Goal: Task Accomplishment & Management: Manage account settings

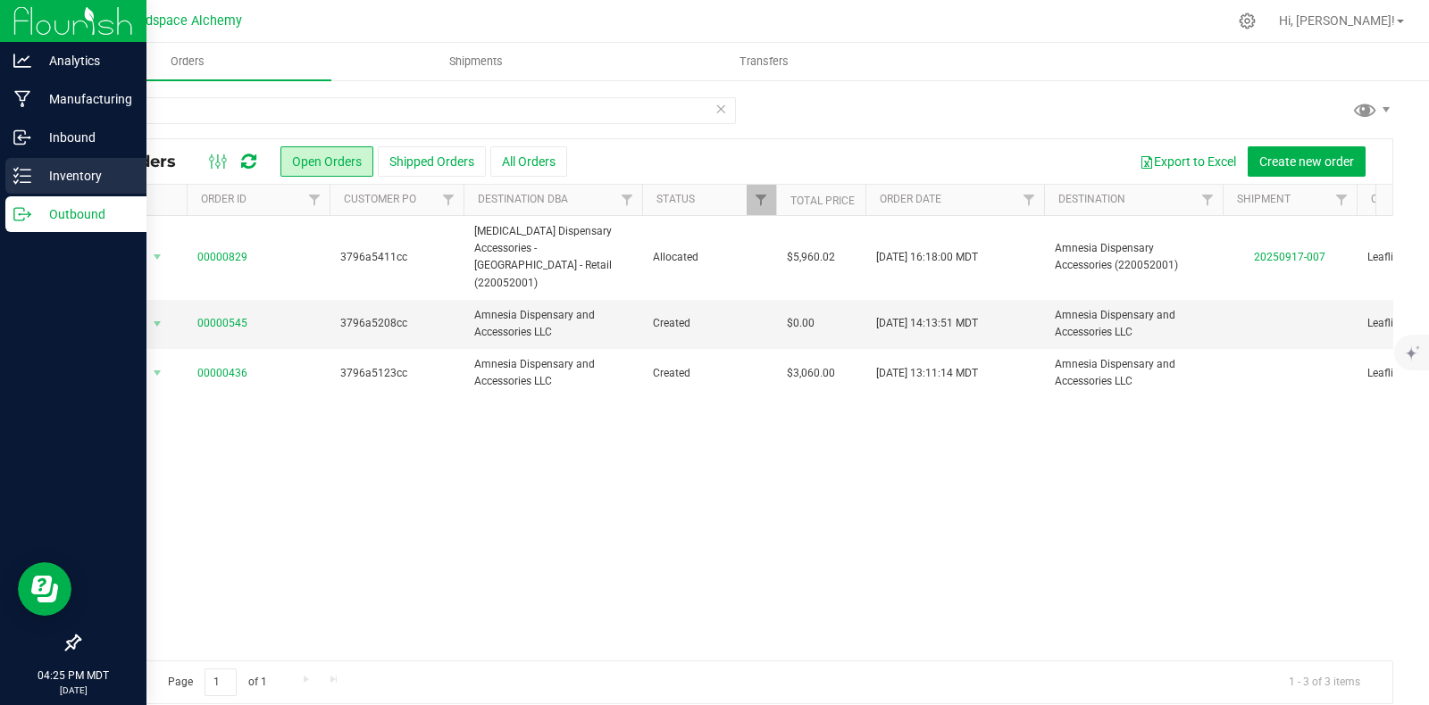
click at [69, 175] on p "Inventory" at bounding box center [84, 175] width 107 height 21
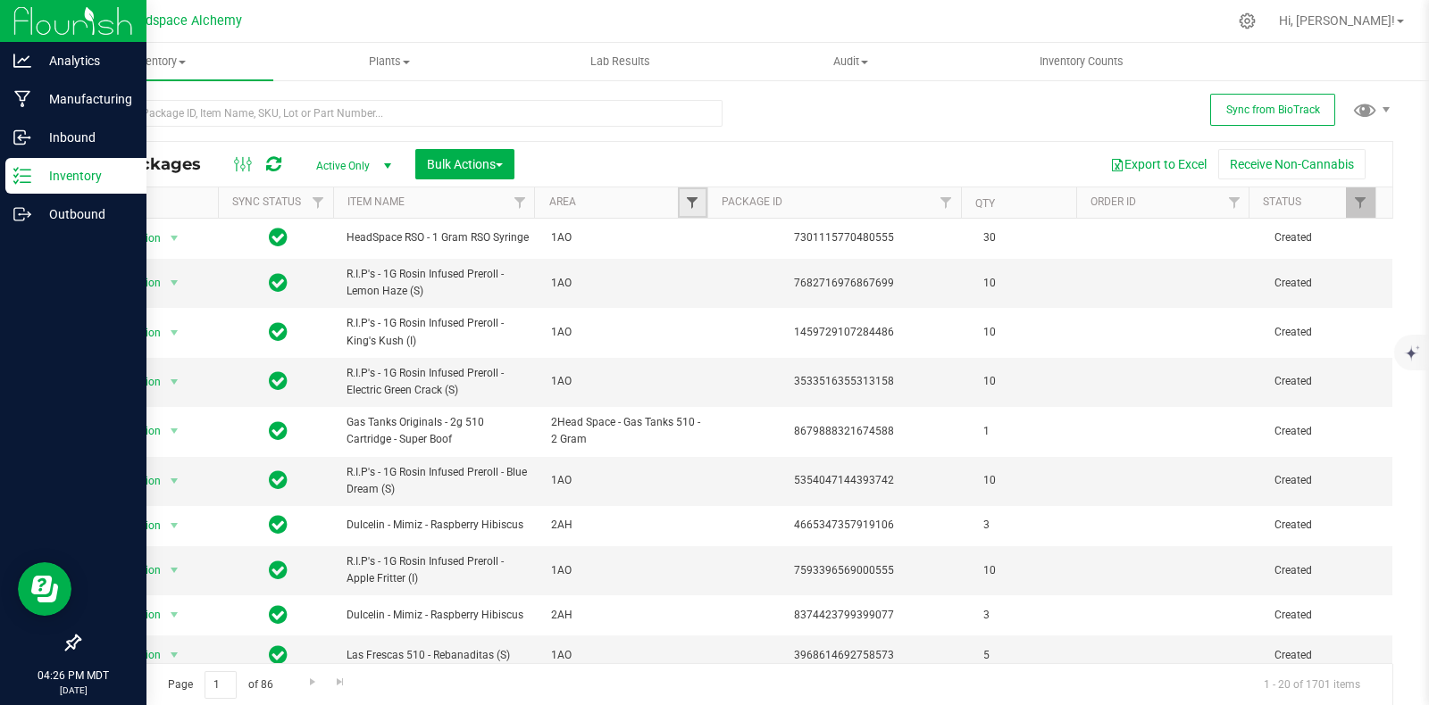
click at [685, 210] on span "Filter" at bounding box center [692, 203] width 14 height 14
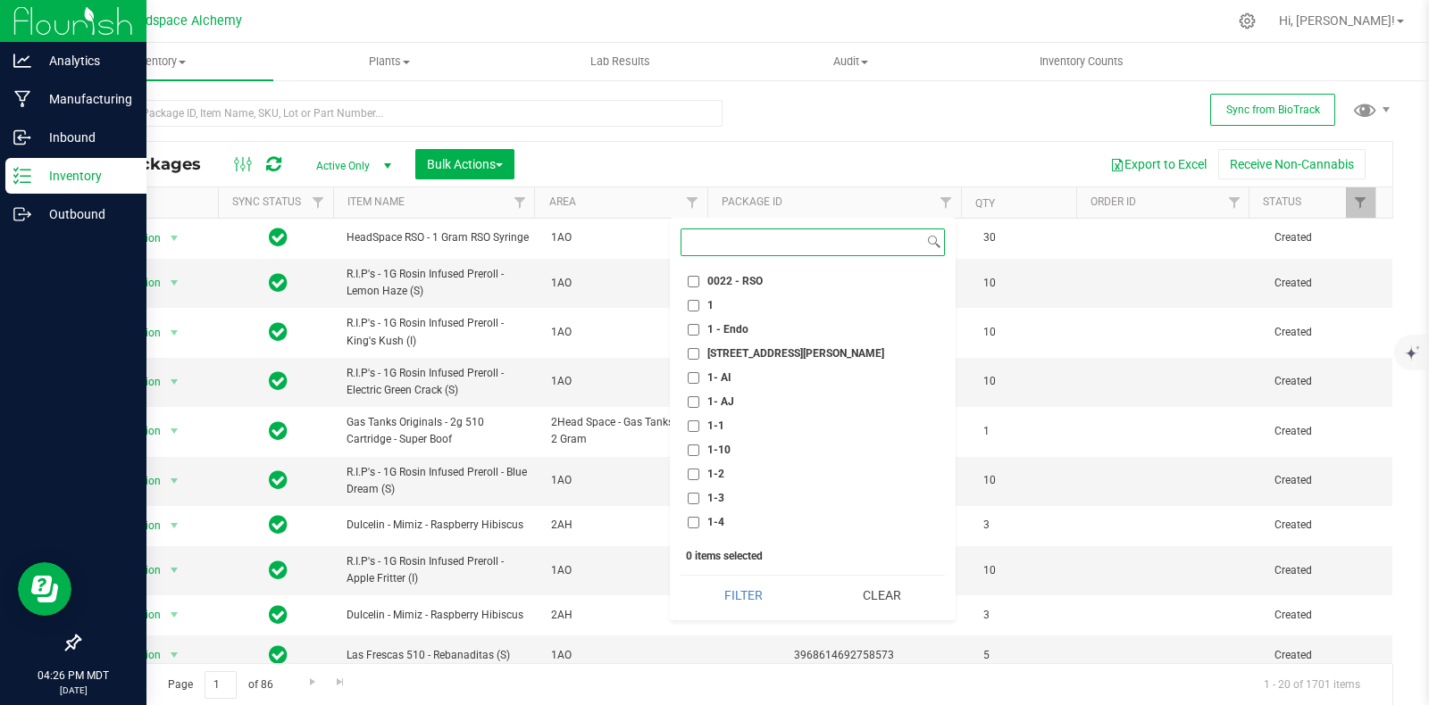
scroll to position [446, 0]
click at [694, 461] on input "1-6" at bounding box center [694, 461] width 12 height 12
checkbox input "true"
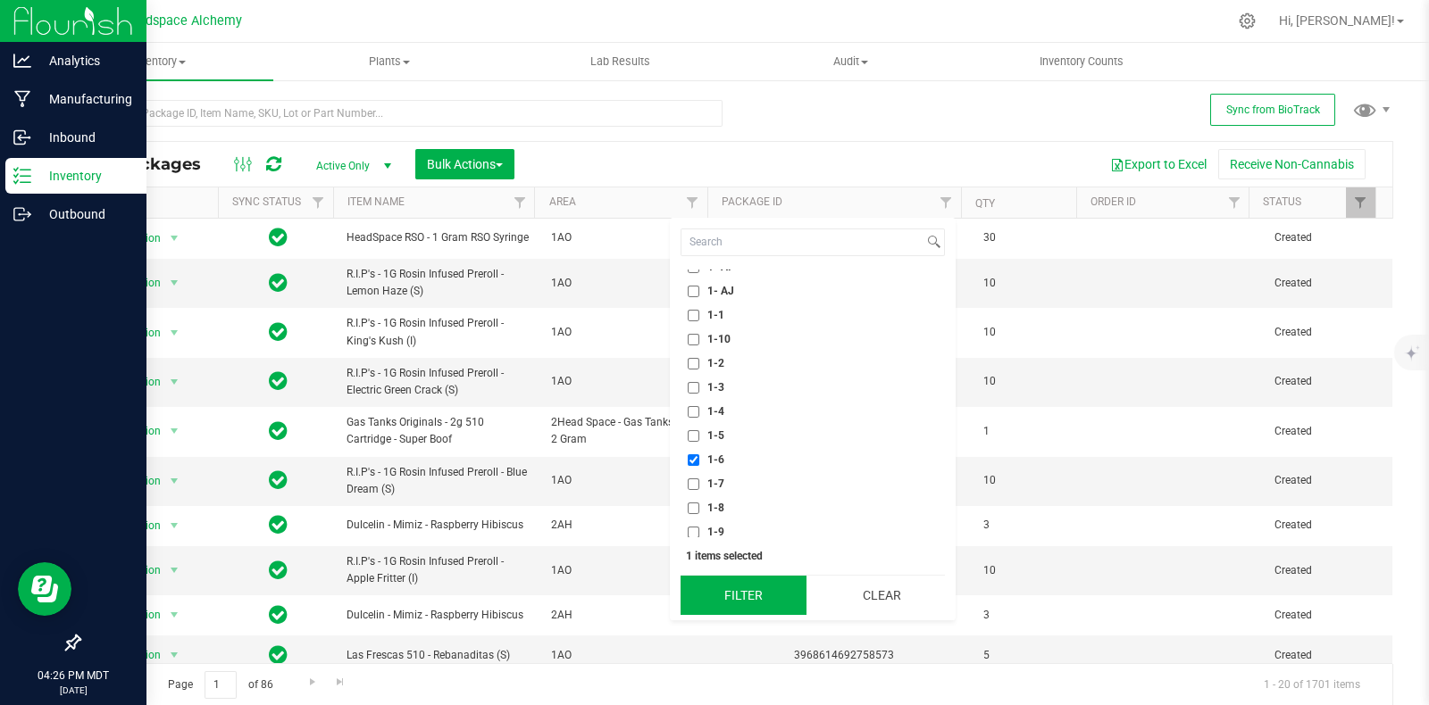
click at [743, 590] on button "Filter" at bounding box center [743, 595] width 126 height 39
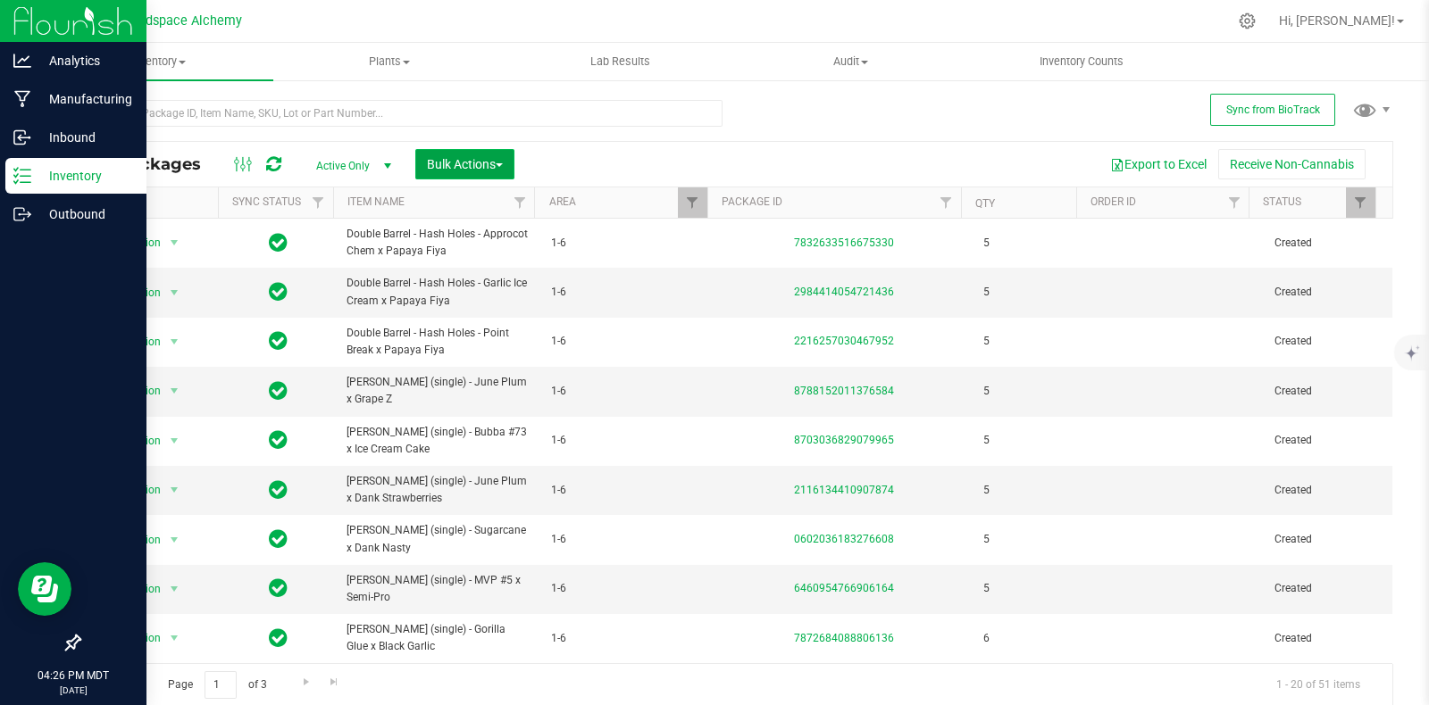
click at [505, 171] on button "Bulk Actions" at bounding box center [464, 164] width 99 height 30
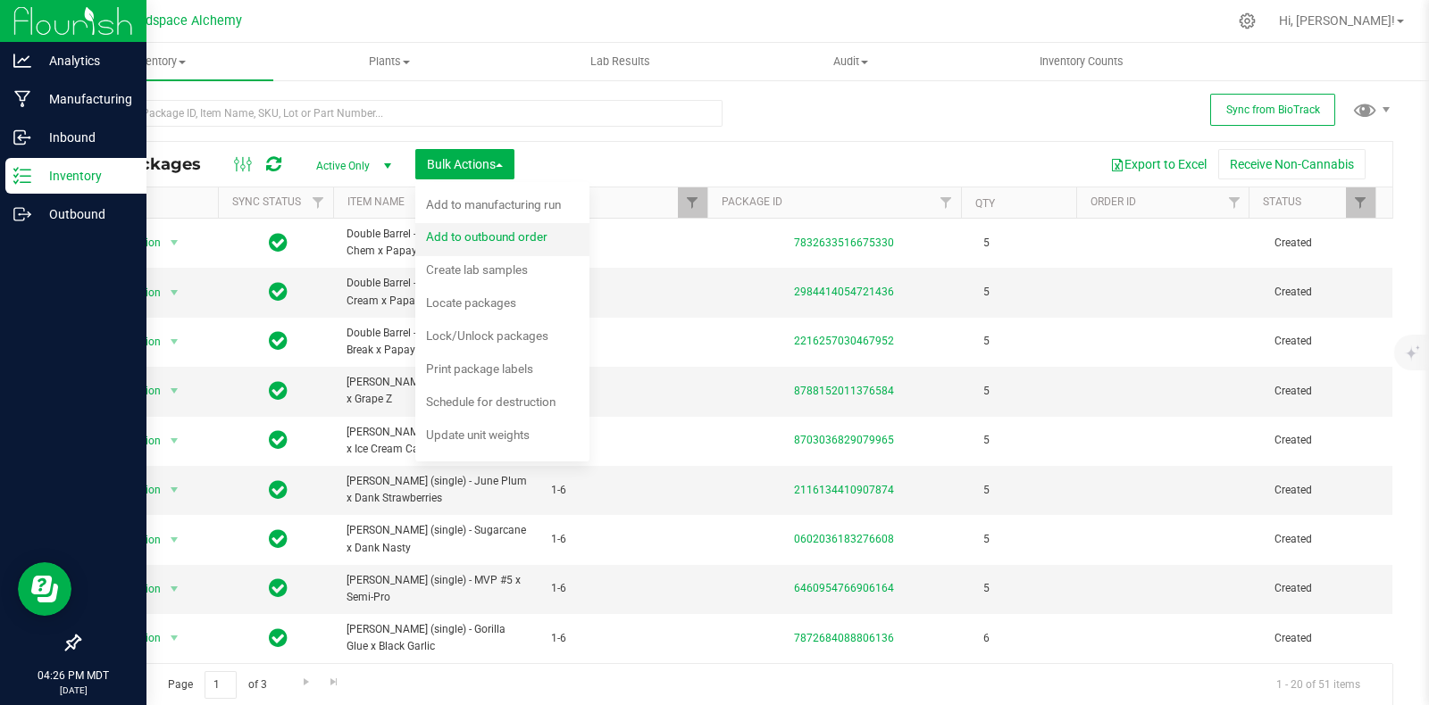
click at [492, 248] on div "Add to outbound order" at bounding box center [499, 239] width 146 height 29
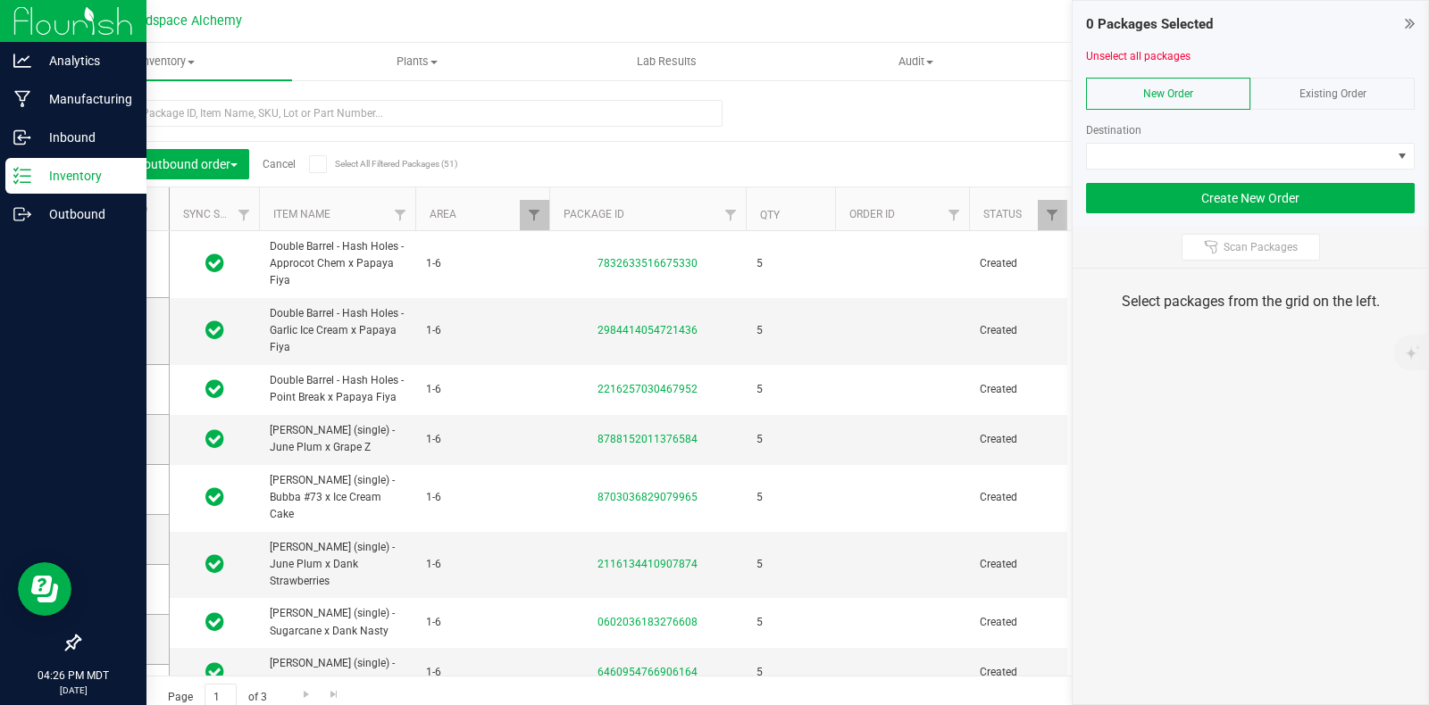
click at [321, 164] on icon at bounding box center [318, 164] width 12 height 0
click at [0, 0] on input "Select All Filtered Packages (51)" at bounding box center [0, 0] width 0 height 0
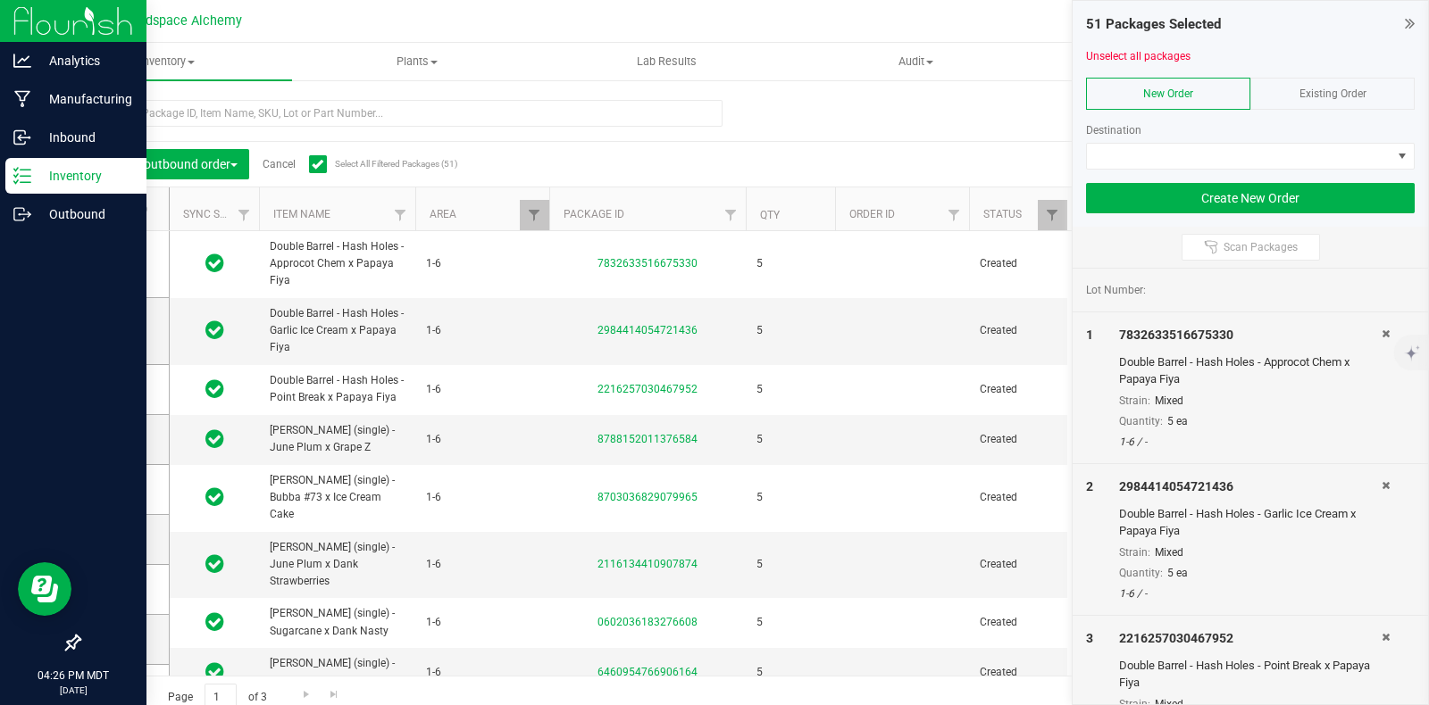
click at [1313, 100] on div "Existing Order" at bounding box center [1332, 94] width 164 height 32
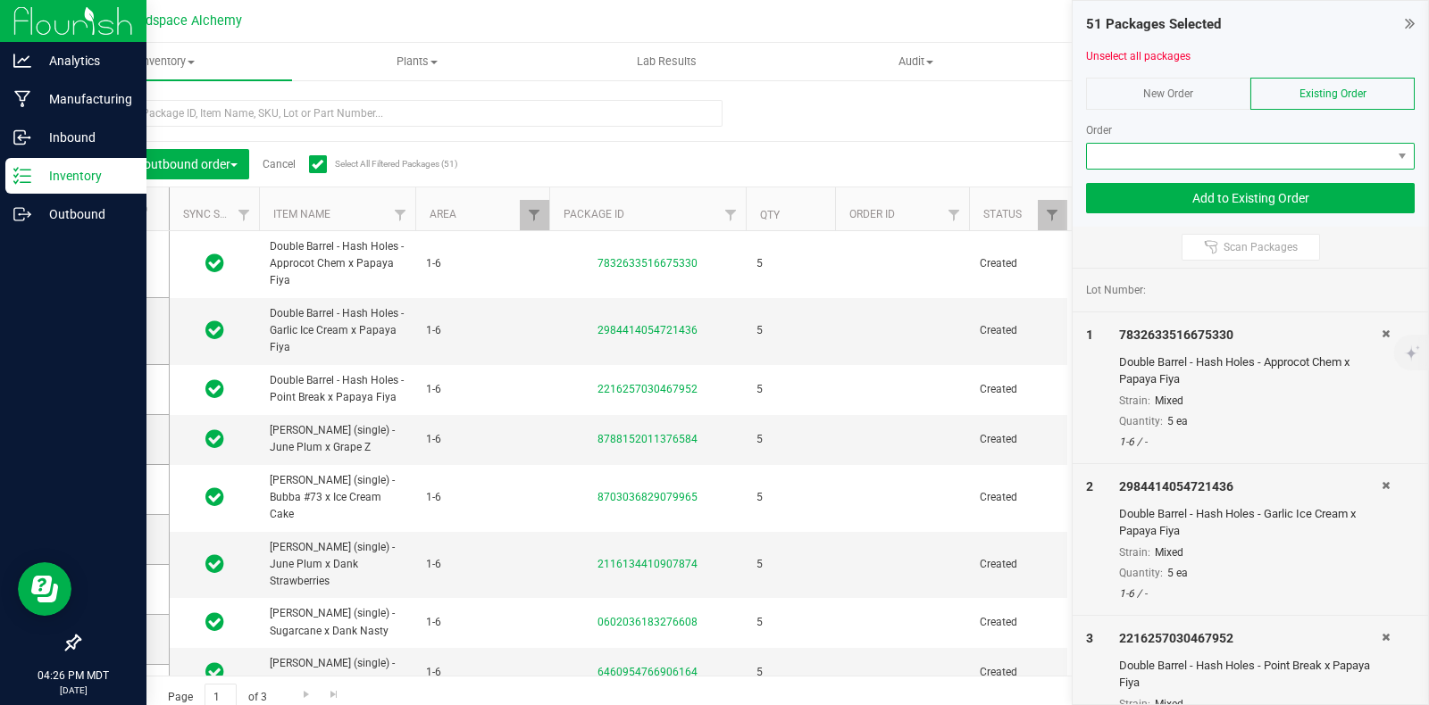
click at [1268, 163] on span at bounding box center [1239, 156] width 304 height 25
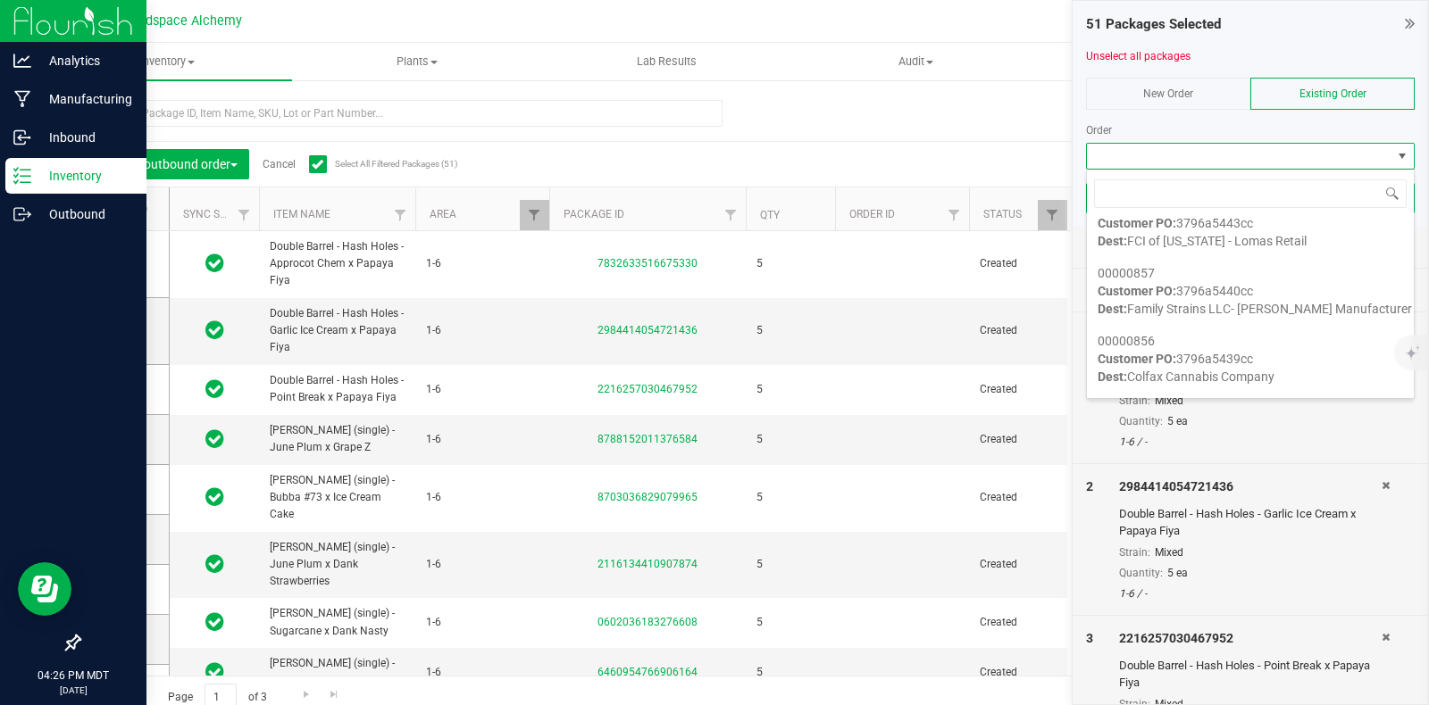
scroll to position [1339, 0]
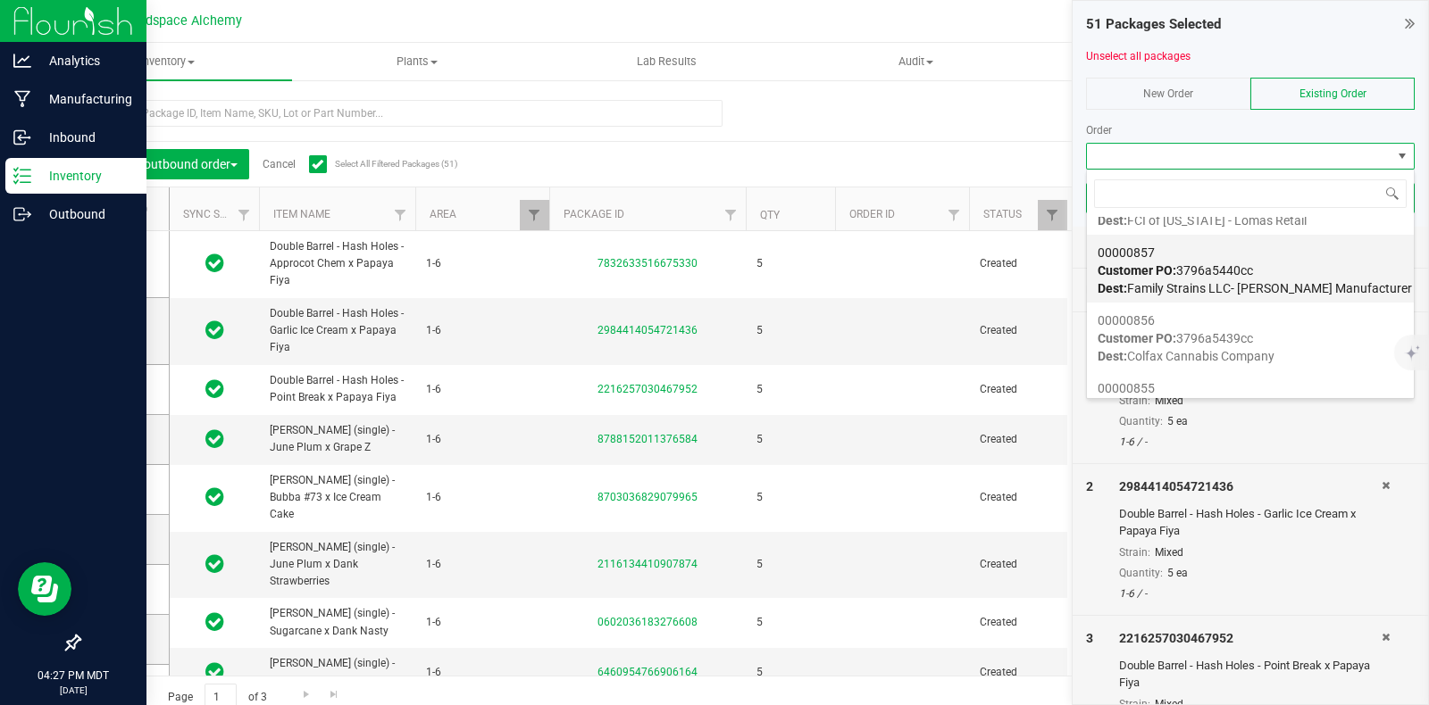
click at [1313, 270] on div "00000857 Customer PO: 3796a5440cc Dest: Family Strains LLC- Lujan Rd Manufactur…" at bounding box center [1249, 271] width 305 height 68
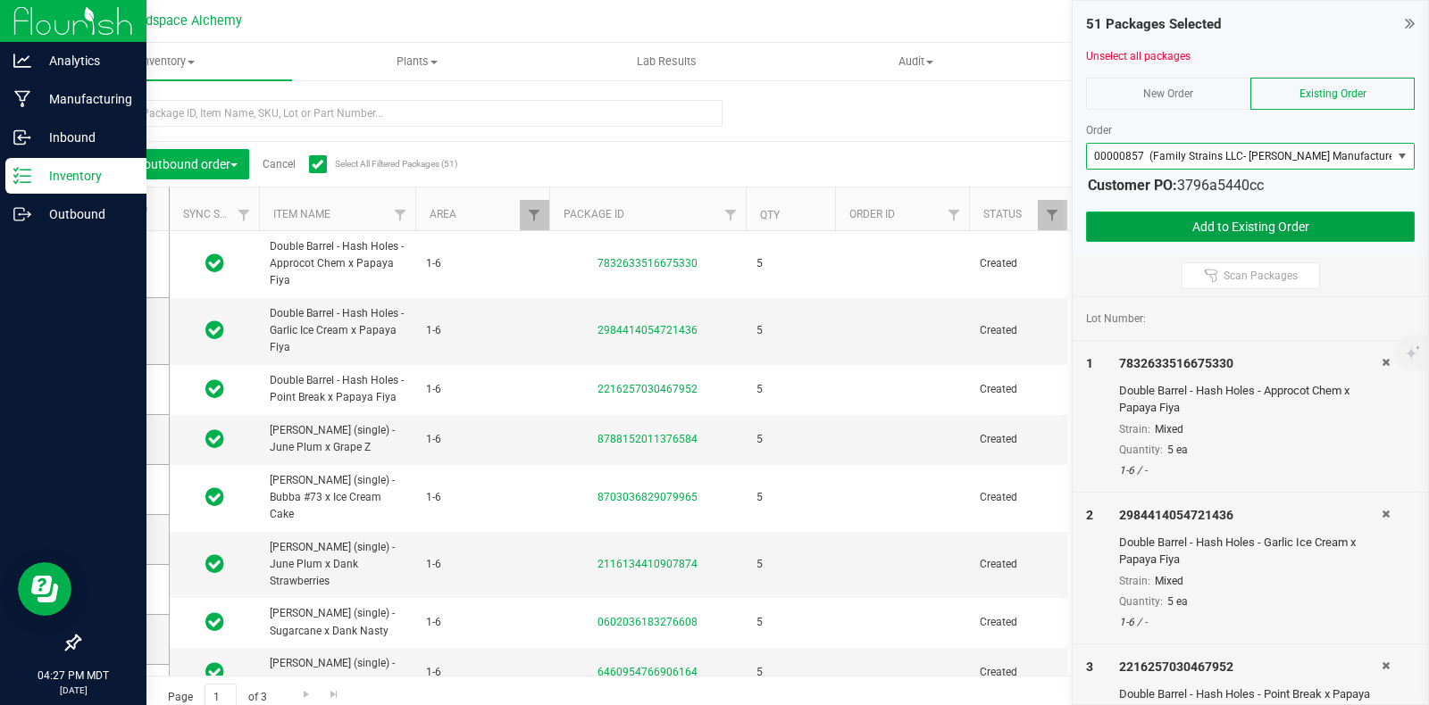
click at [1284, 232] on button "Add to Existing Order" at bounding box center [1250, 227] width 329 height 30
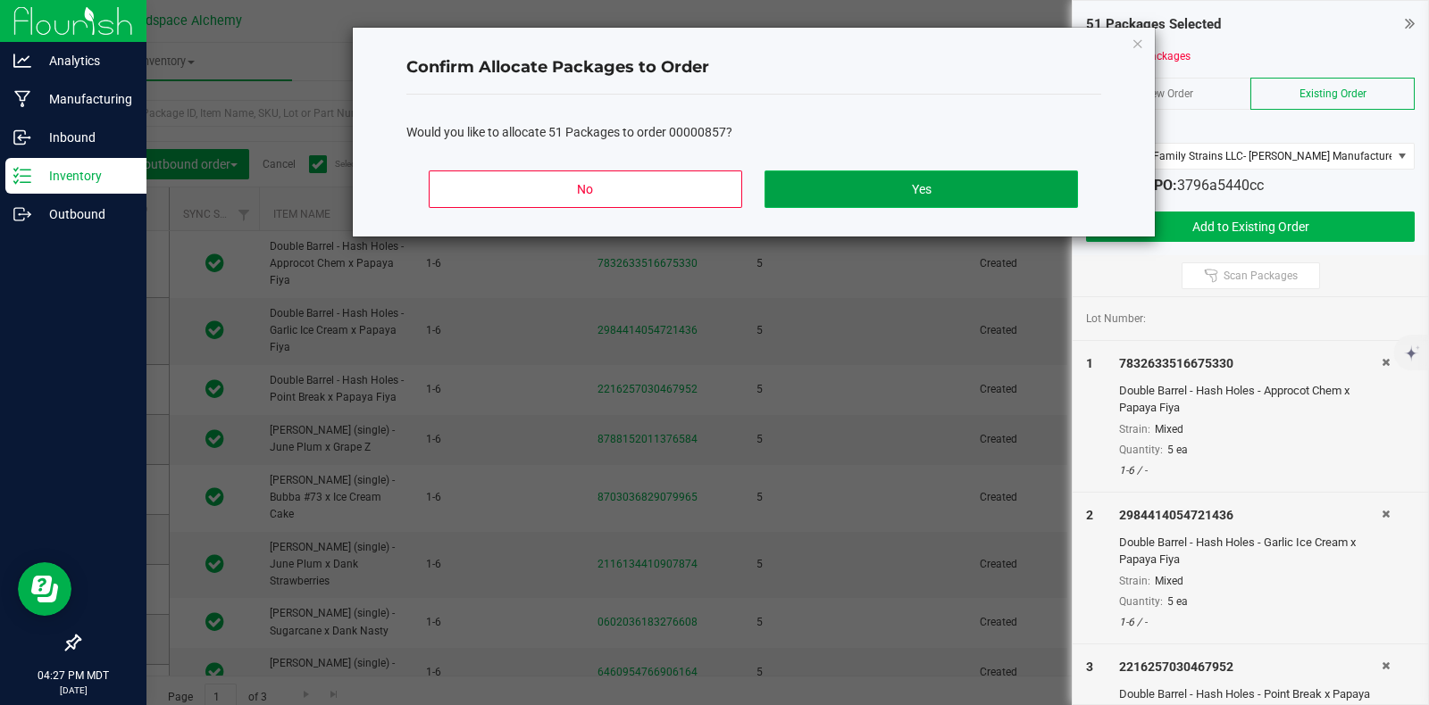
click at [901, 183] on button "Yes" at bounding box center [920, 190] width 313 height 38
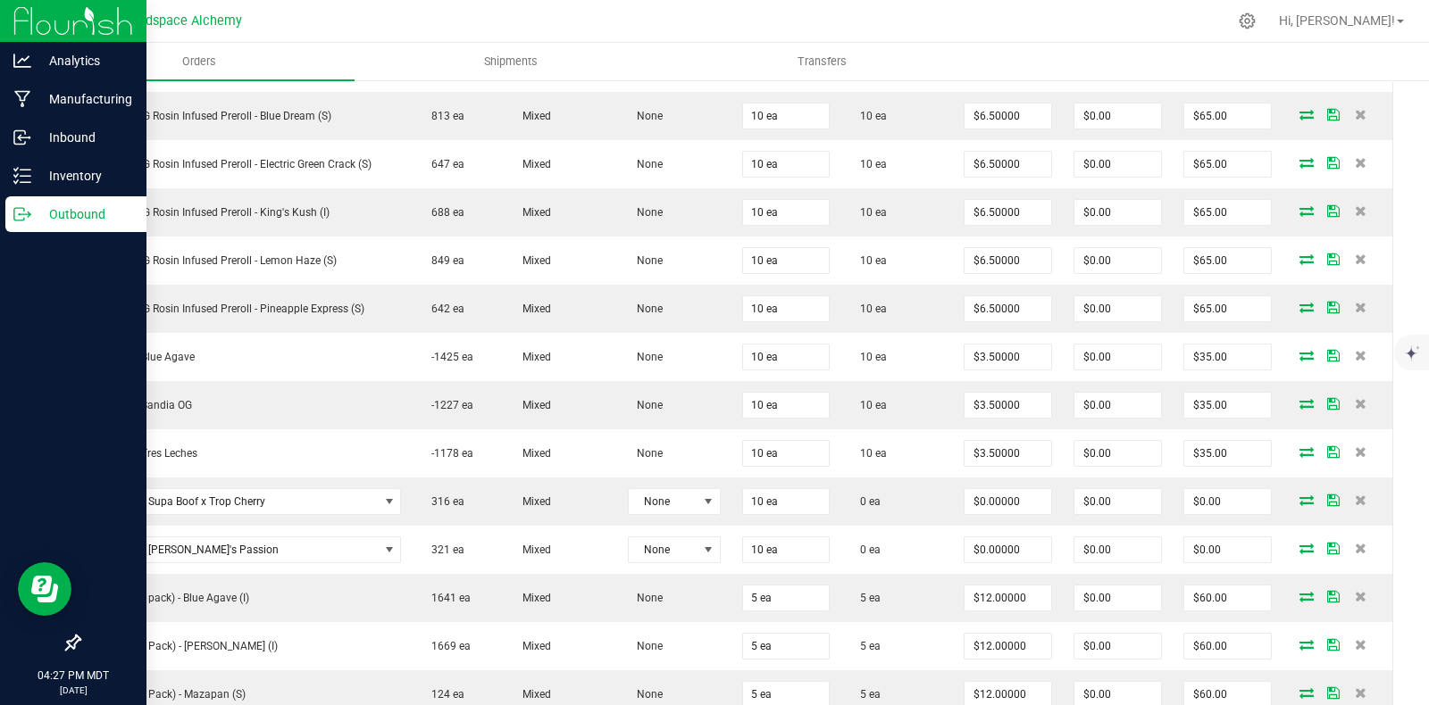
scroll to position [1272, 0]
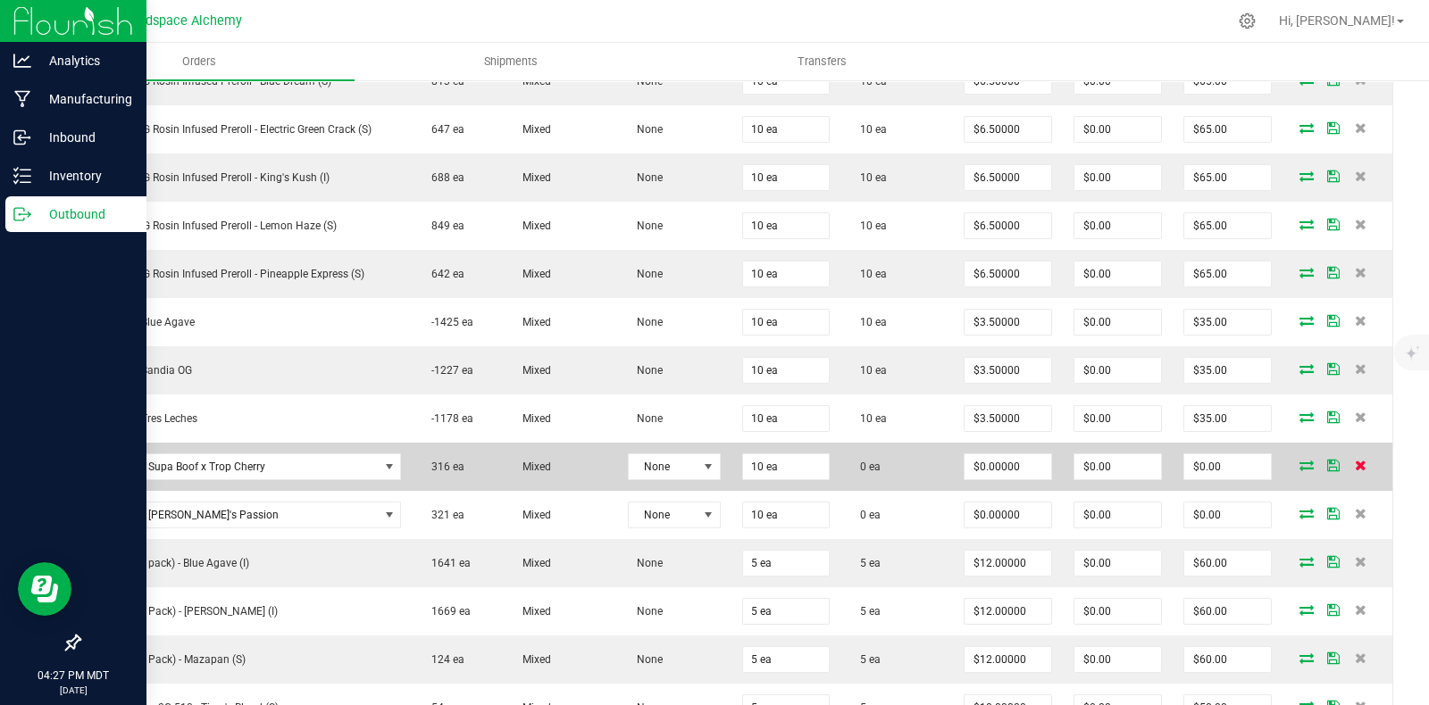
click at [1355, 460] on icon at bounding box center [1361, 465] width 12 height 11
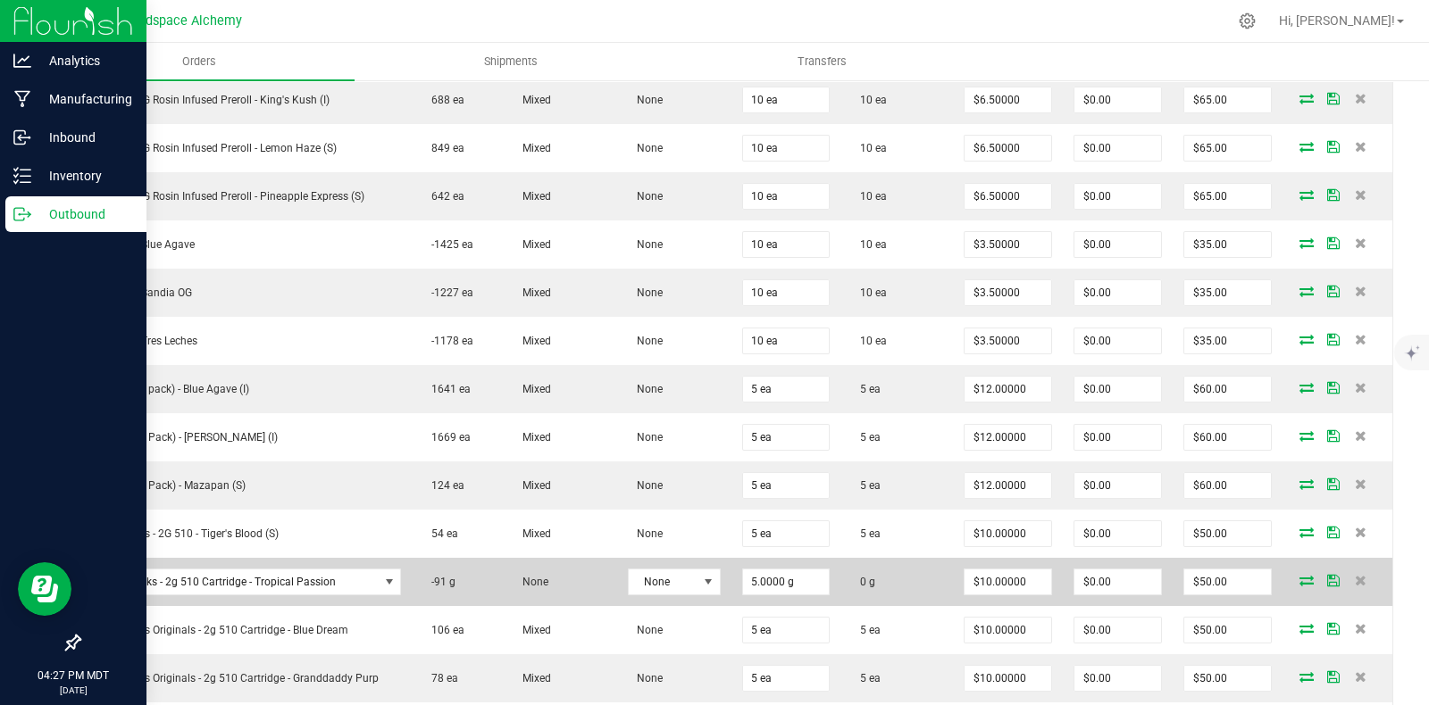
scroll to position [1384, 0]
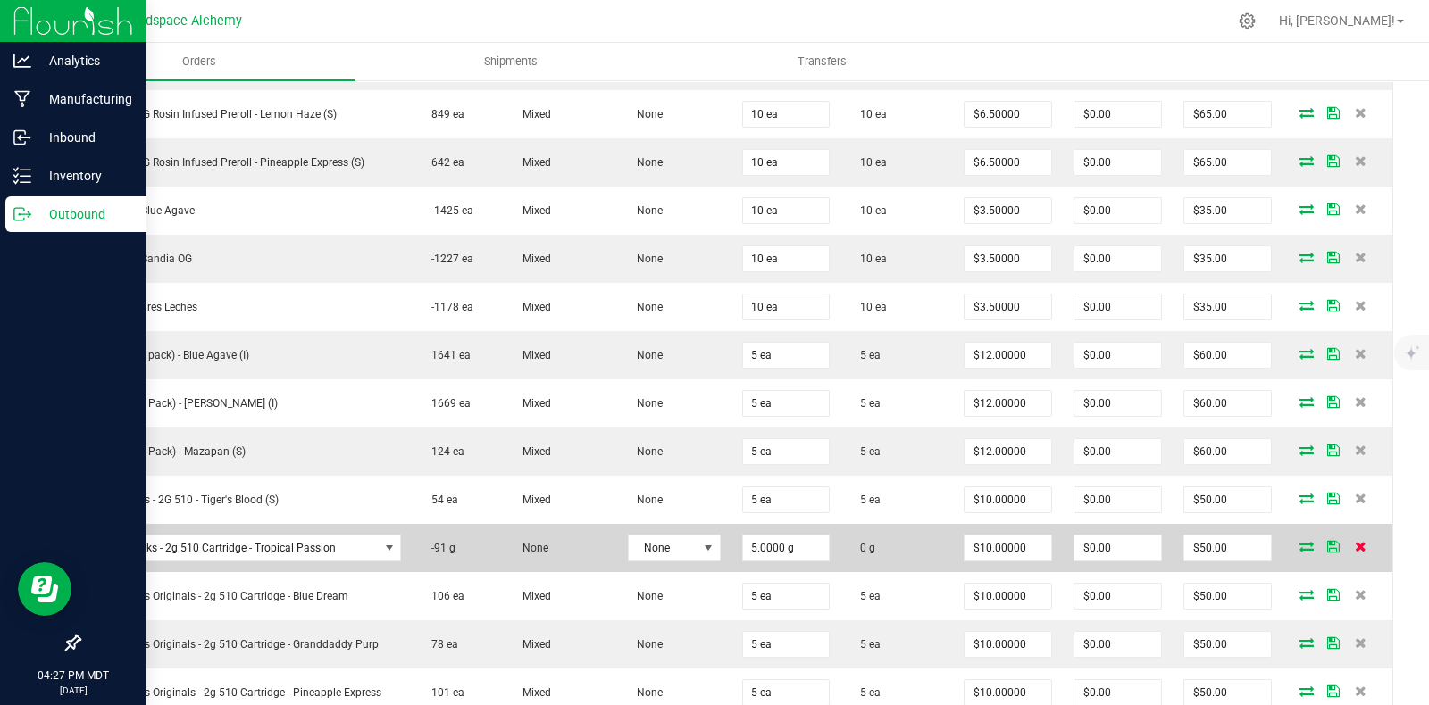
click at [1355, 541] on icon at bounding box center [1361, 546] width 12 height 11
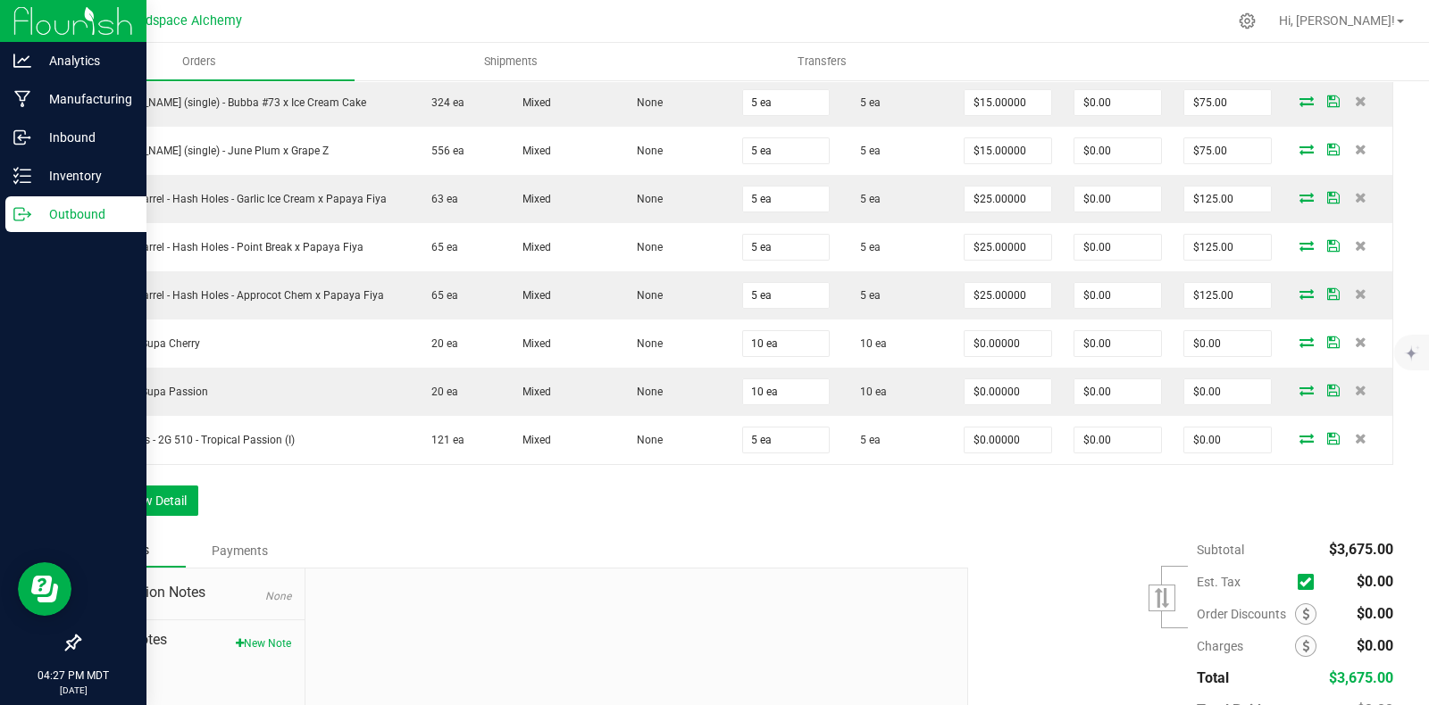
scroll to position [2581, 0]
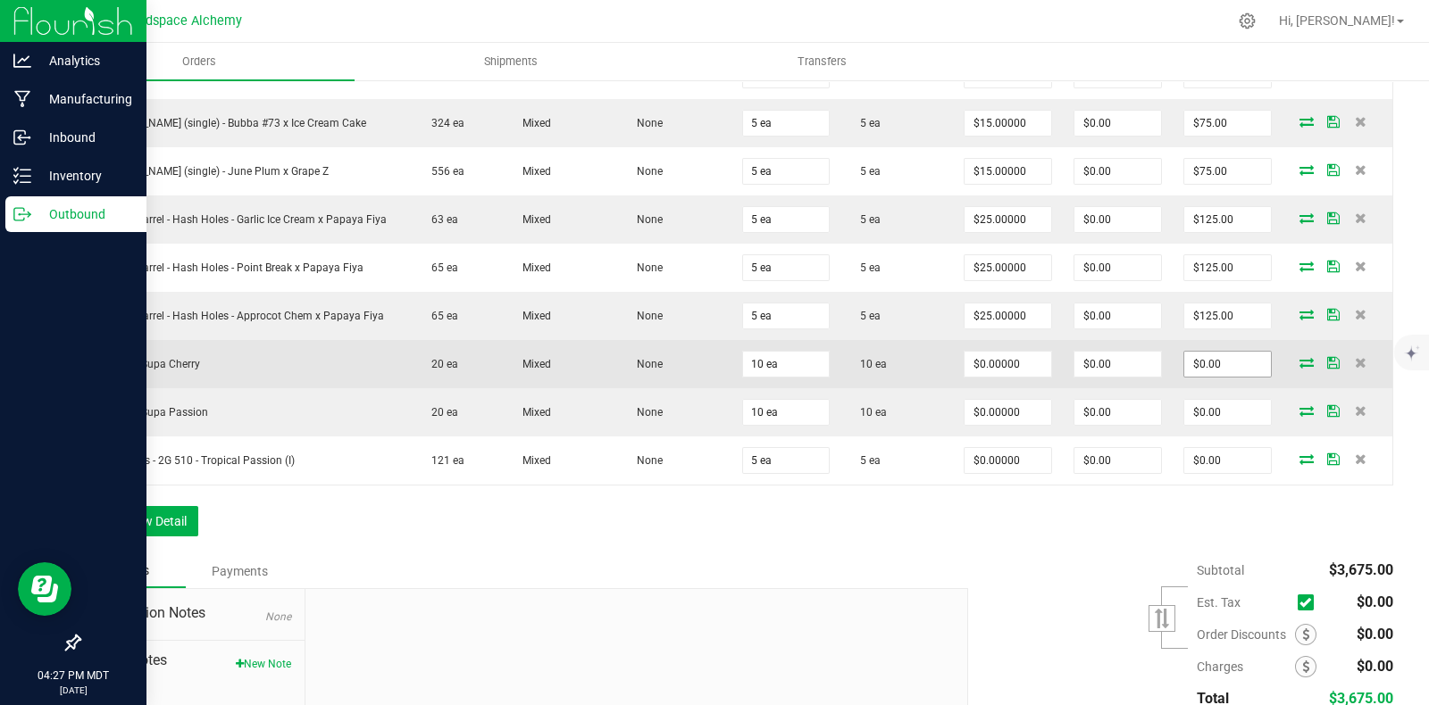
click at [1225, 352] on input "$0.00" at bounding box center [1227, 364] width 87 height 25
type input ".01"
type input "$0.00100"
type input "$0.01"
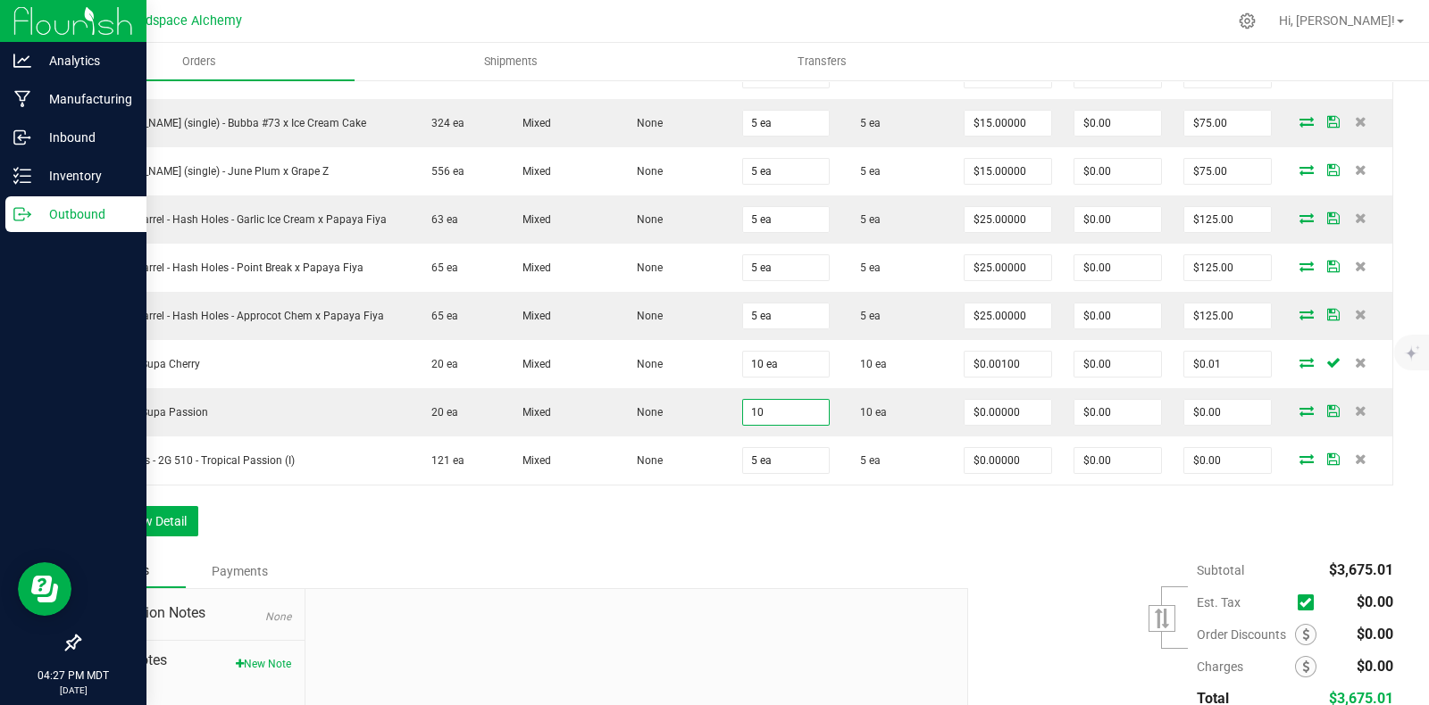
type input "10 ea"
type input "$0.00000"
type input "$0.00"
type input "0"
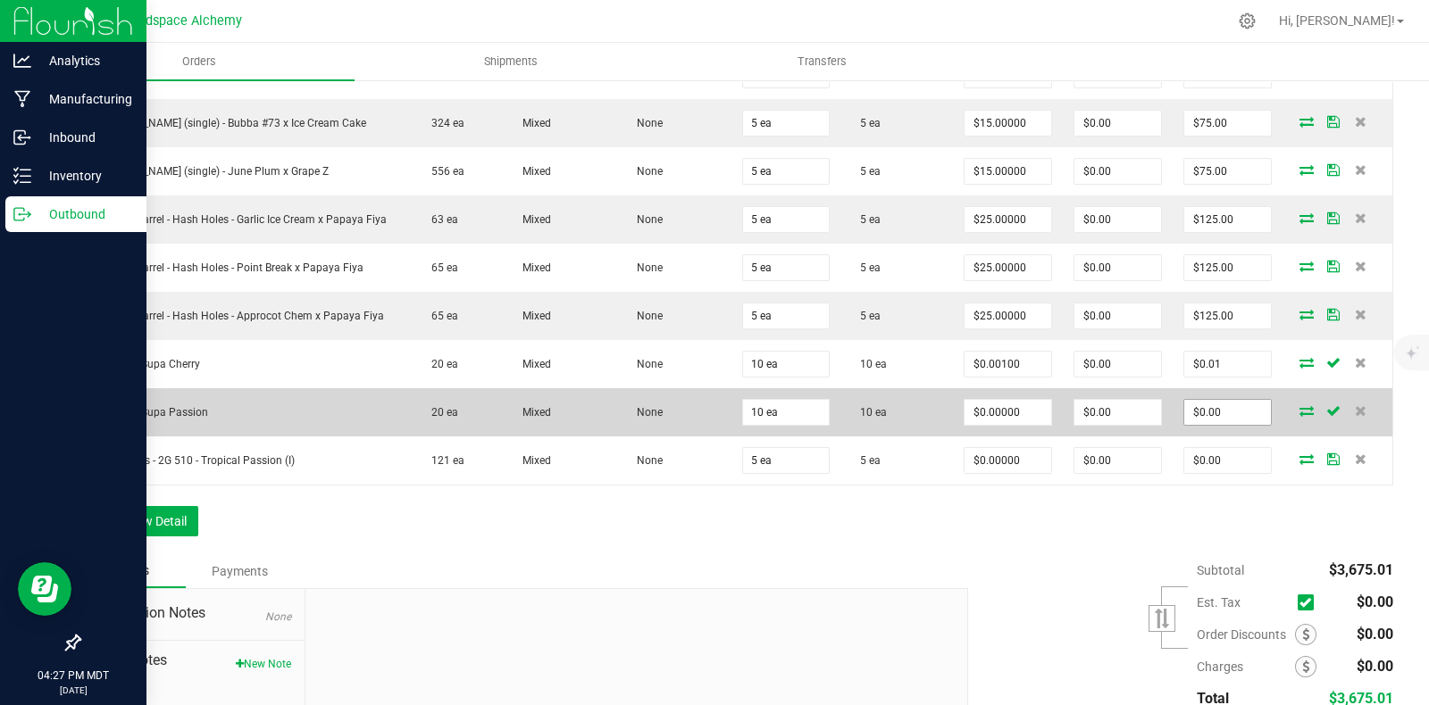
click at [1218, 400] on input "$0.00" at bounding box center [1227, 412] width 87 height 25
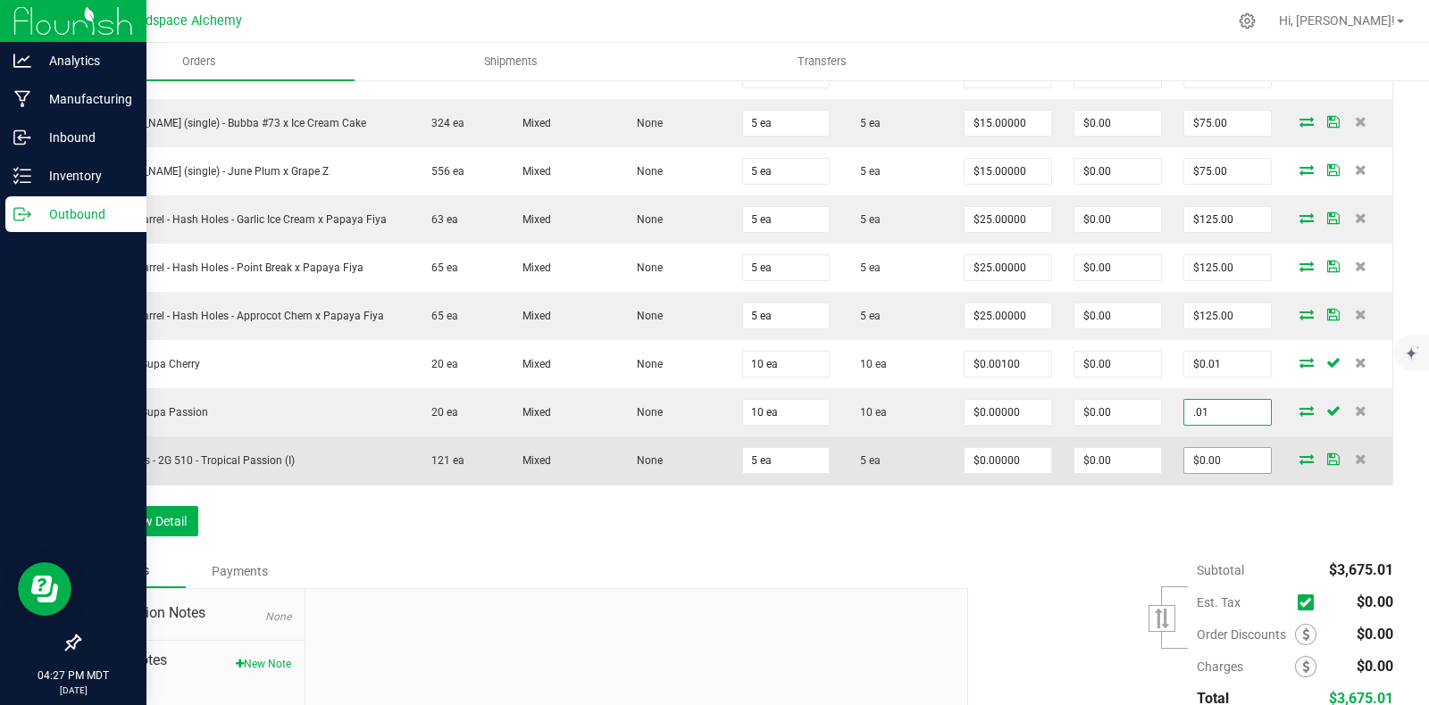
type input ".01"
click at [1204, 448] on input "$0.00" at bounding box center [1227, 460] width 87 height 25
type input "0"
type input "$0.00100"
type input "$0.01"
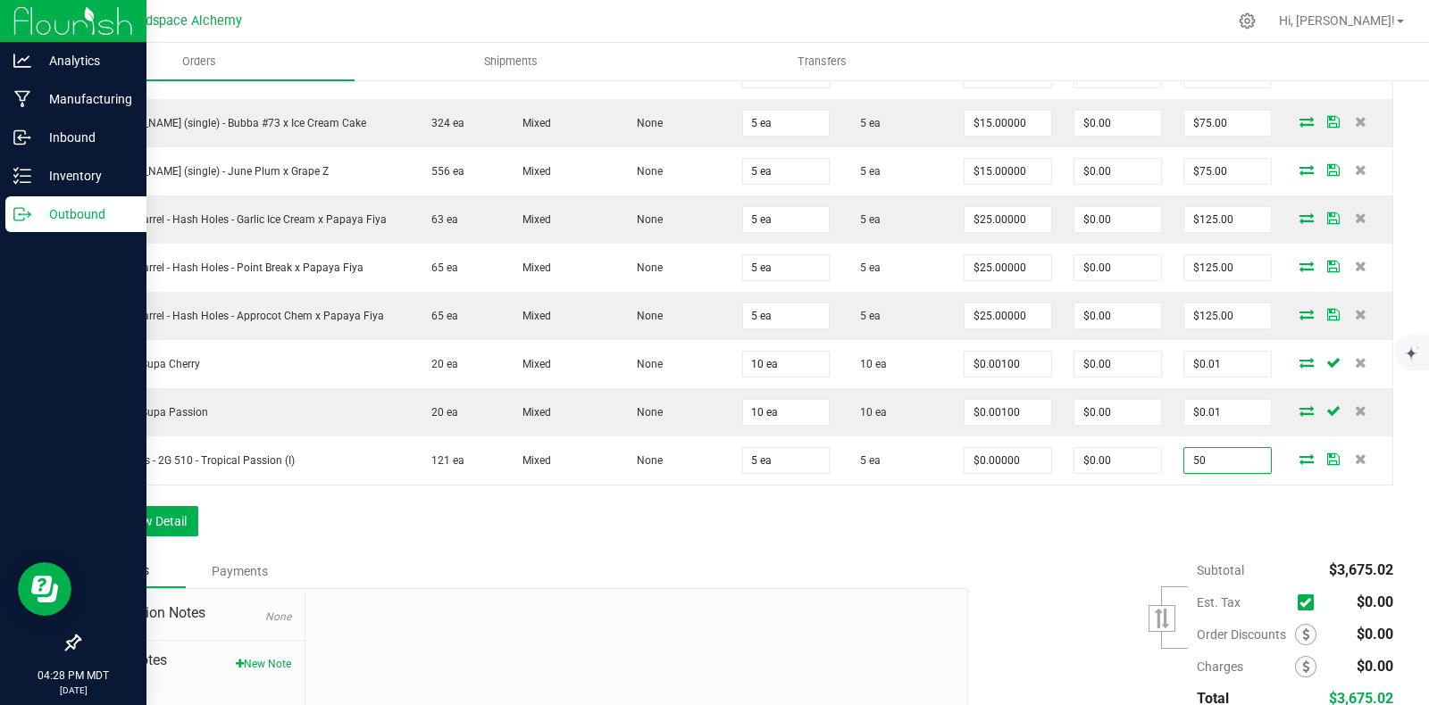
type input "50"
type input "$10.00000"
type input "$50.00"
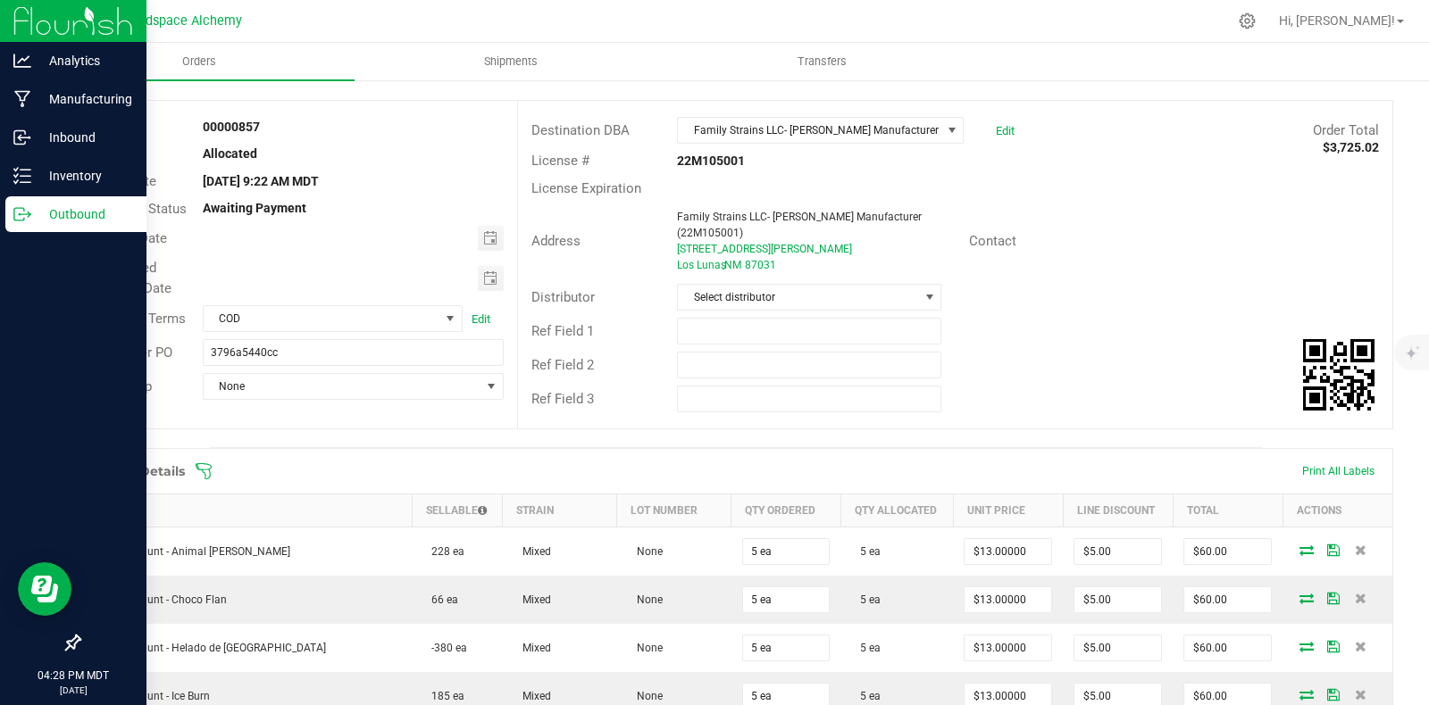
scroll to position [0, 0]
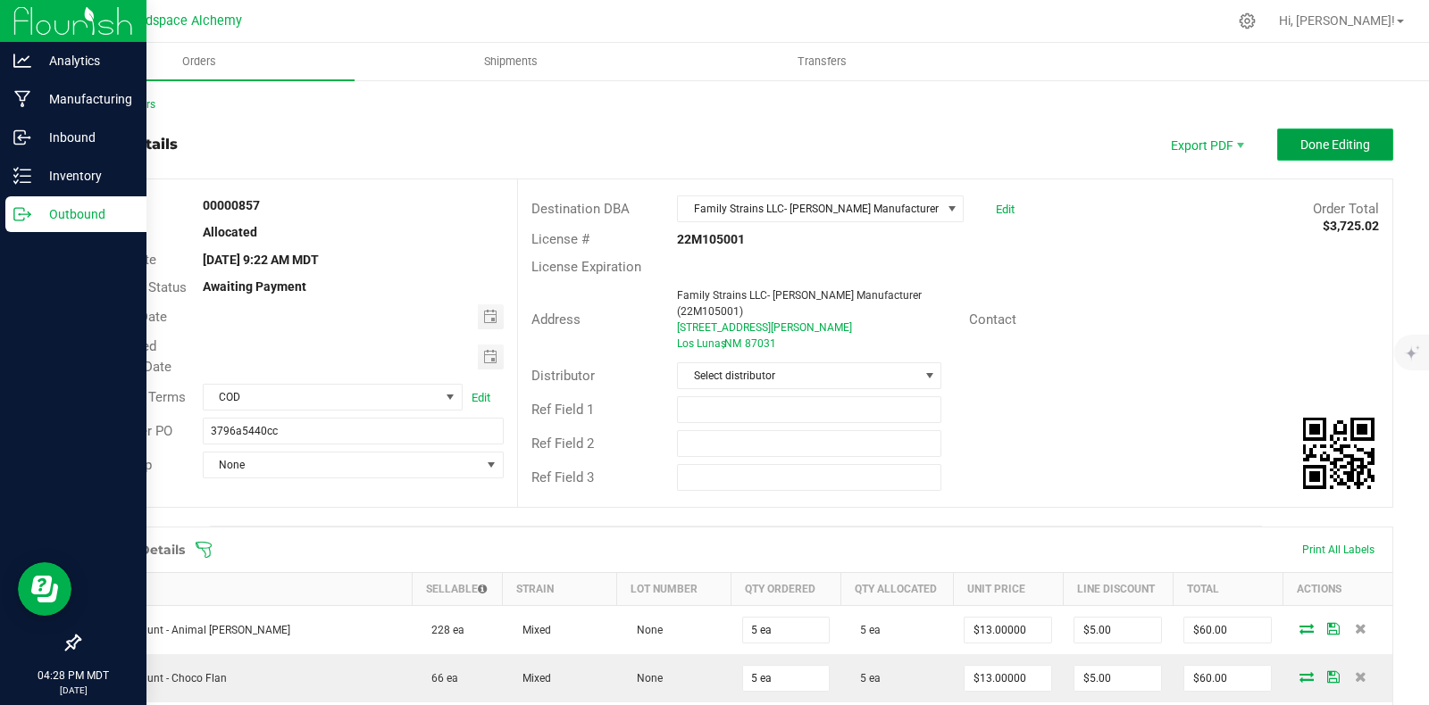
click at [1344, 149] on span "Done Editing" at bounding box center [1335, 145] width 70 height 14
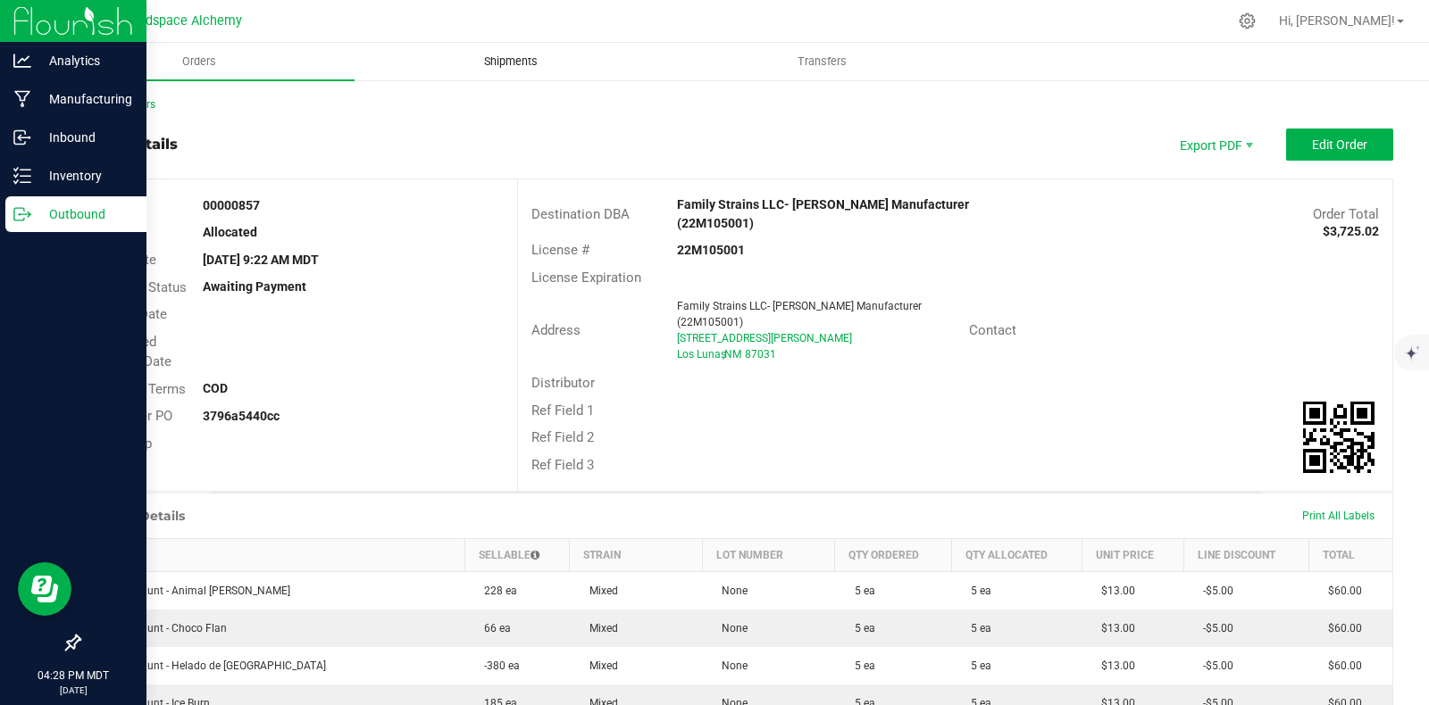
click at [518, 70] on uib-tab-heading "Shipments" at bounding box center [510, 62] width 310 height 36
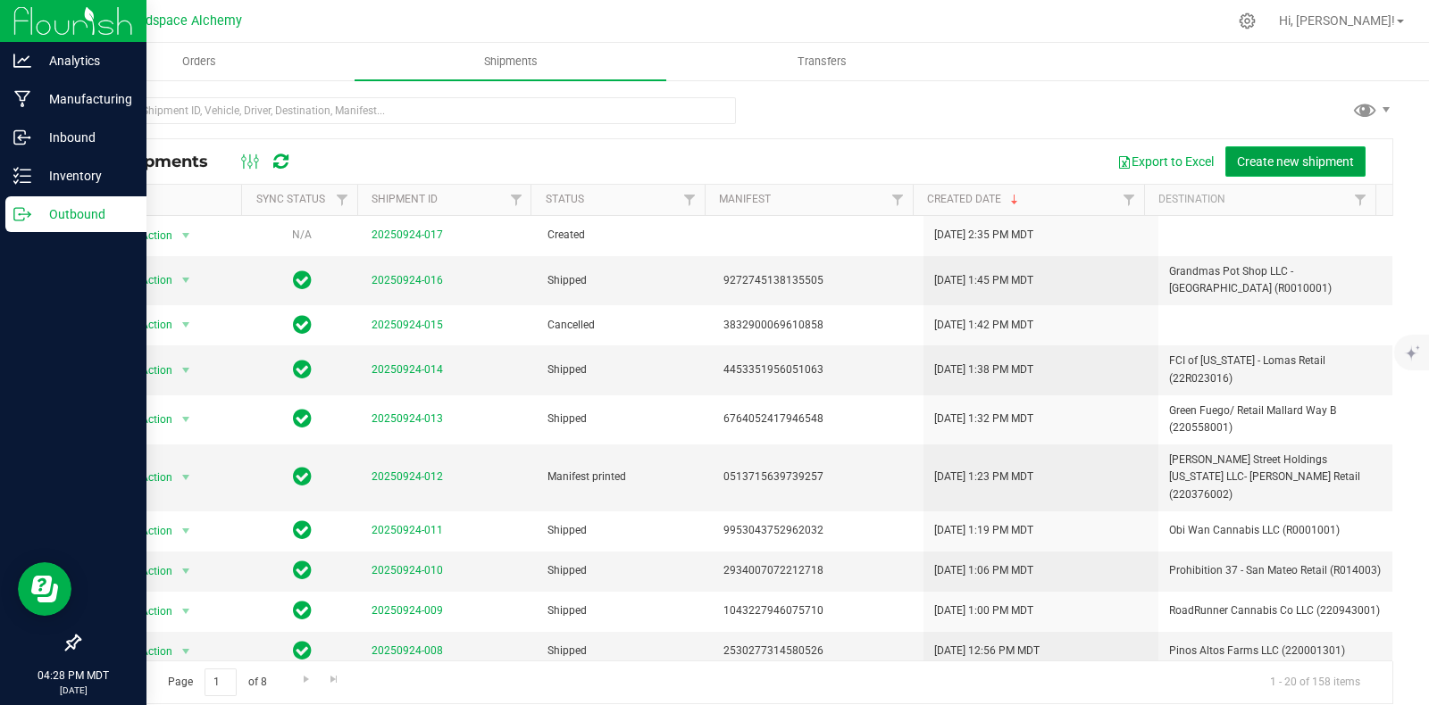
click at [1317, 171] on button "Create new shipment" at bounding box center [1295, 161] width 140 height 30
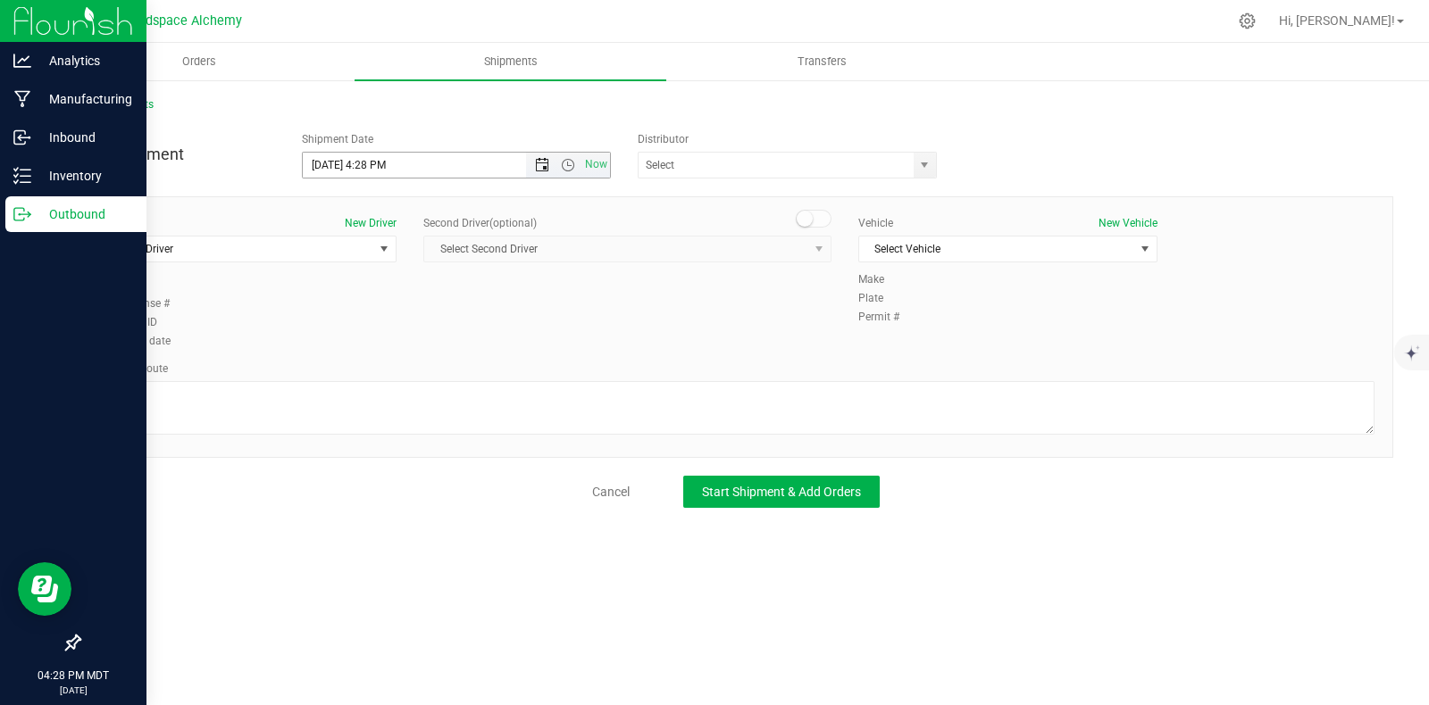
click at [544, 166] on span "Open the date view" at bounding box center [542, 165] width 14 height 14
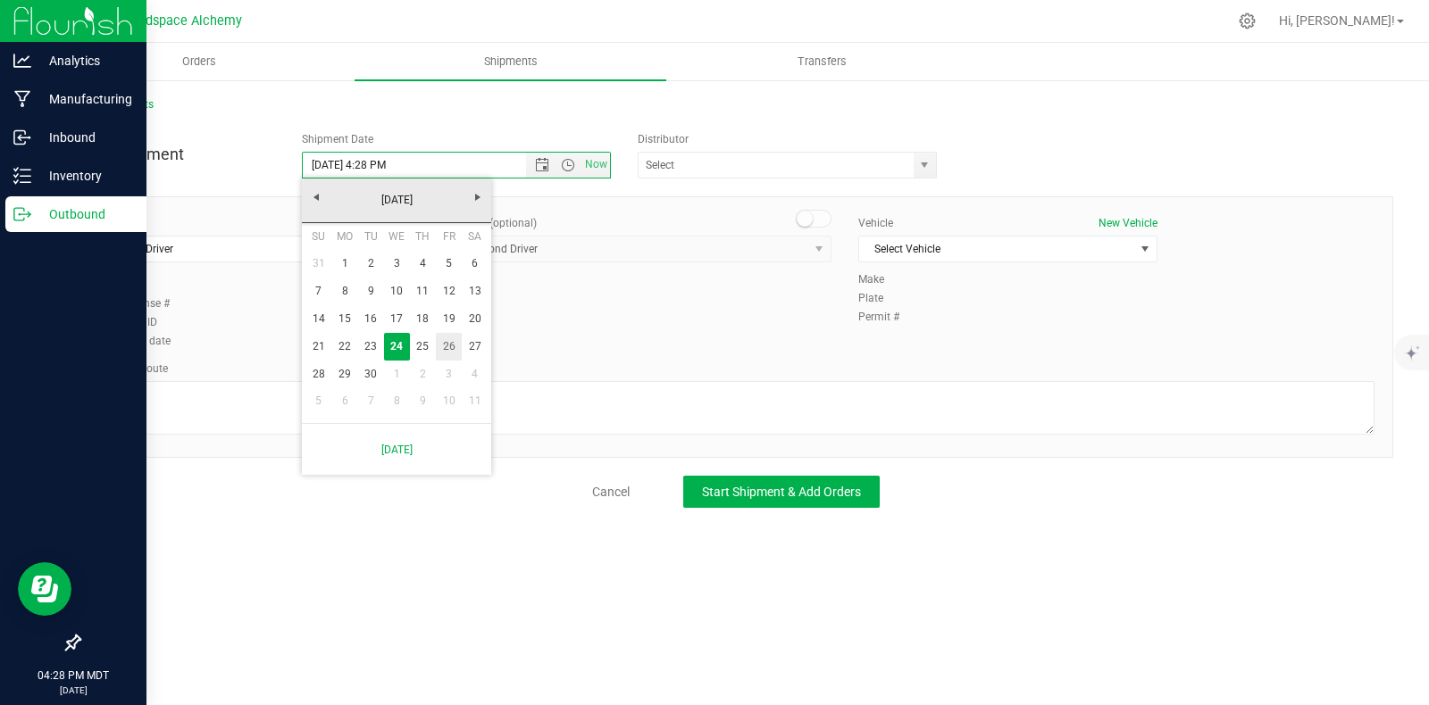
click at [455, 340] on link "26" at bounding box center [449, 347] width 26 height 28
type input "9/26/2025 4:28 PM"
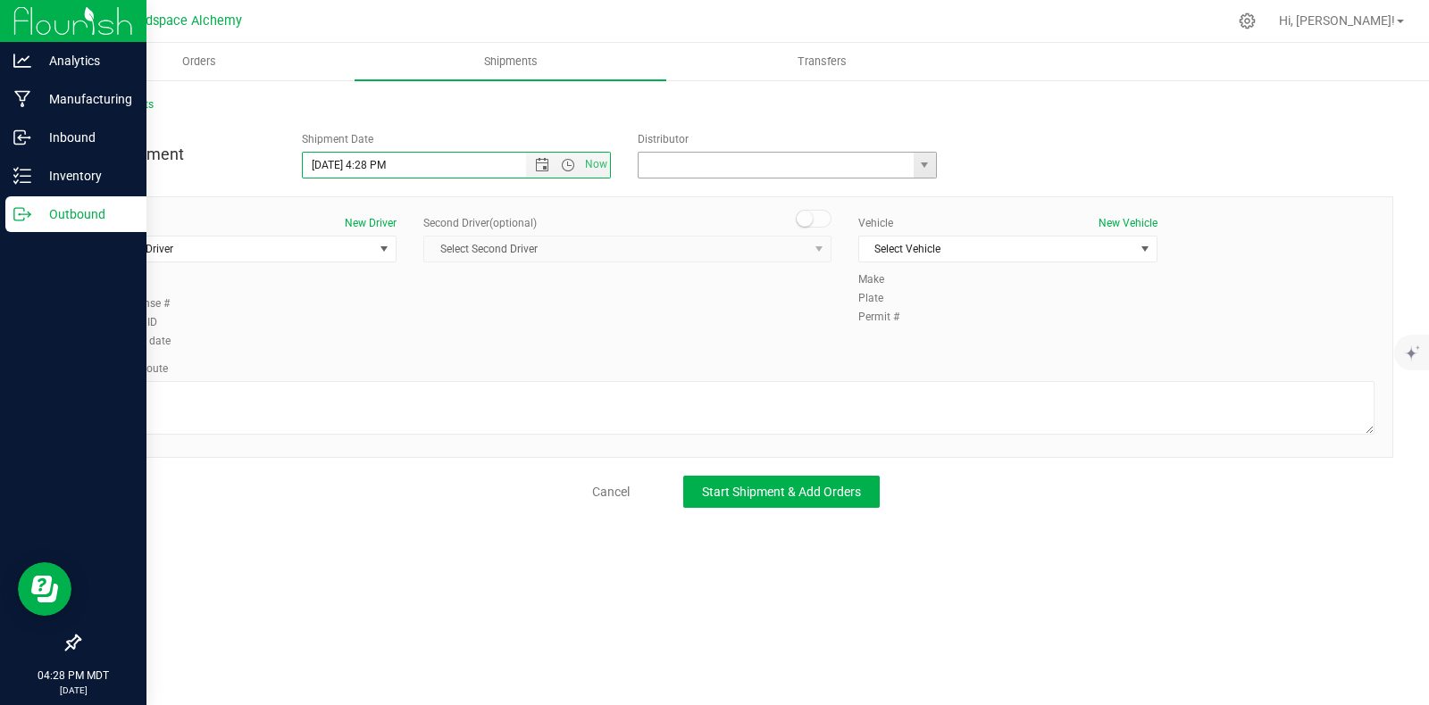
click at [807, 172] on input "text" at bounding box center [771, 165] width 267 height 25
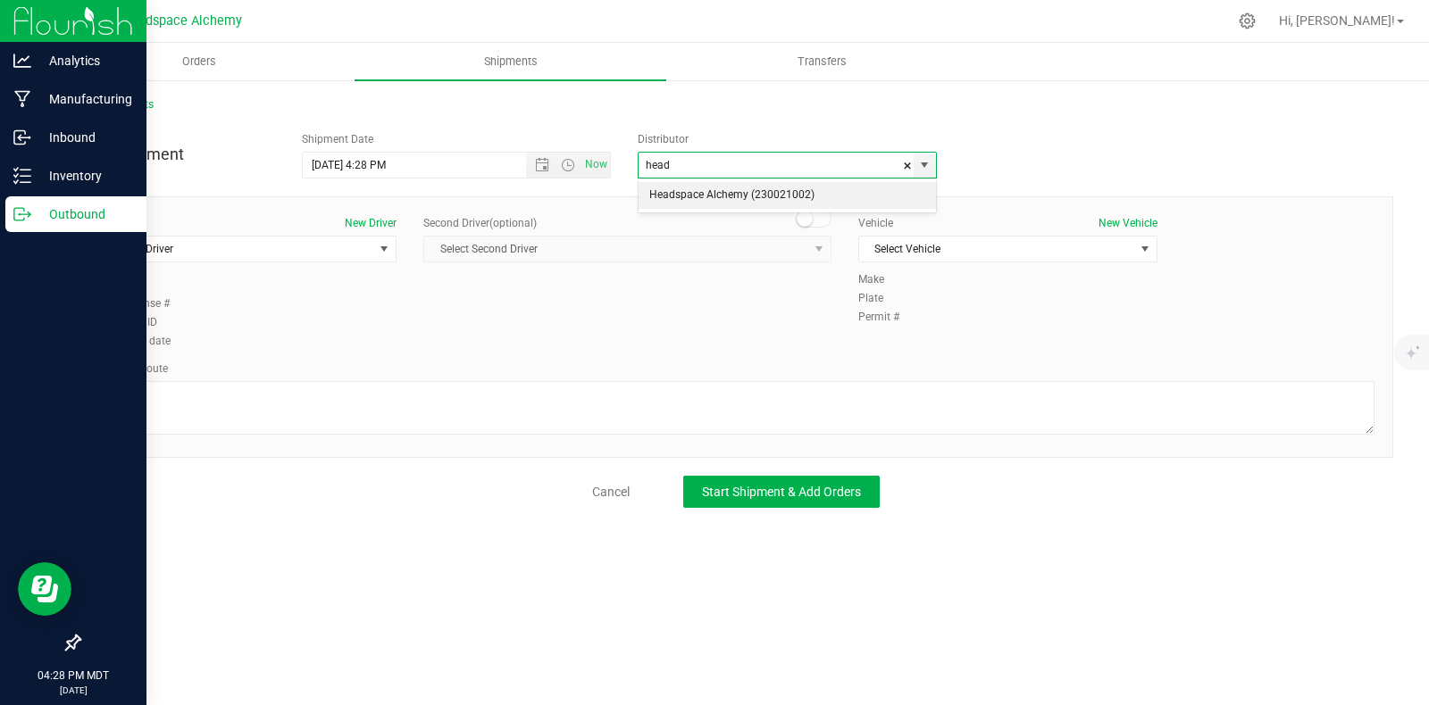
click at [747, 190] on li "Headspace Alchemy (230021002)" at bounding box center [786, 195] width 297 height 27
type input "Headspace Alchemy (230021002)"
click at [251, 245] on span "Select Driver" at bounding box center [235, 249] width 275 height 25
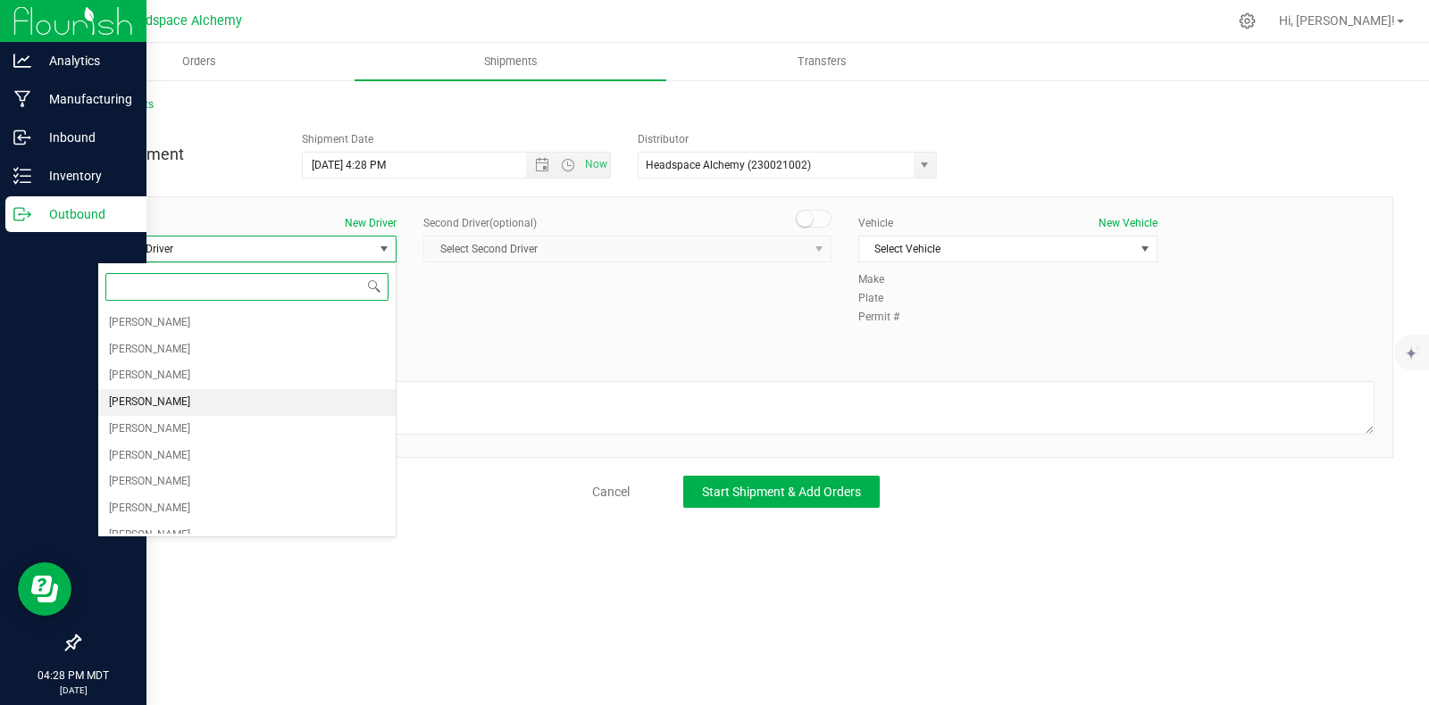
click at [165, 400] on span "[PERSON_NAME]" at bounding box center [149, 402] width 81 height 23
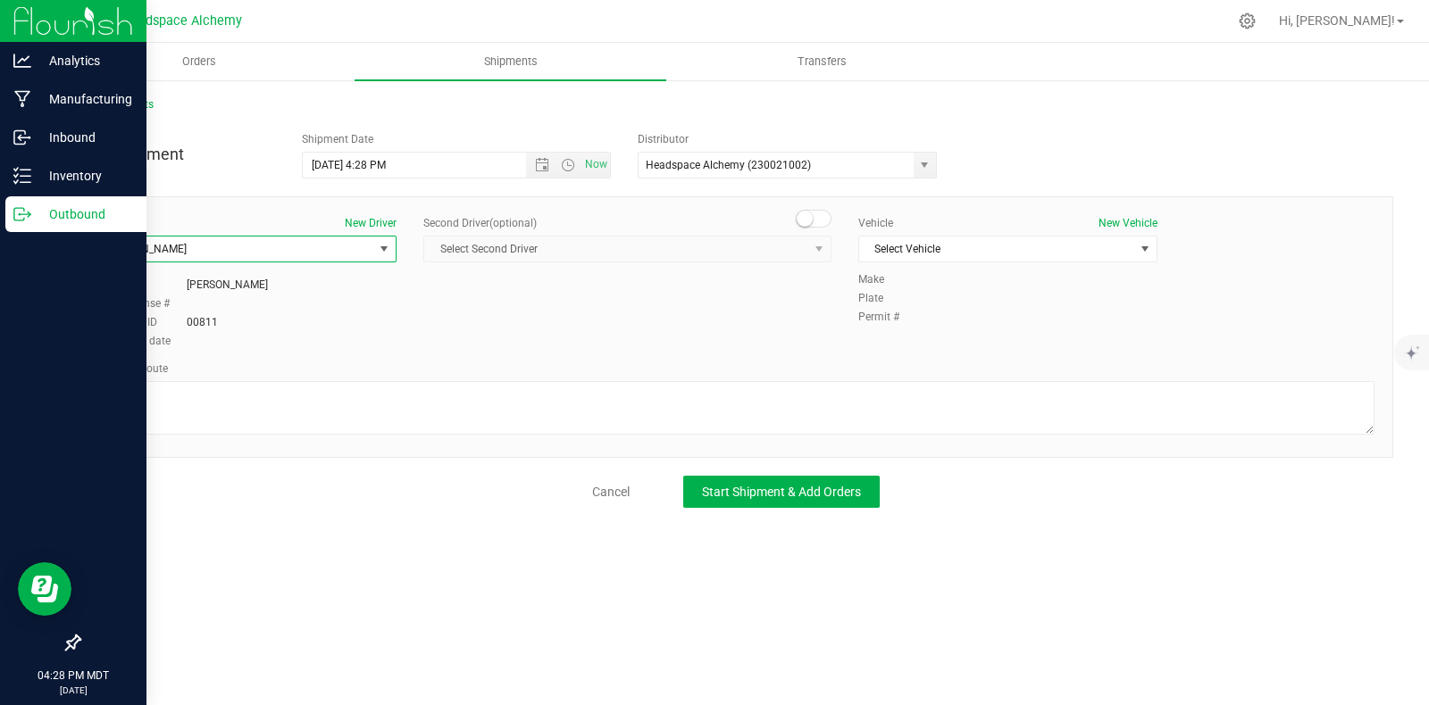
click at [812, 221] on span at bounding box center [814, 219] width 36 height 18
click at [714, 263] on div "Second Driver (optional) Select Second Driver Select Second Driver Angel Aguila…" at bounding box center [627, 246] width 408 height 62
click at [491, 245] on span "Select Second Driver" at bounding box center [616, 249] width 384 height 25
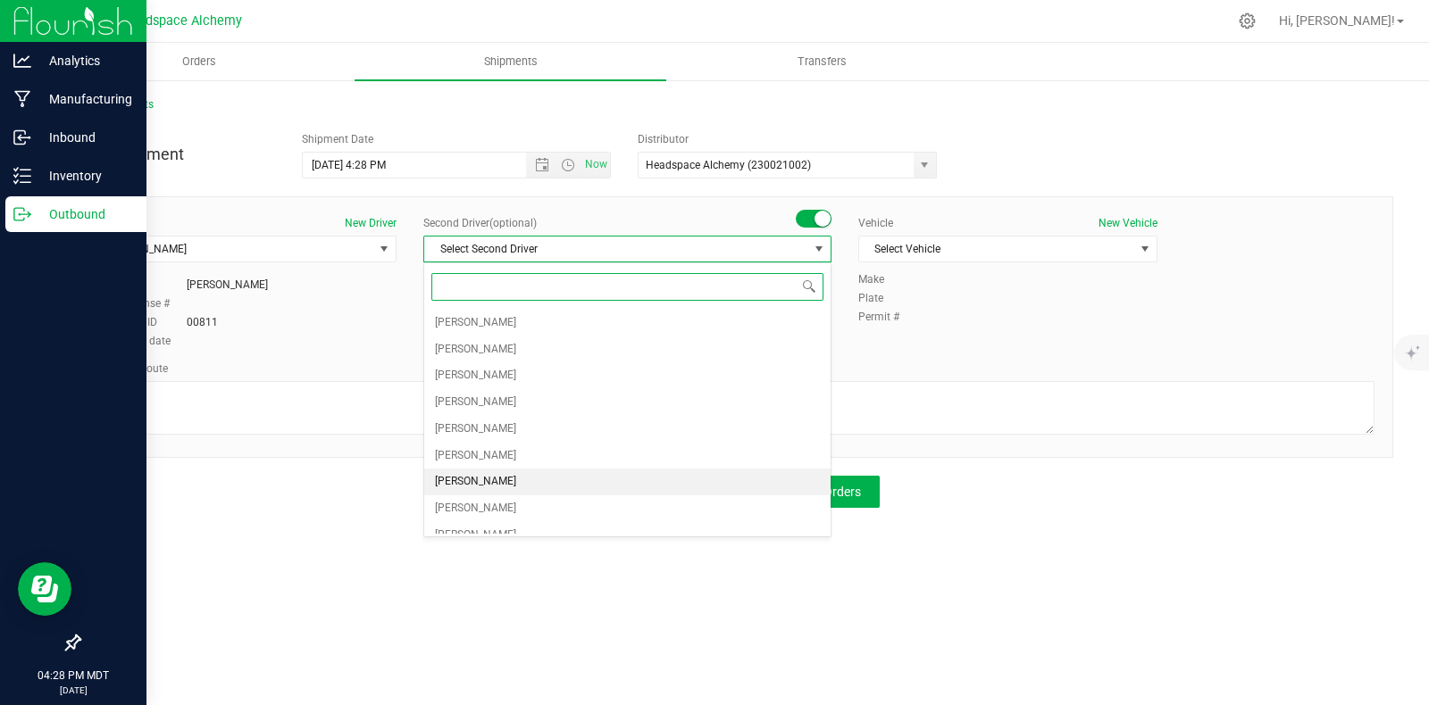
click at [478, 480] on span "[PERSON_NAME]" at bounding box center [475, 482] width 81 height 23
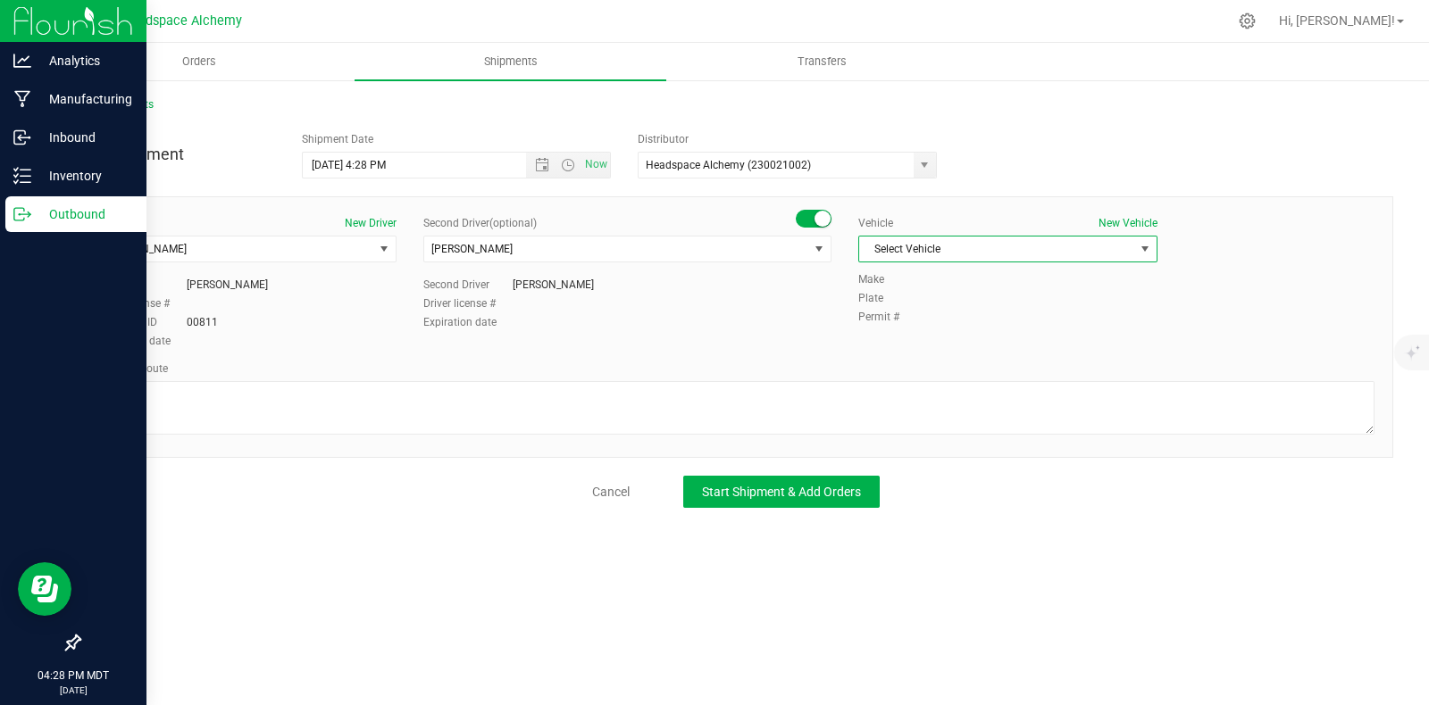
click at [945, 252] on span "Select Vehicle" at bounding box center [996, 249] width 275 height 25
click at [894, 470] on li "Transit" at bounding box center [1007, 465] width 297 height 27
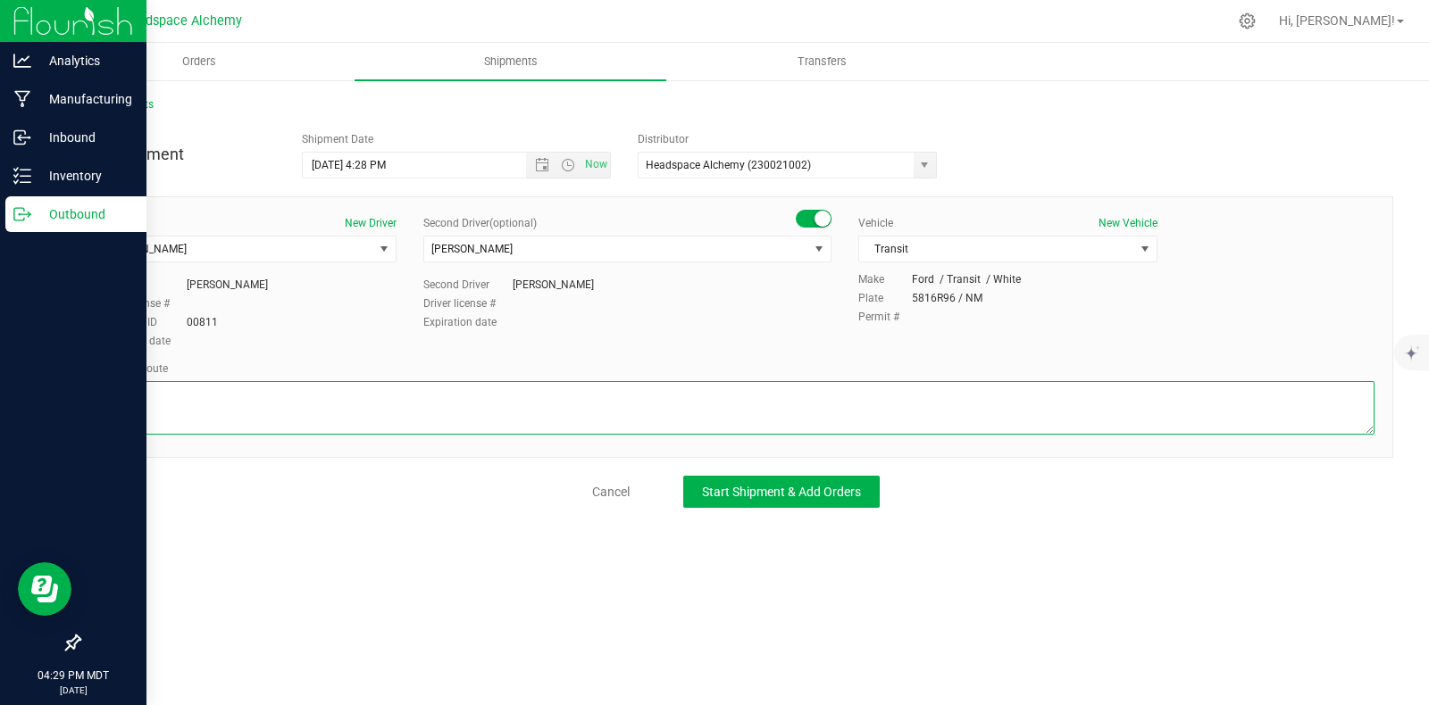
paste textarea "805 El Molino Blvd Las Cruces, NM 88005 Head east on El Molino Blvd toward S Me…"
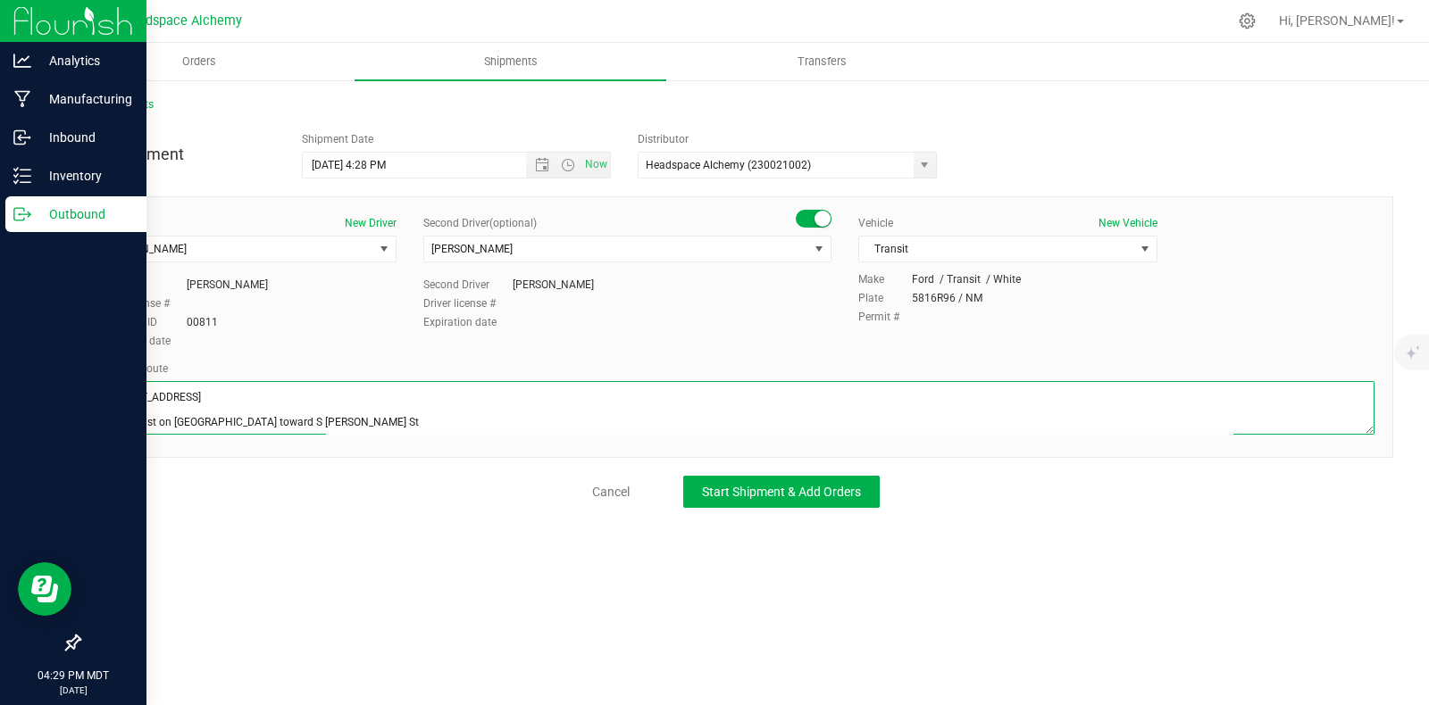
click at [286, 410] on textarea at bounding box center [735, 408] width 1277 height 54
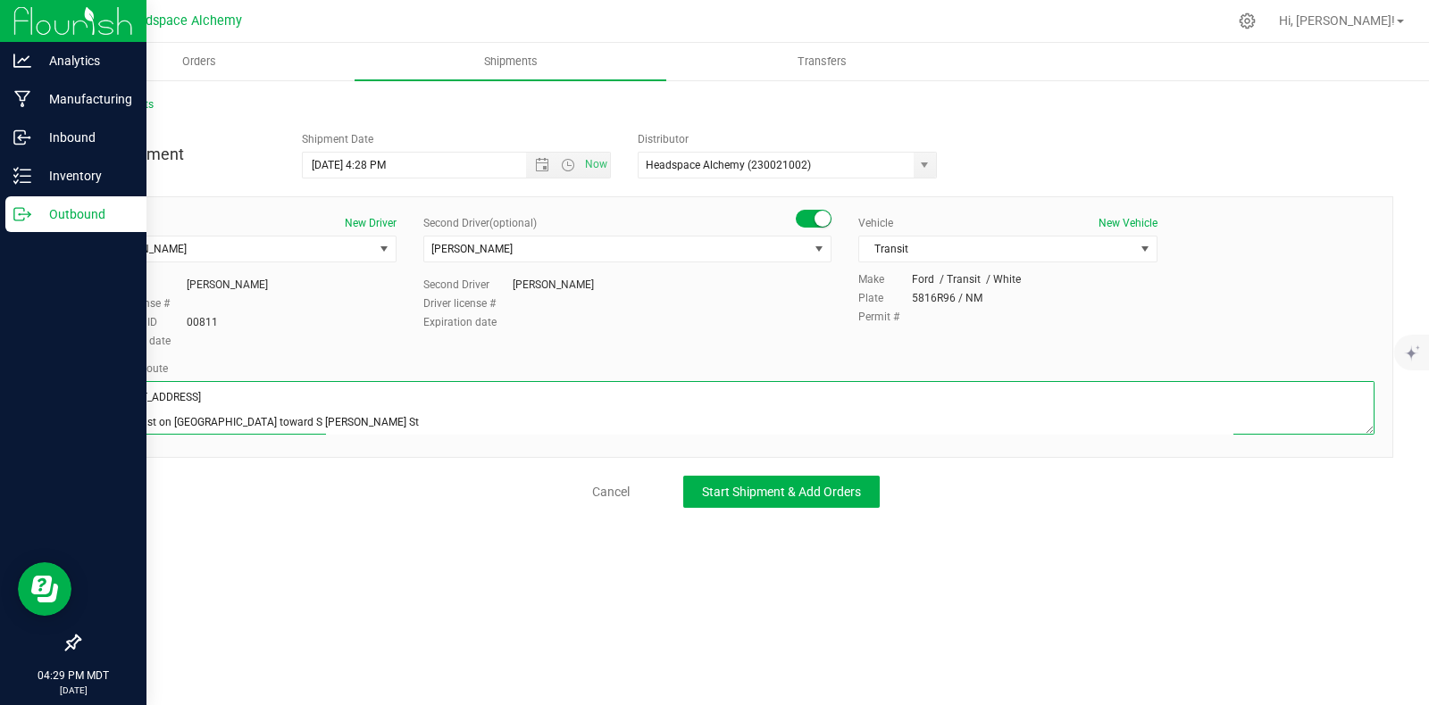
click at [286, 410] on textarea at bounding box center [735, 408] width 1277 height 54
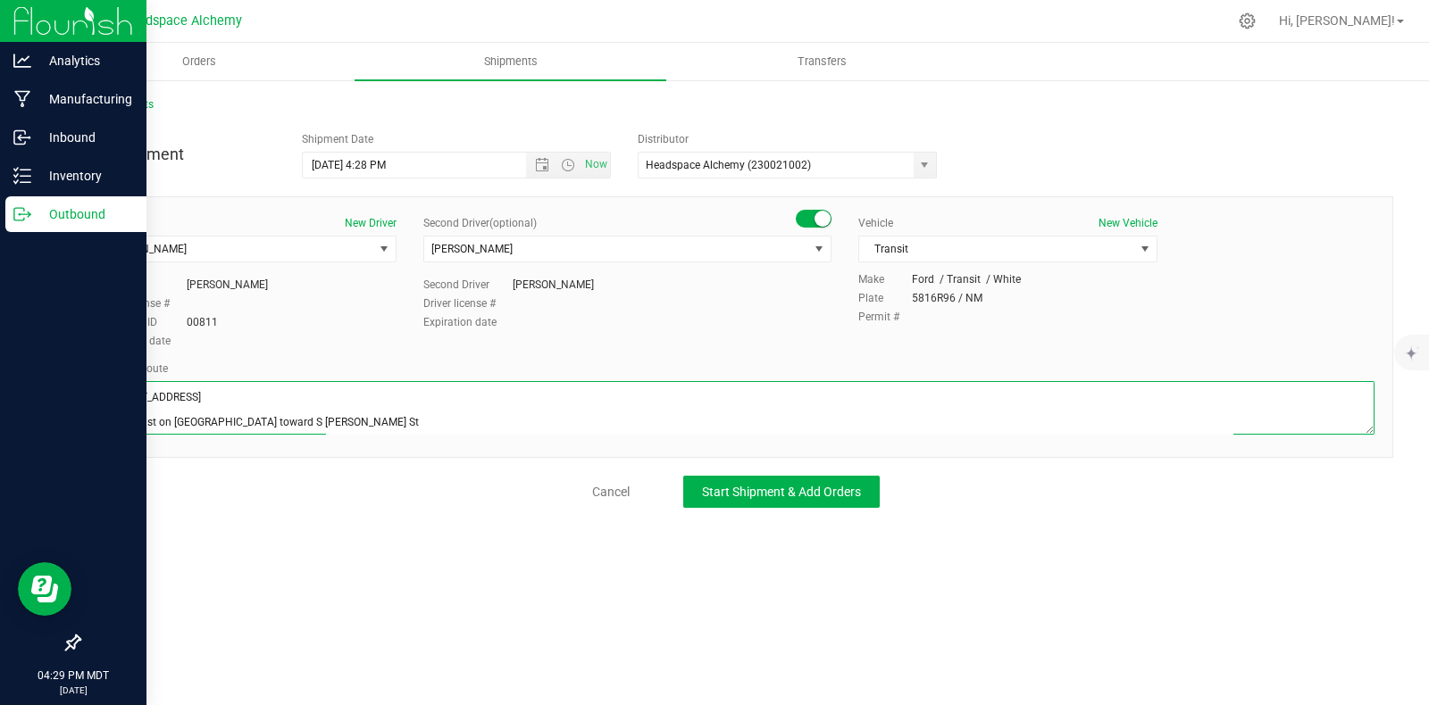
click at [287, 410] on textarea at bounding box center [735, 408] width 1277 height 54
drag, startPoint x: 291, startPoint y: 416, endPoint x: 57, endPoint y: 307, distance: 258.1
click at [57, 307] on div "All Shipments New Shipment Shipment Date 9/26/2025 4:28 PM Now Distributor Head…" at bounding box center [736, 302] width 1386 height 447
paste textarea " Get on I-25 N from W Lohman Ave 9 min (2.8 mi)  Follow I-25 N to NM-6 E/Main…"
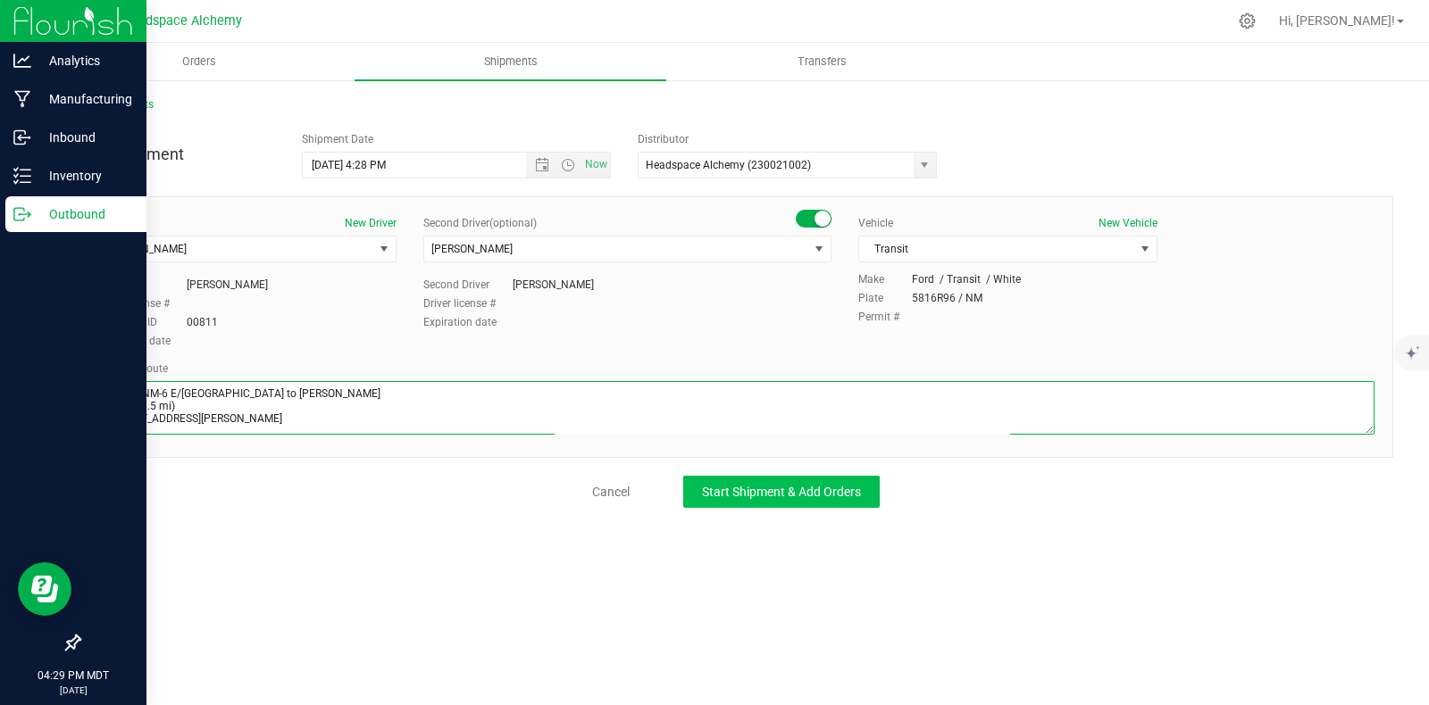
type textarea "805 El Molino Blvd Las Cruces, NM 88005  Get on I-25 N from W Lohman Ave 9 min…"
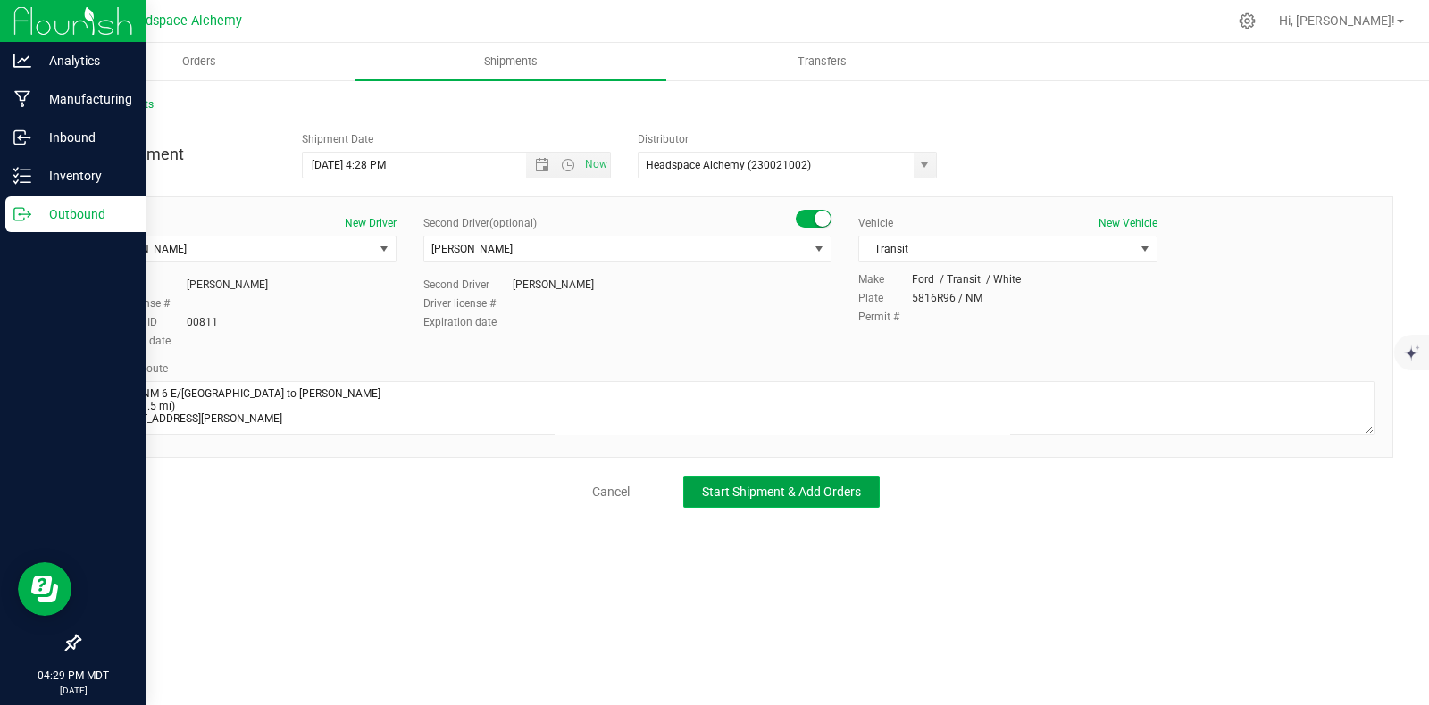
click at [822, 489] on span "Start Shipment & Add Orders" at bounding box center [781, 492] width 159 height 14
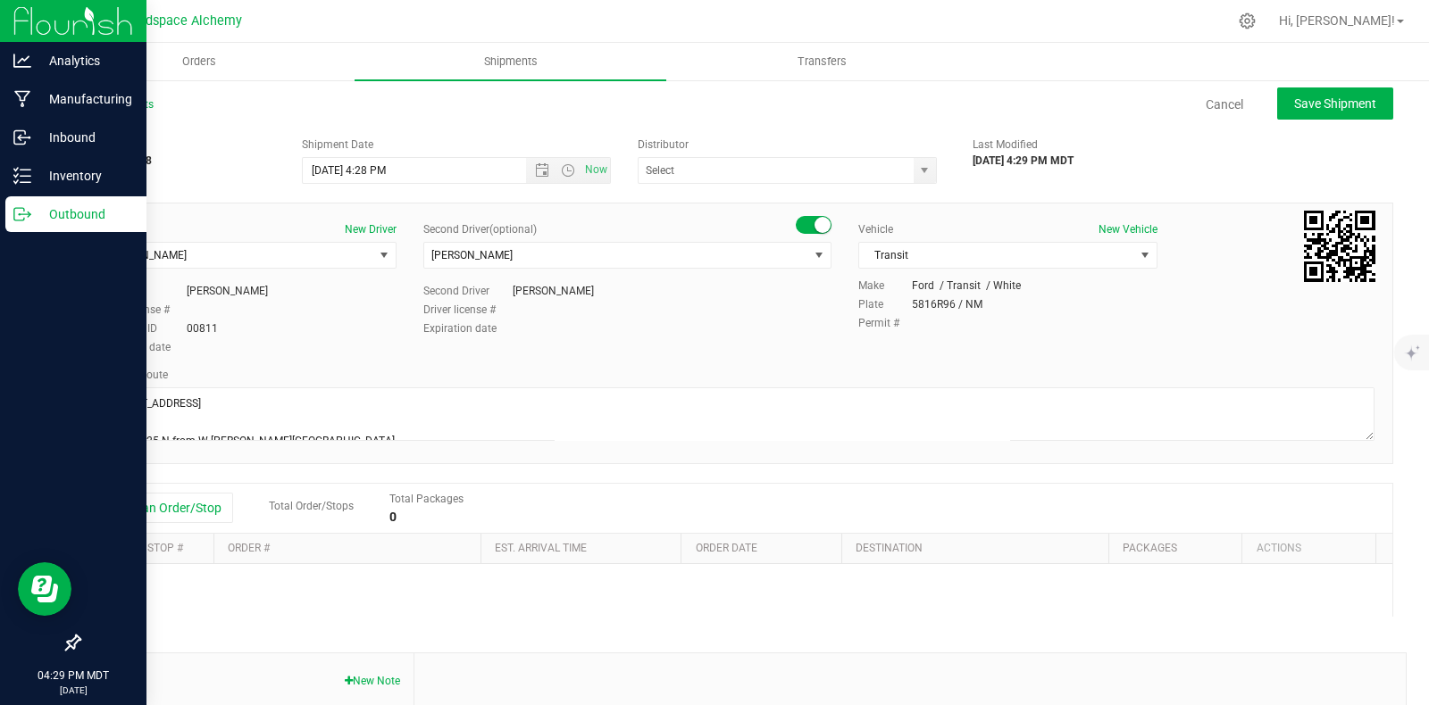
type input "Headspace Alchemy (230021002)"
click at [200, 516] on button "Add an Order/Stop" at bounding box center [163, 508] width 140 height 30
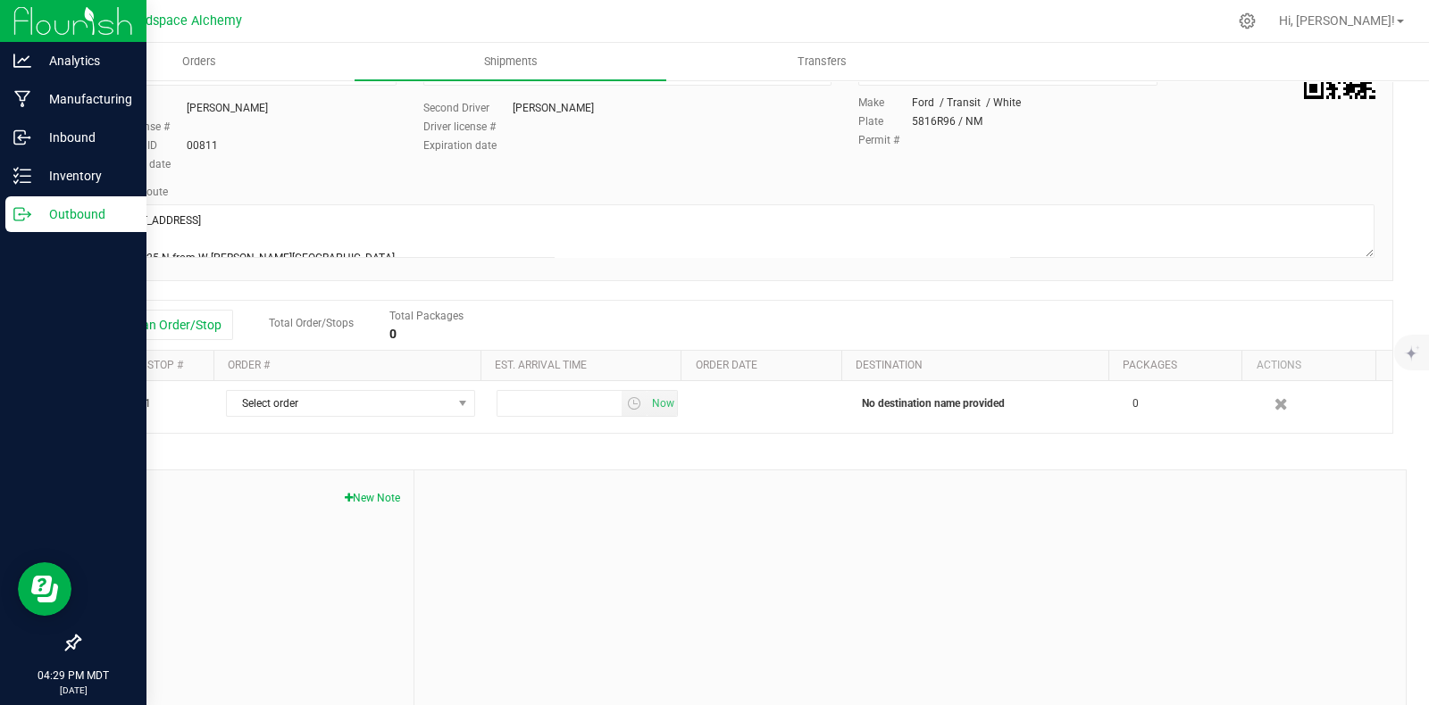
scroll to position [207, 0]
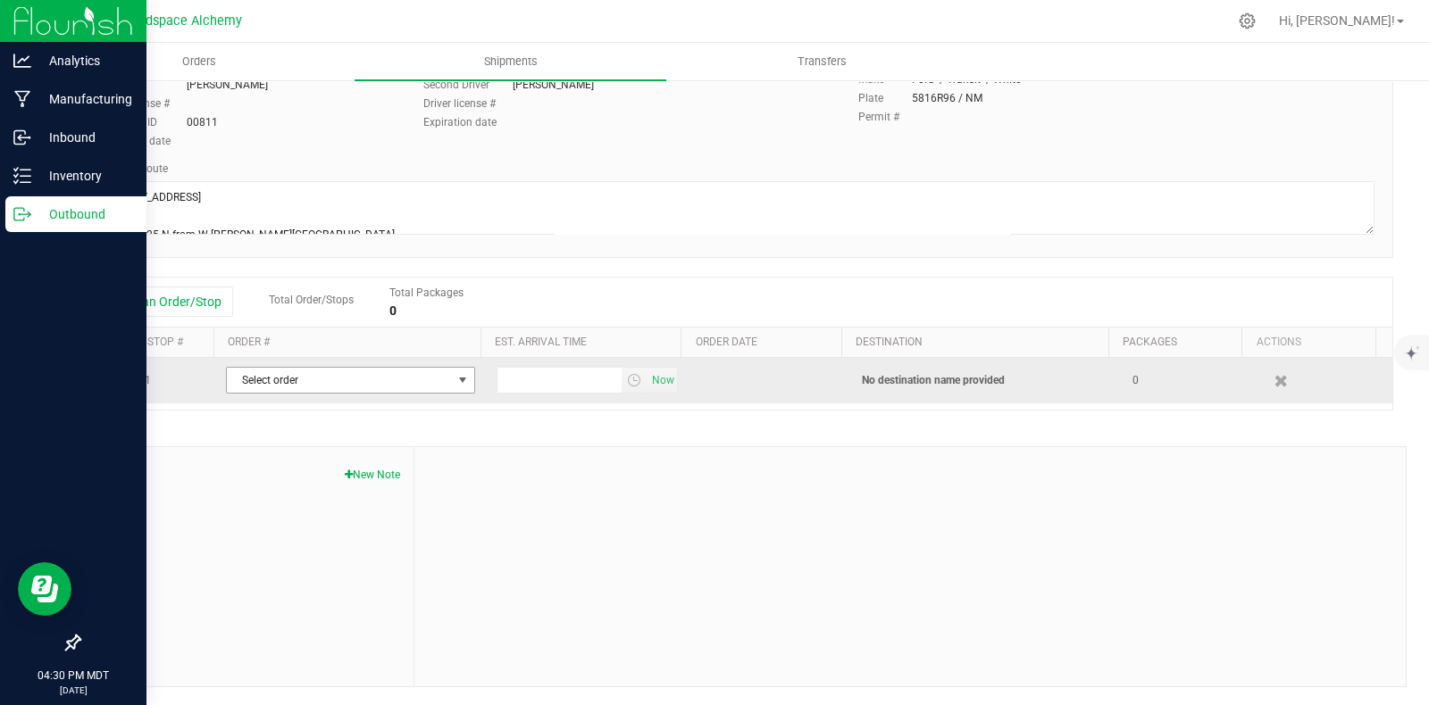
click at [415, 391] on span "Select order" at bounding box center [339, 380] width 225 height 25
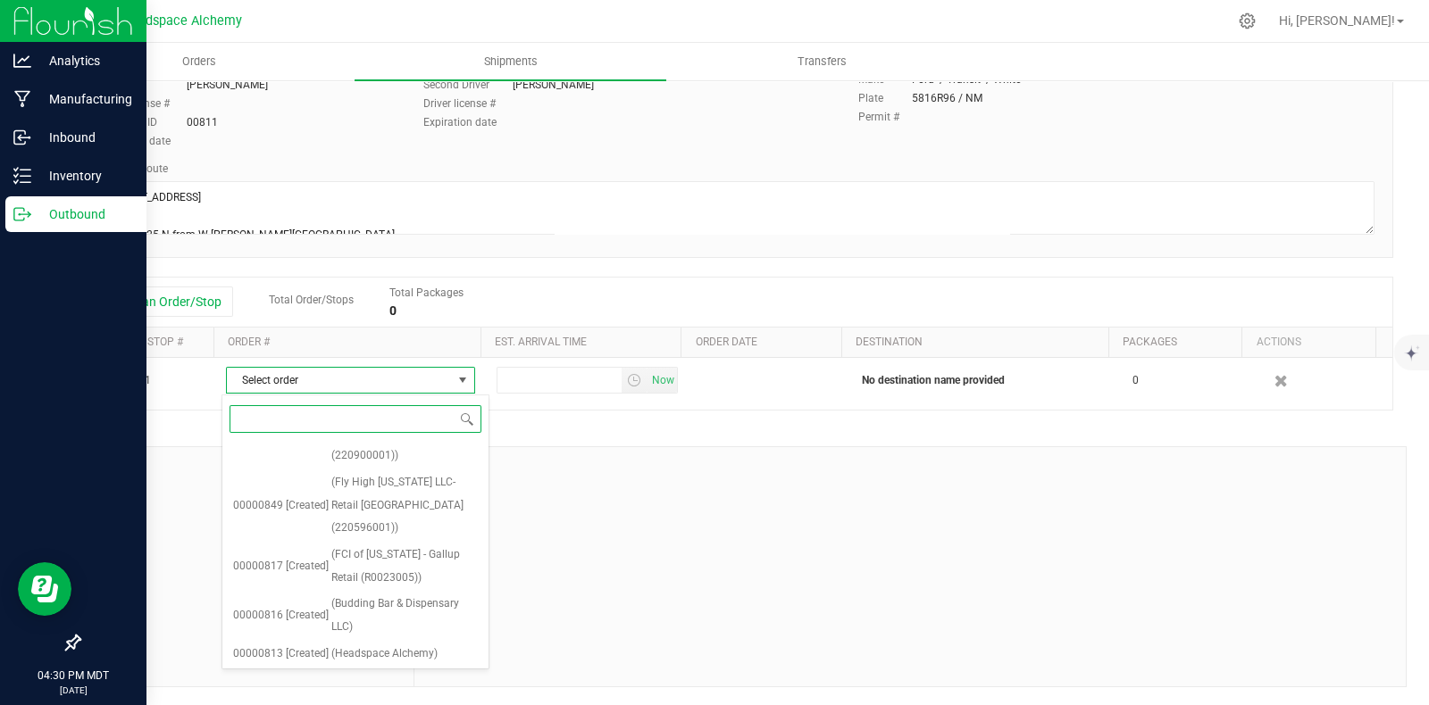
scroll to position [734, 0]
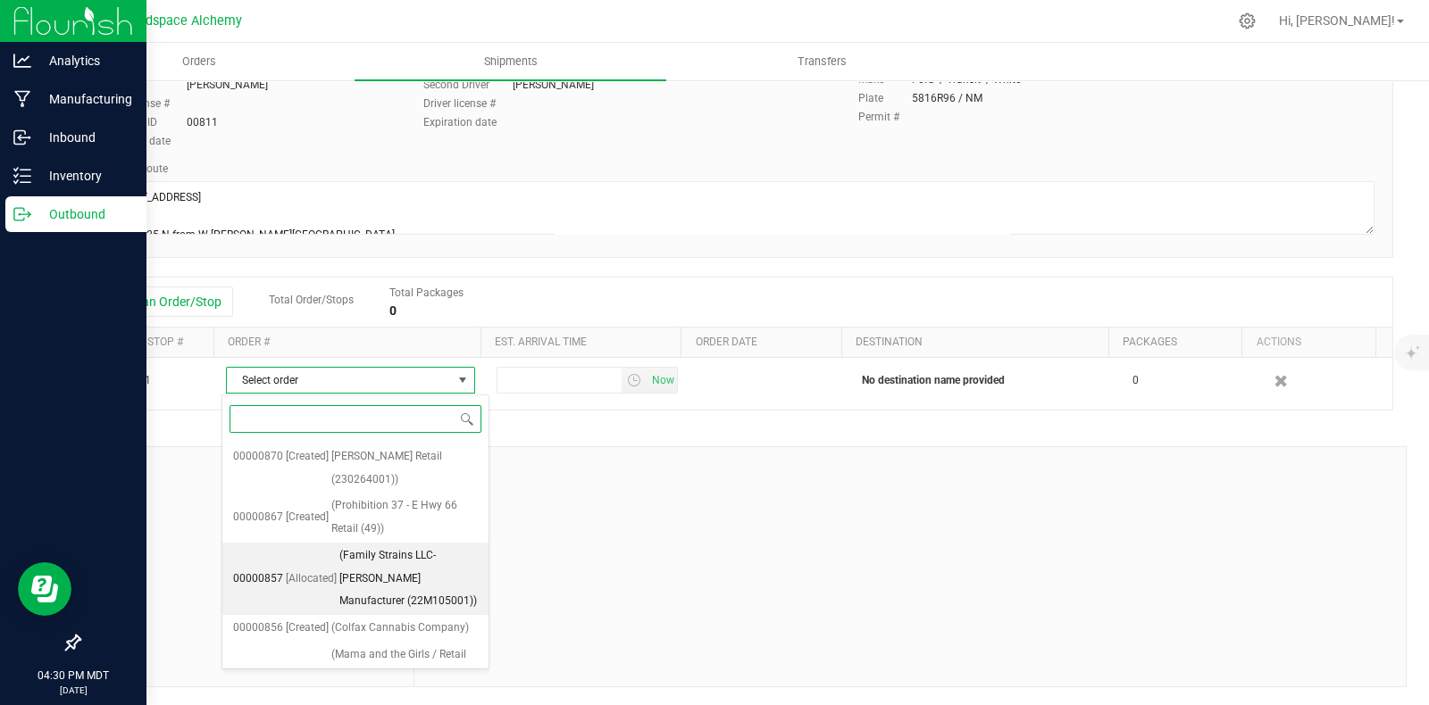
click at [309, 568] on span "[Allocated]" at bounding box center [311, 579] width 51 height 23
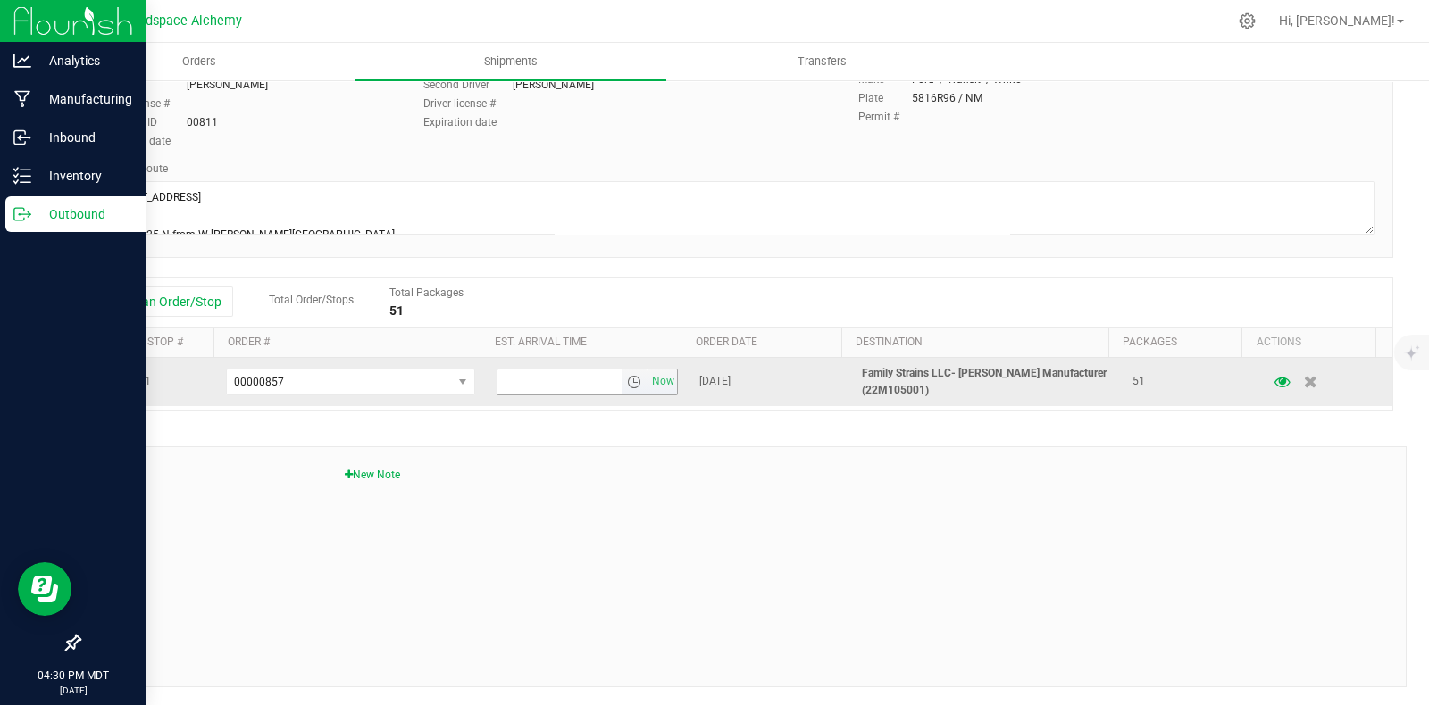
click at [621, 389] on span "select" at bounding box center [634, 382] width 26 height 25
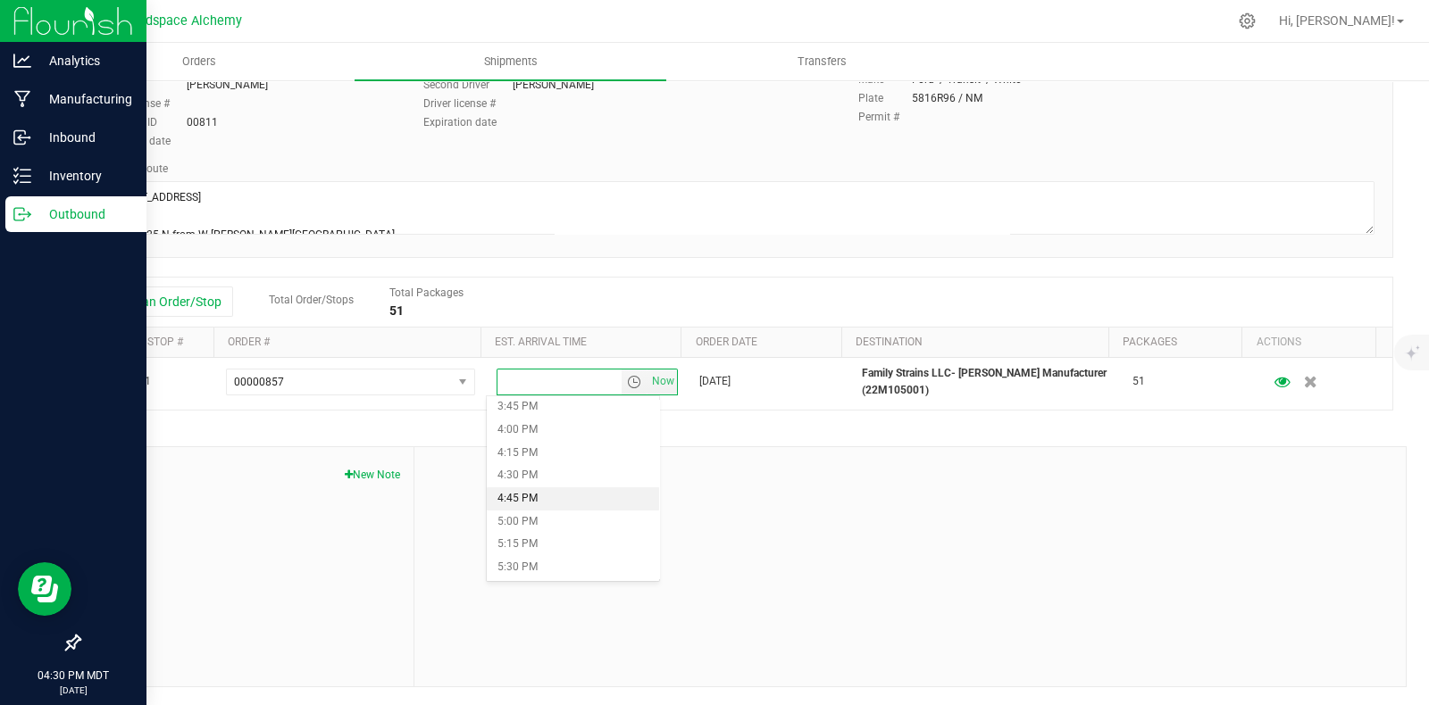
scroll to position [1228, 0]
click at [517, 465] on li "2:00 PM" at bounding box center [573, 468] width 173 height 23
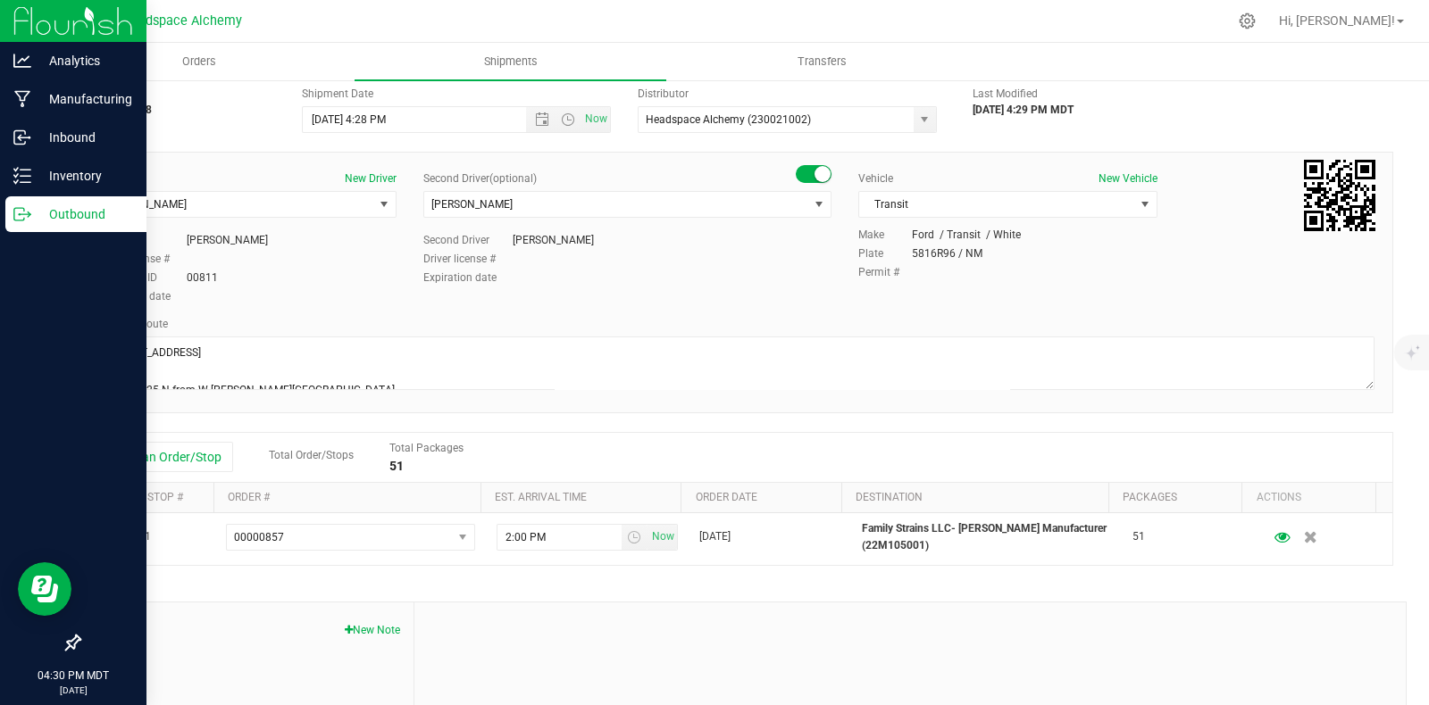
scroll to position [0, 0]
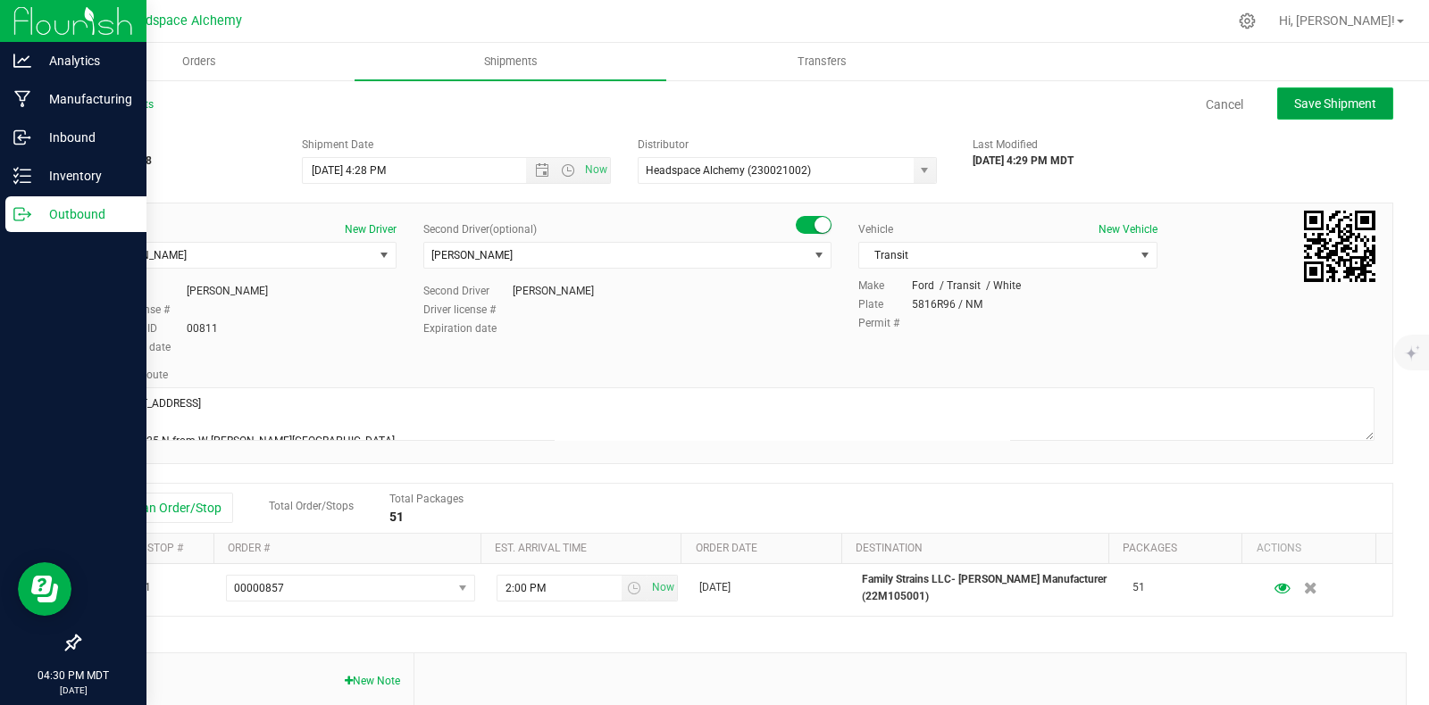
click at [1287, 111] on button "Save Shipment" at bounding box center [1335, 104] width 116 height 32
type input "9/26/2025 10:28 PM"
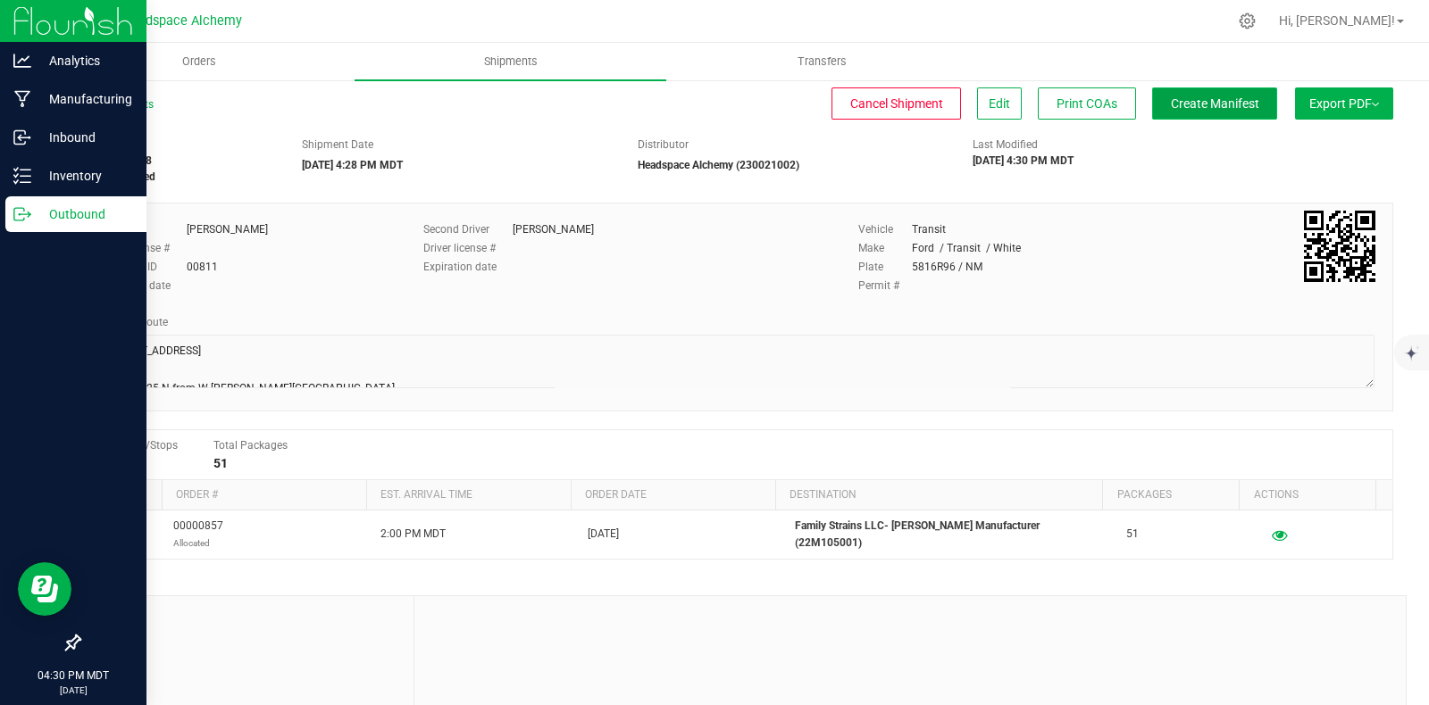
click at [1223, 108] on span "Create Manifest" at bounding box center [1215, 103] width 88 height 14
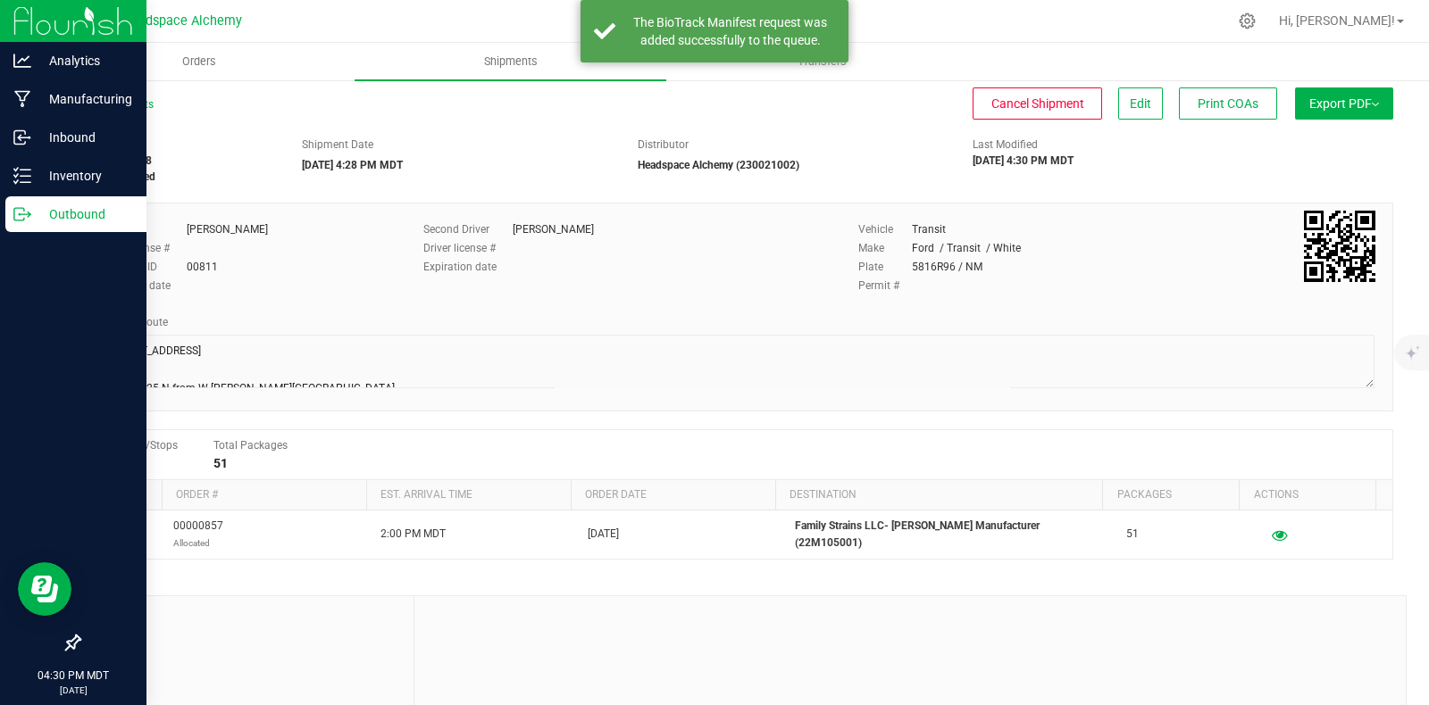
click at [1329, 119] on button "Export PDF" at bounding box center [1344, 104] width 98 height 32
click at [1322, 140] on span "Manifest by Package ID" at bounding box center [1317, 143] width 113 height 13
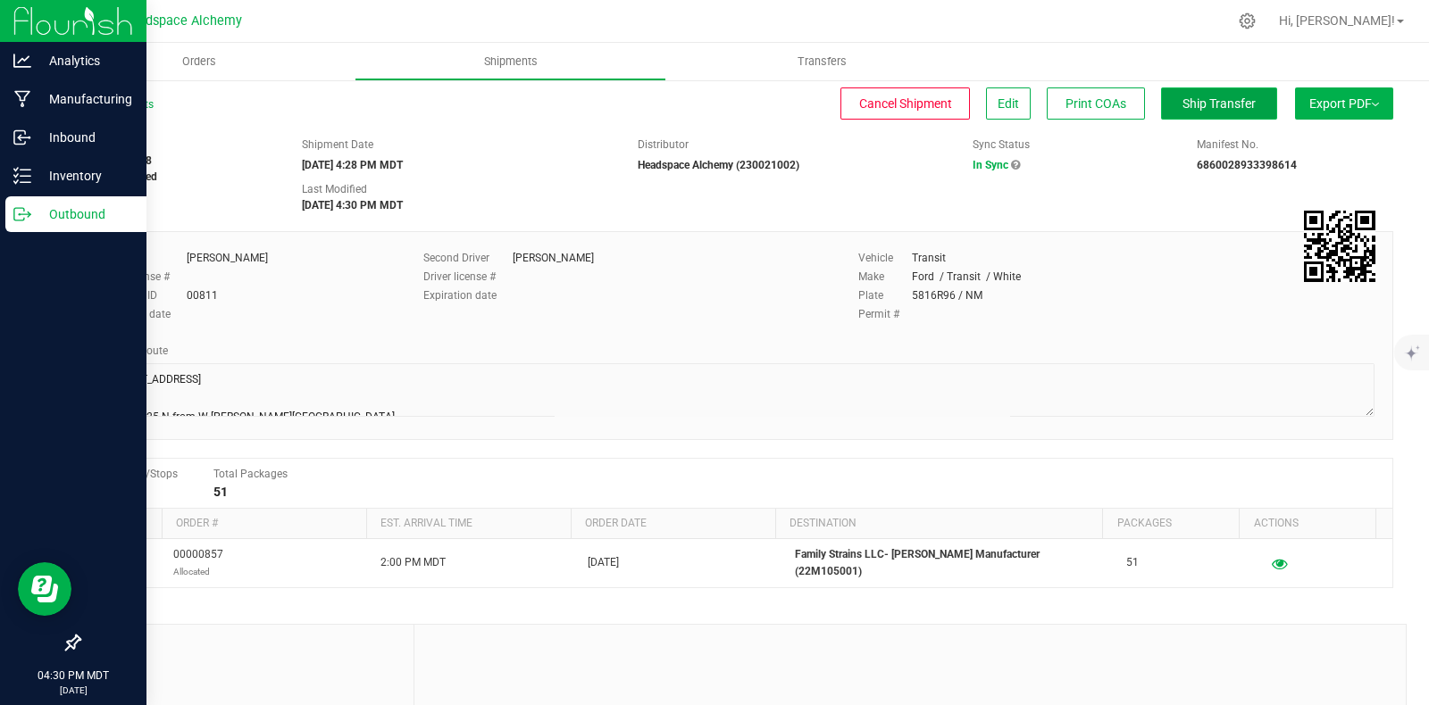
click at [1250, 111] on button "Ship Transfer" at bounding box center [1219, 104] width 116 height 32
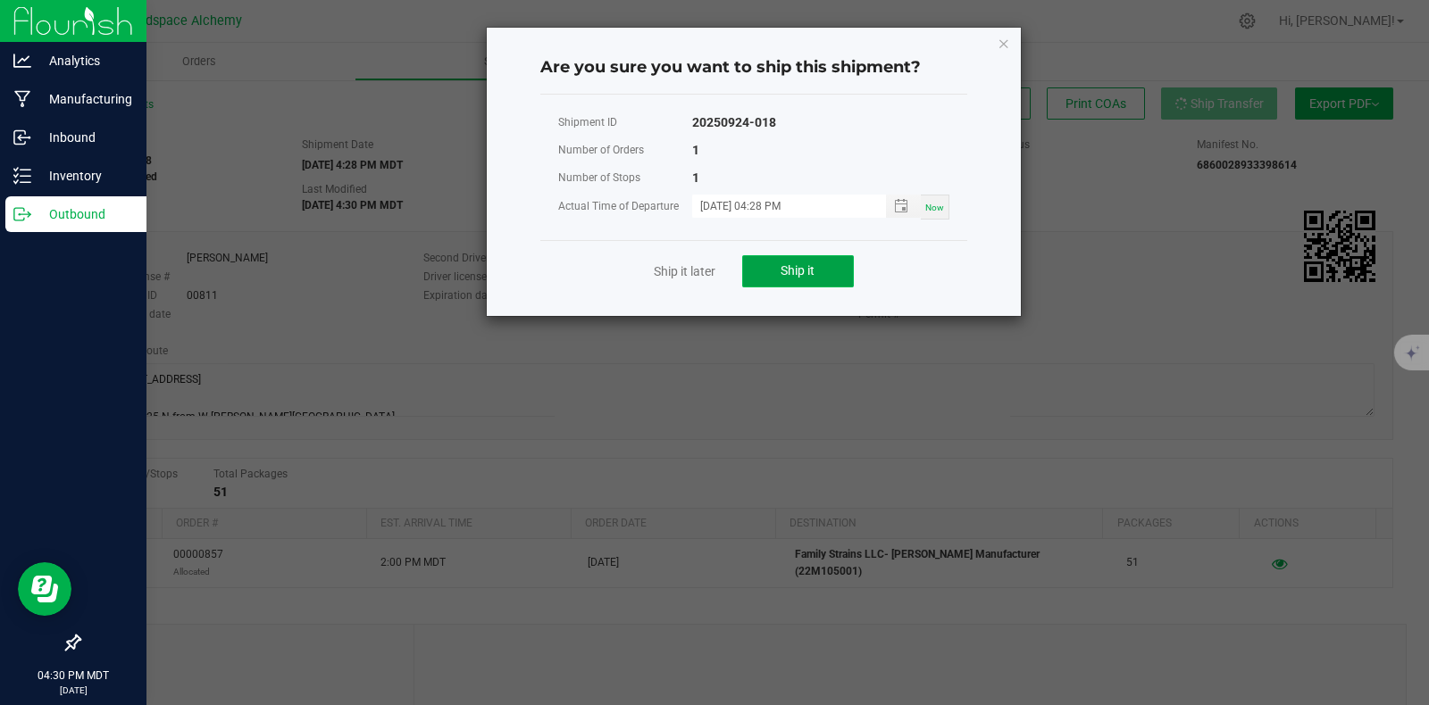
click at [809, 282] on button "Ship it" at bounding box center [798, 271] width 112 height 32
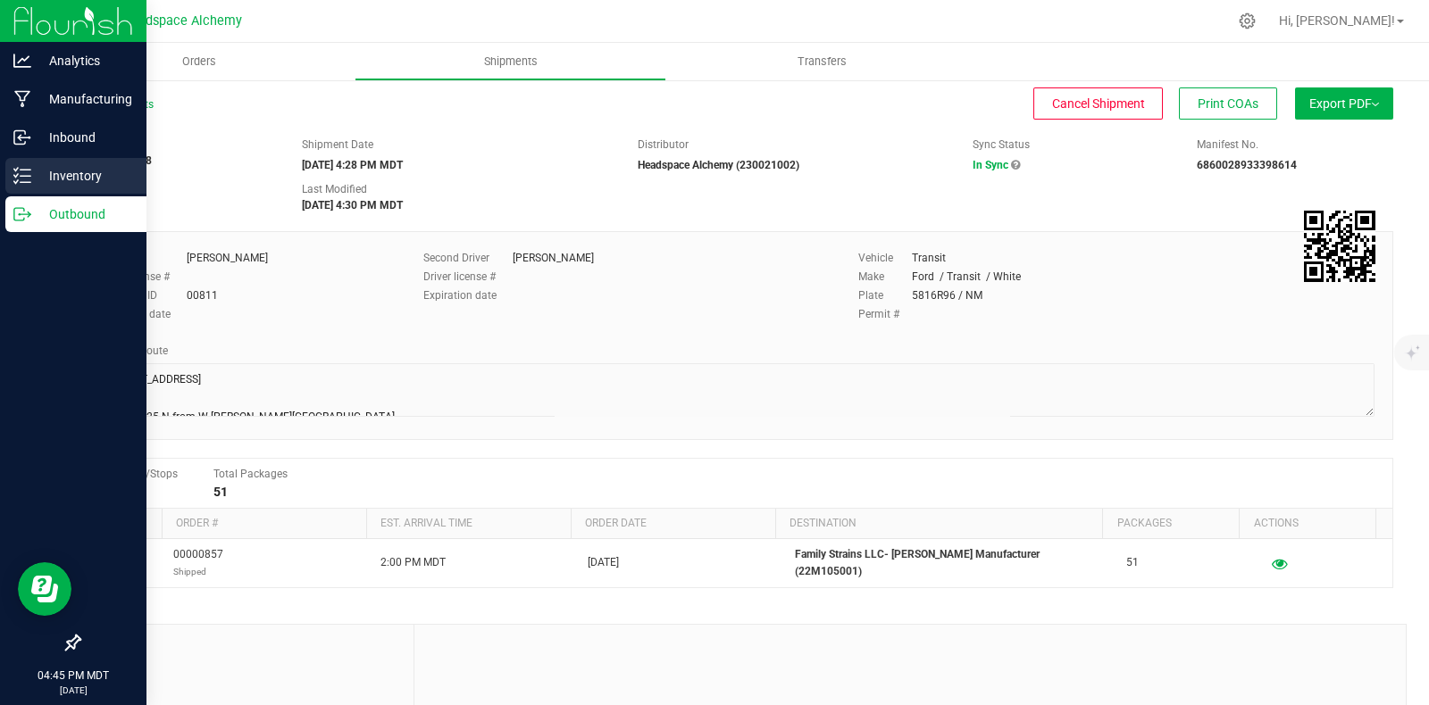
click at [26, 185] on div "Inventory" at bounding box center [75, 176] width 141 height 36
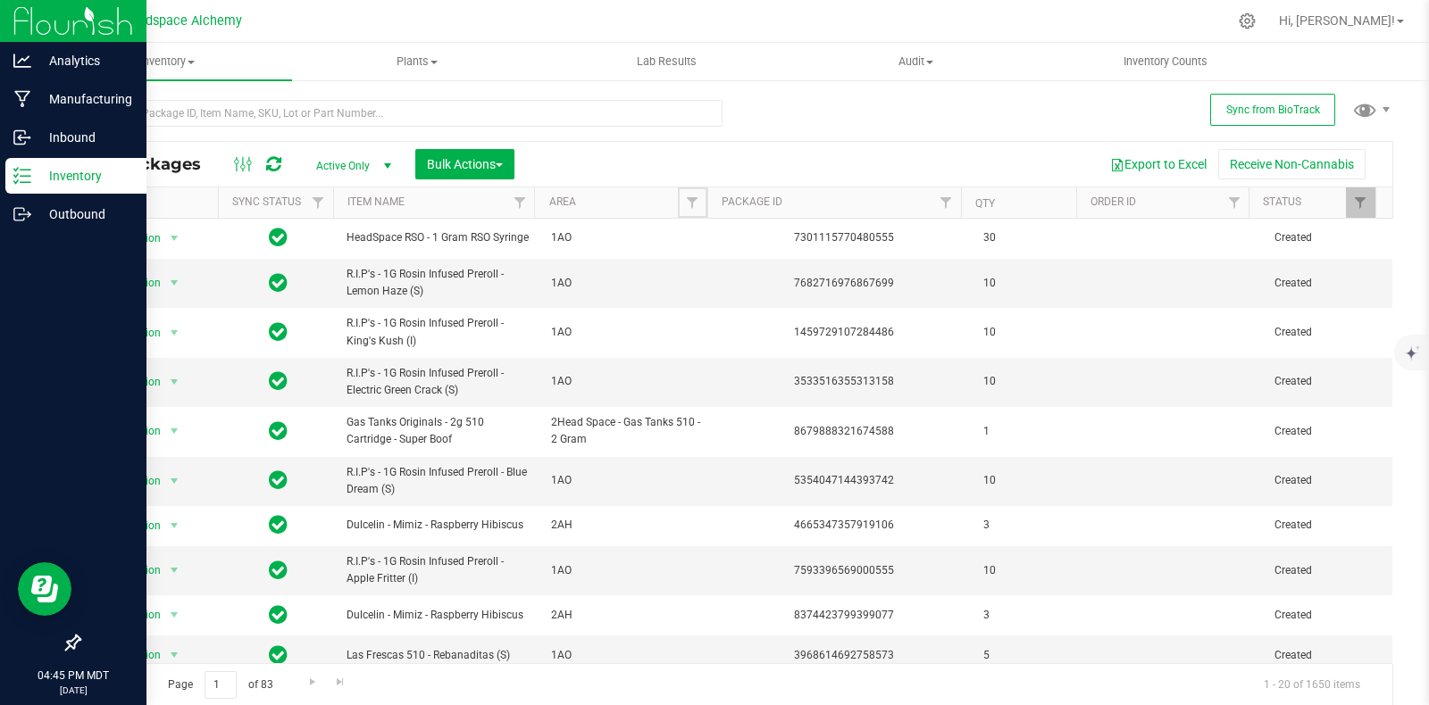
click at [688, 205] on span "Filter" at bounding box center [692, 203] width 14 height 14
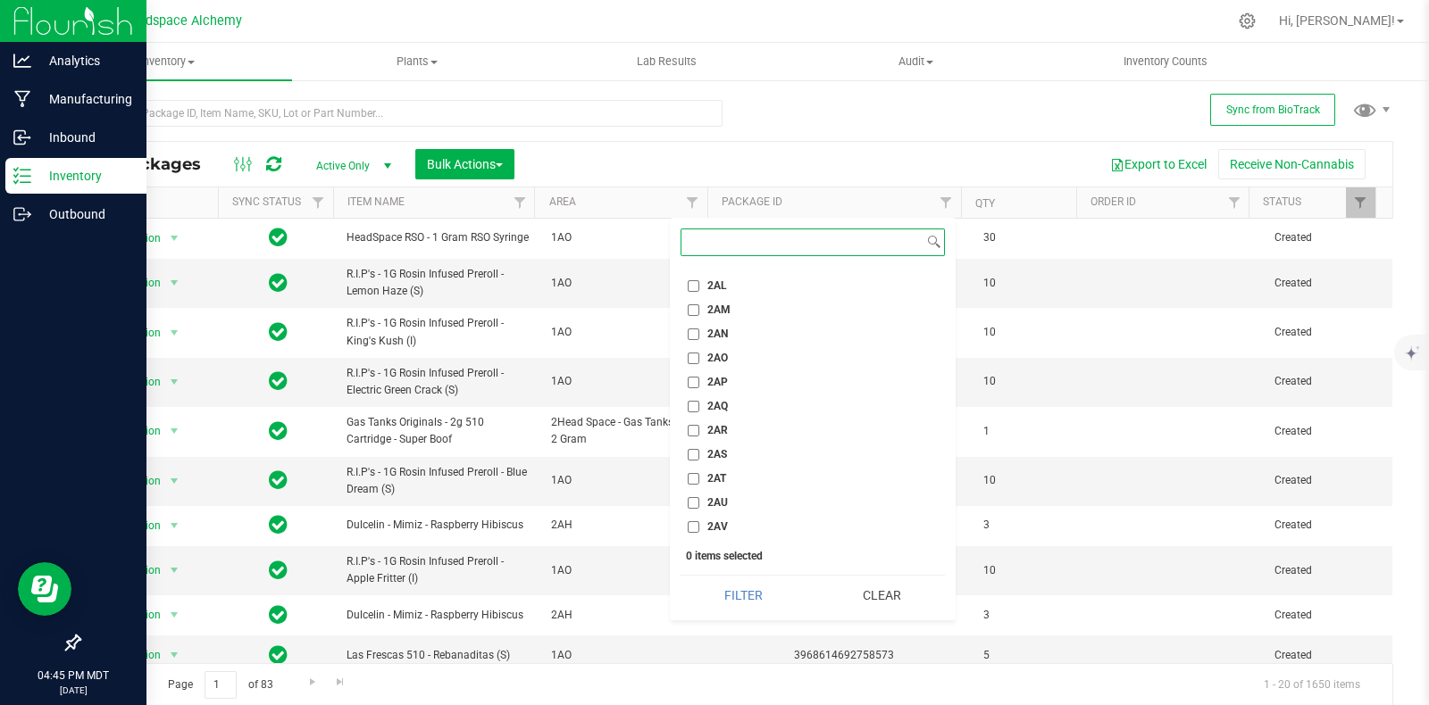
scroll to position [1785, 0]
click at [692, 355] on li "2AJ" at bounding box center [812, 350] width 264 height 19
click at [686, 349] on li "2AJ" at bounding box center [812, 350] width 264 height 19
click at [694, 350] on input "2AJ" at bounding box center [694, 351] width 12 height 12
checkbox input "true"
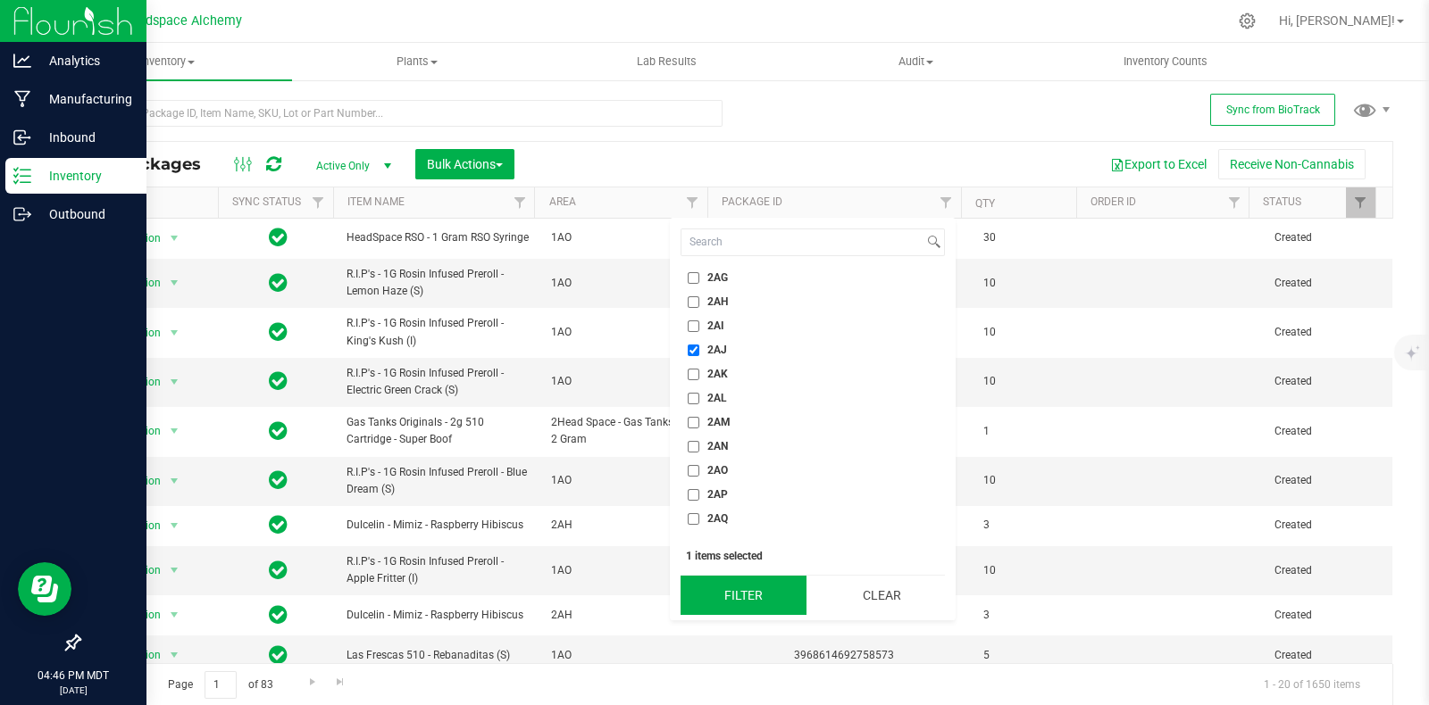
click at [768, 588] on button "Filter" at bounding box center [743, 595] width 126 height 39
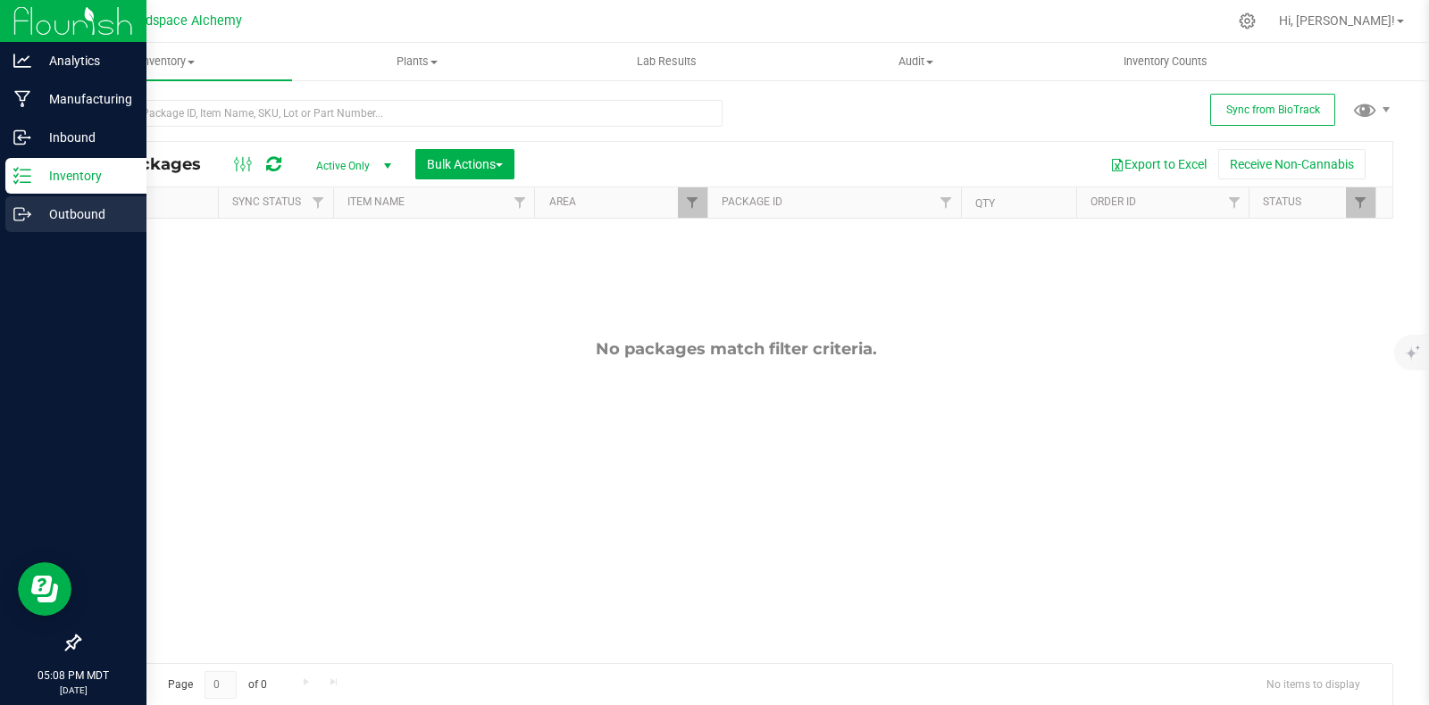
click at [45, 207] on p "Outbound" at bounding box center [84, 214] width 107 height 21
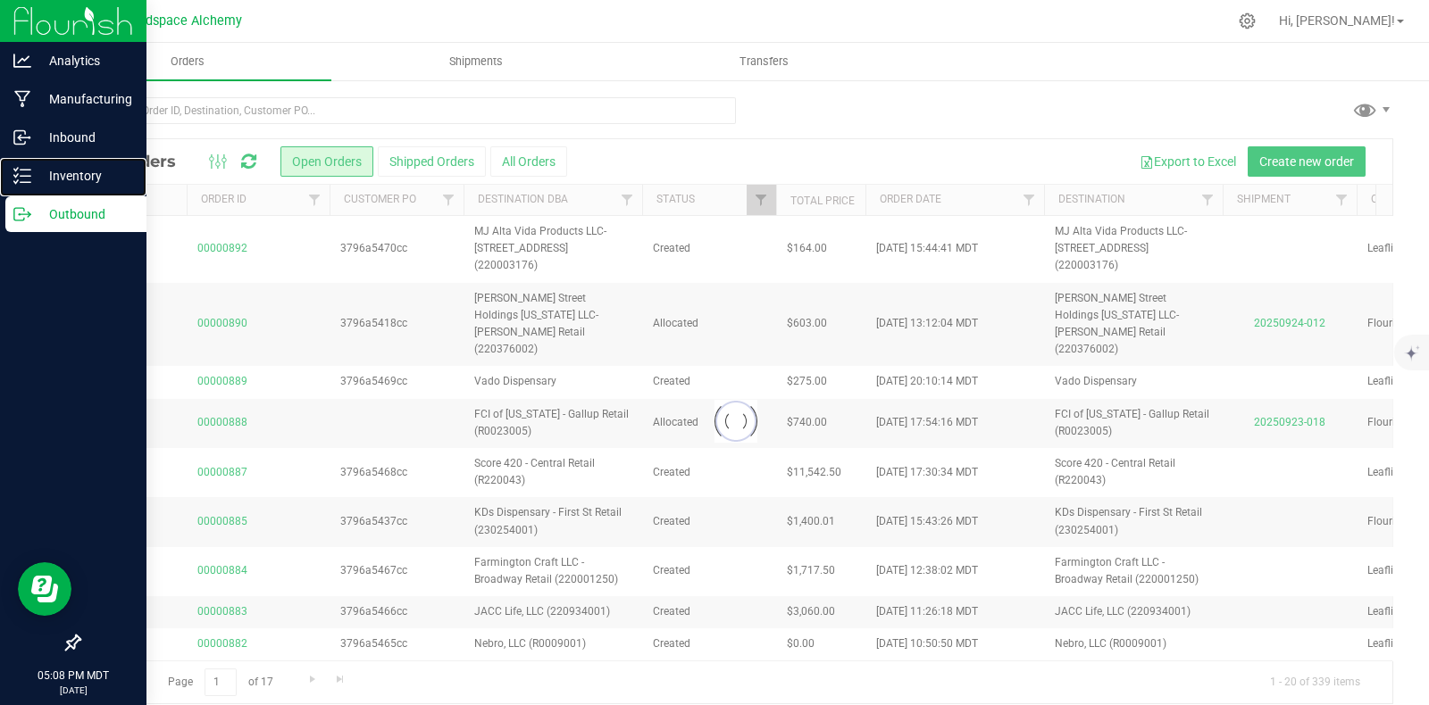
click at [71, 176] on p "Inventory" at bounding box center [84, 175] width 107 height 21
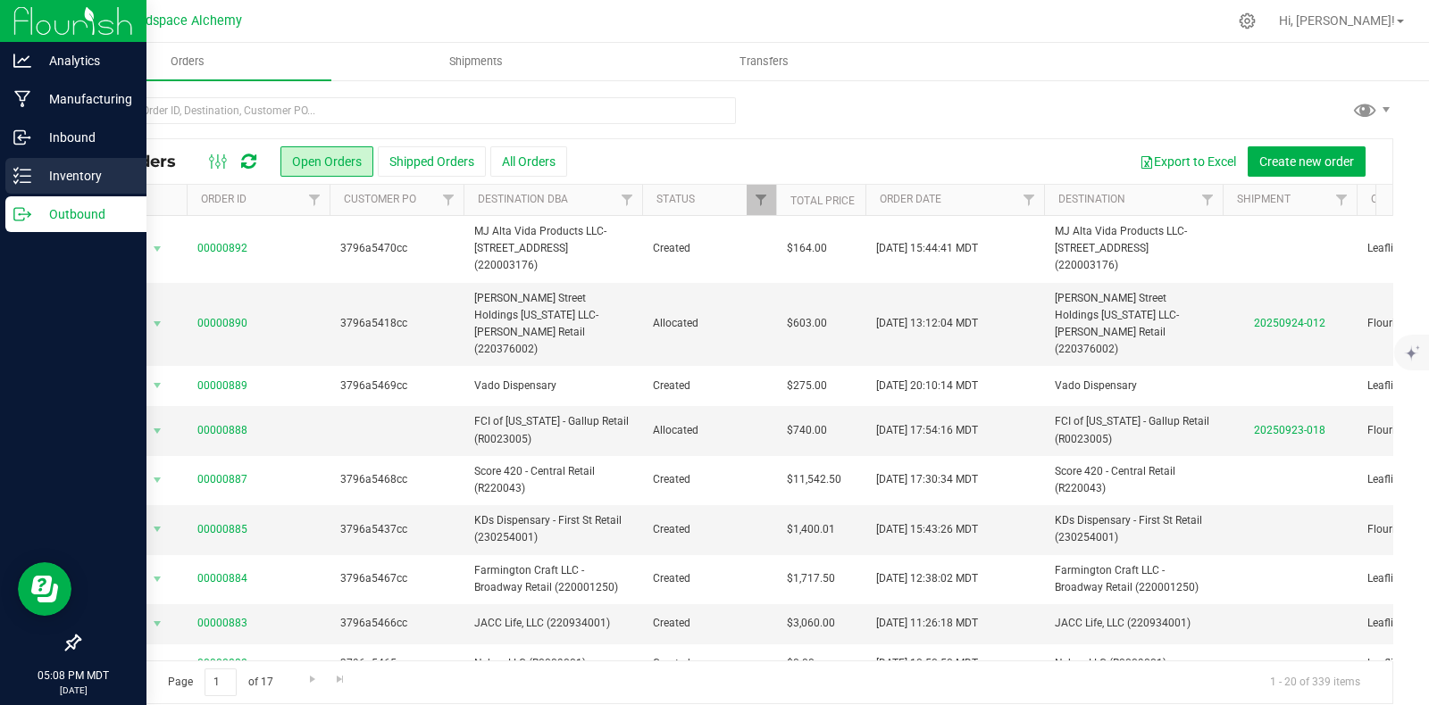
click at [36, 180] on p "Inventory" at bounding box center [84, 175] width 107 height 21
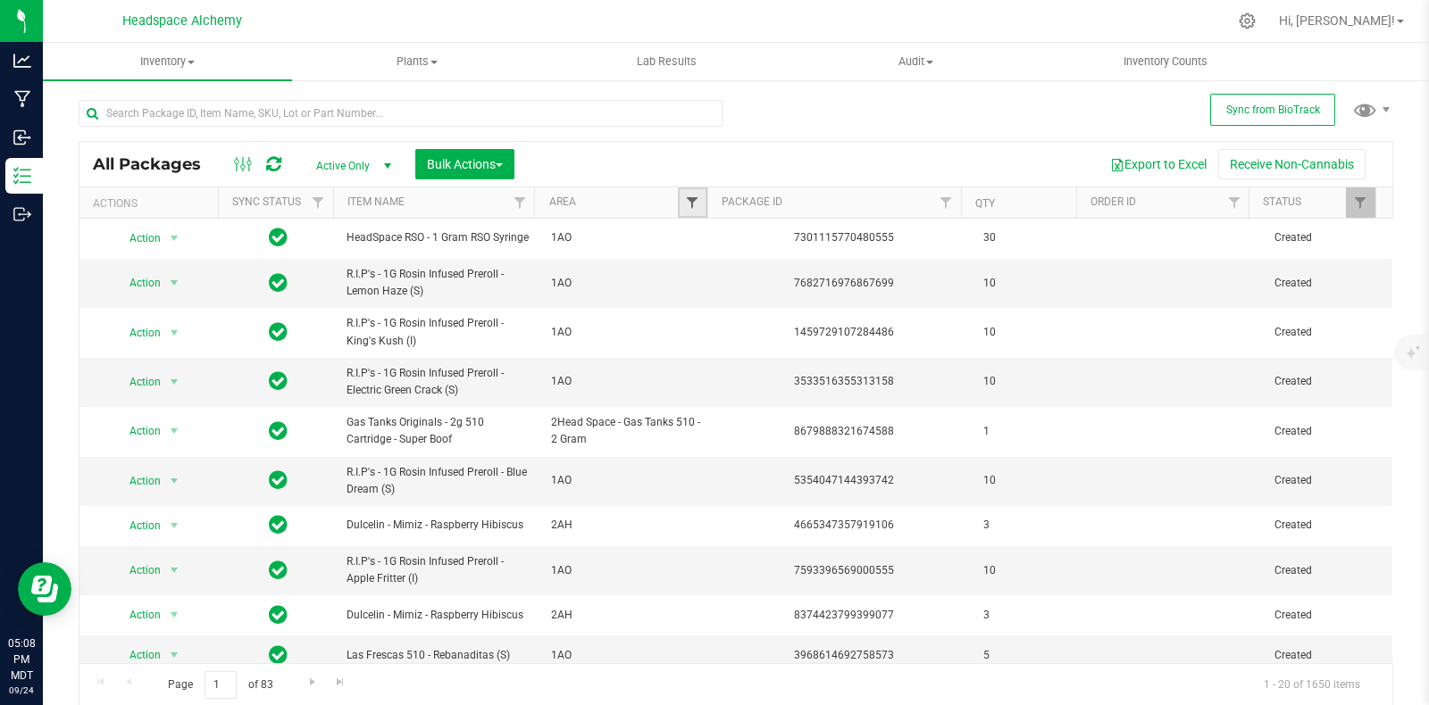
click at [688, 204] on span "Filter" at bounding box center [692, 203] width 14 height 14
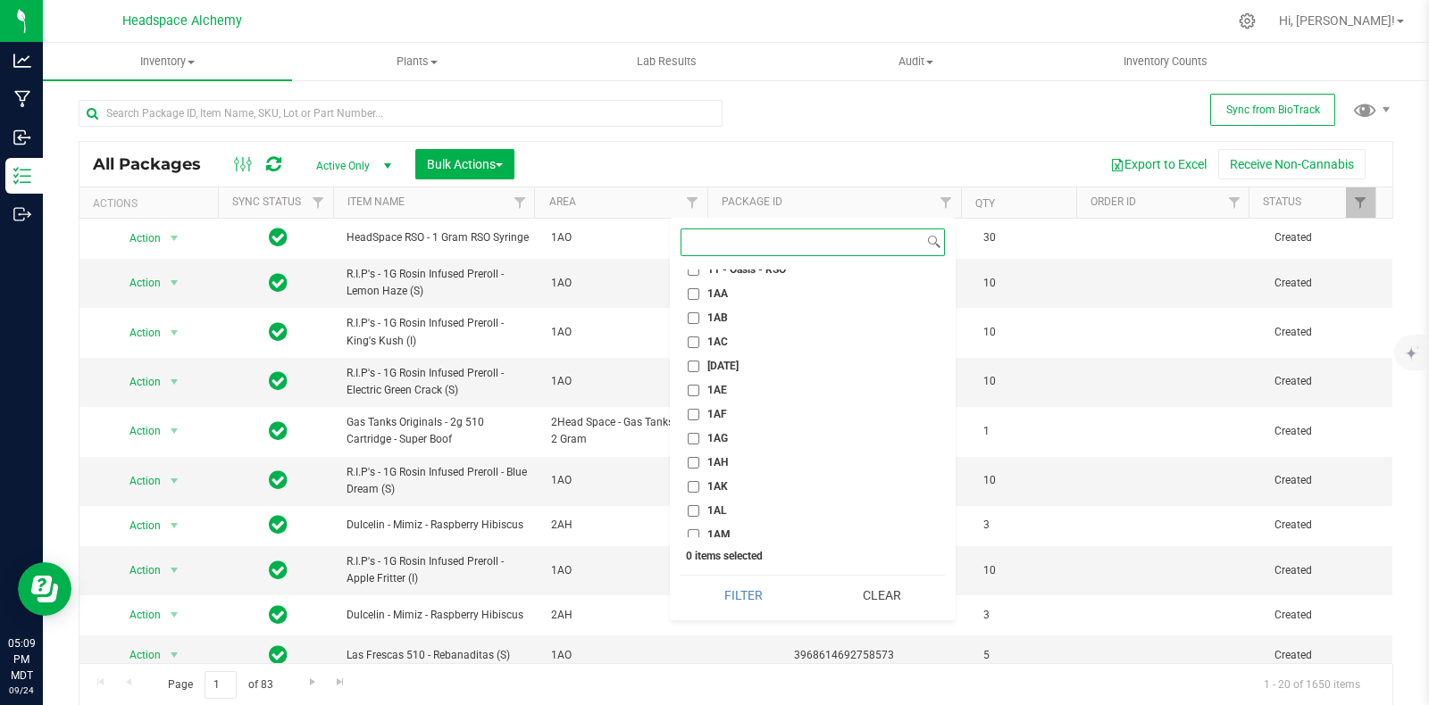
scroll to position [1116, 0]
click at [692, 490] on input "1AT" at bounding box center [694, 489] width 12 height 12
checkbox input "true"
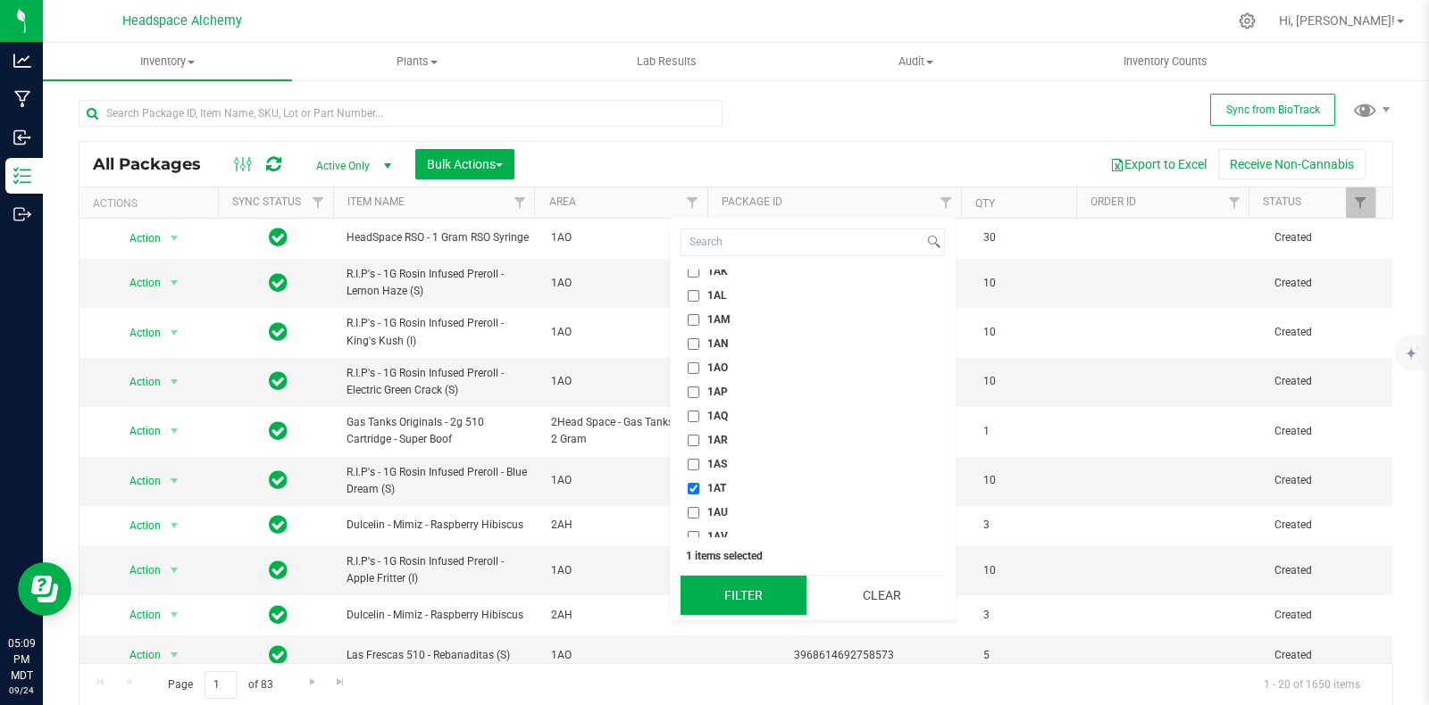
click at [752, 596] on button "Filter" at bounding box center [743, 595] width 126 height 39
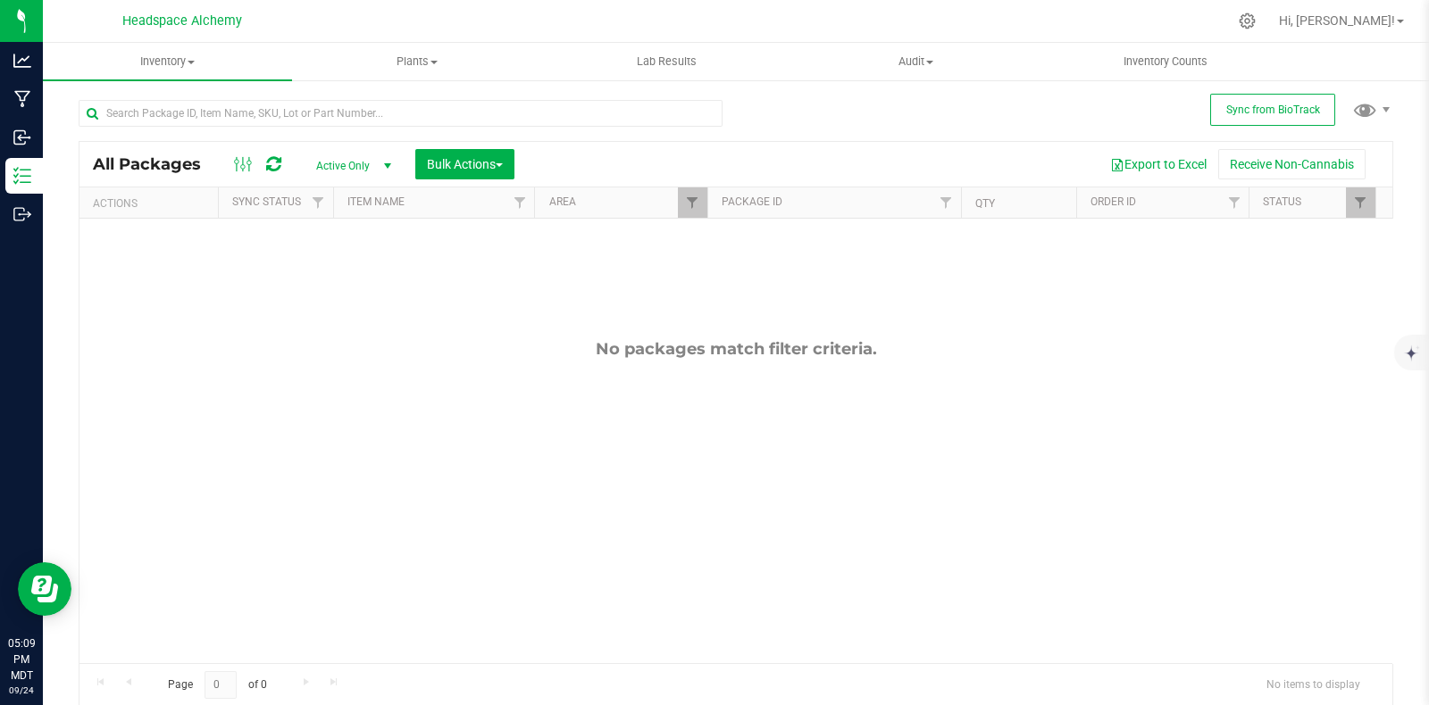
click at [263, 171] on div at bounding box center [258, 164] width 60 height 21
click at [271, 167] on icon at bounding box center [273, 164] width 15 height 18
click at [271, 167] on icon at bounding box center [273, 164] width 21 height 22
click at [1259, 118] on button "Sync from BioTrack" at bounding box center [1272, 110] width 125 height 32
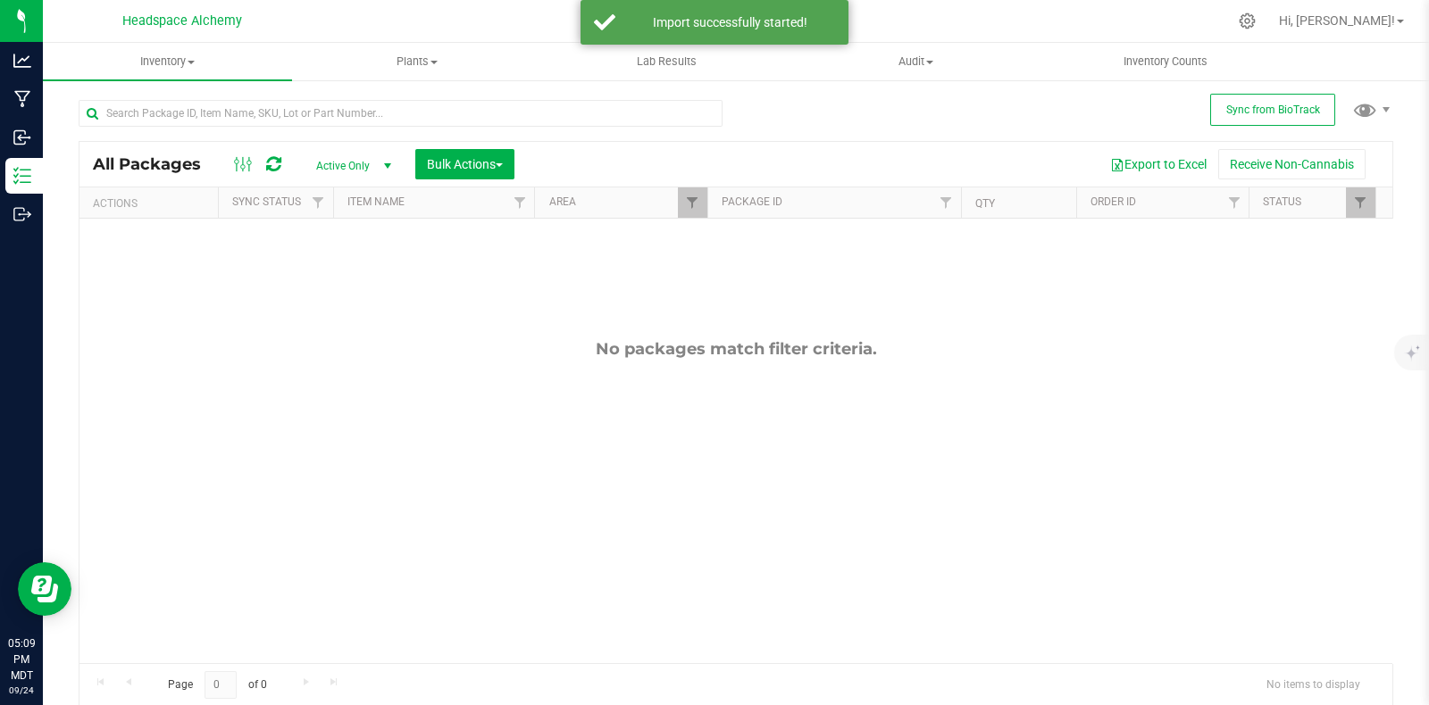
click at [279, 163] on icon at bounding box center [273, 164] width 15 height 18
click at [279, 163] on icon at bounding box center [273, 164] width 18 height 20
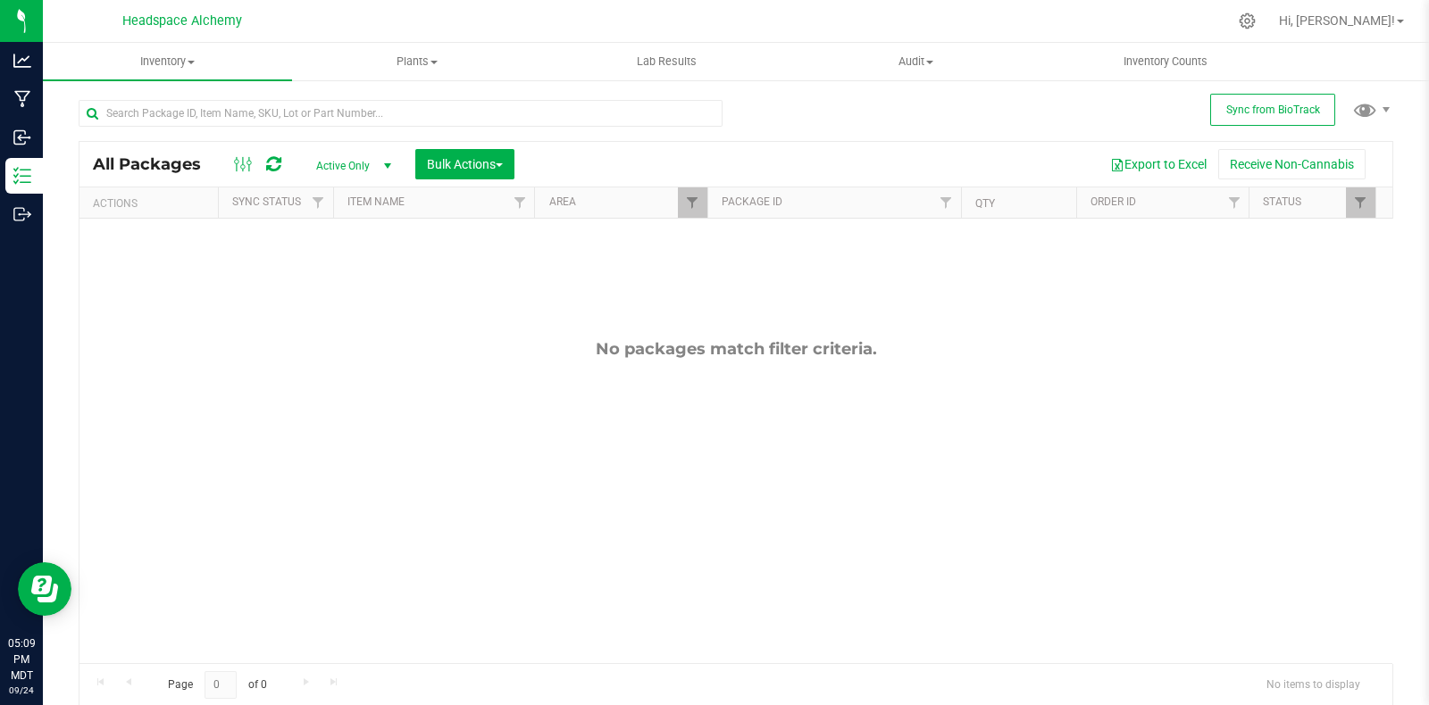
click at [285, 166] on div at bounding box center [258, 164] width 60 height 21
click at [266, 166] on icon at bounding box center [273, 164] width 15 height 18
click at [268, 164] on icon at bounding box center [273, 164] width 15 height 18
click at [1292, 116] on button "Sync from BioTrack" at bounding box center [1272, 110] width 125 height 32
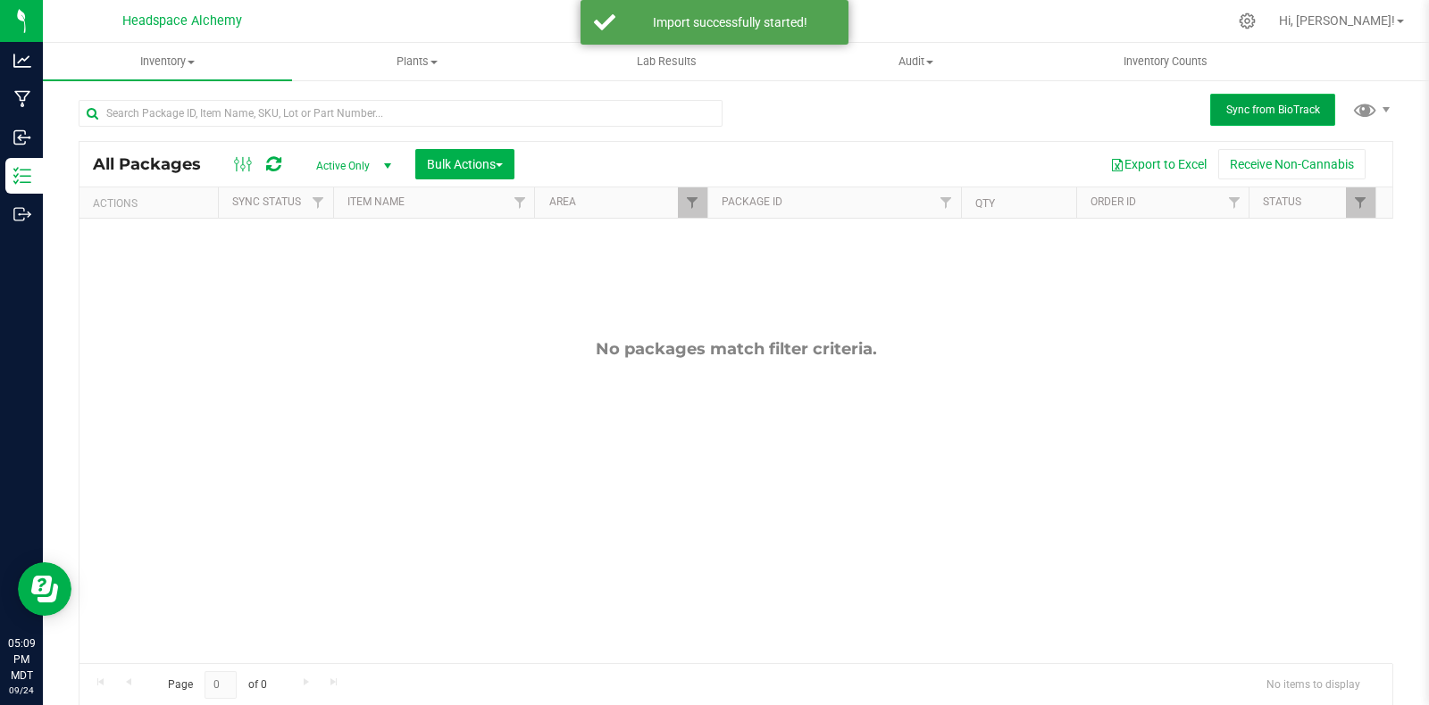
click at [1292, 116] on button "Sync from BioTrack" at bounding box center [1272, 110] width 125 height 32
click at [686, 201] on span "Filter" at bounding box center [692, 203] width 14 height 14
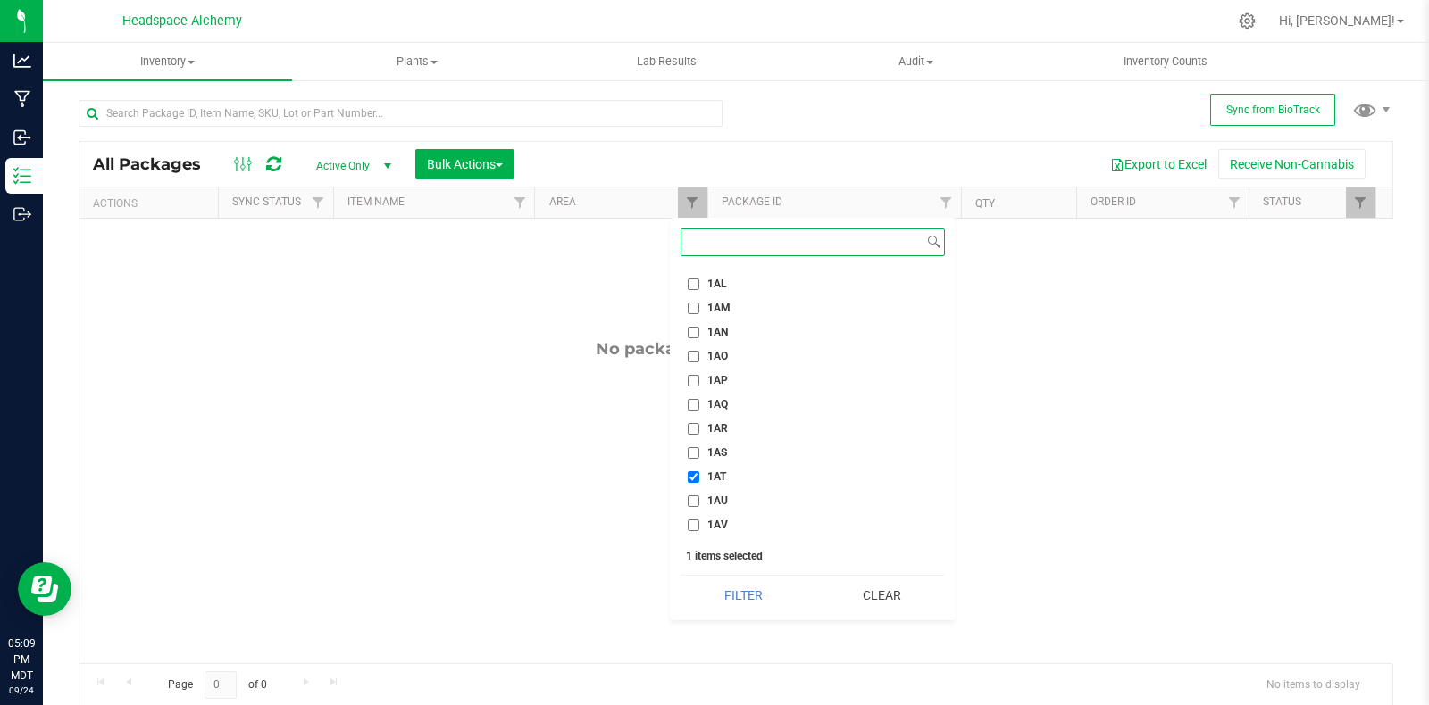
scroll to position [1228, 0]
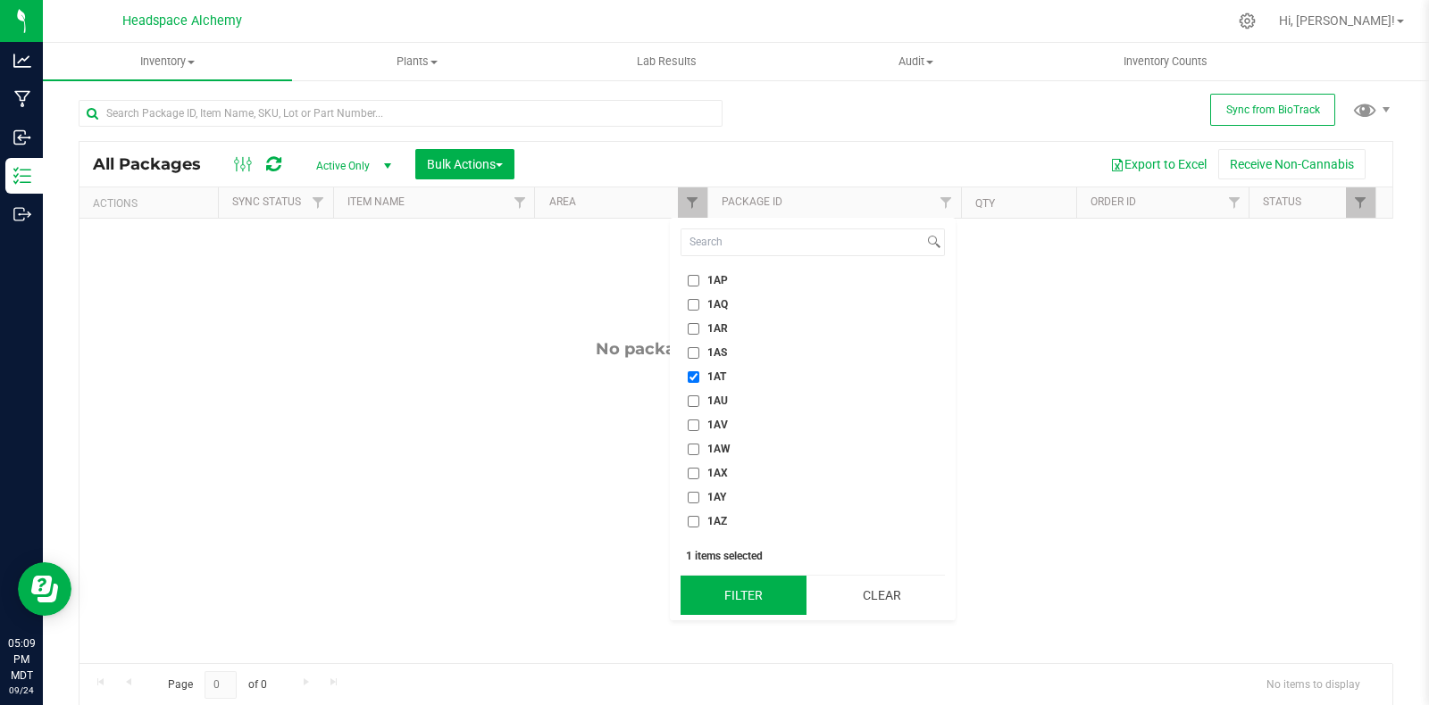
click at [746, 600] on button "Filter" at bounding box center [743, 595] width 126 height 39
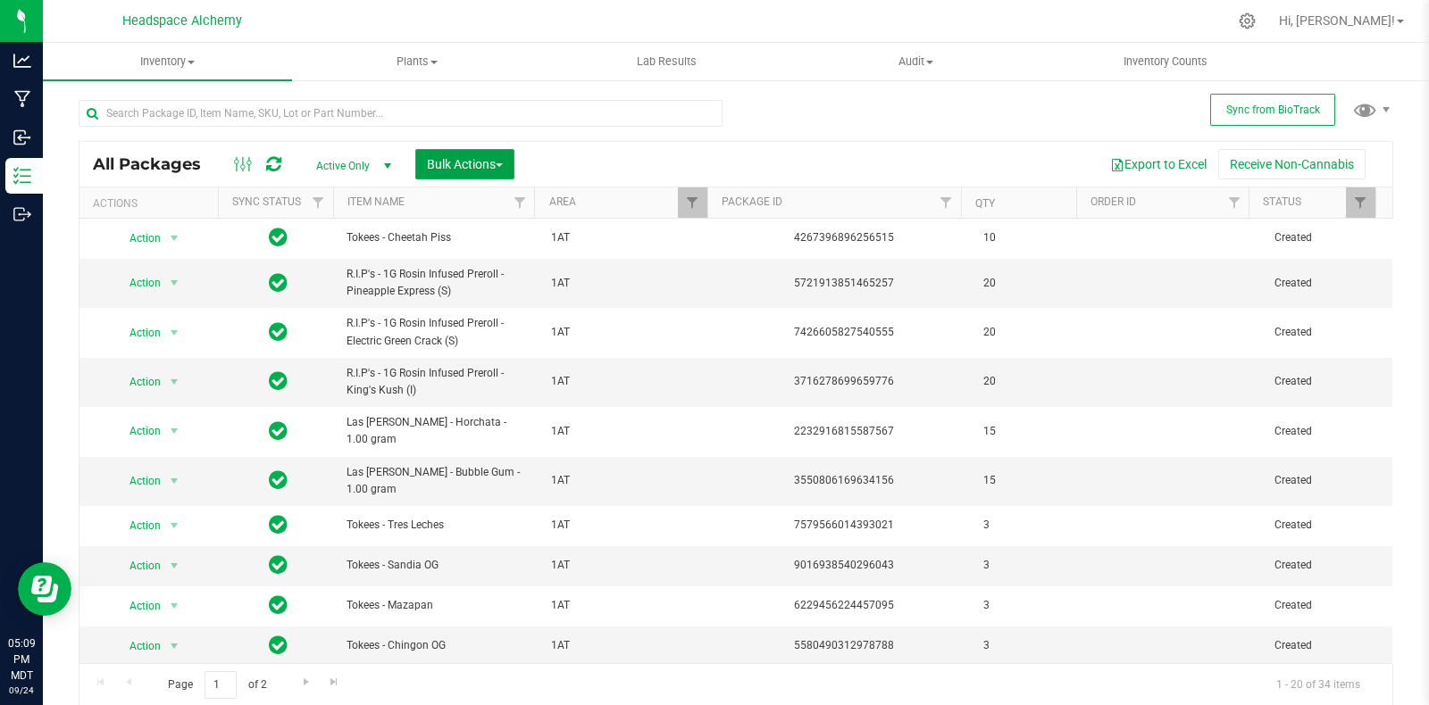
click at [463, 165] on span "Bulk Actions" at bounding box center [465, 164] width 76 height 14
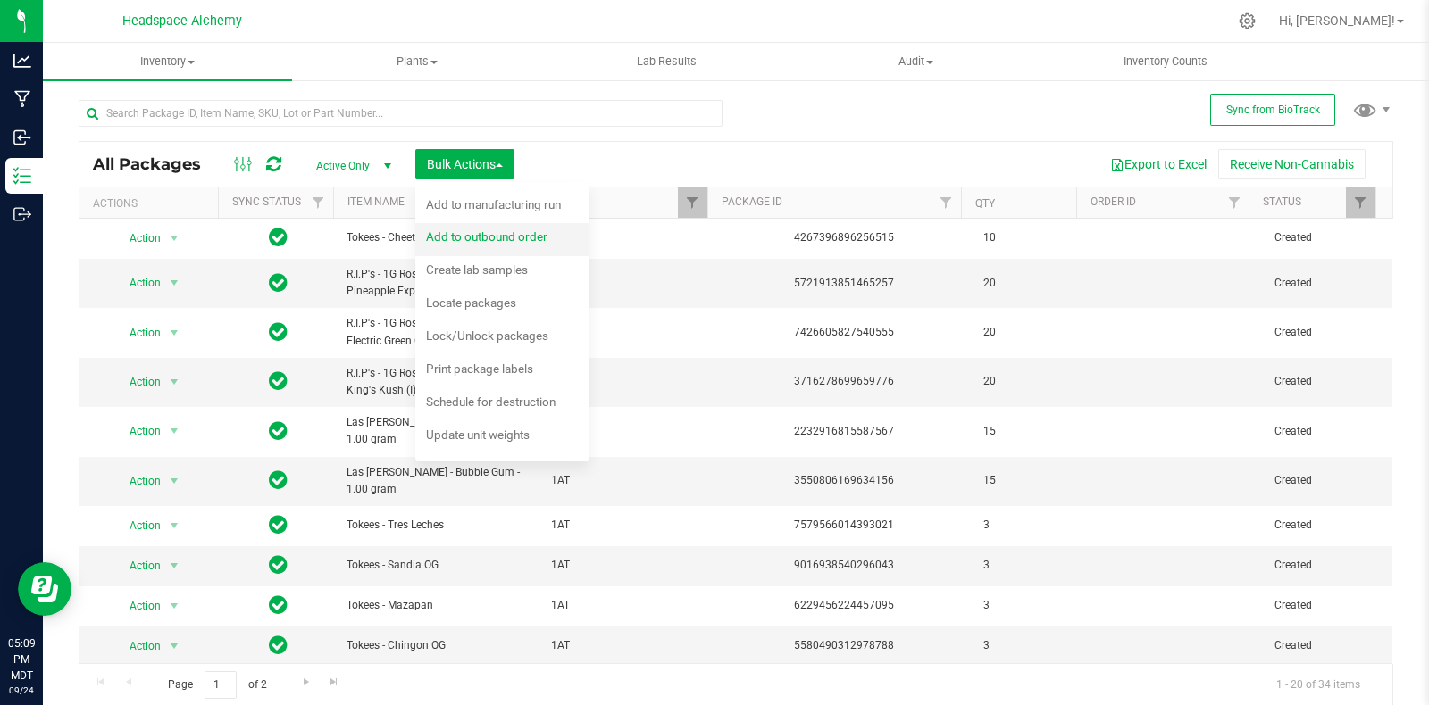
click at [489, 245] on div "Add to outbound order" at bounding box center [499, 239] width 146 height 29
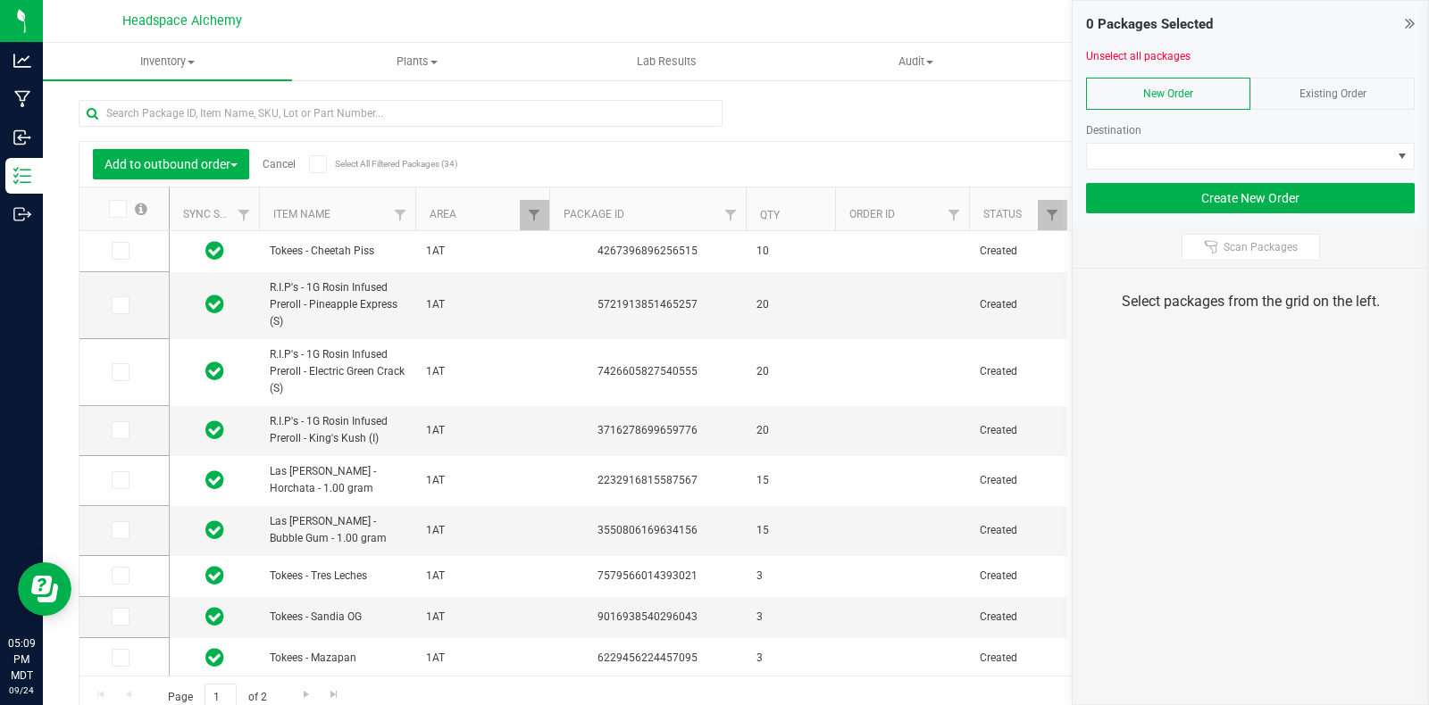
click at [321, 164] on icon at bounding box center [318, 164] width 12 height 0
click at [0, 0] on input "Select All Filtered Packages (34)" at bounding box center [0, 0] width 0 height 0
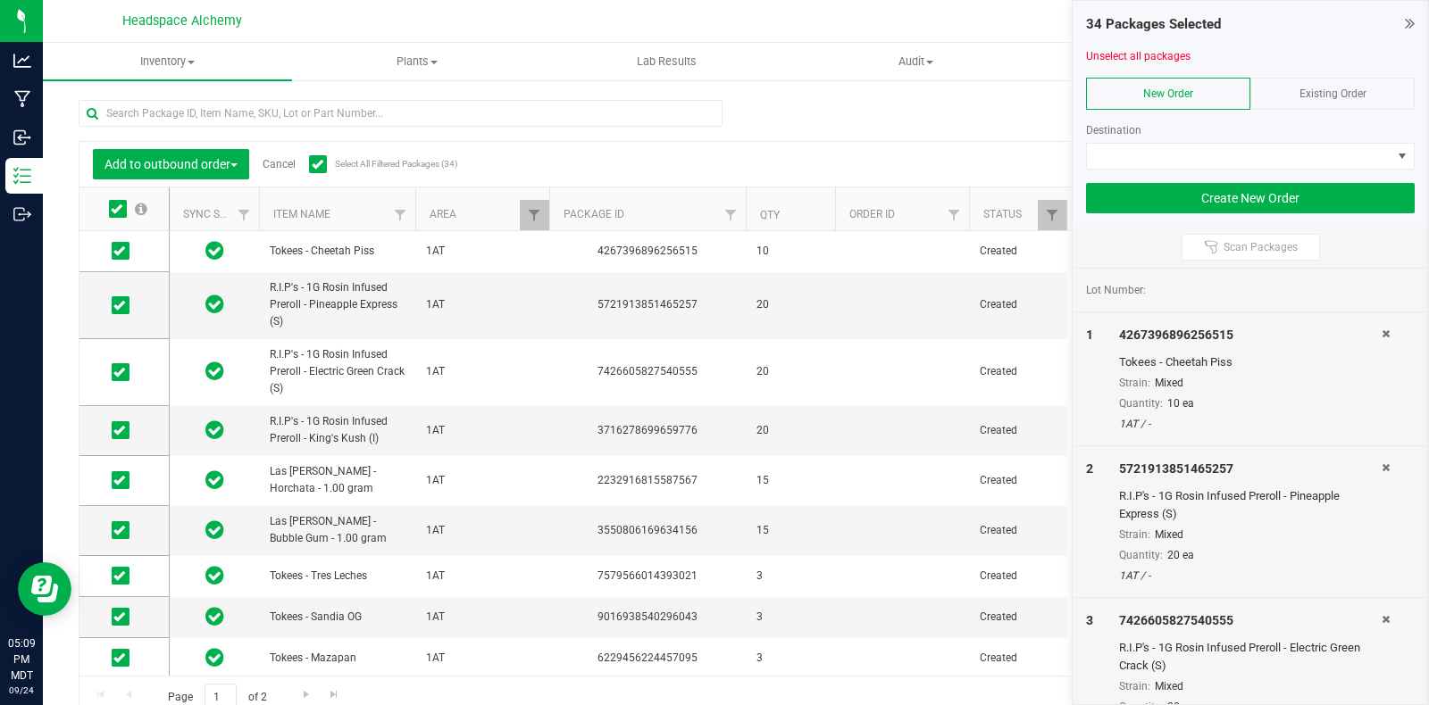
click at [1313, 88] on span "Existing Order" at bounding box center [1332, 94] width 67 height 13
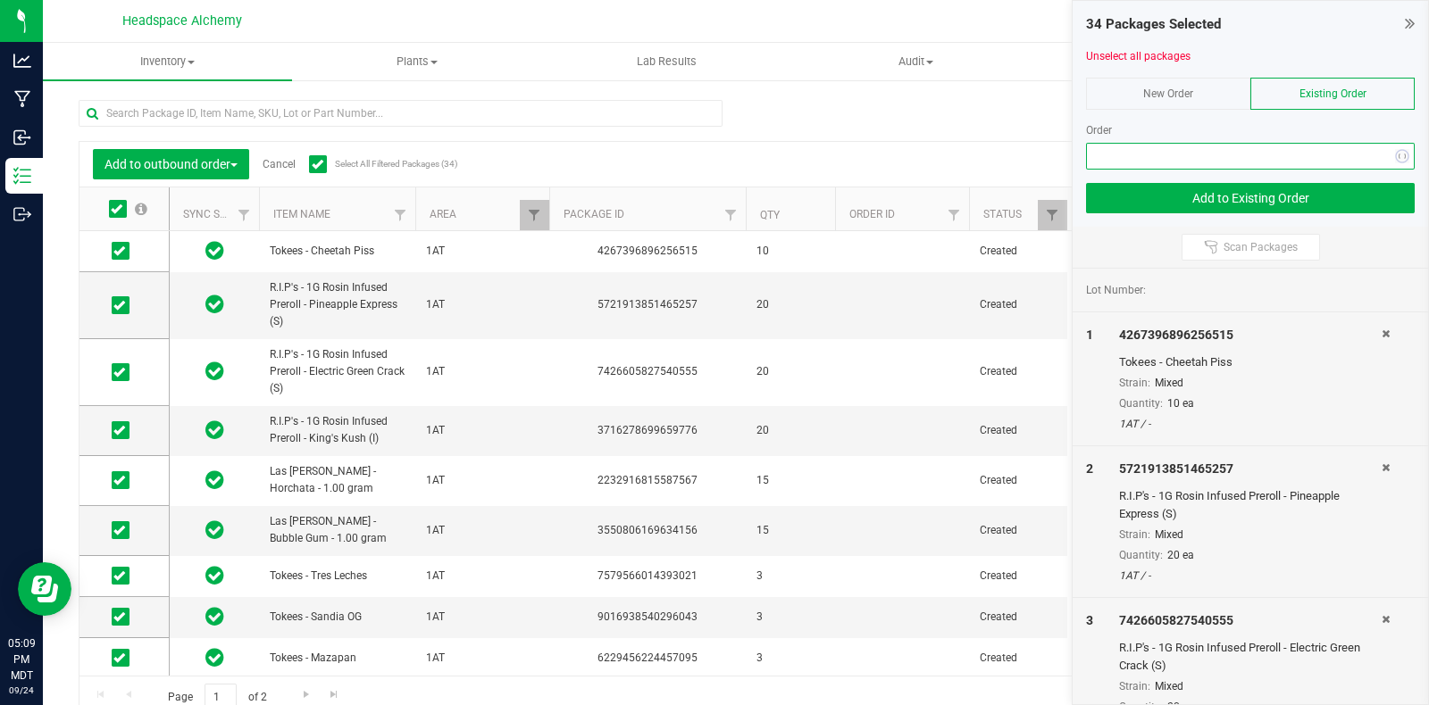
click at [1255, 144] on span "NO DATA FOUND" at bounding box center [1239, 156] width 304 height 25
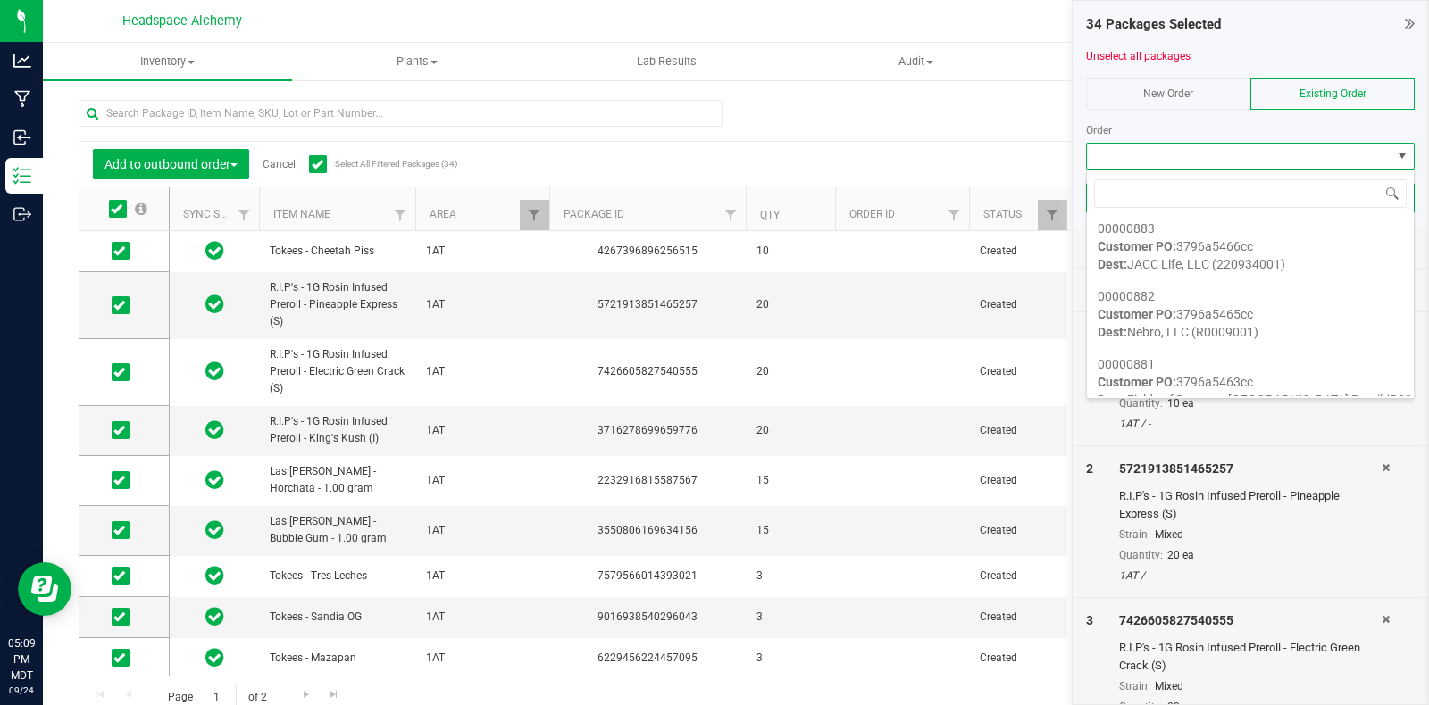
scroll to position [446, 0]
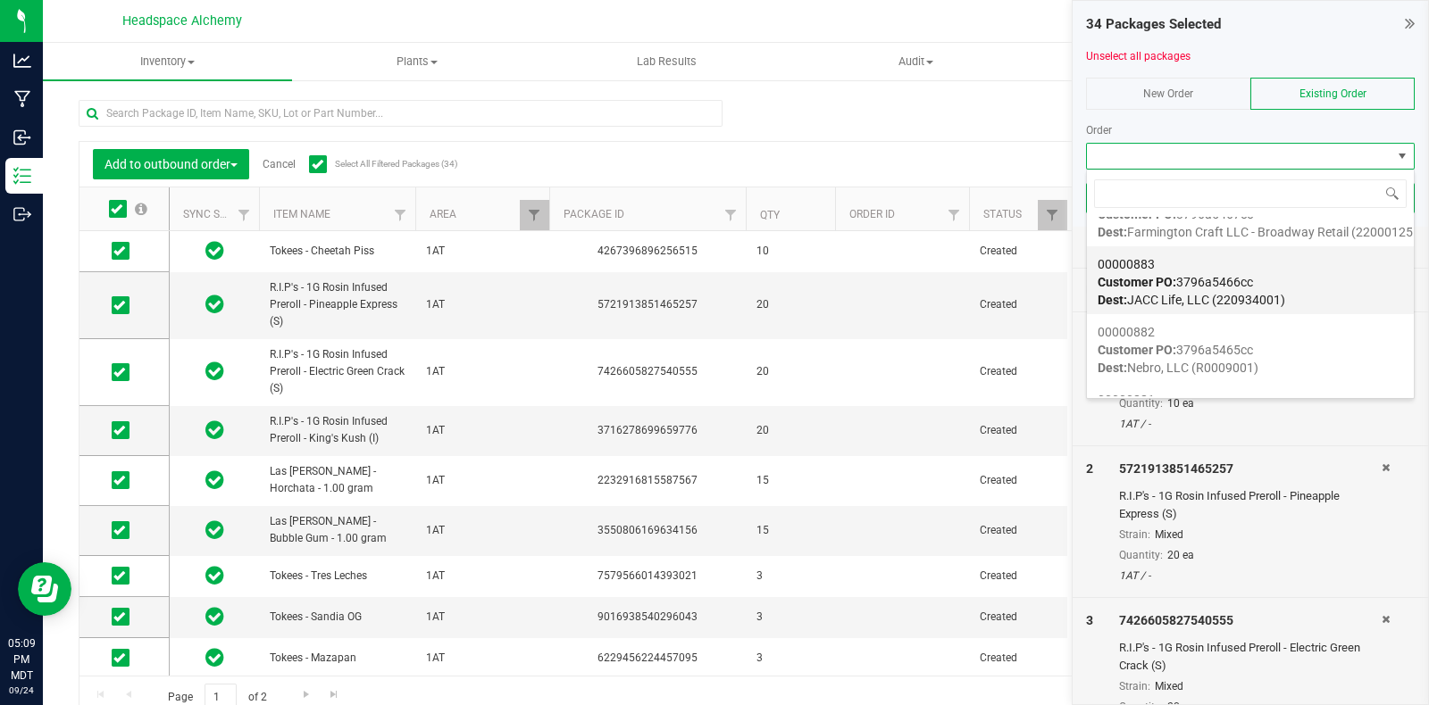
click at [1264, 282] on div "00000883 Customer PO: 3796a5466cc Dest: JACC Life, LLC (220934001)" at bounding box center [1249, 282] width 305 height 68
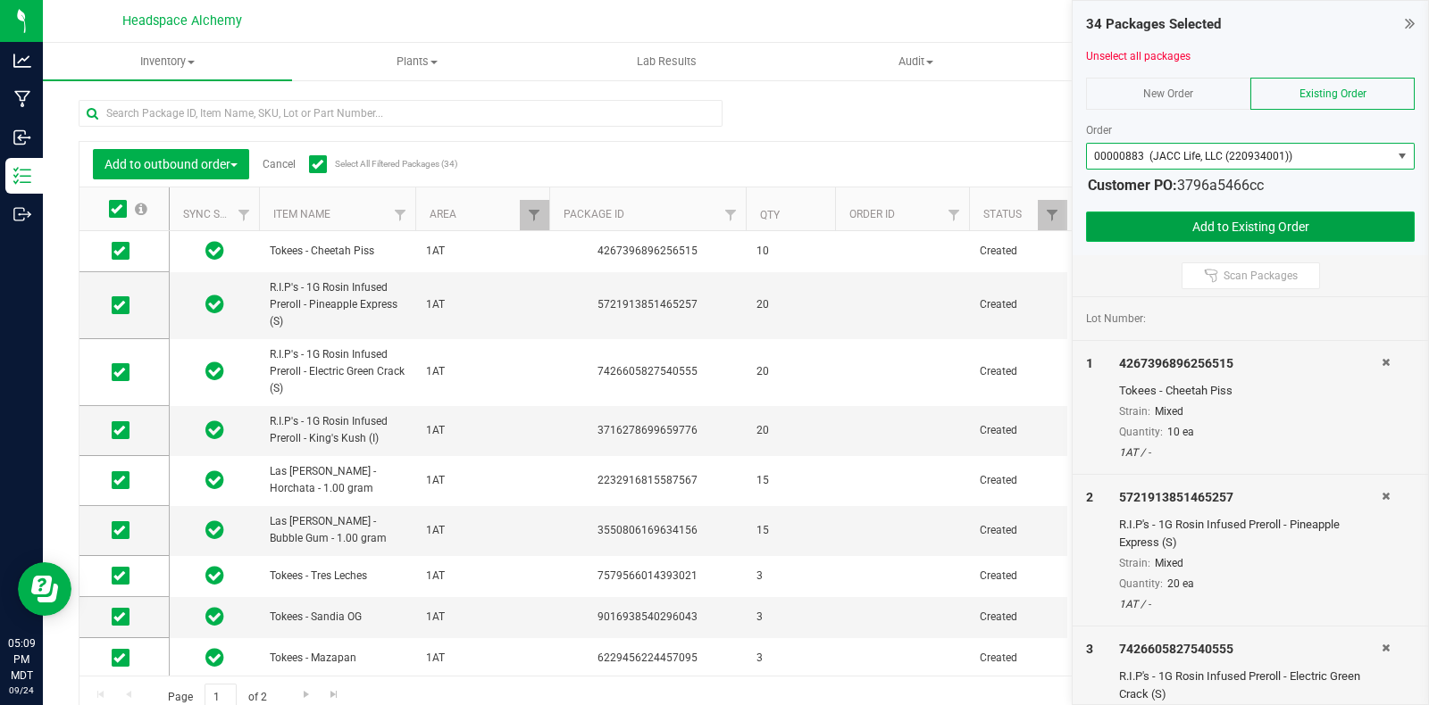
click at [1264, 237] on button "Add to Existing Order" at bounding box center [1250, 227] width 329 height 30
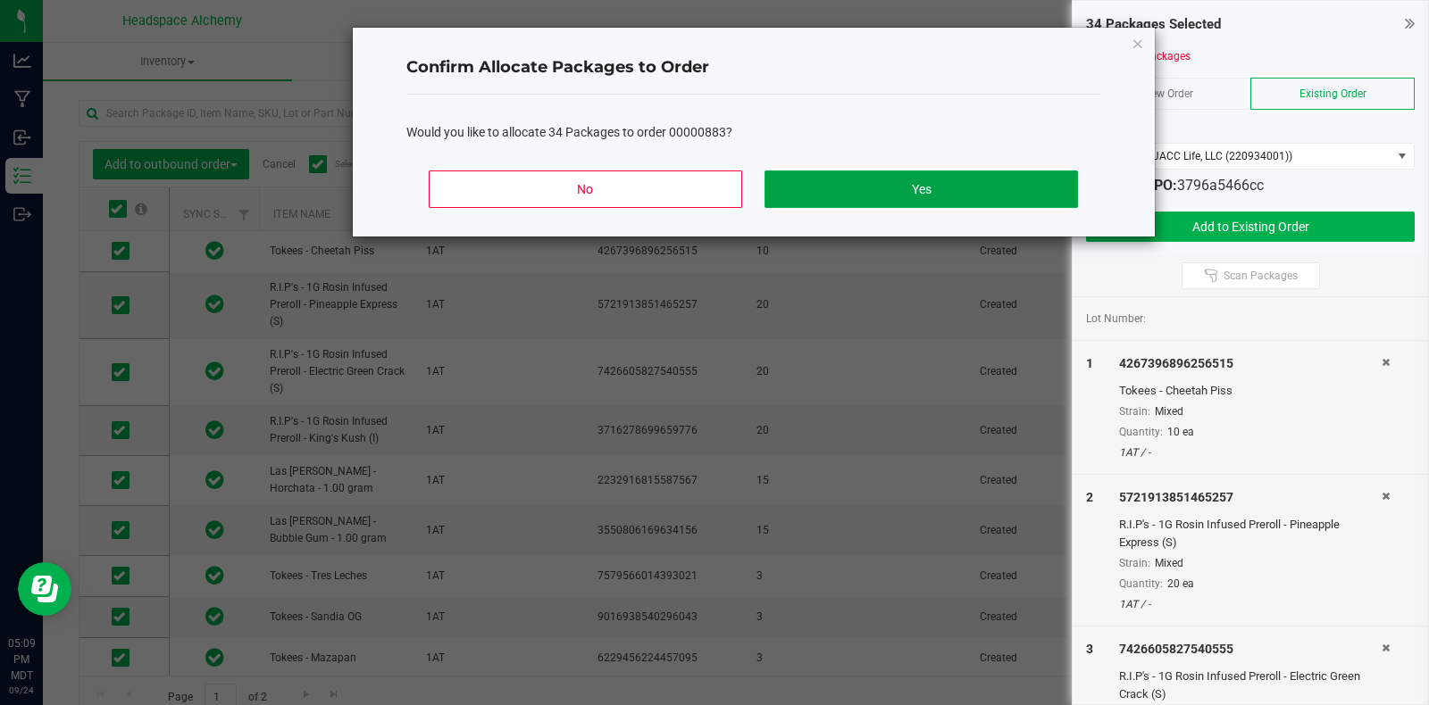
click at [934, 203] on button "Yes" at bounding box center [920, 190] width 313 height 38
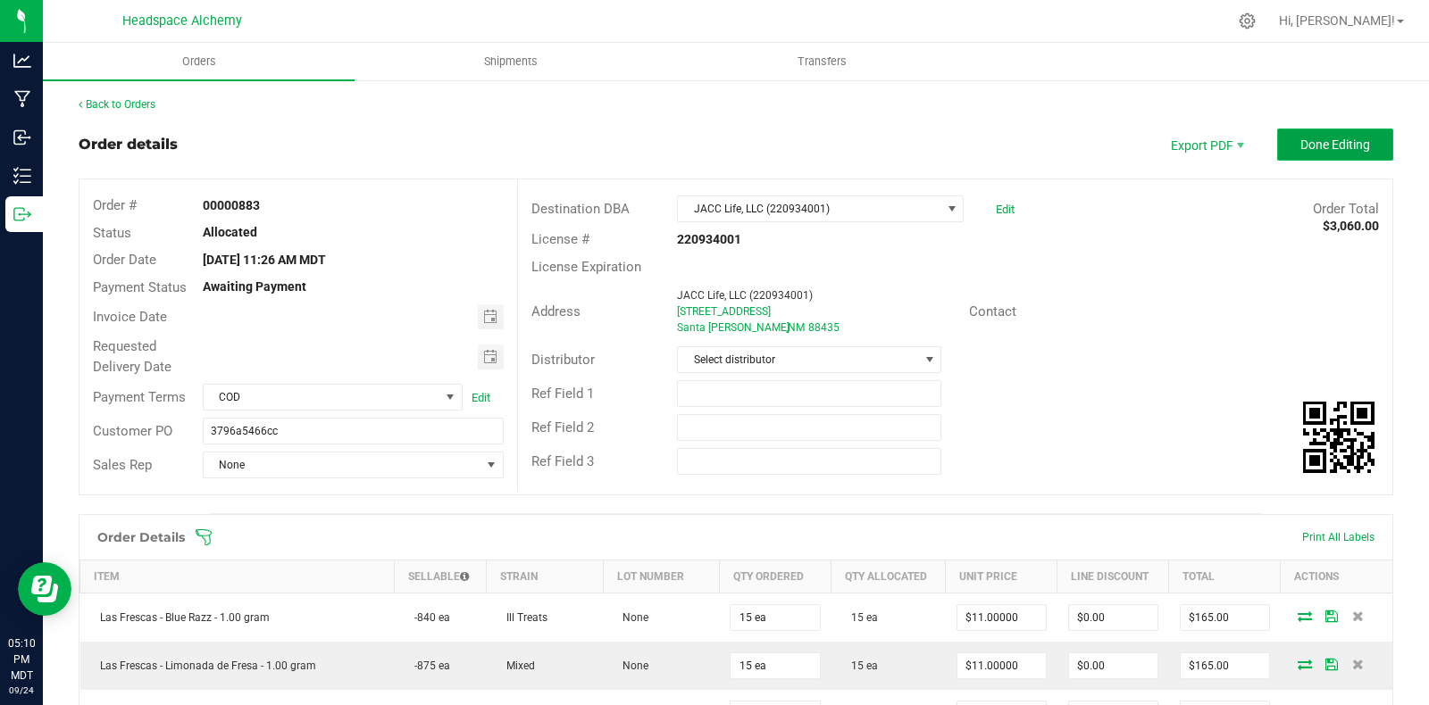
click at [1317, 138] on span "Done Editing" at bounding box center [1335, 145] width 70 height 14
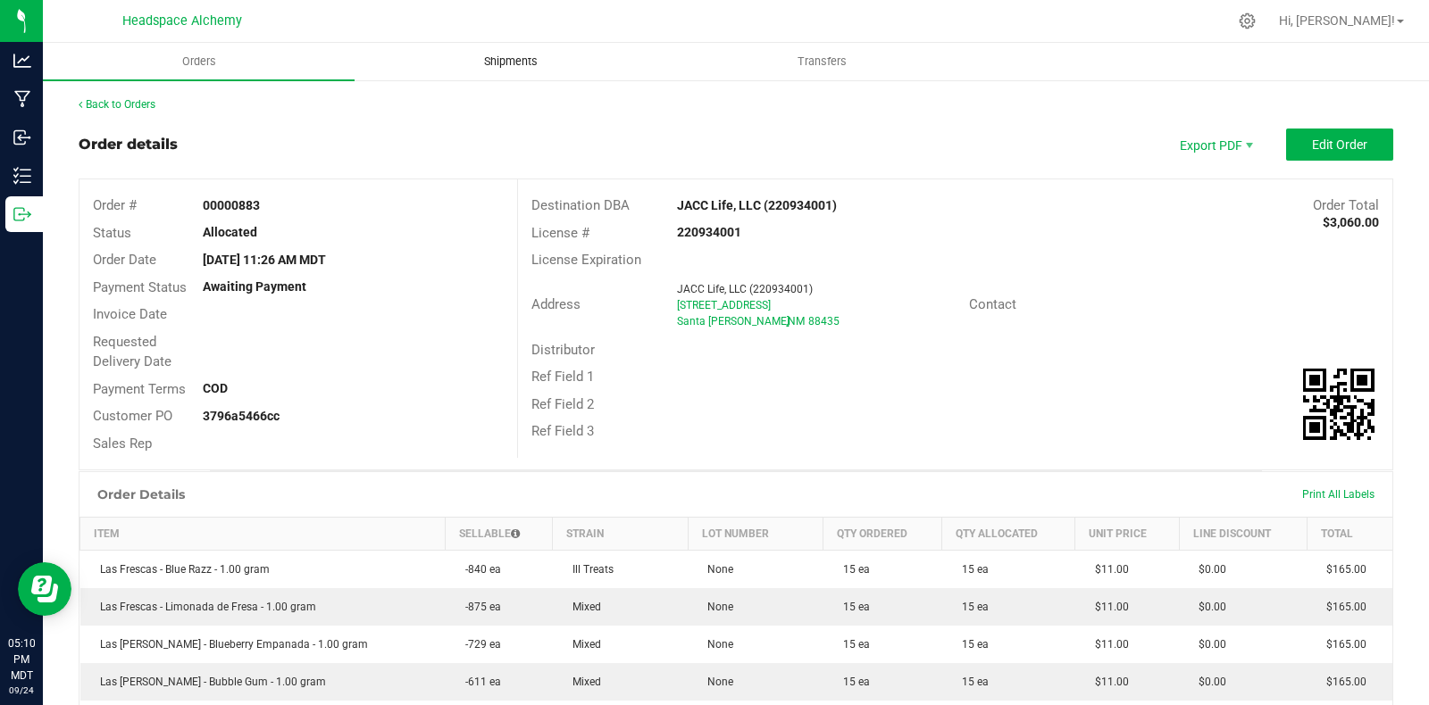
click at [509, 64] on span "Shipments" at bounding box center [511, 62] width 102 height 16
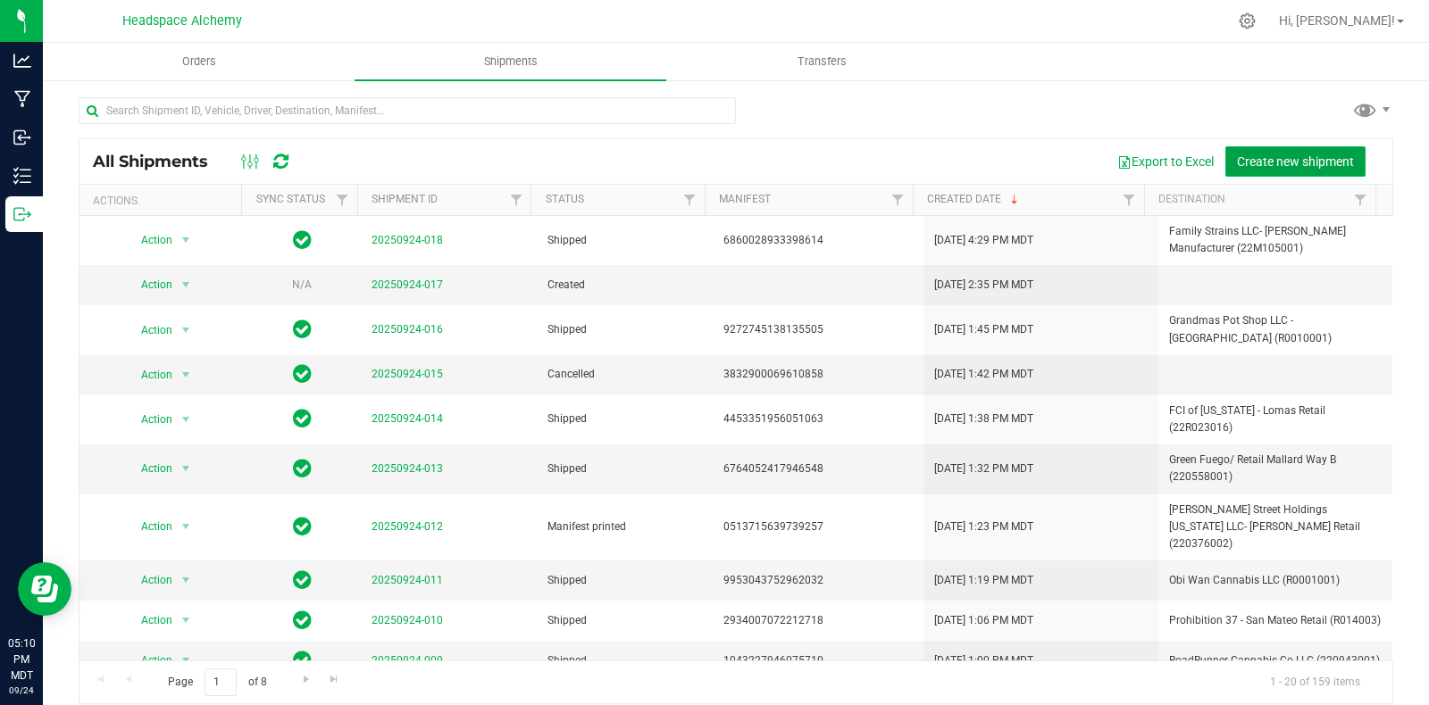
click at [1265, 170] on button "Create new shipment" at bounding box center [1295, 161] width 140 height 30
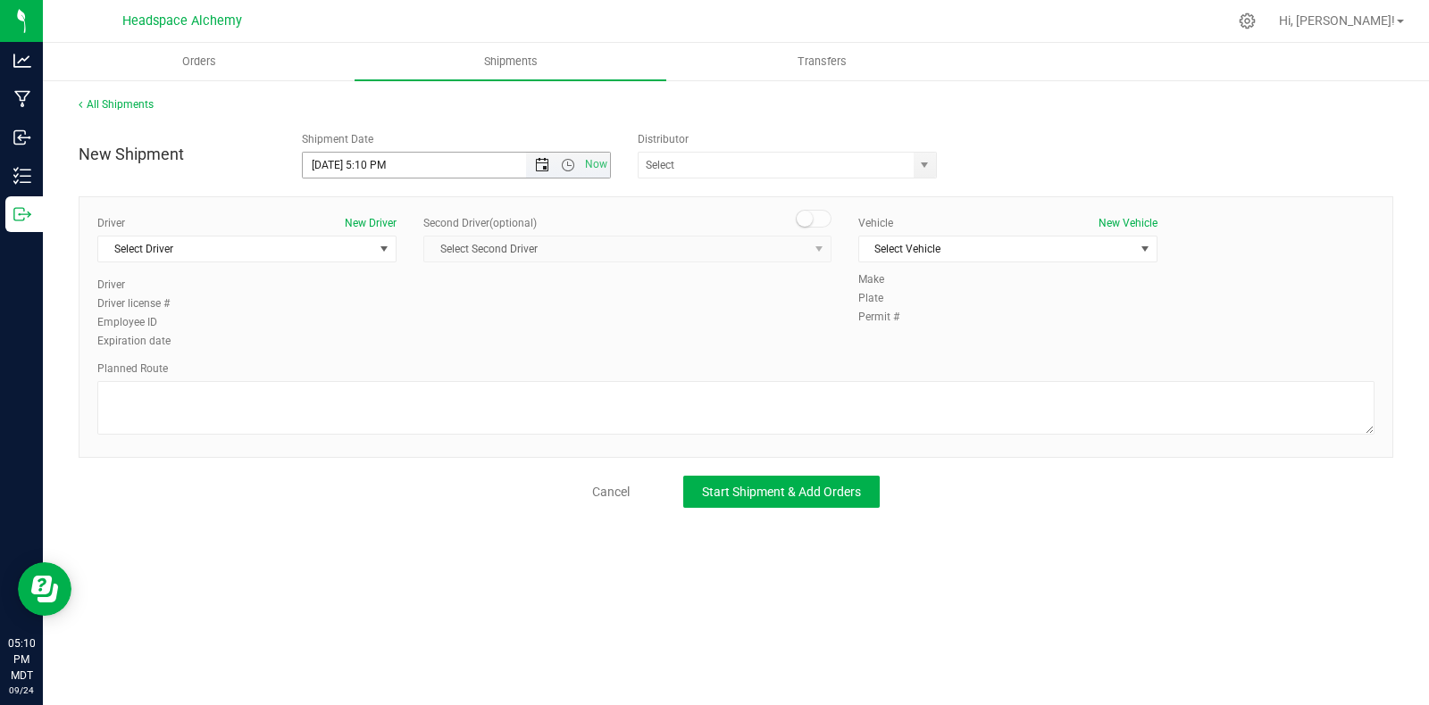
click at [537, 166] on span "Open the date view" at bounding box center [542, 165] width 14 height 14
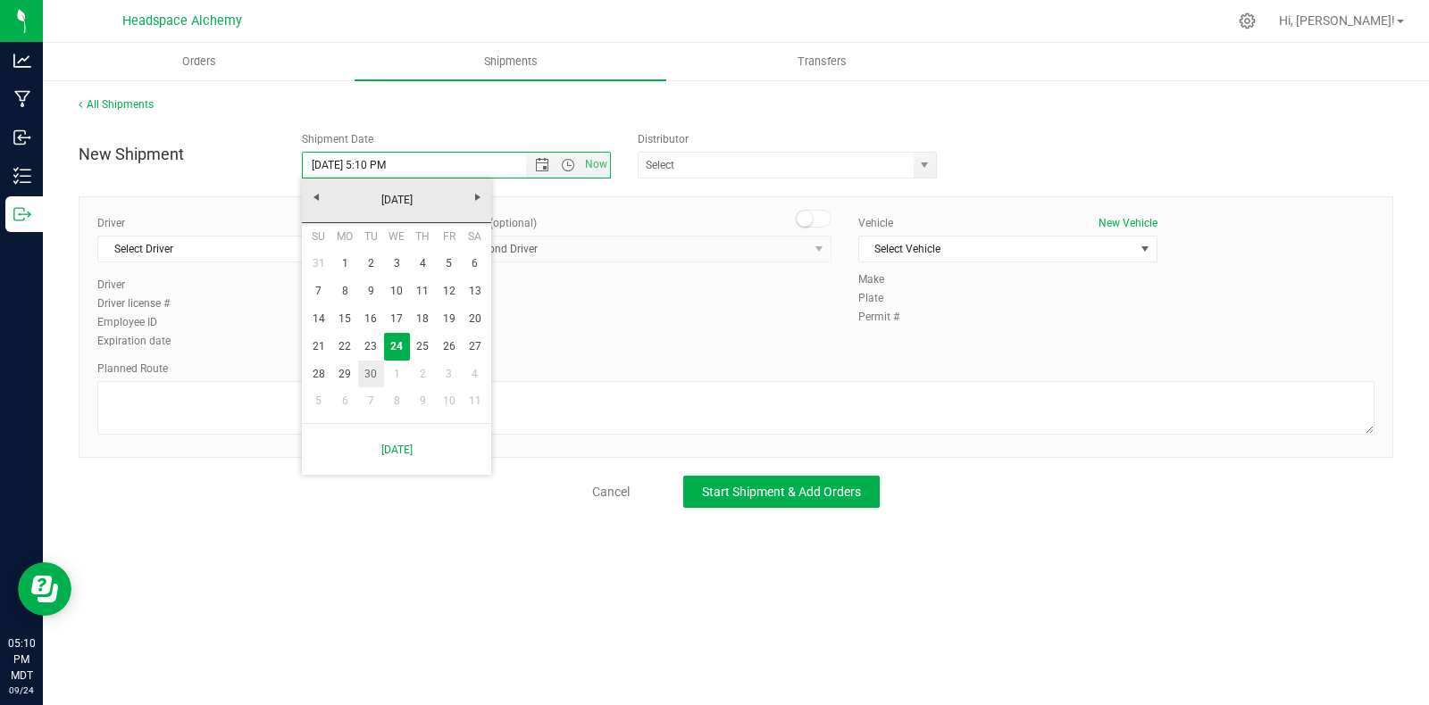
click at [371, 379] on link "30" at bounding box center [371, 375] width 26 height 28
type input "9/30/2025 5:10 PM"
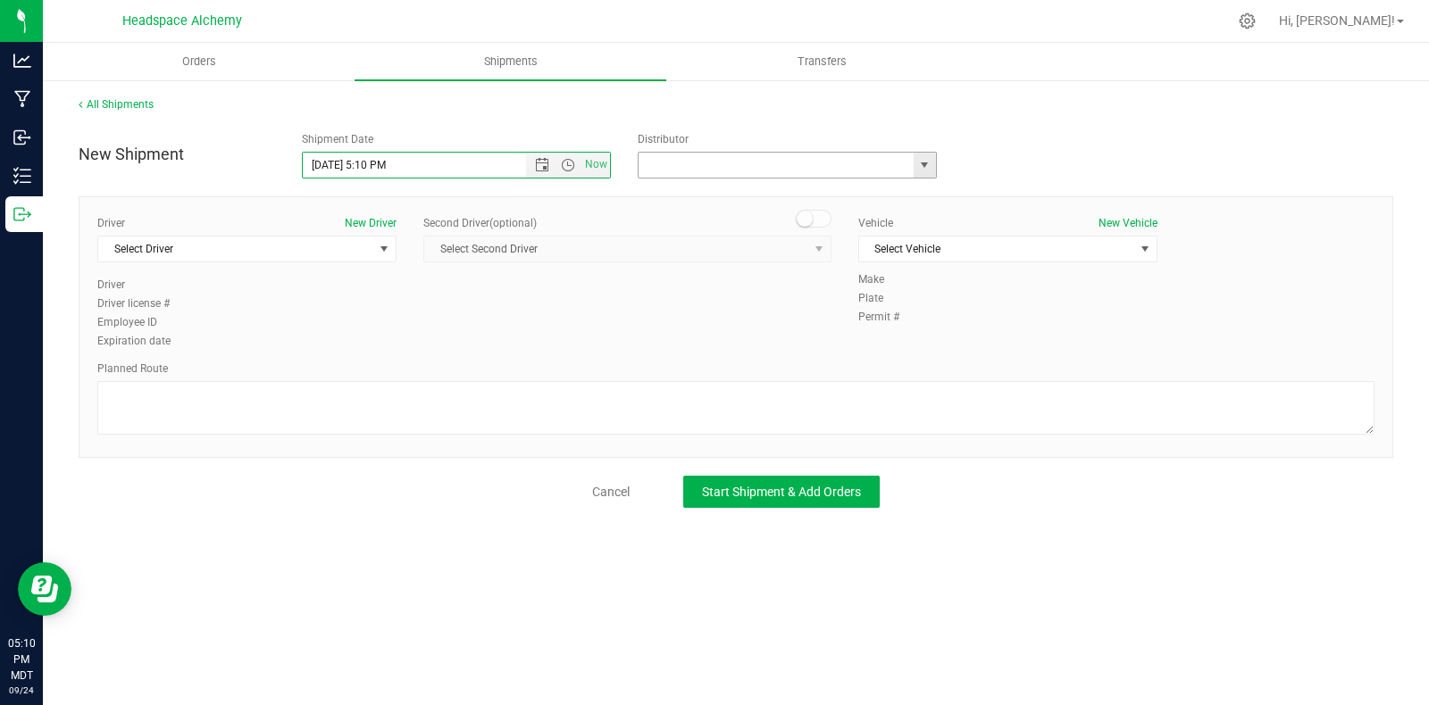
click at [833, 163] on input "text" at bounding box center [771, 165] width 267 height 25
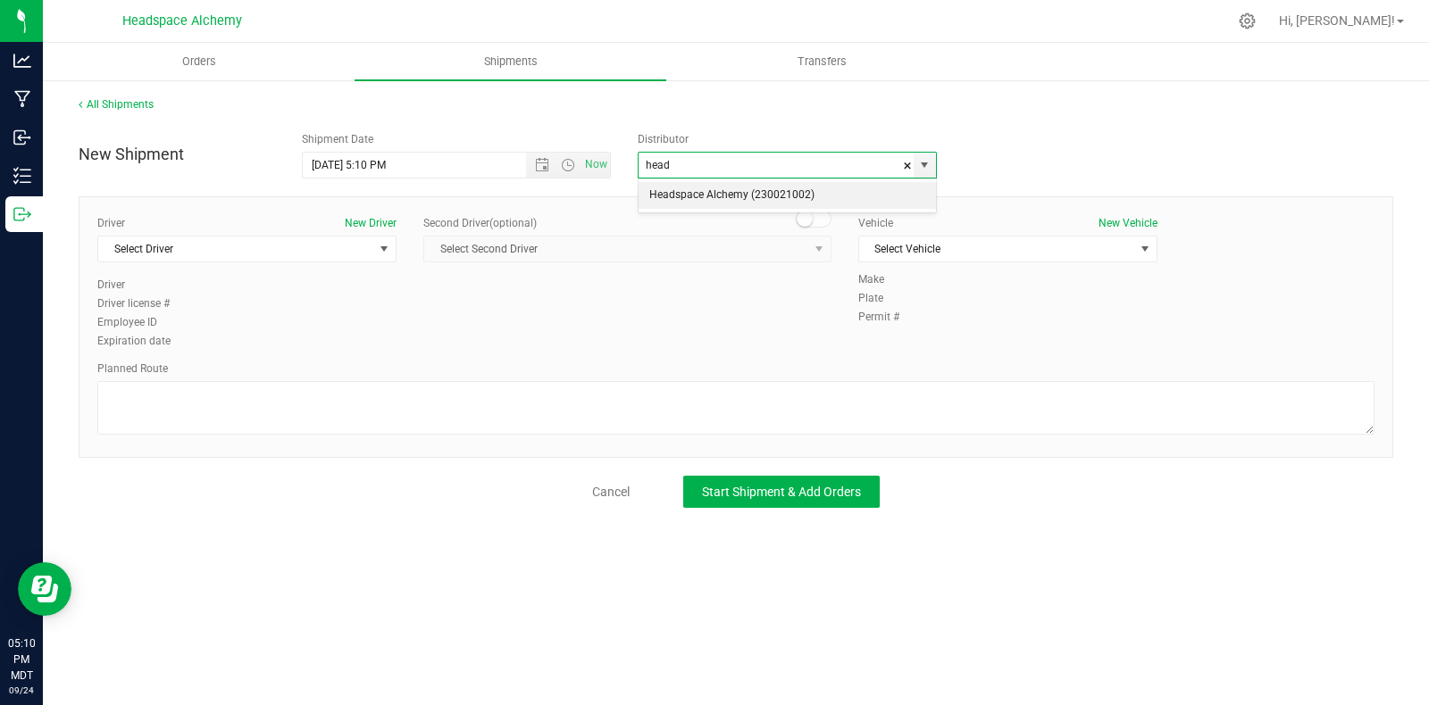
click at [730, 203] on li "Headspace Alchemy (230021002)" at bounding box center [786, 195] width 297 height 27
type input "Headspace Alchemy (230021002)"
click at [249, 252] on span "Select Driver" at bounding box center [235, 249] width 275 height 25
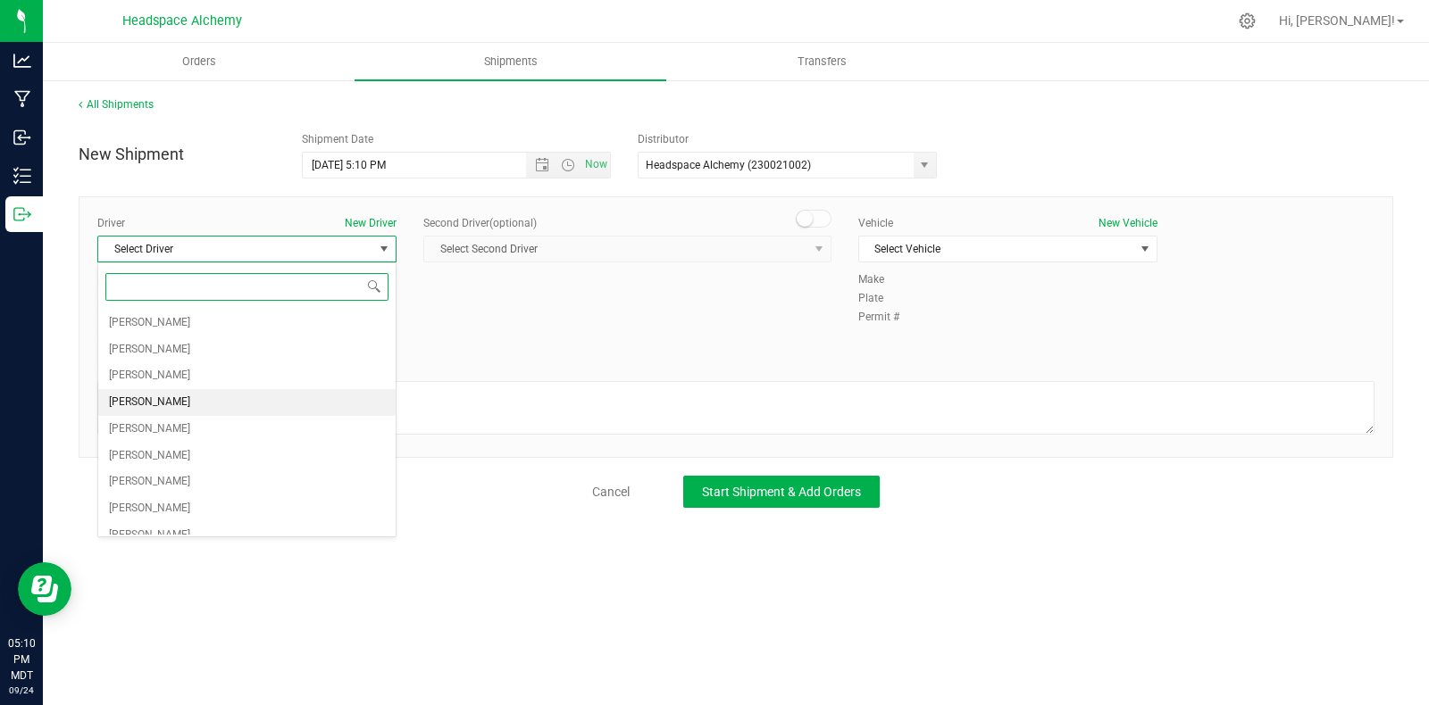
click at [149, 399] on span "[PERSON_NAME]" at bounding box center [149, 402] width 81 height 23
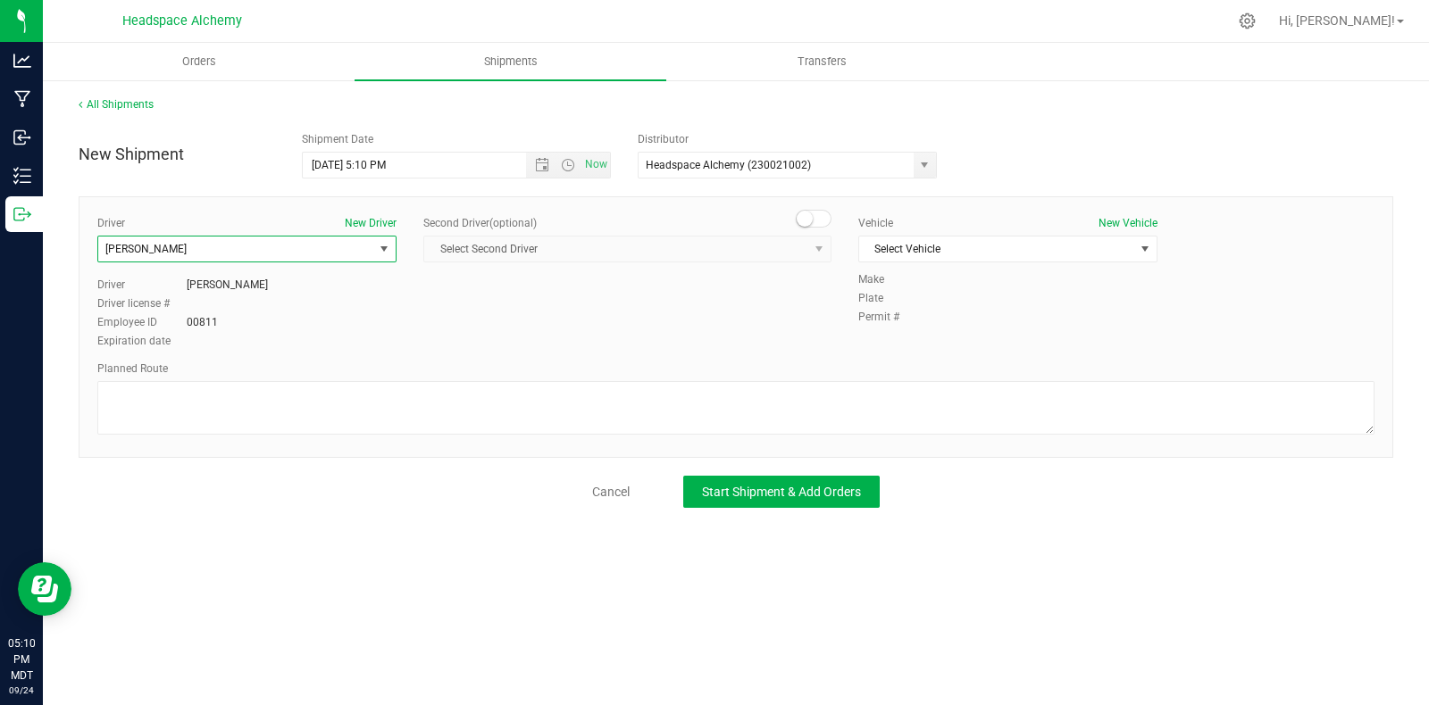
click at [805, 222] on small at bounding box center [805, 219] width 16 height 16
click at [673, 270] on div "Second Driver (optional) Select Second Driver Select Second Driver Angel Aguila…" at bounding box center [627, 246] width 408 height 62
click at [527, 253] on span "Select Second Driver" at bounding box center [616, 249] width 384 height 25
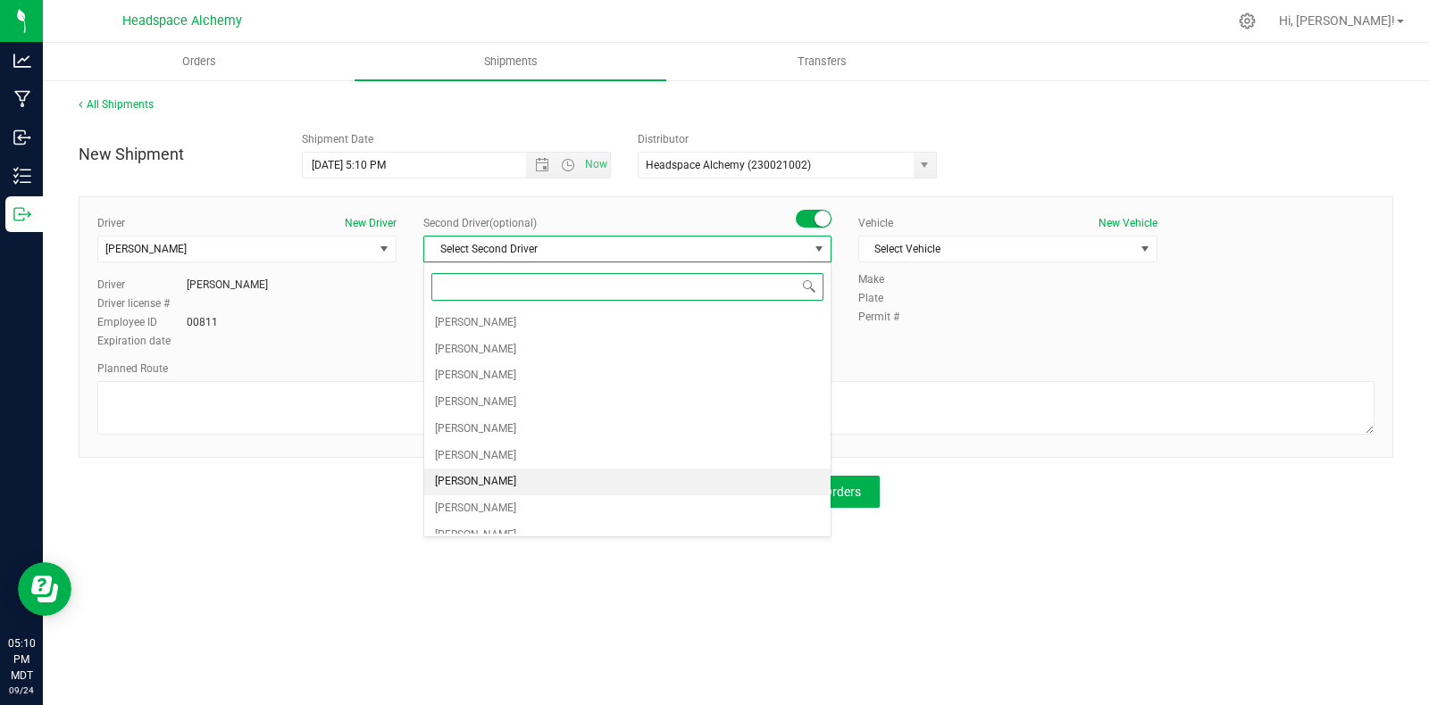
click at [468, 488] on span "[PERSON_NAME]" at bounding box center [475, 482] width 81 height 23
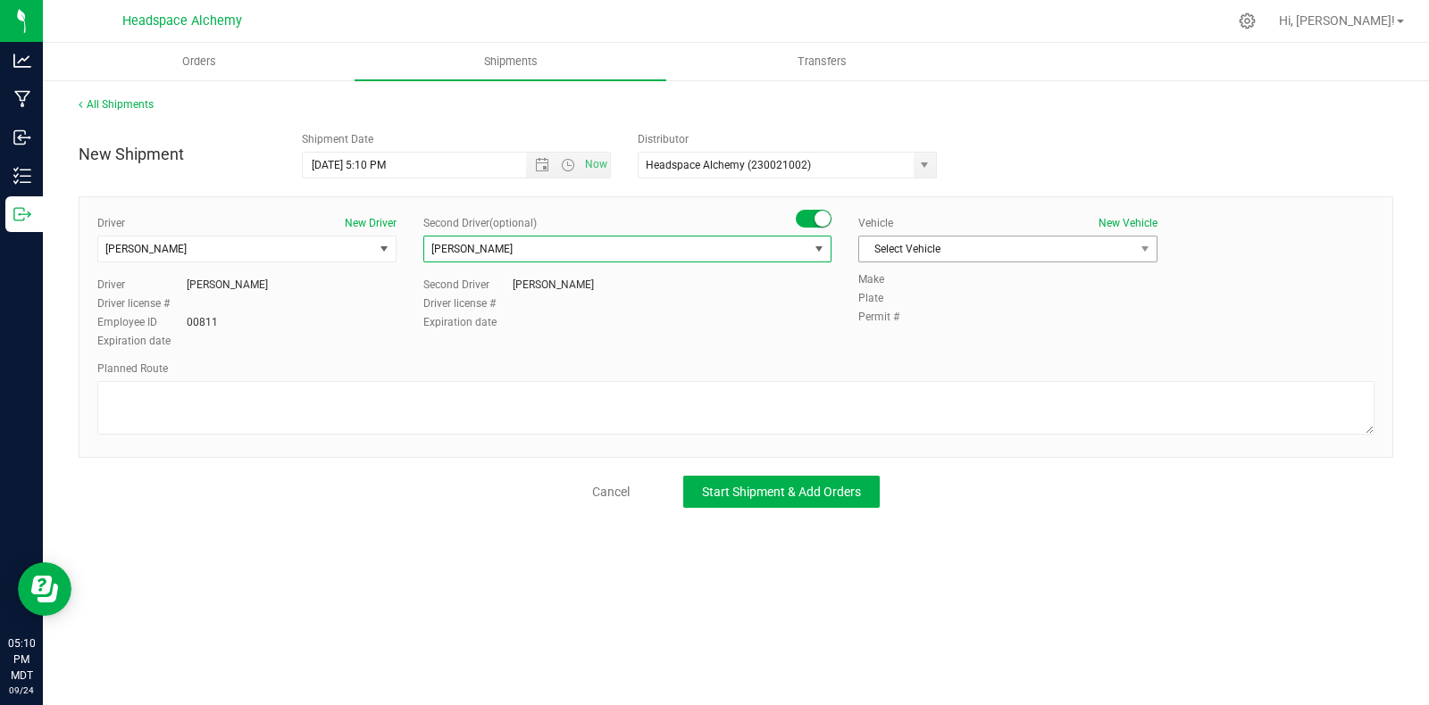
click at [971, 247] on span "Select Vehicle" at bounding box center [996, 249] width 275 height 25
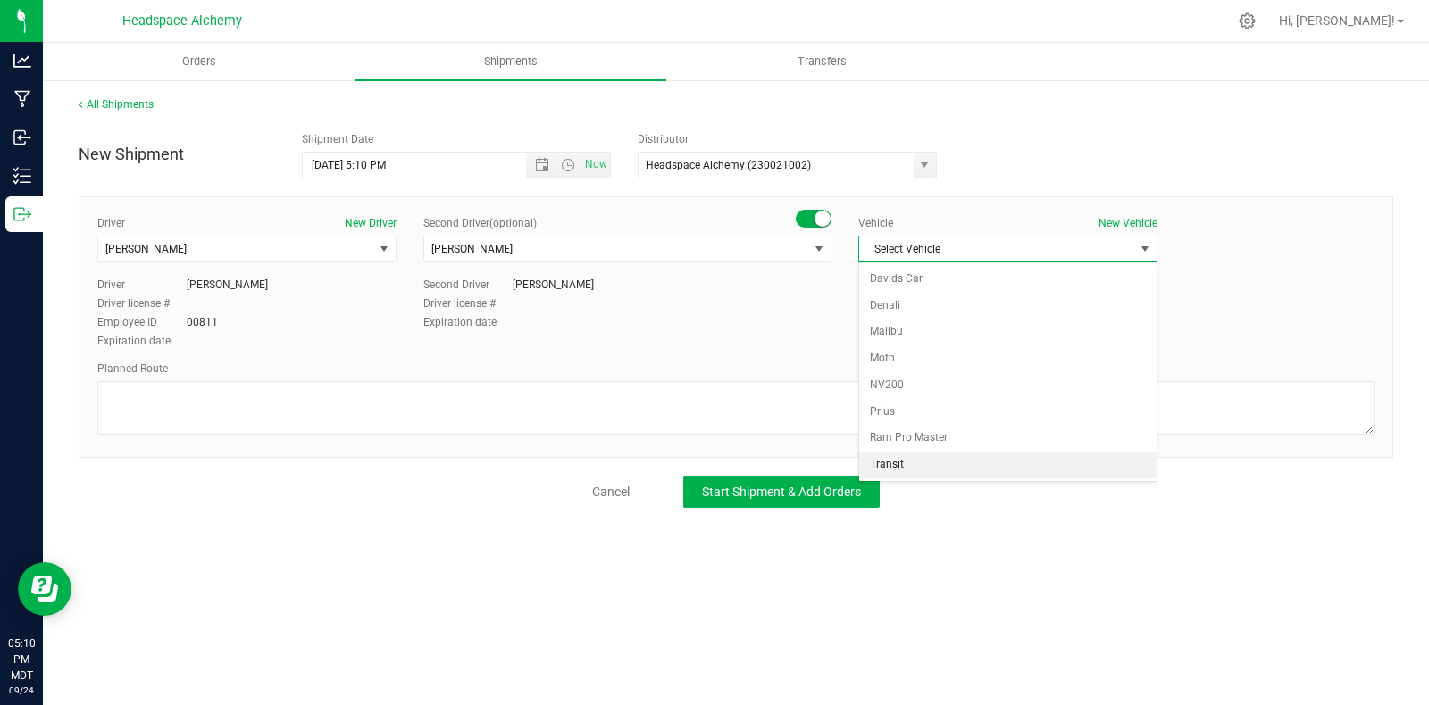
click at [901, 471] on li "Transit" at bounding box center [1007, 465] width 297 height 27
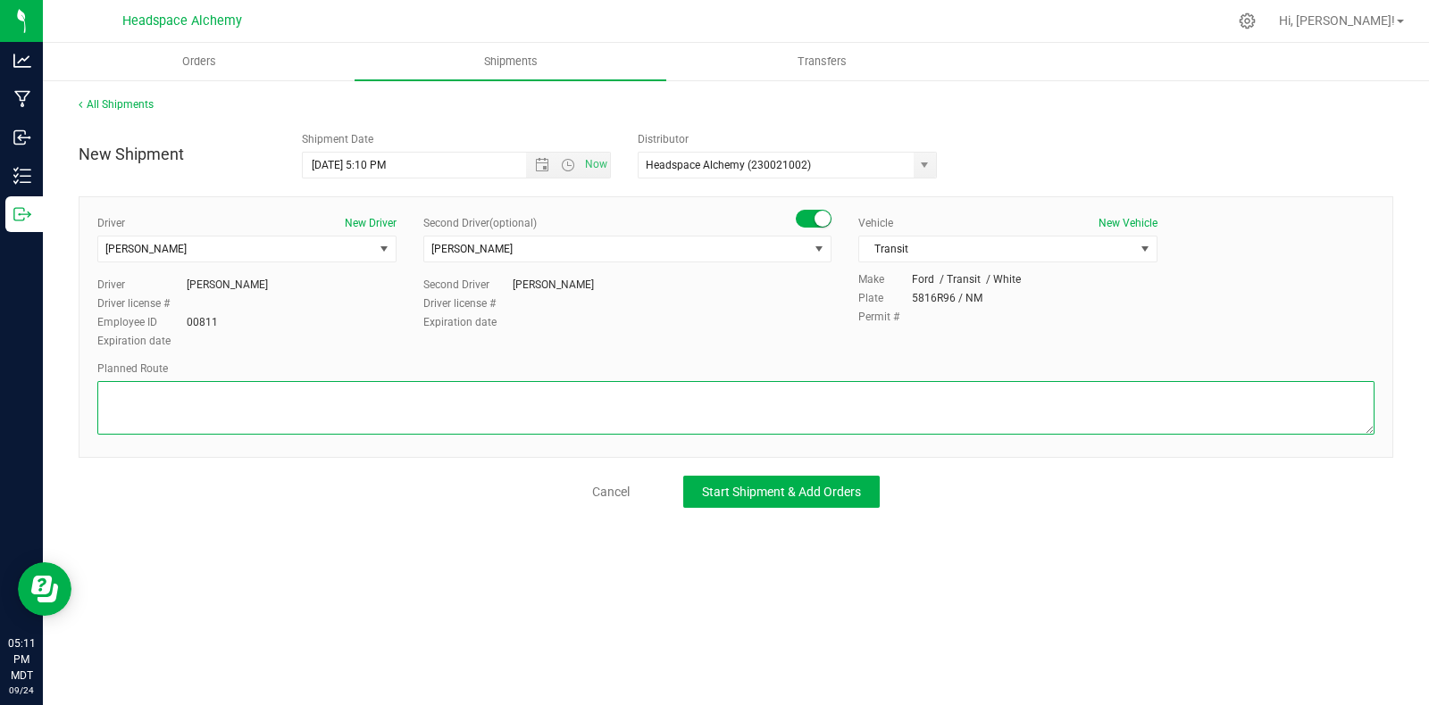
paste textarea "805 El Molino Blvd Las Cruces, NM 88005  Take S Alameda Blvd to W Picacho Ave …"
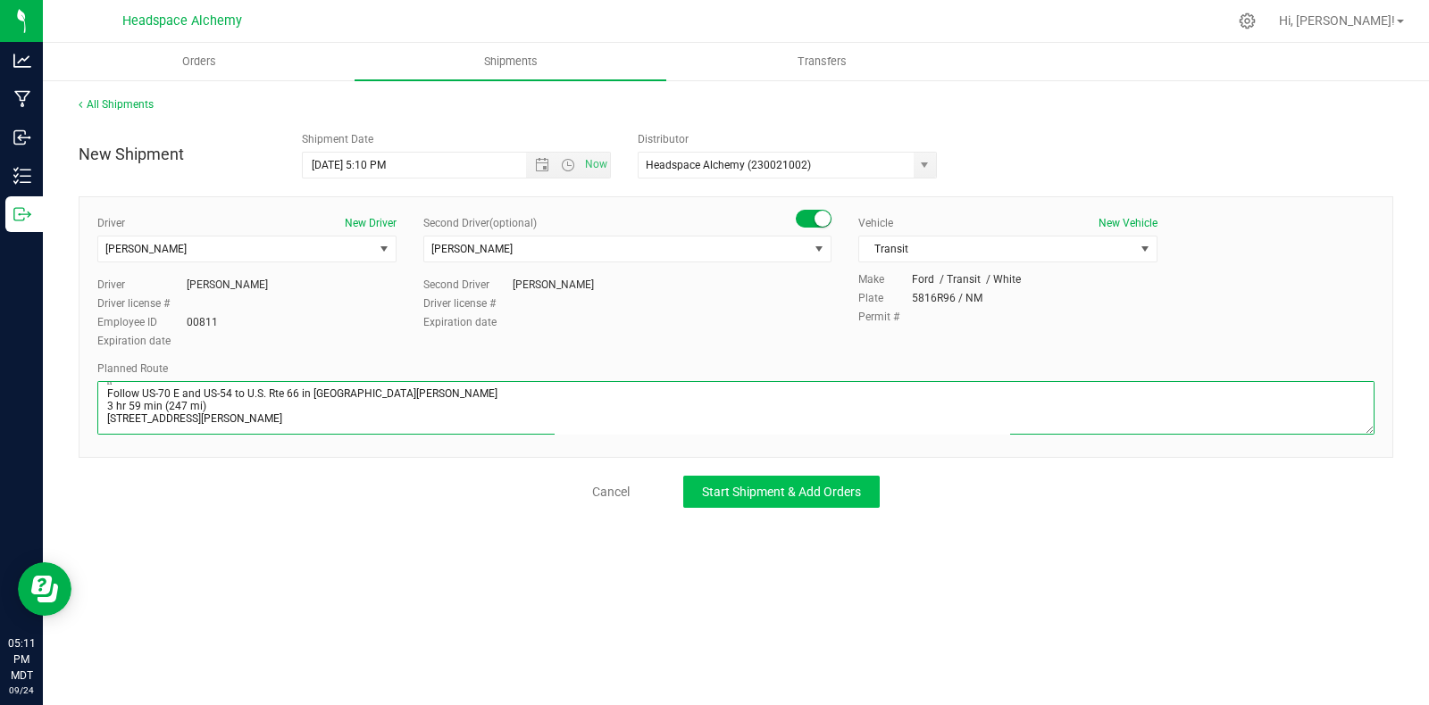
type textarea "805 El Molino Blvd Las Cruces, NM 88005  Take S Alameda Blvd to W Picacho Ave …"
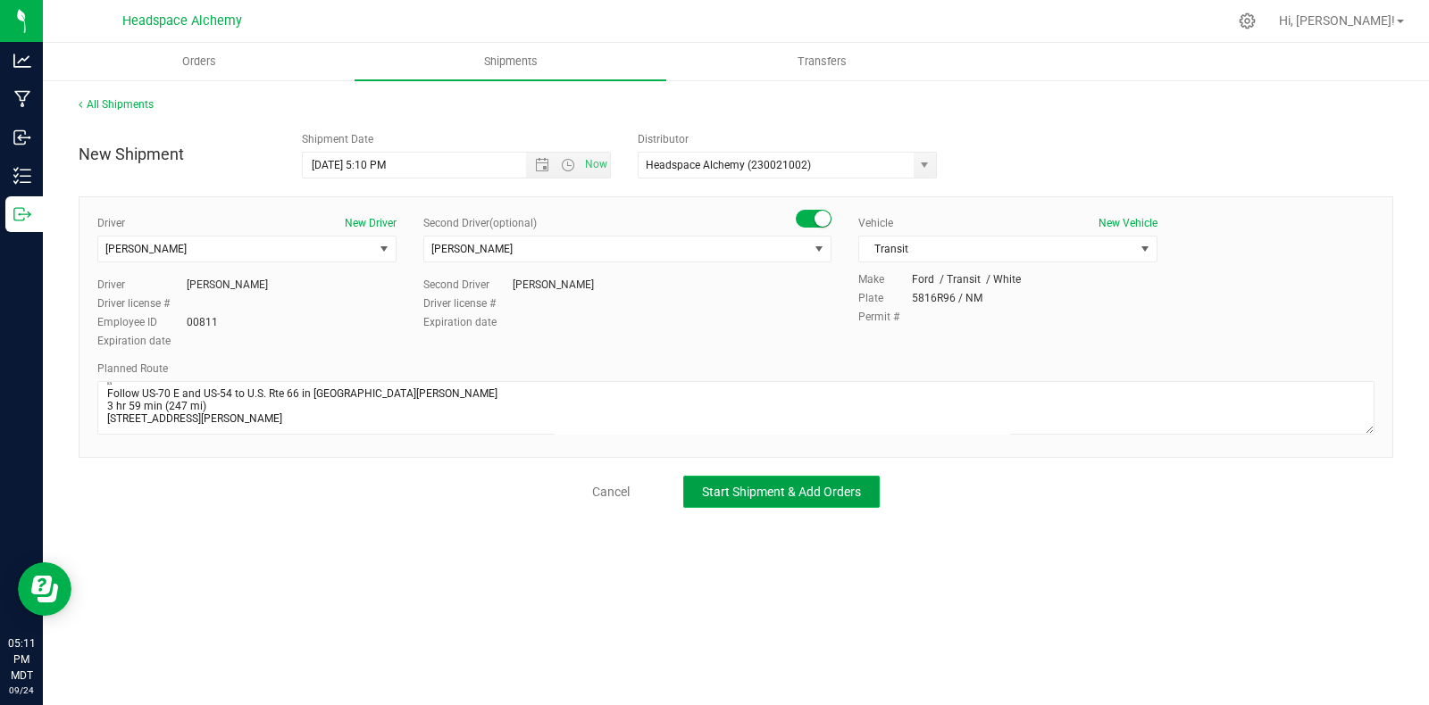
click at [771, 491] on span "Start Shipment & Add Orders" at bounding box center [781, 492] width 159 height 14
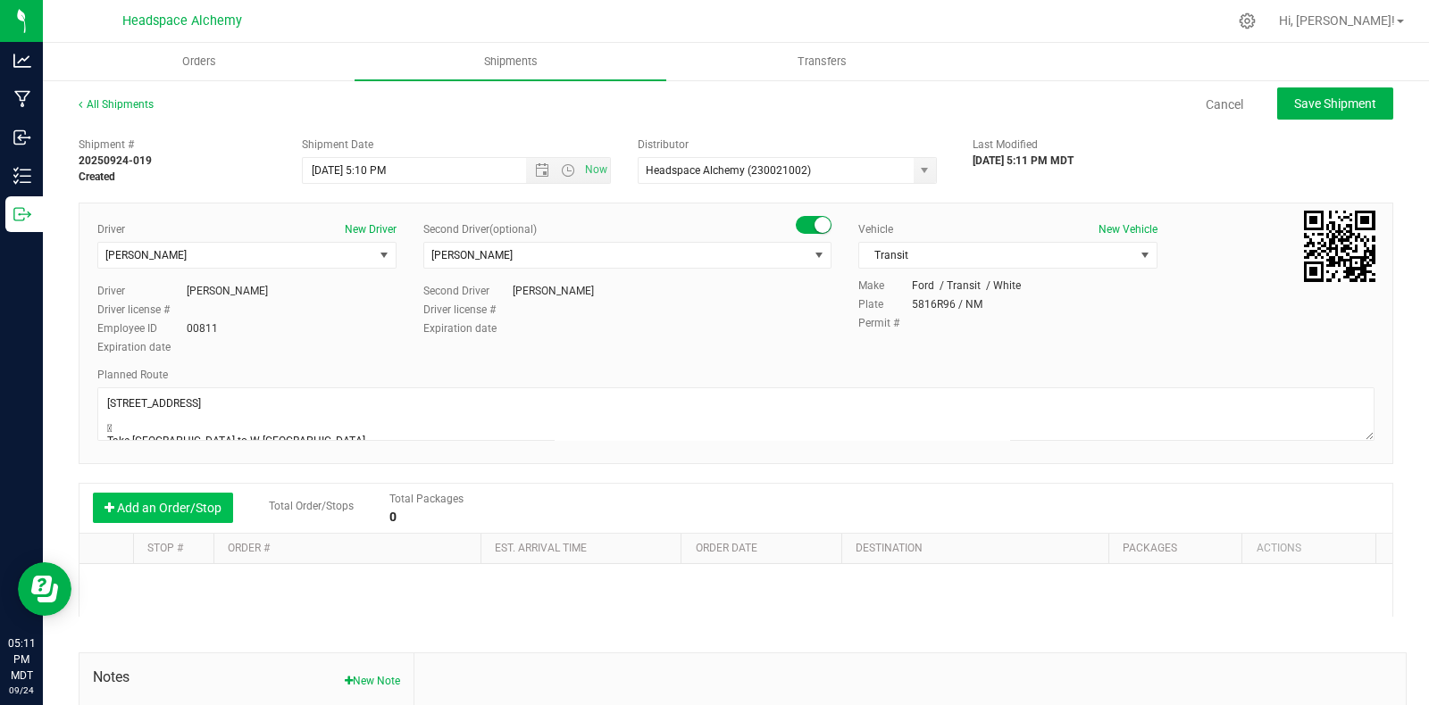
click at [180, 501] on button "Add an Order/Stop" at bounding box center [163, 508] width 140 height 30
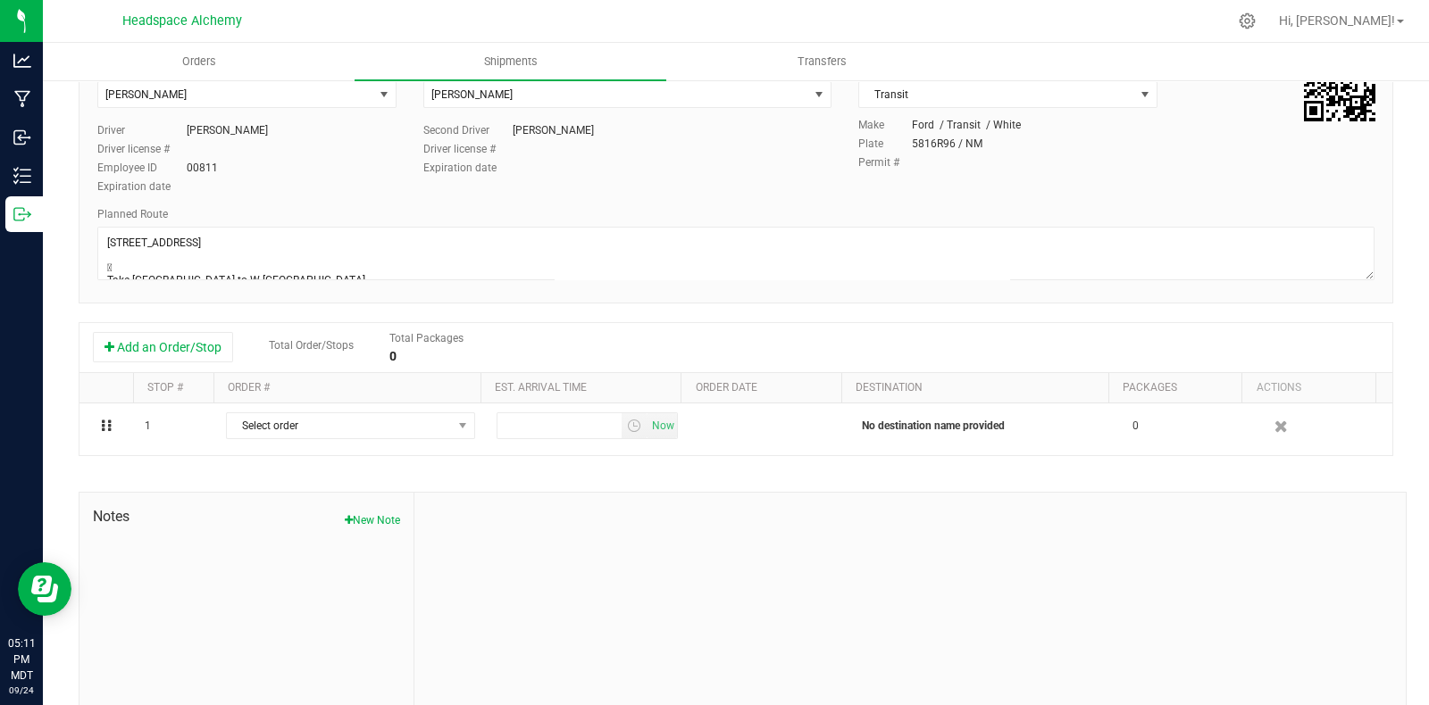
scroll to position [207, 0]
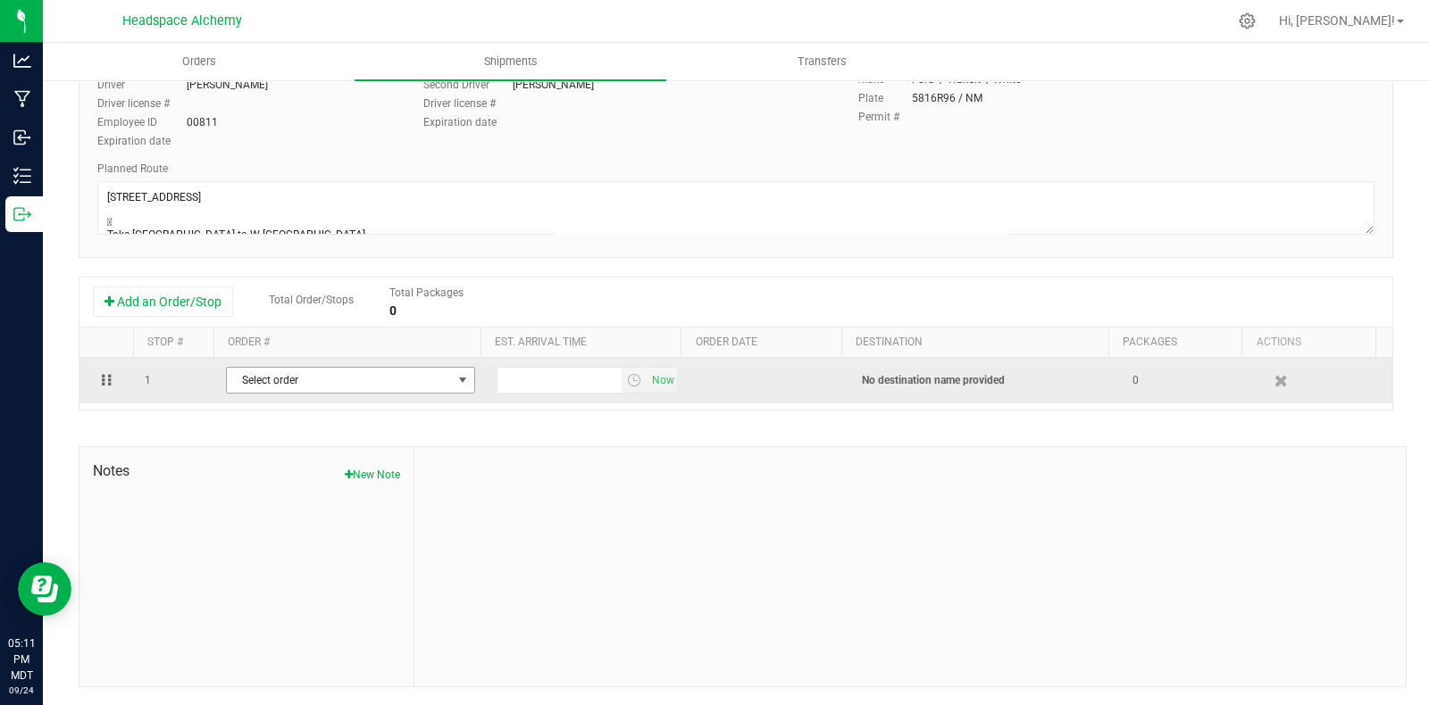
click at [356, 390] on span "Select order" at bounding box center [339, 380] width 225 height 25
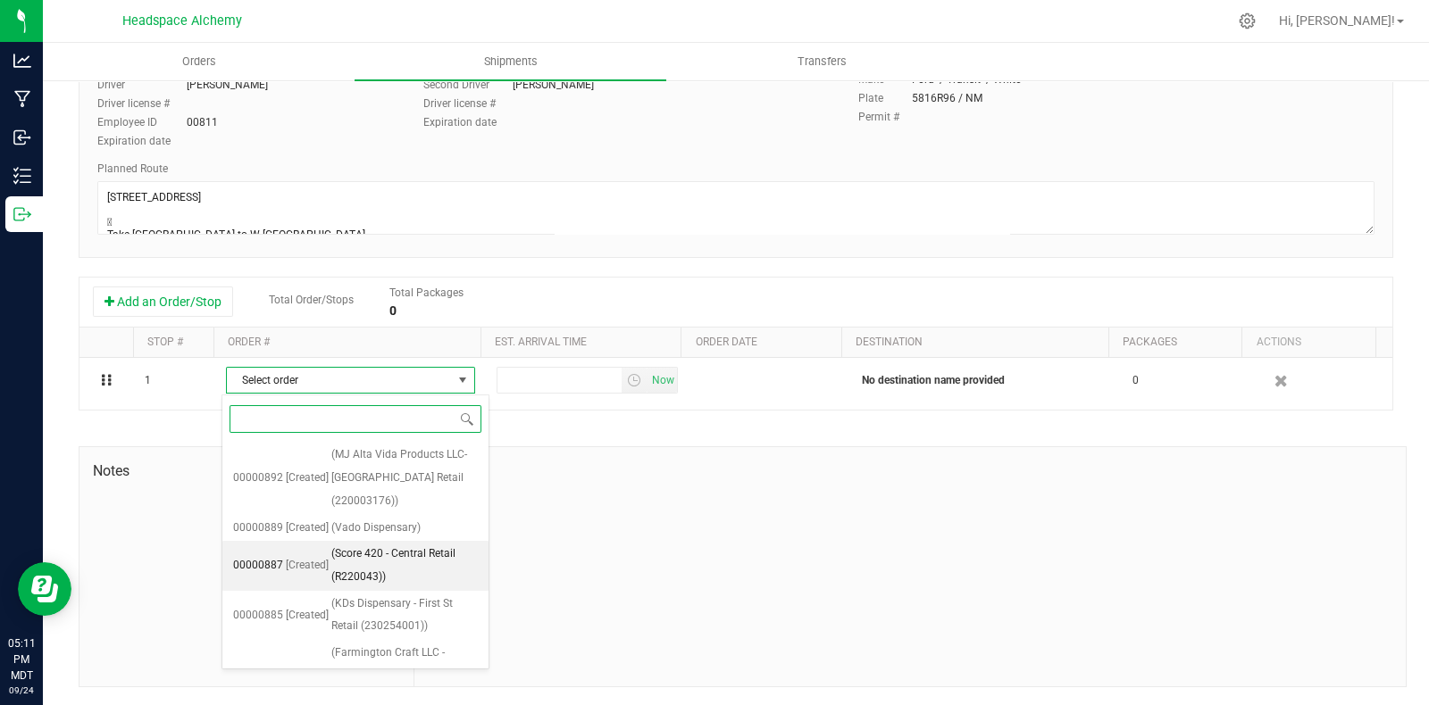
scroll to position [133, 0]
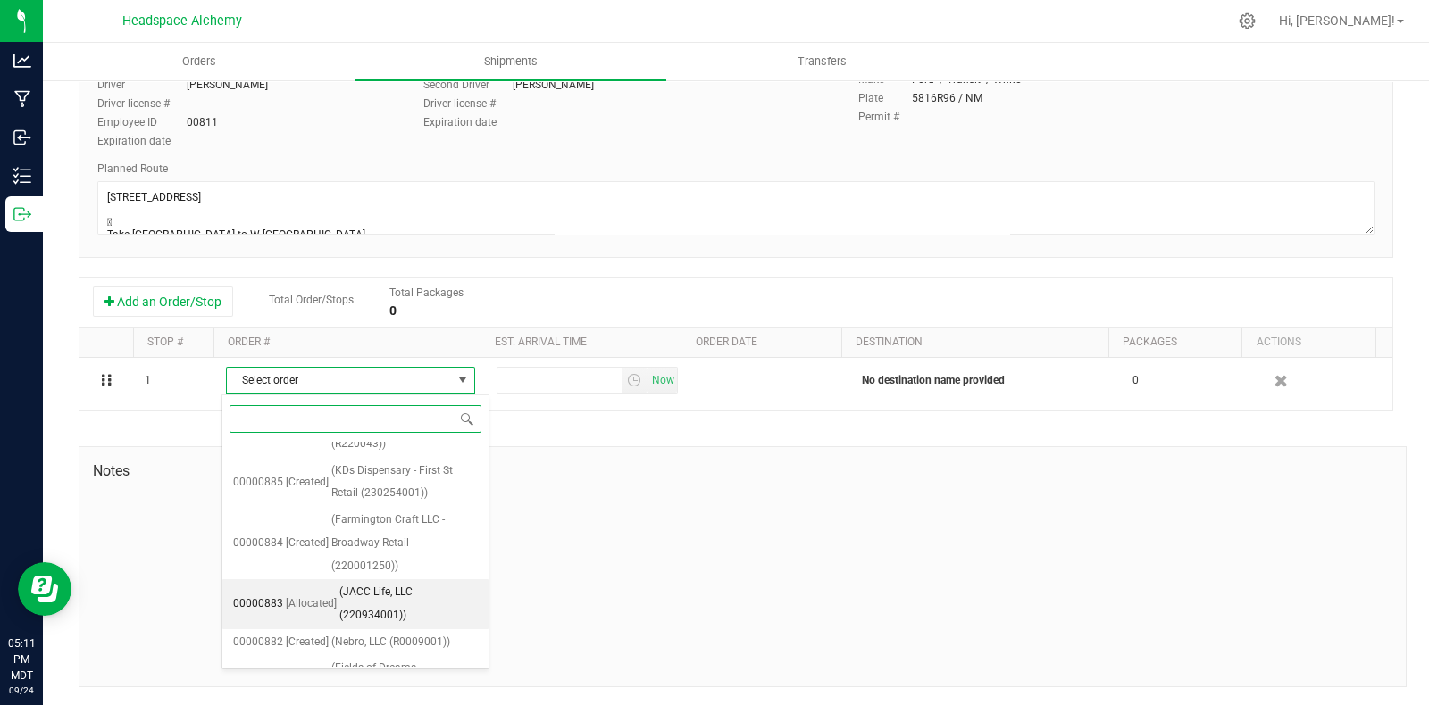
click at [405, 596] on span "(JACC Life, LLC (220934001))" at bounding box center [408, 604] width 138 height 46
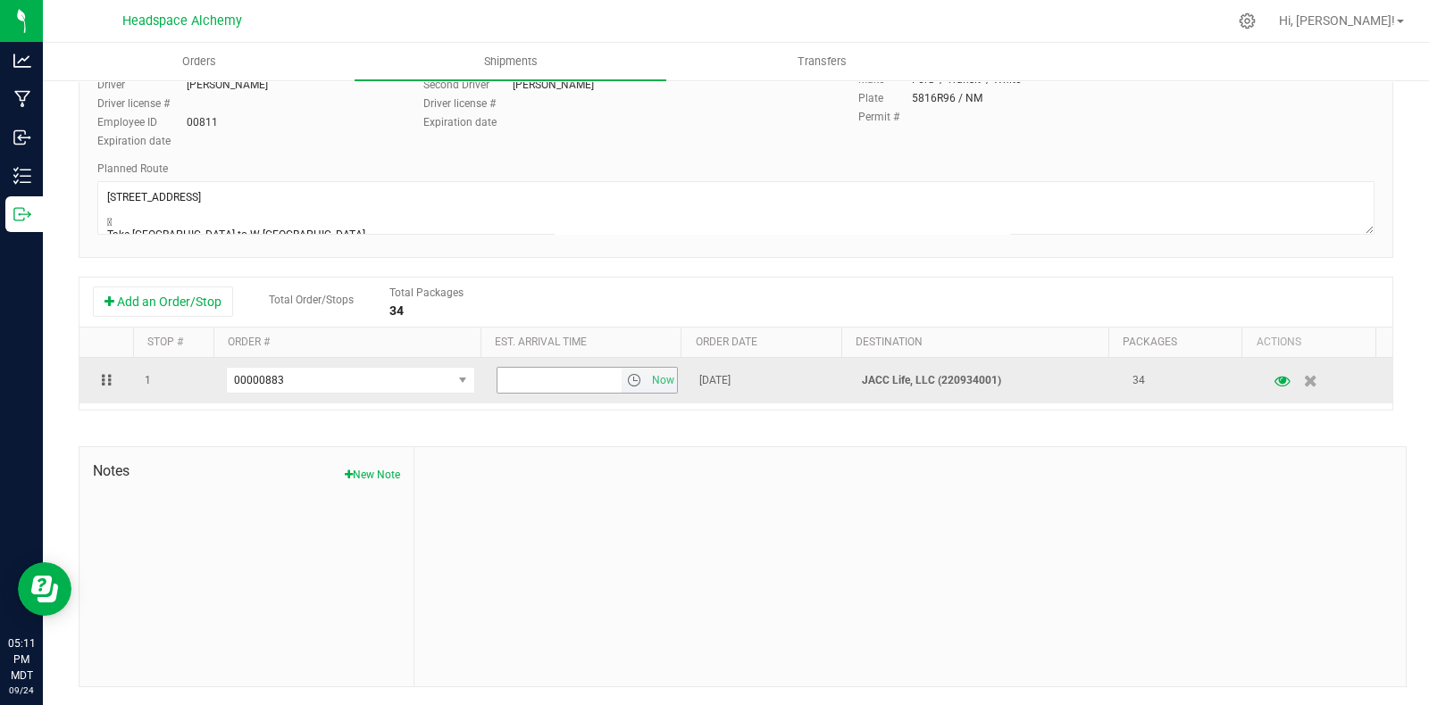
click at [627, 383] on span "select" at bounding box center [634, 380] width 14 height 14
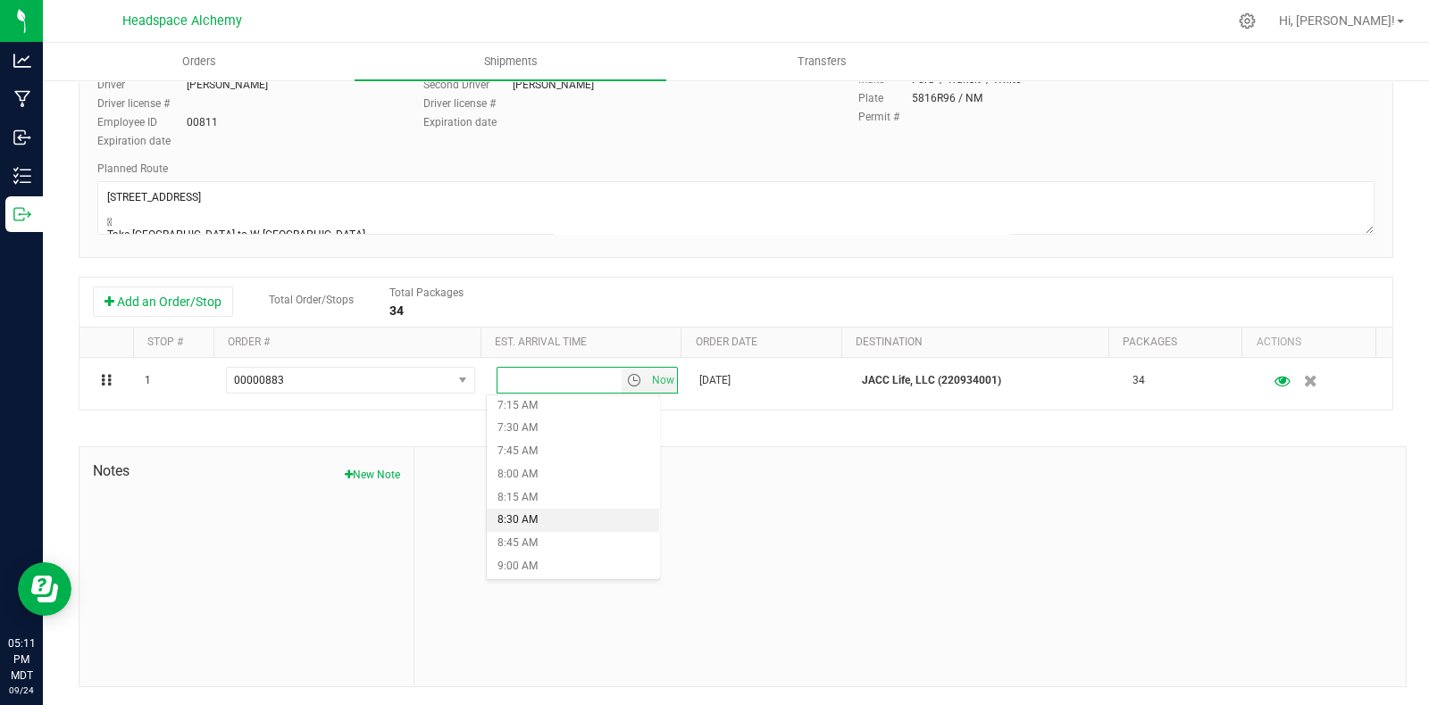
scroll to position [1005, 0]
click at [546, 505] on li "12:00 PM" at bounding box center [573, 507] width 173 height 23
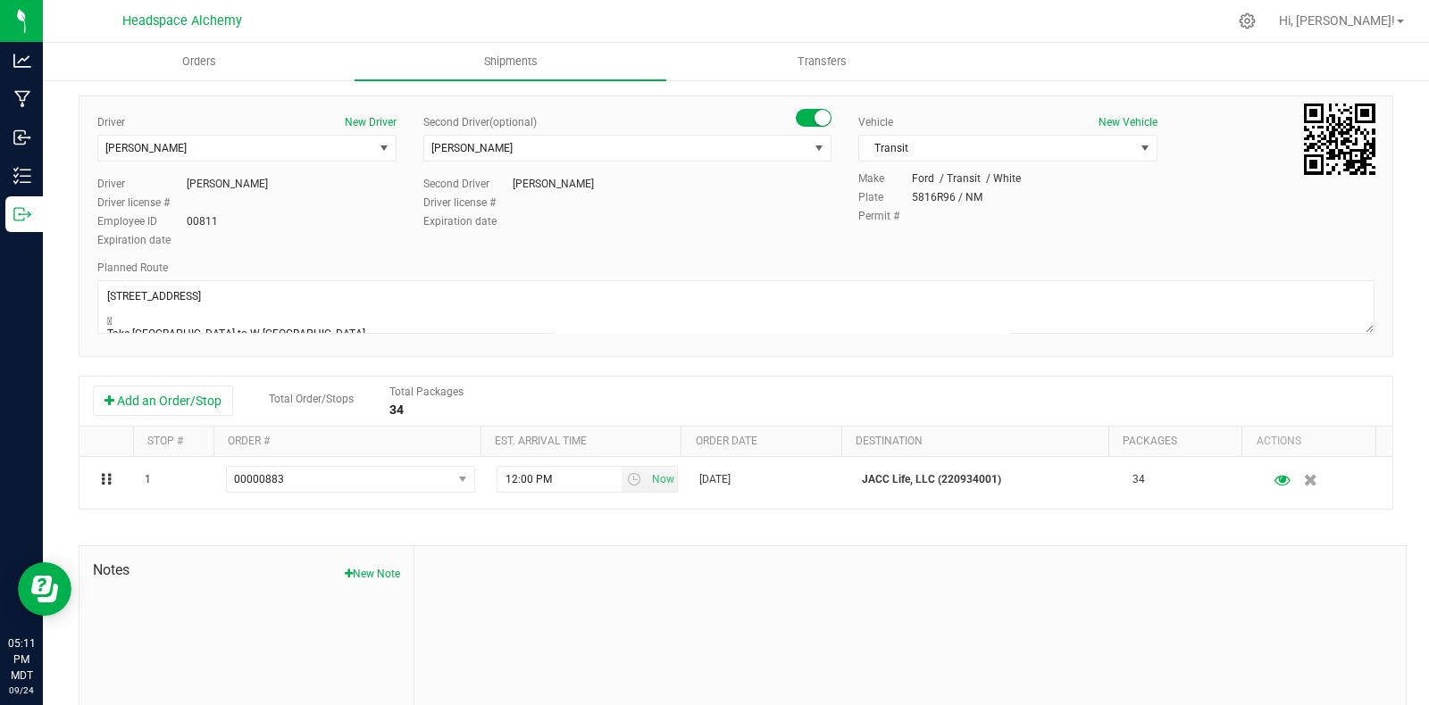
scroll to position [0, 0]
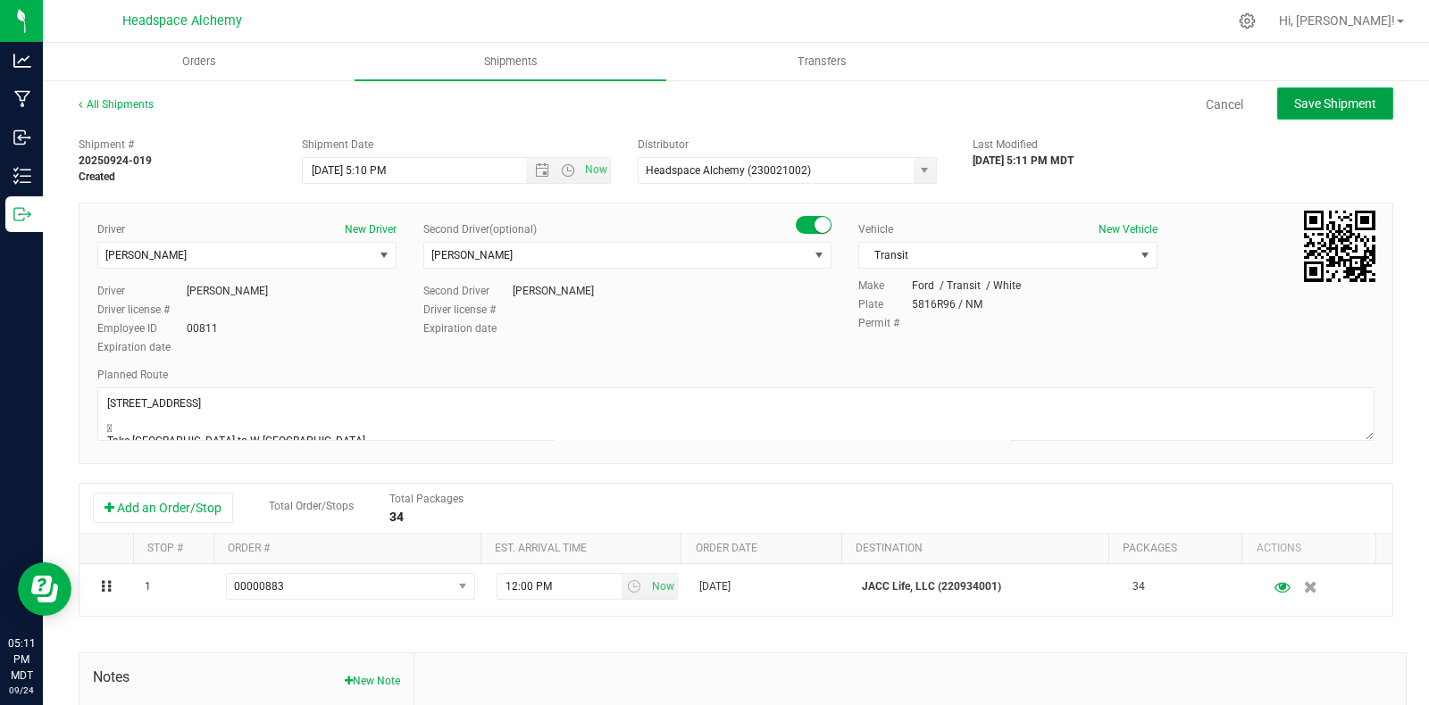
click at [1294, 90] on button "Save Shipment" at bounding box center [1335, 104] width 116 height 32
type input "9/30/2025 11:10 PM"
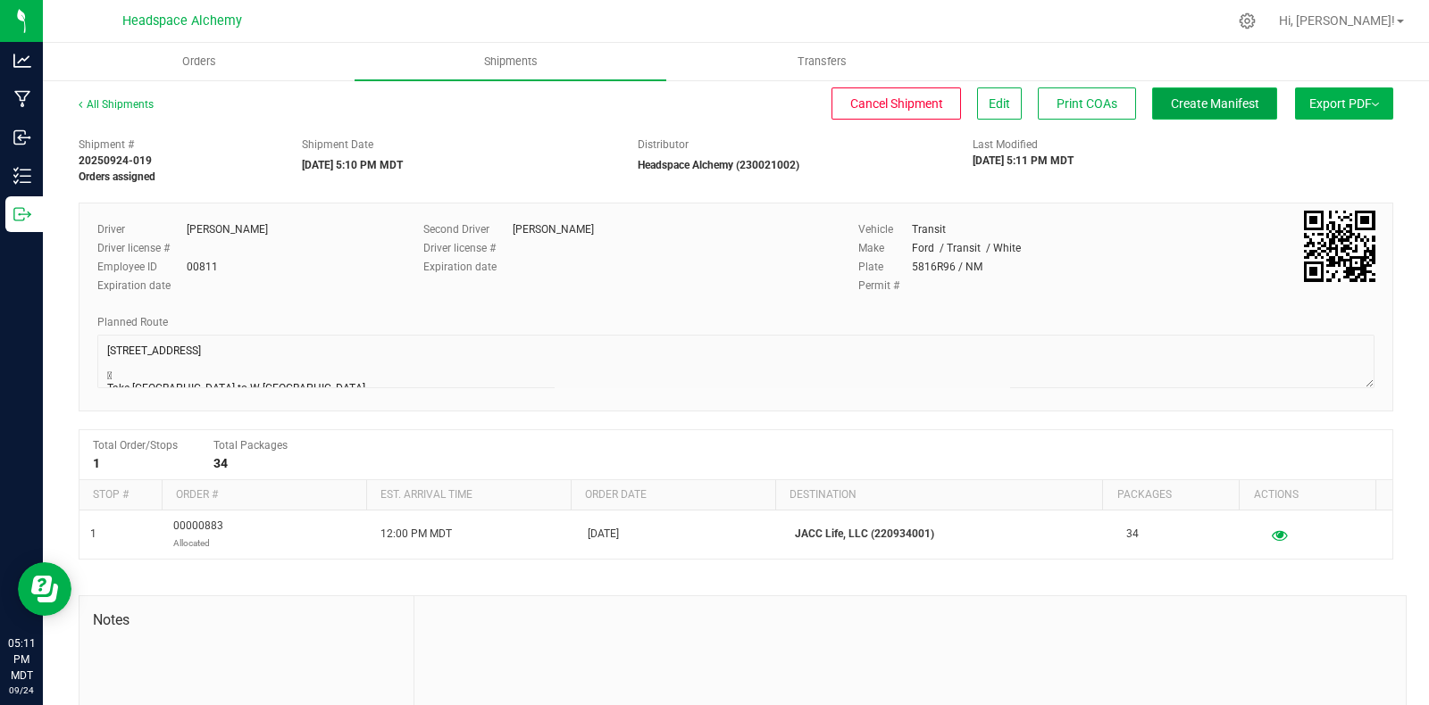
click at [1227, 113] on button "Create Manifest" at bounding box center [1214, 104] width 125 height 32
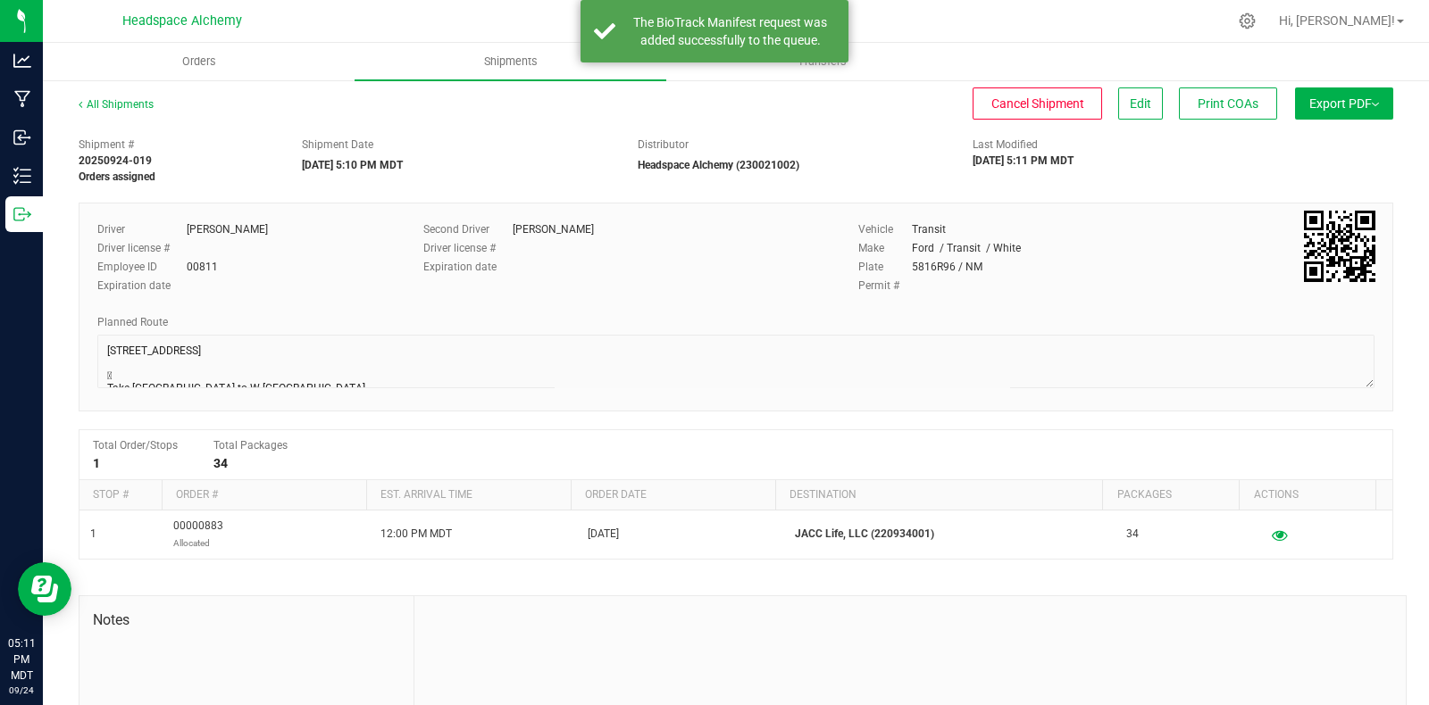
click at [1313, 107] on span "Export PDF" at bounding box center [1344, 103] width 70 height 14
click at [1312, 139] on span "Manifest by Package ID" at bounding box center [1317, 143] width 113 height 13
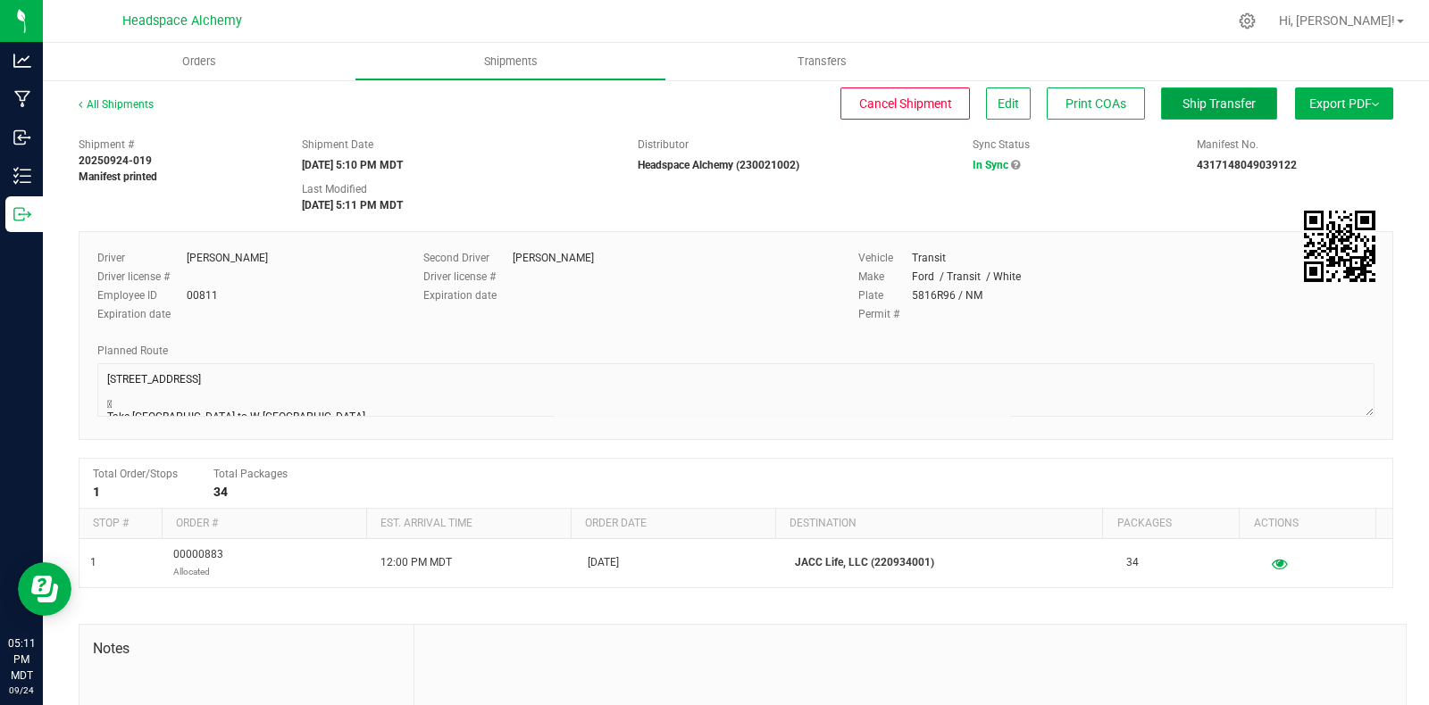
click at [1194, 111] on button "Ship Transfer" at bounding box center [1219, 104] width 116 height 32
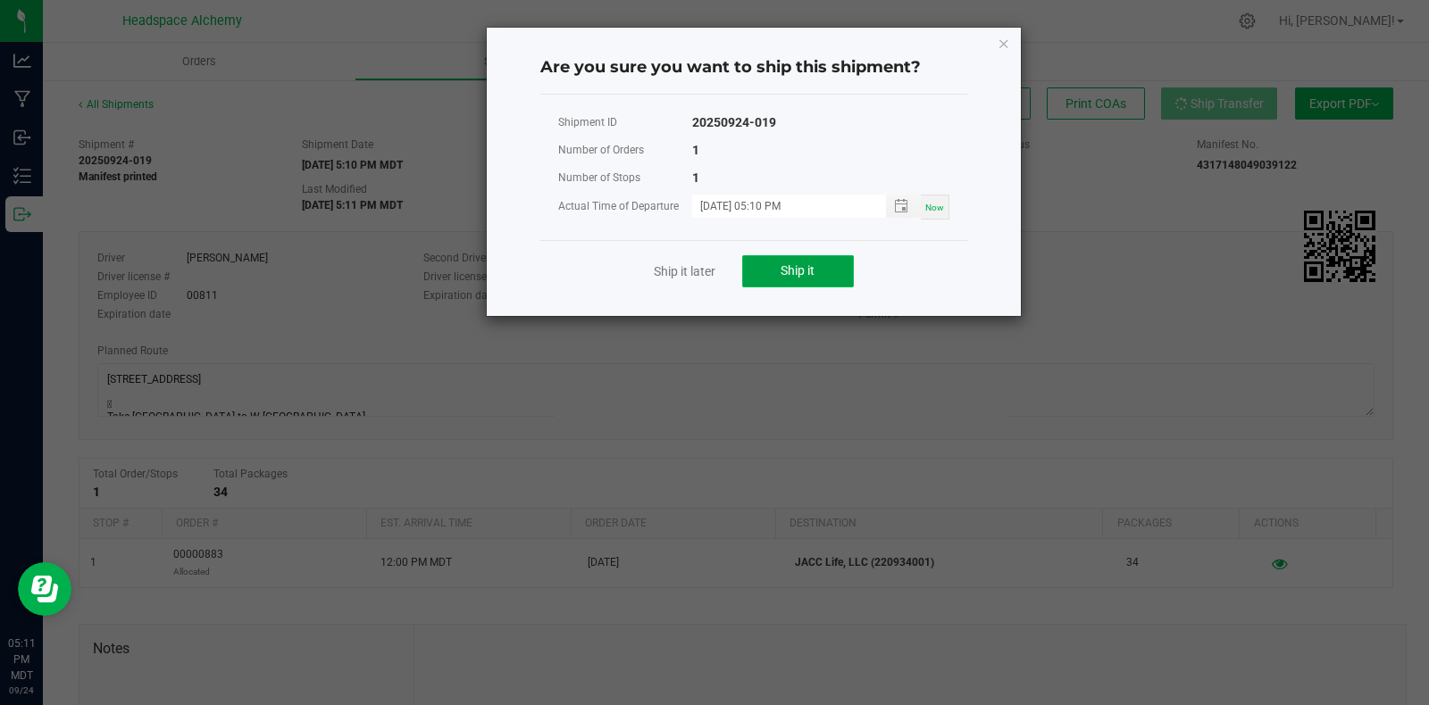
click at [811, 281] on button "Ship it" at bounding box center [798, 271] width 112 height 32
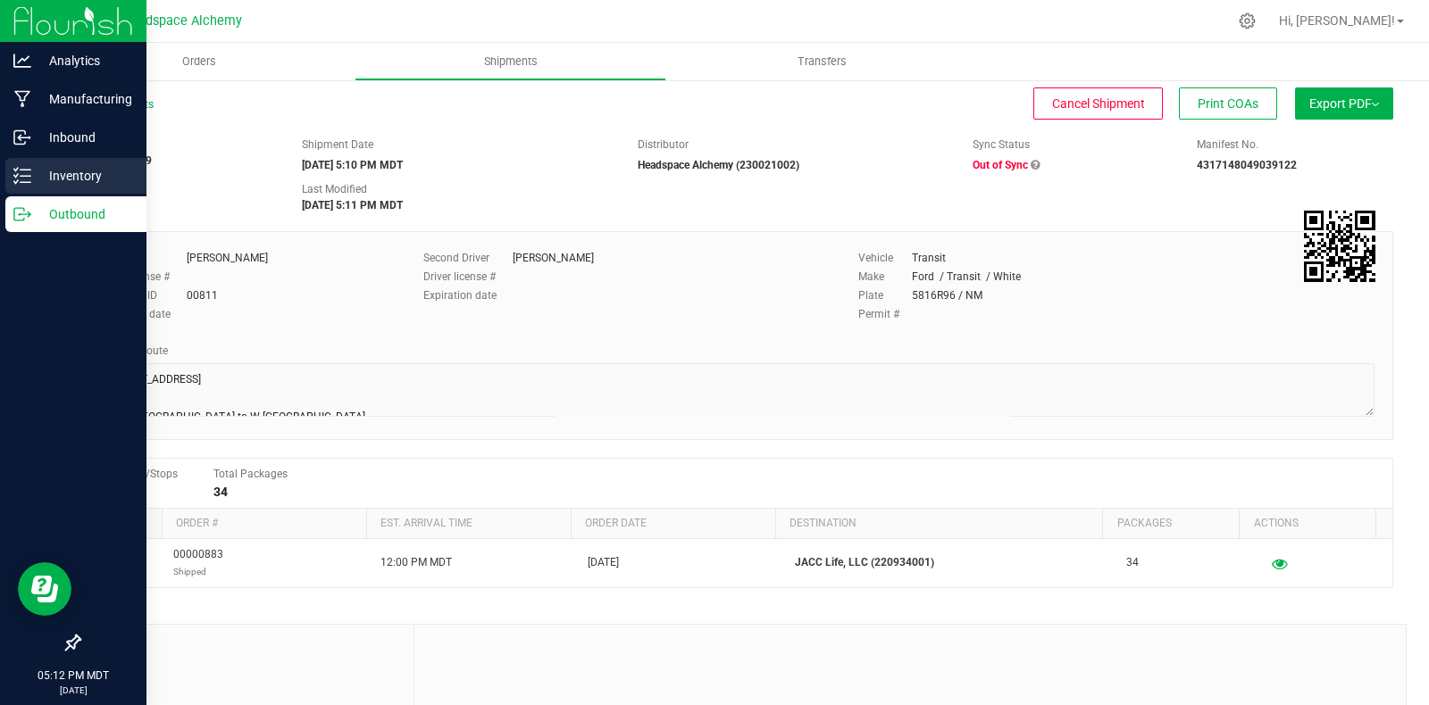
click at [61, 184] on p "Inventory" at bounding box center [84, 175] width 107 height 21
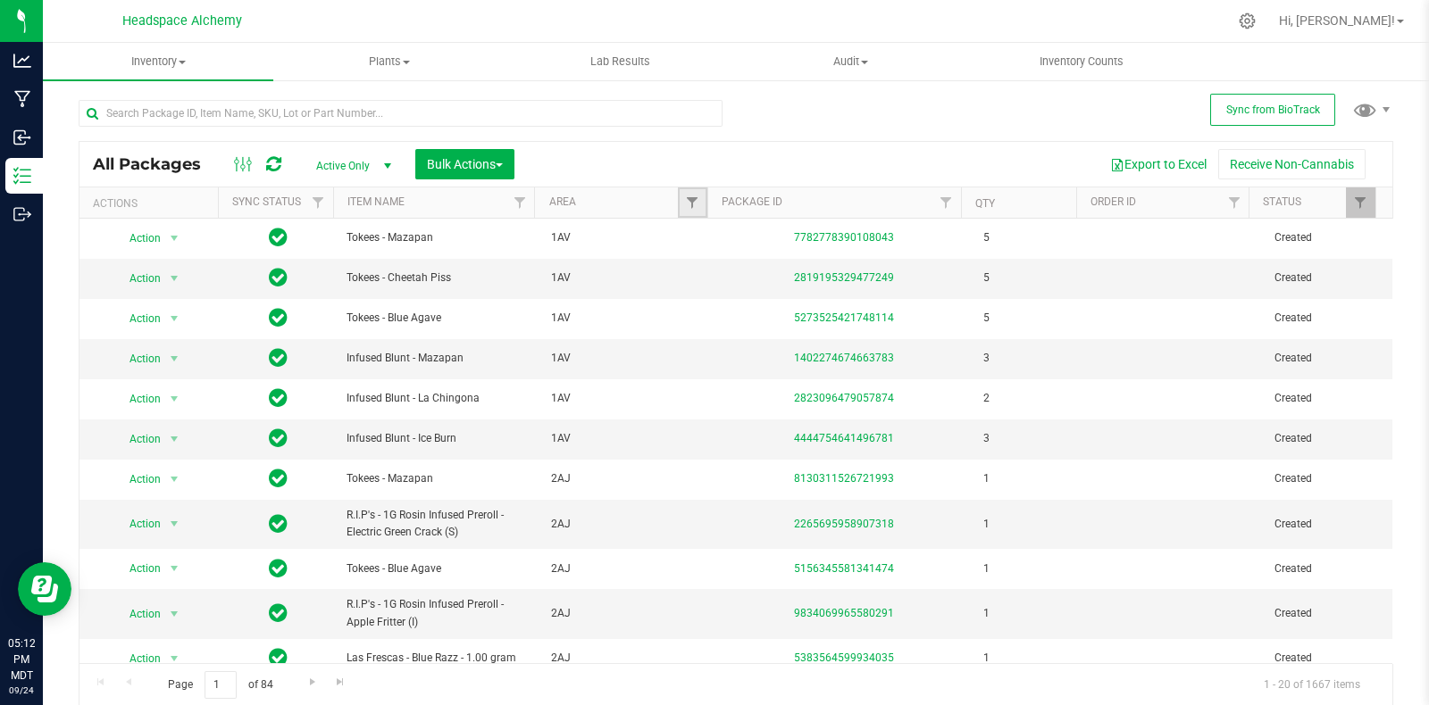
click at [688, 214] on link "Filter" at bounding box center [692, 203] width 29 height 30
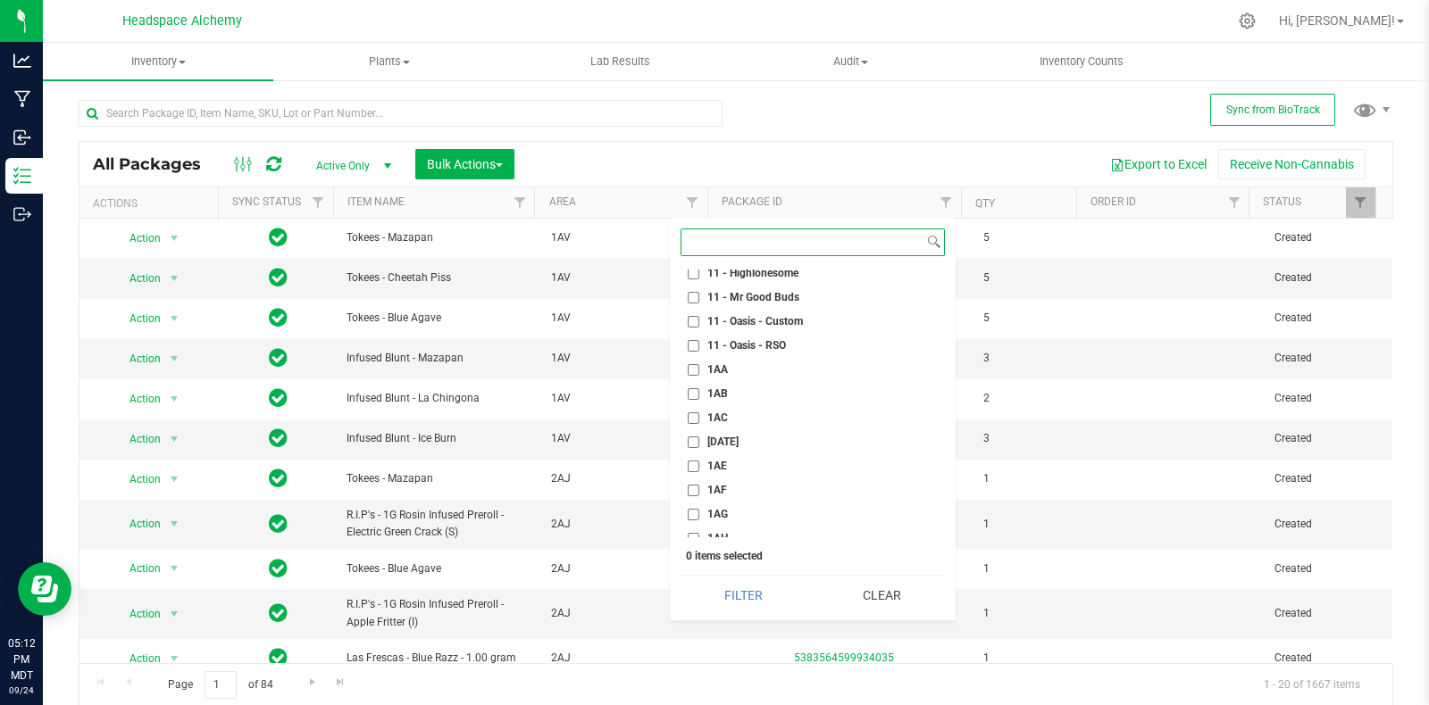
scroll to position [1005, 0]
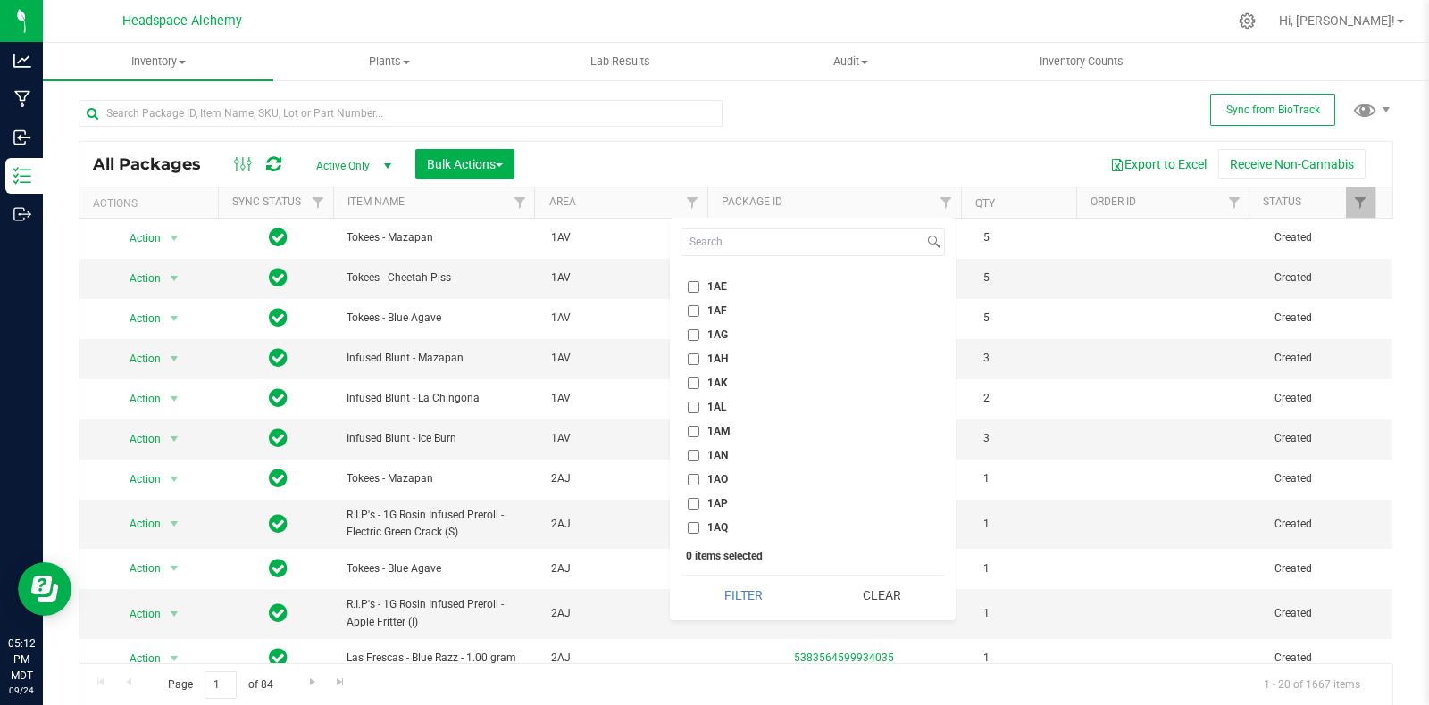
click at [695, 479] on input "1AO" at bounding box center [694, 480] width 12 height 12
checkbox input "true"
click at [749, 602] on button "Filter" at bounding box center [743, 595] width 126 height 39
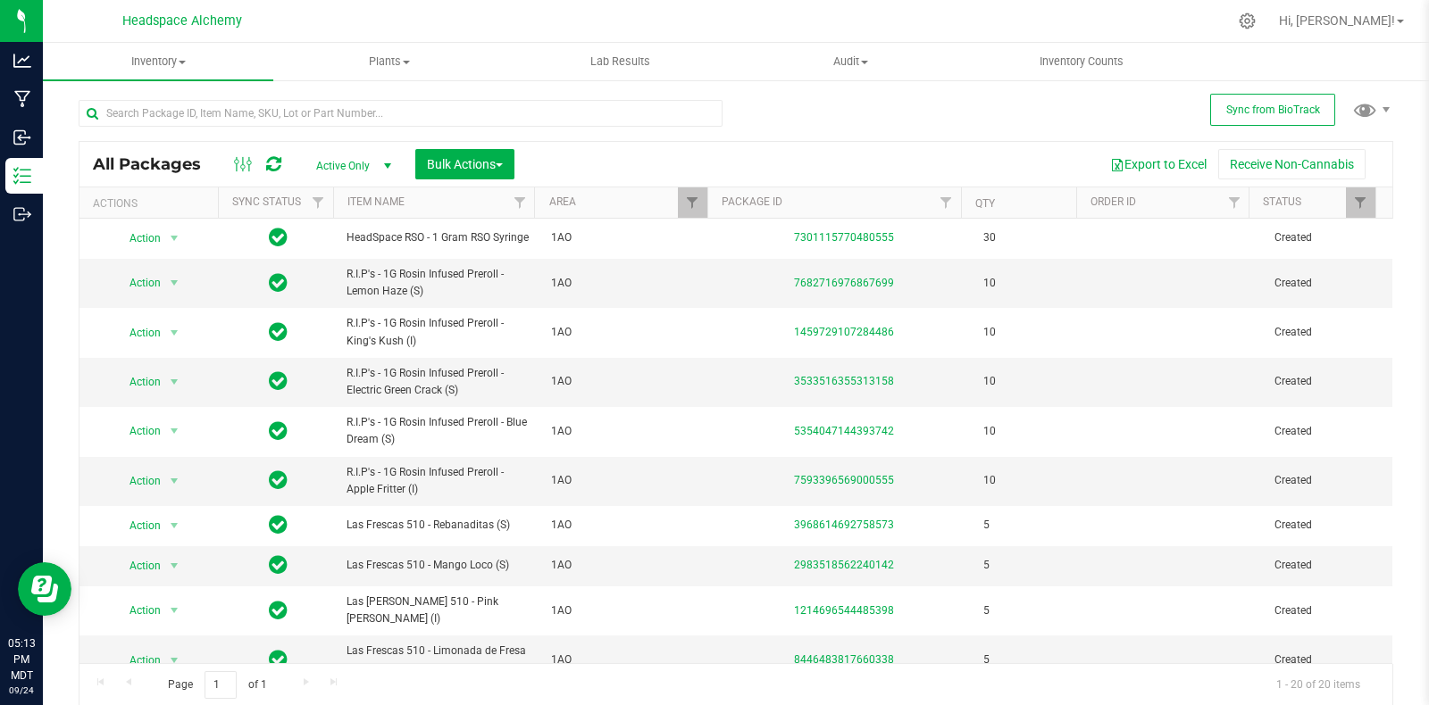
click at [279, 169] on icon at bounding box center [273, 164] width 15 height 18
click at [1284, 116] on button "Sync from BioTrack" at bounding box center [1272, 110] width 125 height 32
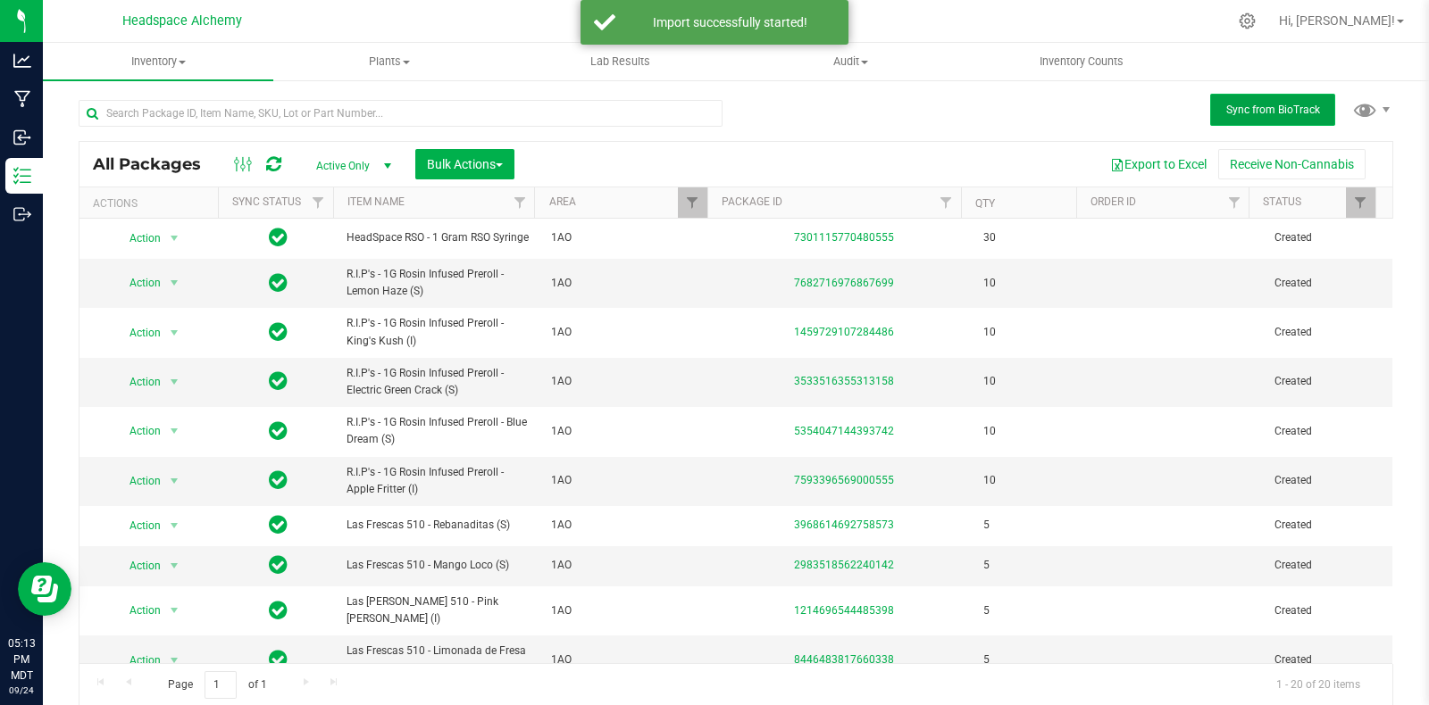
click at [1284, 116] on button "Sync from BioTrack" at bounding box center [1272, 110] width 125 height 32
click at [275, 167] on icon at bounding box center [273, 164] width 15 height 18
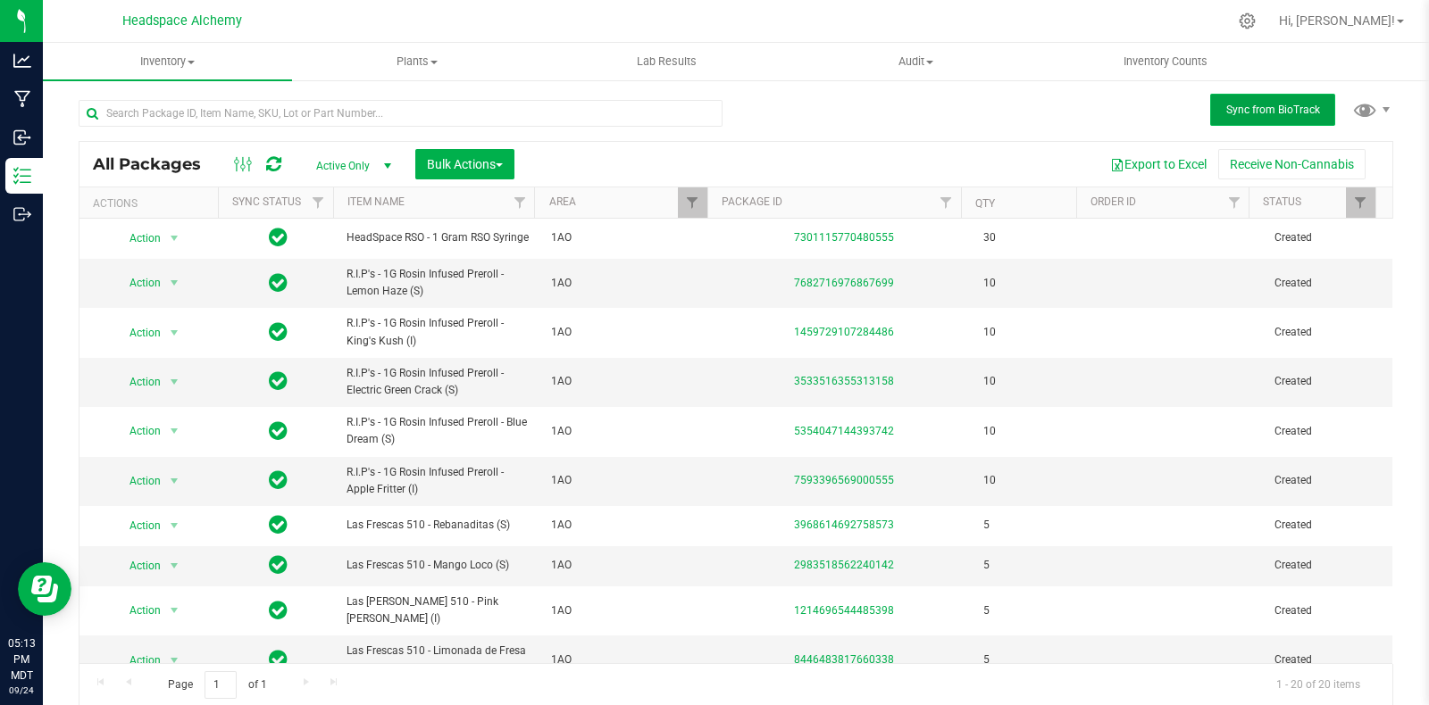
click at [1285, 106] on span "Sync from BioTrack" at bounding box center [1273, 110] width 94 height 13
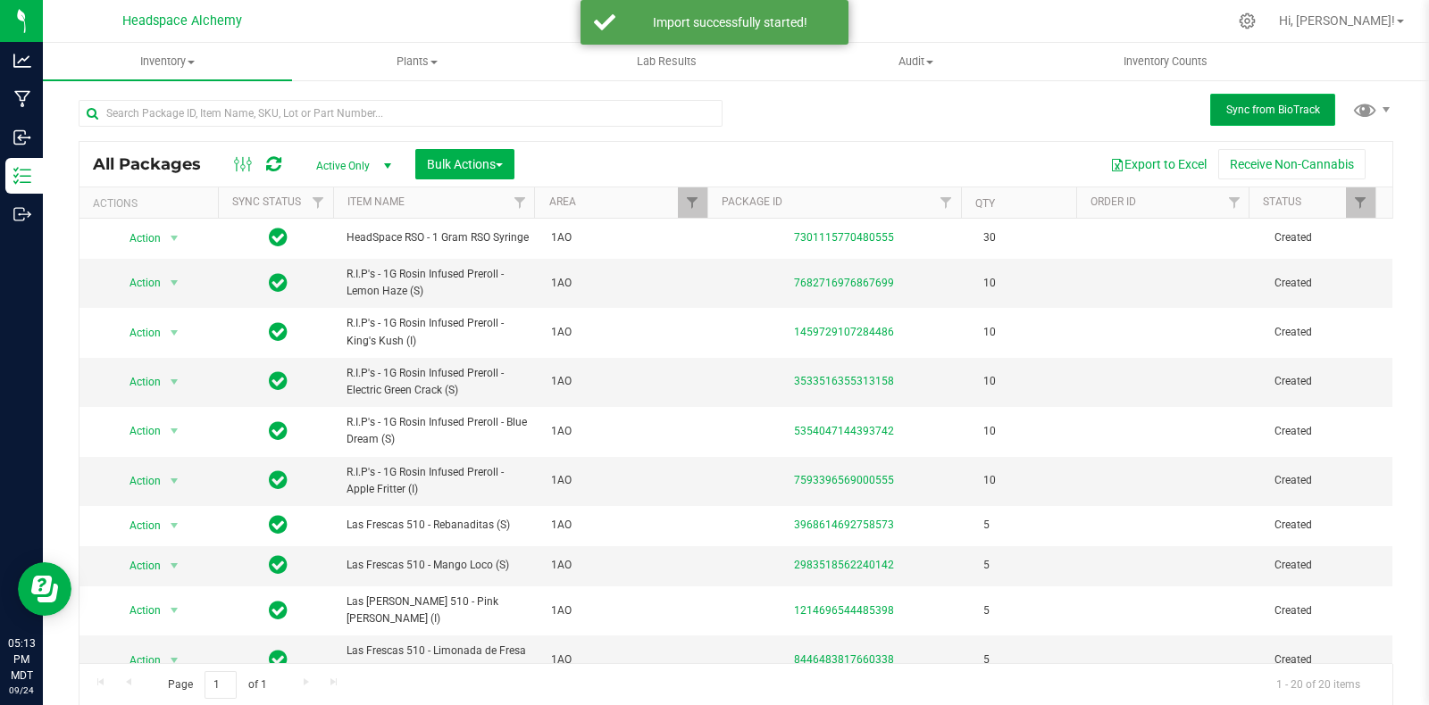
click at [1285, 106] on span "Sync from BioTrack" at bounding box center [1273, 110] width 94 height 13
click at [273, 157] on icon at bounding box center [273, 164] width 15 height 18
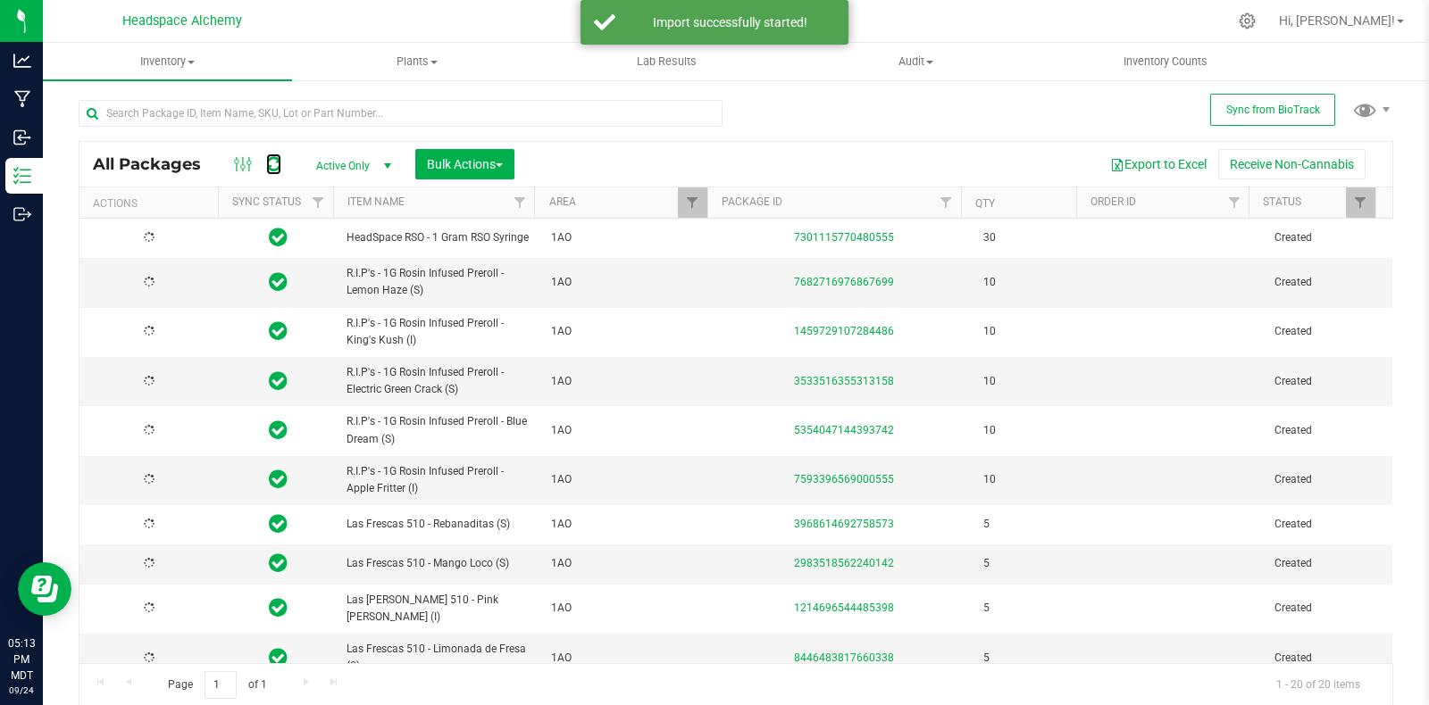
click at [273, 157] on icon at bounding box center [273, 164] width 15 height 18
click at [273, 163] on icon at bounding box center [273, 164] width 15 height 18
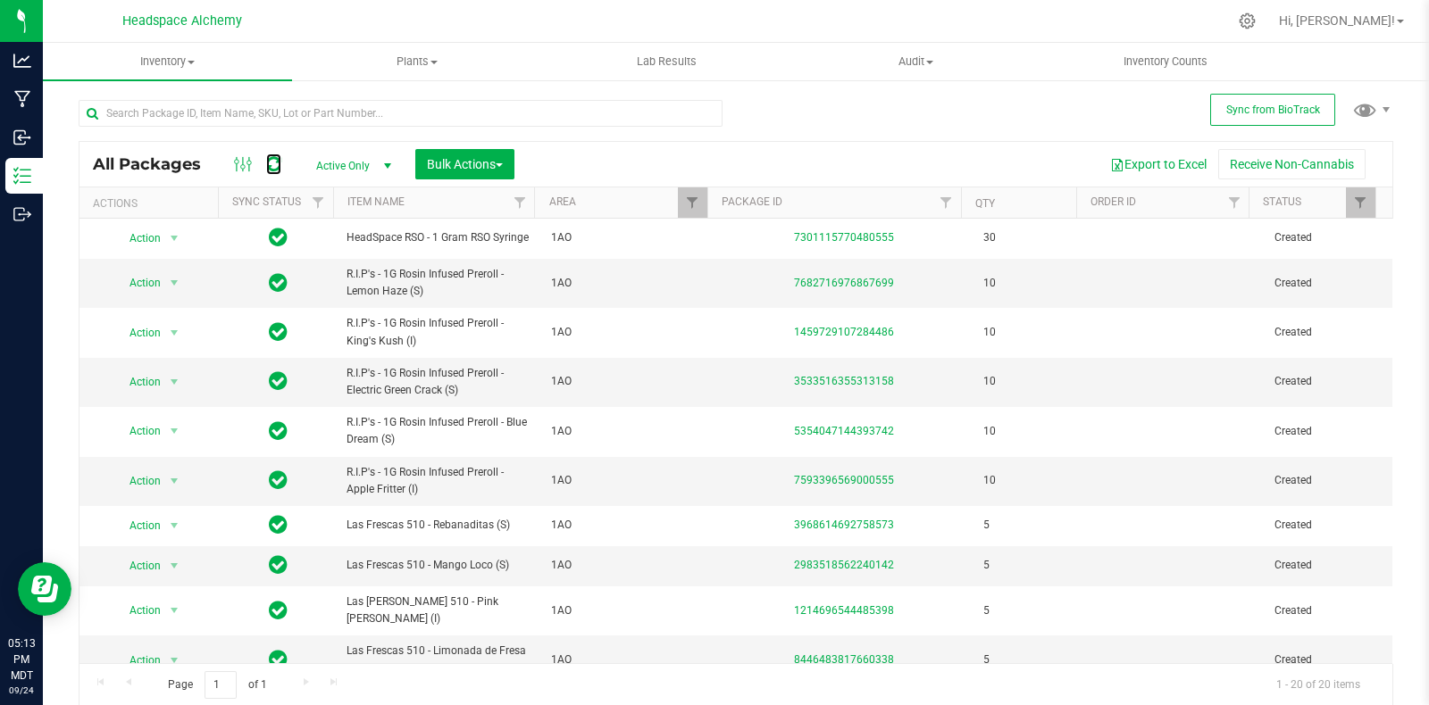
click at [273, 166] on icon at bounding box center [273, 164] width 15 height 18
click at [1270, 122] on button "Sync from BioTrack" at bounding box center [1272, 110] width 125 height 32
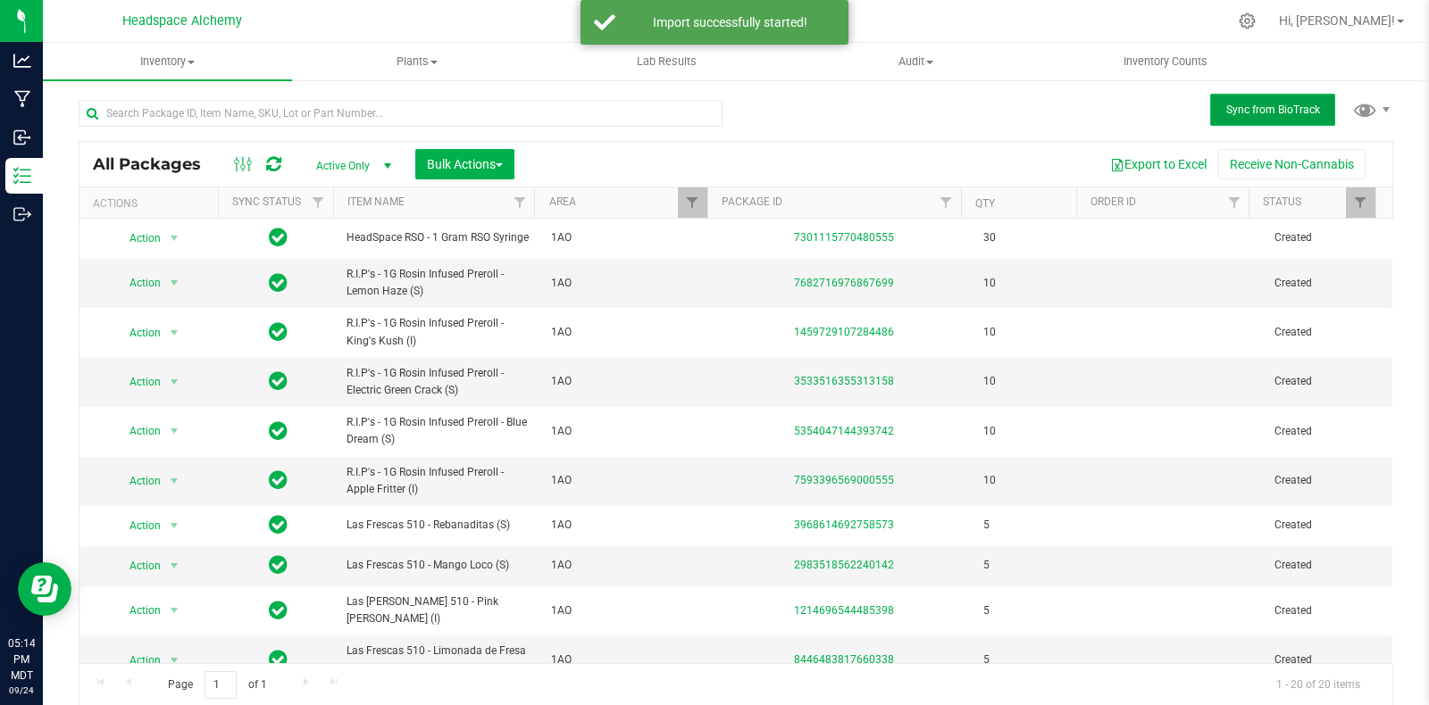
click at [1253, 117] on button "Sync from BioTrack" at bounding box center [1272, 110] width 125 height 32
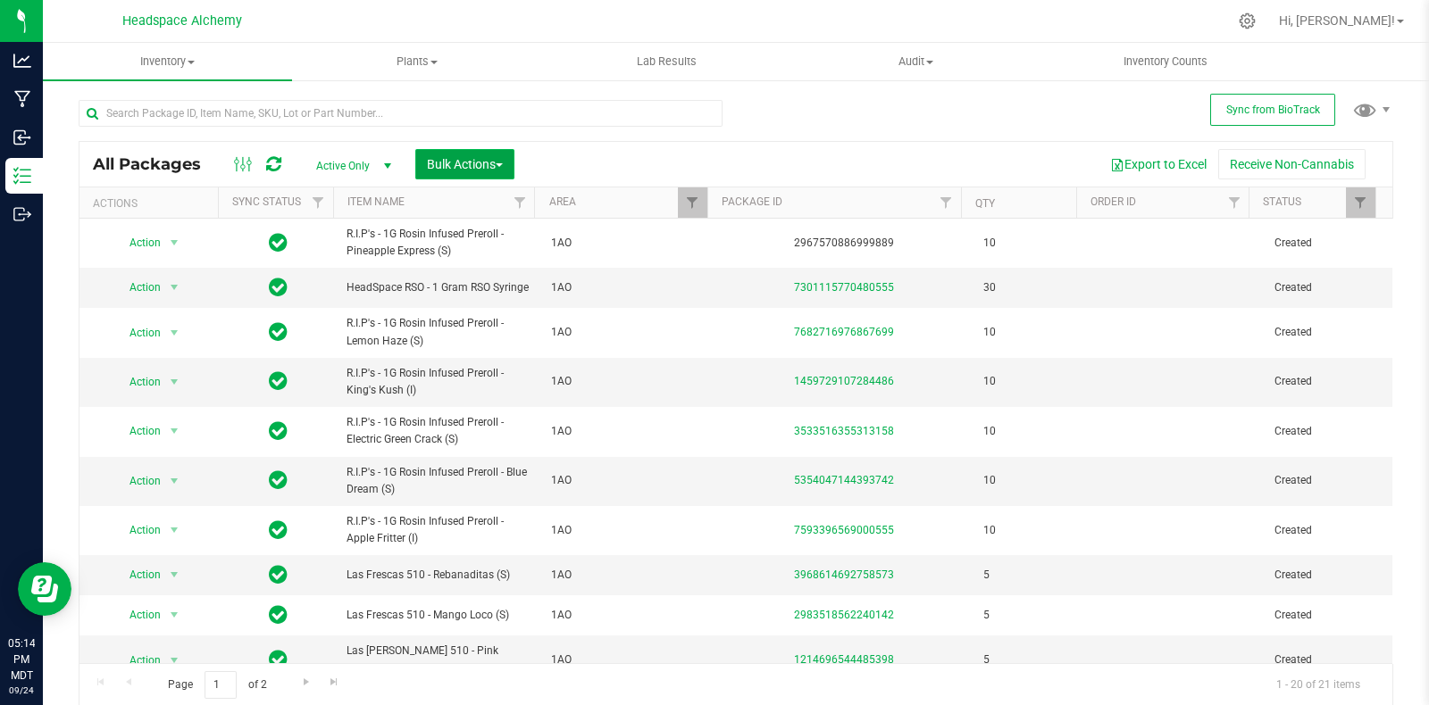
click at [472, 174] on button "Bulk Actions" at bounding box center [464, 164] width 99 height 30
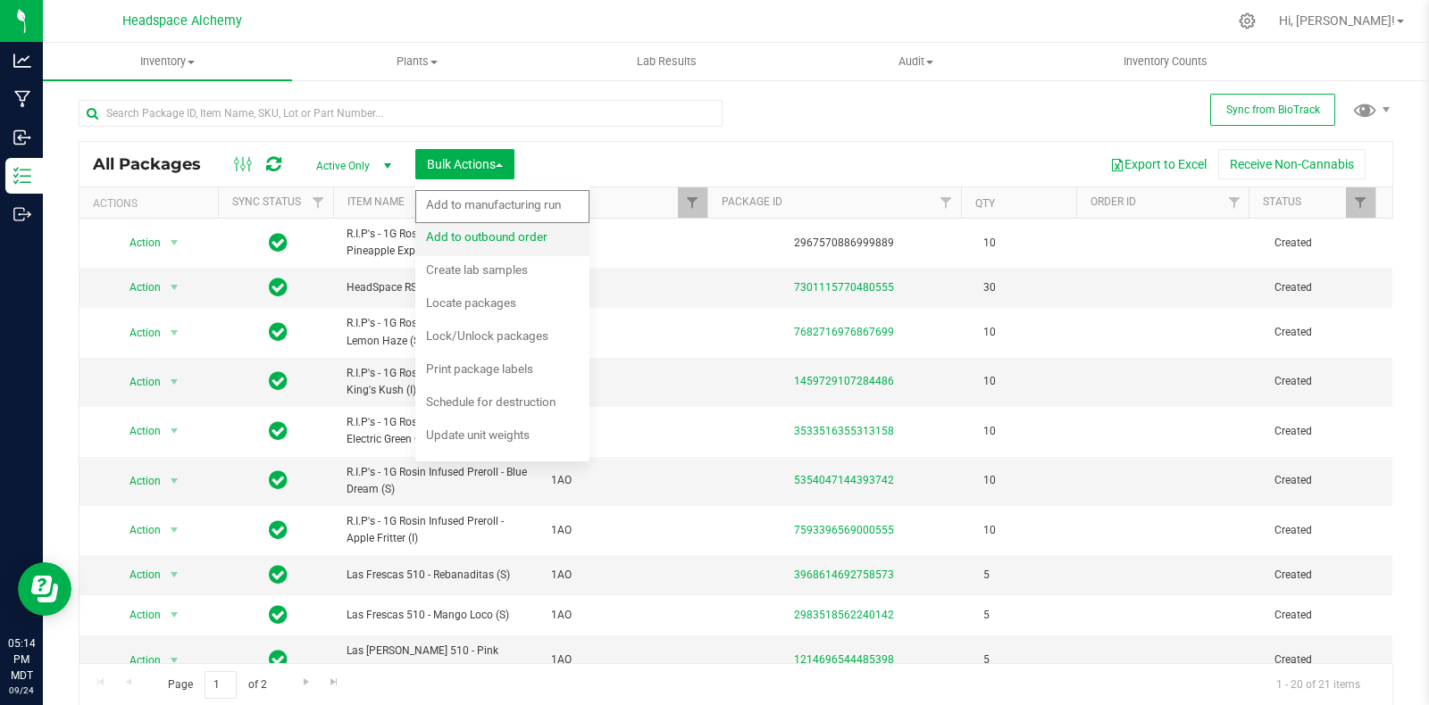
click at [482, 237] on span "Add to outbound order" at bounding box center [486, 236] width 121 height 14
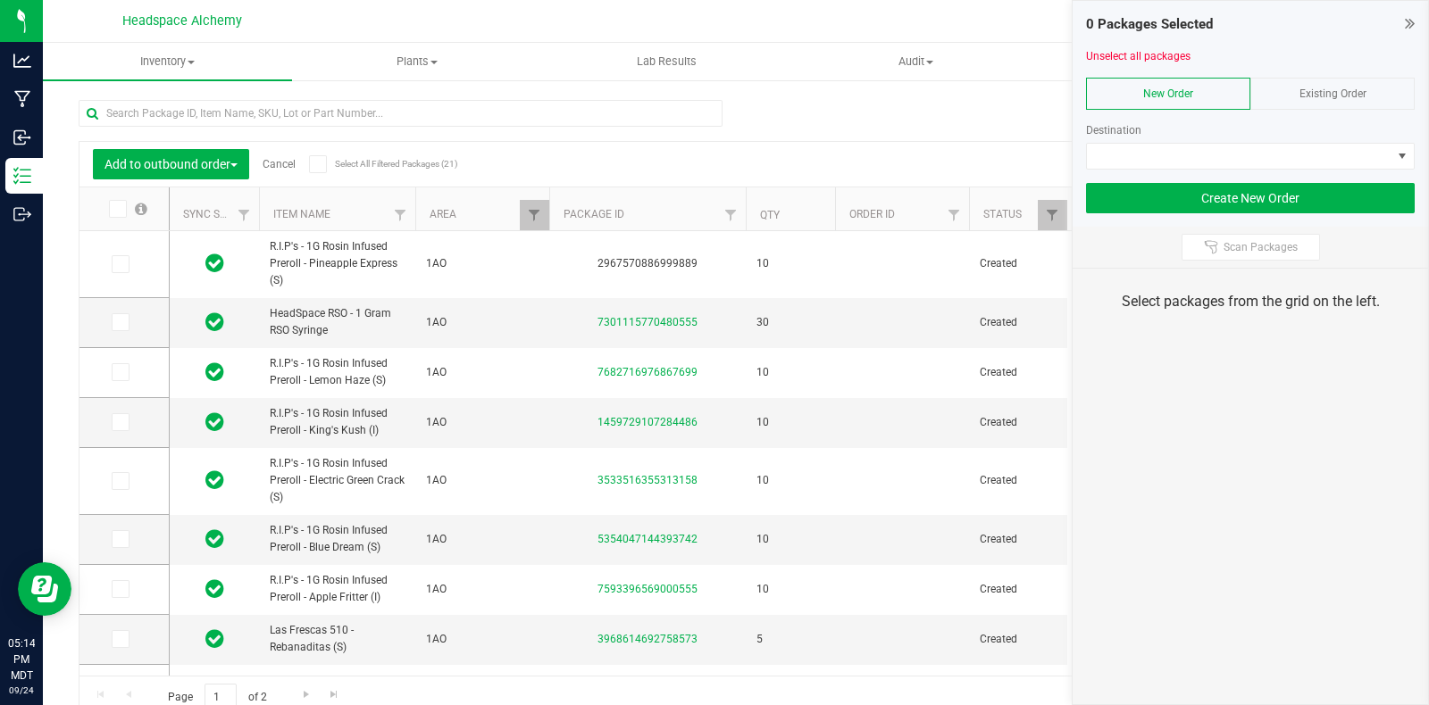
click at [313, 164] on icon at bounding box center [318, 164] width 12 height 0
click at [0, 0] on input "Select All Filtered Packages (21)" at bounding box center [0, 0] width 0 height 0
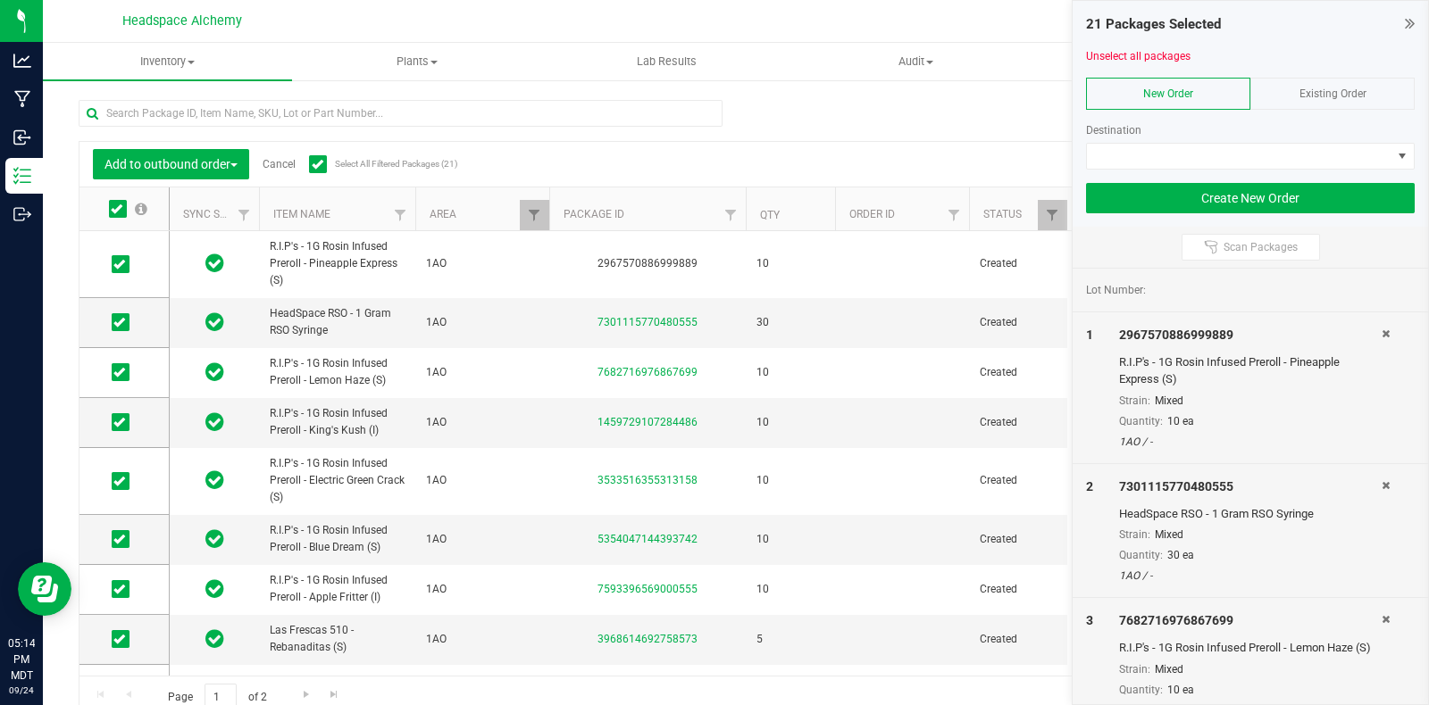
click at [1328, 88] on span "Existing Order" at bounding box center [1332, 94] width 67 height 13
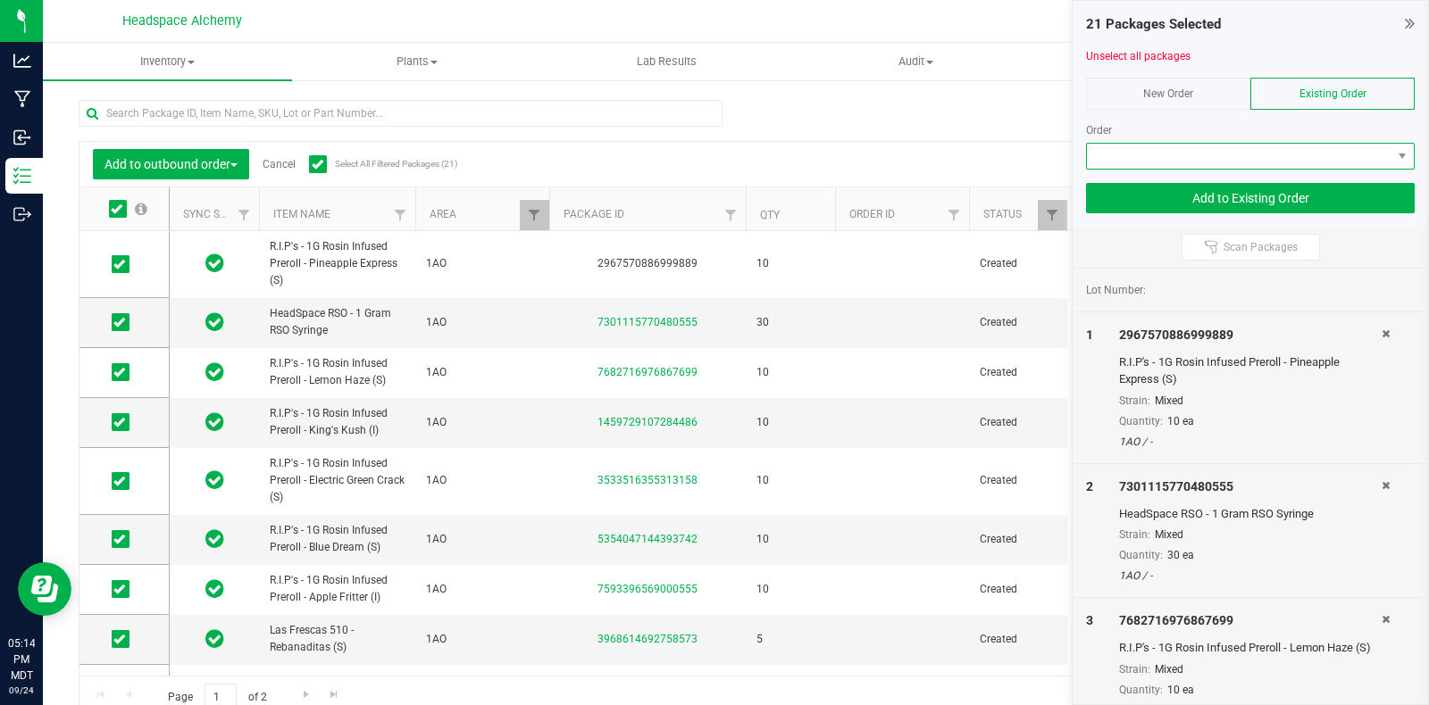
click at [1239, 158] on span at bounding box center [1239, 156] width 304 height 25
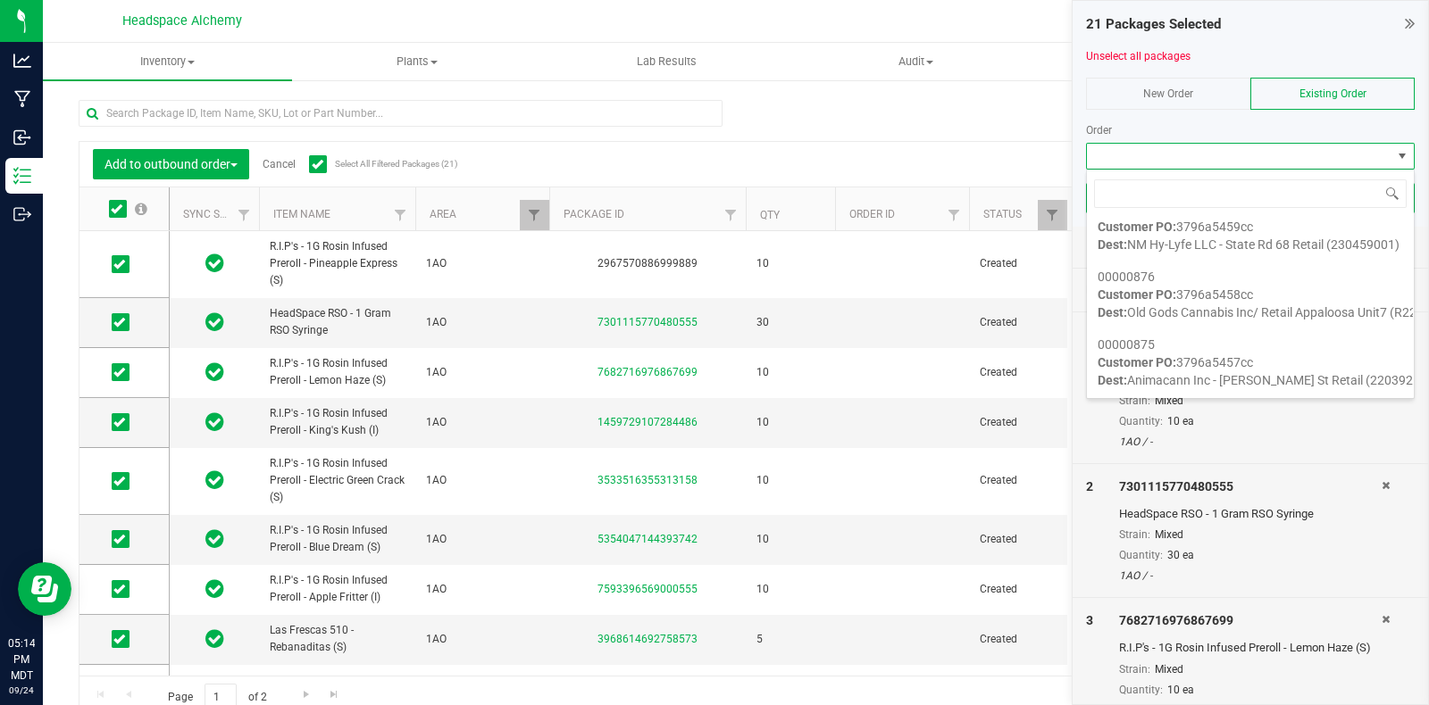
scroll to position [670, 0]
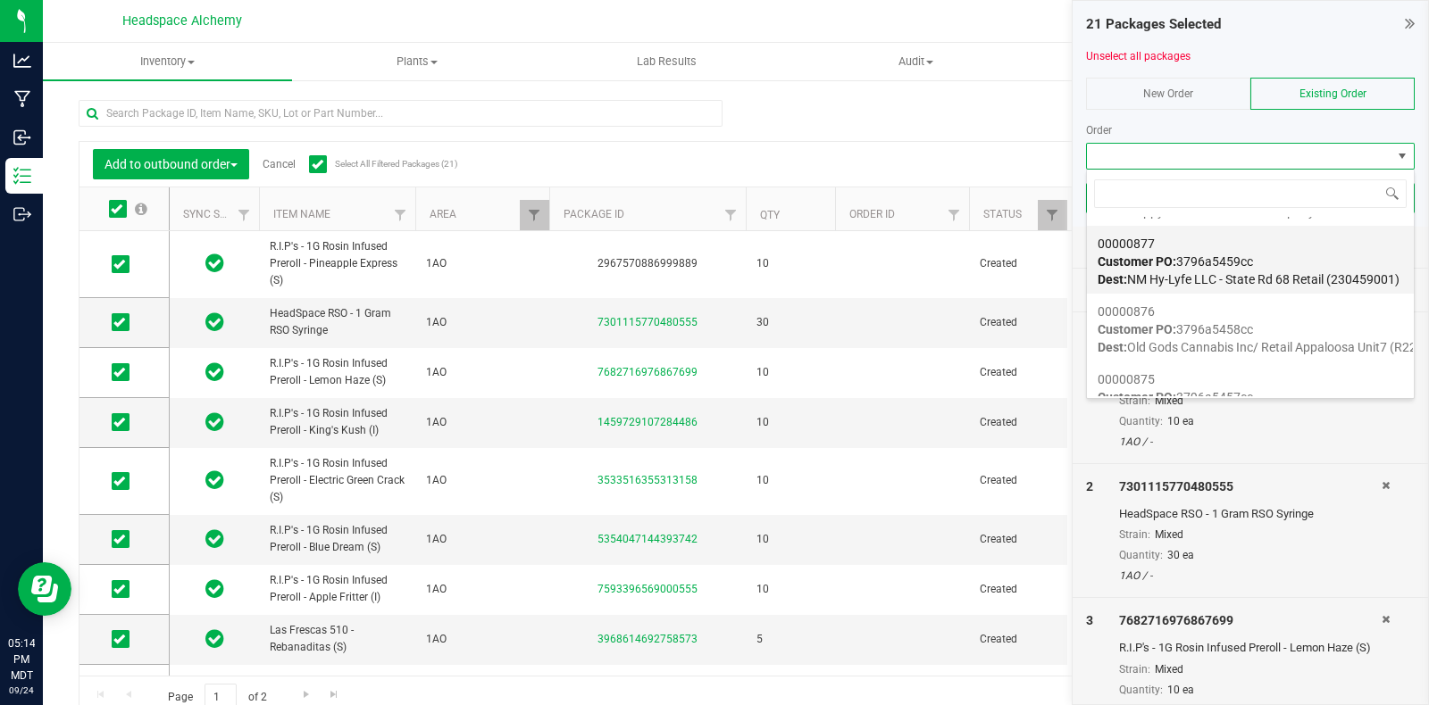
click at [1299, 269] on div "00000877 Customer PO: 3796a5459cc Dest: NM Hy-Lyfe LLC - State Rd 68 Retail (23…" at bounding box center [1249, 262] width 305 height 68
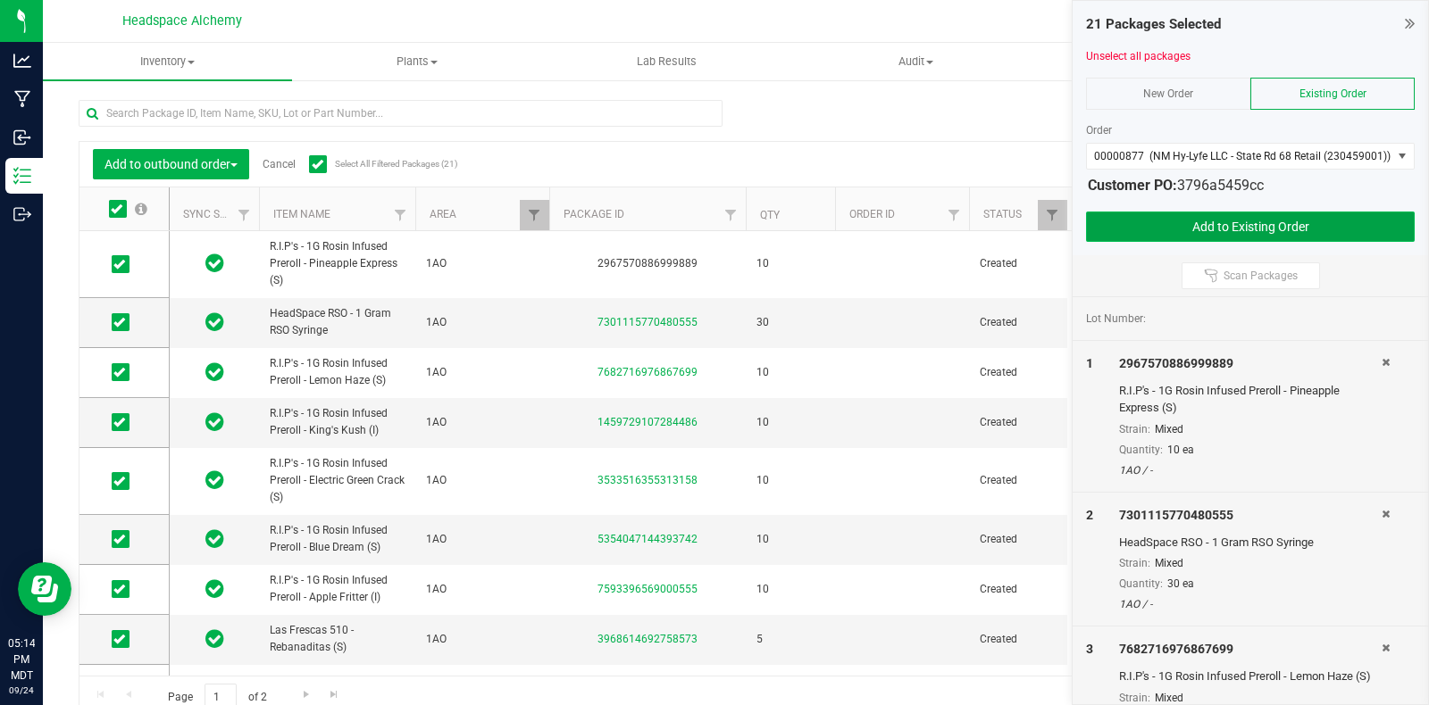
click at [1268, 234] on button "Add to Existing Order" at bounding box center [1250, 227] width 329 height 30
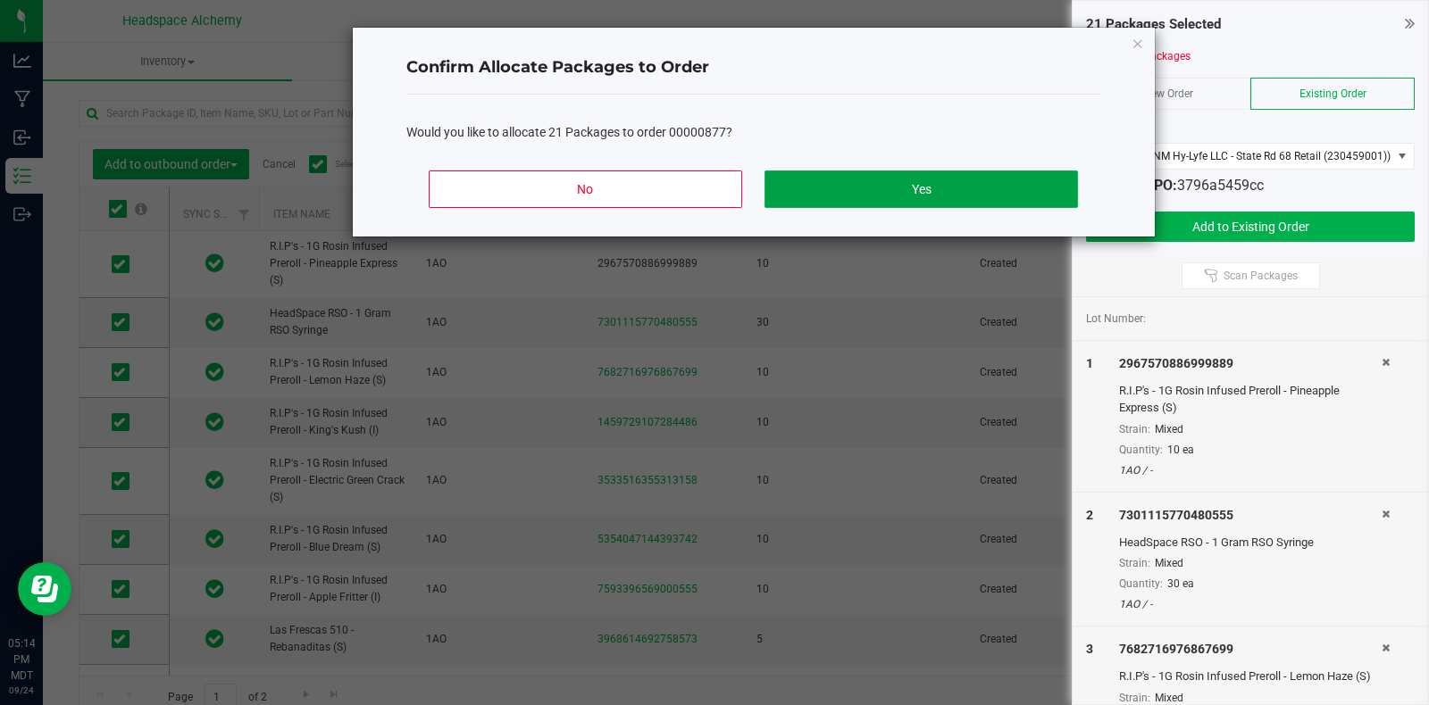
click at [929, 176] on button "Yes" at bounding box center [920, 190] width 313 height 38
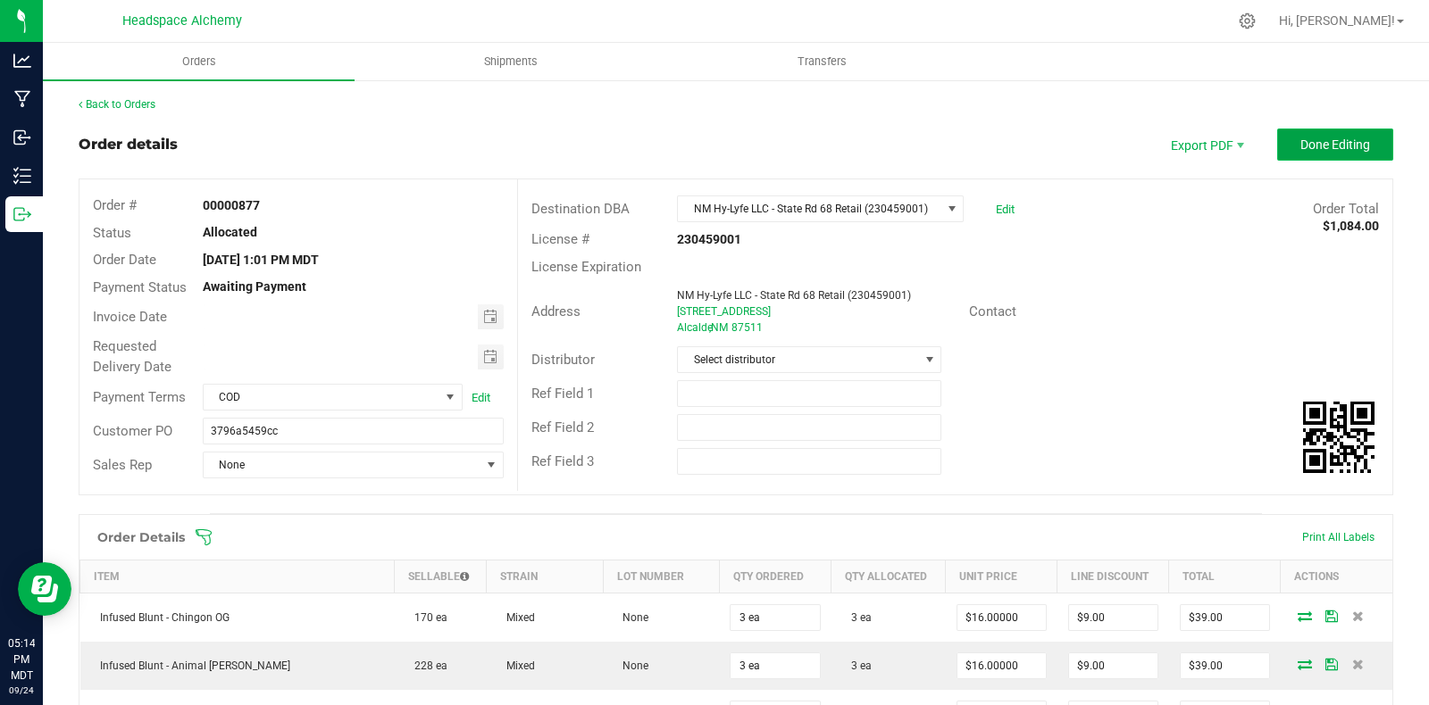
click at [1322, 140] on span "Done Editing" at bounding box center [1335, 145] width 70 height 14
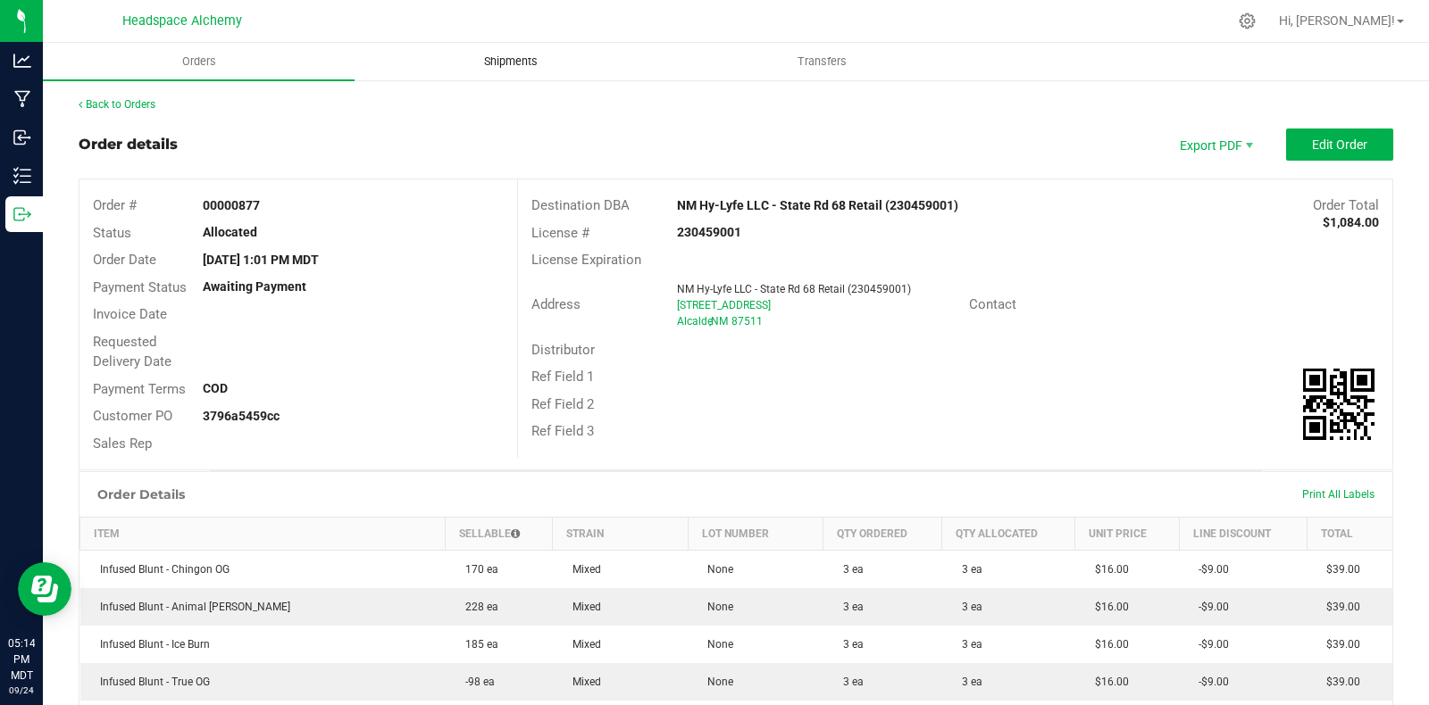
click at [509, 68] on span "Shipments" at bounding box center [511, 62] width 102 height 16
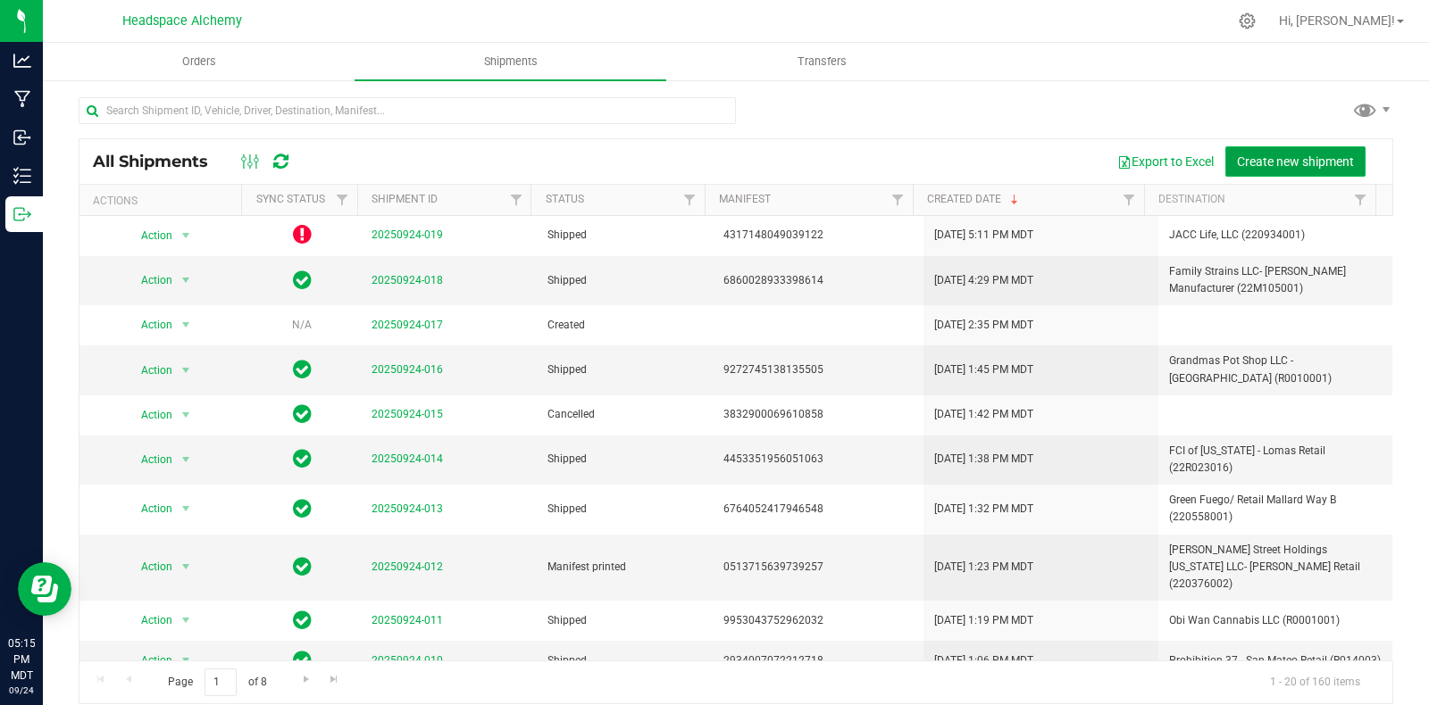
click at [1248, 158] on span "Create new shipment" at bounding box center [1295, 161] width 117 height 14
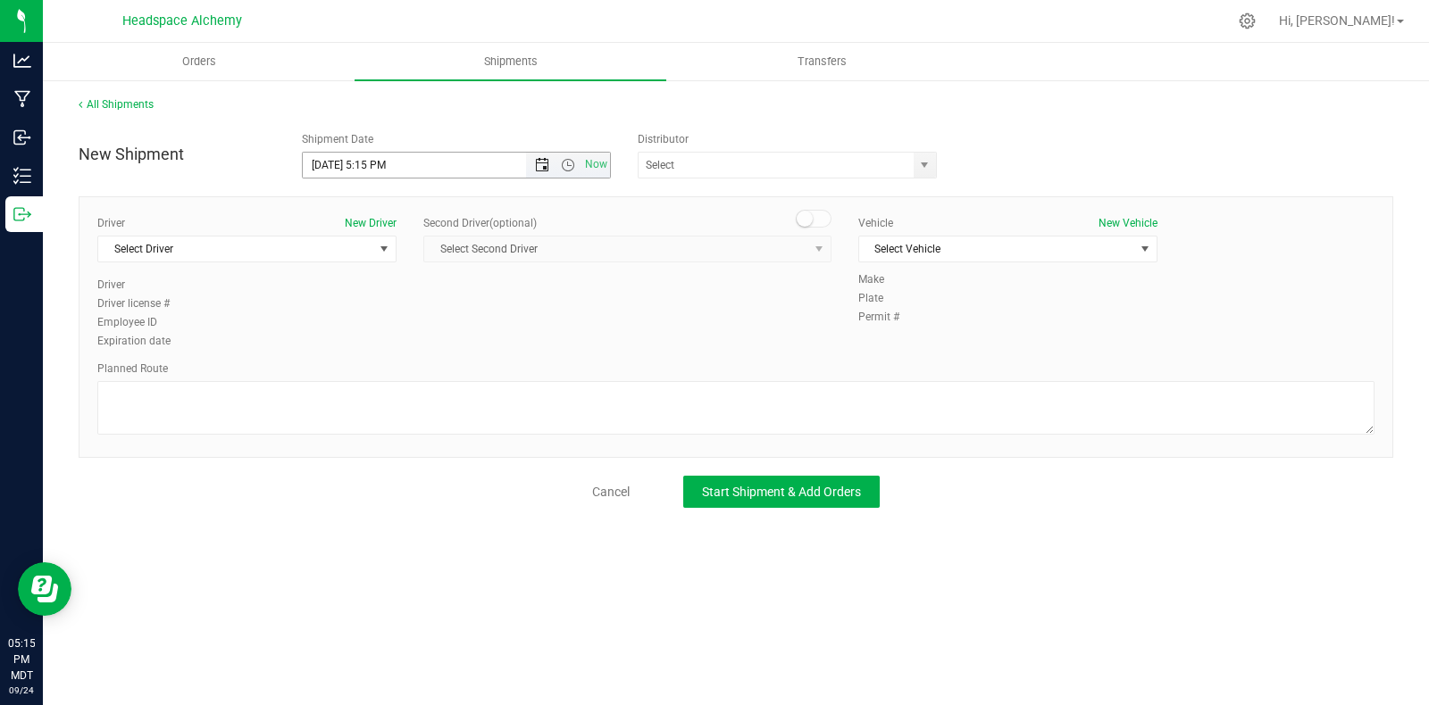
click at [540, 163] on span "Open the date view" at bounding box center [542, 165] width 14 height 14
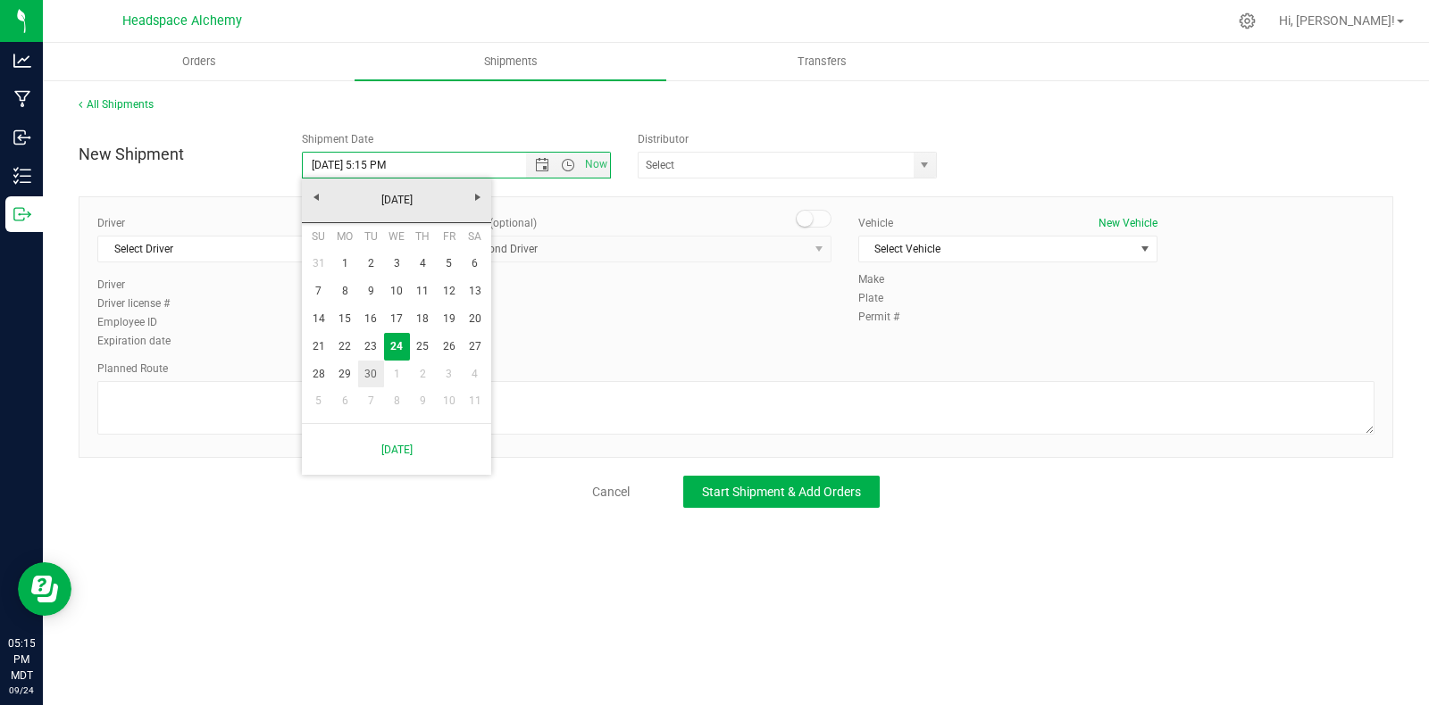
click at [370, 371] on link "30" at bounding box center [371, 375] width 26 height 28
type input "[DATE] 5:15 PM"
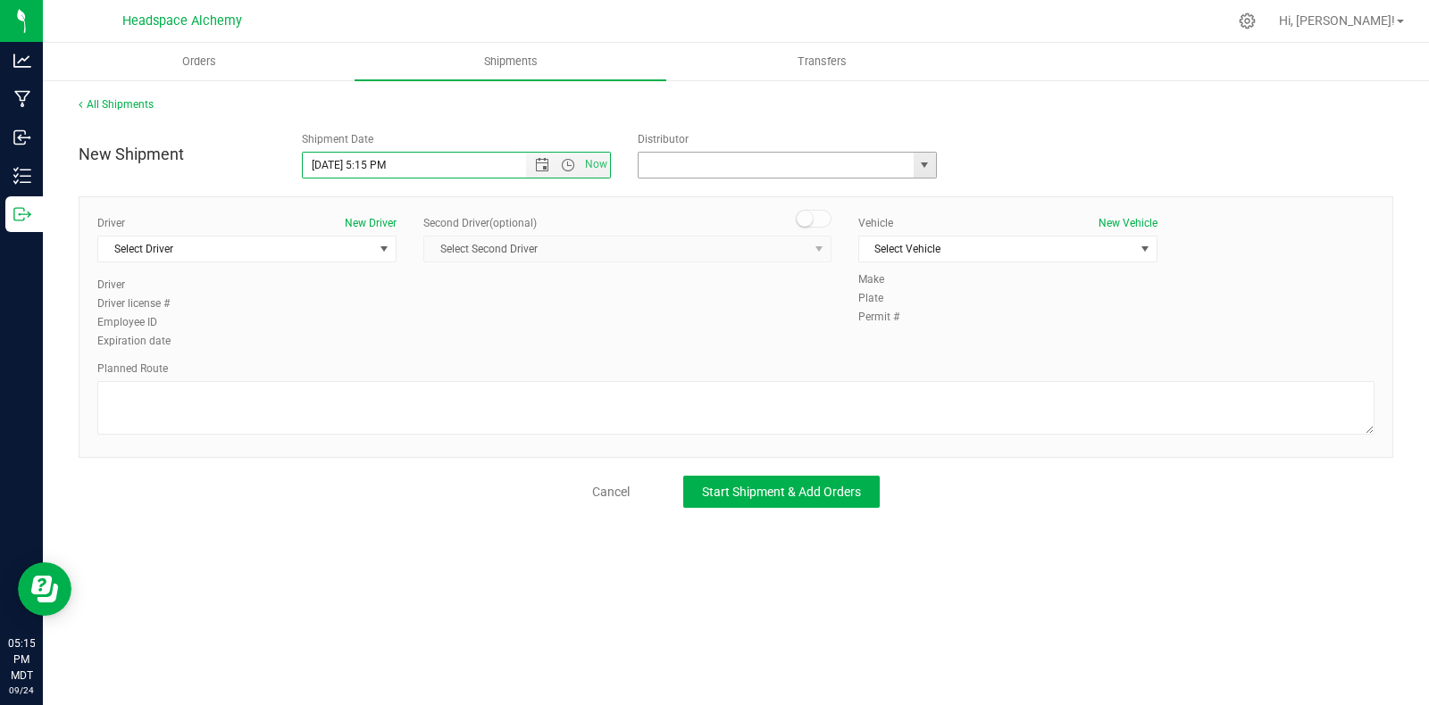
click at [694, 156] on input "text" at bounding box center [771, 165] width 267 height 25
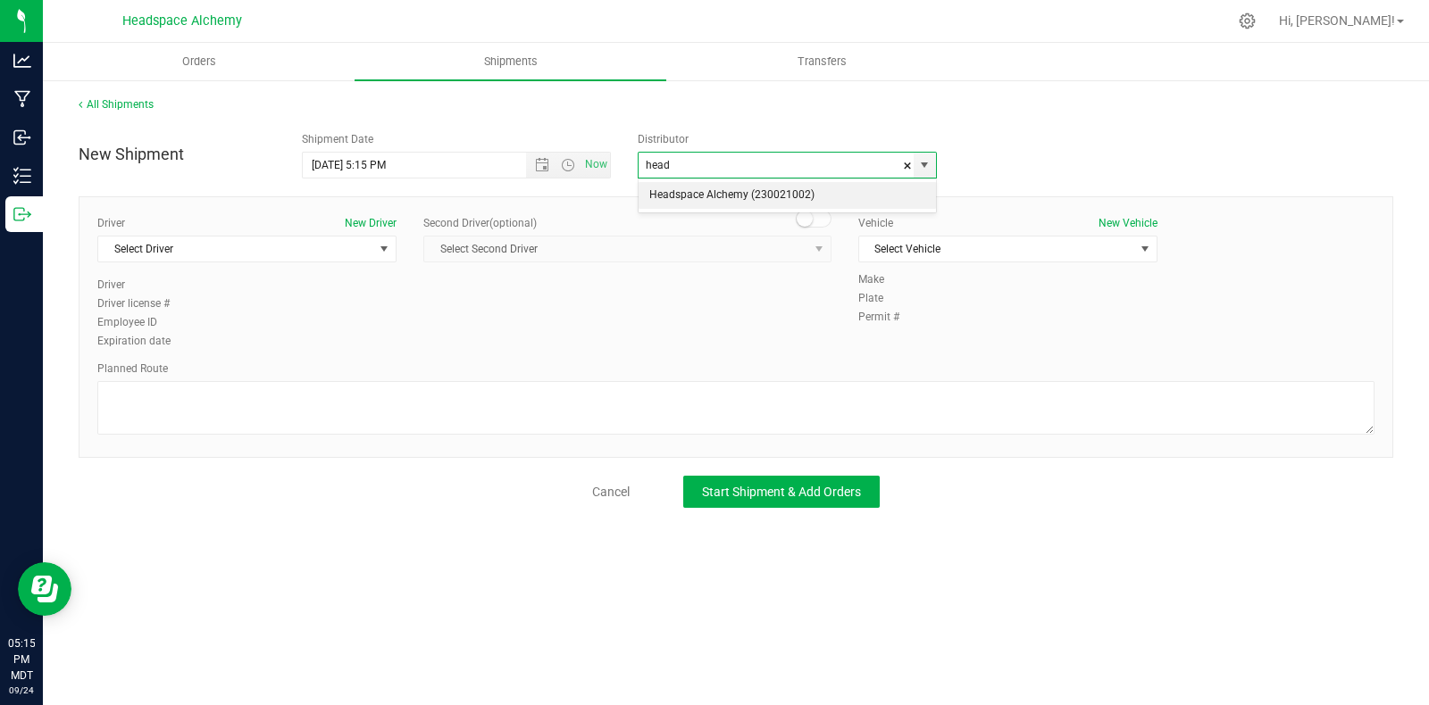
click at [710, 203] on li "Headspace Alchemy (230021002)" at bounding box center [786, 195] width 297 height 27
type input "Headspace Alchemy (230021002)"
click at [304, 258] on span "Select Driver" at bounding box center [235, 249] width 275 height 25
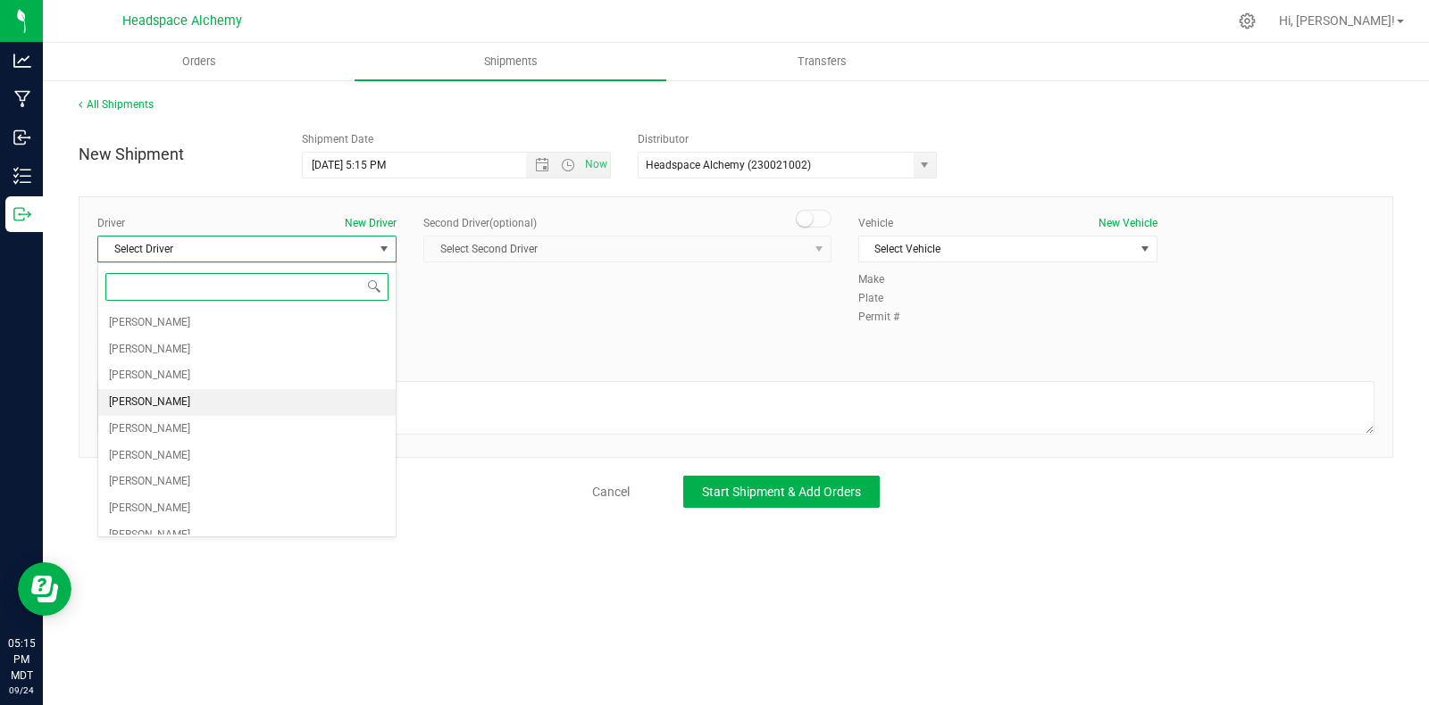
click at [171, 399] on li "[PERSON_NAME]" at bounding box center [246, 402] width 297 height 27
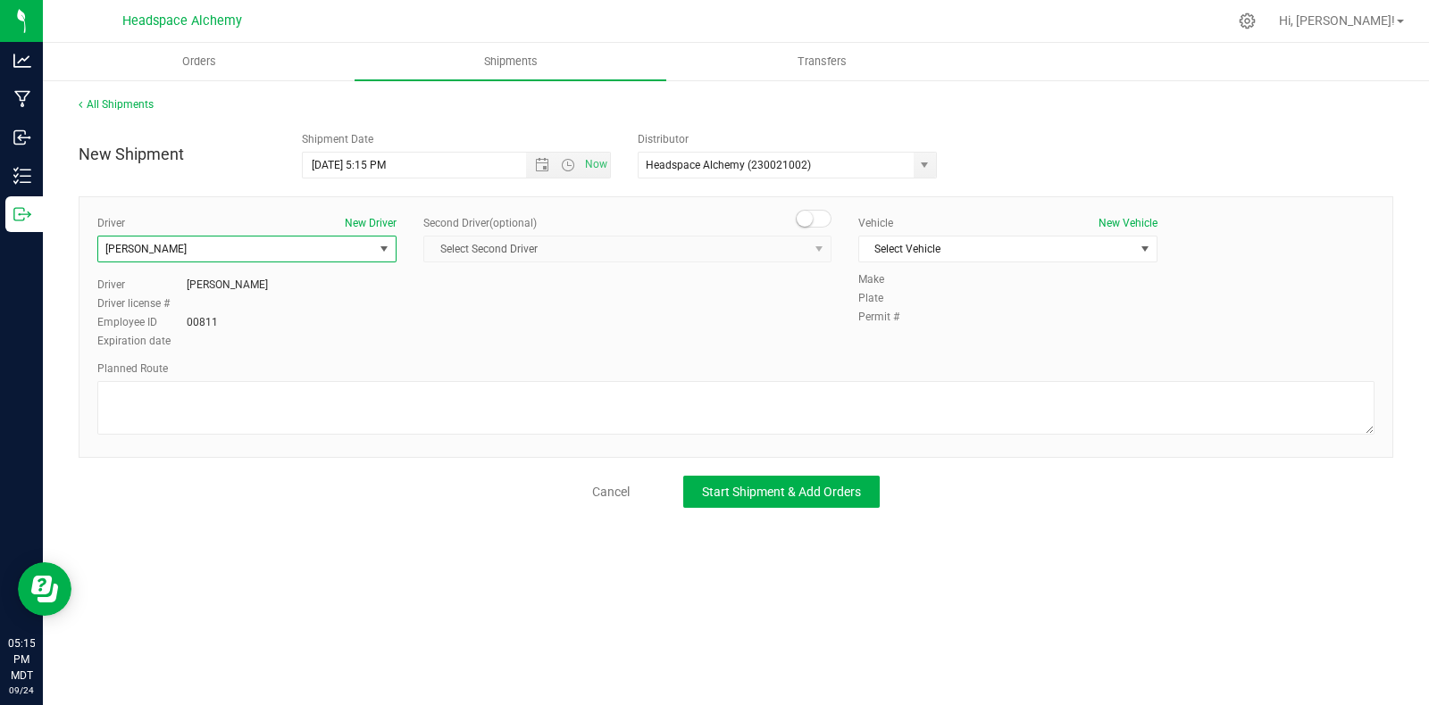
click at [817, 223] on span at bounding box center [814, 219] width 36 height 18
click at [750, 257] on span "Select Second Driver" at bounding box center [616, 249] width 384 height 25
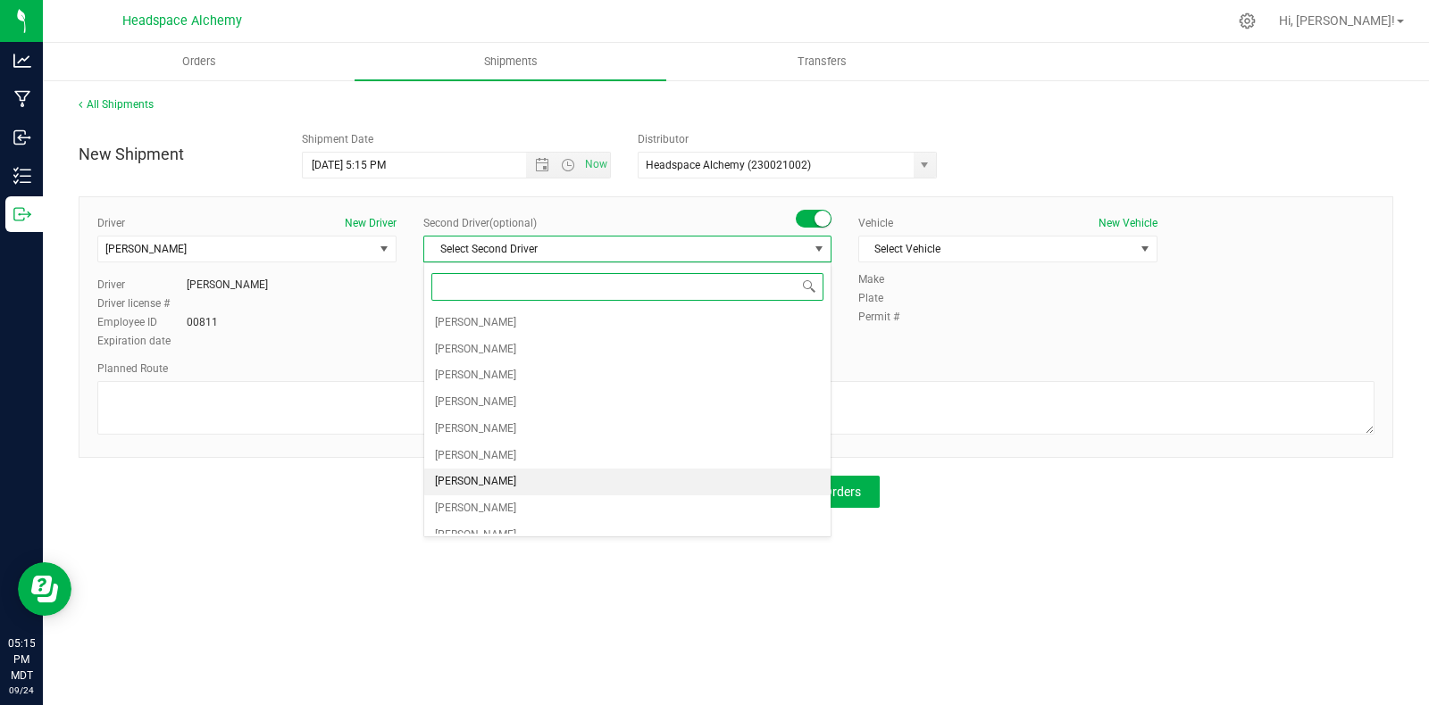
click at [503, 484] on li "[PERSON_NAME]" at bounding box center [627, 482] width 406 height 27
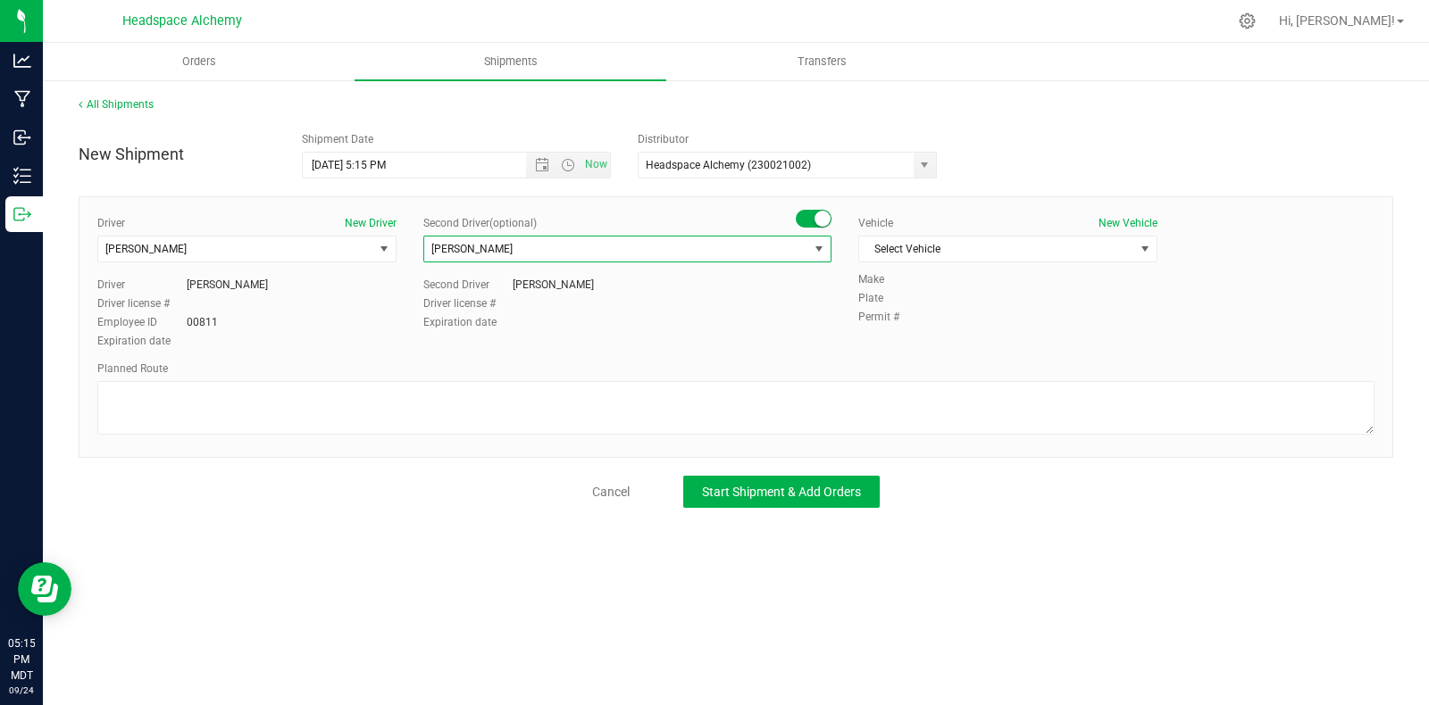
click at [939, 233] on div "Vehicle New Vehicle Select Vehicle Select Vehicle Davids Car Denali Malibu Moth…" at bounding box center [1008, 243] width 326 height 56
click at [939, 244] on span "Select Vehicle" at bounding box center [996, 249] width 275 height 25
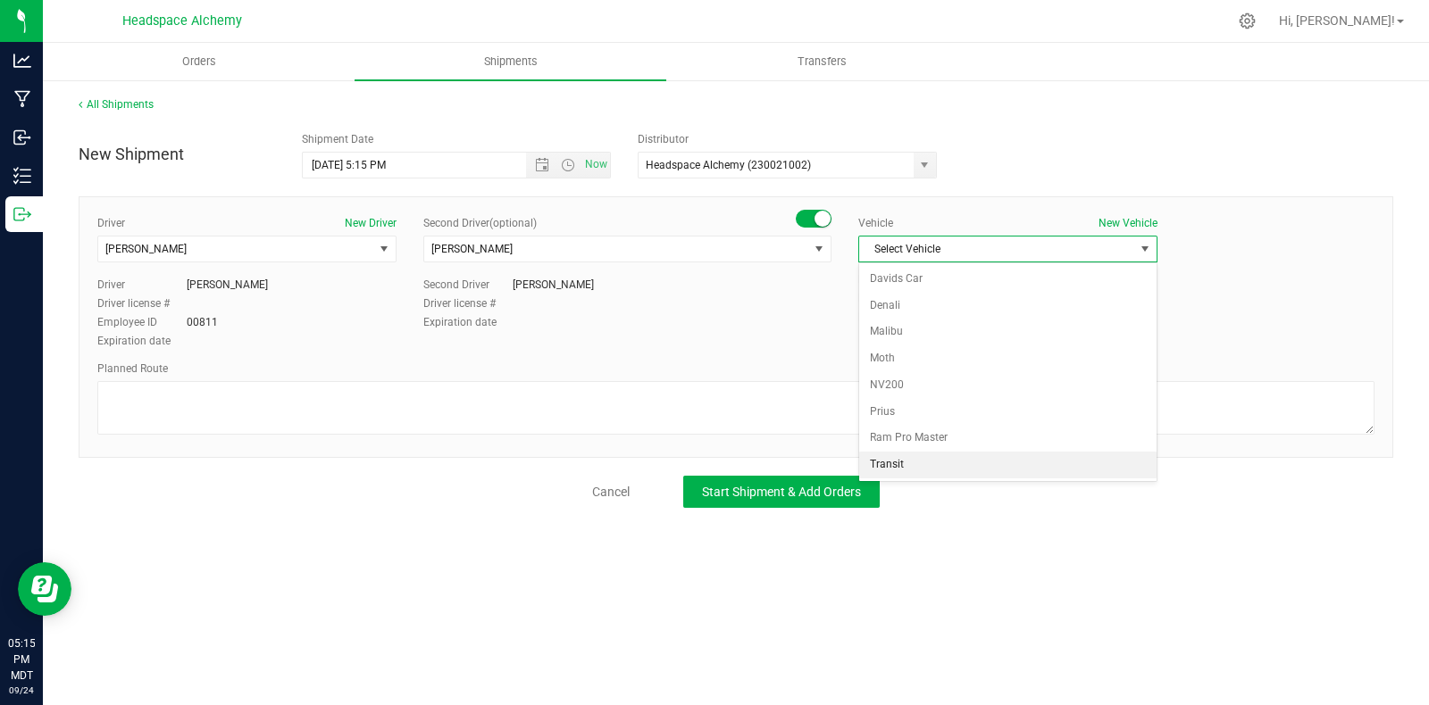
click at [913, 456] on li "Transit" at bounding box center [1007, 465] width 297 height 27
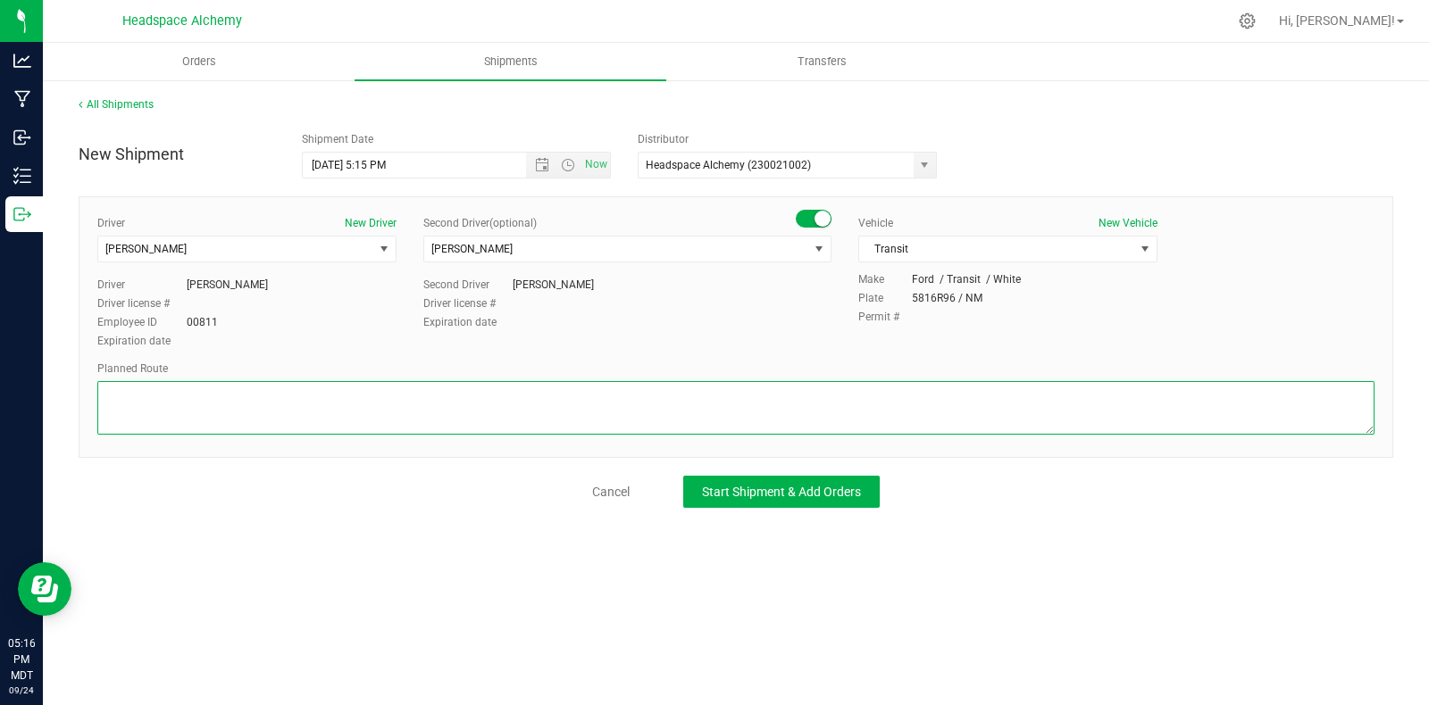
paste textarea "[STREET_ADDRESS]  Get on I-25 N from S [GEOGRAPHIC_DATA] St 11 min (4.1 mi)  …"
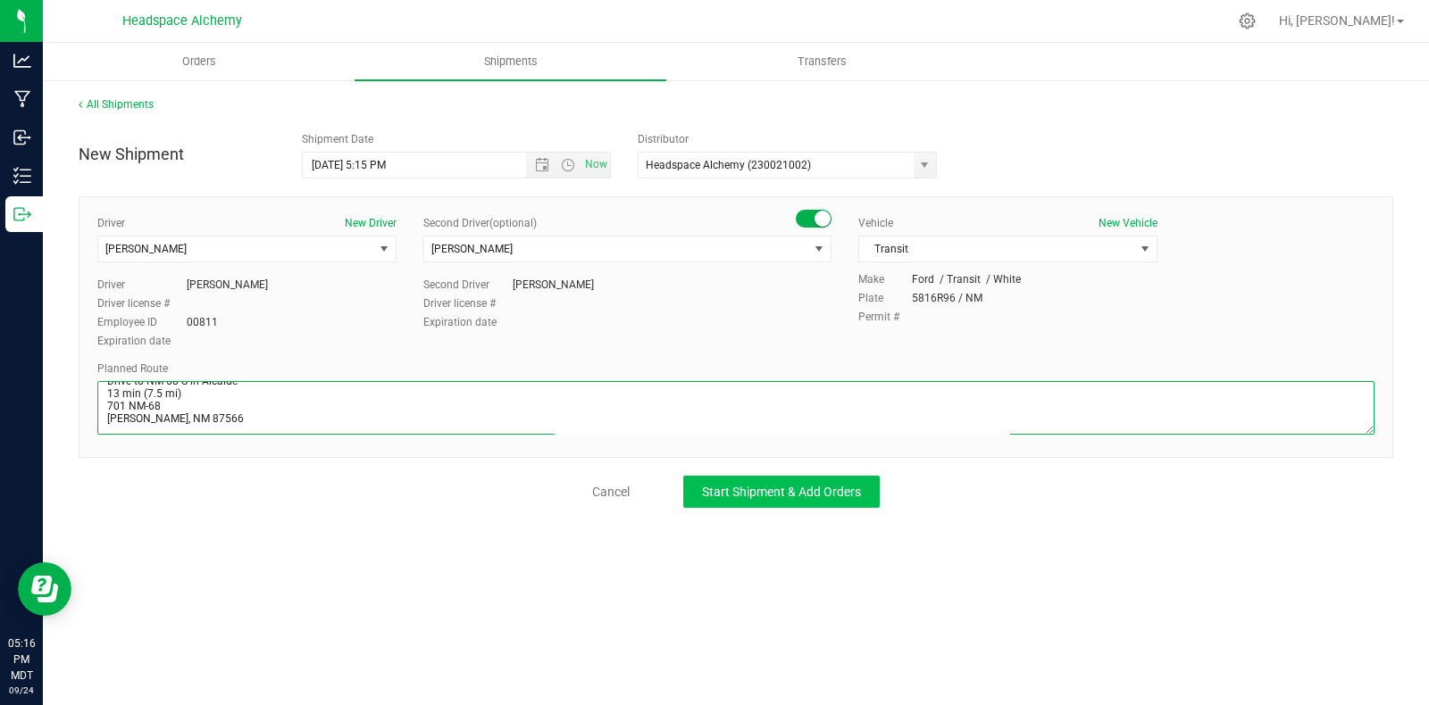
type textarea "[STREET_ADDRESS]  Get on I-25 N from S [GEOGRAPHIC_DATA] St 11 min (4.1 mi)  …"
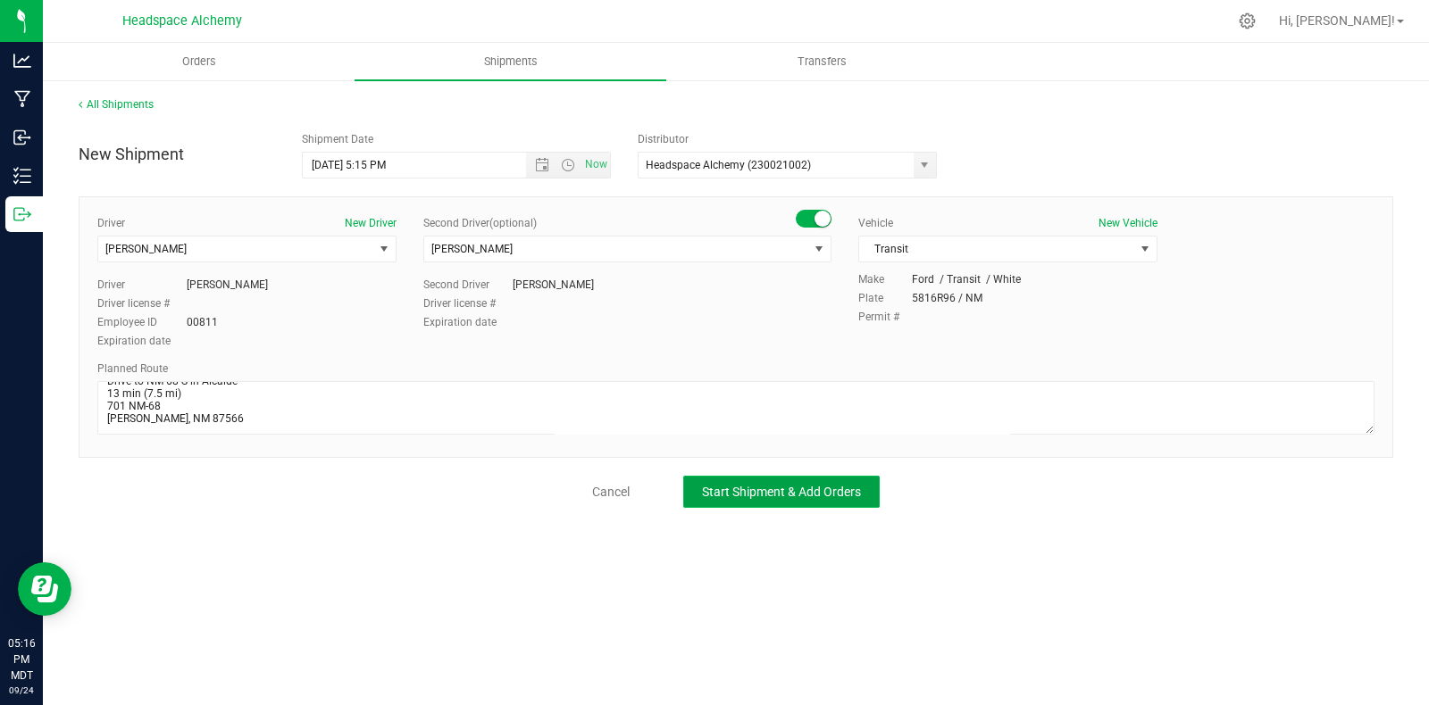
click at [752, 493] on span "Start Shipment & Add Orders" at bounding box center [781, 492] width 159 height 14
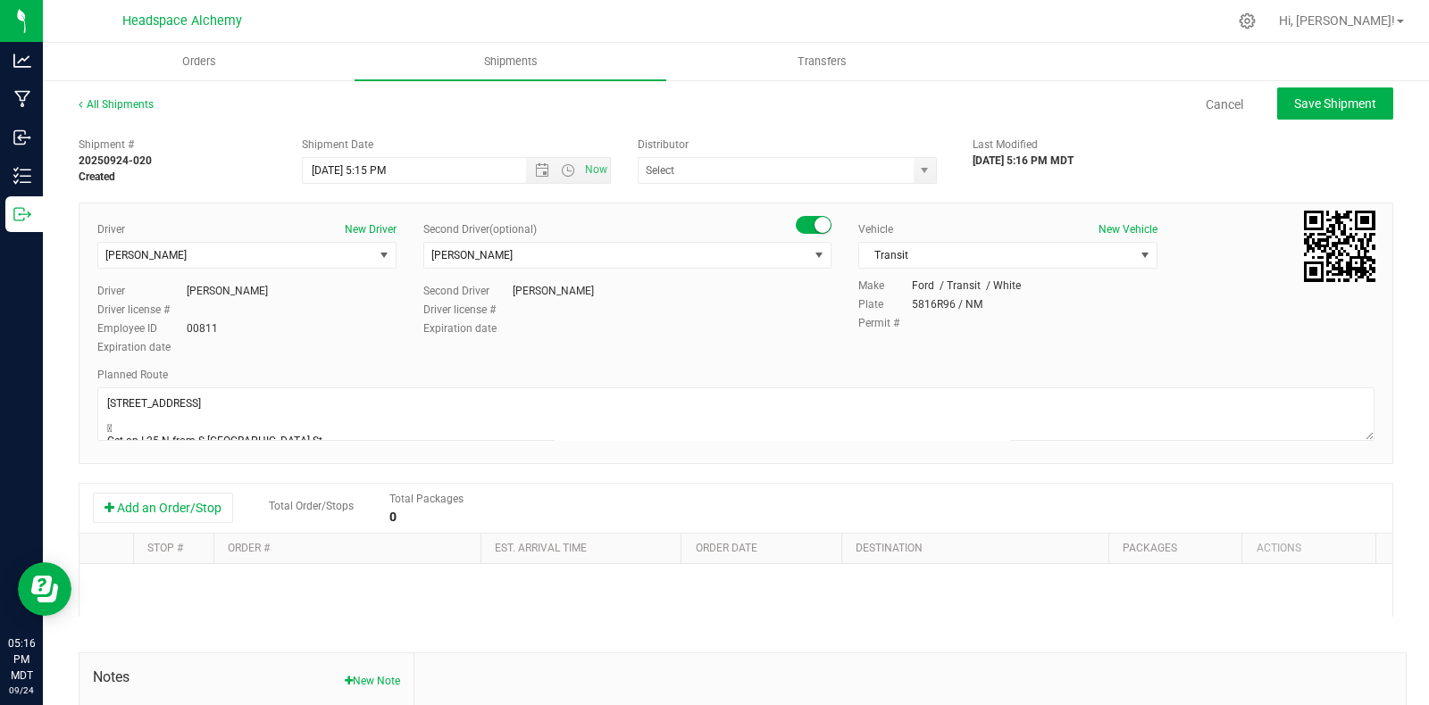
type input "Headspace Alchemy (230021002)"
click at [204, 516] on button "Add an Order/Stop" at bounding box center [163, 508] width 140 height 30
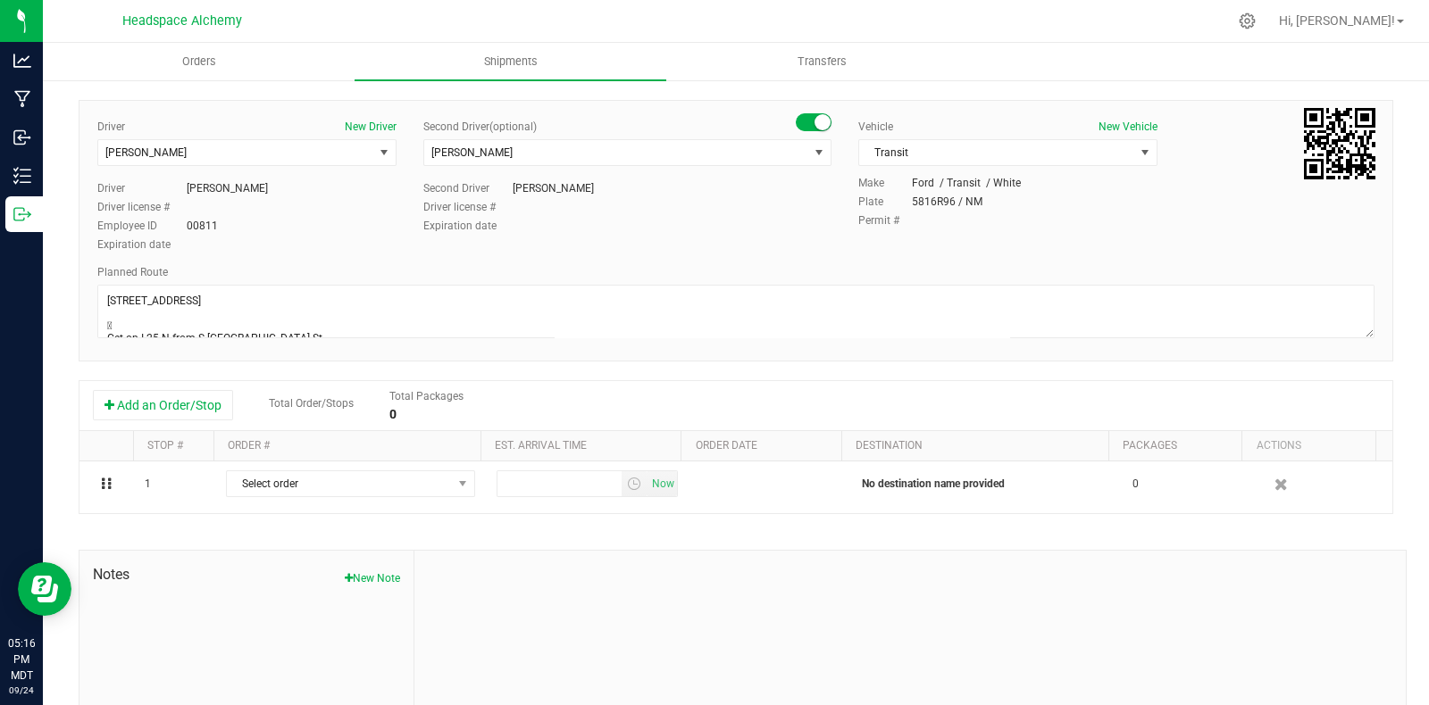
scroll to position [207, 0]
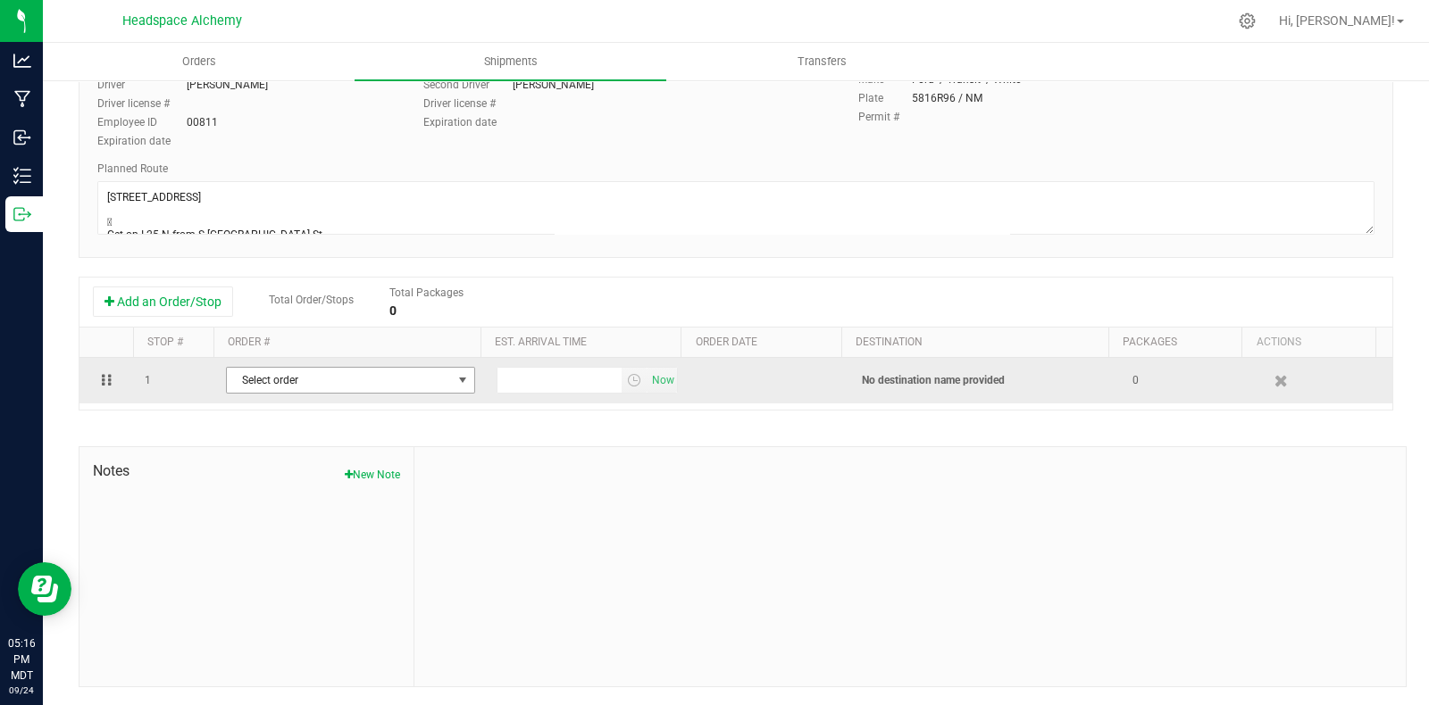
click at [285, 386] on span "Select order" at bounding box center [339, 380] width 225 height 25
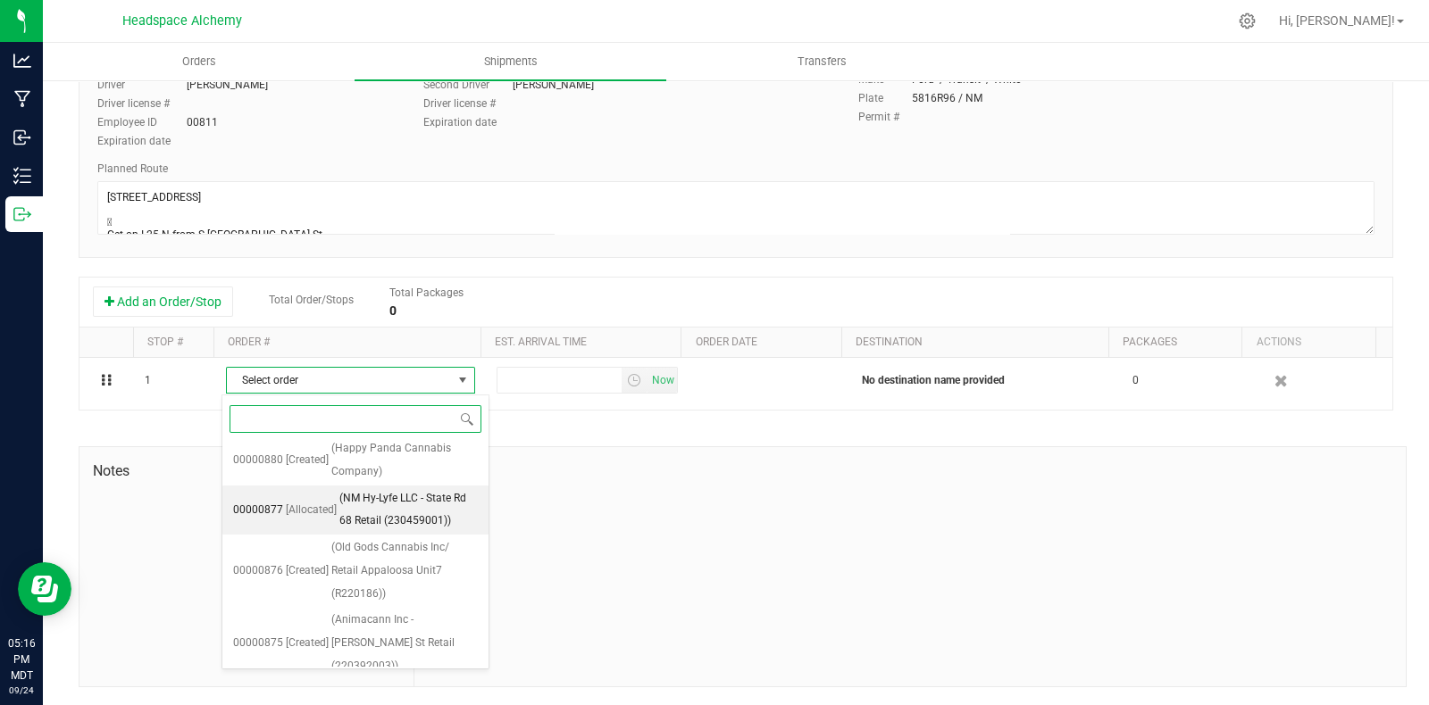
scroll to position [378, 0]
click at [403, 493] on span "(NM Hy-Lyfe LLC - State Rd 68 Retail (230459001))" at bounding box center [408, 509] width 138 height 46
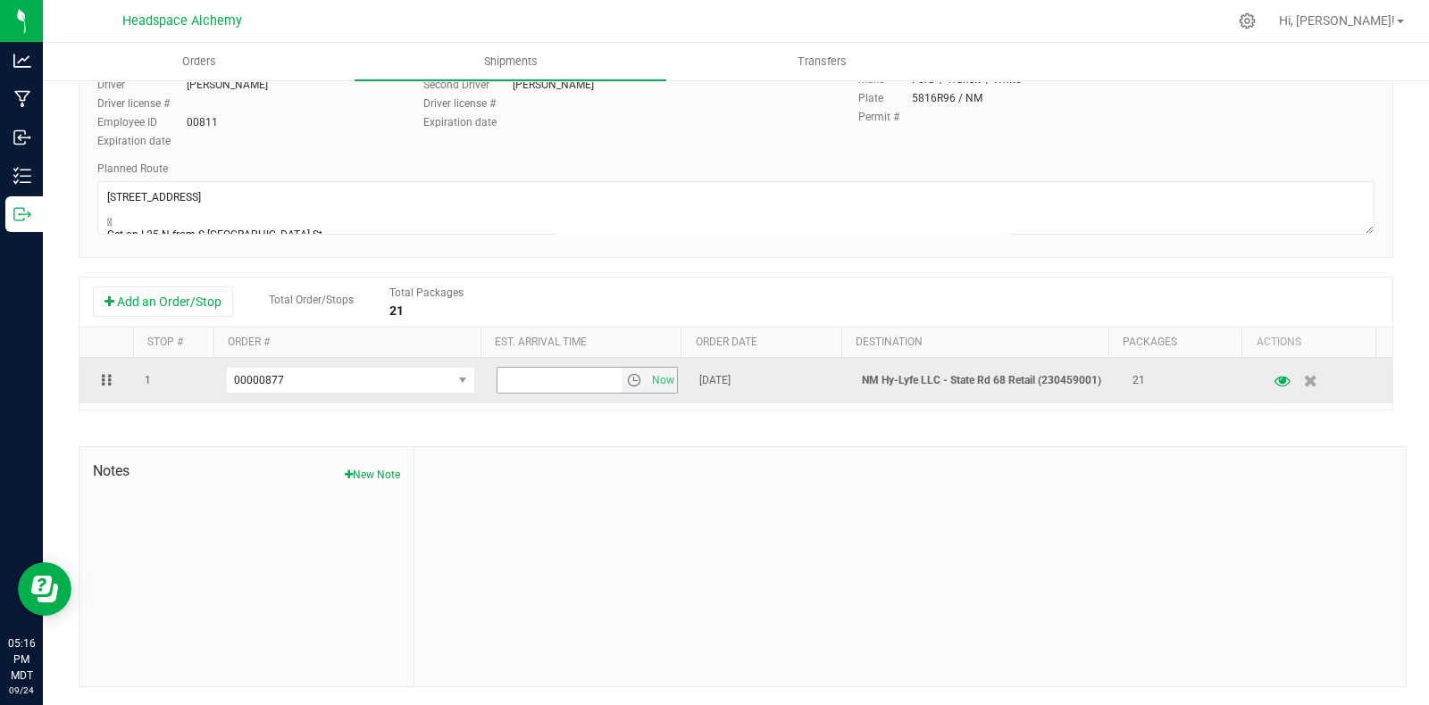
click at [627, 382] on span "select" at bounding box center [634, 380] width 14 height 14
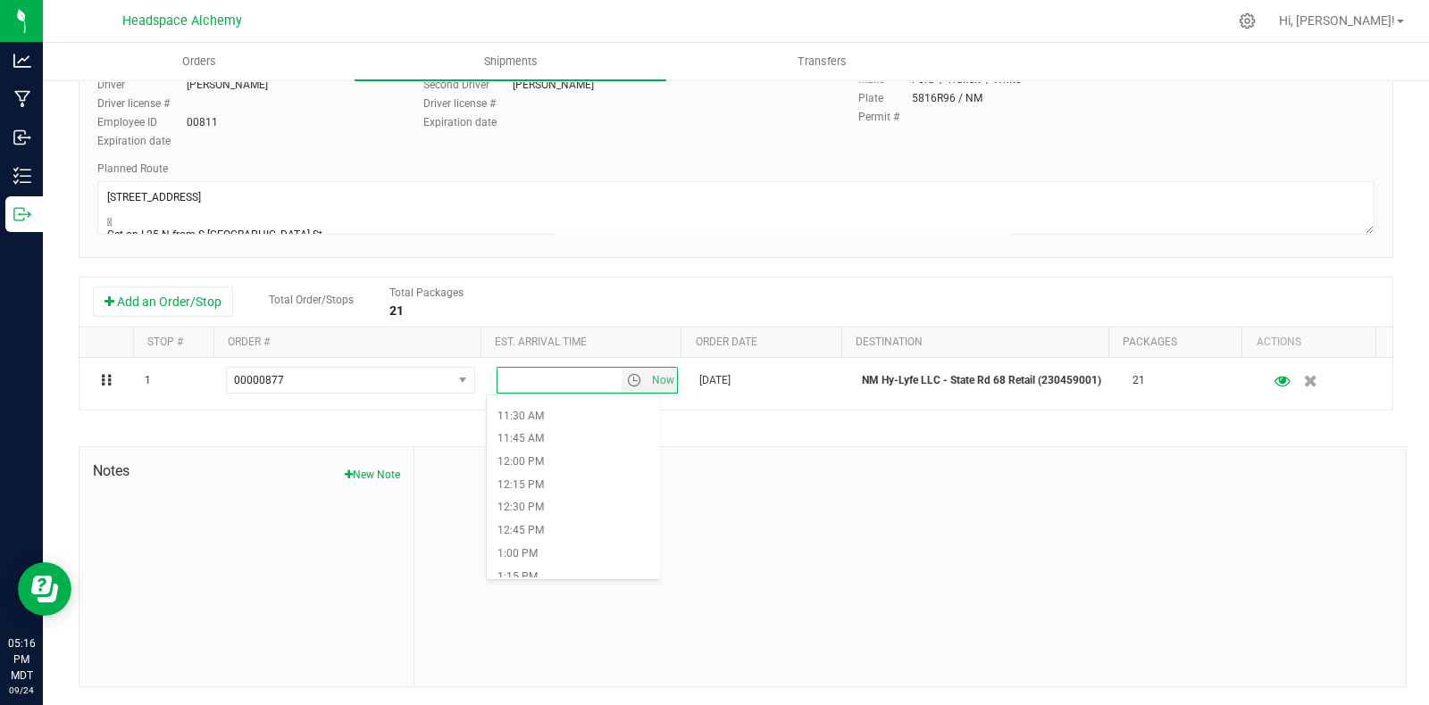
scroll to position [1228, 0]
click at [547, 471] on li "2:00 PM" at bounding box center [573, 467] width 173 height 23
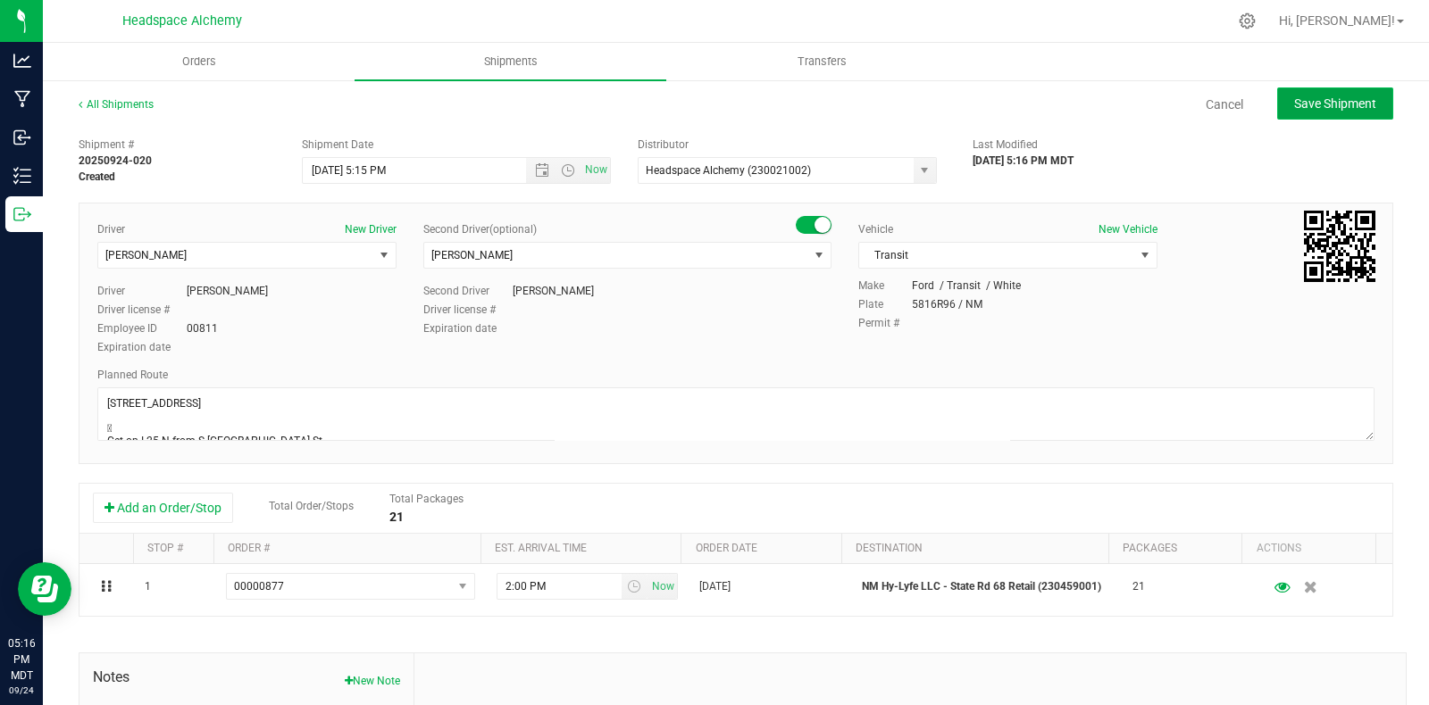
click at [1297, 101] on span "Save Shipment" at bounding box center [1335, 103] width 82 height 14
type input "9/30/2025 11:15 PM"
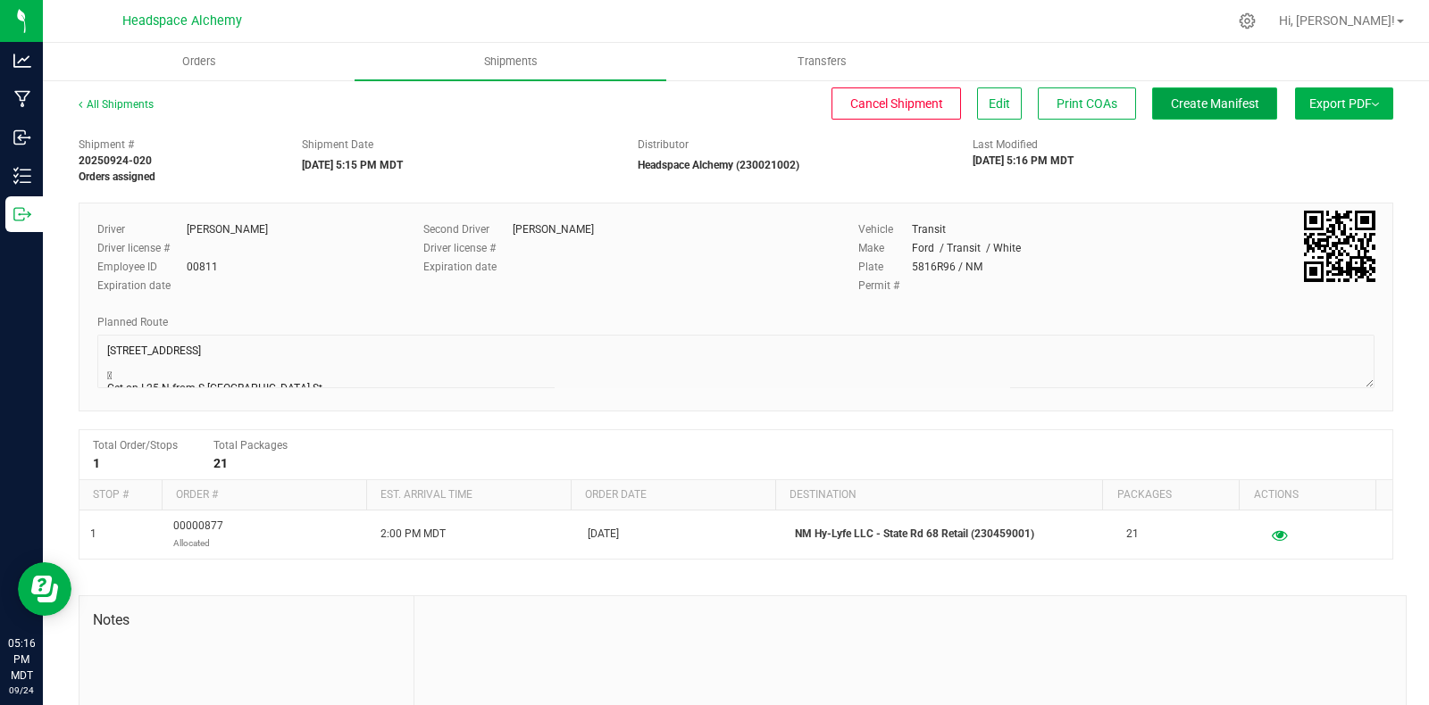
click at [1198, 107] on span "Create Manifest" at bounding box center [1215, 103] width 88 height 14
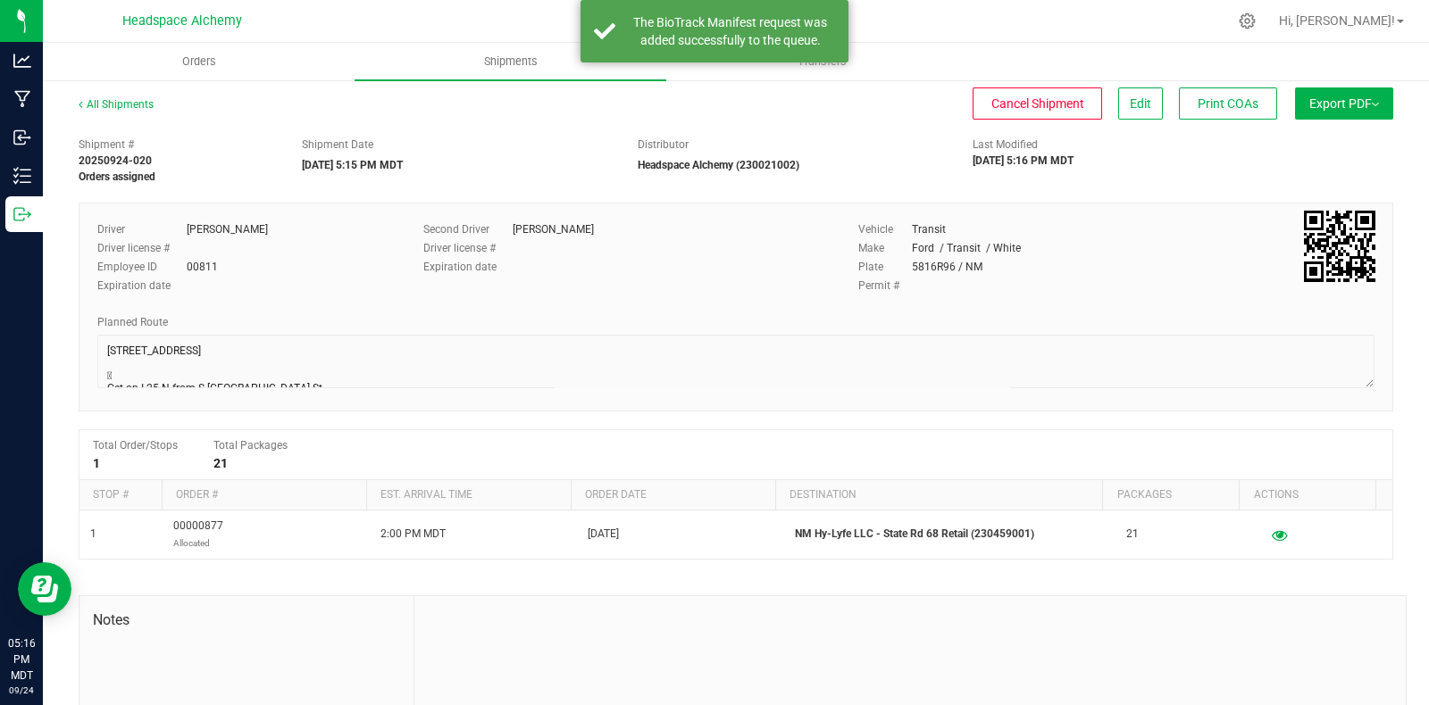
click at [1368, 92] on button "Export PDF" at bounding box center [1344, 104] width 98 height 32
click at [1322, 131] on li "Manifest by Package ID" at bounding box center [1338, 142] width 180 height 27
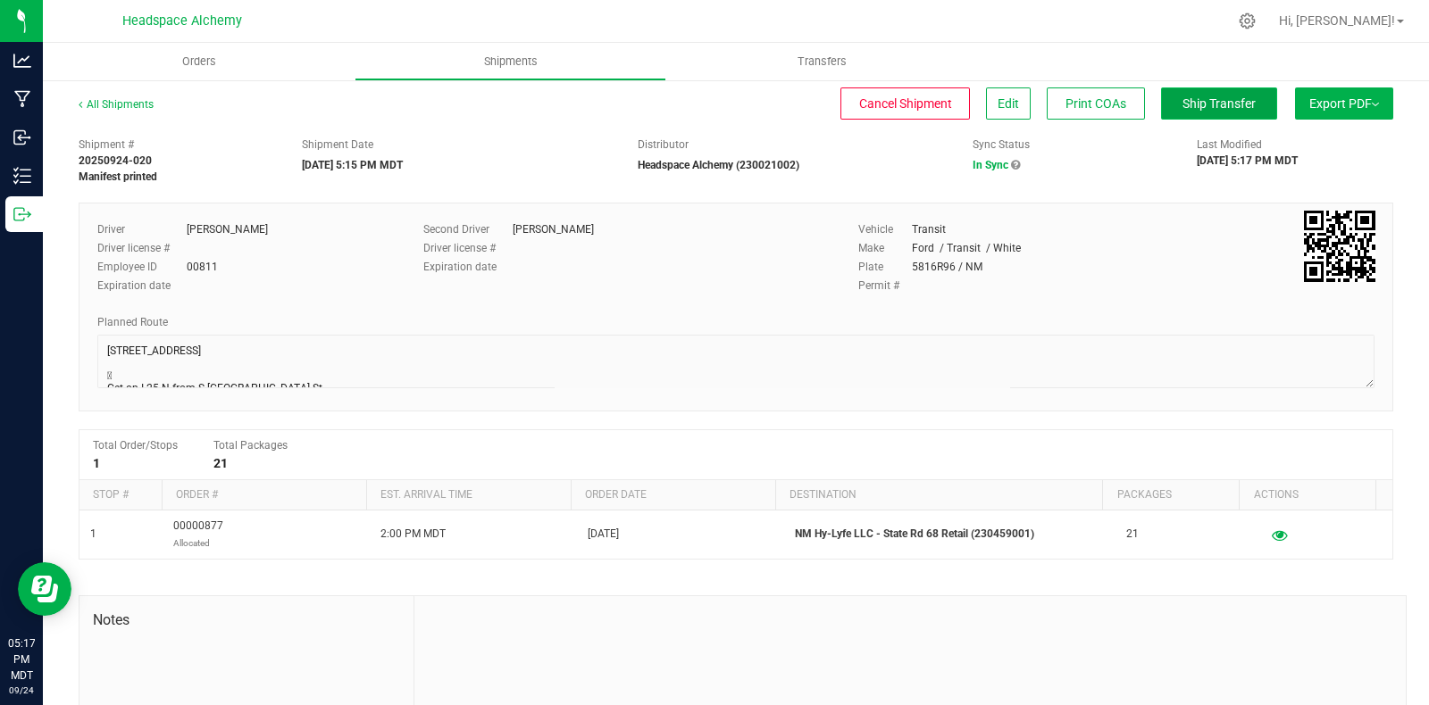
click at [1244, 100] on button "Ship Transfer" at bounding box center [1219, 104] width 116 height 32
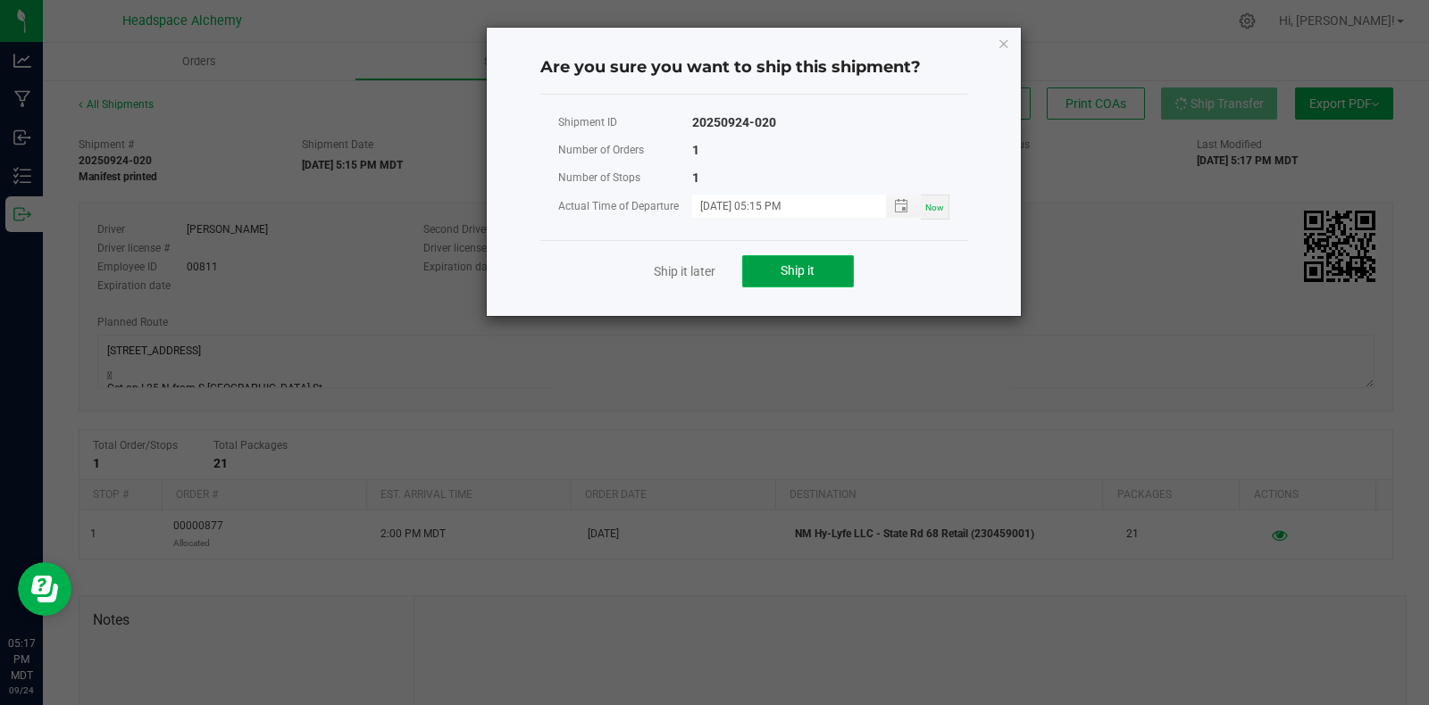
click at [826, 269] on button "Ship it" at bounding box center [798, 271] width 112 height 32
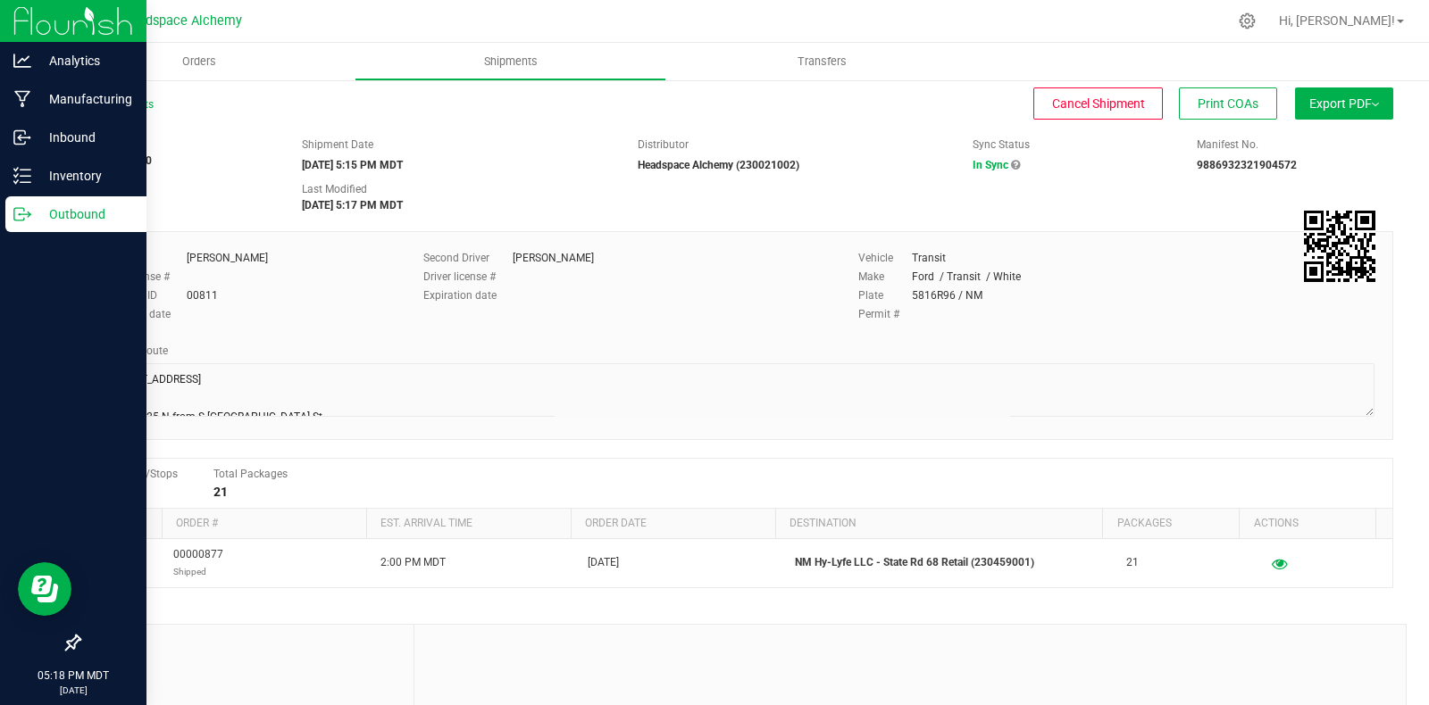
click at [29, 205] on icon at bounding box center [22, 214] width 18 height 18
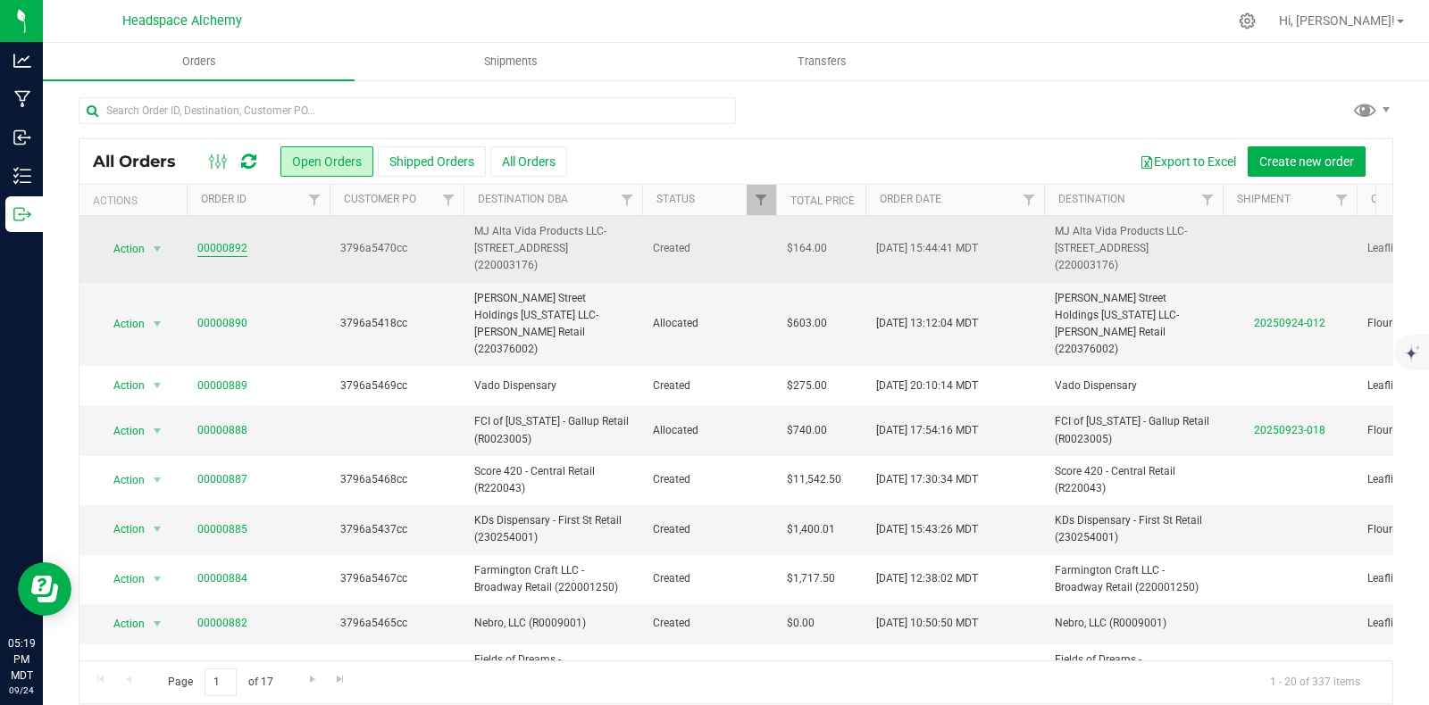
click at [223, 243] on link "00000892" at bounding box center [222, 248] width 50 height 17
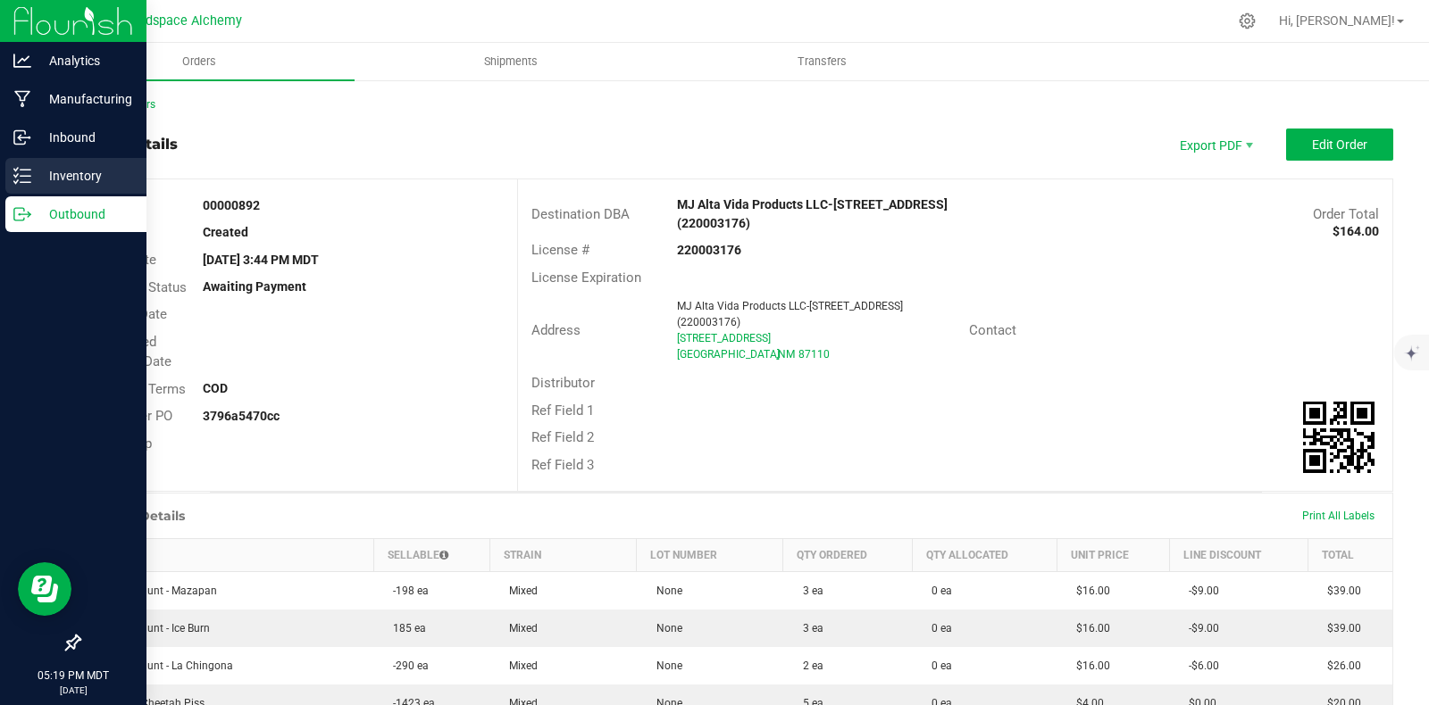
click at [22, 171] on icon at bounding box center [22, 176] width 18 height 18
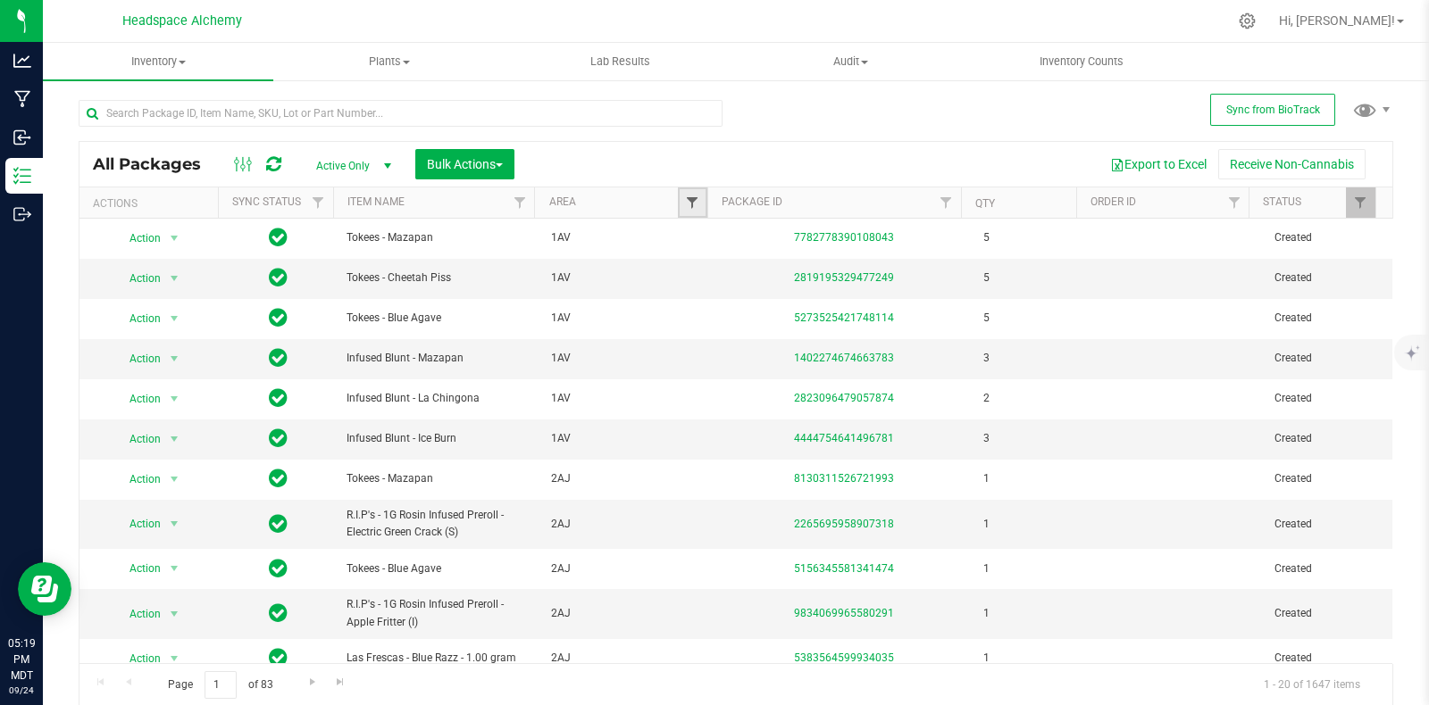
click at [685, 202] on span "Filter" at bounding box center [692, 203] width 14 height 14
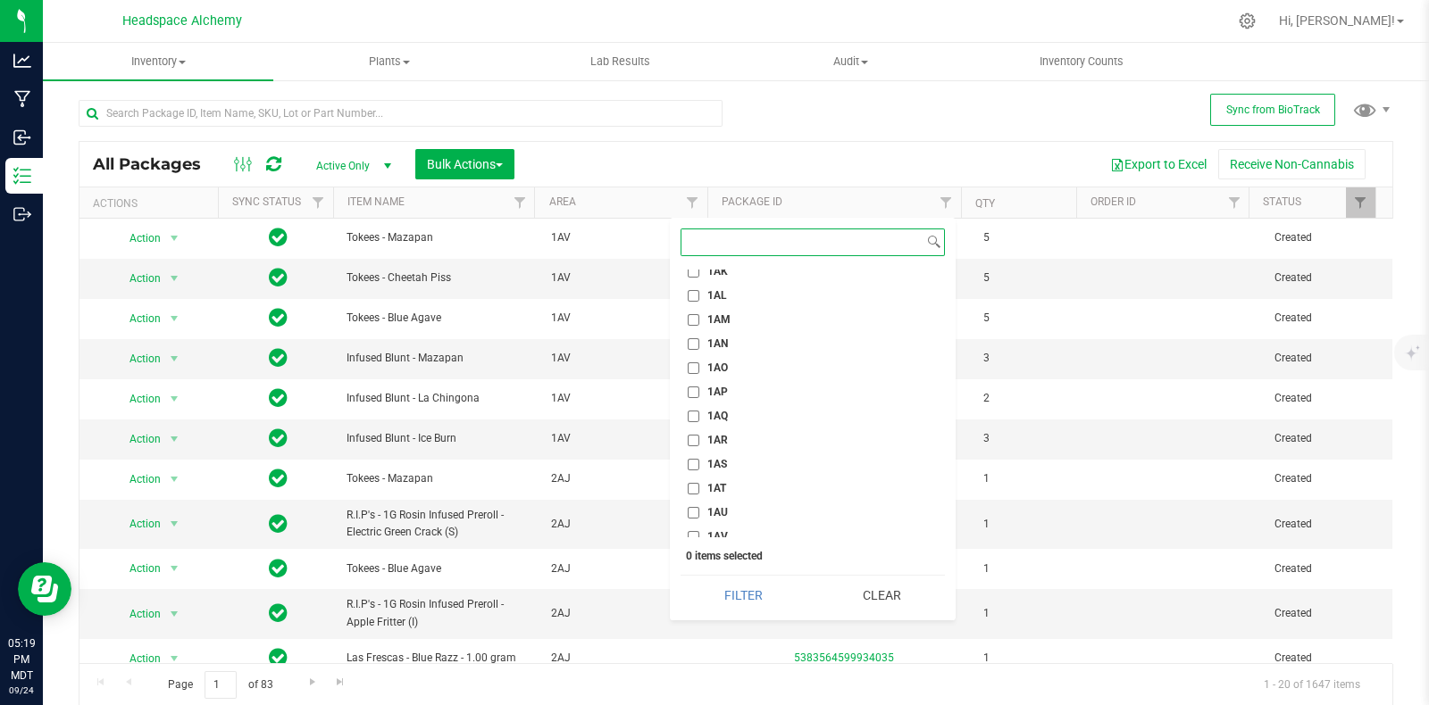
scroll to position [1228, 0]
click at [701, 428] on label "1AV" at bounding box center [708, 426] width 40 height 12
click at [699, 428] on input "1AV" at bounding box center [694, 426] width 12 height 12
checkbox input "true"
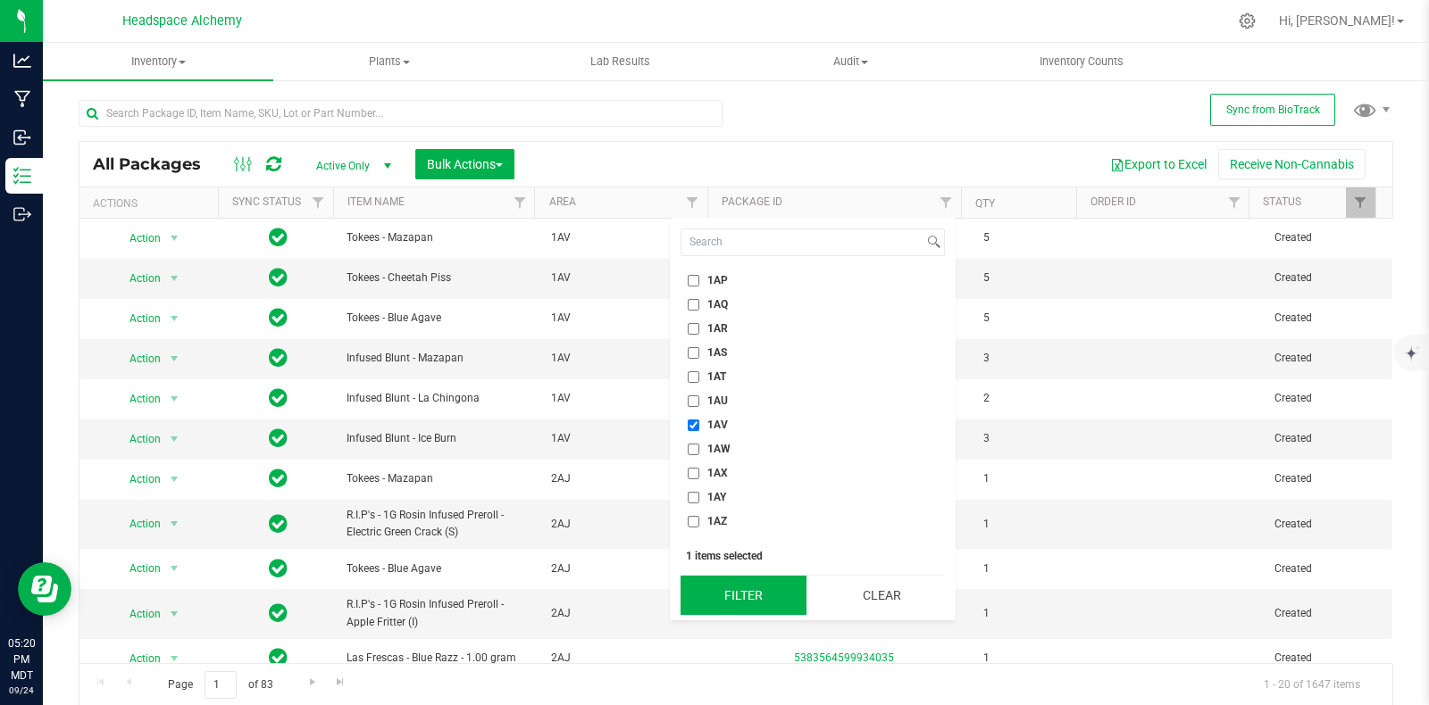
click at [758, 596] on button "Filter" at bounding box center [743, 595] width 126 height 39
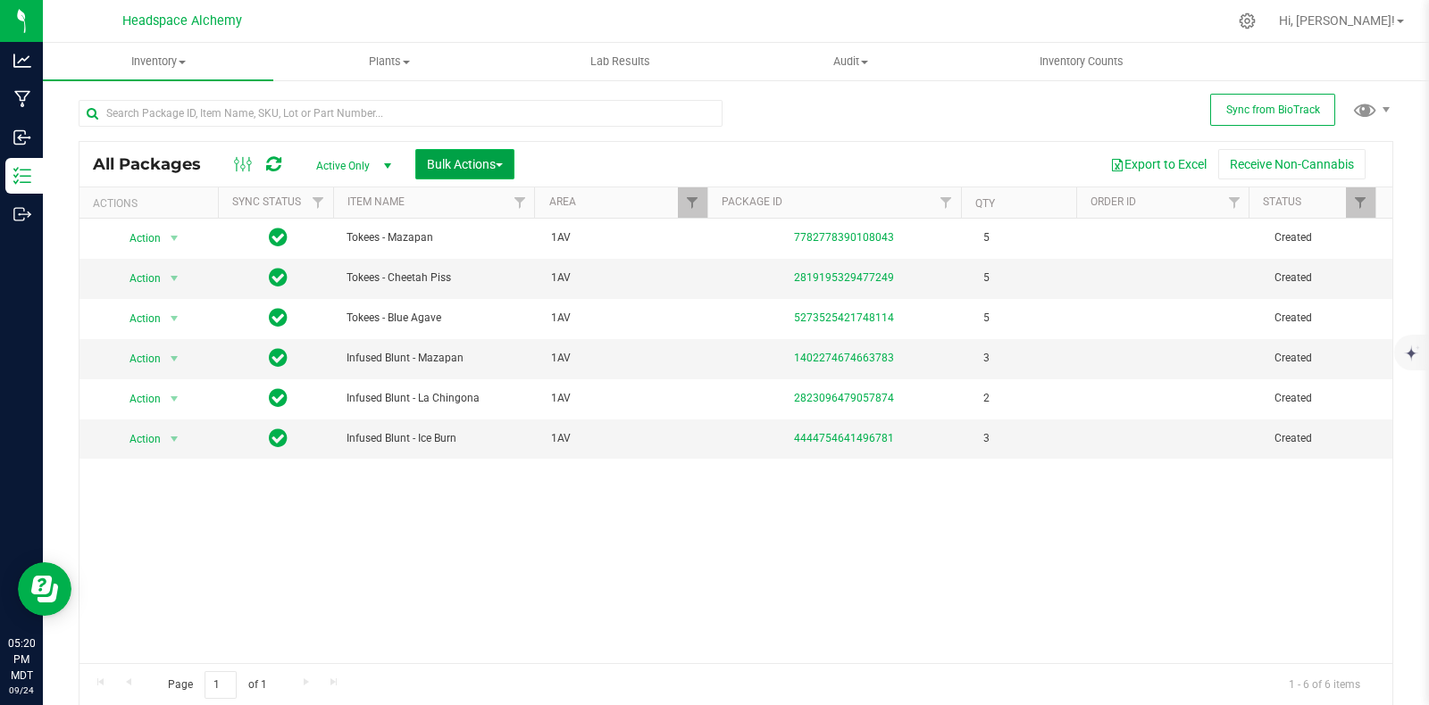
click at [479, 158] on span "Bulk Actions" at bounding box center [465, 164] width 76 height 14
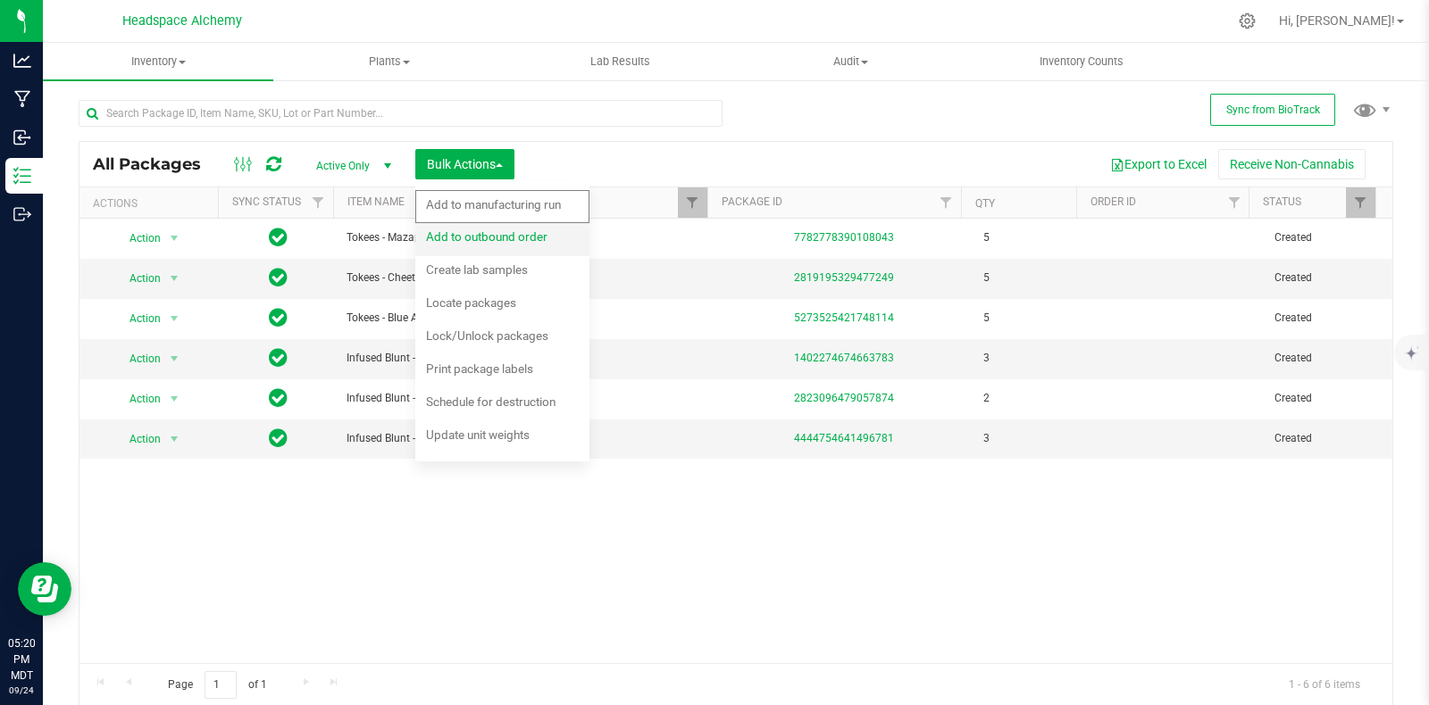
click at [494, 239] on span "Add to outbound order" at bounding box center [486, 236] width 121 height 14
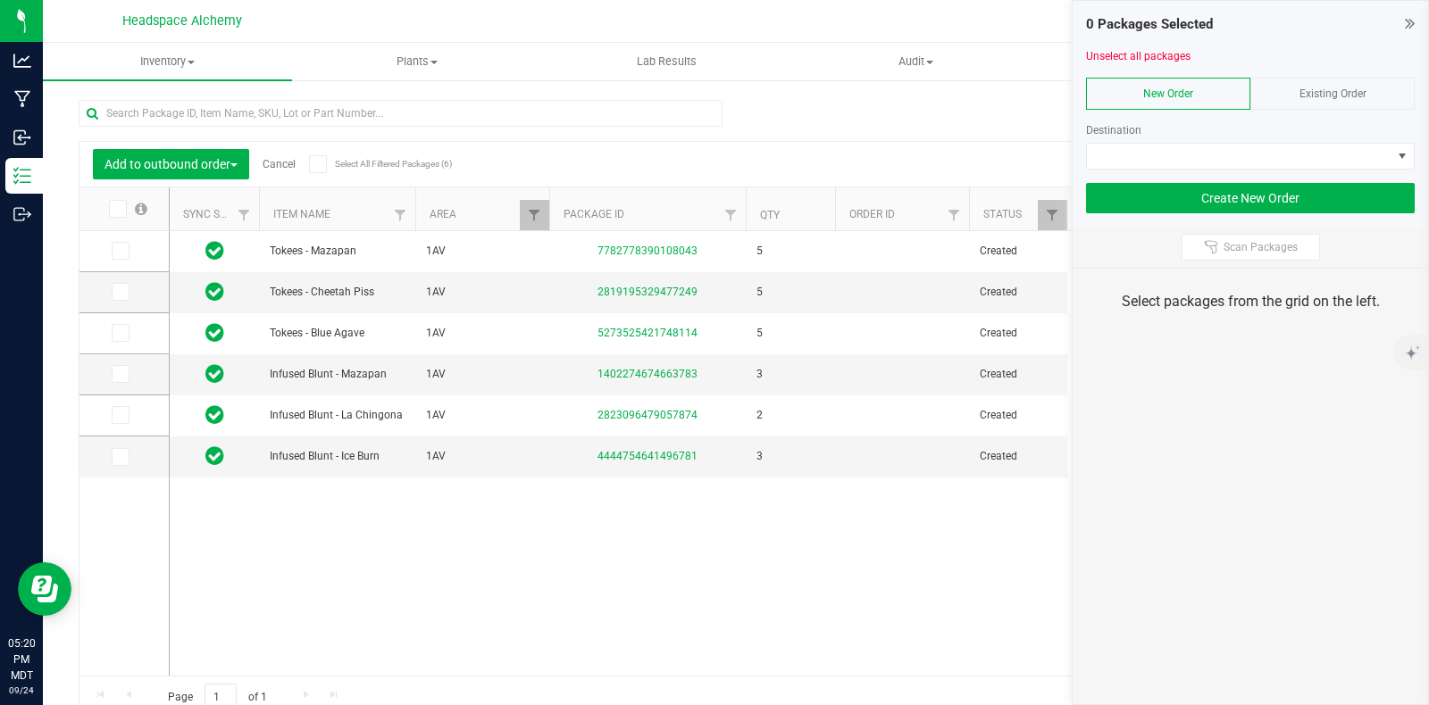
click at [1341, 78] on div "Existing Order" at bounding box center [1332, 94] width 164 height 32
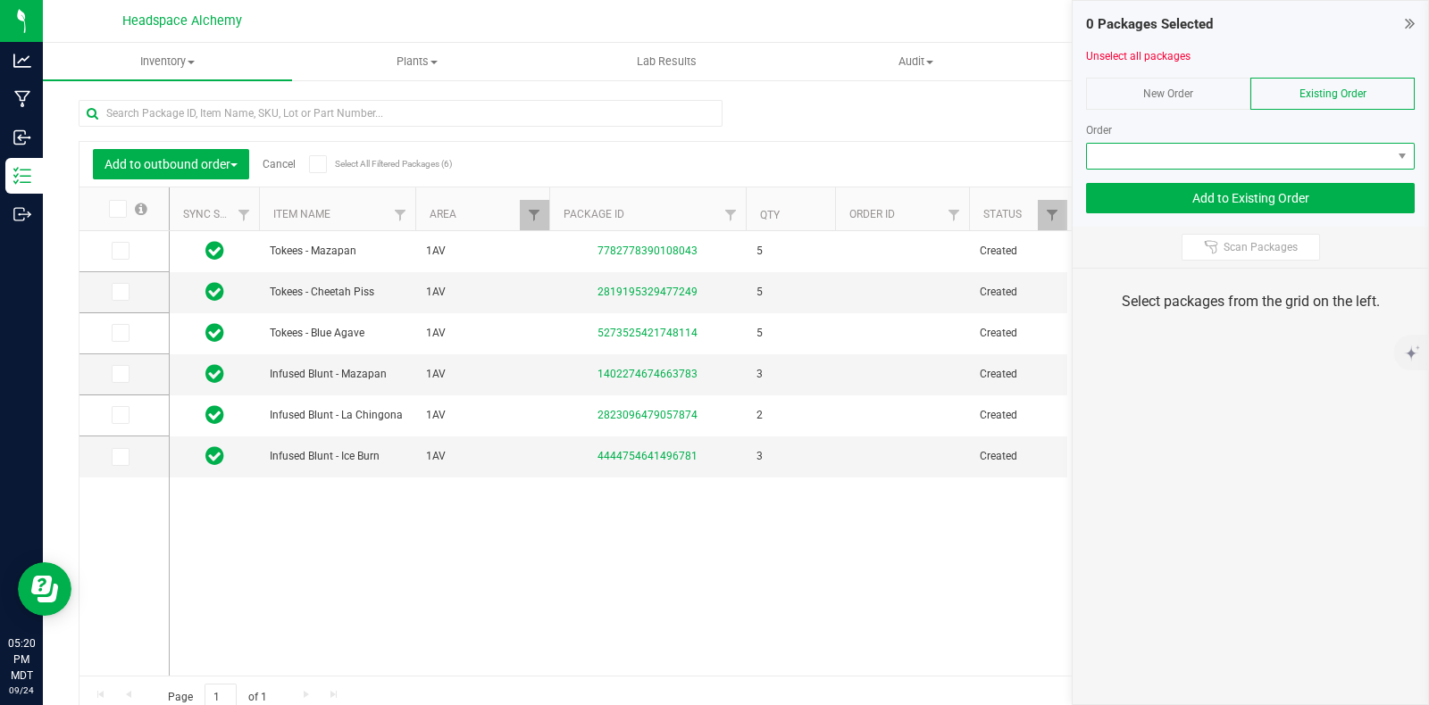
click at [1356, 152] on span at bounding box center [1239, 156] width 304 height 25
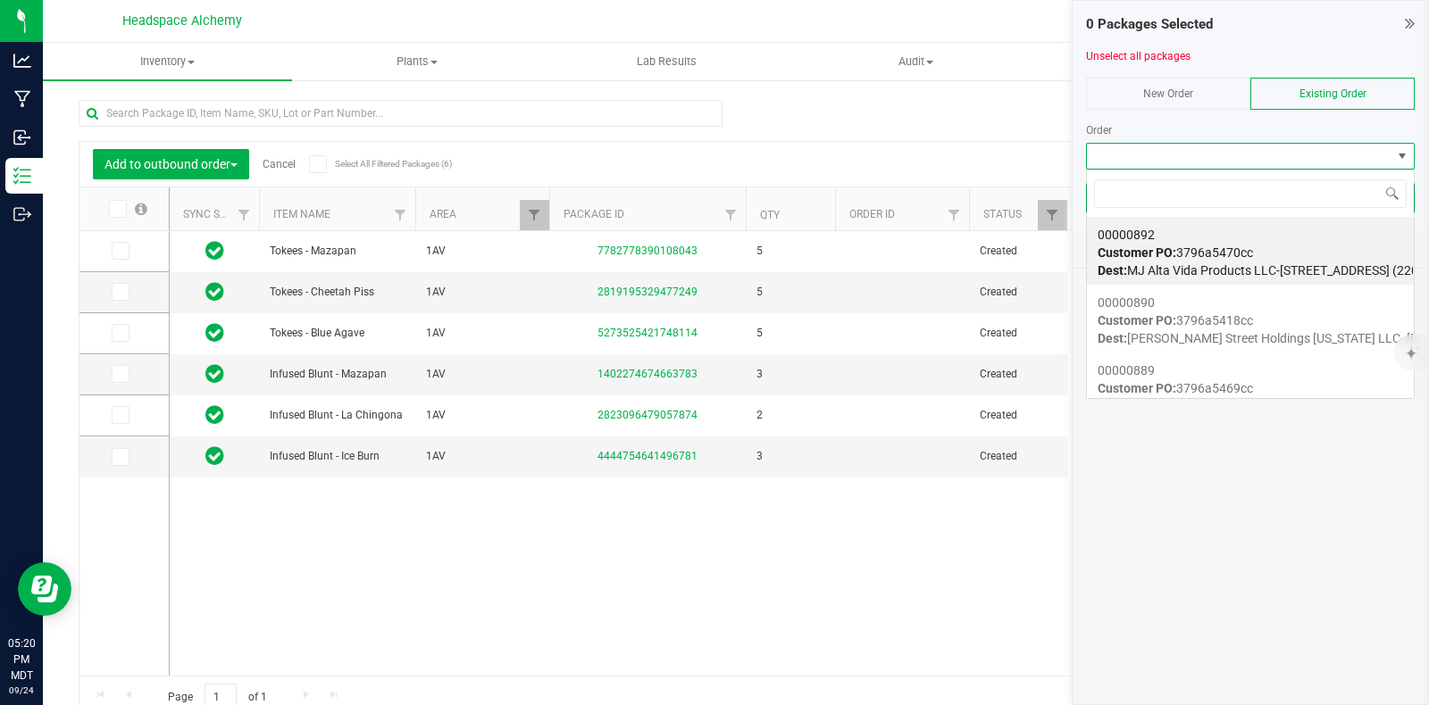
scroll to position [26, 329]
click at [1192, 256] on span "Customer PO: 3796a5470cc" at bounding box center [1174, 253] width 155 height 14
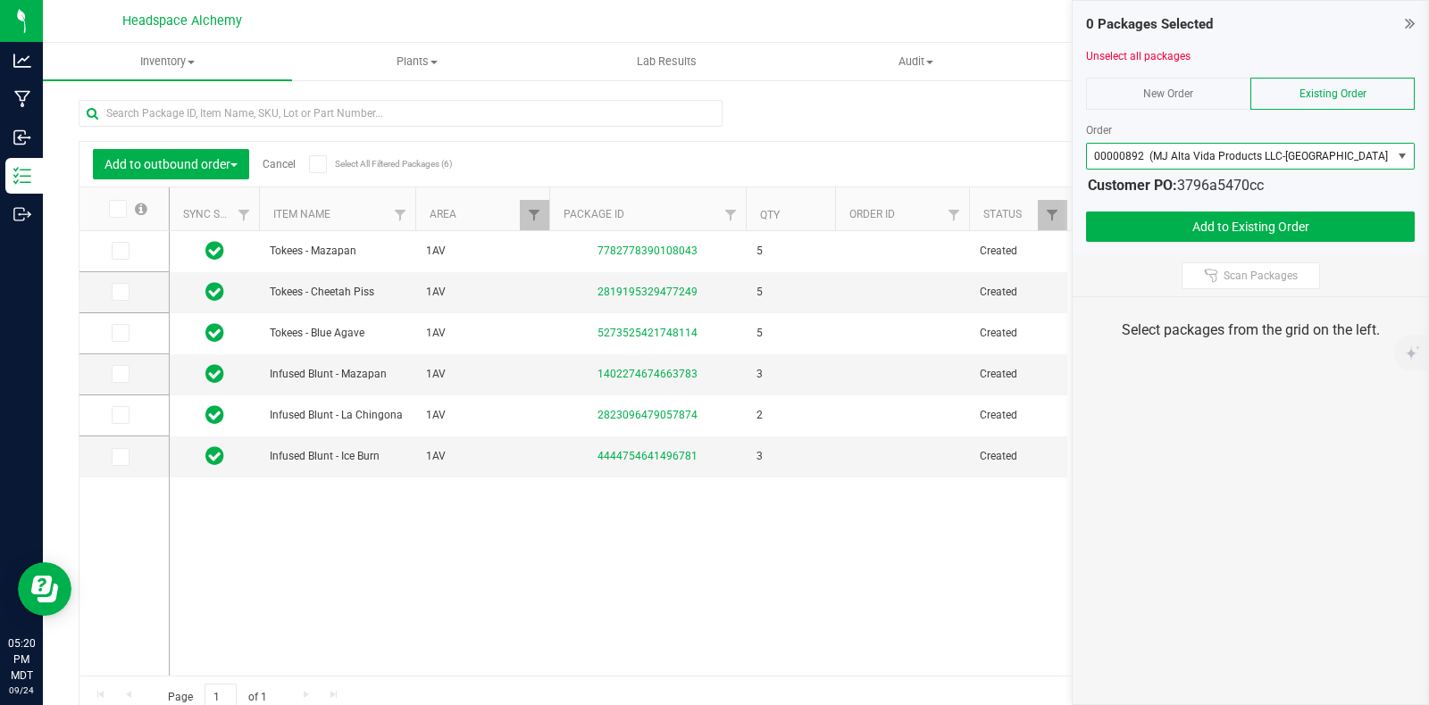
click at [321, 164] on icon at bounding box center [318, 164] width 12 height 0
click at [0, 0] on input "Select All Filtered Packages (6)" at bounding box center [0, 0] width 0 height 0
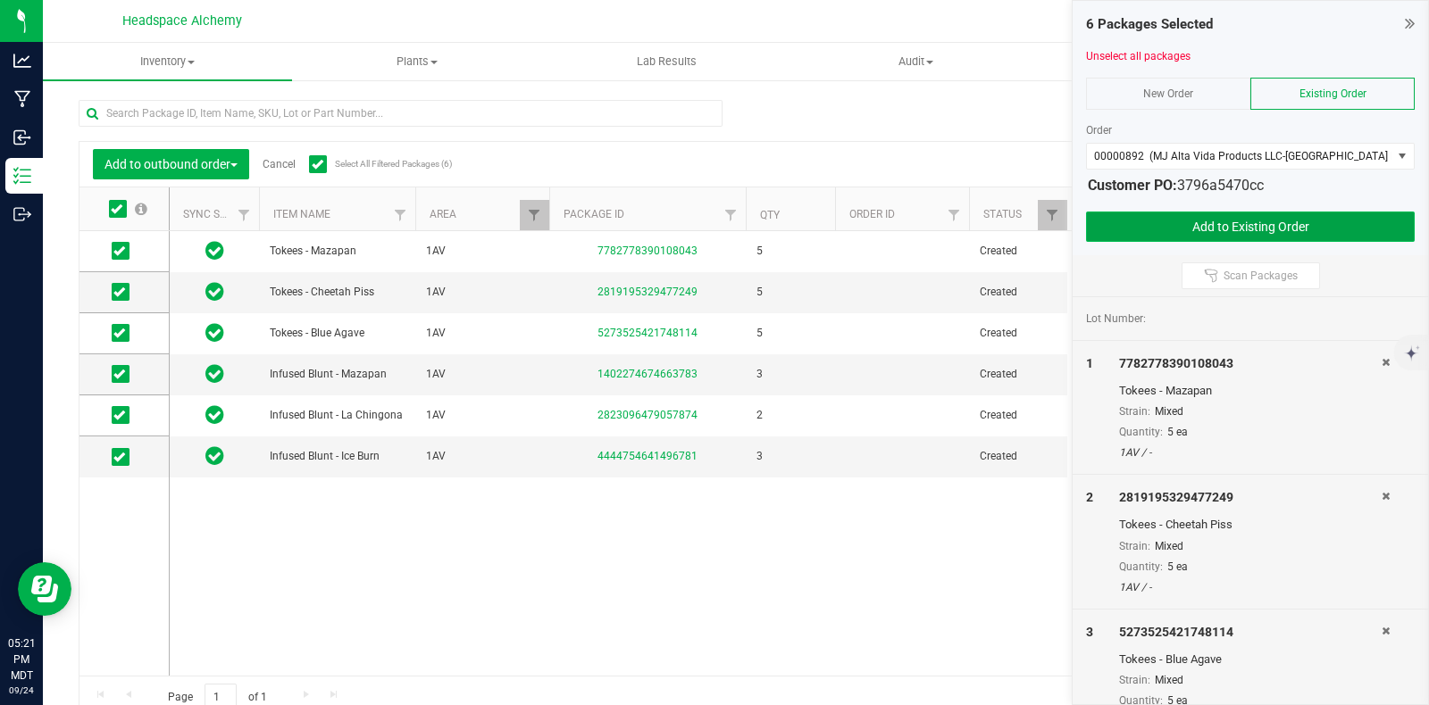
click at [1240, 224] on button "Add to Existing Order" at bounding box center [1250, 227] width 329 height 30
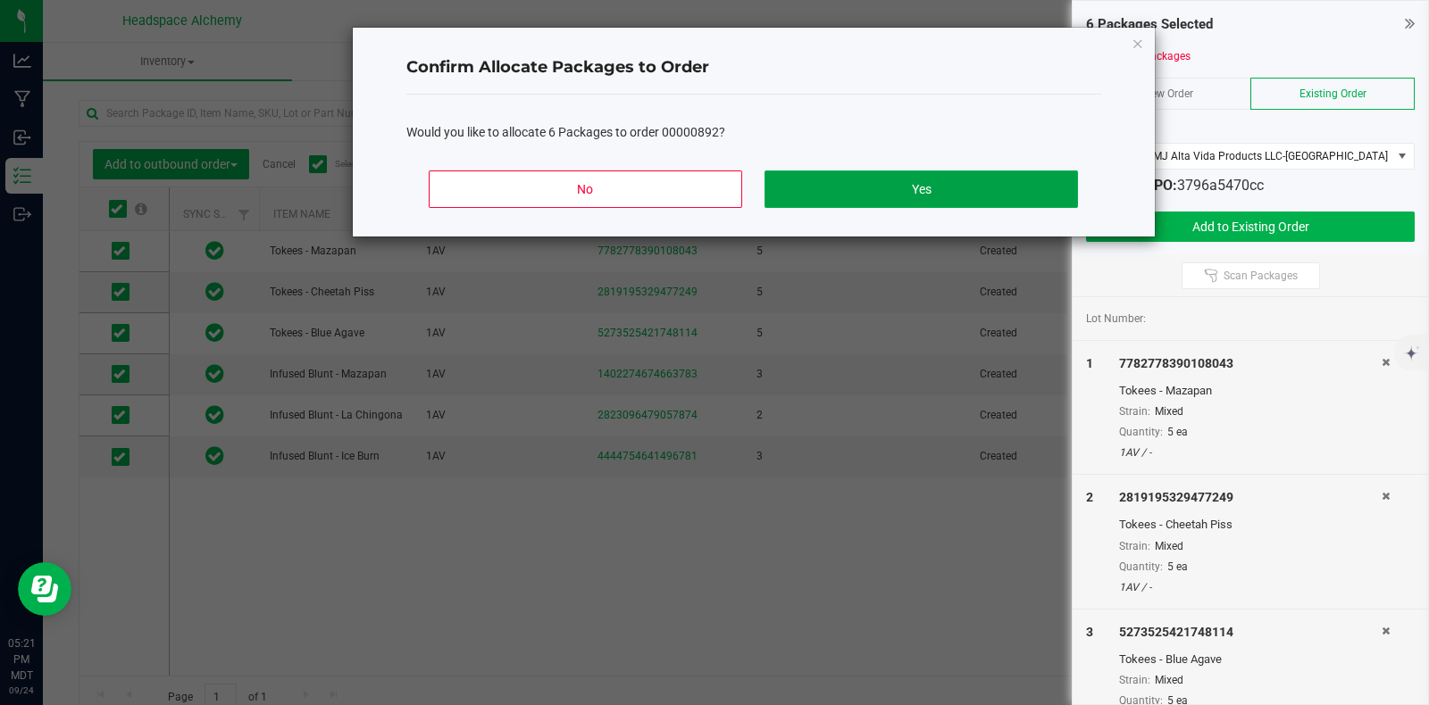
click at [924, 173] on button "Yes" at bounding box center [920, 190] width 313 height 38
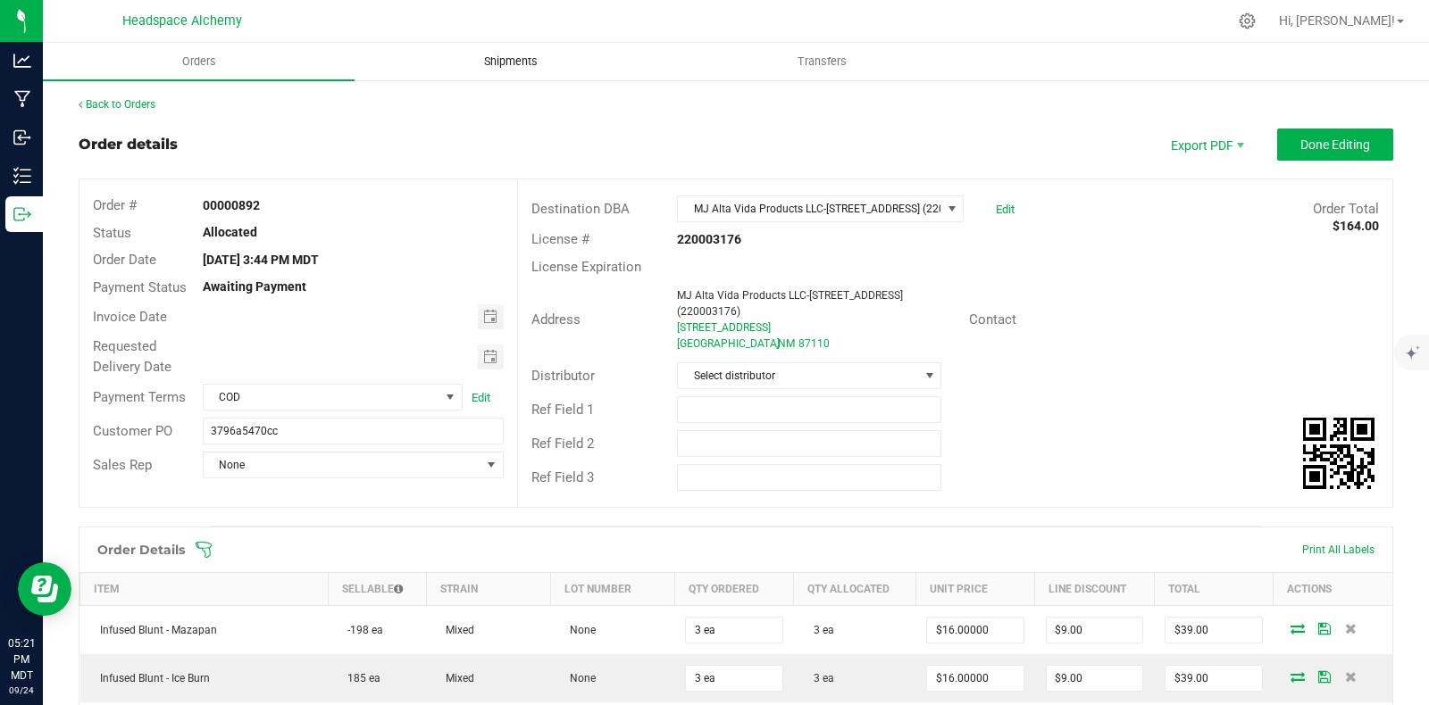
click at [509, 62] on span "Shipments" at bounding box center [511, 62] width 102 height 16
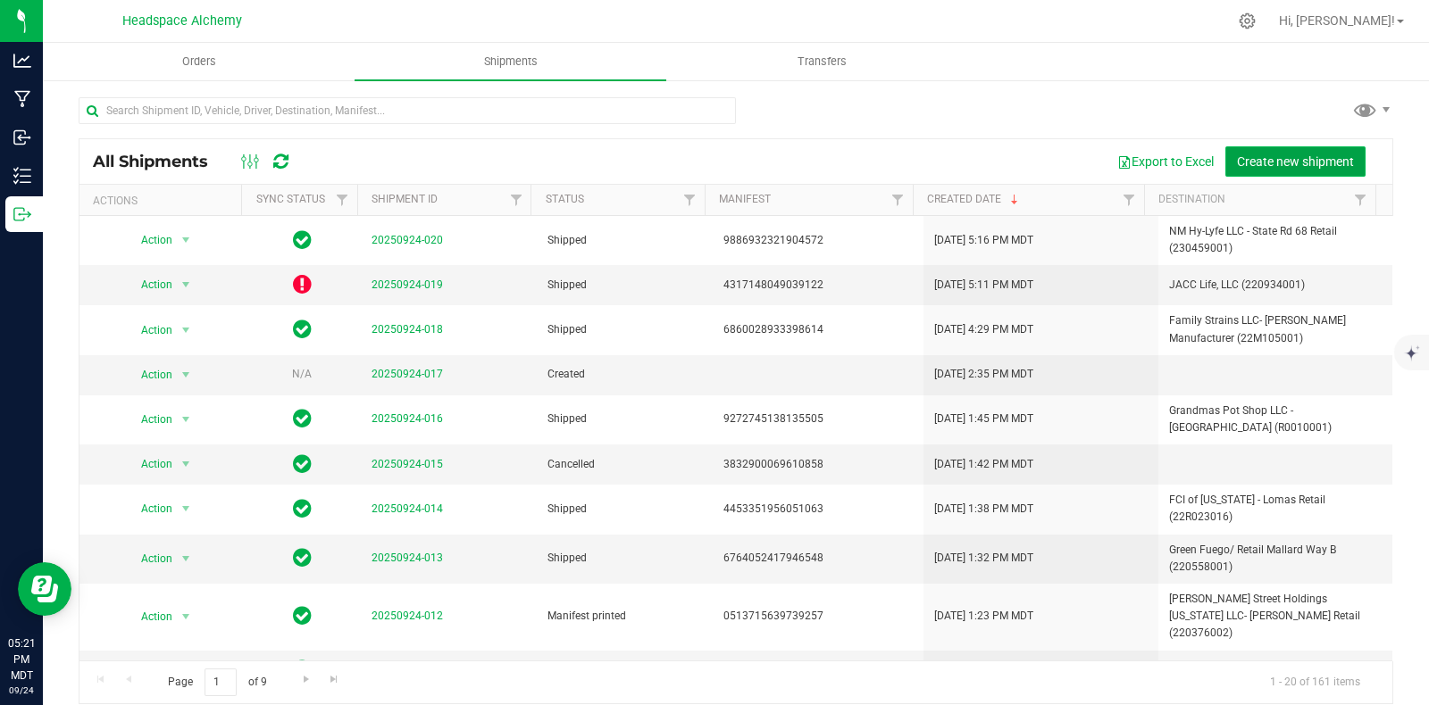
click at [1271, 156] on span "Create new shipment" at bounding box center [1295, 161] width 117 height 14
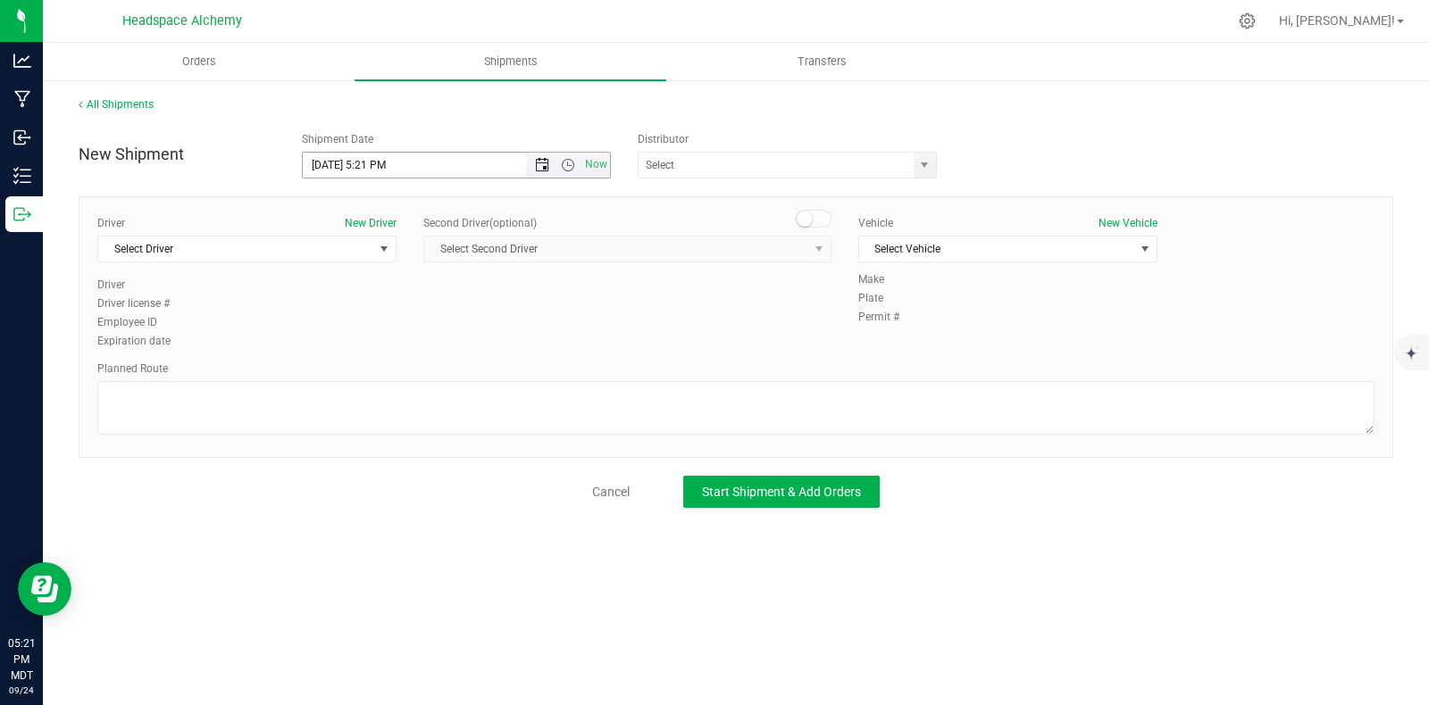
click at [540, 162] on span "Open the date view" at bounding box center [542, 165] width 14 height 14
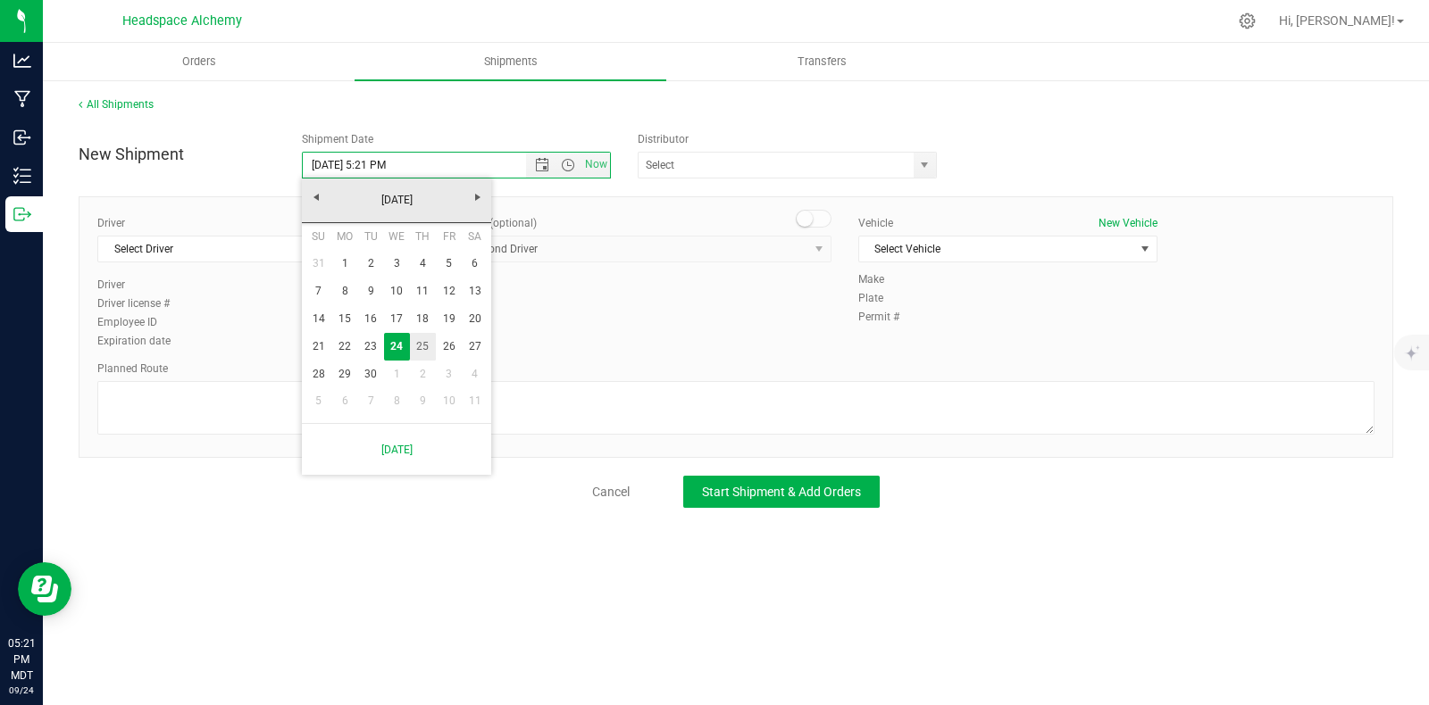
click at [432, 353] on link "25" at bounding box center [423, 347] width 26 height 28
type input "9/25/2025 5:21 PM"
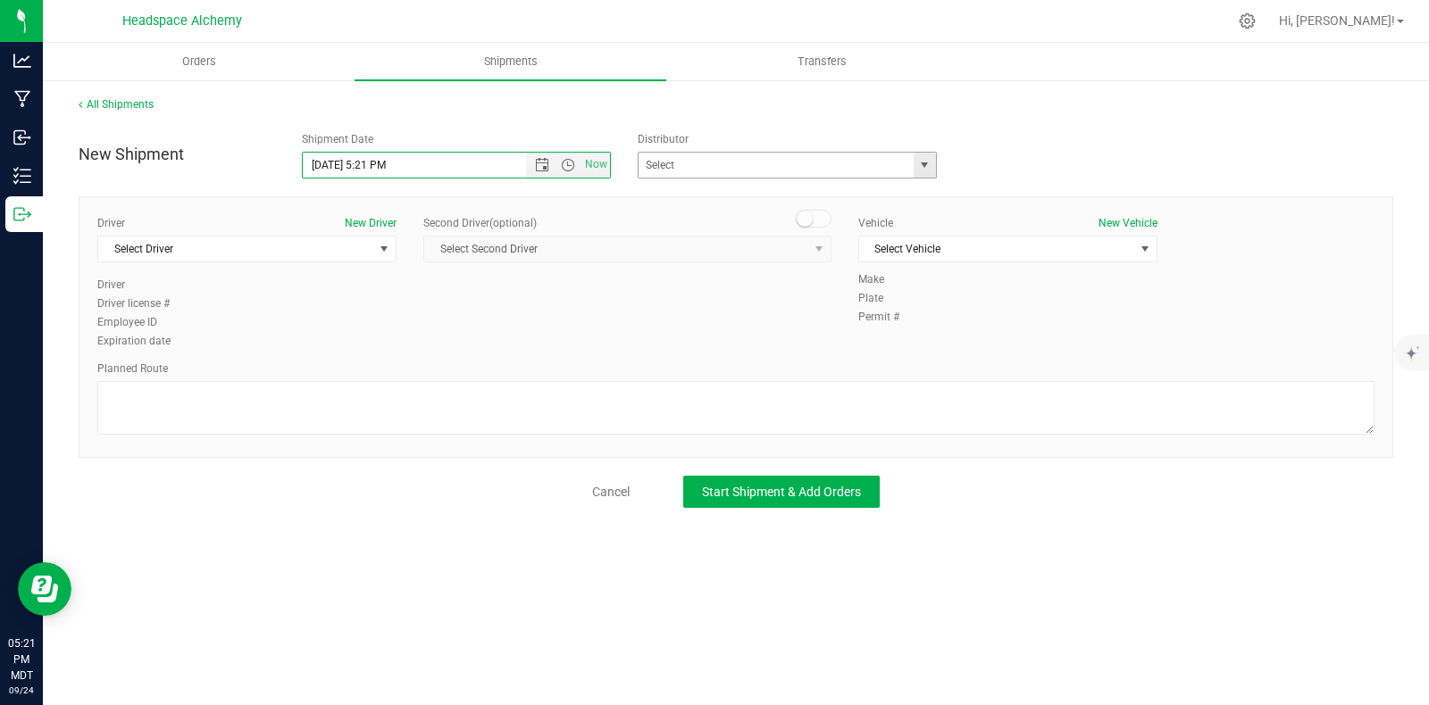
click at [929, 169] on span "select" at bounding box center [924, 165] width 14 height 14
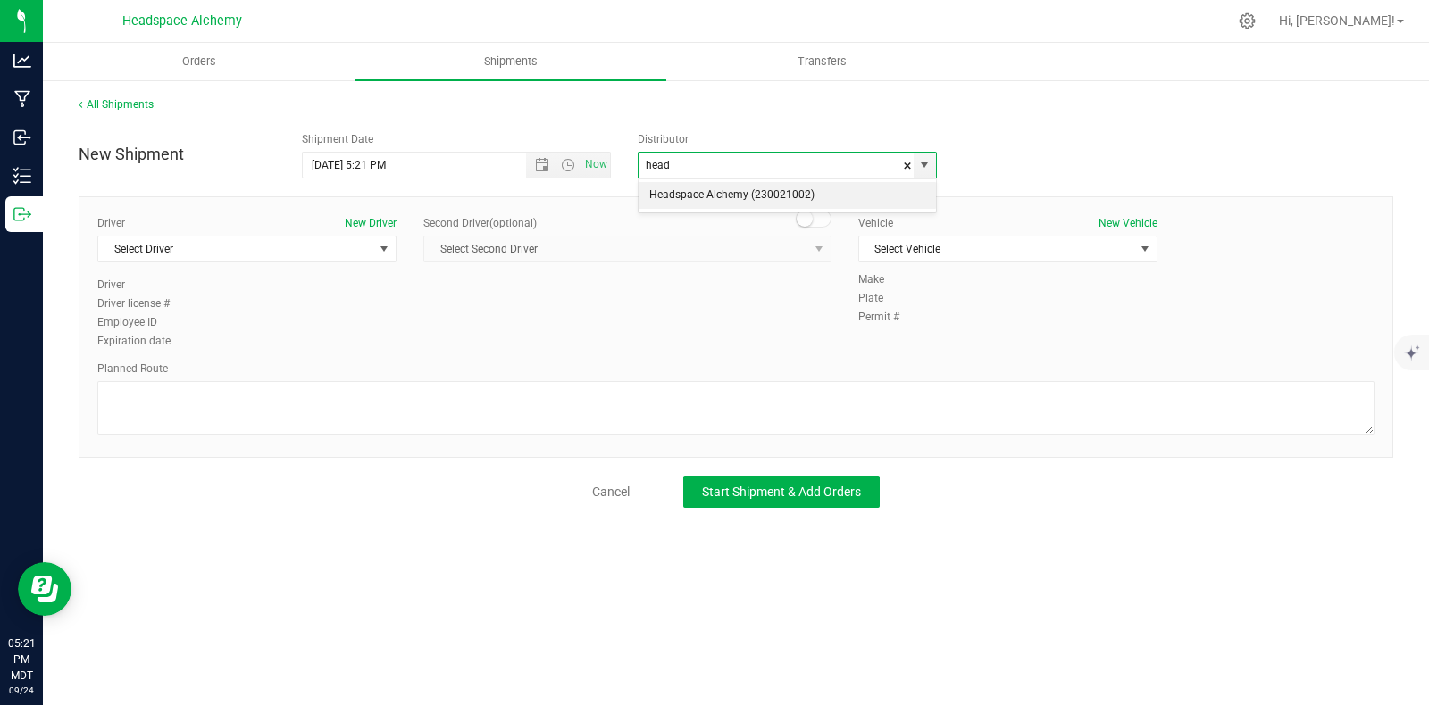
click at [740, 195] on li "Headspace Alchemy (230021002)" at bounding box center [786, 195] width 297 height 27
type input "Headspace Alchemy (230021002)"
click at [347, 246] on span "Select Driver" at bounding box center [235, 249] width 275 height 25
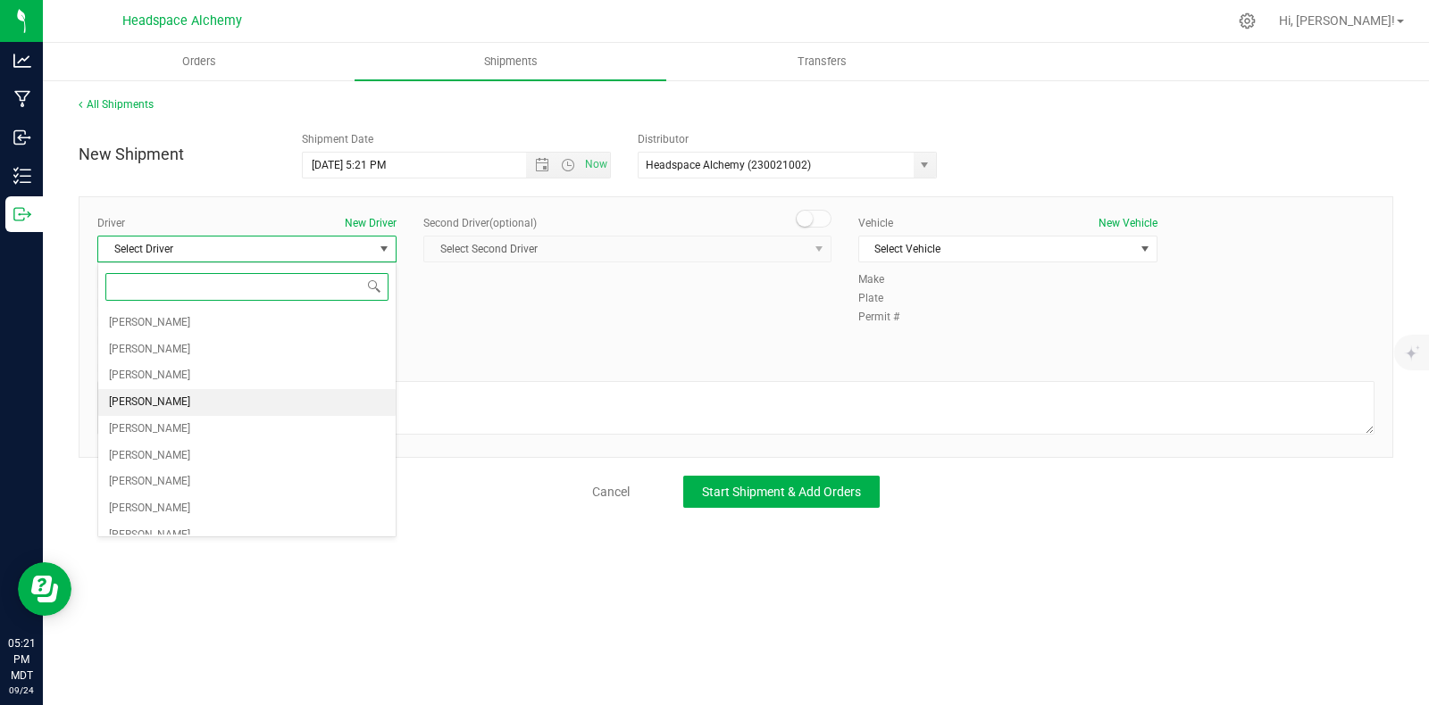
click at [154, 402] on span "[PERSON_NAME]" at bounding box center [149, 402] width 81 height 23
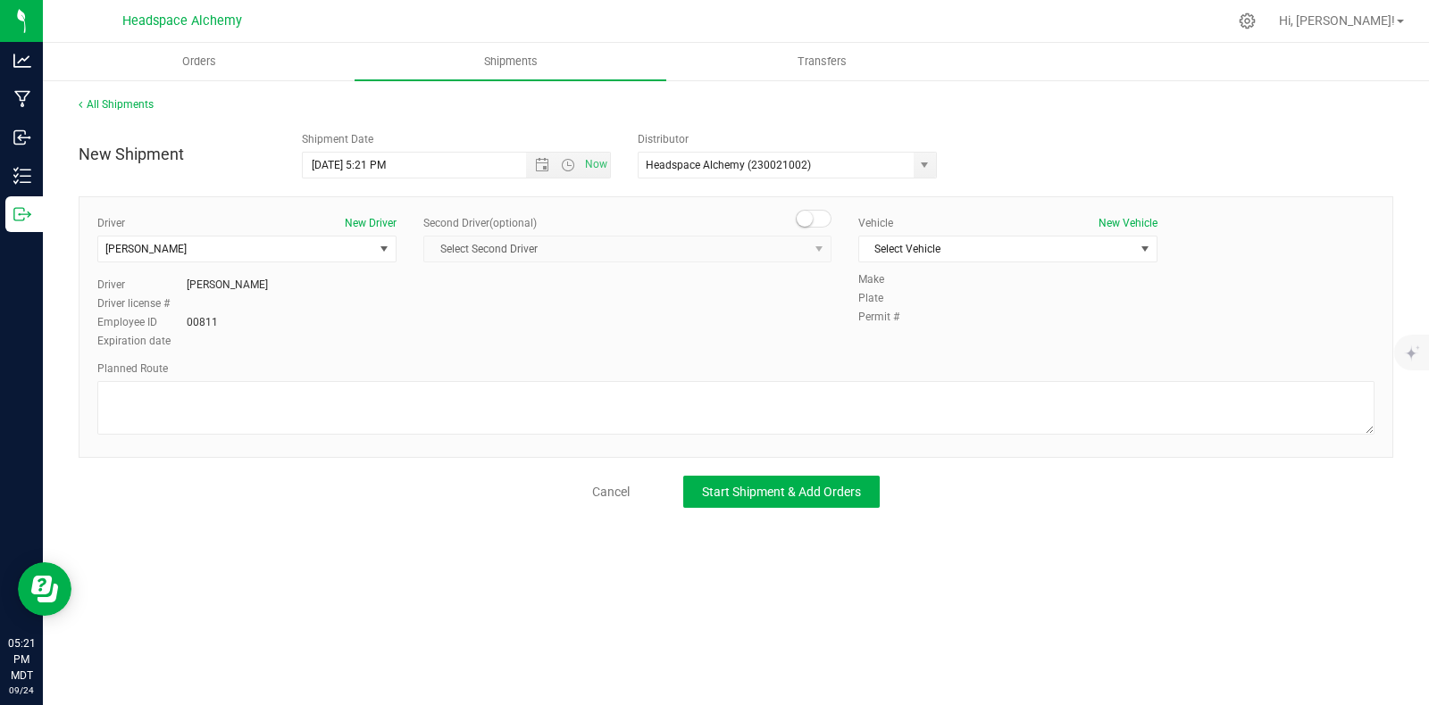
click at [814, 216] on span at bounding box center [814, 219] width 36 height 18
click at [806, 246] on span "Select Second Driver" at bounding box center [616, 249] width 384 height 25
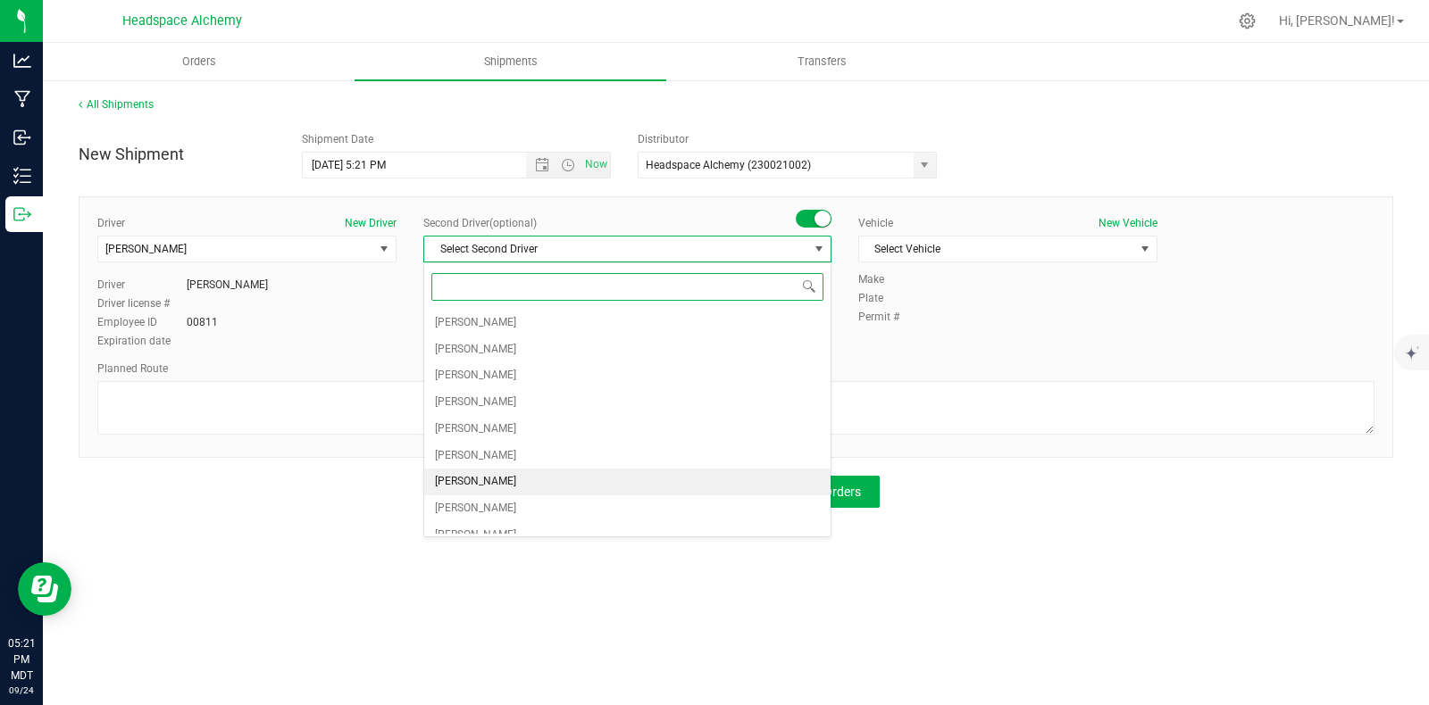
click at [487, 483] on span "[PERSON_NAME]" at bounding box center [475, 482] width 81 height 23
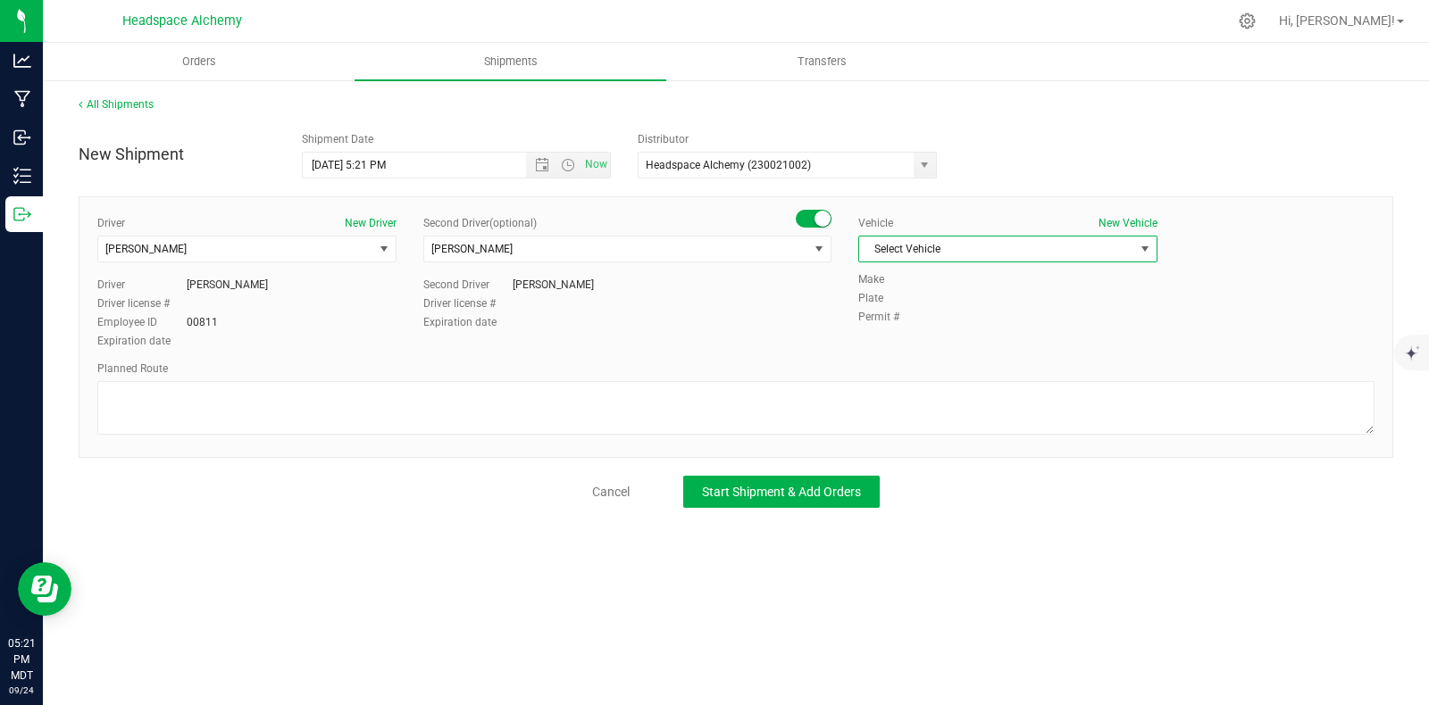
click at [1005, 240] on span "Select Vehicle" at bounding box center [996, 249] width 275 height 25
drag, startPoint x: 900, startPoint y: 462, endPoint x: 884, endPoint y: 448, distance: 20.9
click at [898, 460] on li "Transit" at bounding box center [1007, 465] width 297 height 27
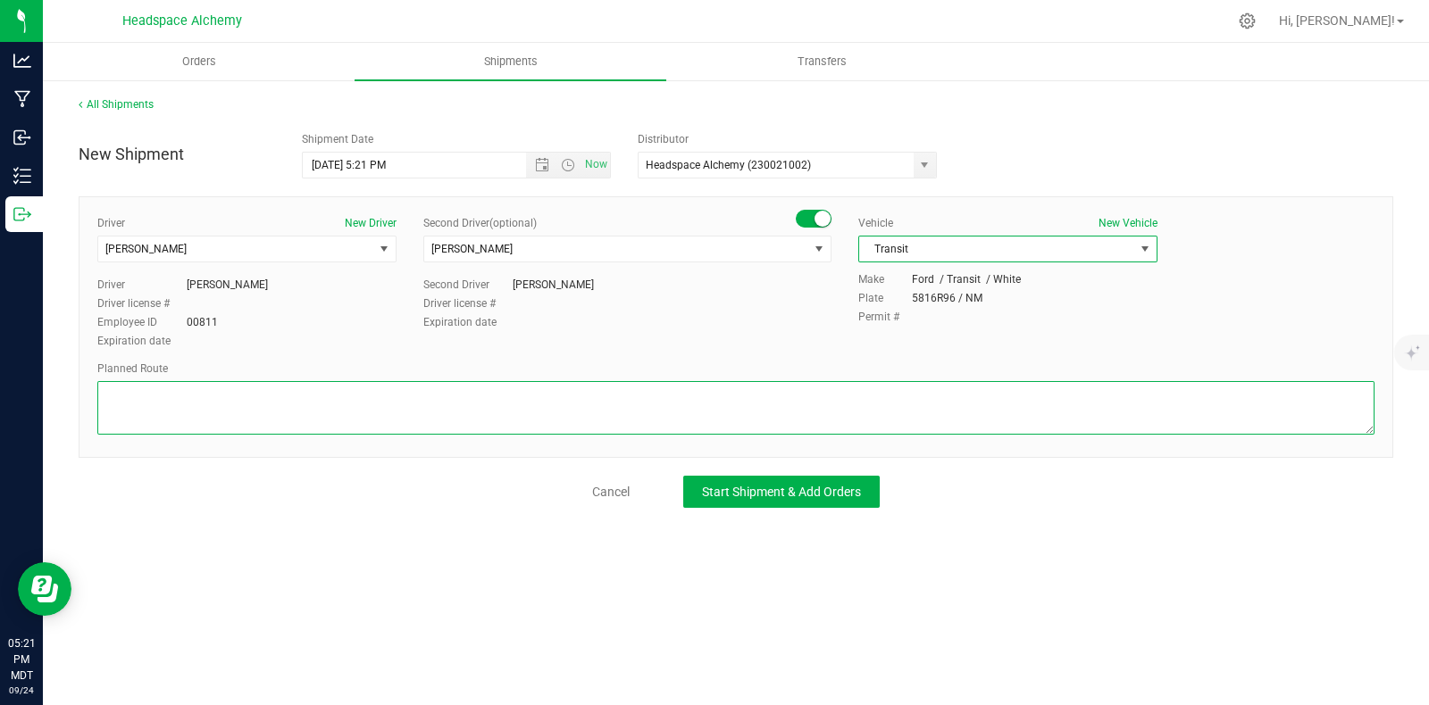
click at [511, 395] on textarea at bounding box center [735, 408] width 1277 height 54
paste textarea "805 El Molino Blvd Las Cruces, NM 88005  Get on I-25 N from S Alameda Blvd and…"
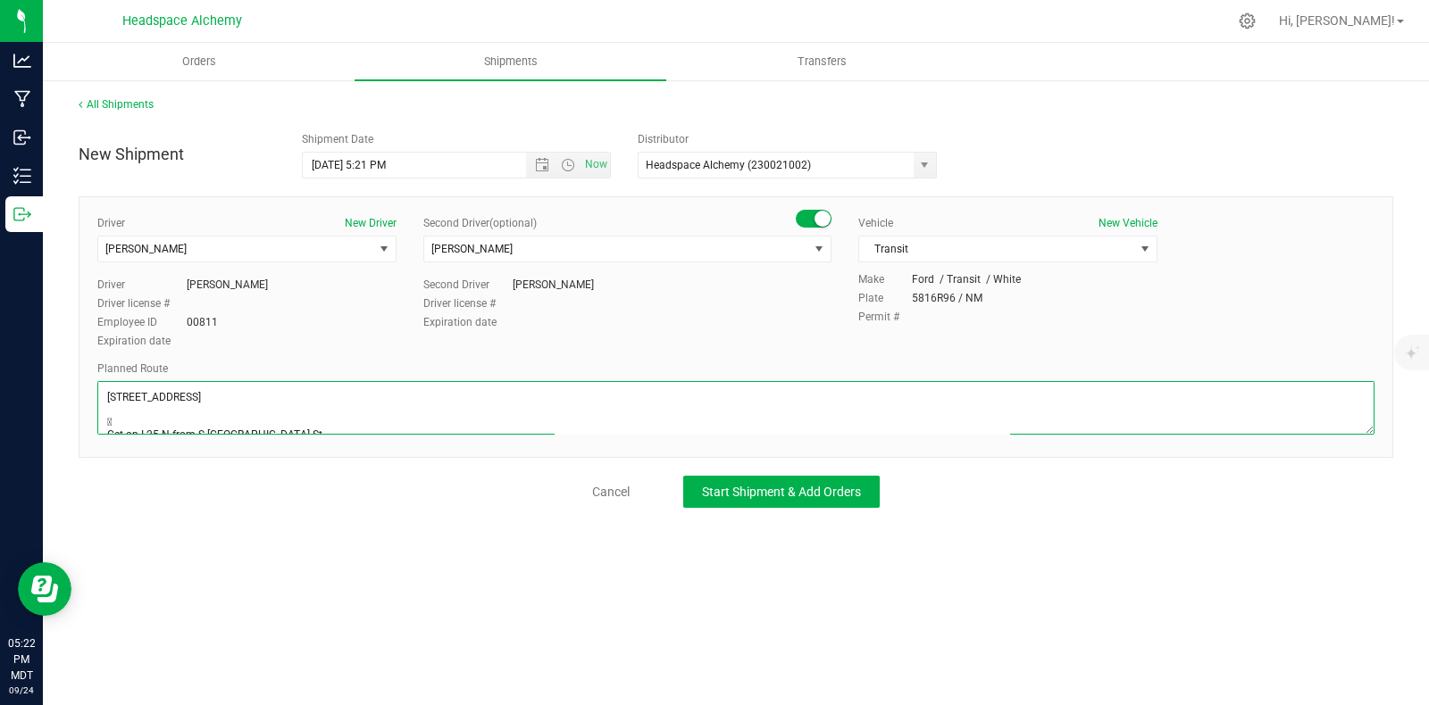
scroll to position [171, 0]
type textarea "805 El Molino Blvd Las Cruces, NM 88005  Get on I-25 N from S Alameda Blvd and…"
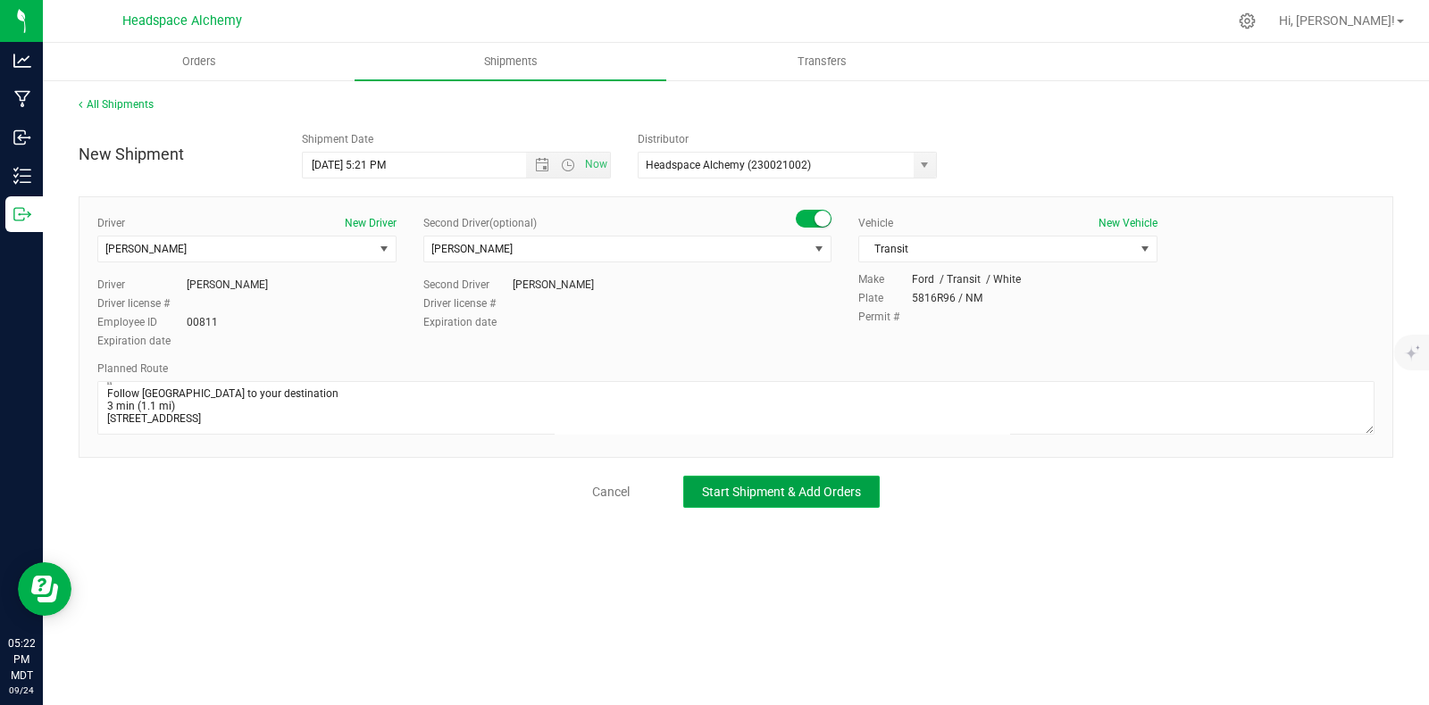
click at [766, 488] on span "Start Shipment & Add Orders" at bounding box center [781, 492] width 159 height 14
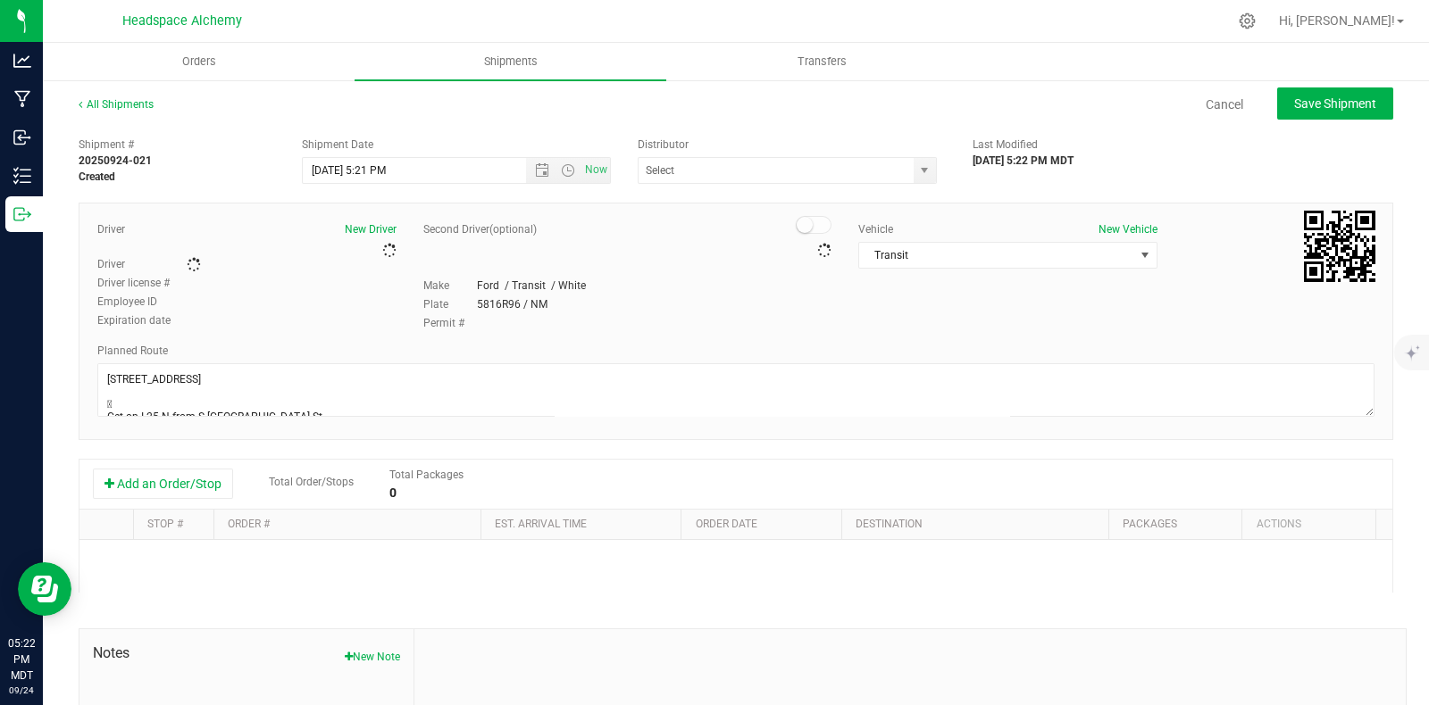
type input "Headspace Alchemy (230021002)"
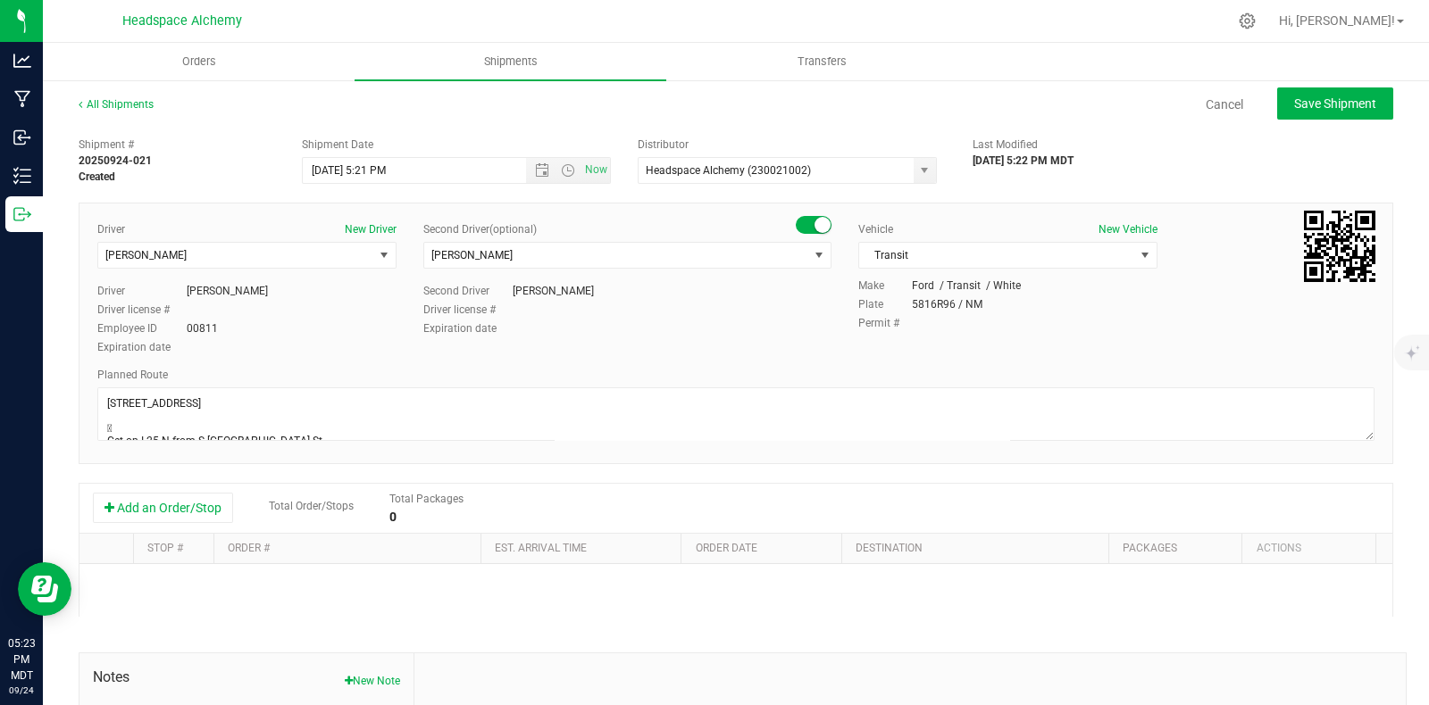
click at [177, 525] on div "Add an Order/Stop Total Order/Stops Total Packages 0" at bounding box center [735, 509] width 1313 height 50
click at [177, 513] on button "Add an Order/Stop" at bounding box center [163, 508] width 140 height 30
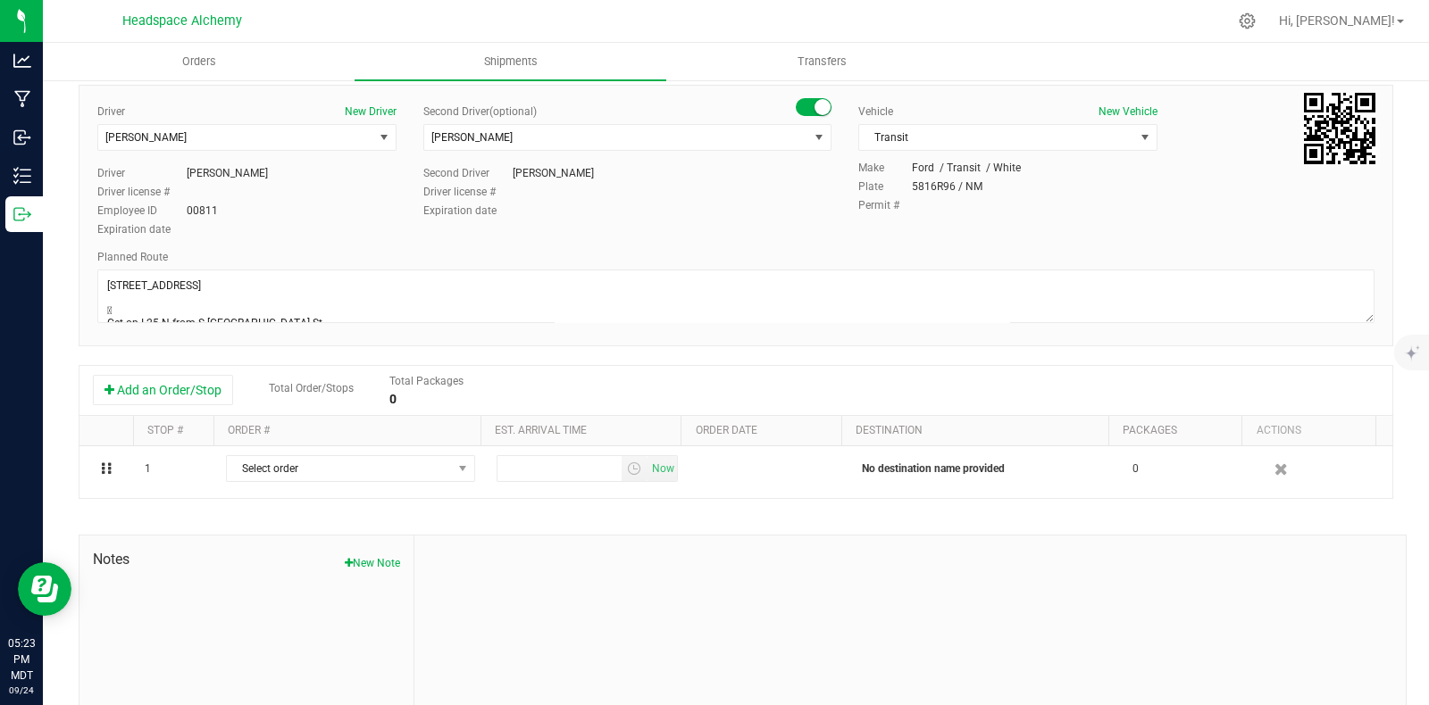
scroll to position [207, 0]
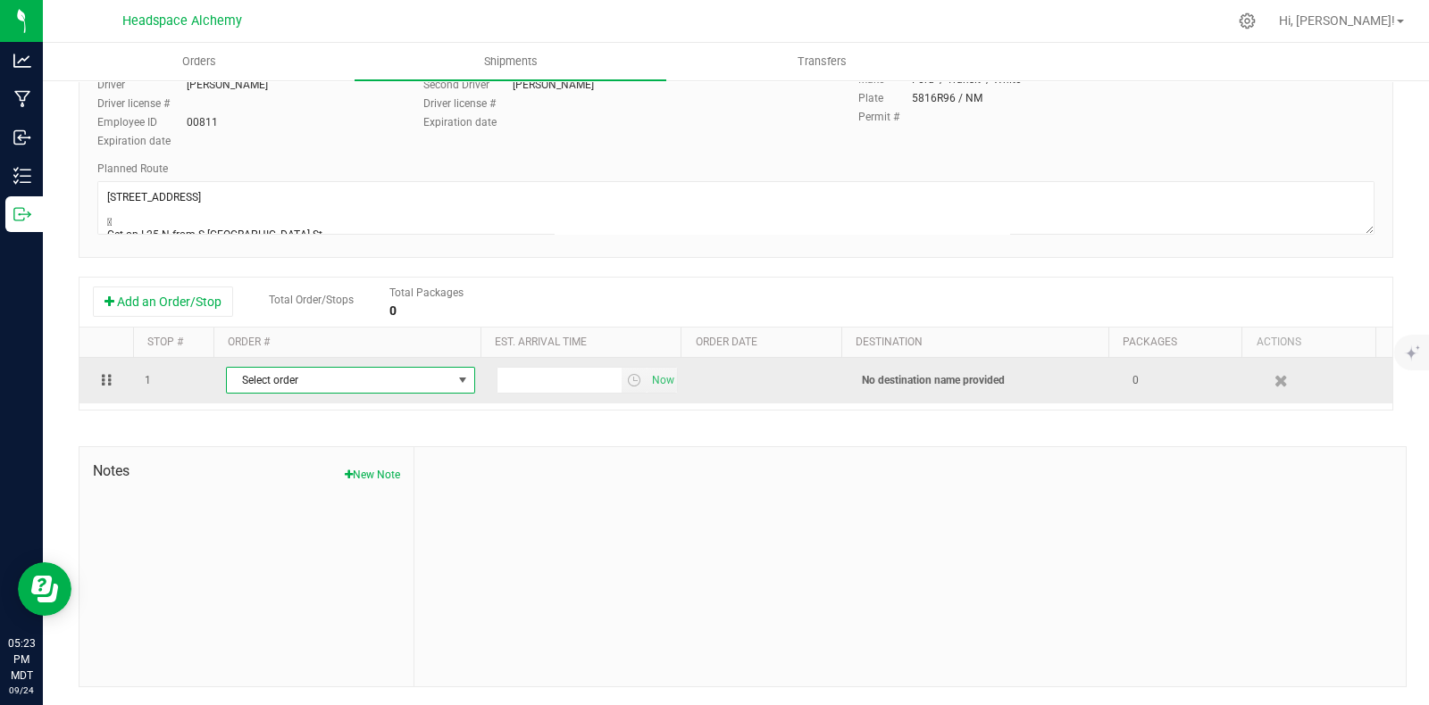
click at [455, 383] on span "select" at bounding box center [462, 380] width 14 height 14
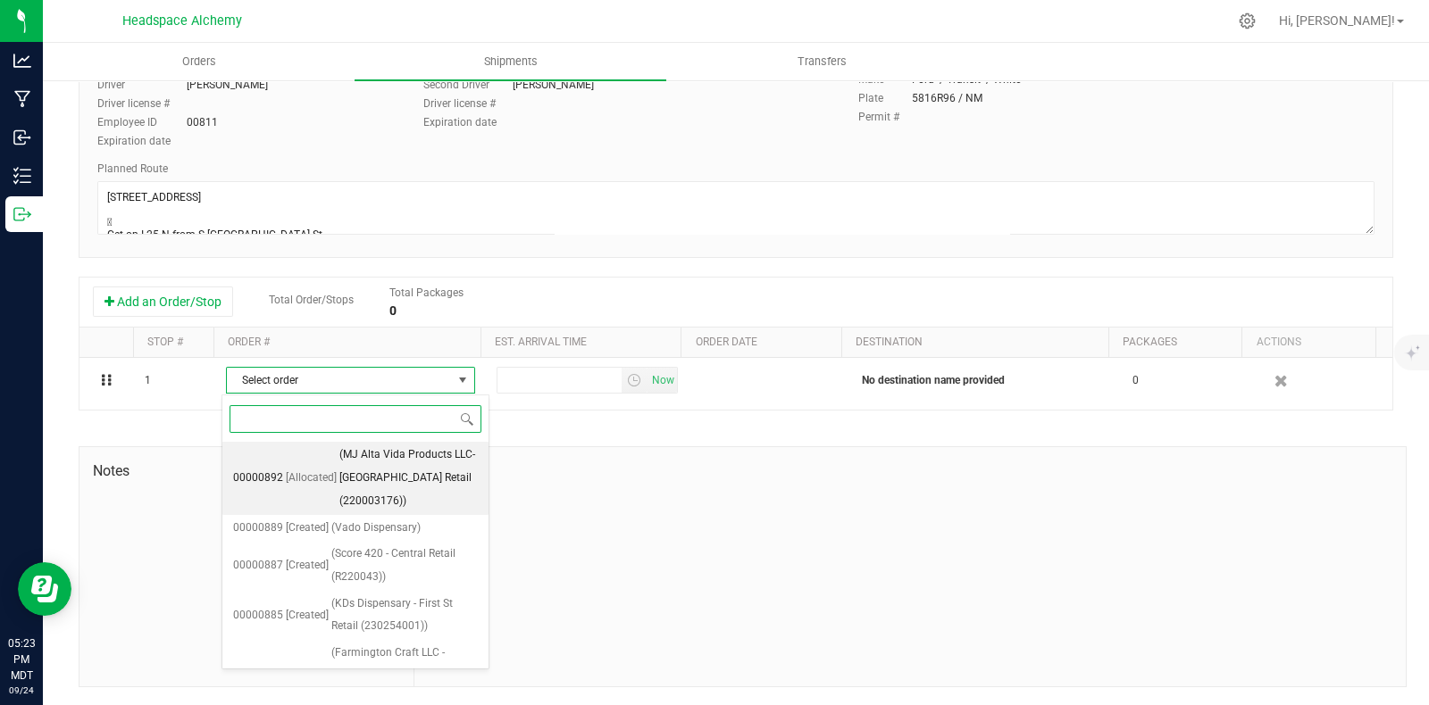
click at [403, 493] on span "(MJ Alta Vida Products LLC-3100 San Mateo Retail (220003176))" at bounding box center [408, 478] width 138 height 69
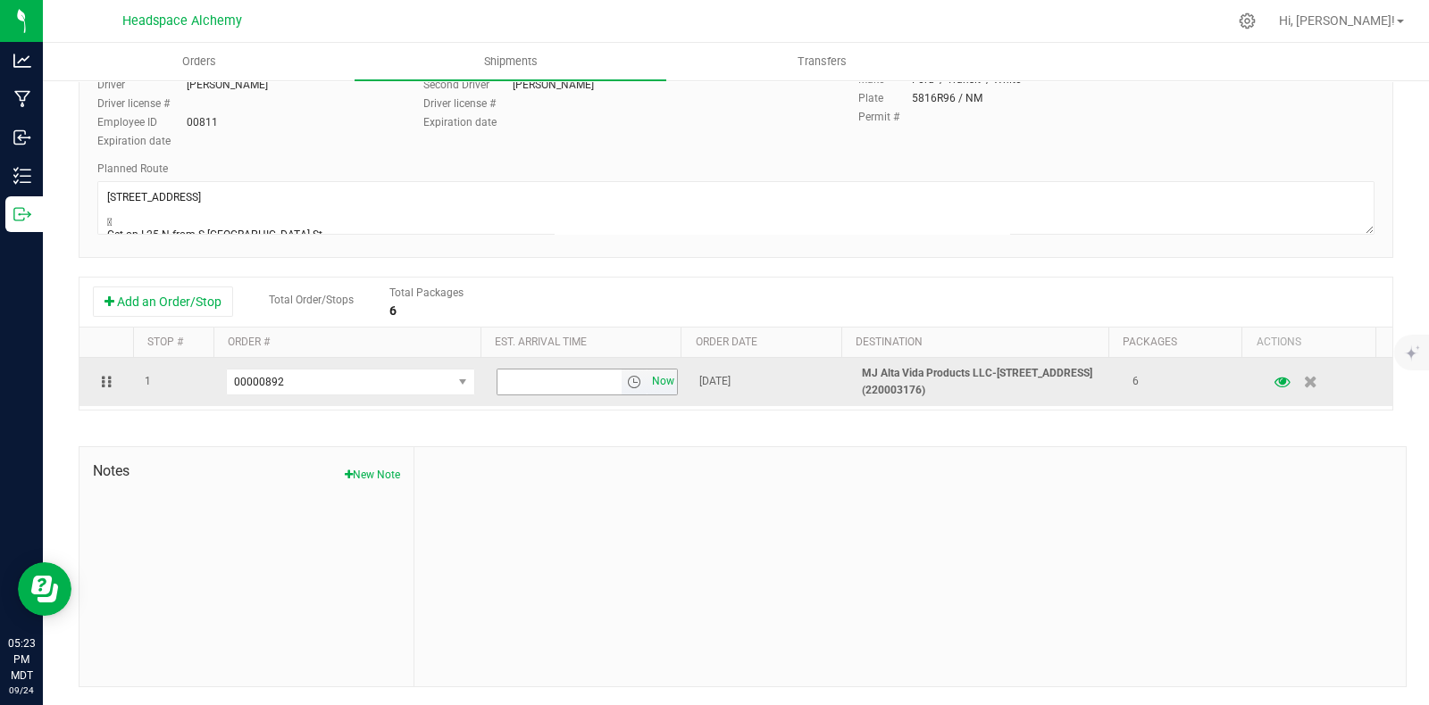
click at [652, 381] on span "Now" at bounding box center [663, 382] width 30 height 26
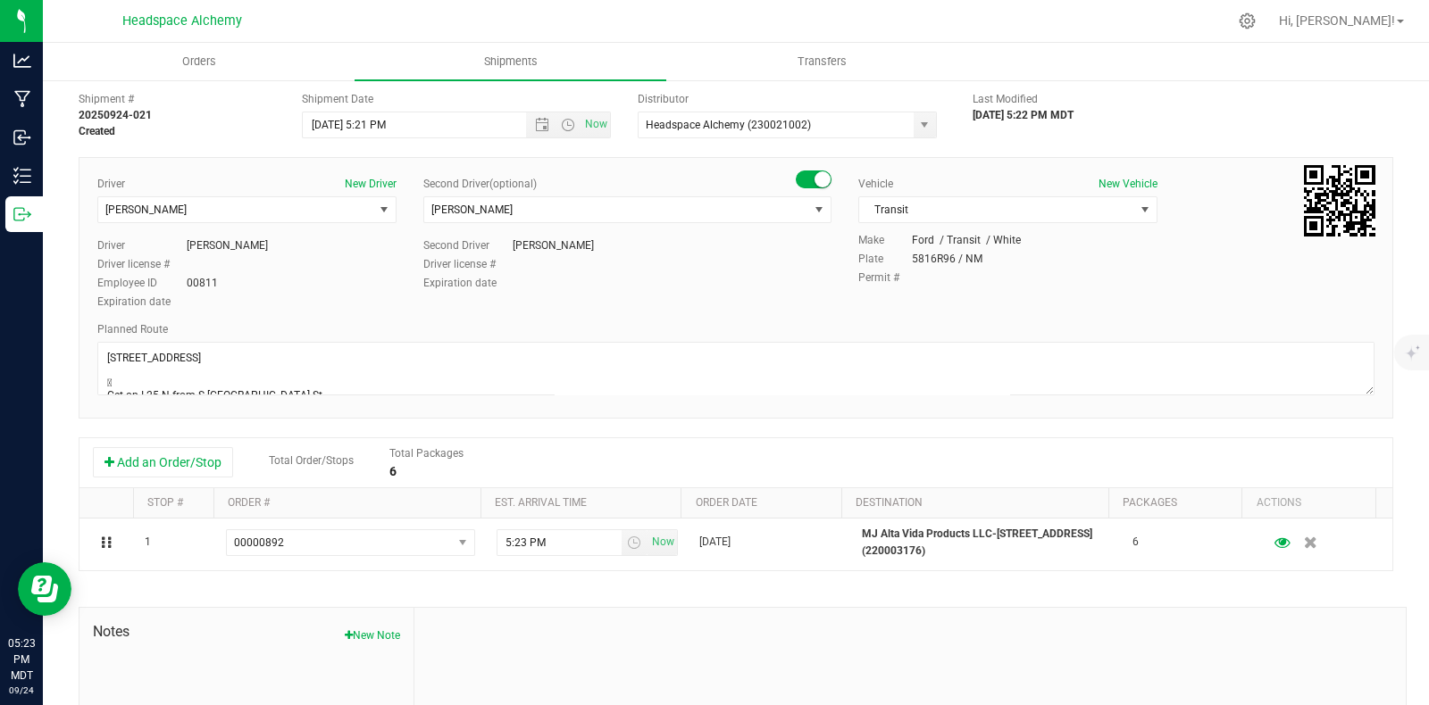
scroll to position [0, 0]
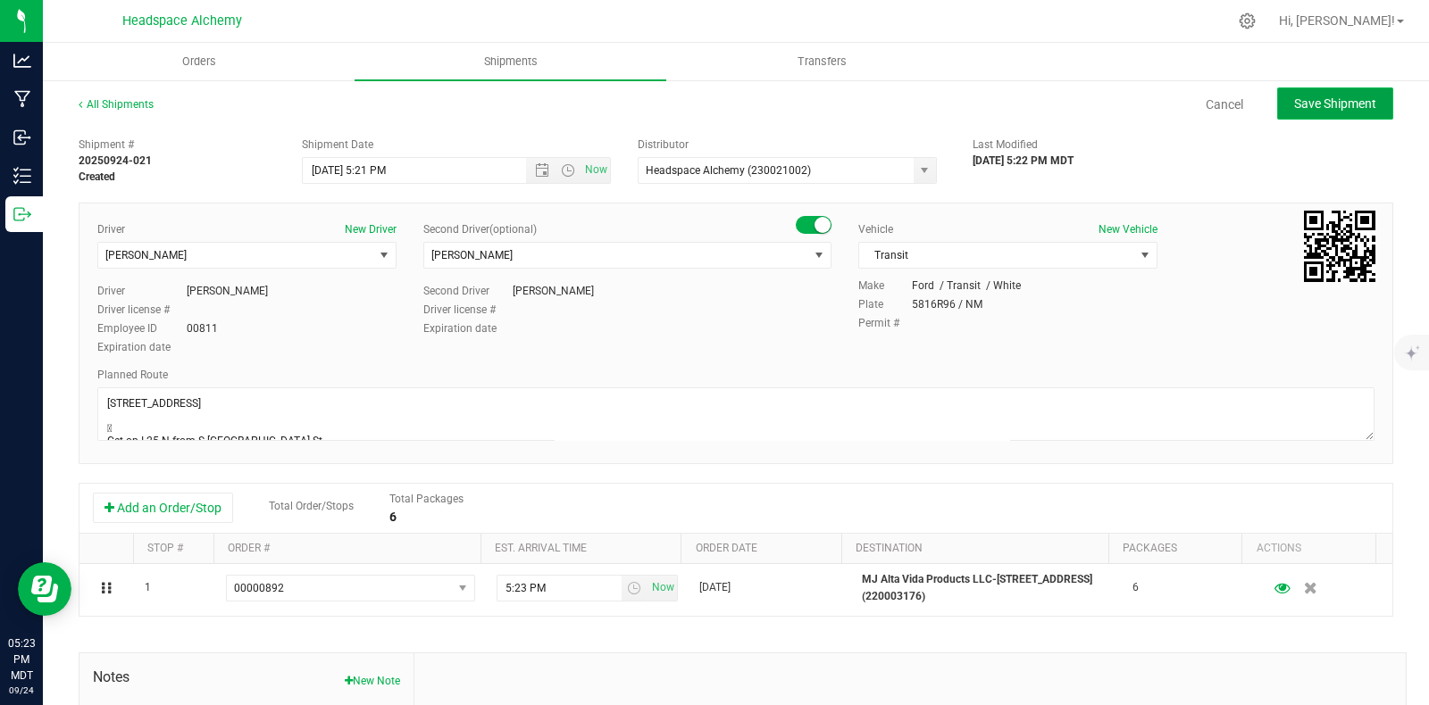
click at [1317, 102] on span "Save Shipment" at bounding box center [1335, 103] width 82 height 14
type input "9/25/2025 11:21 PM"
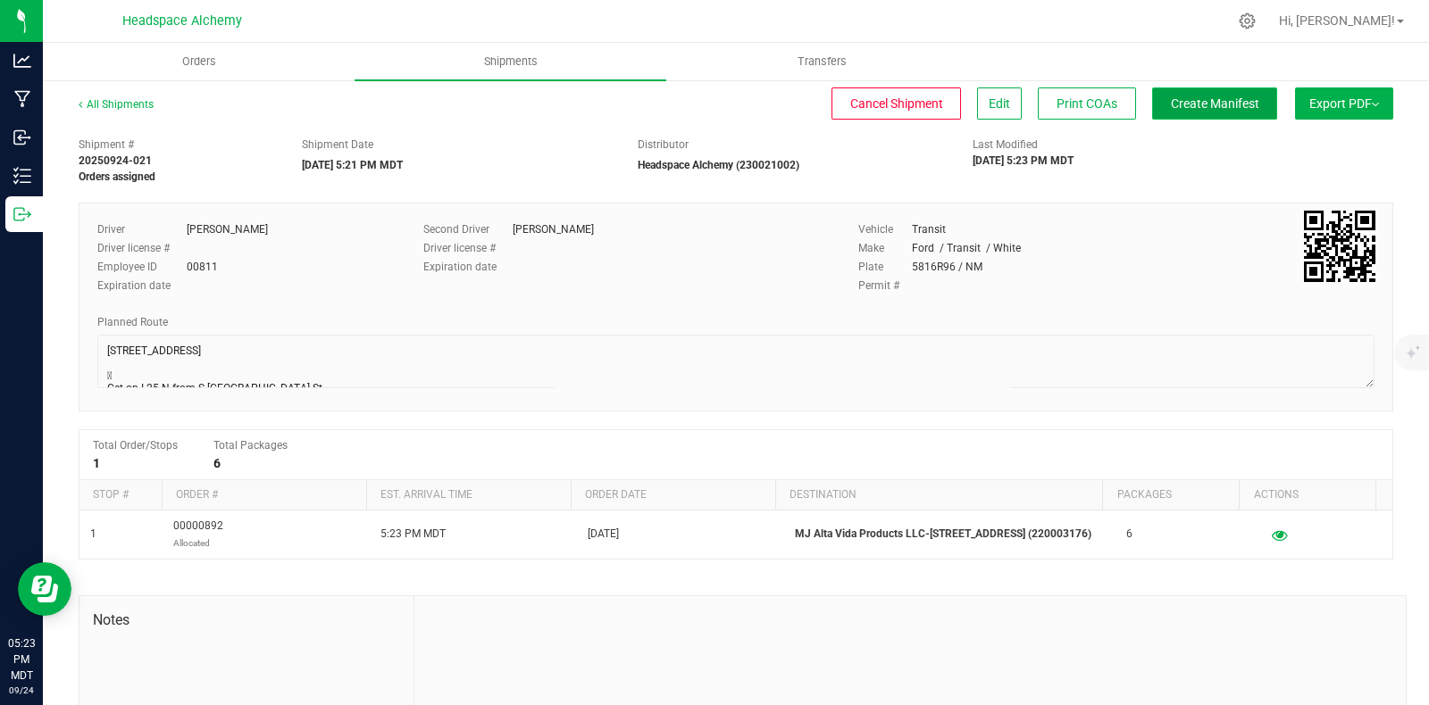
click at [1196, 97] on span "Create Manifest" at bounding box center [1215, 103] width 88 height 14
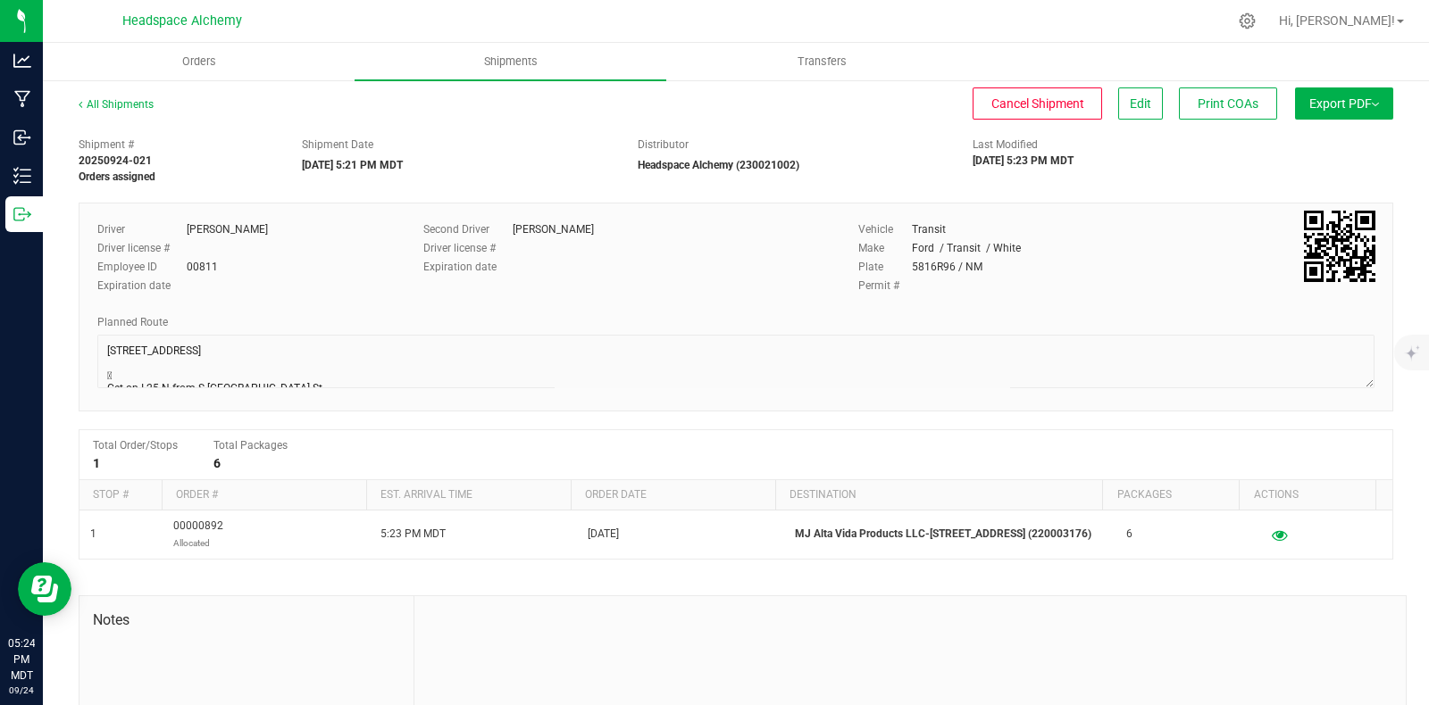
click at [1350, 89] on button "Export PDF" at bounding box center [1344, 104] width 98 height 32
click at [1317, 138] on span "Manifest by Package ID" at bounding box center [1317, 143] width 113 height 13
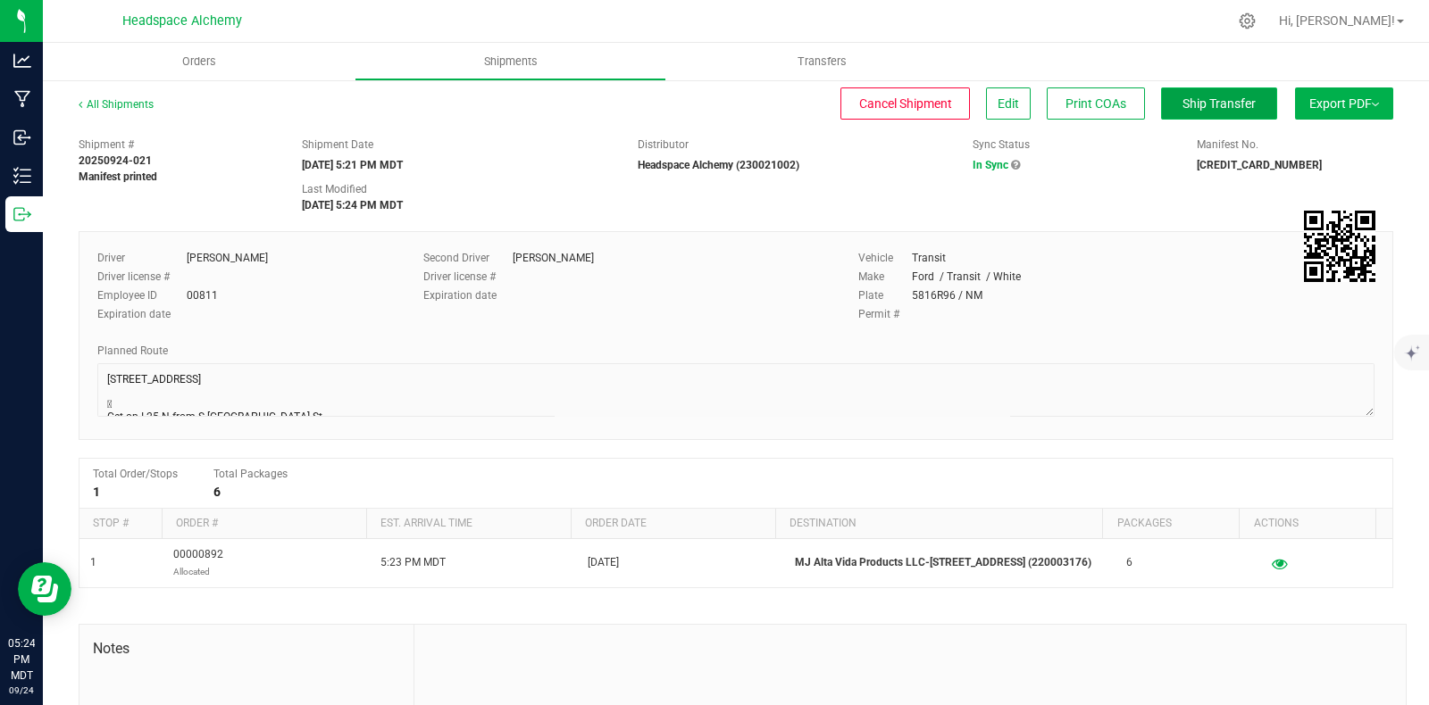
click at [1195, 98] on span "Ship Transfer" at bounding box center [1218, 103] width 73 height 14
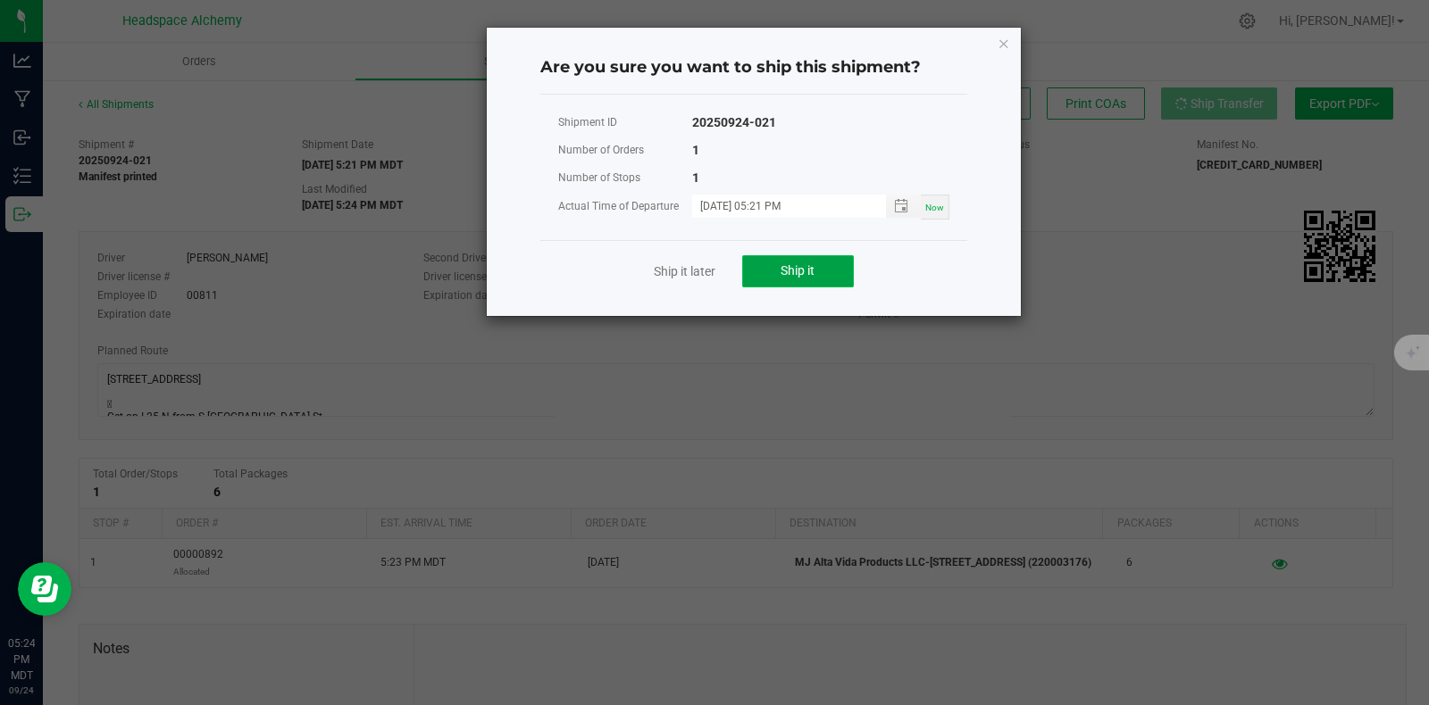
click at [807, 282] on button "Ship it" at bounding box center [798, 271] width 112 height 32
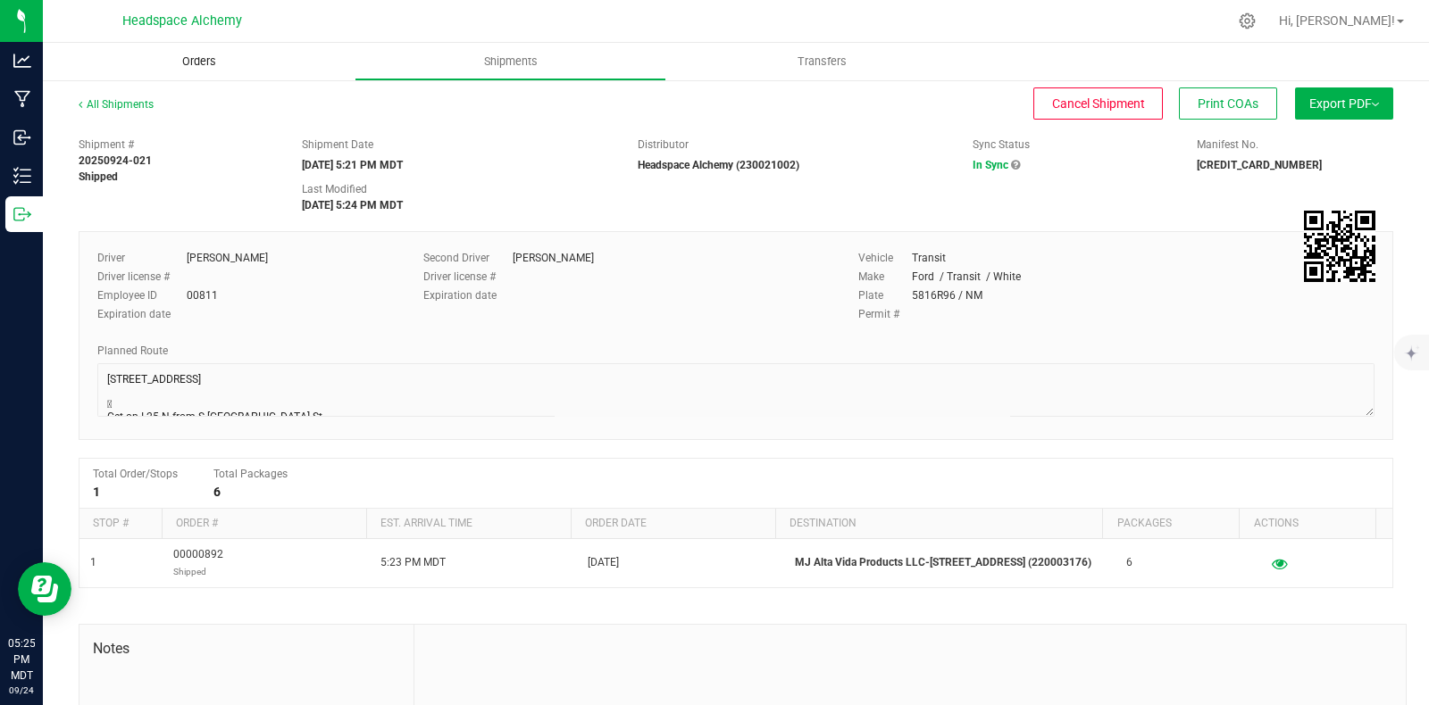
click at [173, 58] on span "Orders" at bounding box center [199, 62] width 82 height 16
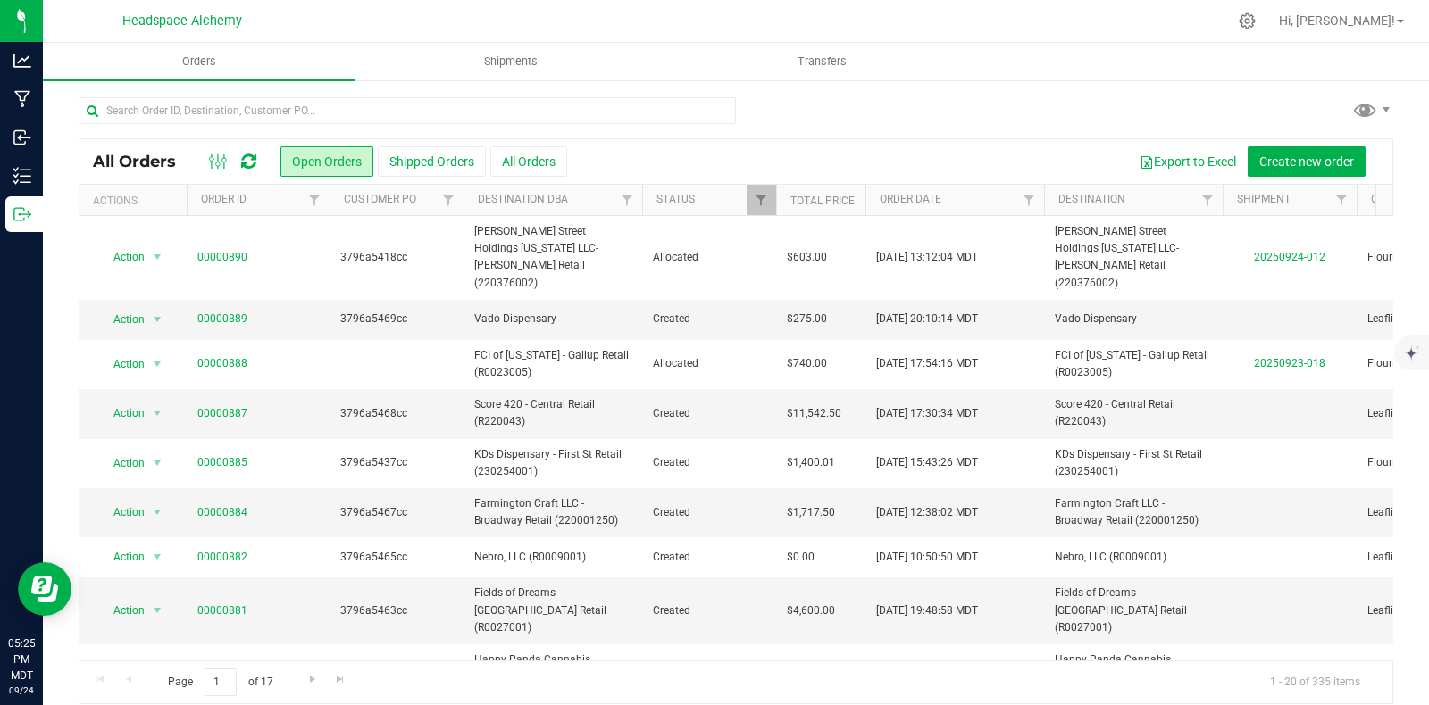
click at [241, 155] on icon at bounding box center [248, 162] width 15 height 18
click at [407, 162] on button "Shipped Orders" at bounding box center [432, 161] width 108 height 30
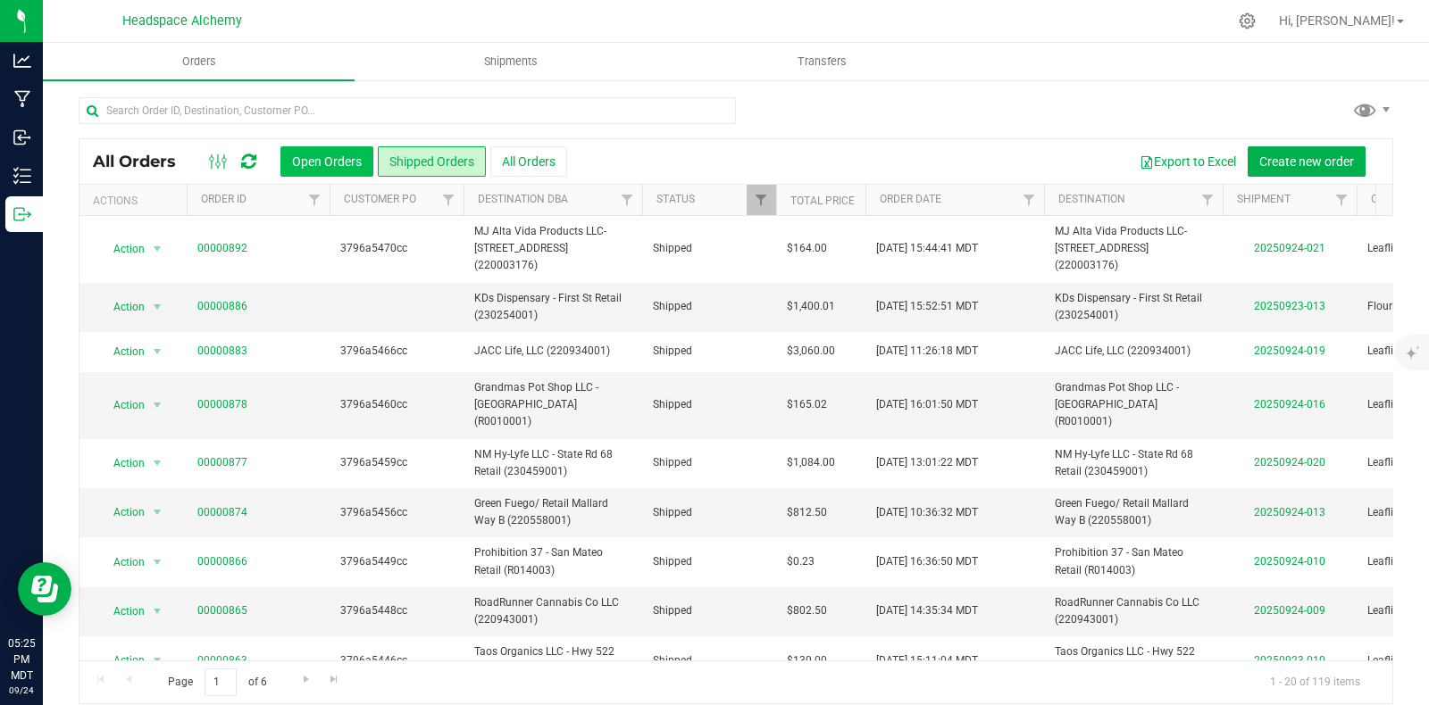
click at [325, 163] on button "Open Orders" at bounding box center [326, 161] width 93 height 30
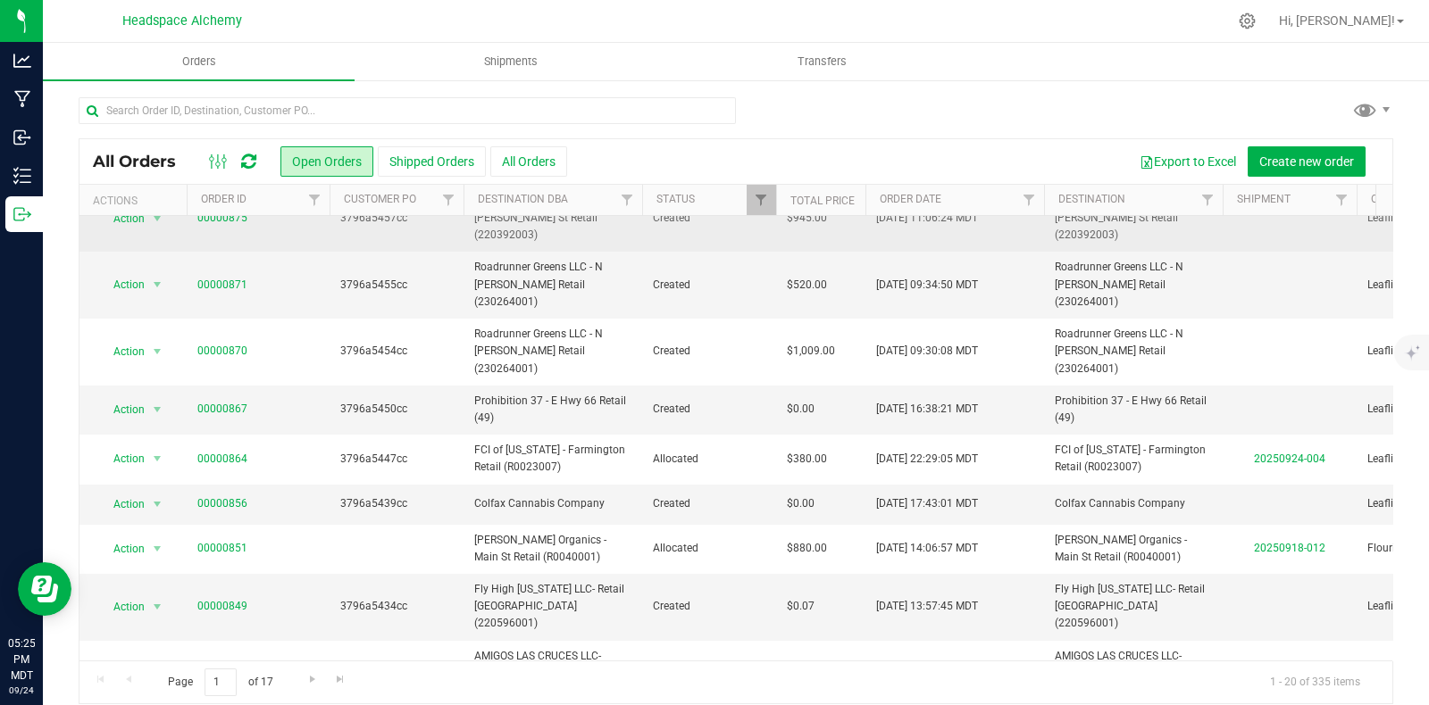
scroll to position [598, 0]
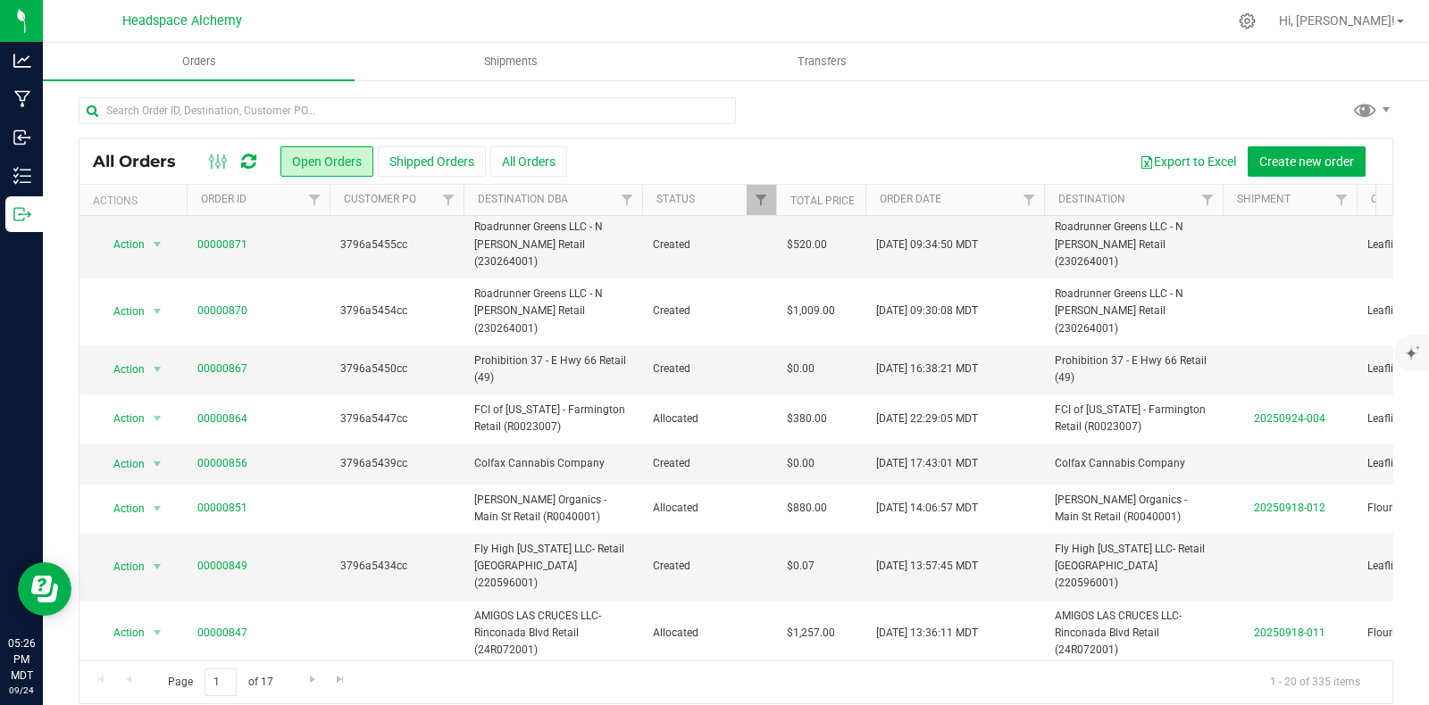
click at [1412, 14] on div "Hi, [PERSON_NAME]!" at bounding box center [1343, 21] width 153 height 35
click at [1403, 21] on span at bounding box center [1400, 22] width 7 height 4
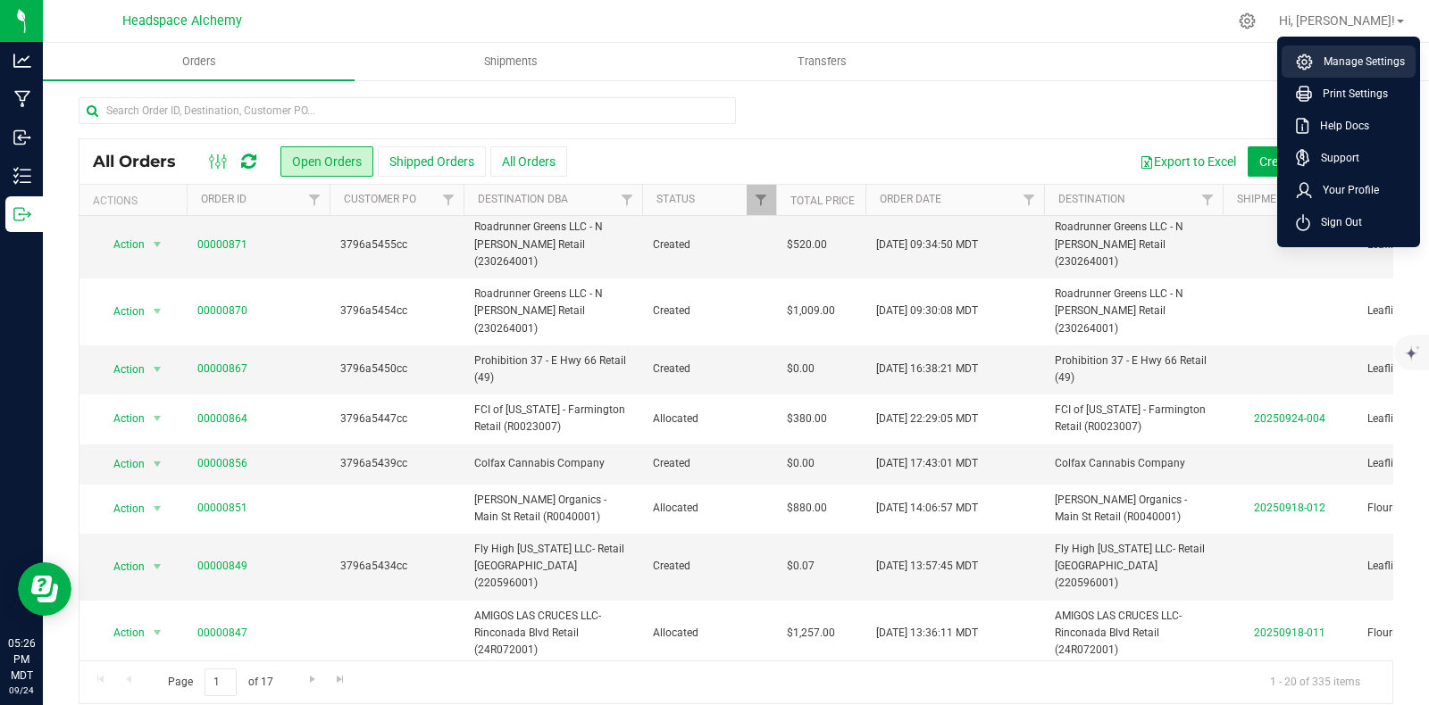
click at [1358, 63] on span "Manage Settings" at bounding box center [1359, 62] width 92 height 18
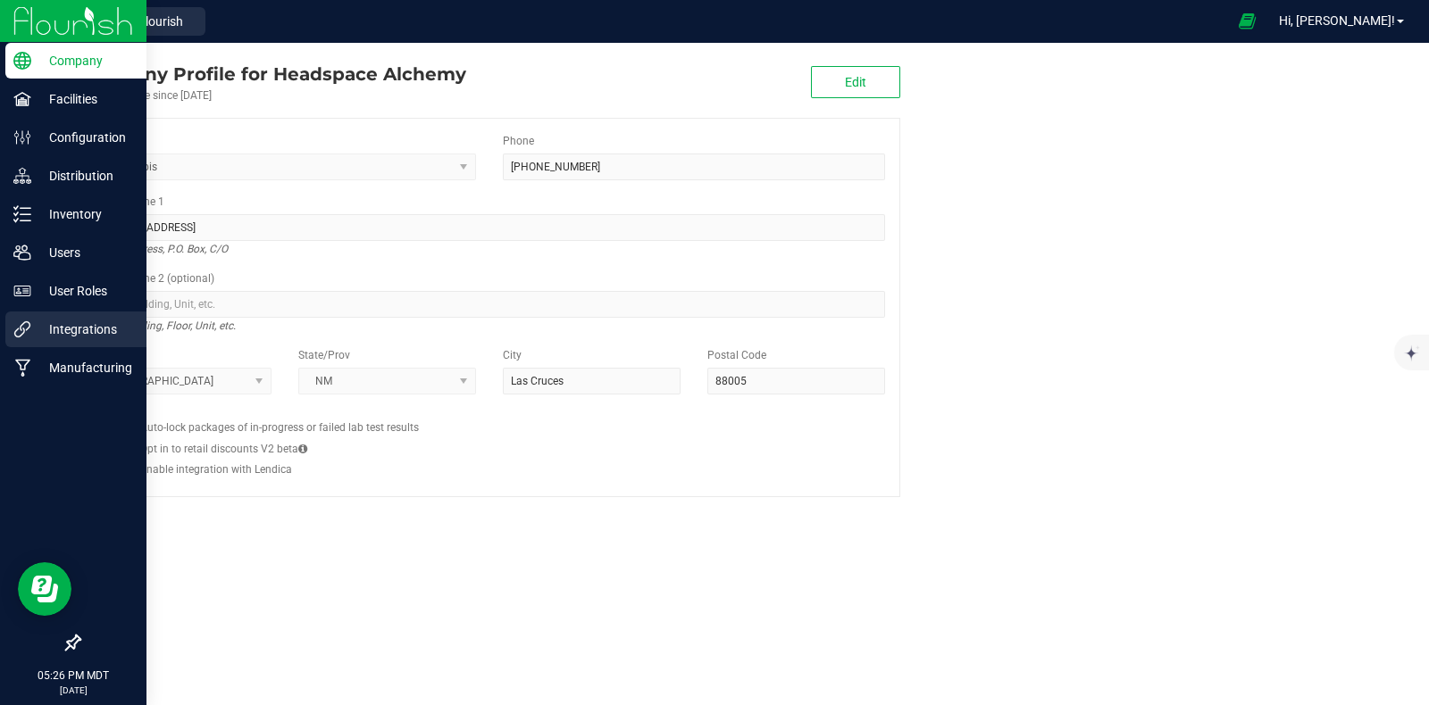
click at [29, 332] on icon at bounding box center [22, 330] width 18 height 18
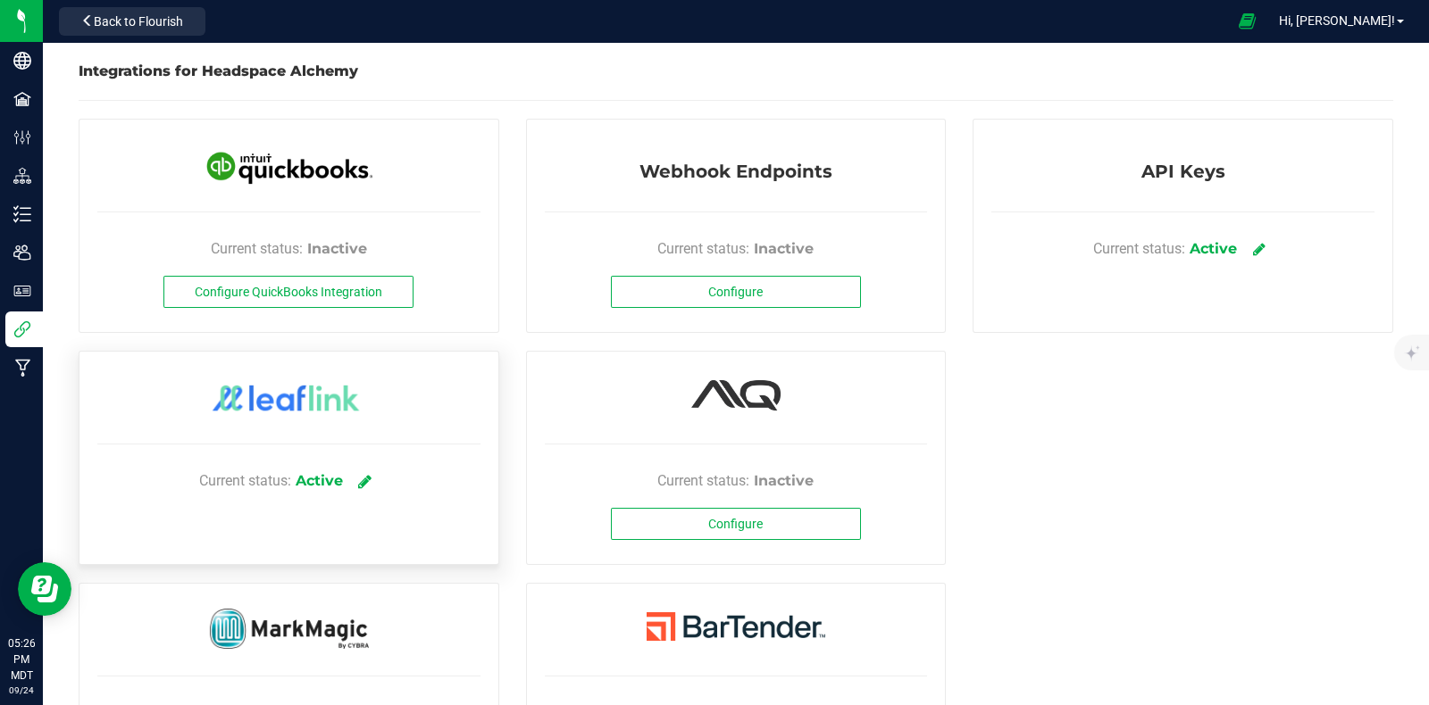
click at [369, 471] on link at bounding box center [364, 480] width 29 height 31
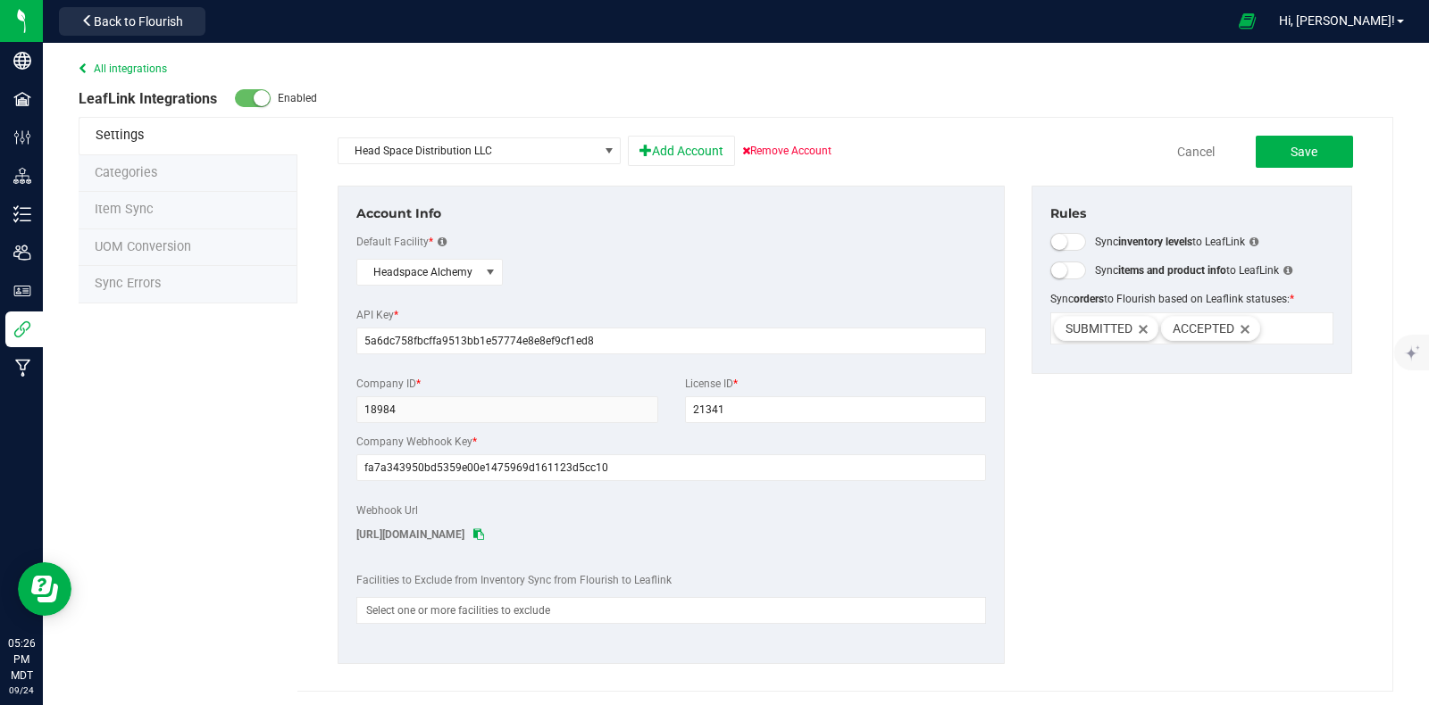
click at [123, 285] on span "Sync Errors" at bounding box center [128, 283] width 66 height 15
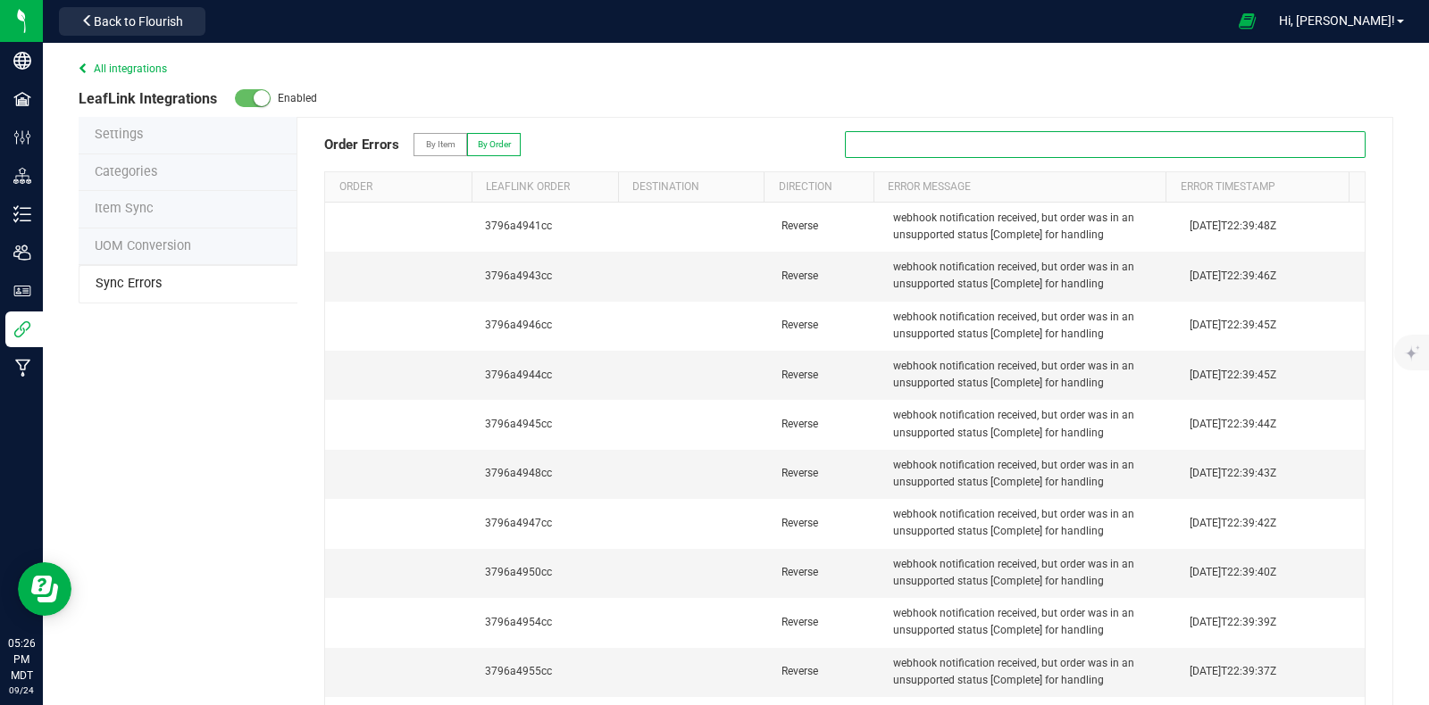
click at [1001, 139] on input "text" at bounding box center [1105, 144] width 521 height 27
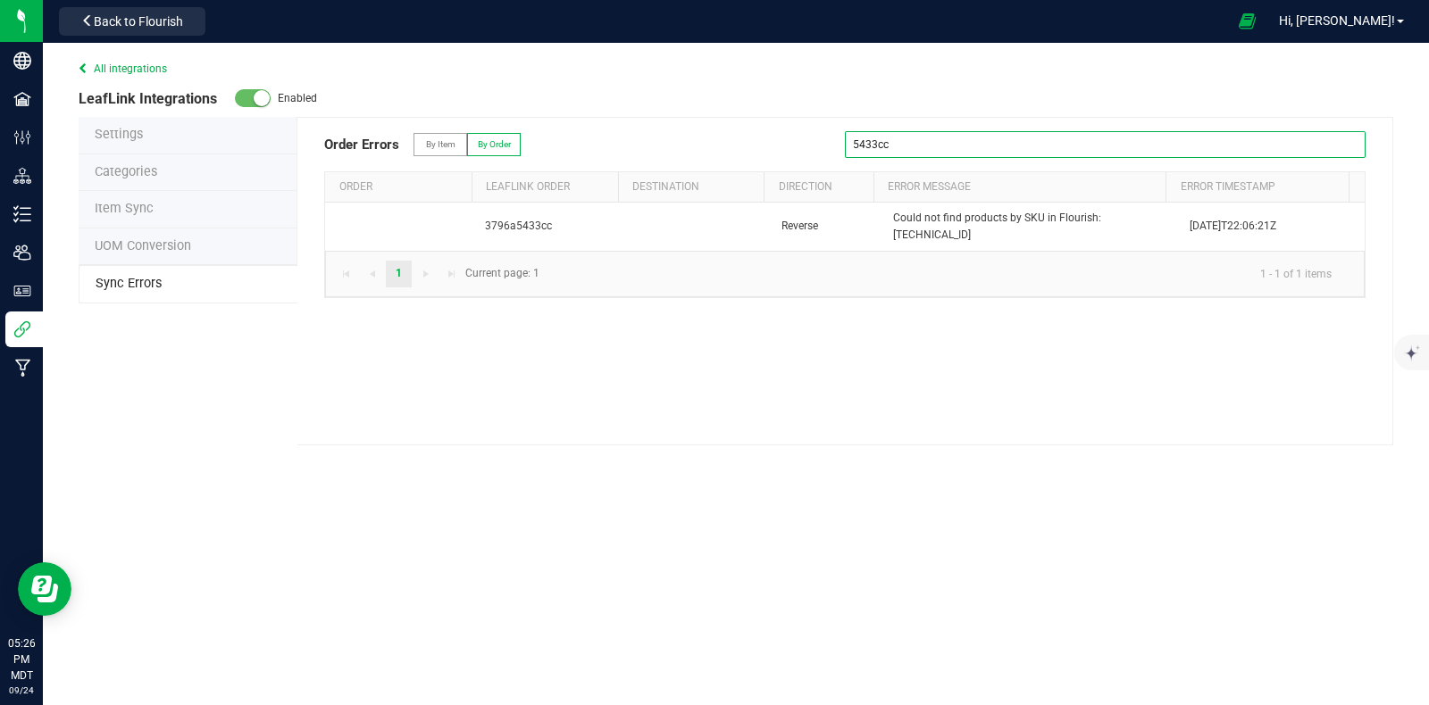
type input "5433cc"
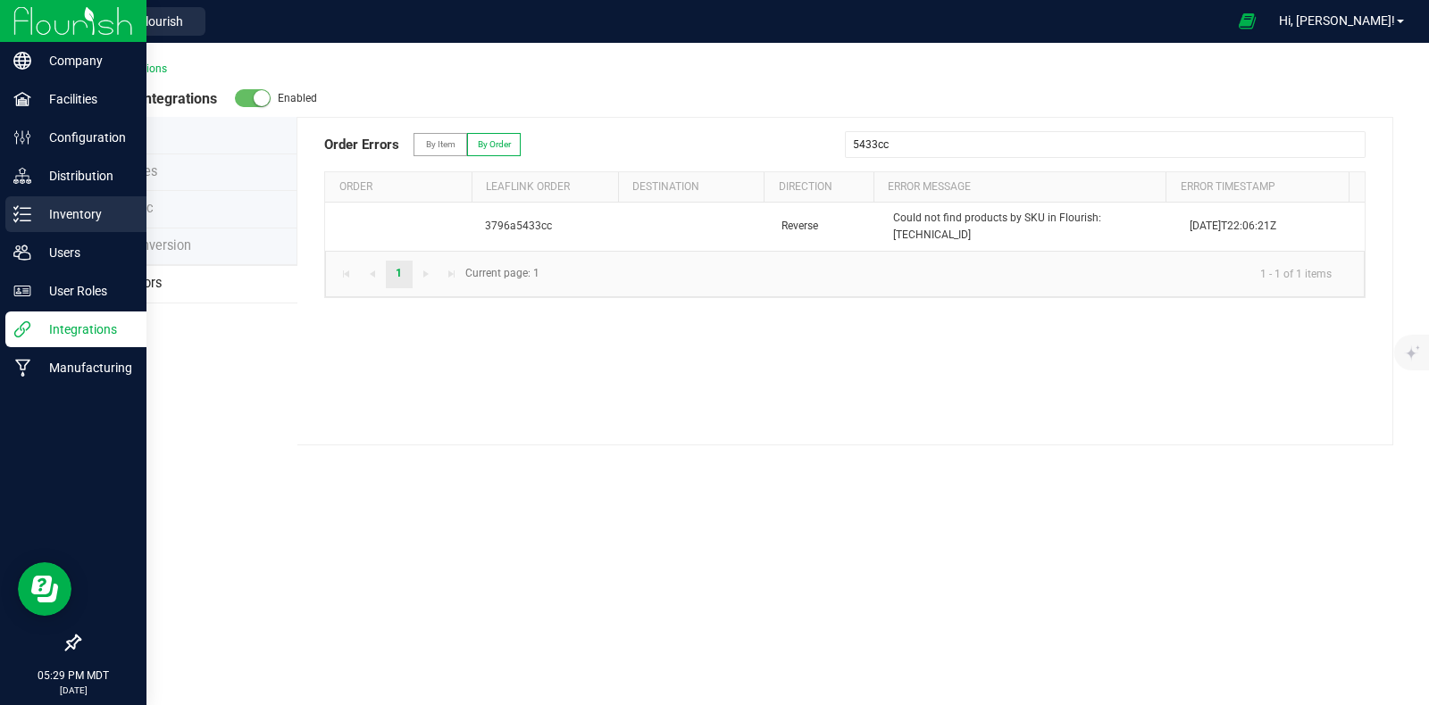
click at [73, 211] on p "Inventory" at bounding box center [84, 214] width 107 height 21
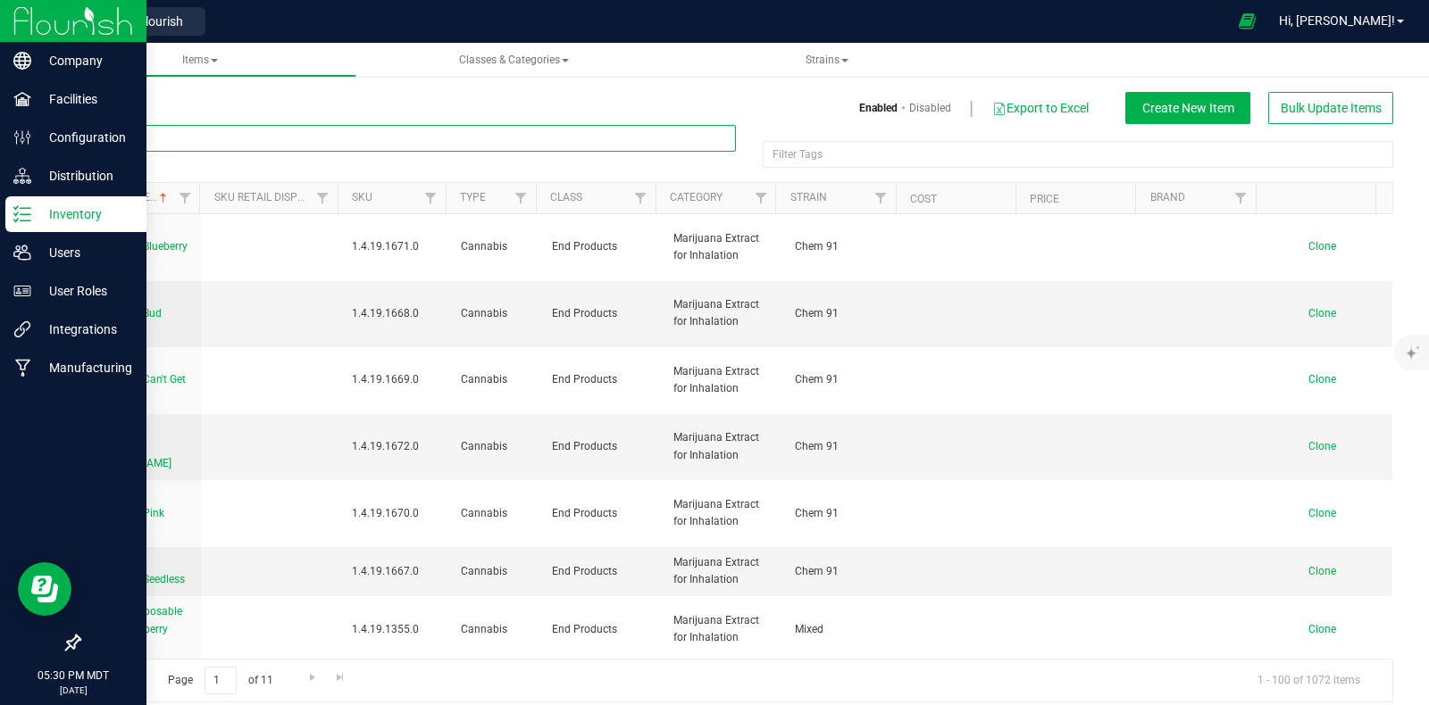
click at [270, 140] on input "text" at bounding box center [407, 138] width 657 height 27
click at [190, 135] on input "text" at bounding box center [407, 138] width 657 height 27
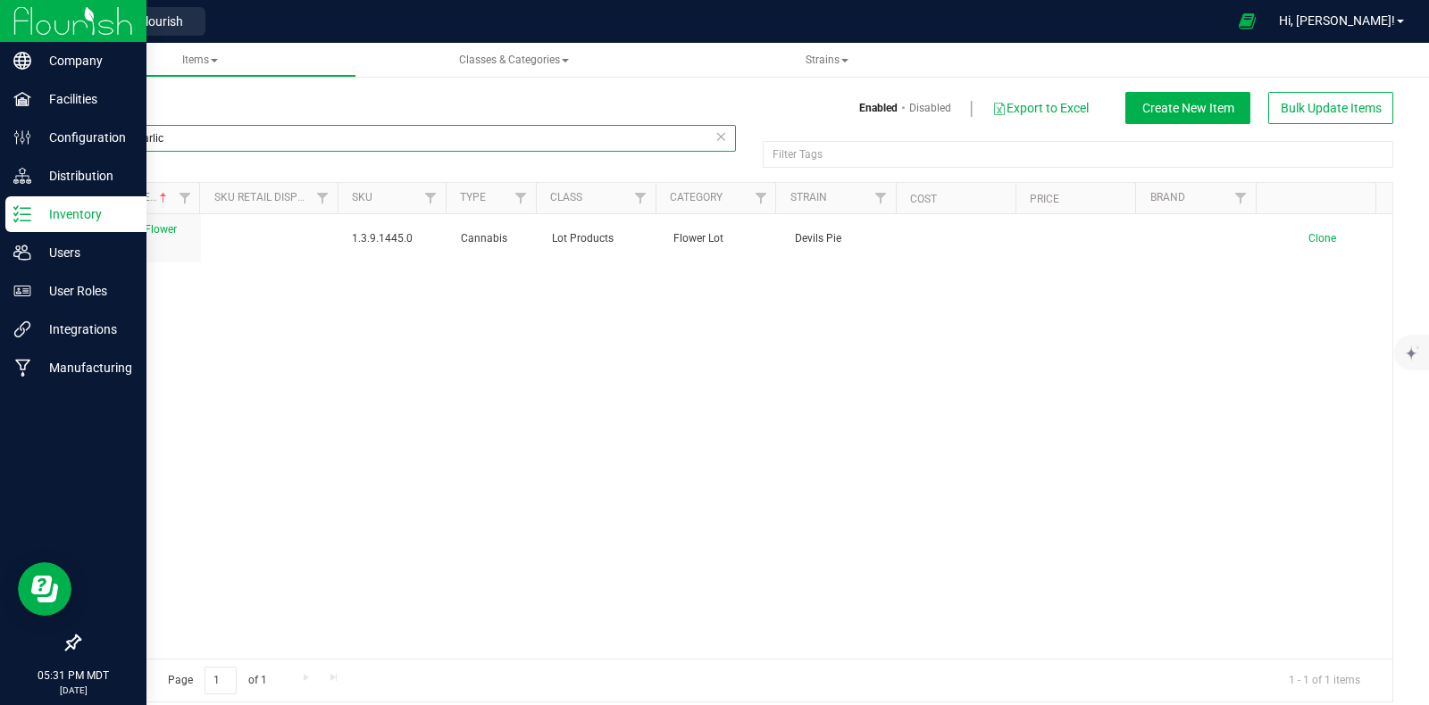
type input "devils garlic"
drag, startPoint x: 213, startPoint y: 142, endPoint x: 71, endPoint y: 138, distance: 142.0
click at [72, 138] on div "devils garlic Filter Tags Filter Tags Item Name Sku Retail Display Name SKU Typ…" at bounding box center [735, 413] width 1341 height 579
type input "hashito"
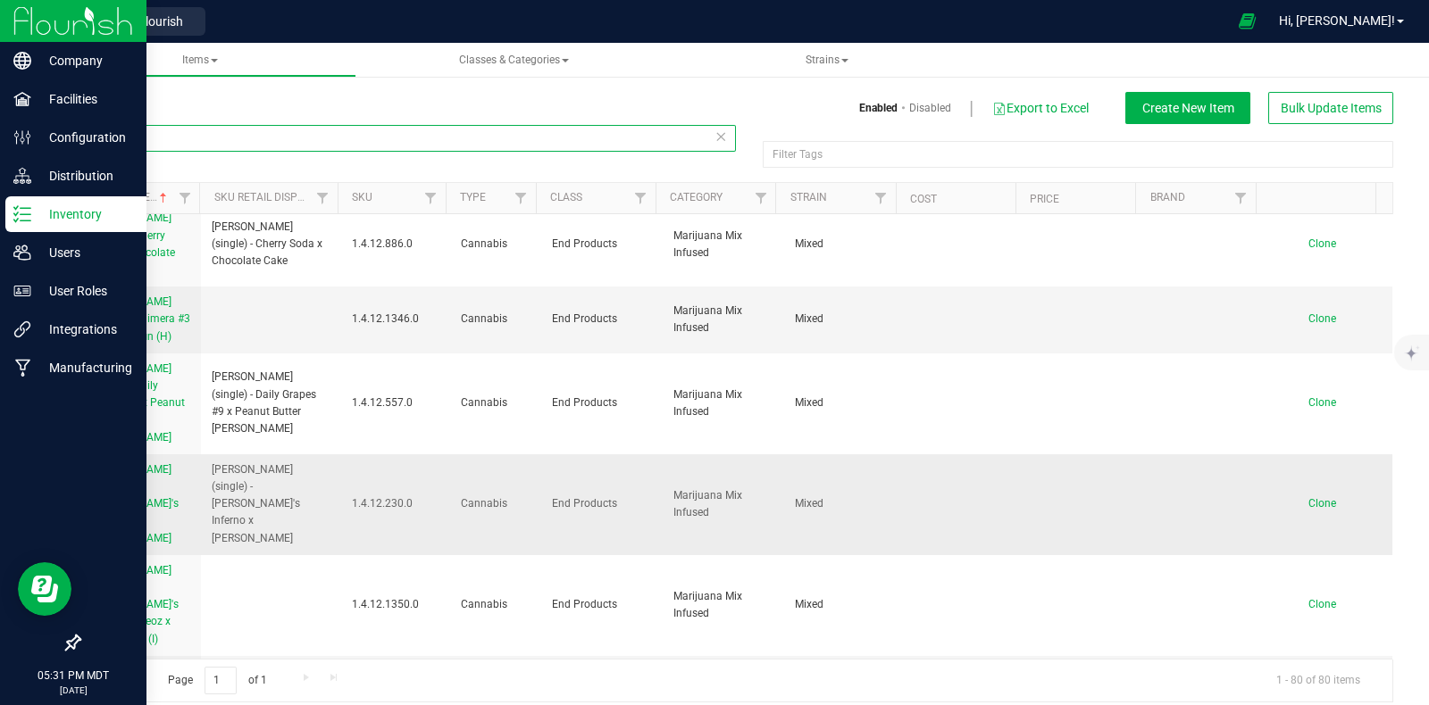
scroll to position [892, 0]
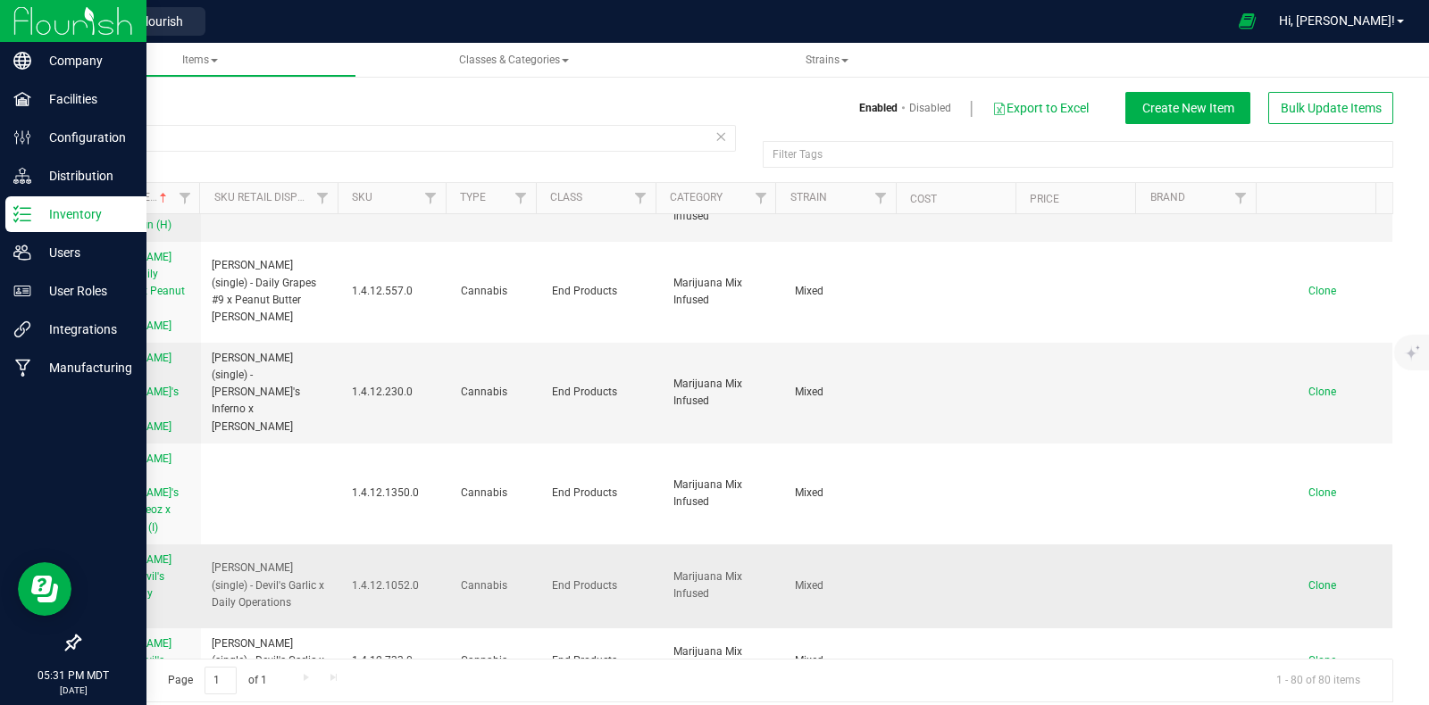
drag, startPoint x: 410, startPoint y: 364, endPoint x: 338, endPoint y: 364, distance: 72.3
click at [341, 545] on td "1.4.12.1052.0" at bounding box center [396, 587] width 110 height 84
copy span "1.4.12.1052.0"
click at [179, 9] on button "Back to Flourish" at bounding box center [132, 21] width 146 height 29
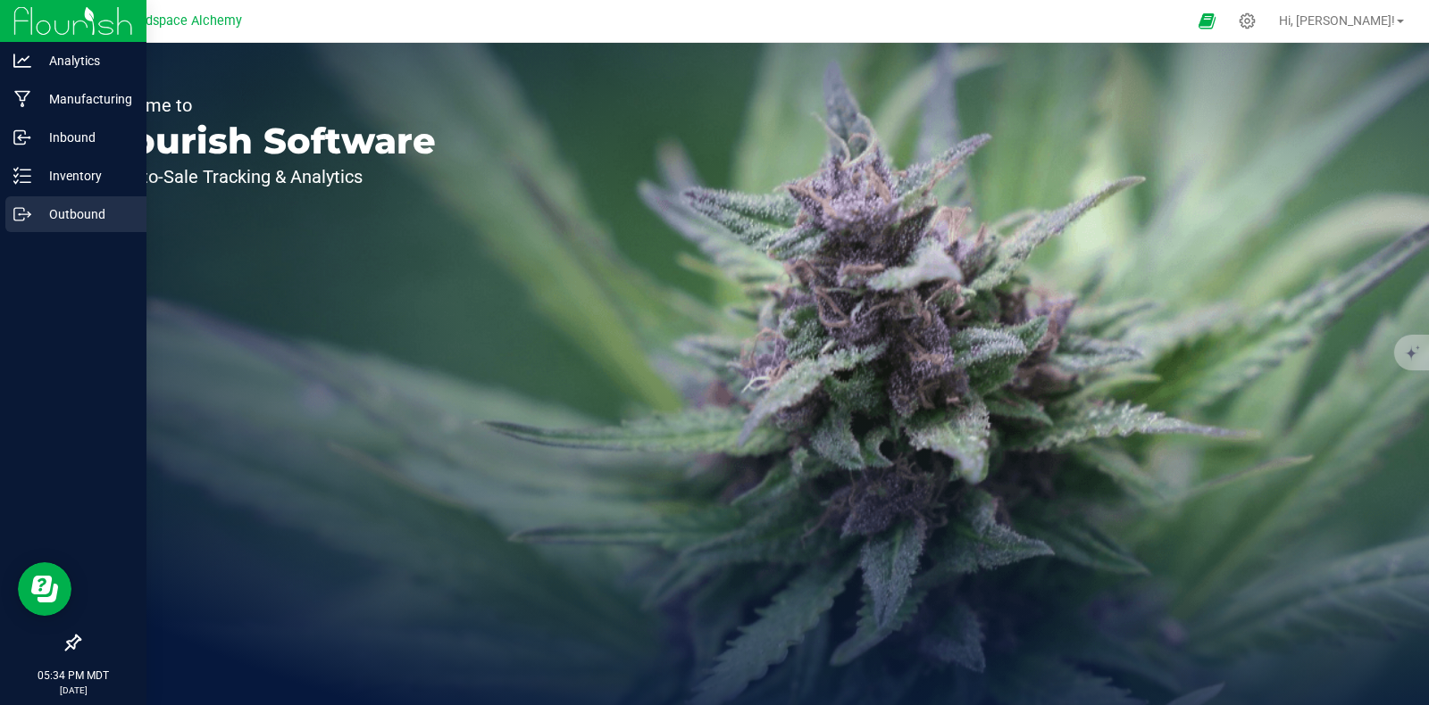
click at [19, 207] on icon at bounding box center [22, 214] width 18 height 18
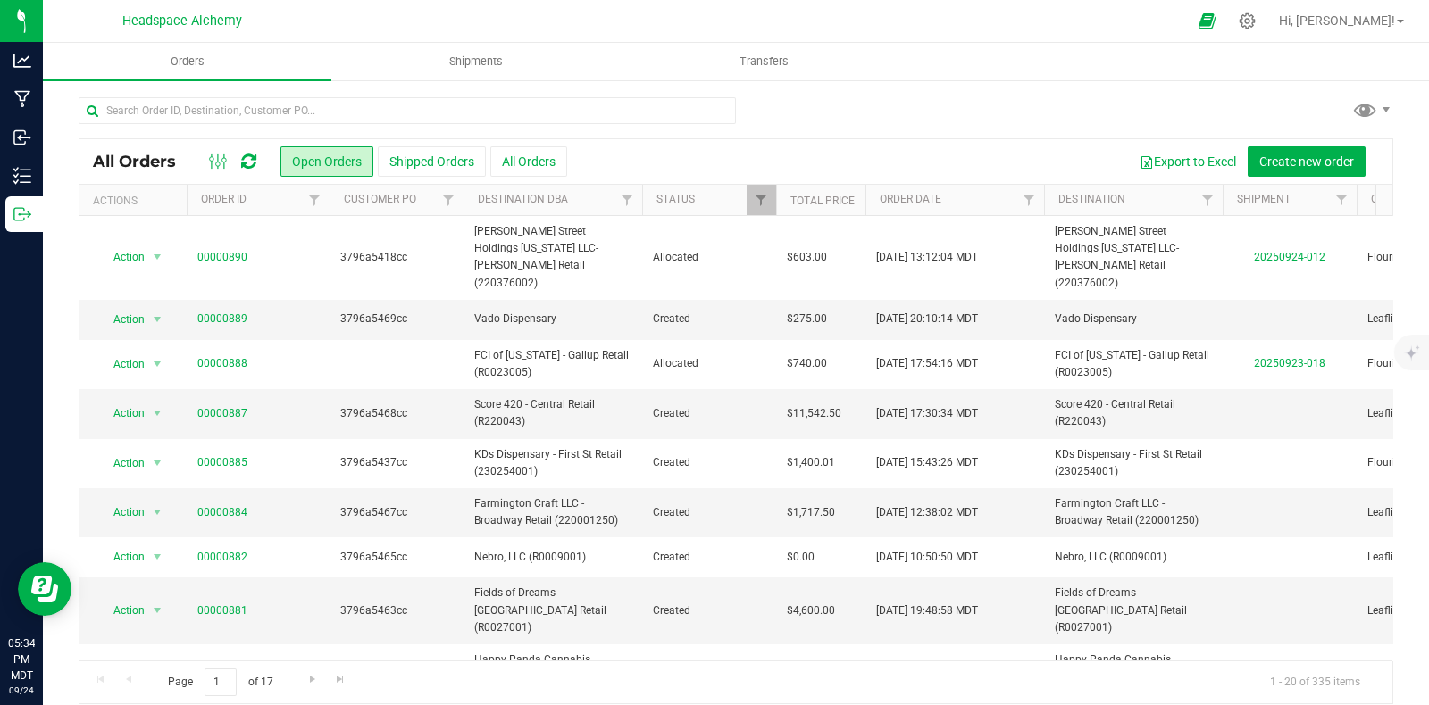
click at [245, 158] on icon at bounding box center [248, 162] width 15 height 18
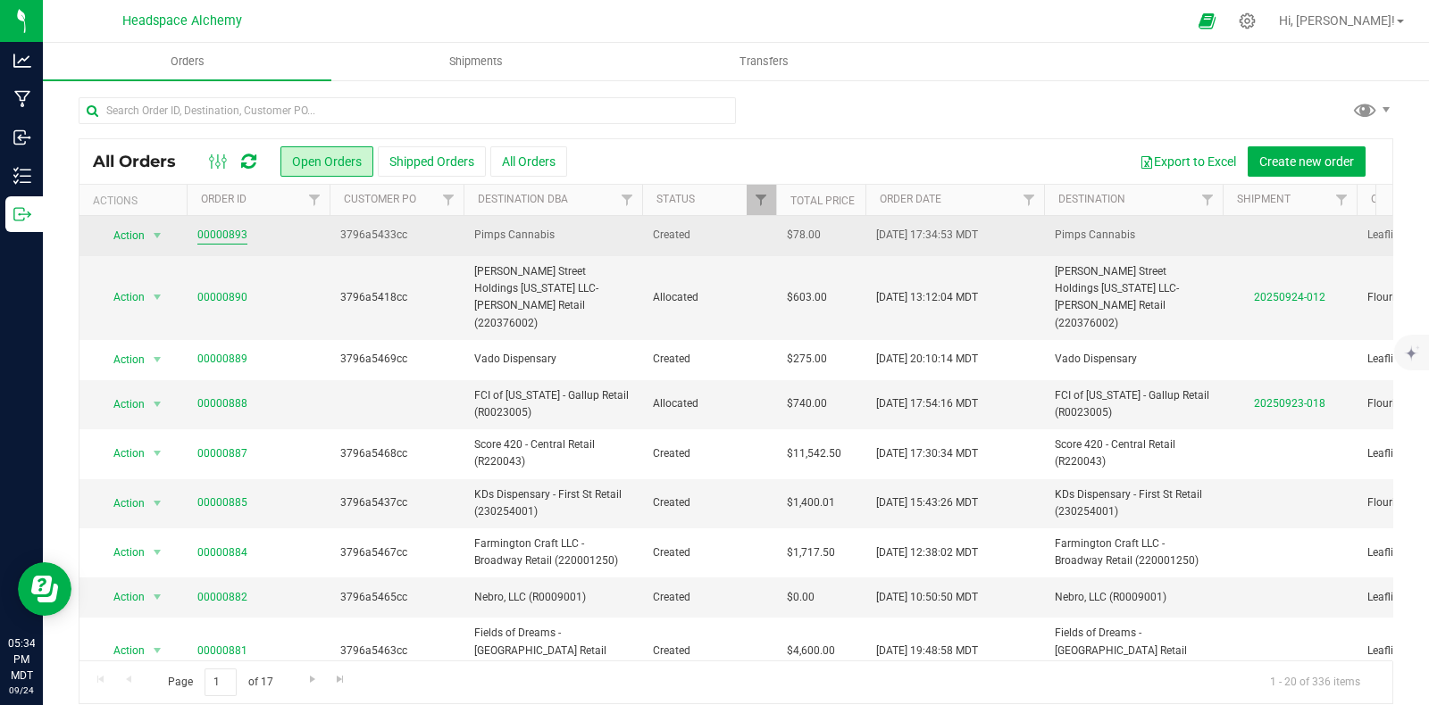
click at [221, 235] on link "00000893" at bounding box center [222, 235] width 50 height 17
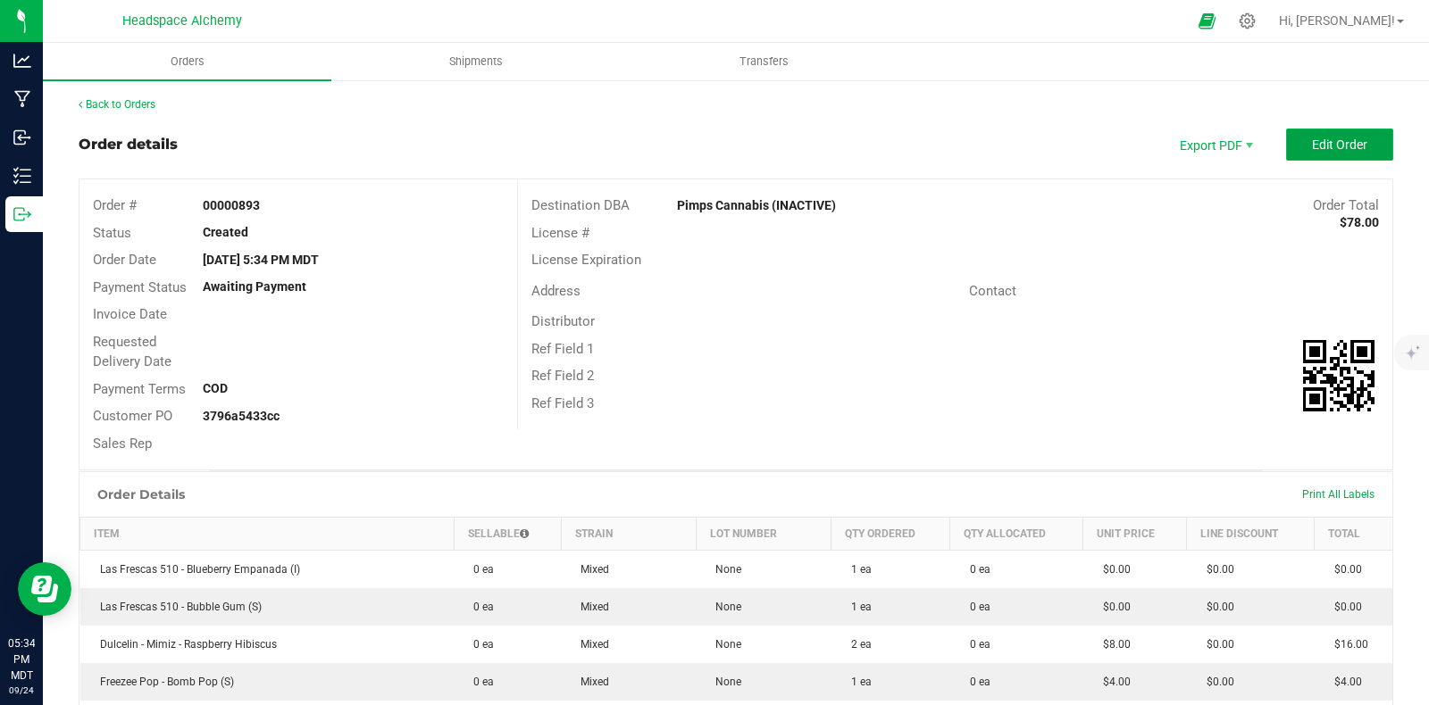
click at [1313, 146] on span "Edit Order" at bounding box center [1339, 145] width 55 height 14
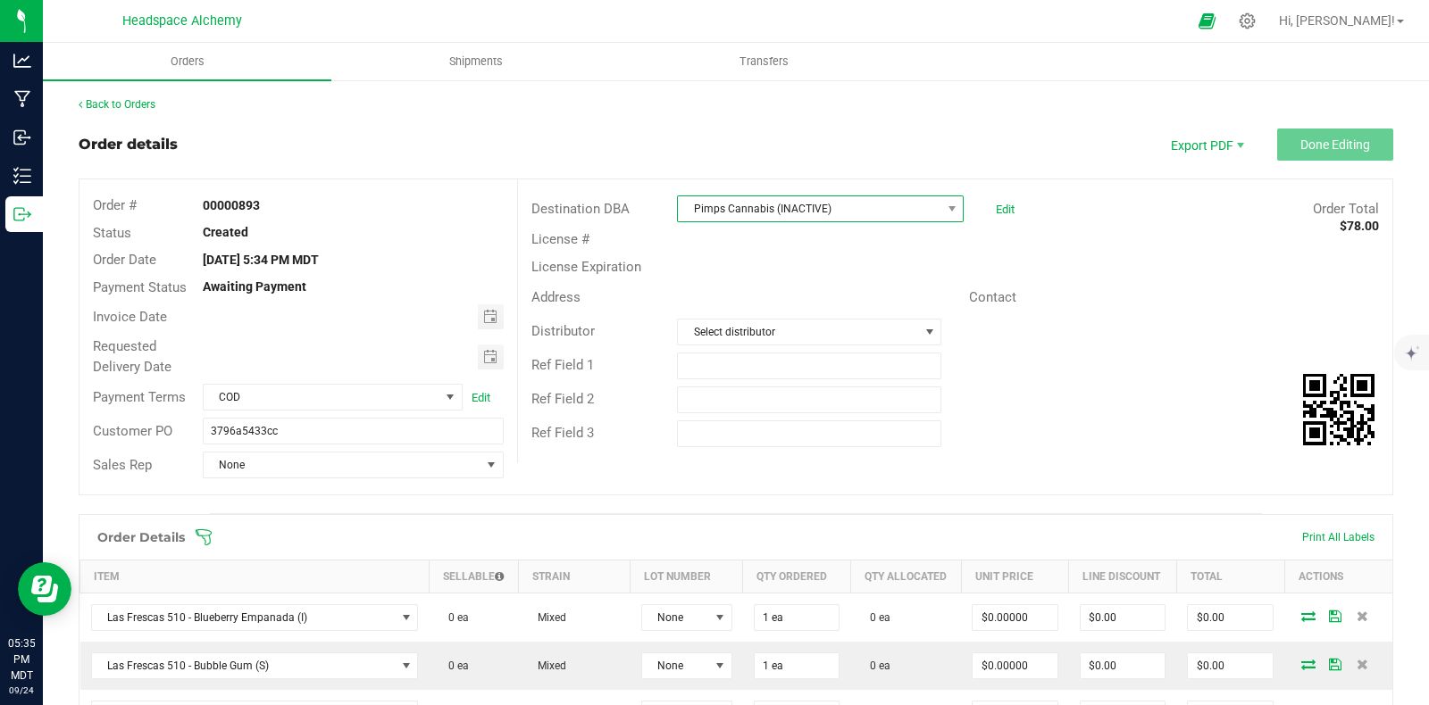
click at [843, 202] on span "Pimps Cannabis (INACTIVE)" at bounding box center [809, 208] width 263 height 25
click at [945, 205] on span at bounding box center [952, 209] width 14 height 14
click at [945, 210] on span at bounding box center [952, 209] width 14 height 14
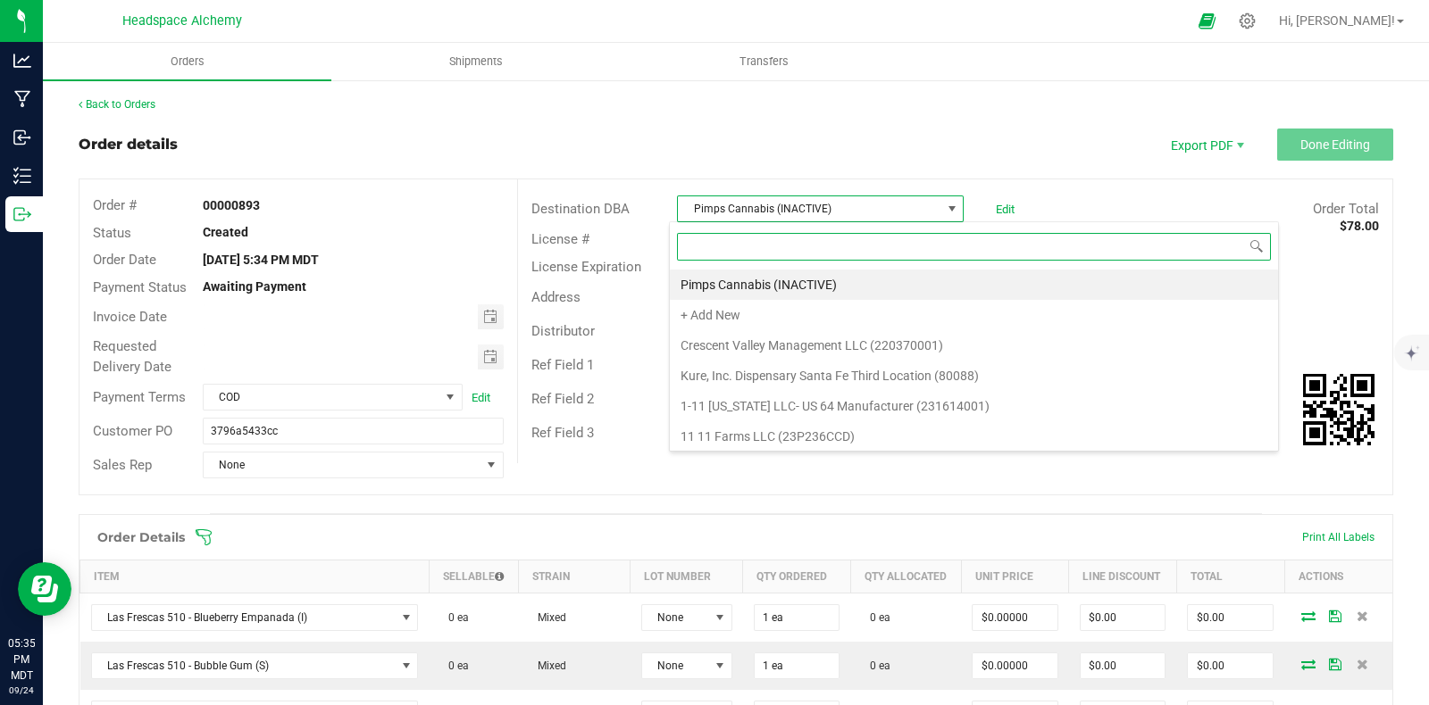
scroll to position [26, 282]
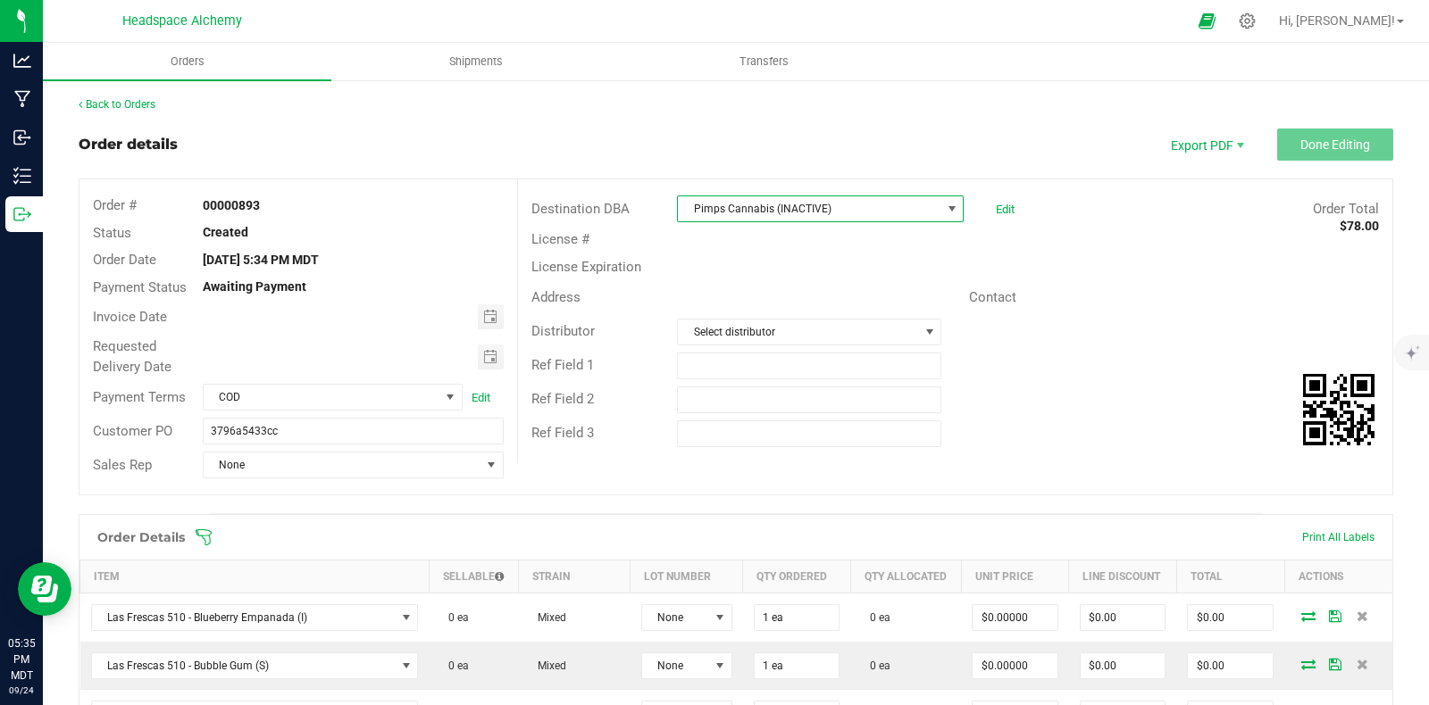
click at [945, 205] on span at bounding box center [952, 209] width 14 height 14
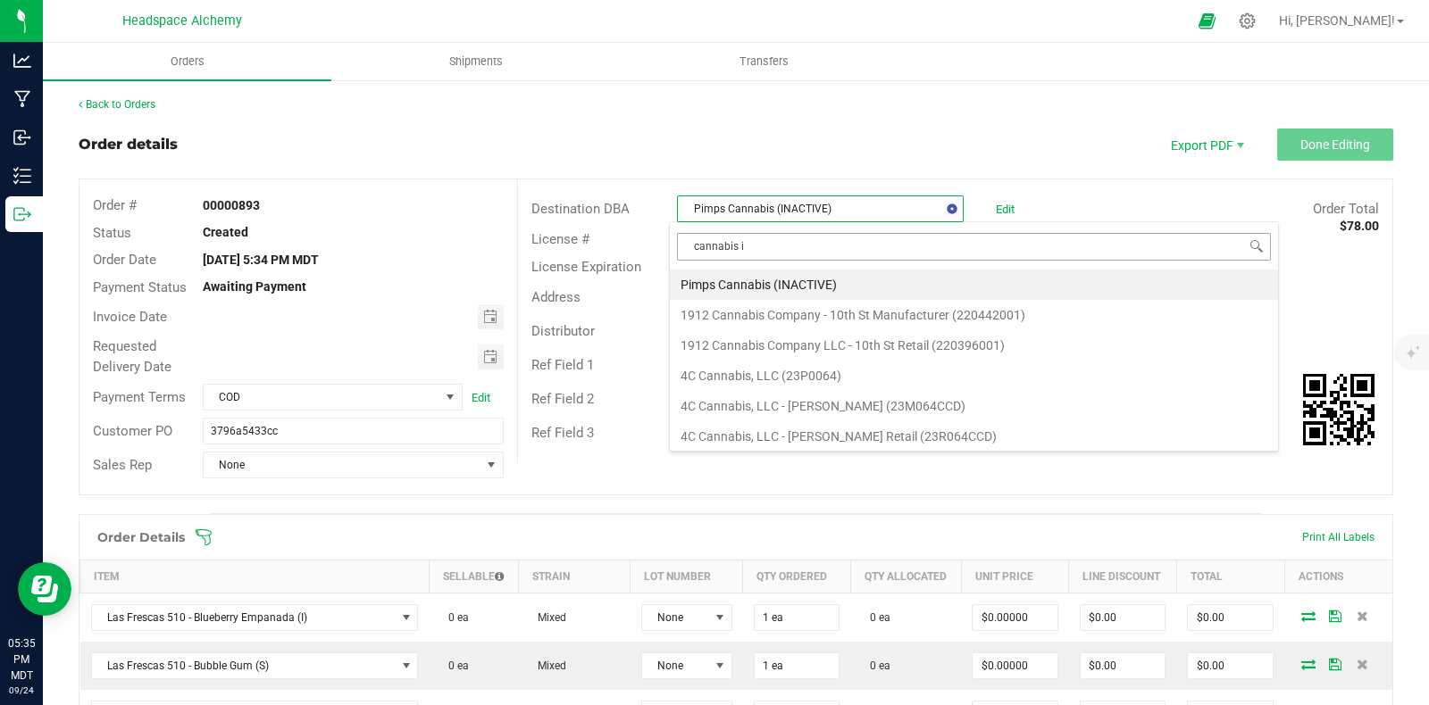
type input "cannabis in"
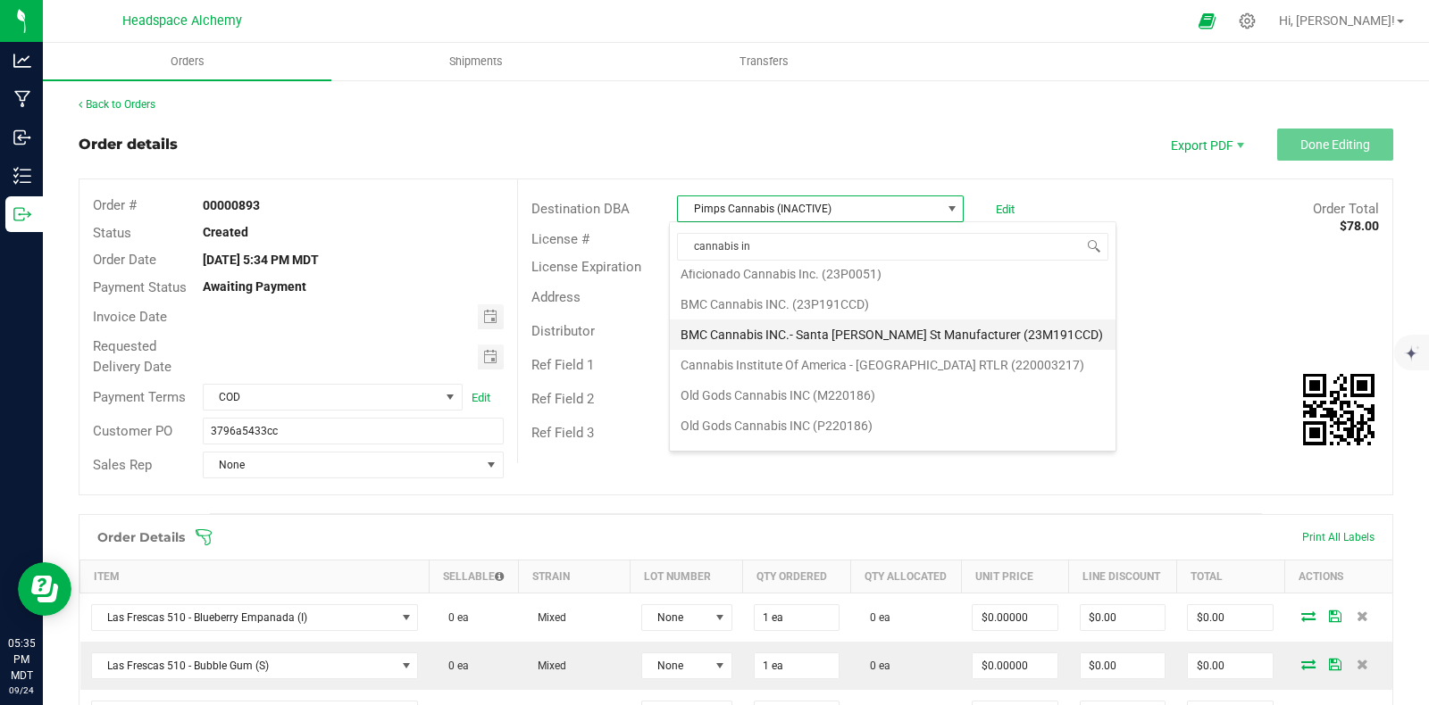
scroll to position [91, 0]
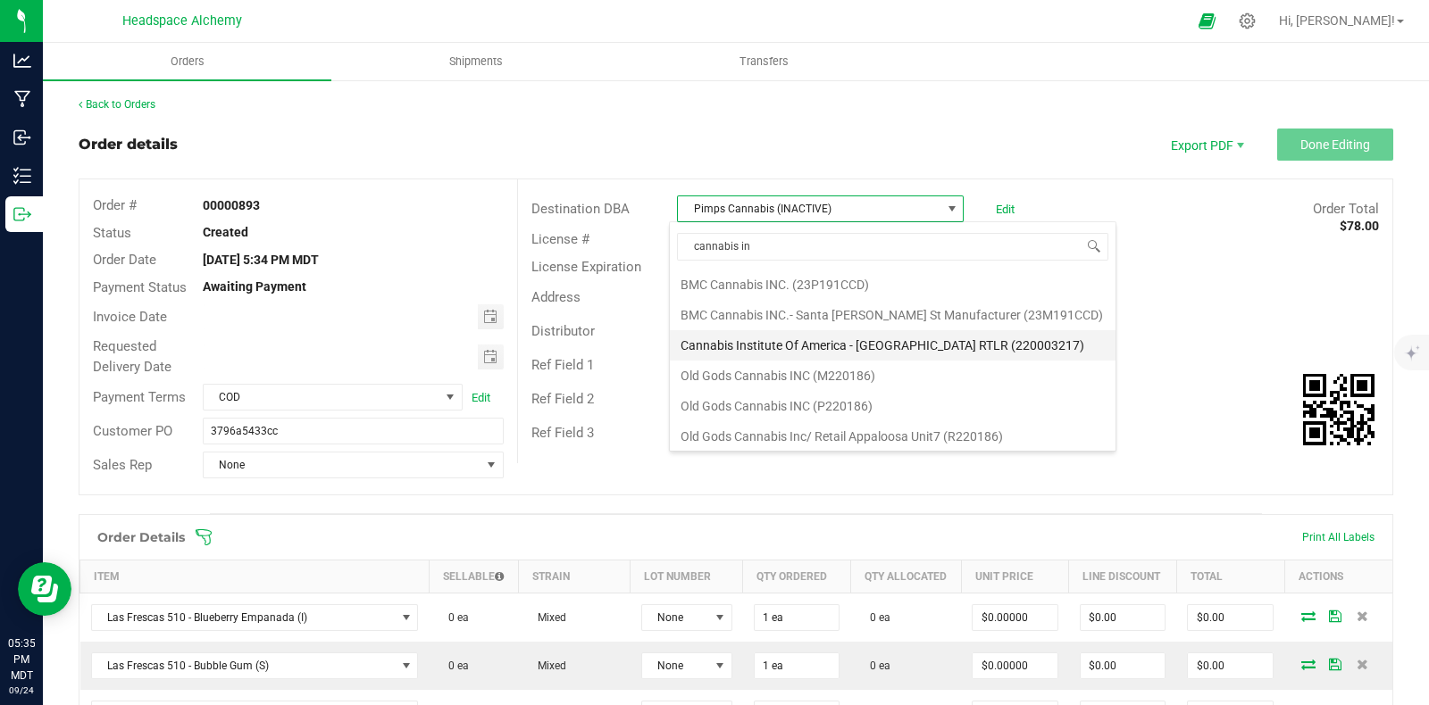
click at [900, 339] on li "Cannabis Institute Of America - [GEOGRAPHIC_DATA] RTLR (220003217)" at bounding box center [893, 345] width 446 height 30
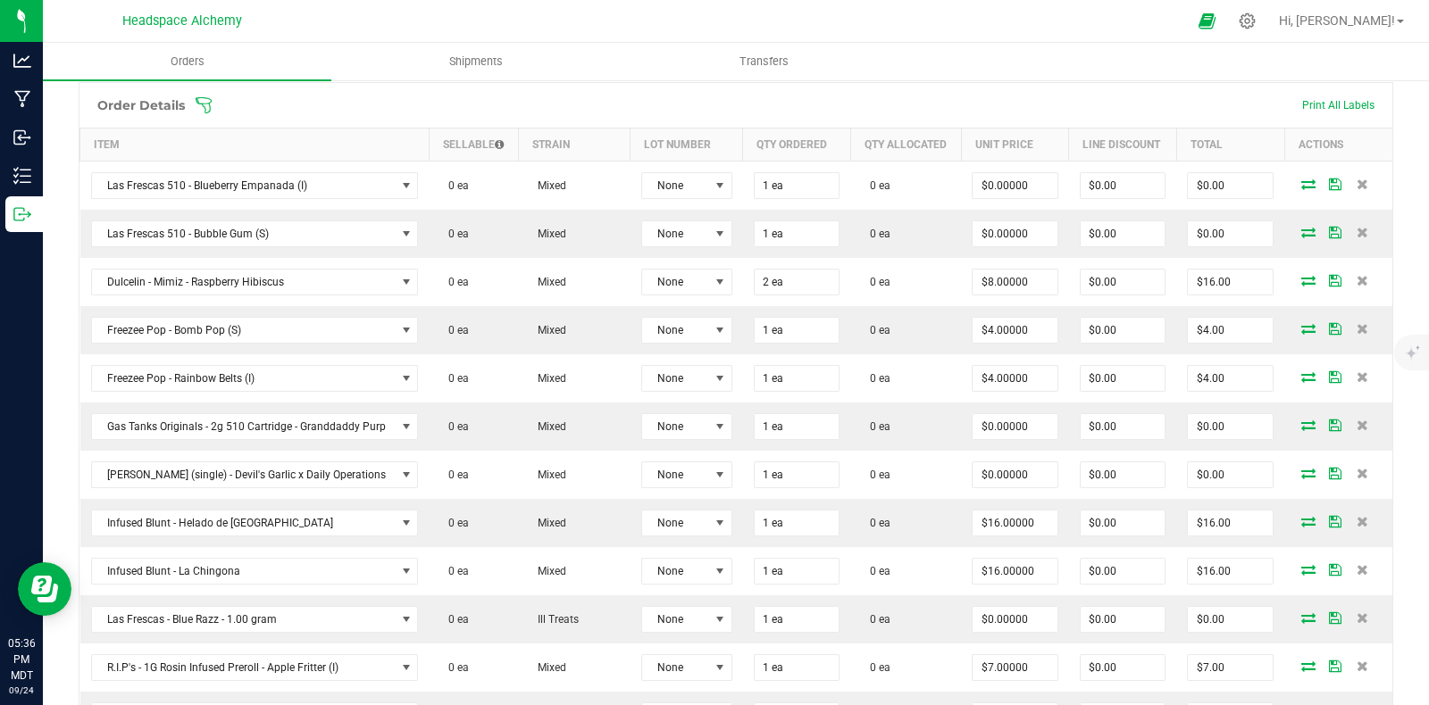
scroll to position [436, 0]
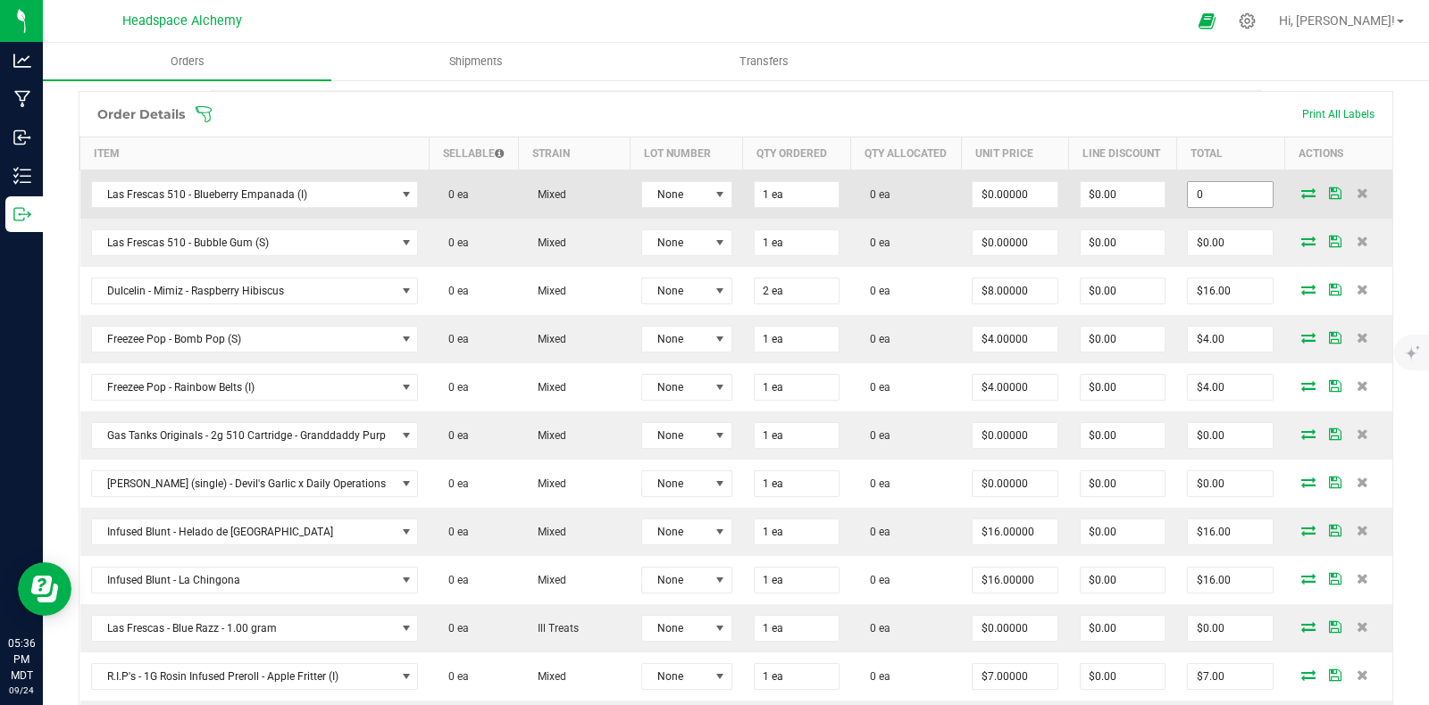
click at [1228, 195] on input "0" at bounding box center [1230, 194] width 85 height 25
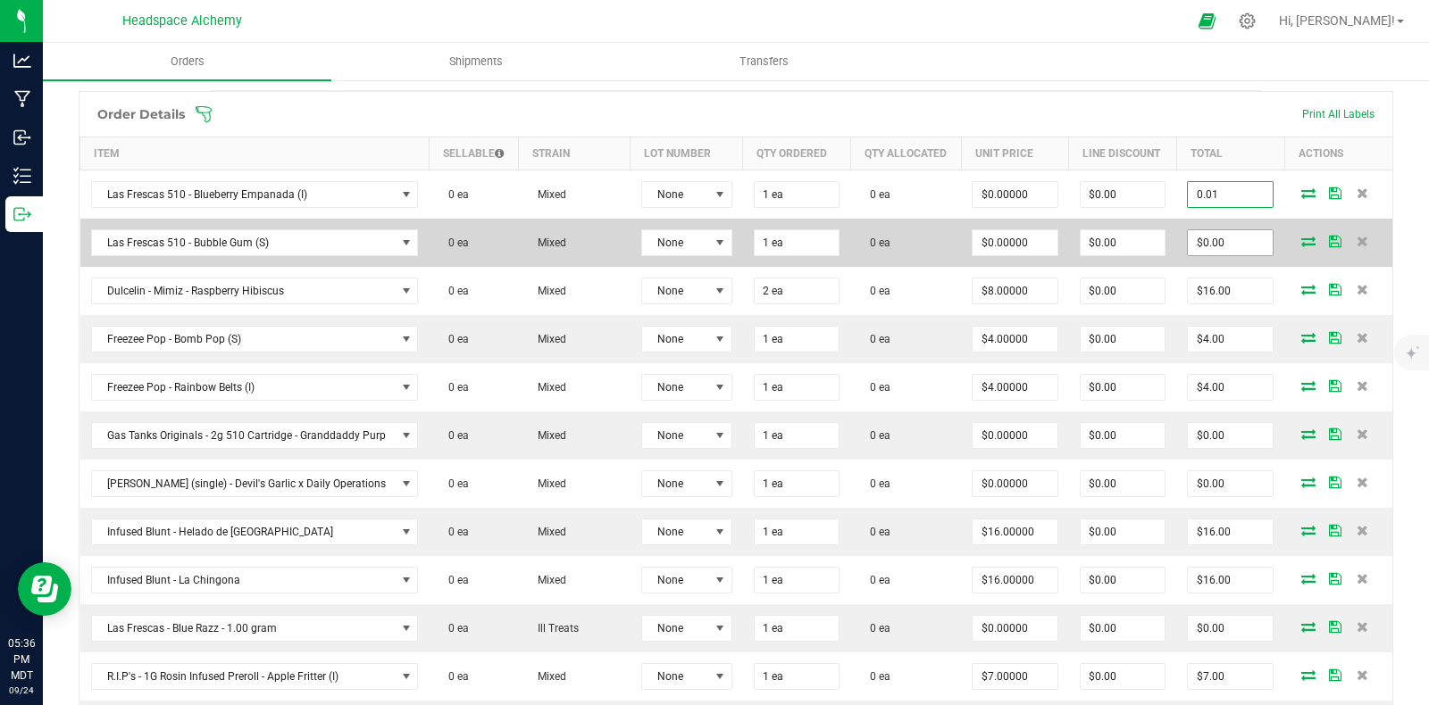
type input "0.01"
type input "$0.01000"
type input "$0.01"
click at [1218, 249] on input "0" at bounding box center [1230, 242] width 85 height 25
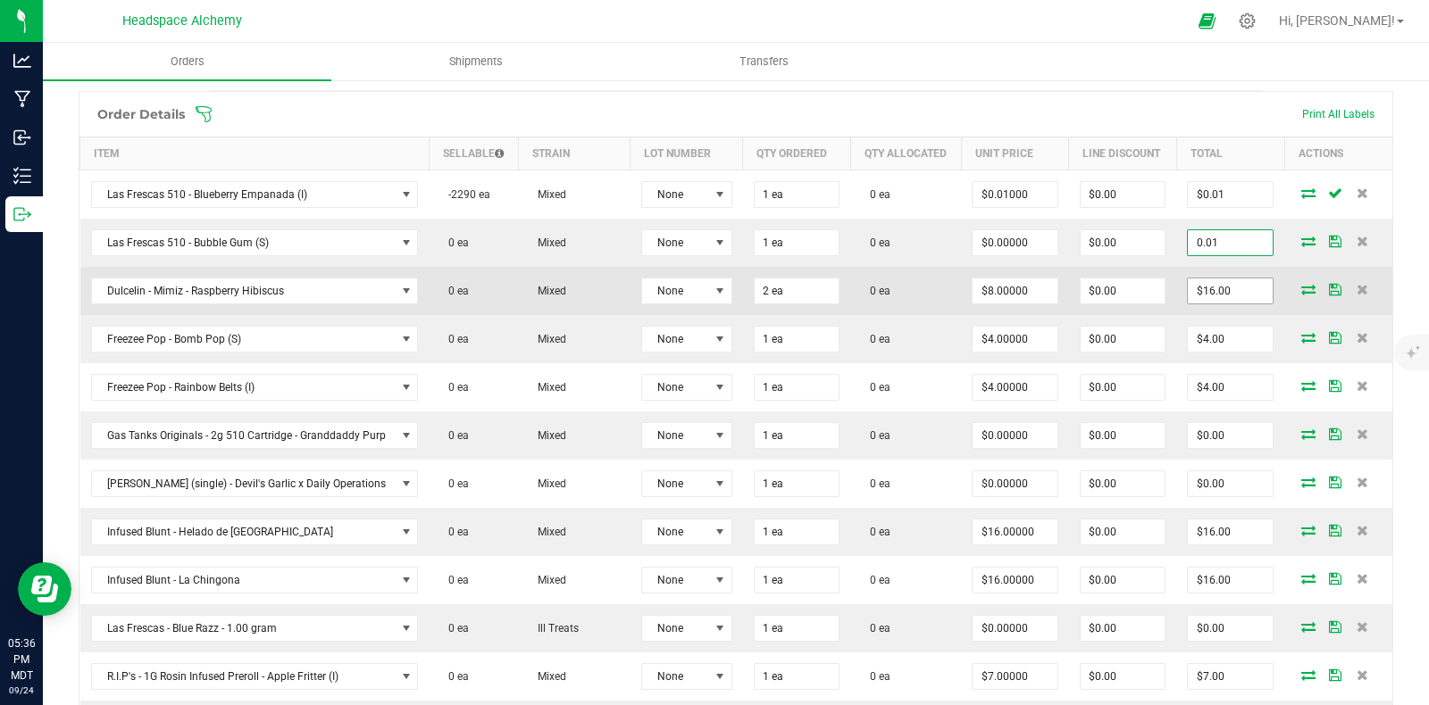
type input "0.01"
click at [1226, 296] on input "$16.00" at bounding box center [1230, 291] width 85 height 25
type input "$0.01000"
type input "$0.01"
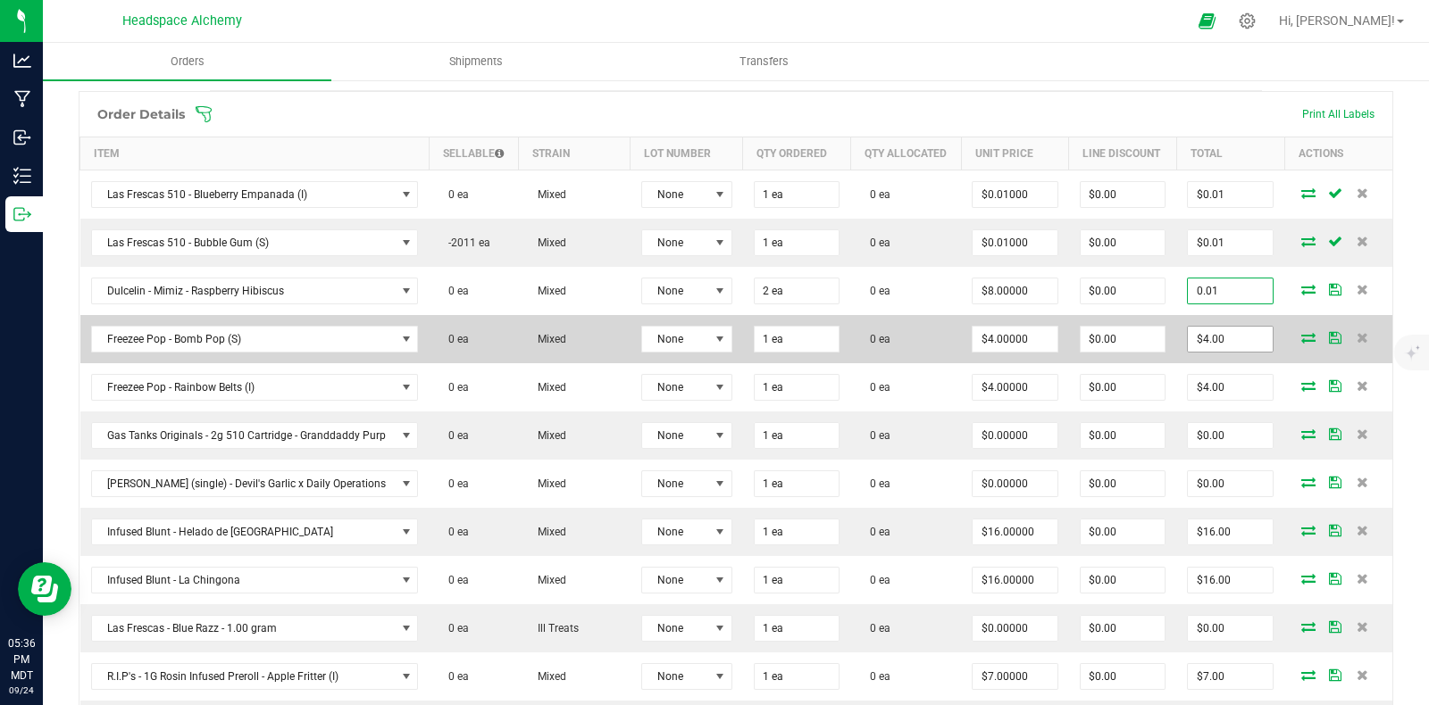
type input "0.01"
type input "$0.00500"
type input "$0.01"
click at [1230, 338] on input "4" at bounding box center [1230, 339] width 85 height 25
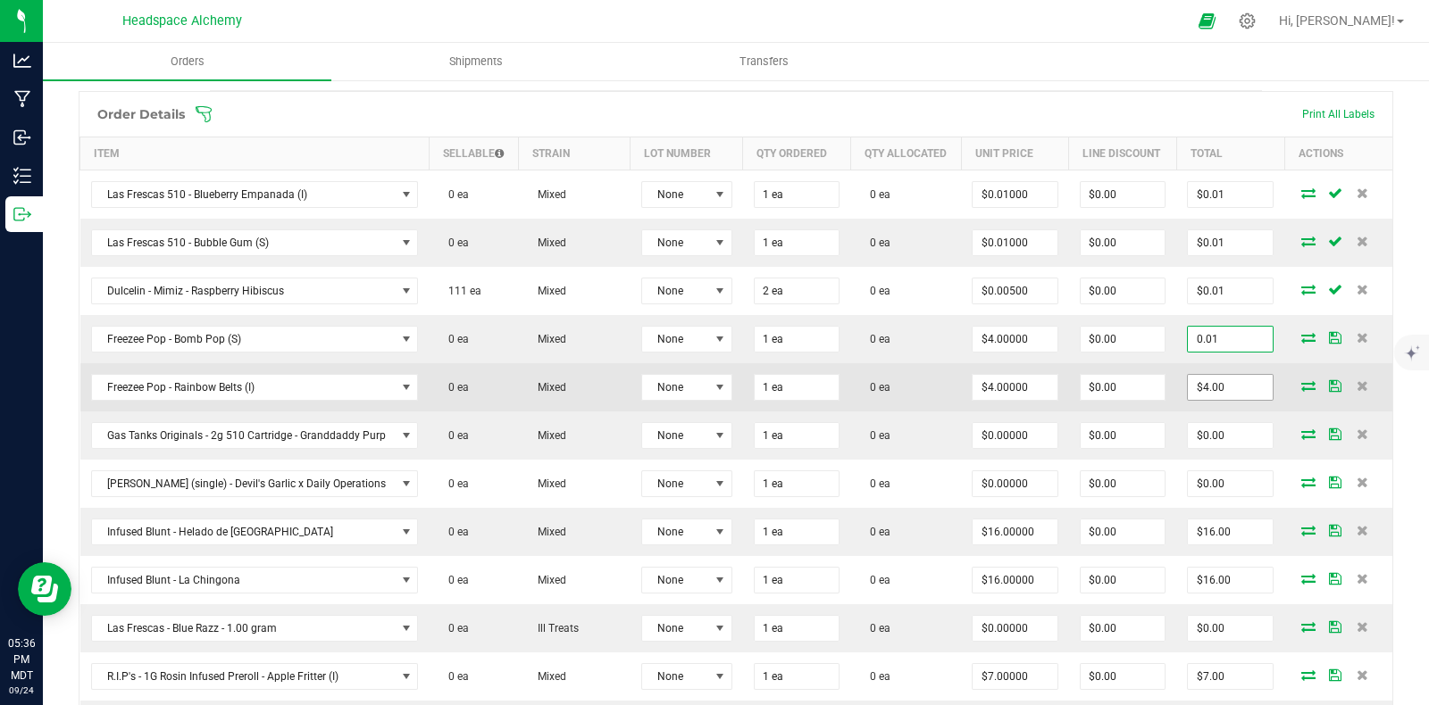
type input "0.01"
click at [1227, 394] on input "$4.00" at bounding box center [1230, 387] width 85 height 25
type input "$0.01000"
type input "$0.01"
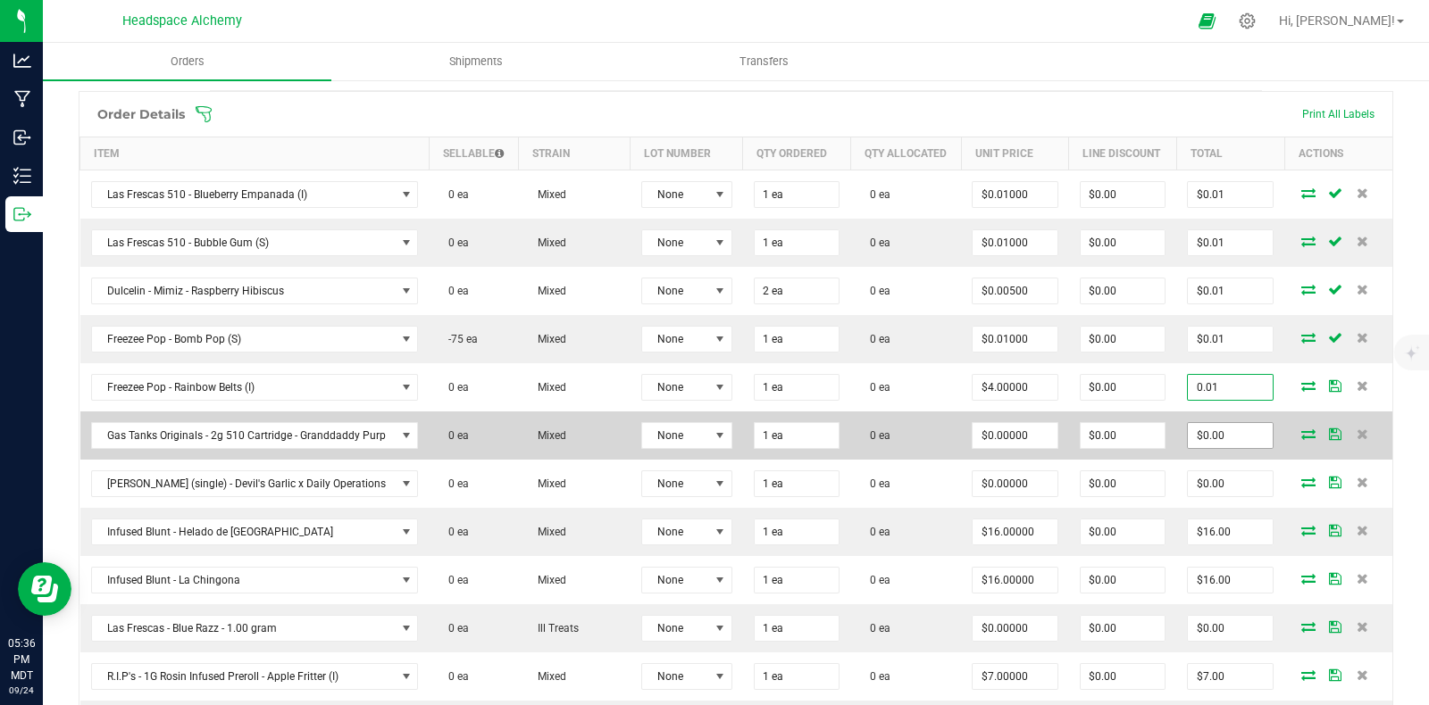
type input "0.01"
click at [1229, 449] on span "$0.00" at bounding box center [1230, 435] width 87 height 27
type input "$0.01000"
type input "$0.01"
click at [1215, 442] on input "$0.00" at bounding box center [1230, 435] width 85 height 25
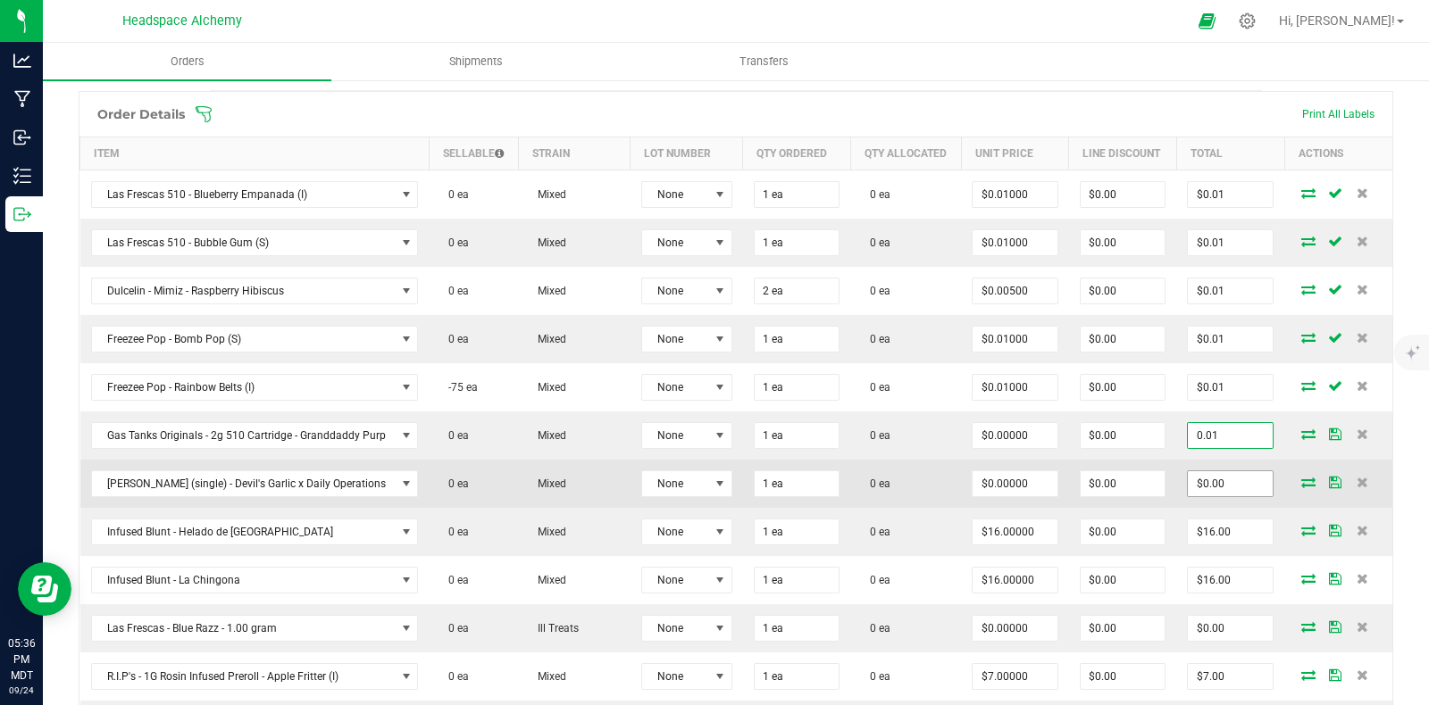
type input "0.01"
click at [1218, 492] on input "$0.00" at bounding box center [1230, 483] width 85 height 25
type input "$0.01000"
type input "$0.01"
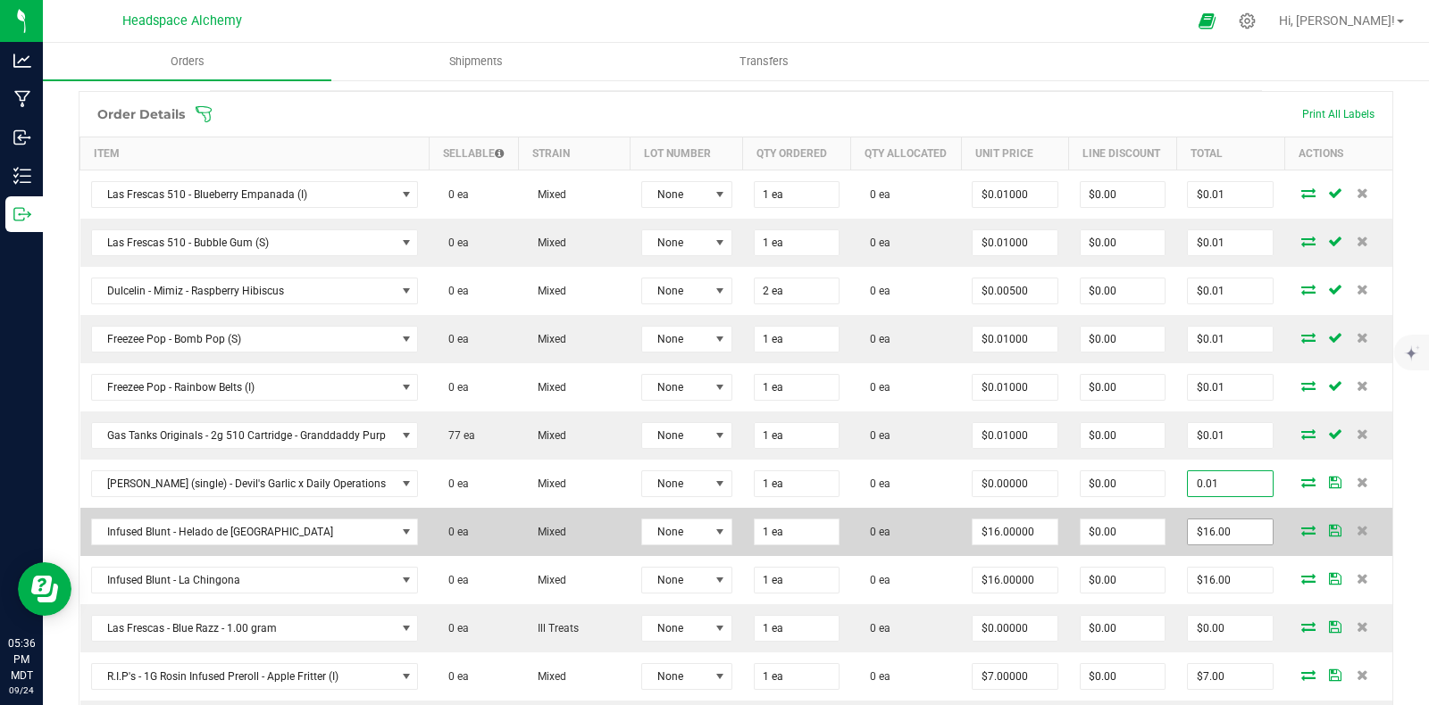
type input "0.01"
click at [1224, 533] on input "$16.00" at bounding box center [1230, 532] width 85 height 25
type input "$0.01000"
type input "$0.01"
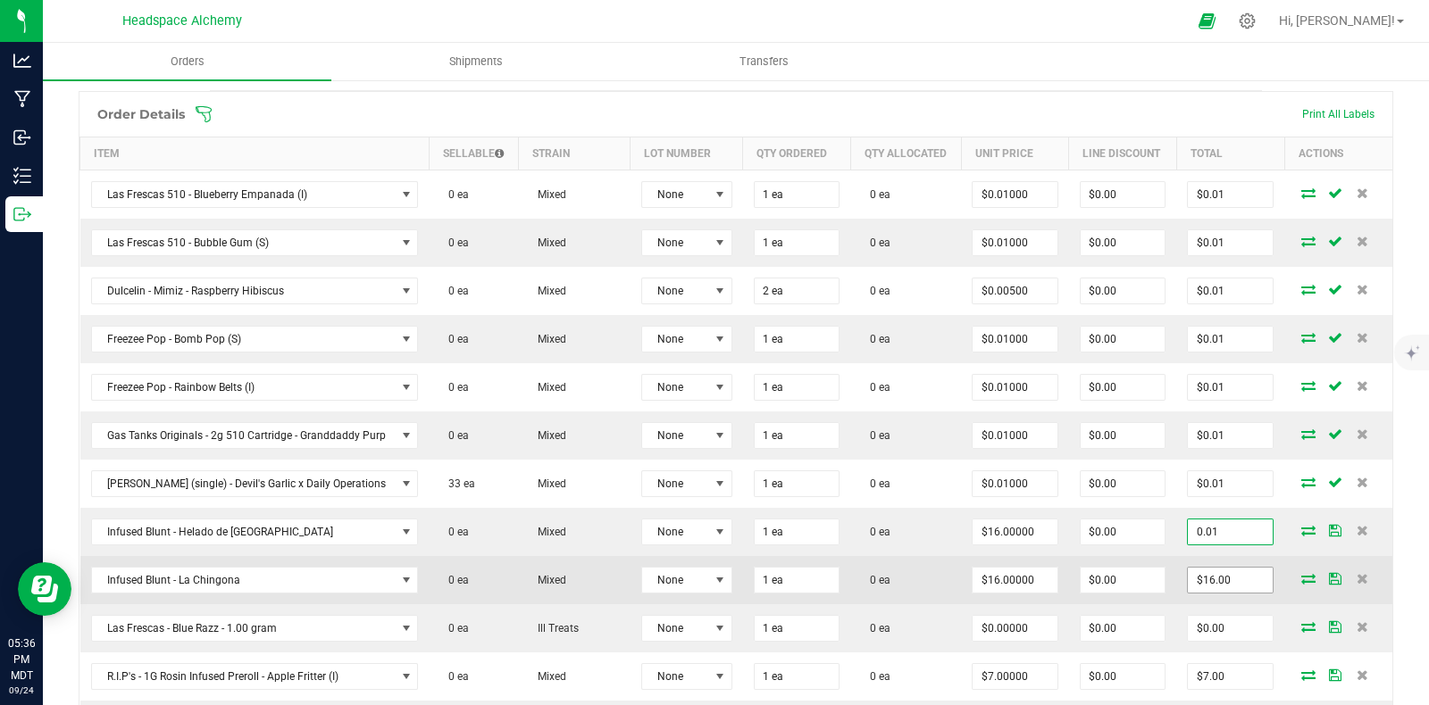
type input "0.01"
click at [1239, 587] on input "$16.00" at bounding box center [1230, 580] width 85 height 25
type input "$0.01000"
type input "$0.01"
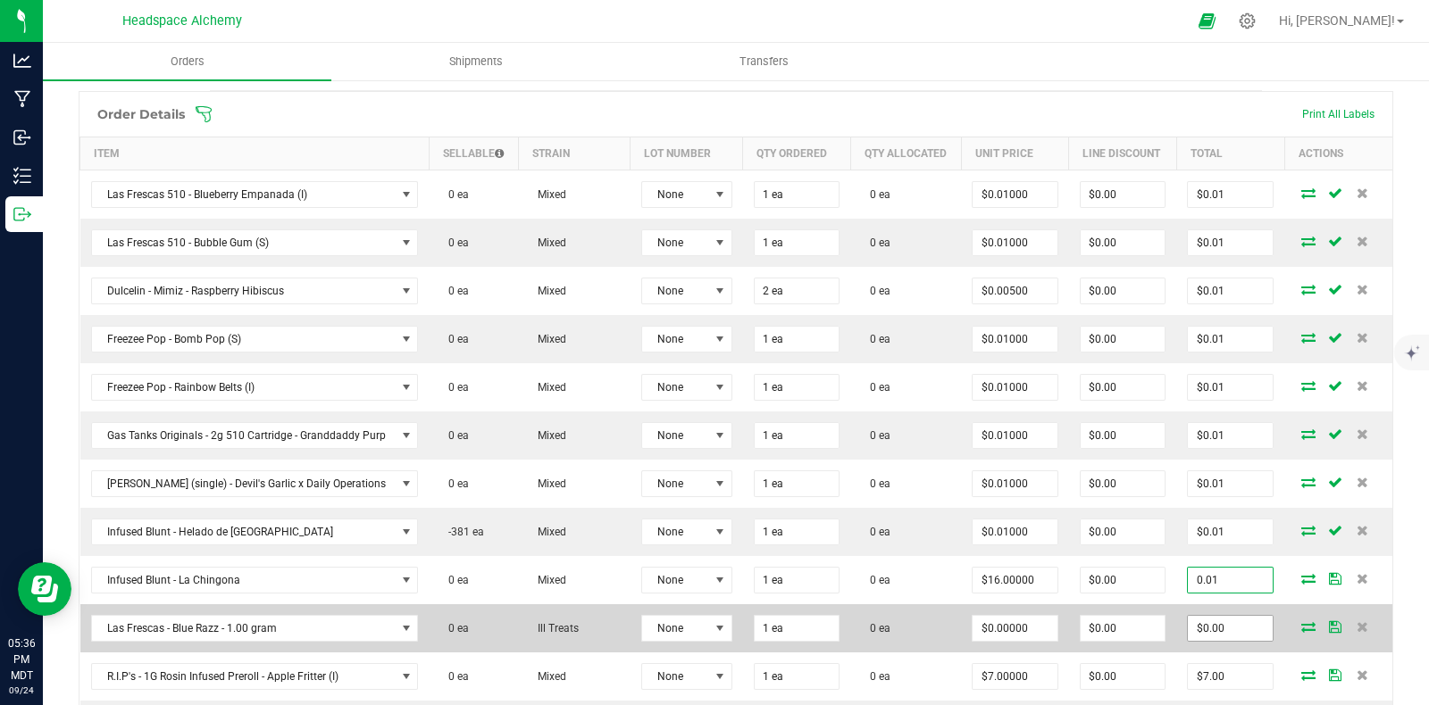
type input "0.01"
click at [1211, 637] on input "$0.00" at bounding box center [1230, 628] width 85 height 25
type input "$0.01000"
type input "$0.01"
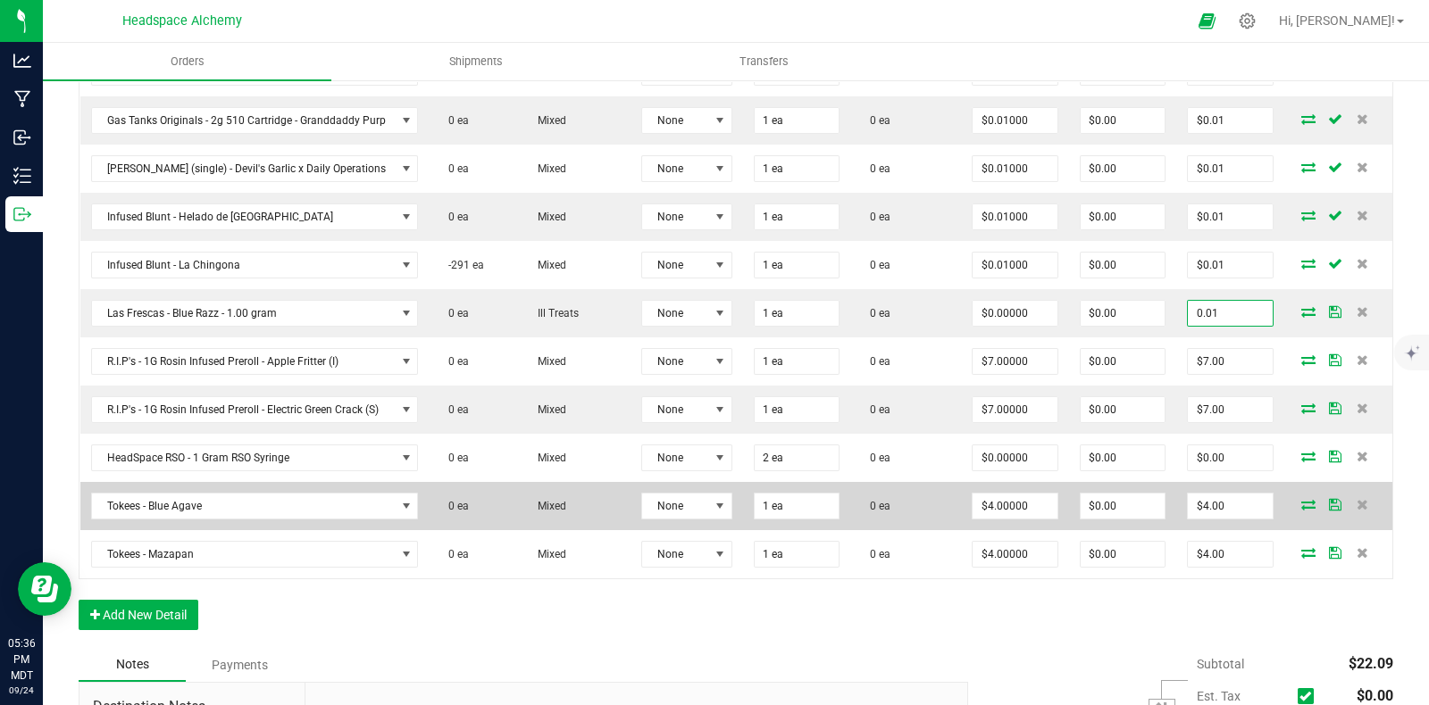
scroll to position [771, 0]
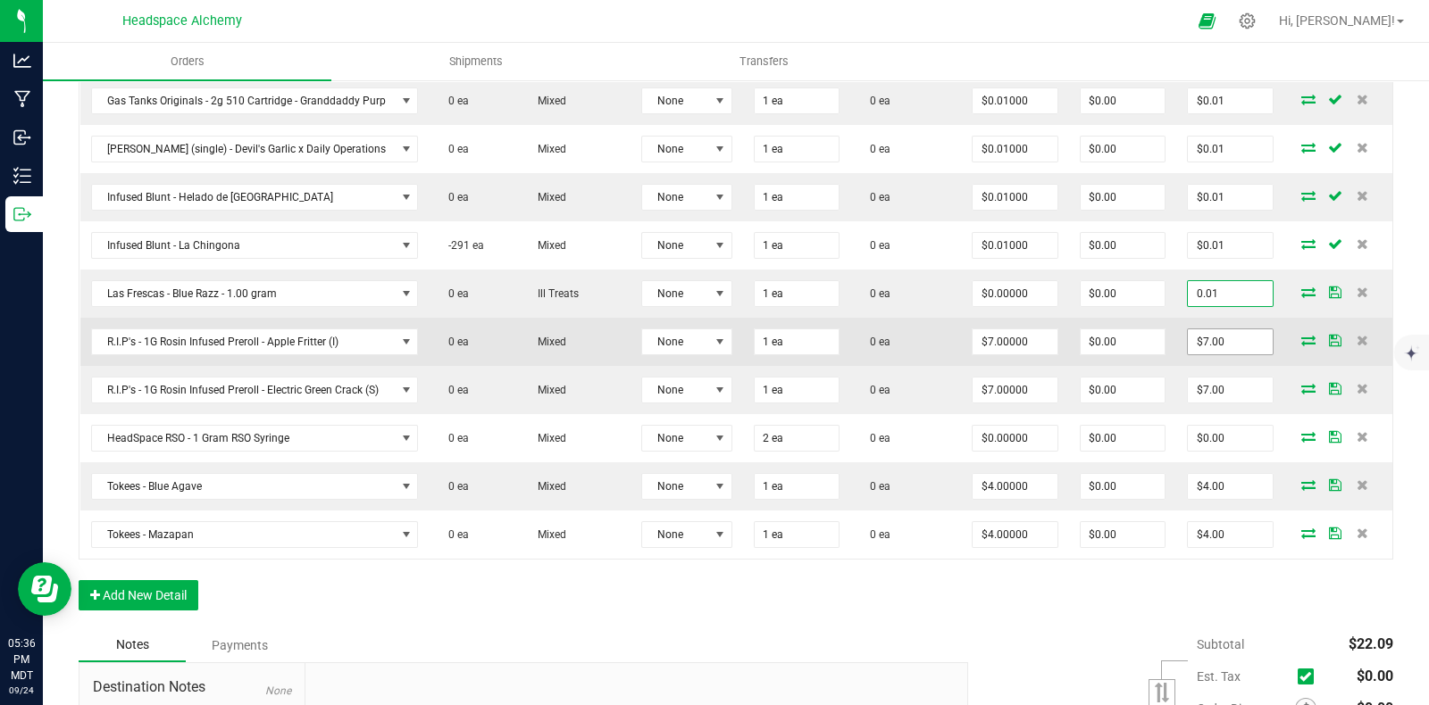
type input "0.01"
type input "$0.01000"
type input "$0.01"
click at [1236, 354] on input "7" at bounding box center [1230, 341] width 85 height 25
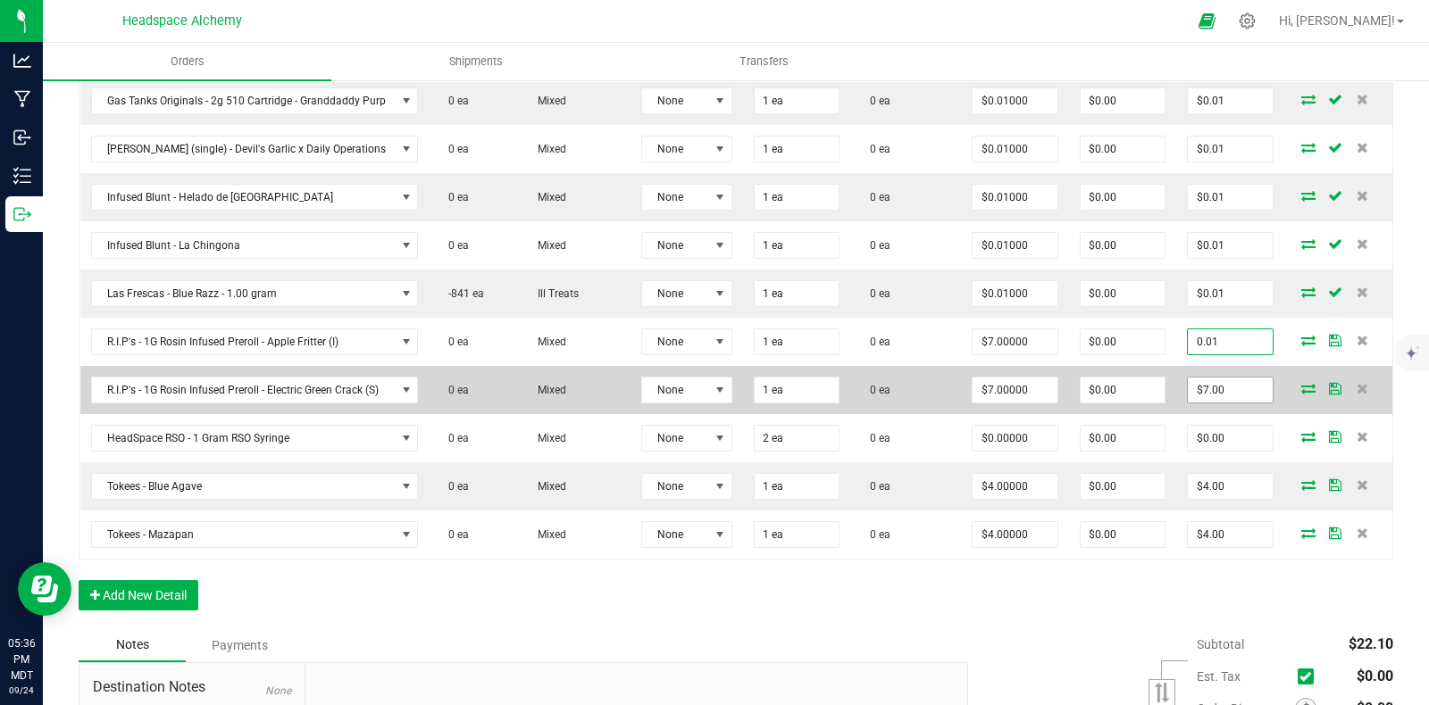
type input "0.01"
click at [1221, 399] on input "$7.00" at bounding box center [1230, 390] width 85 height 25
type input "$0.01000"
type input "$0.01"
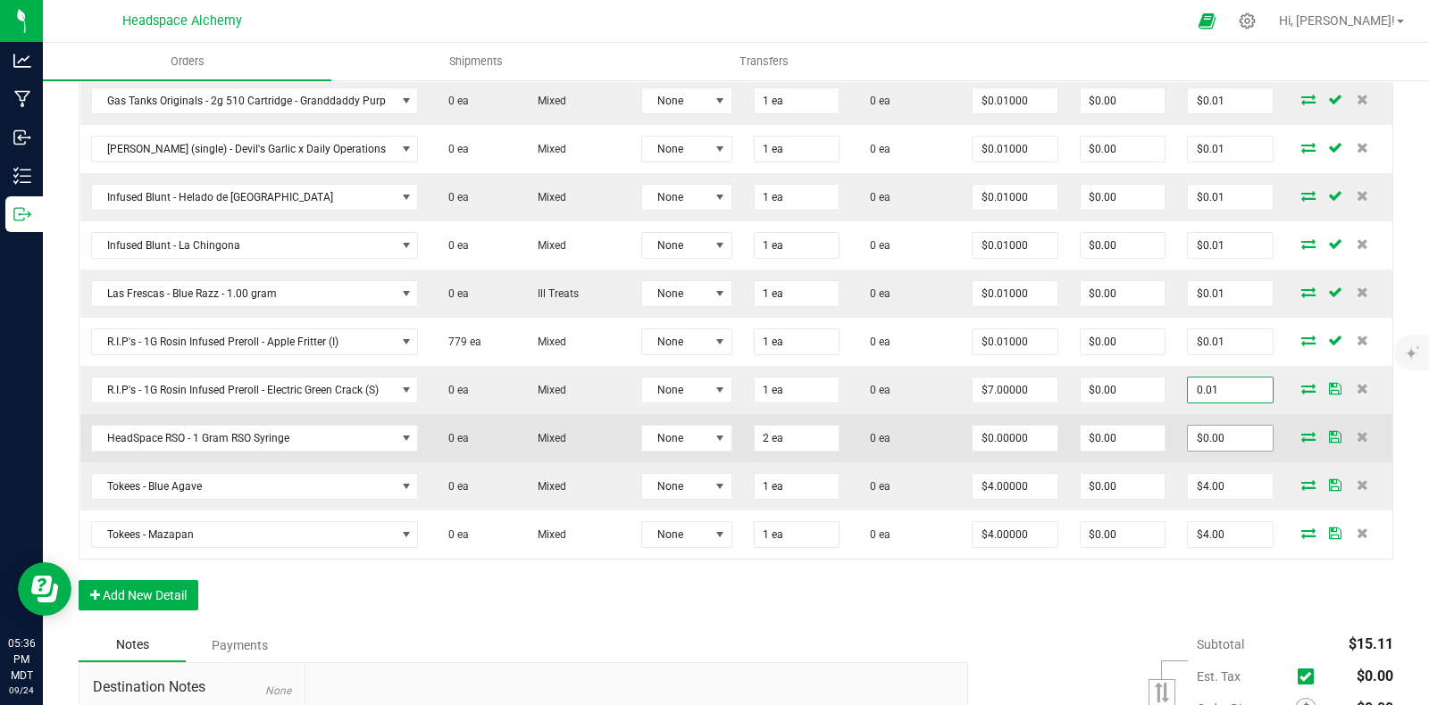
type input "0.01"
click at [1222, 444] on input "$0.00" at bounding box center [1230, 438] width 85 height 25
type input "$0.01000"
type input "$0.01"
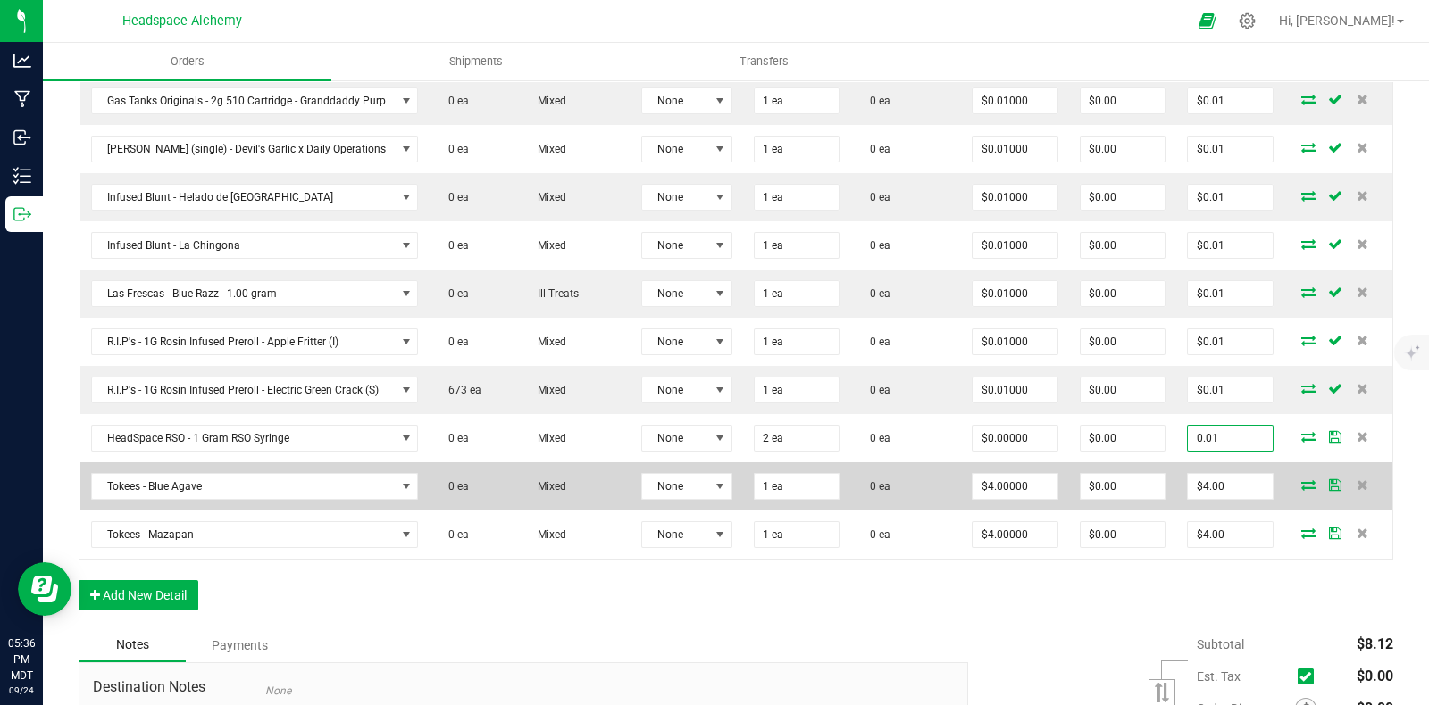
type input "0.01"
type input "$0.00500"
type input "$0.01"
click at [1222, 480] on td "$4.00" at bounding box center [1230, 487] width 108 height 48
click at [1221, 497] on input "$4.00" at bounding box center [1230, 486] width 85 height 25
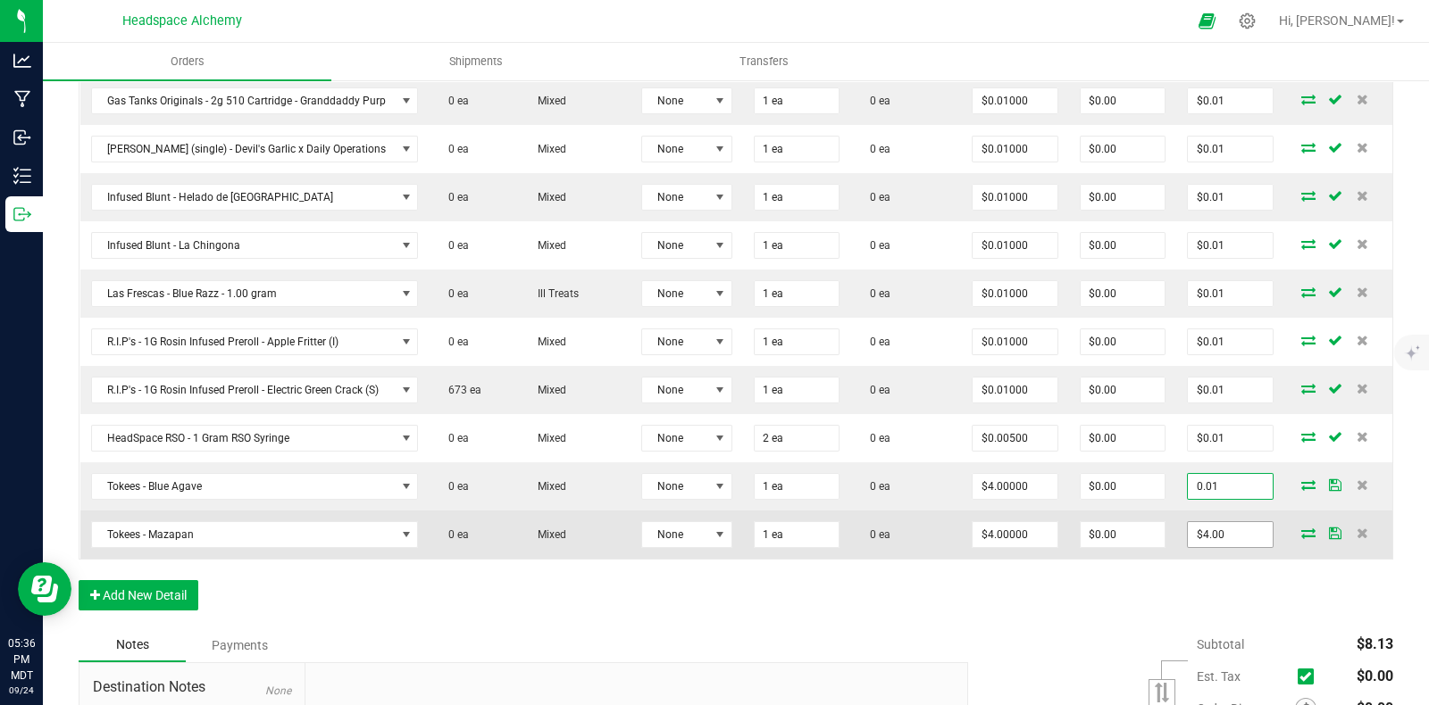
type input "0.01"
type input "$0.01000"
type input "$0.01"
click at [1212, 545] on input "4" at bounding box center [1230, 534] width 85 height 25
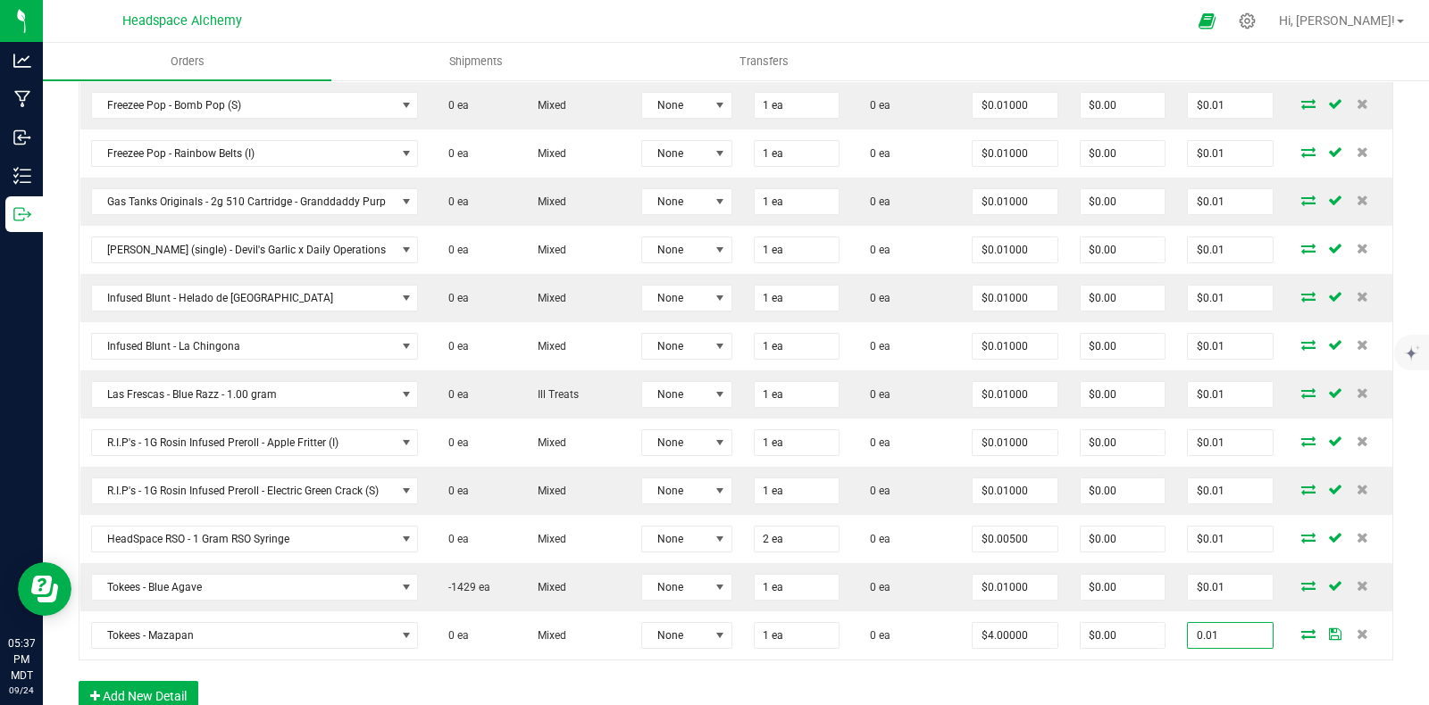
scroll to position [994, 0]
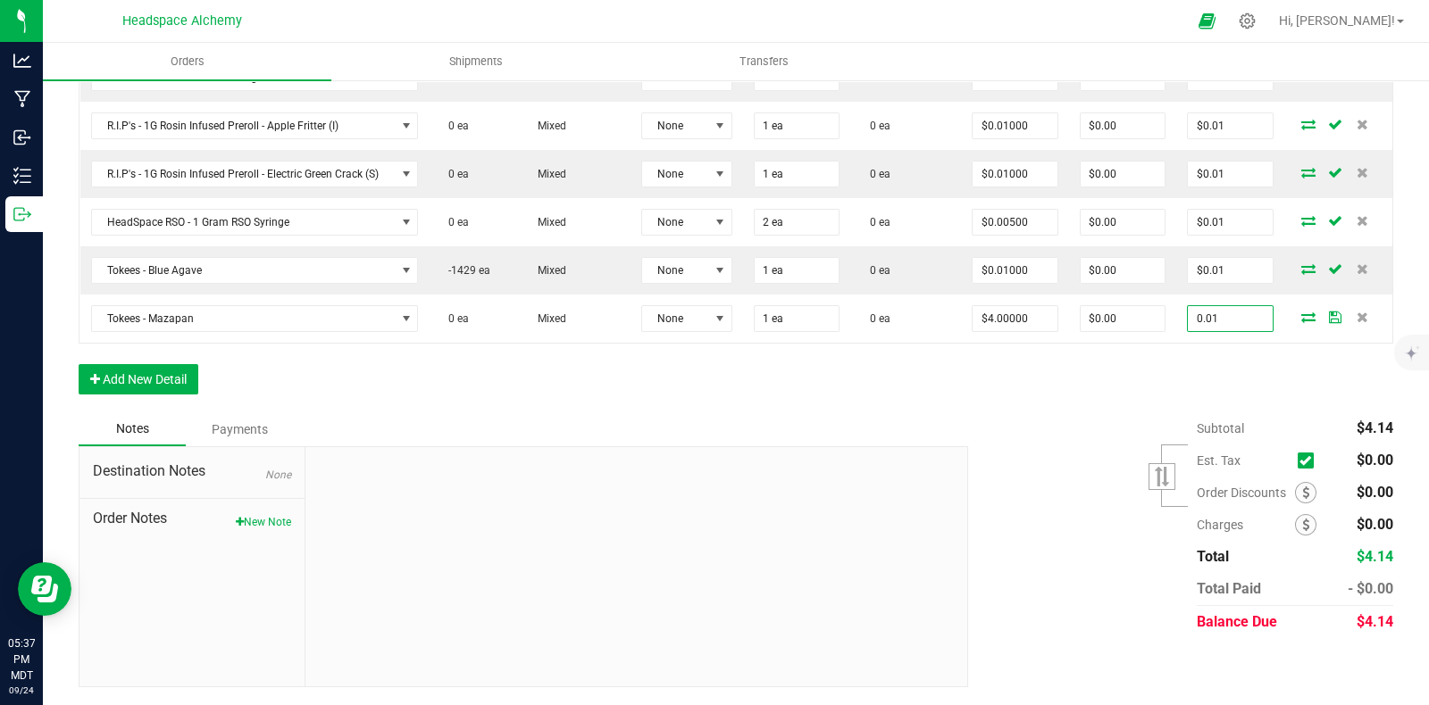
type input "0.01"
type input "$0.01000"
type input "$0.01"
click at [1079, 472] on div "Subtotal $4.14 Est. Tax" at bounding box center [1174, 526] width 438 height 226
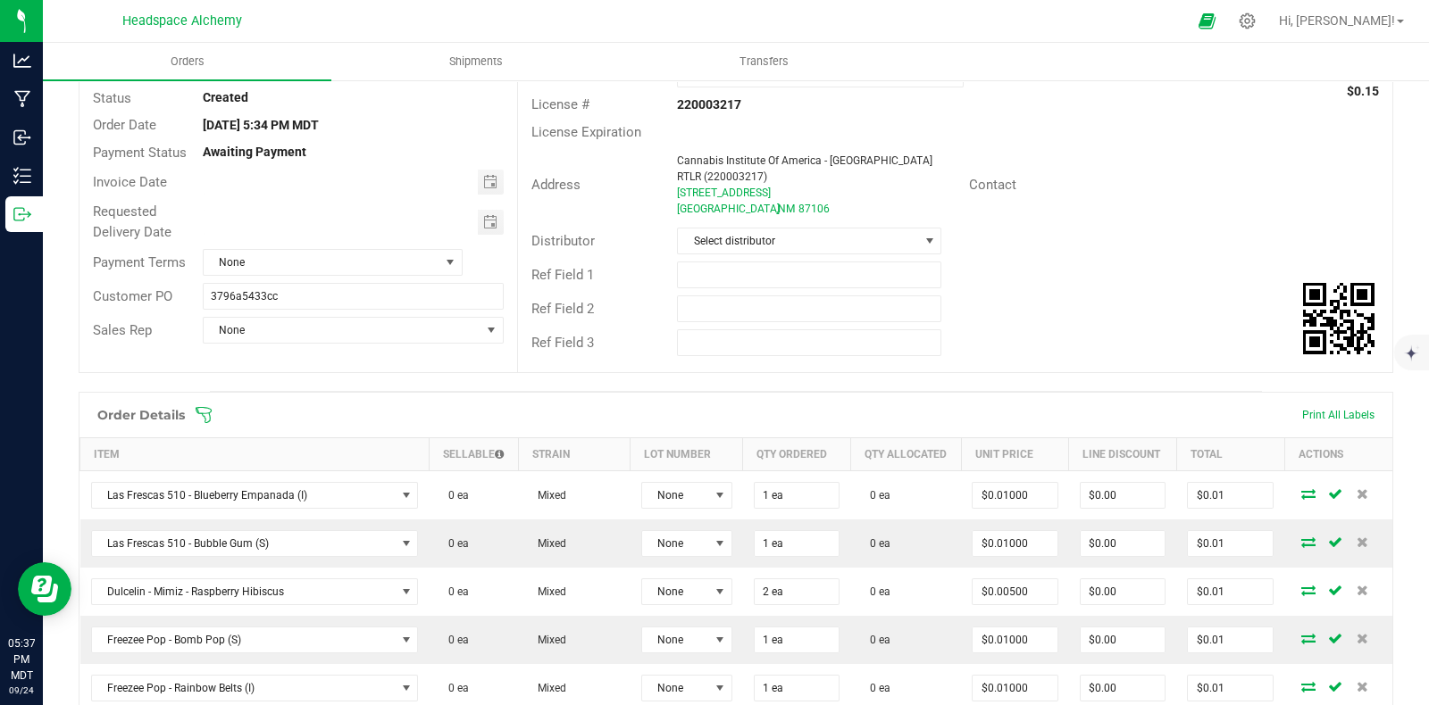
scroll to position [0, 0]
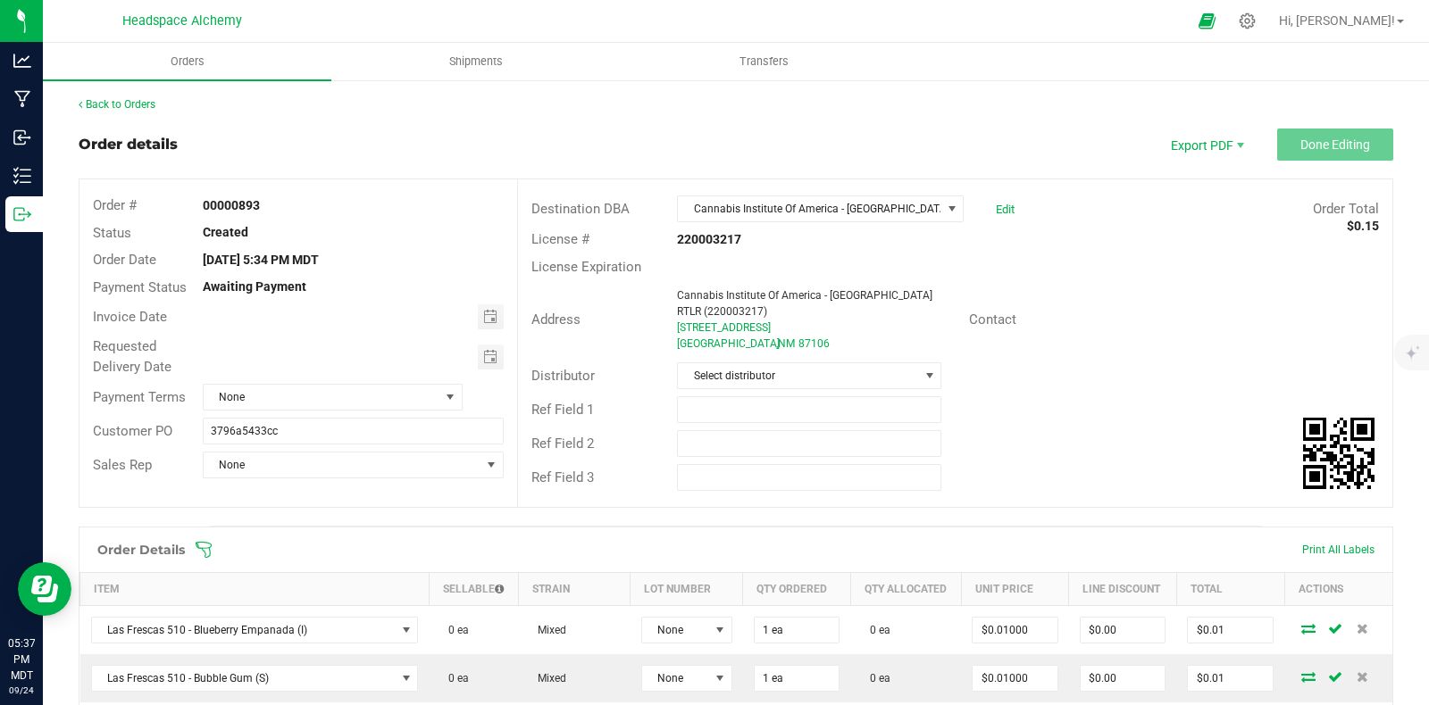
click at [1212, 206] on div "Order Total $0.15" at bounding box center [1210, 209] width 364 height 21
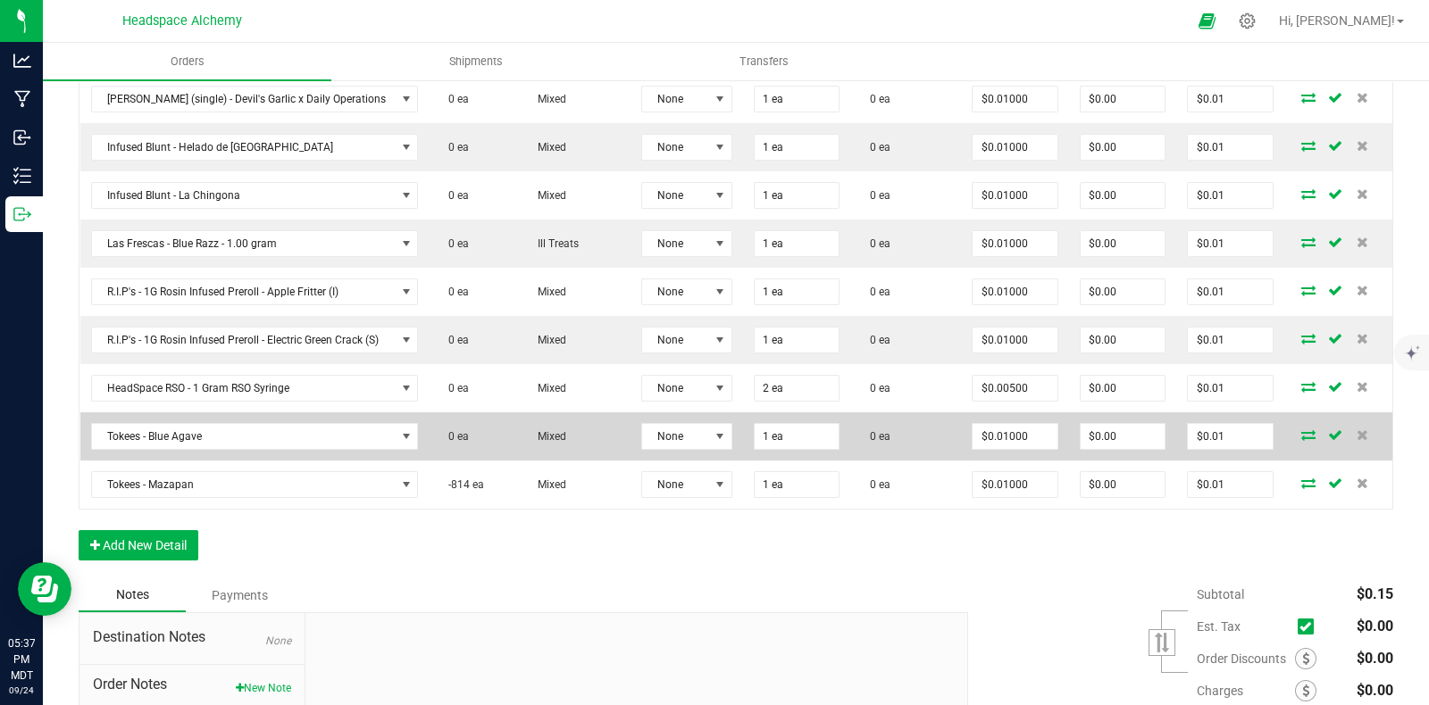
scroll to position [994, 0]
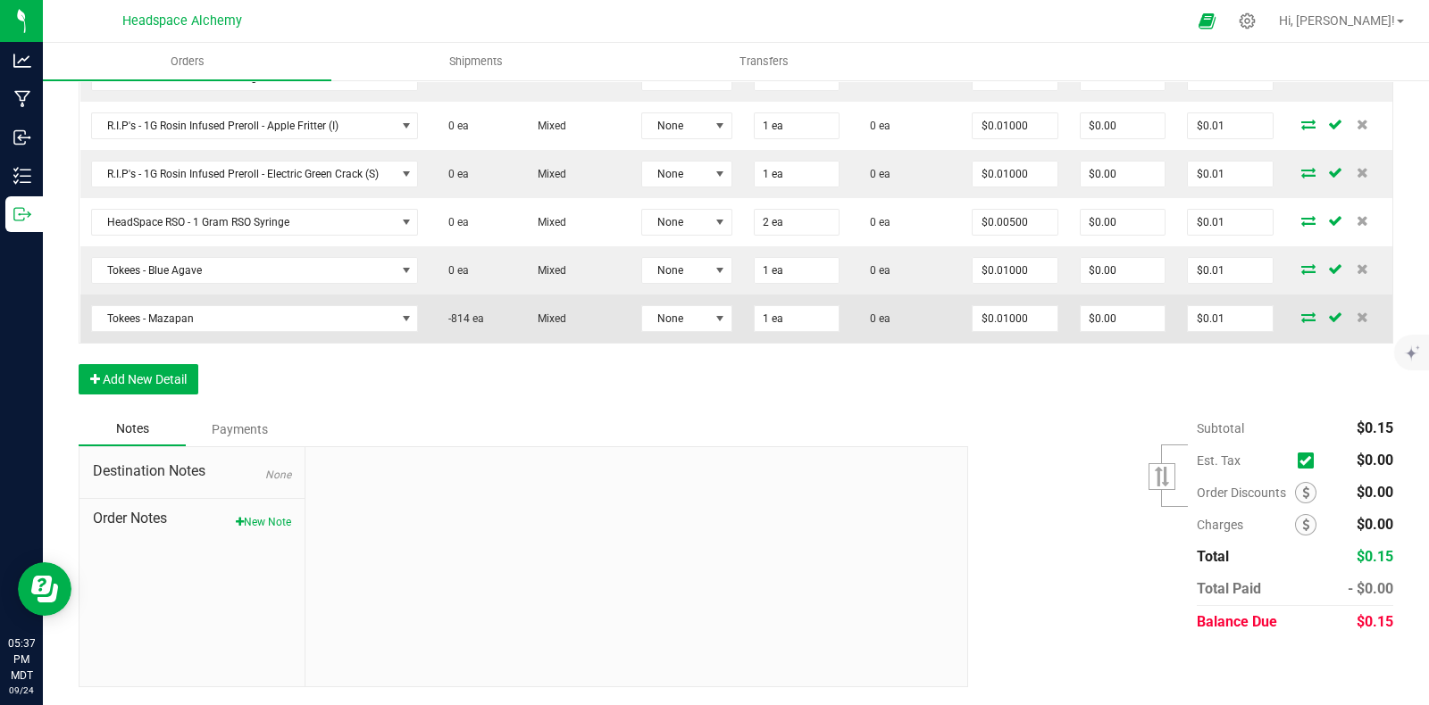
click at [1328, 316] on icon at bounding box center [1335, 317] width 14 height 11
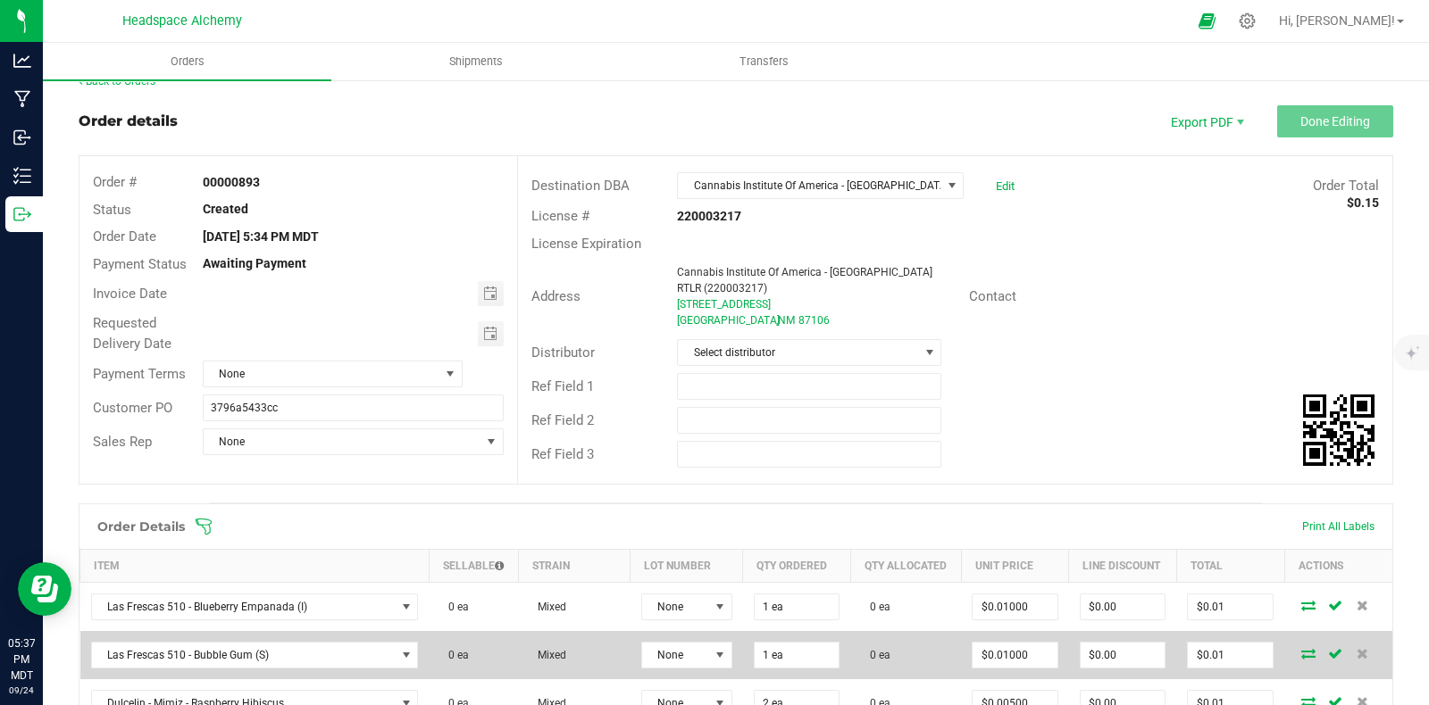
scroll to position [0, 0]
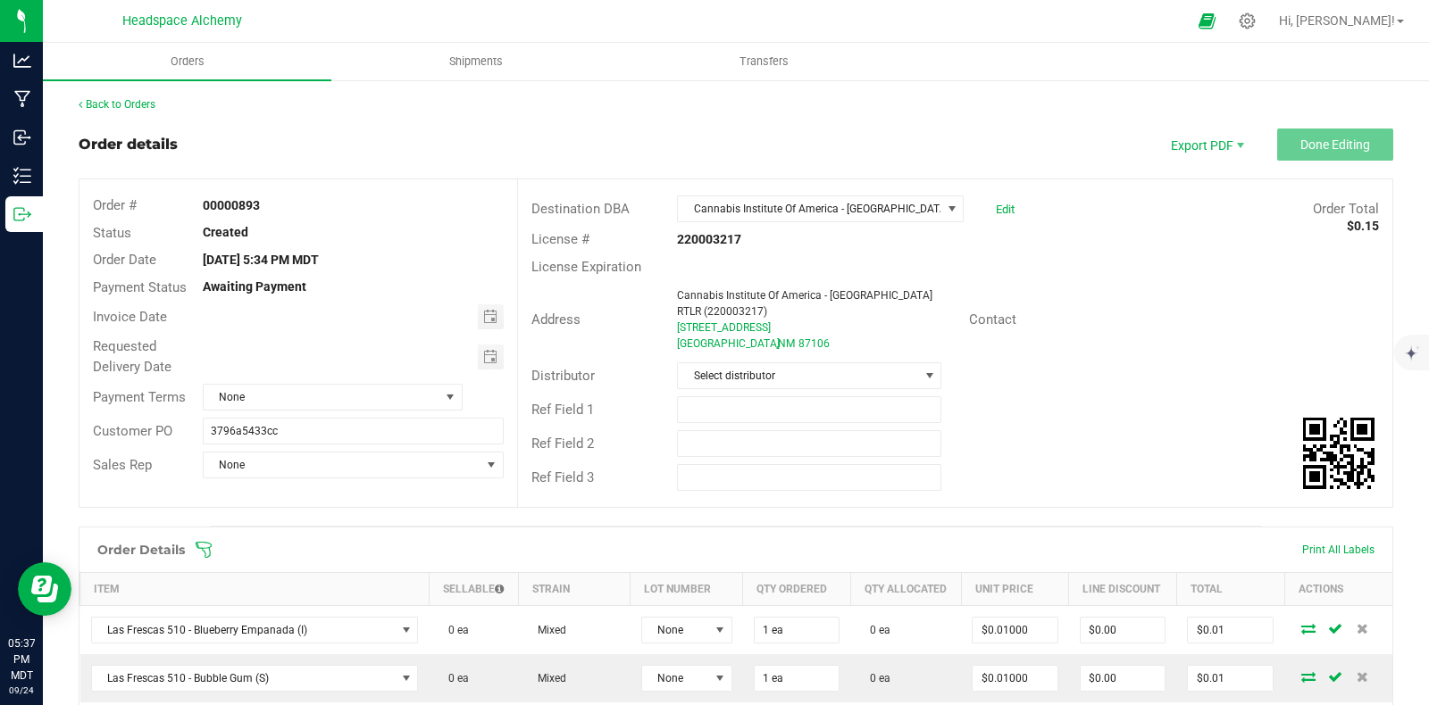
click at [839, 199] on span "Cannabis Institute Of America - [GEOGRAPHIC_DATA] RTLR (220003217)" at bounding box center [809, 208] width 263 height 25
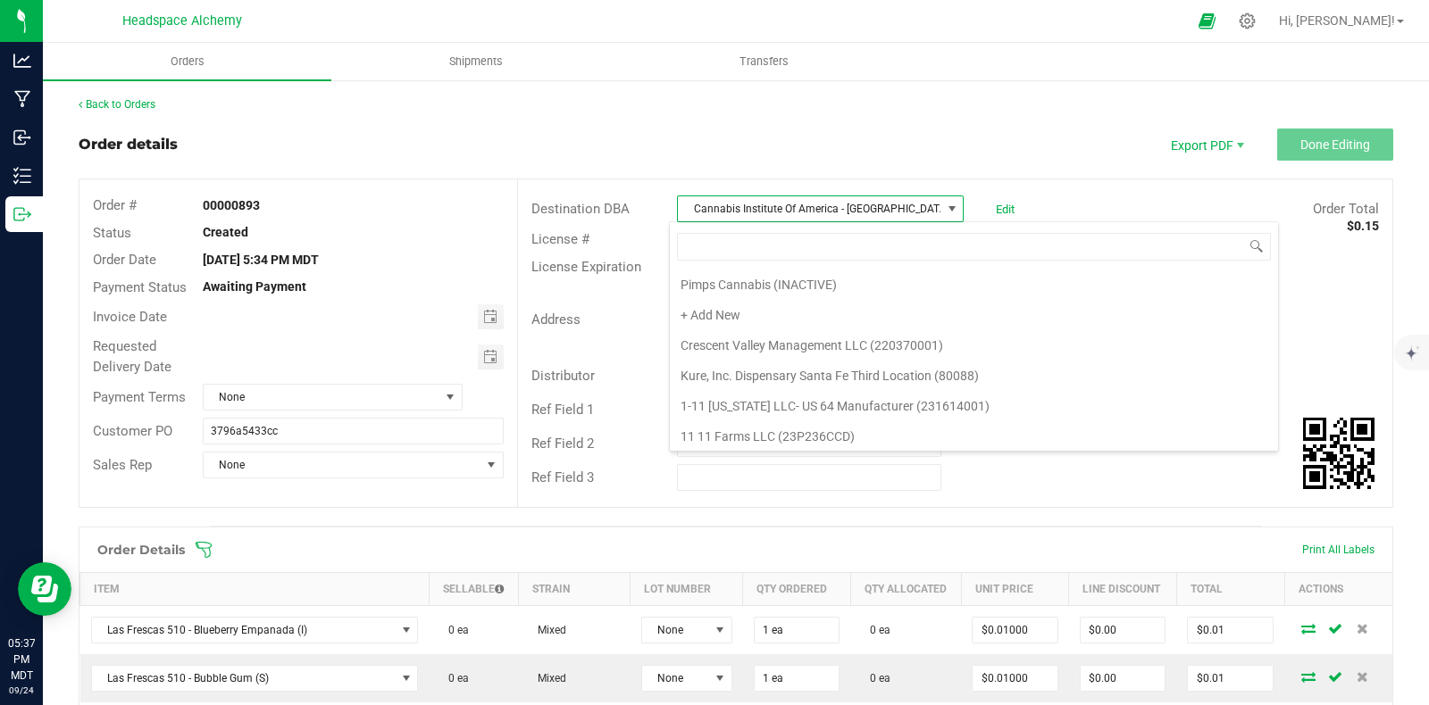
scroll to position [8804, 0]
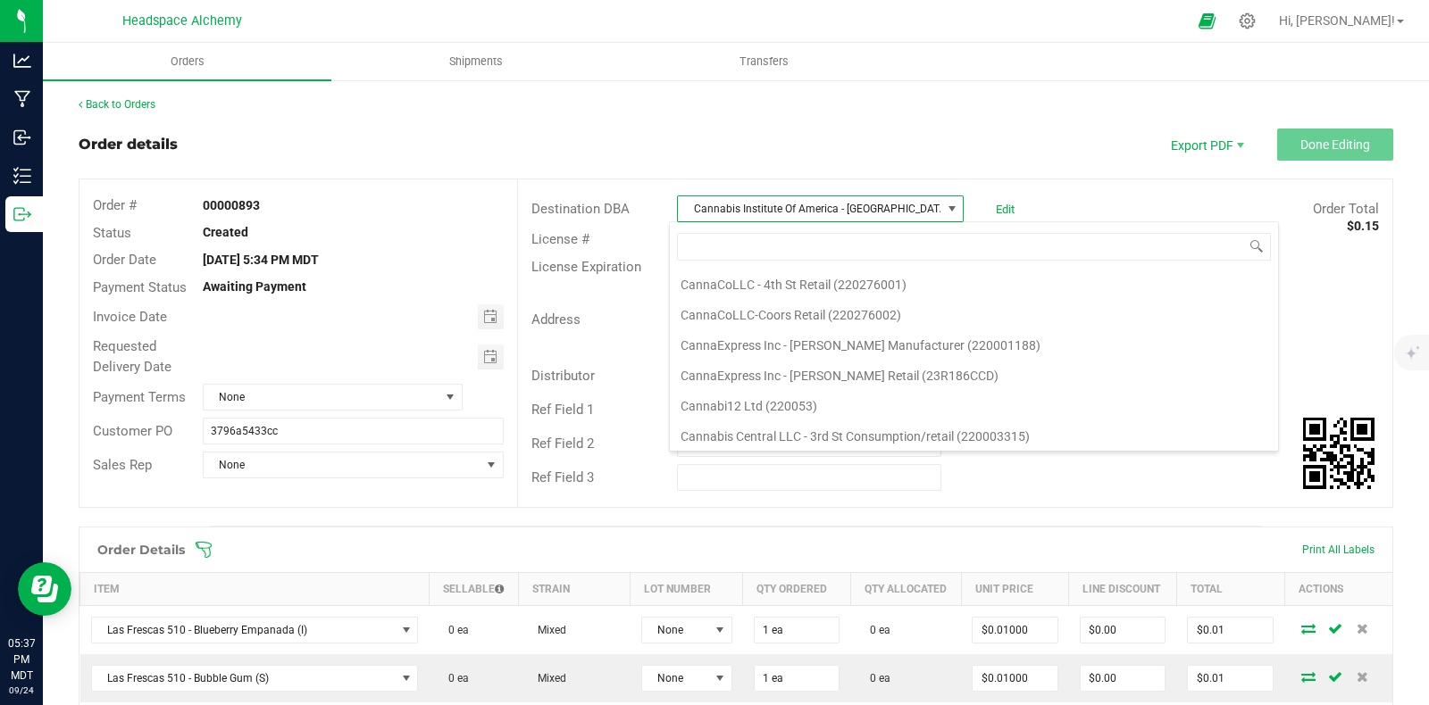
click at [771, 513] on li "Cannabis Institute Of America - [GEOGRAPHIC_DATA] RTLR (220003217)" at bounding box center [974, 528] width 608 height 30
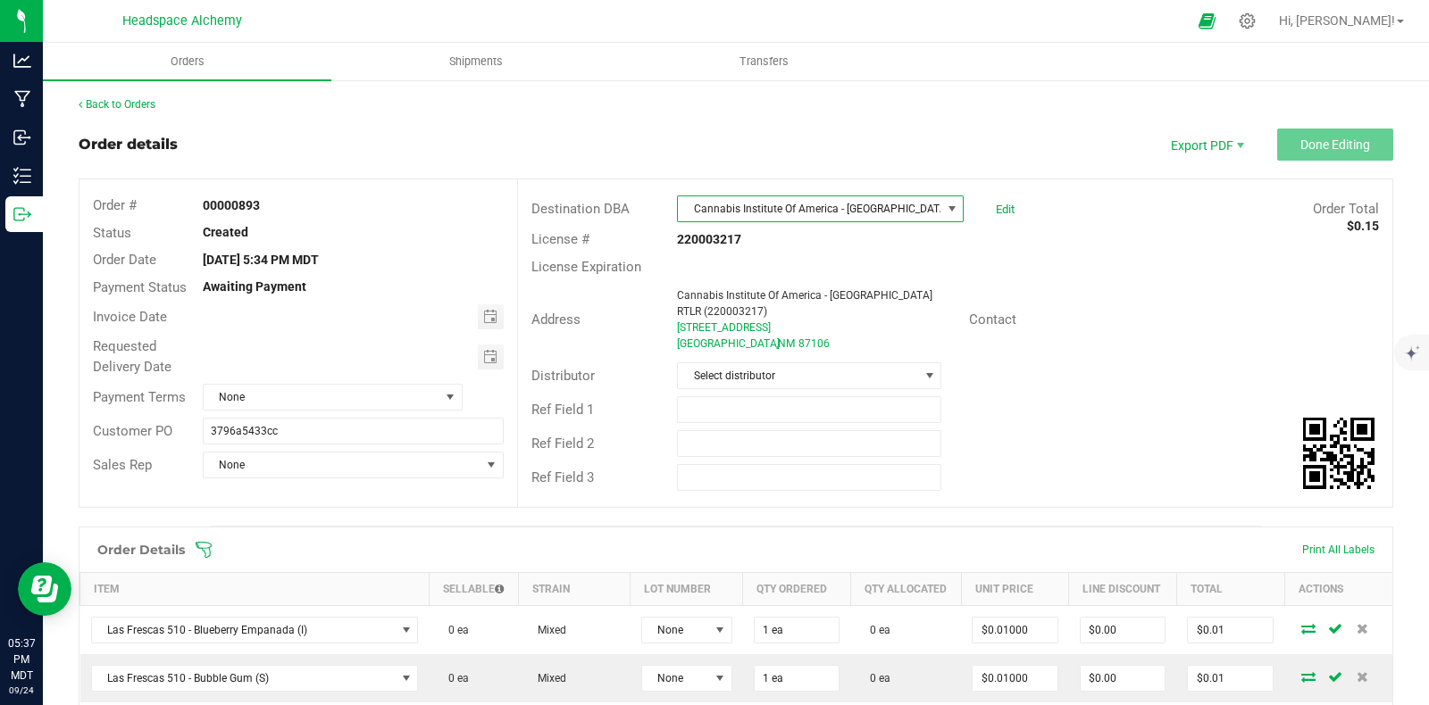
click at [1054, 240] on div "License # 220003217" at bounding box center [955, 240] width 874 height 28
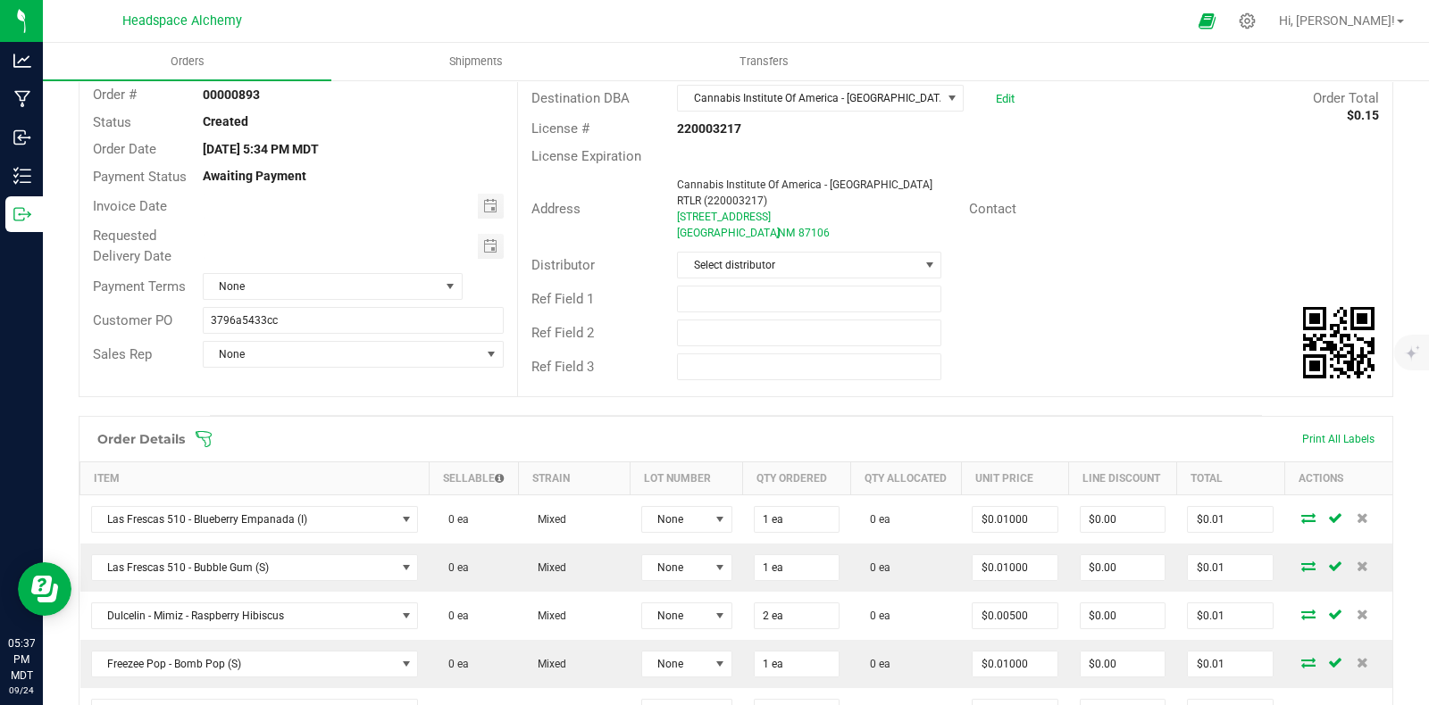
scroll to position [0, 0]
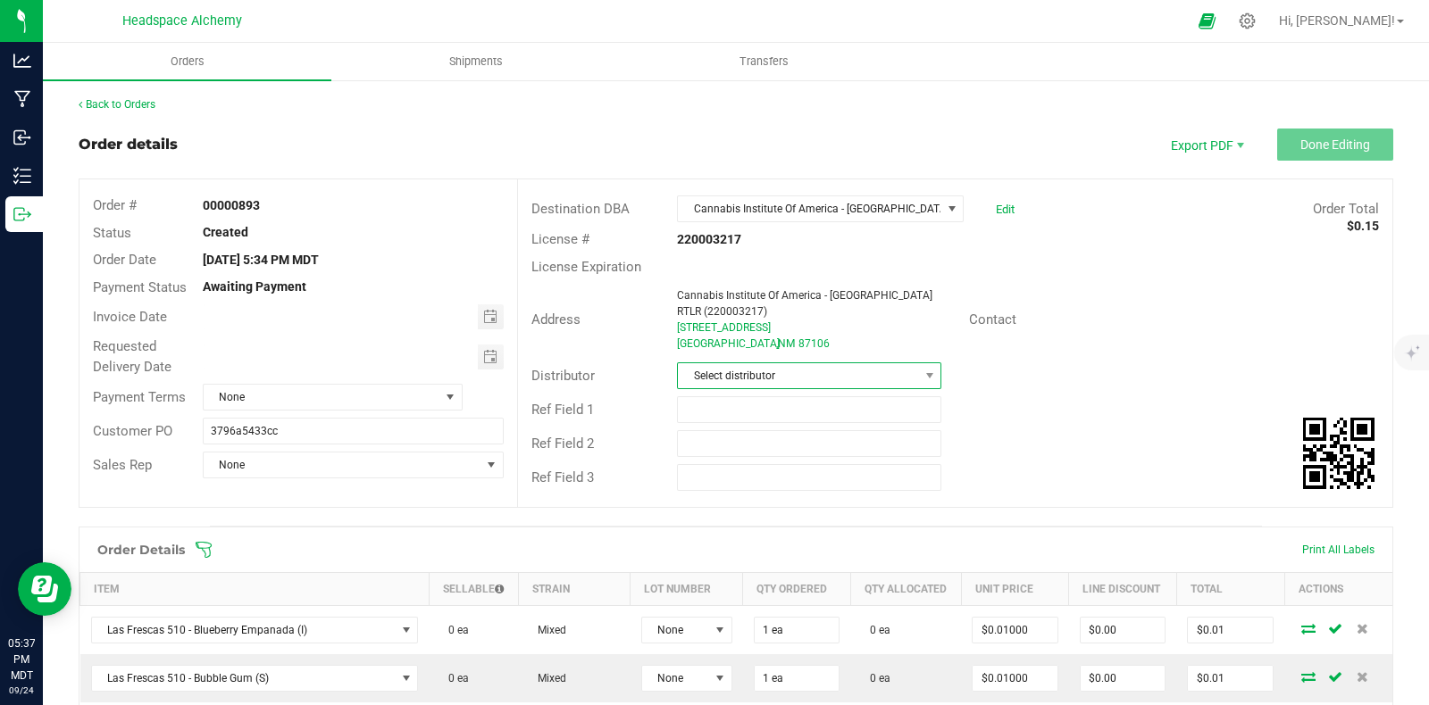
click at [893, 373] on span "Select distributor" at bounding box center [798, 375] width 240 height 25
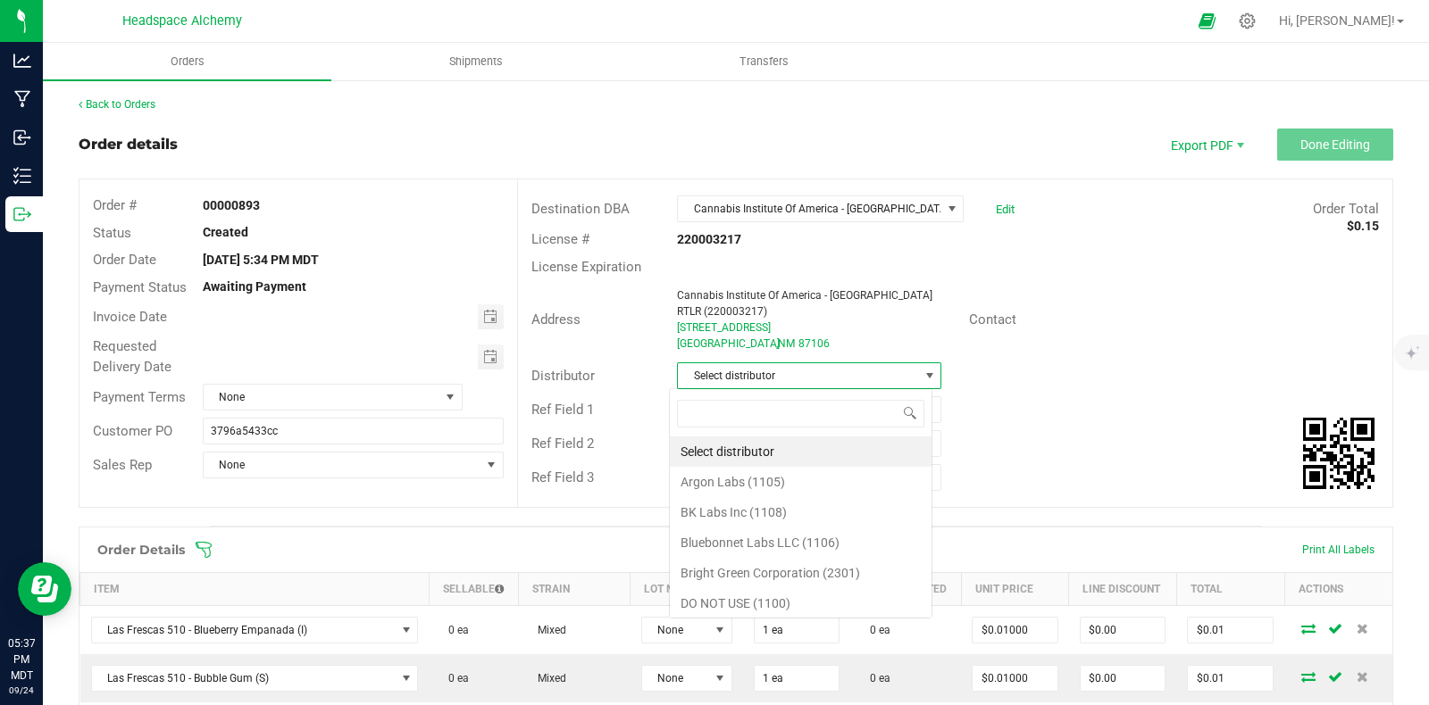
scroll to position [26, 260]
type input "head"
click at [772, 451] on li "Headspace Alchemy (230021002)" at bounding box center [799, 452] width 259 height 30
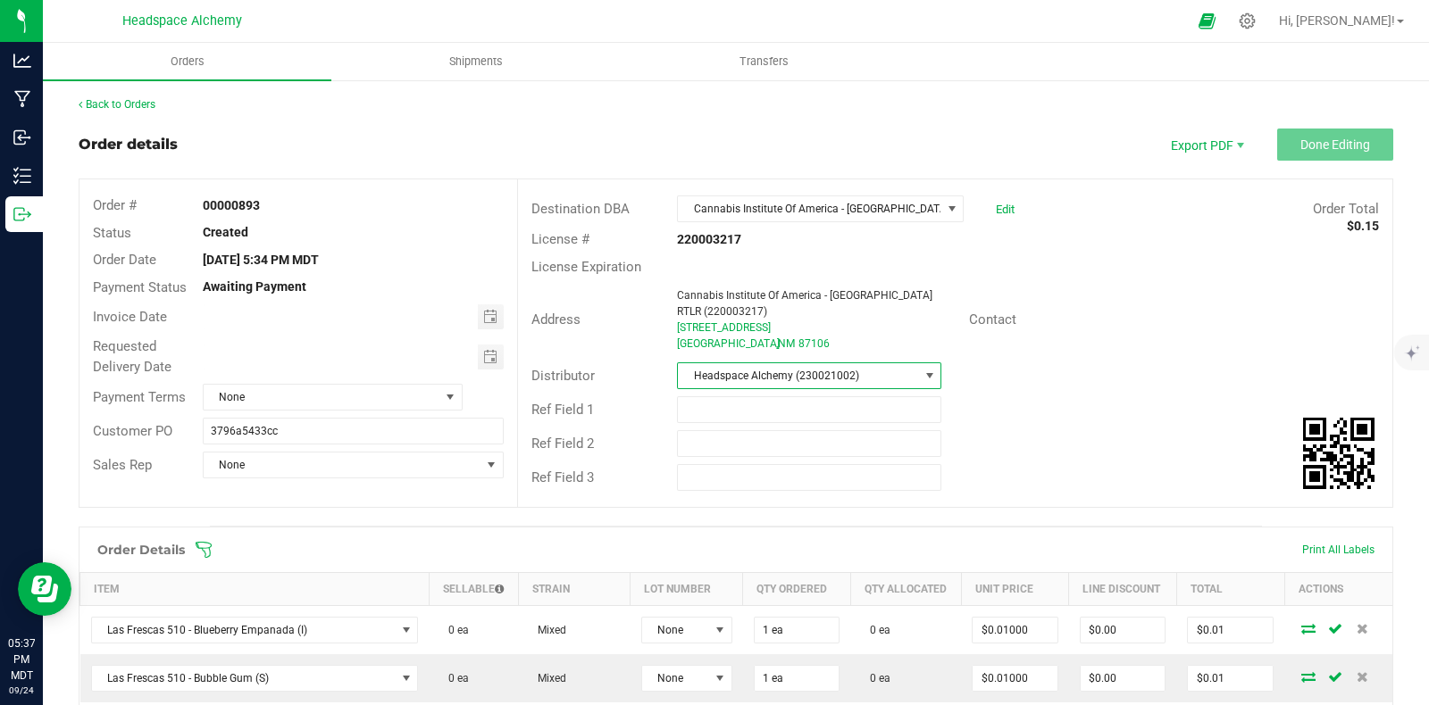
click at [1151, 310] on div "Contact" at bounding box center [1174, 320] width 438 height 28
click at [647, 132] on div "Order details Export PDF Done Editing" at bounding box center [736, 145] width 1314 height 32
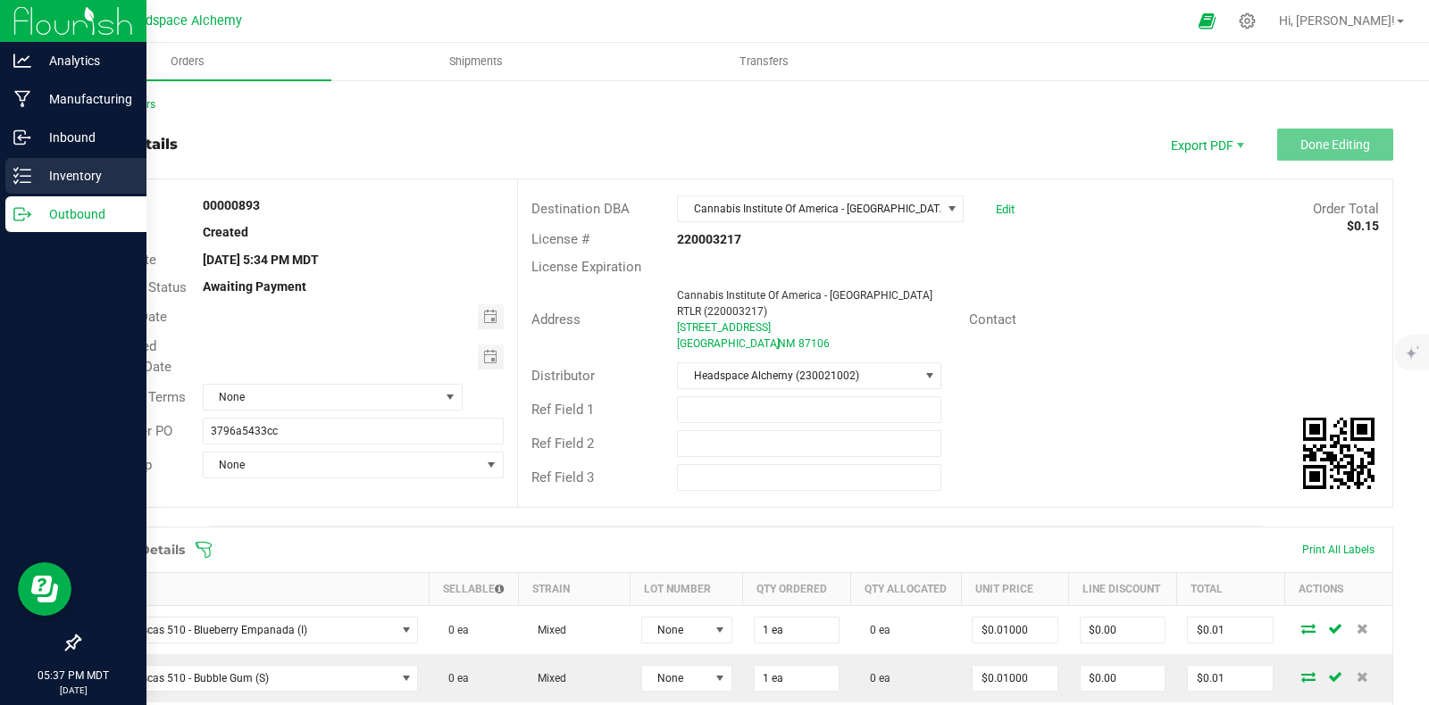
click at [13, 165] on div "Inventory" at bounding box center [75, 176] width 141 height 36
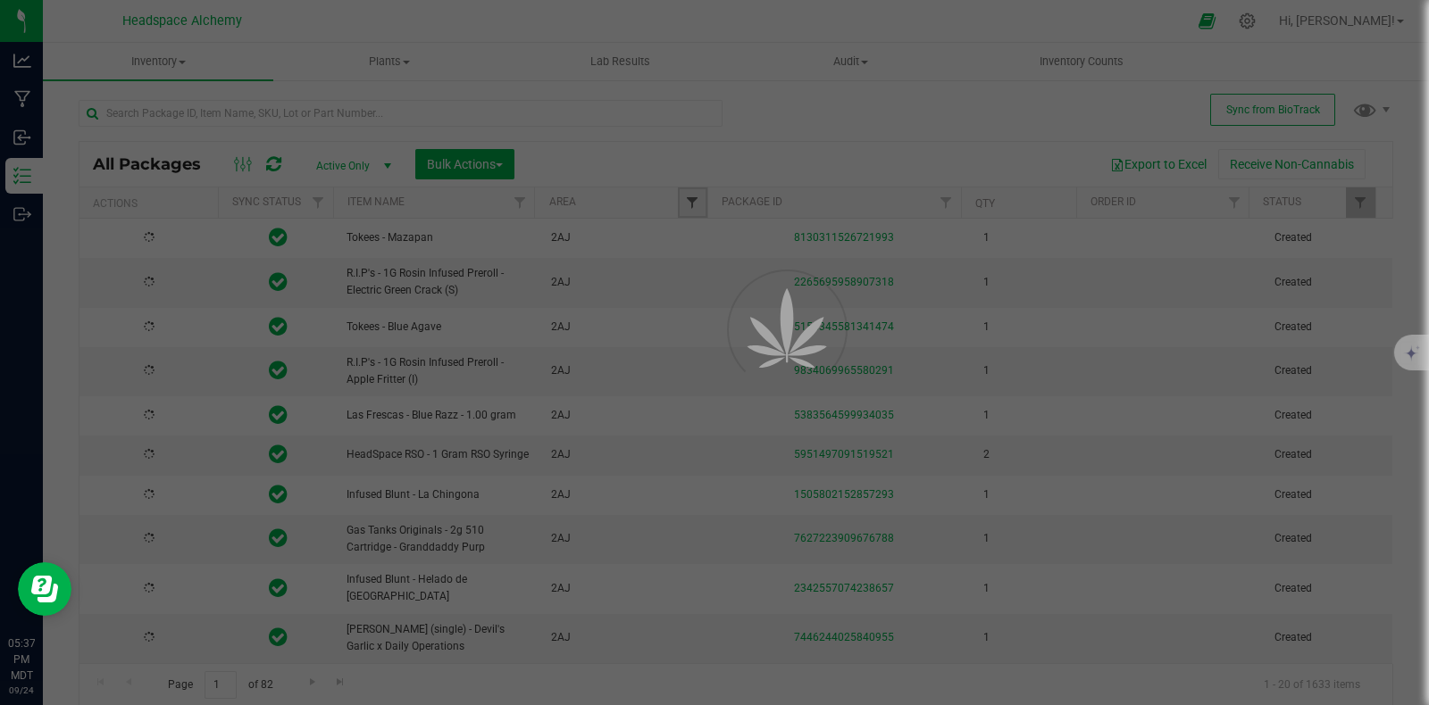
click at [688, 203] on span "Filter" at bounding box center [692, 203] width 14 height 14
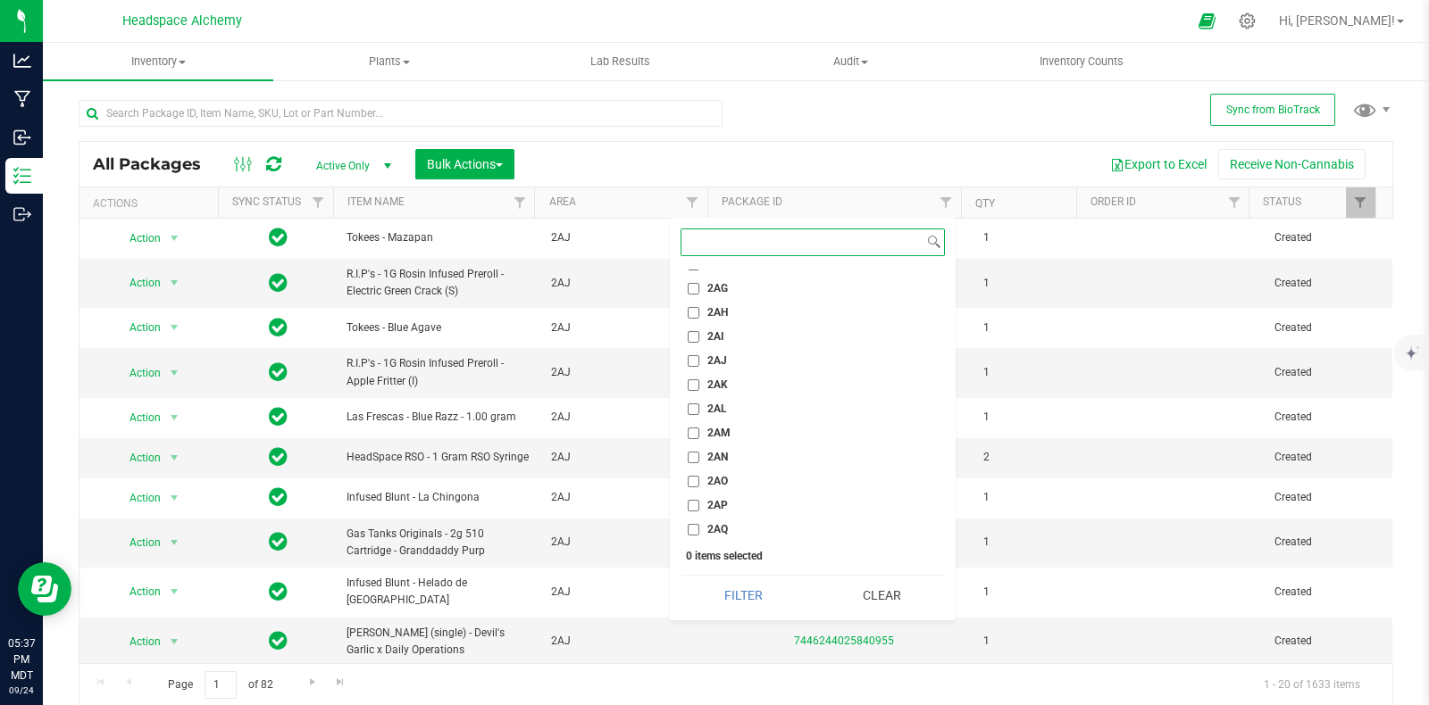
scroll to position [1785, 0]
click at [686, 350] on li "2AJ" at bounding box center [812, 350] width 264 height 19
click at [694, 346] on input "2AJ" at bounding box center [694, 351] width 12 height 12
checkbox input "true"
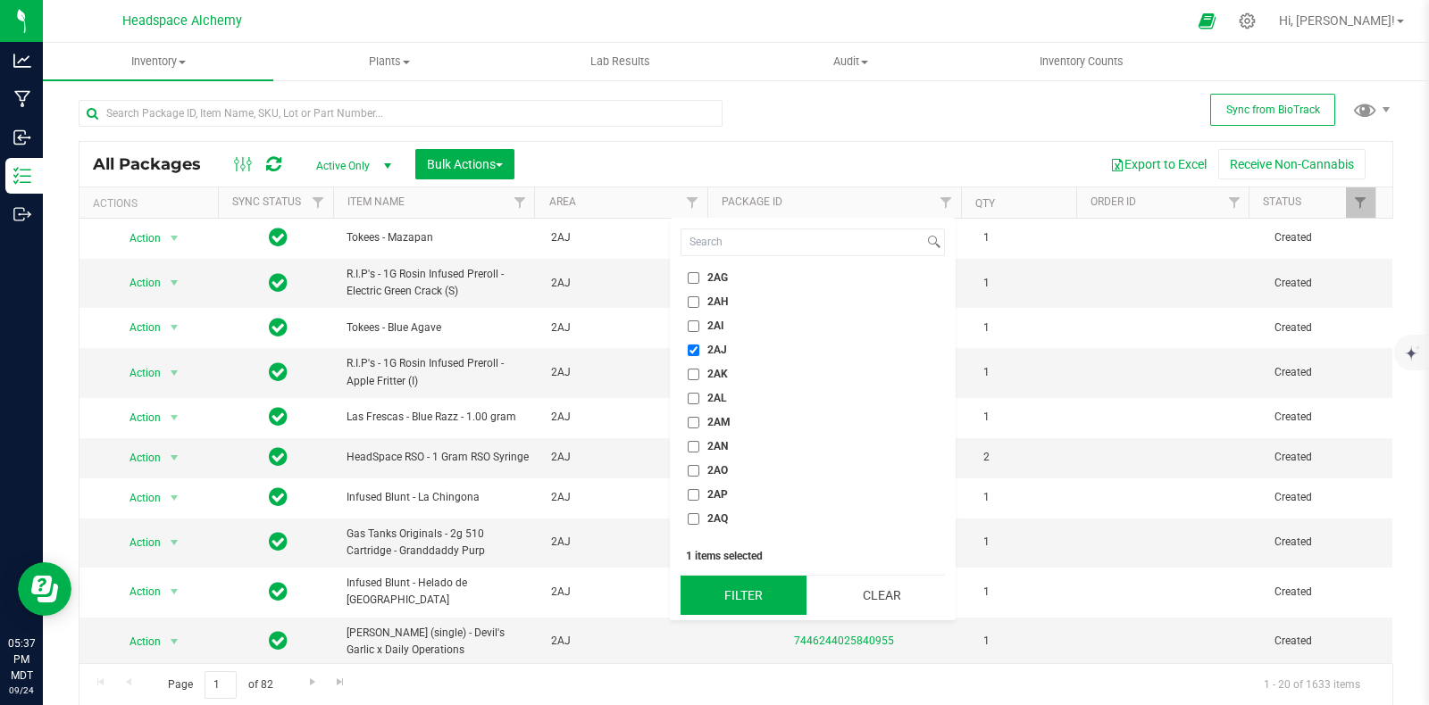
click at [750, 596] on button "Filter" at bounding box center [743, 595] width 126 height 39
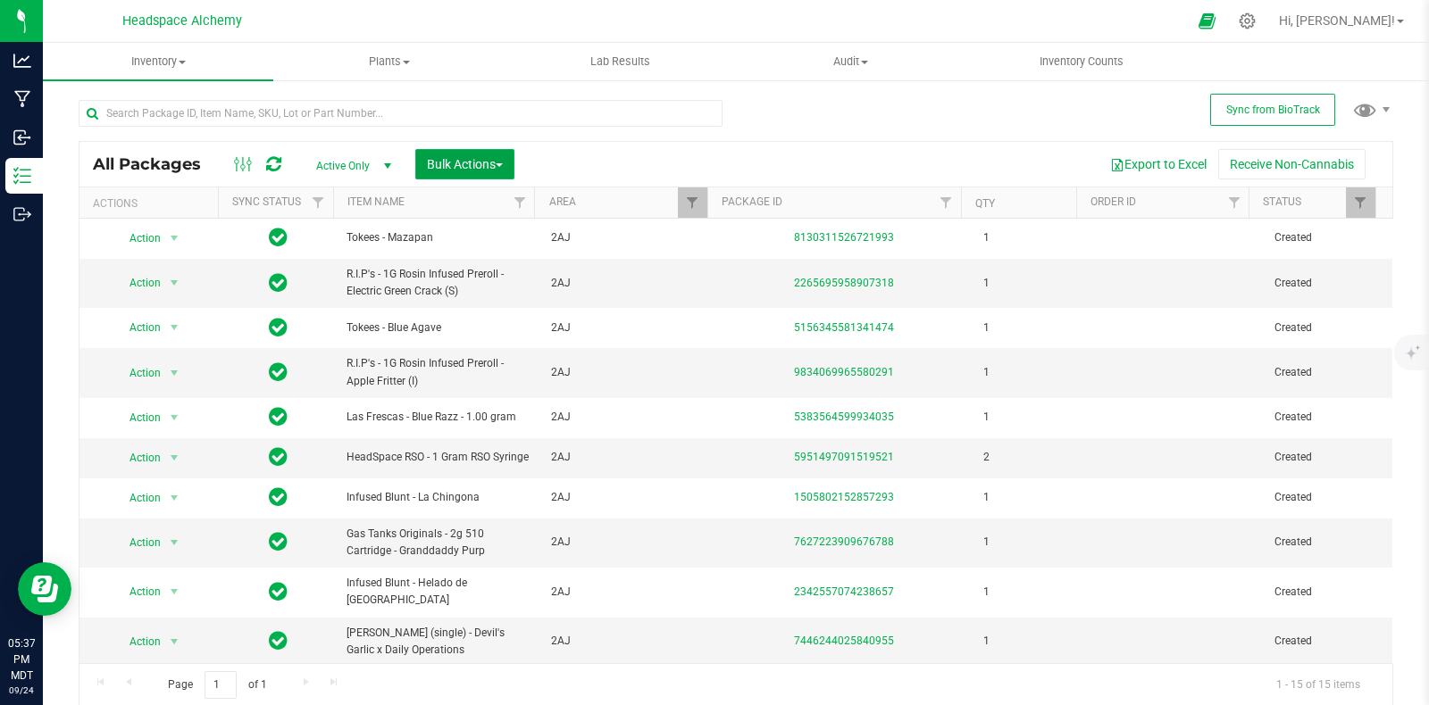
click at [484, 161] on span "Bulk Actions" at bounding box center [465, 164] width 76 height 14
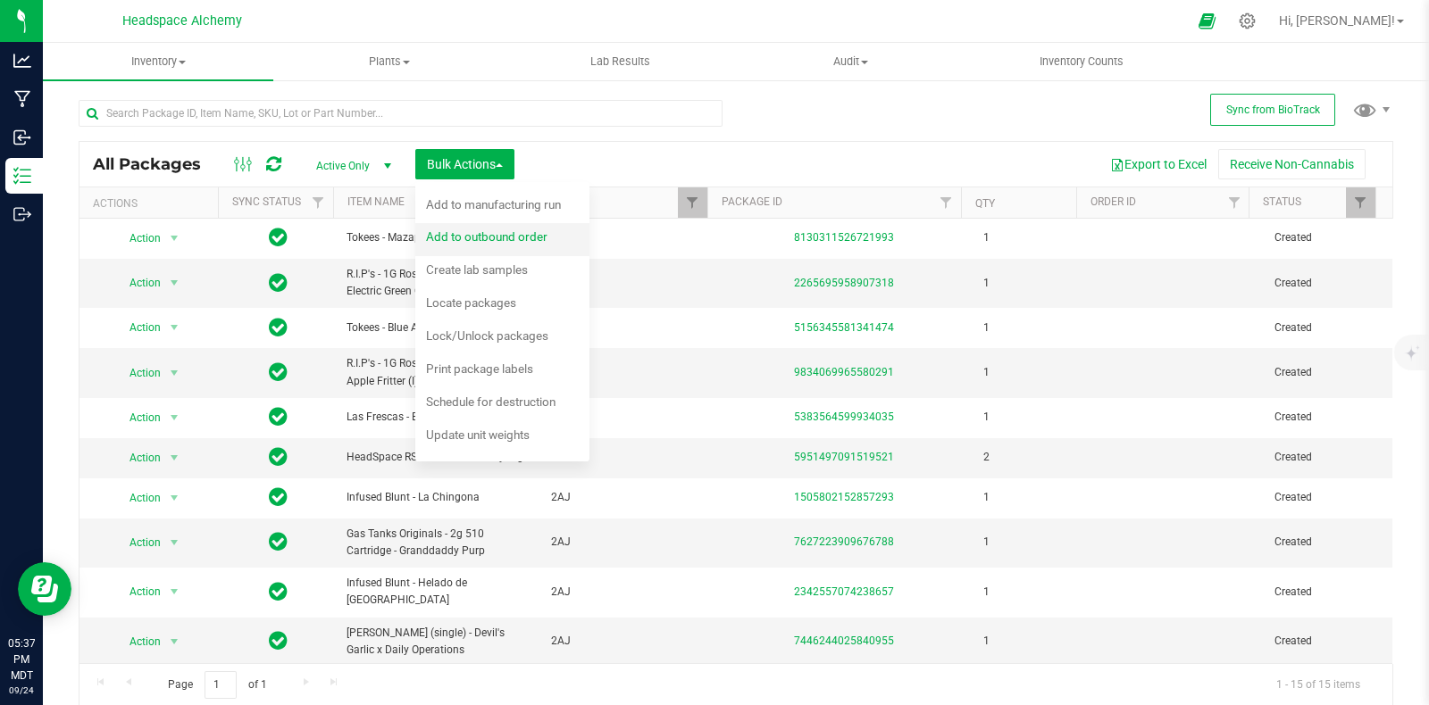
click at [504, 238] on span "Add to outbound order" at bounding box center [486, 236] width 121 height 14
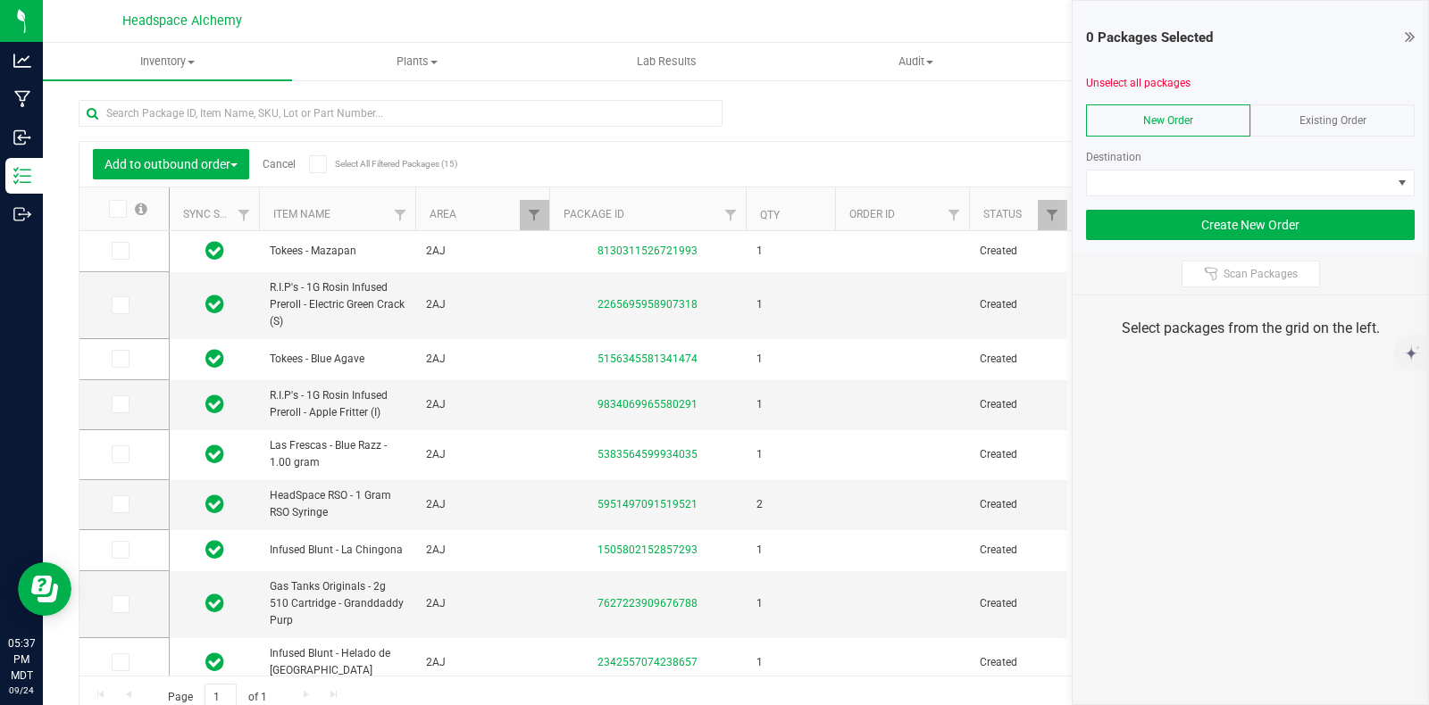
click at [1335, 111] on div "Existing Order" at bounding box center [1332, 120] width 164 height 32
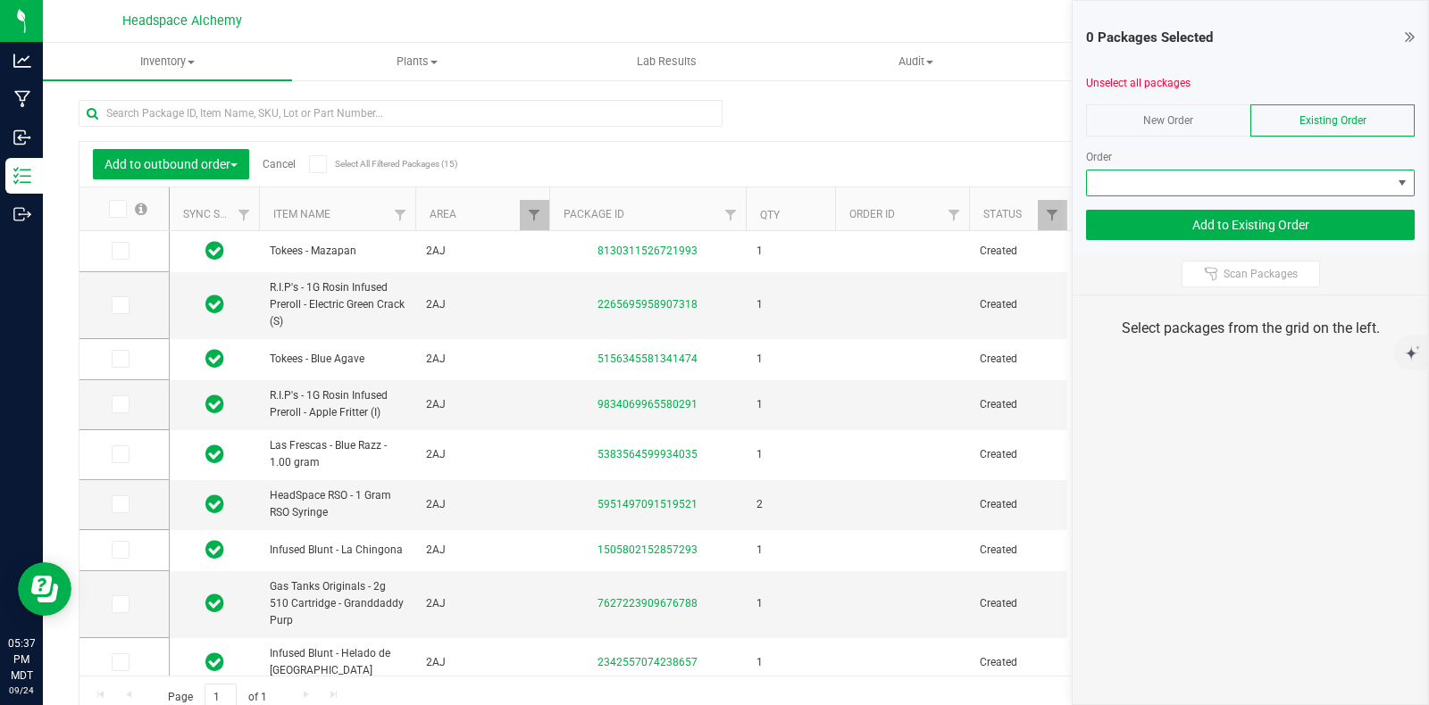
click at [1362, 171] on span at bounding box center [1239, 183] width 304 height 25
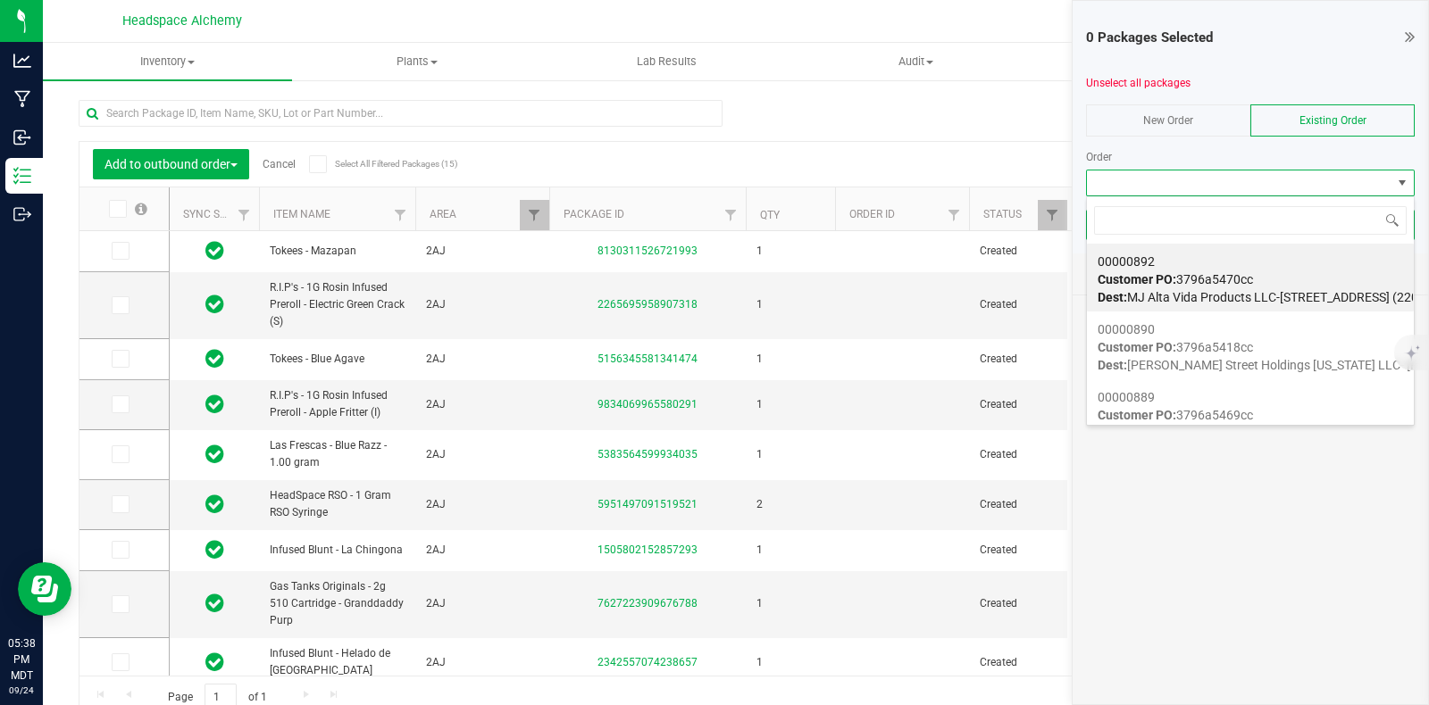
click at [982, 131] on div "Add to outbound order Cancel Select All Filtered Packages (15) Add to manufactu…" at bounding box center [736, 401] width 1314 height 636
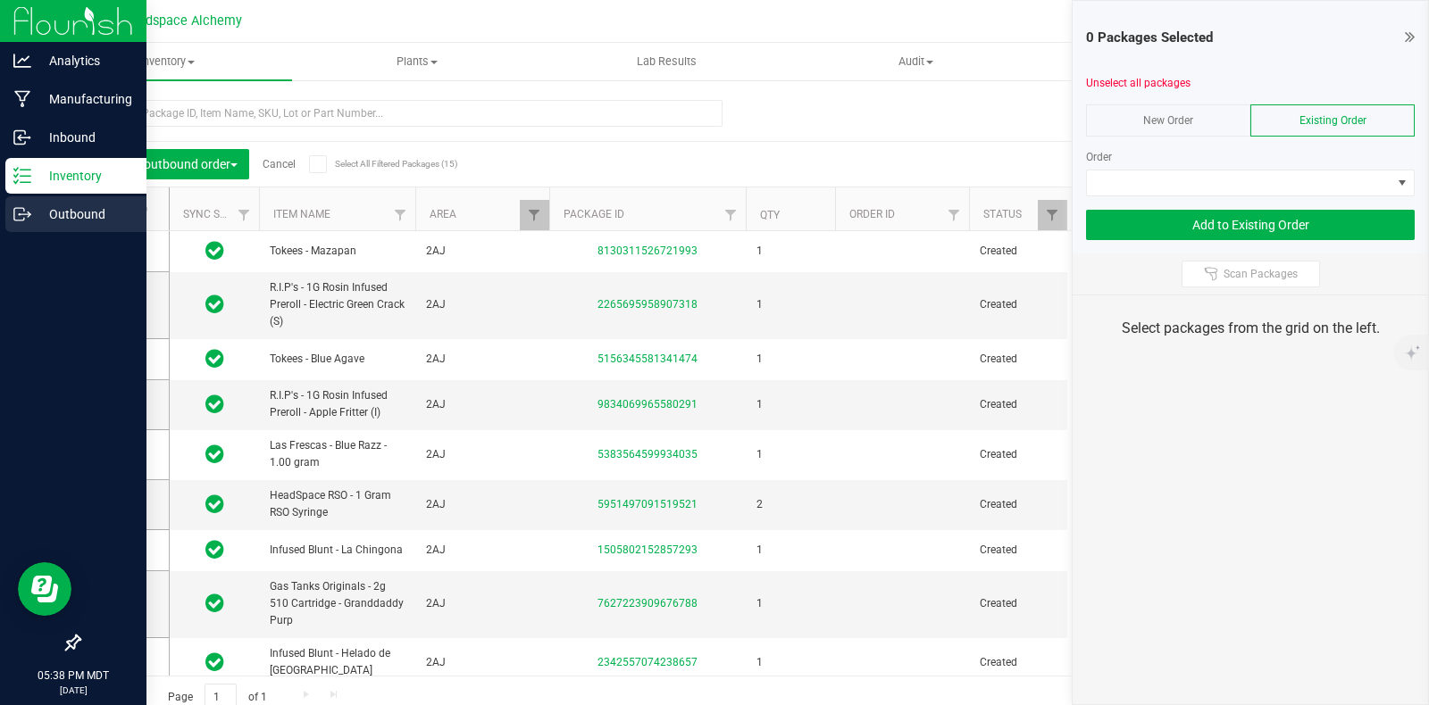
click at [27, 213] on icon at bounding box center [22, 214] width 18 height 18
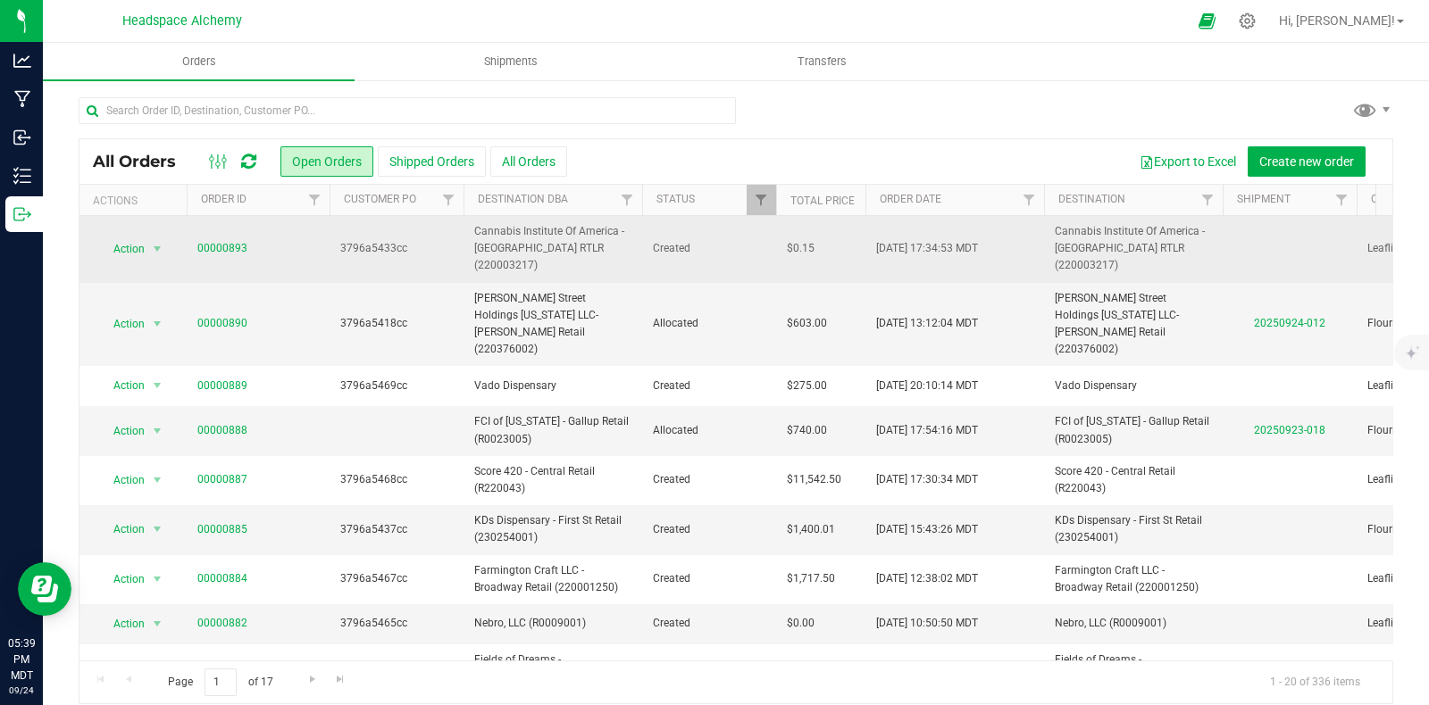
drag, startPoint x: 265, startPoint y: 235, endPoint x: 188, endPoint y: 237, distance: 77.7
click at [188, 237] on td "00000893" at bounding box center [258, 249] width 143 height 67
copy link "00000893"
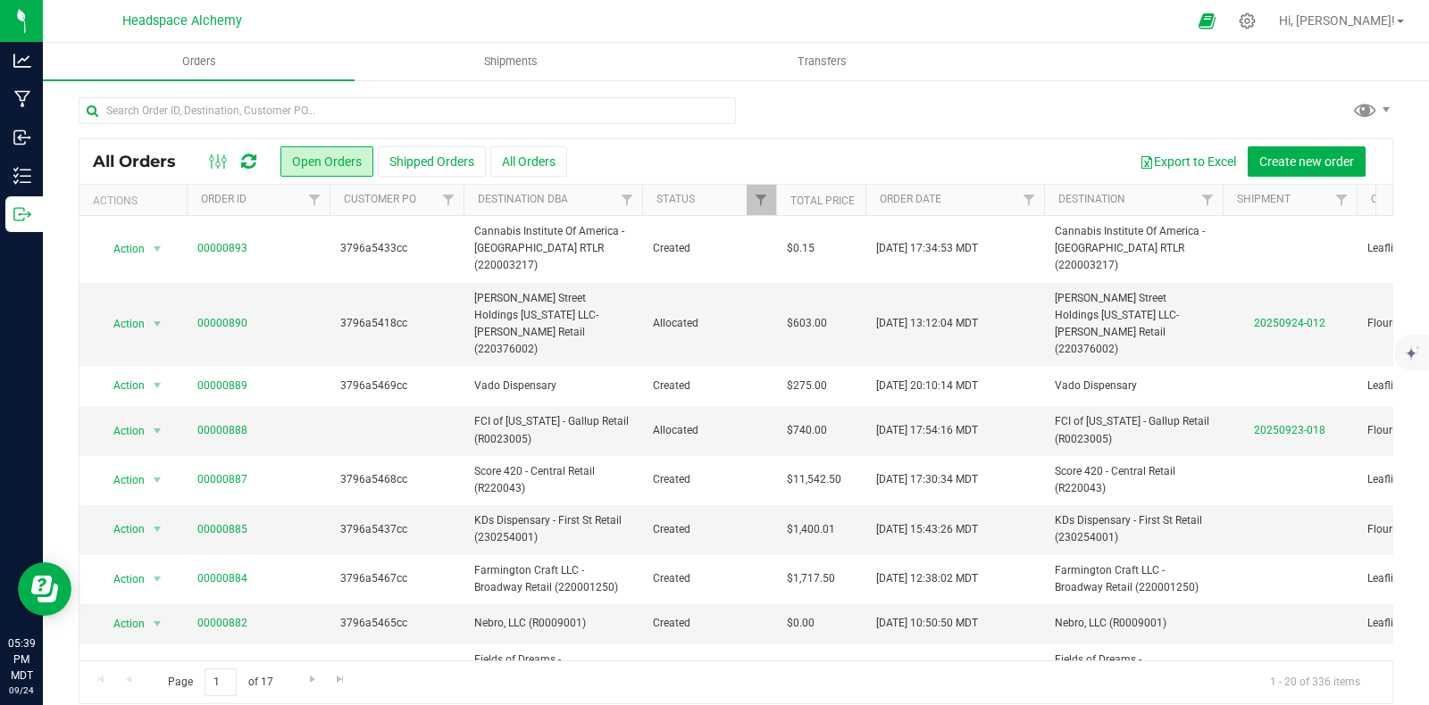
click at [651, 142] on div "All Orders Open Orders Shipped Orders All Orders Export to Excel Create new ord…" at bounding box center [735, 161] width 1313 height 45
click at [246, 157] on icon at bounding box center [248, 162] width 15 height 18
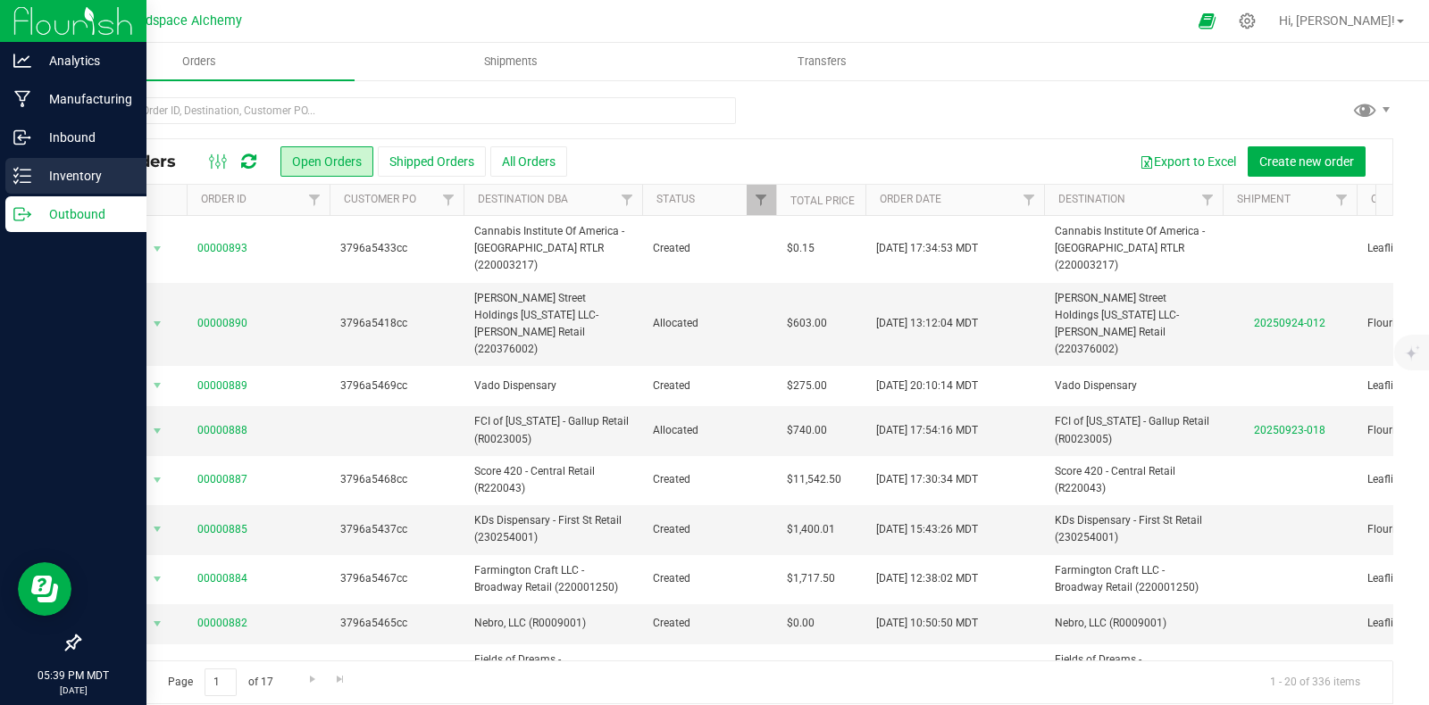
click at [18, 180] on icon at bounding box center [16, 181] width 4 height 3
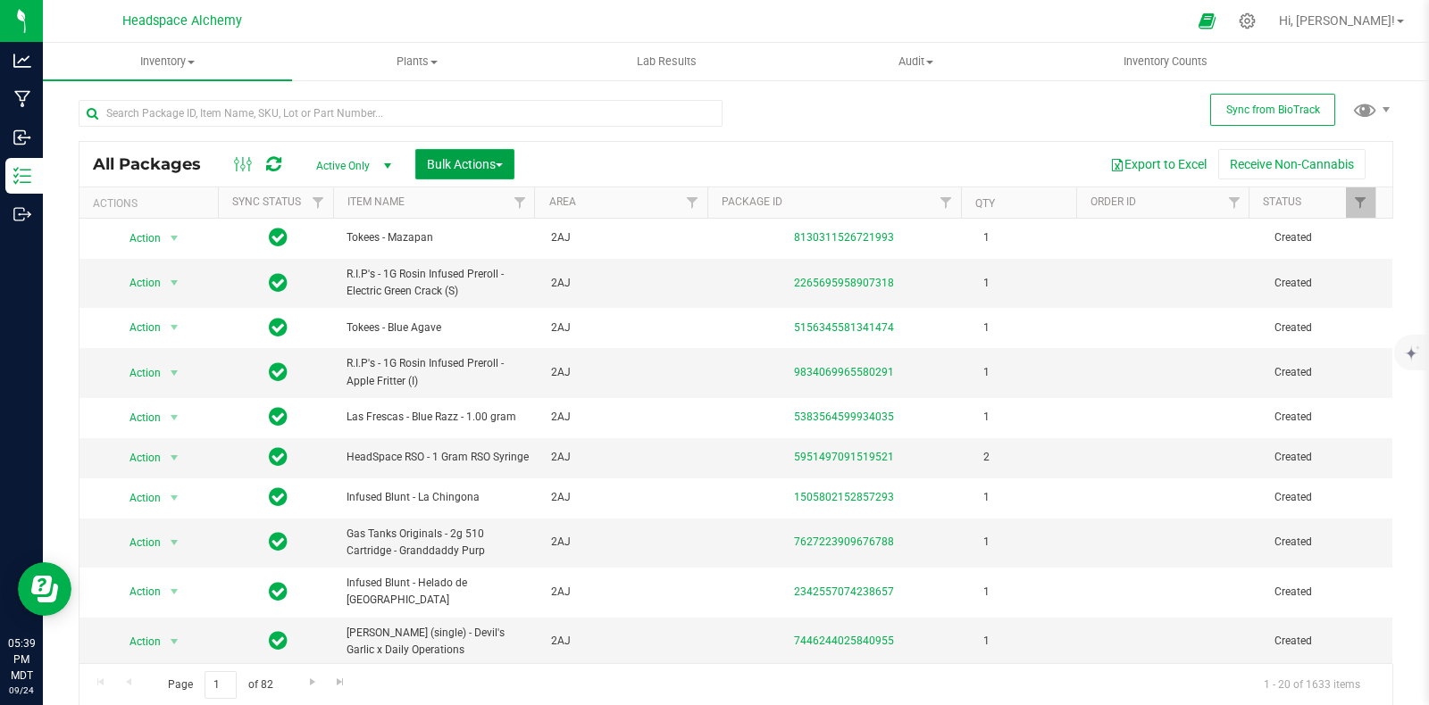
click at [493, 164] on span "Bulk Actions" at bounding box center [465, 164] width 76 height 14
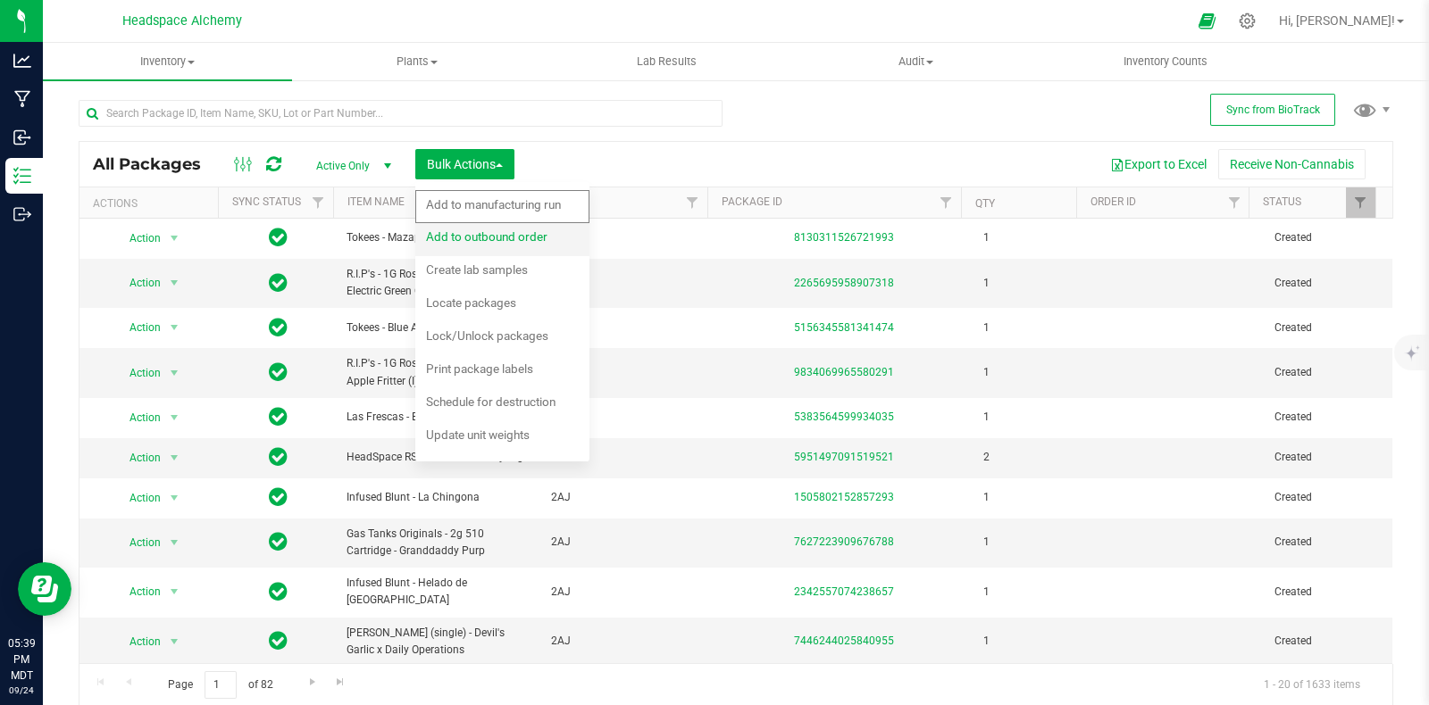
click at [487, 227] on div "Add to outbound order" at bounding box center [499, 239] width 146 height 29
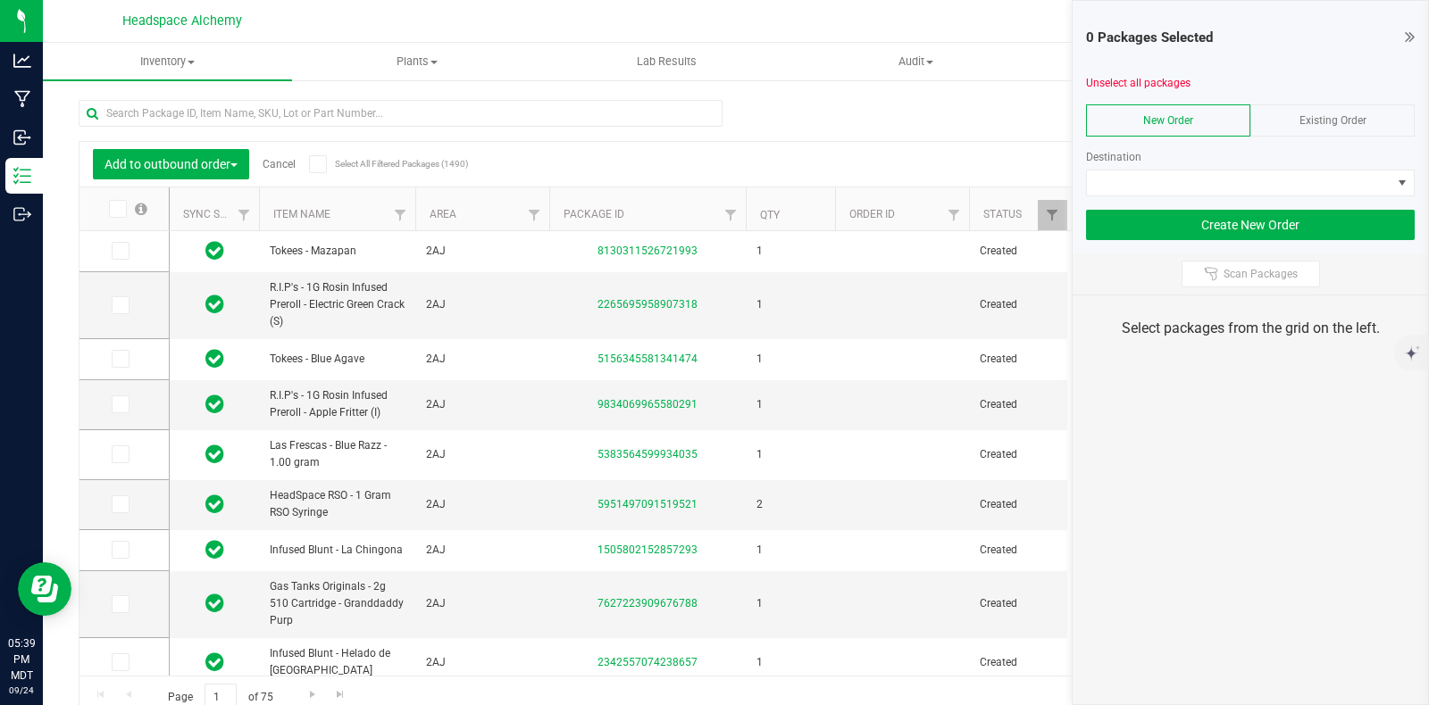
click at [1313, 121] on span "Existing Order" at bounding box center [1332, 120] width 67 height 13
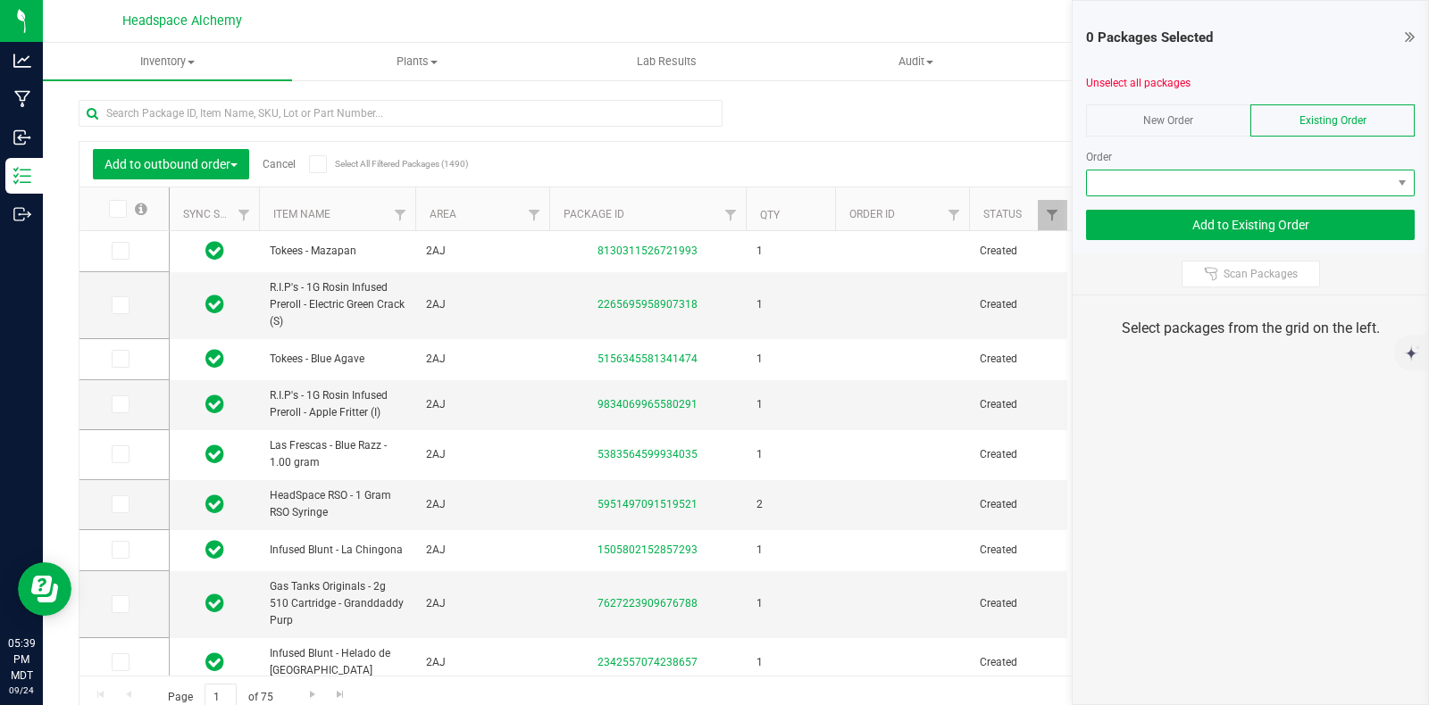
click at [1374, 179] on span at bounding box center [1239, 183] width 304 height 25
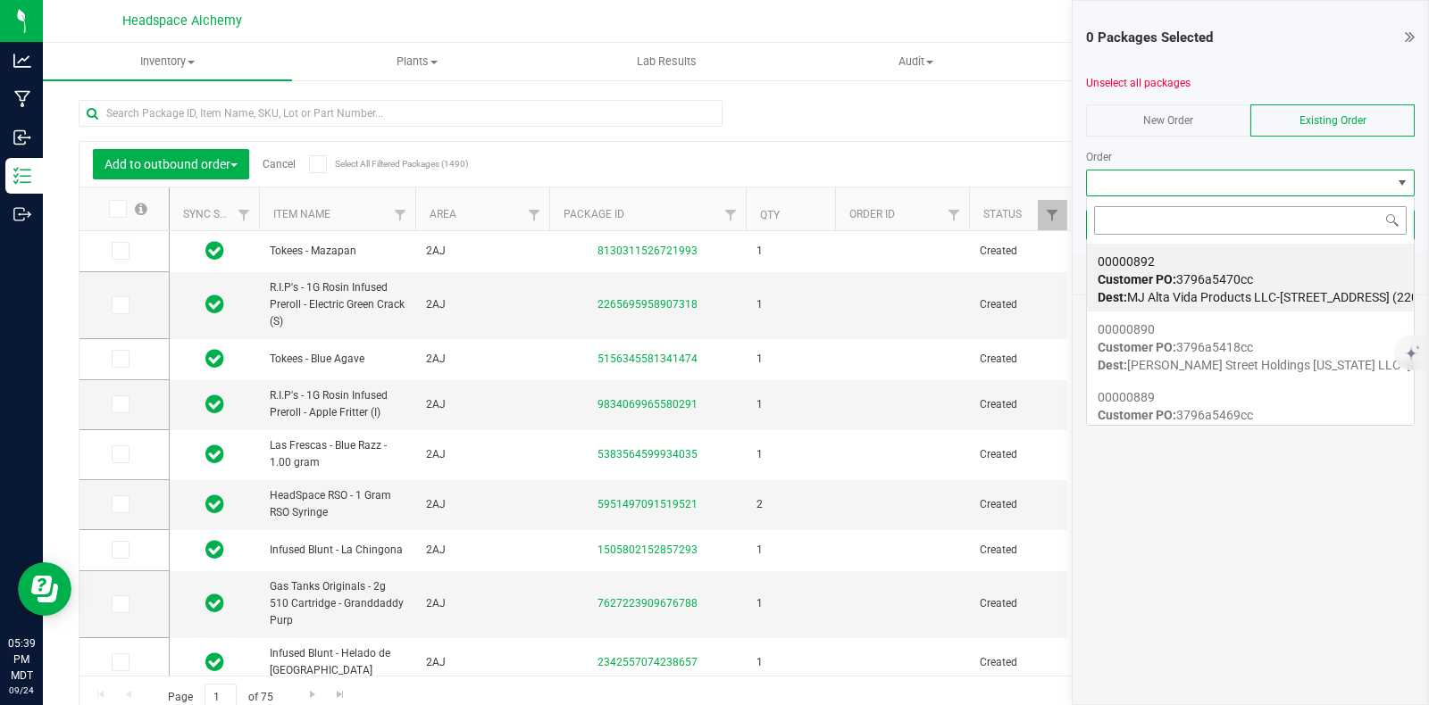
scroll to position [26, 329]
type input "00000893"
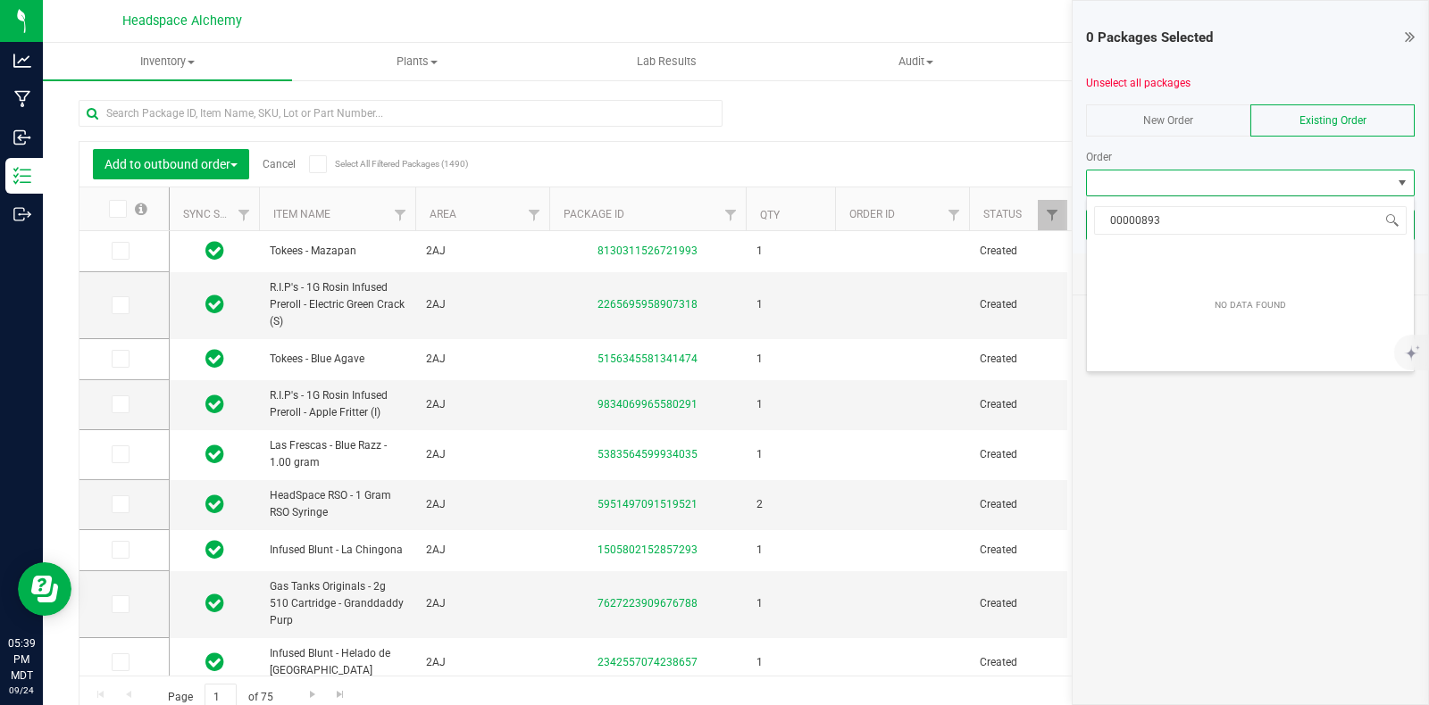
click at [1027, 156] on div "Export to Excel Receive Non-Cannabis" at bounding box center [901, 164] width 955 height 30
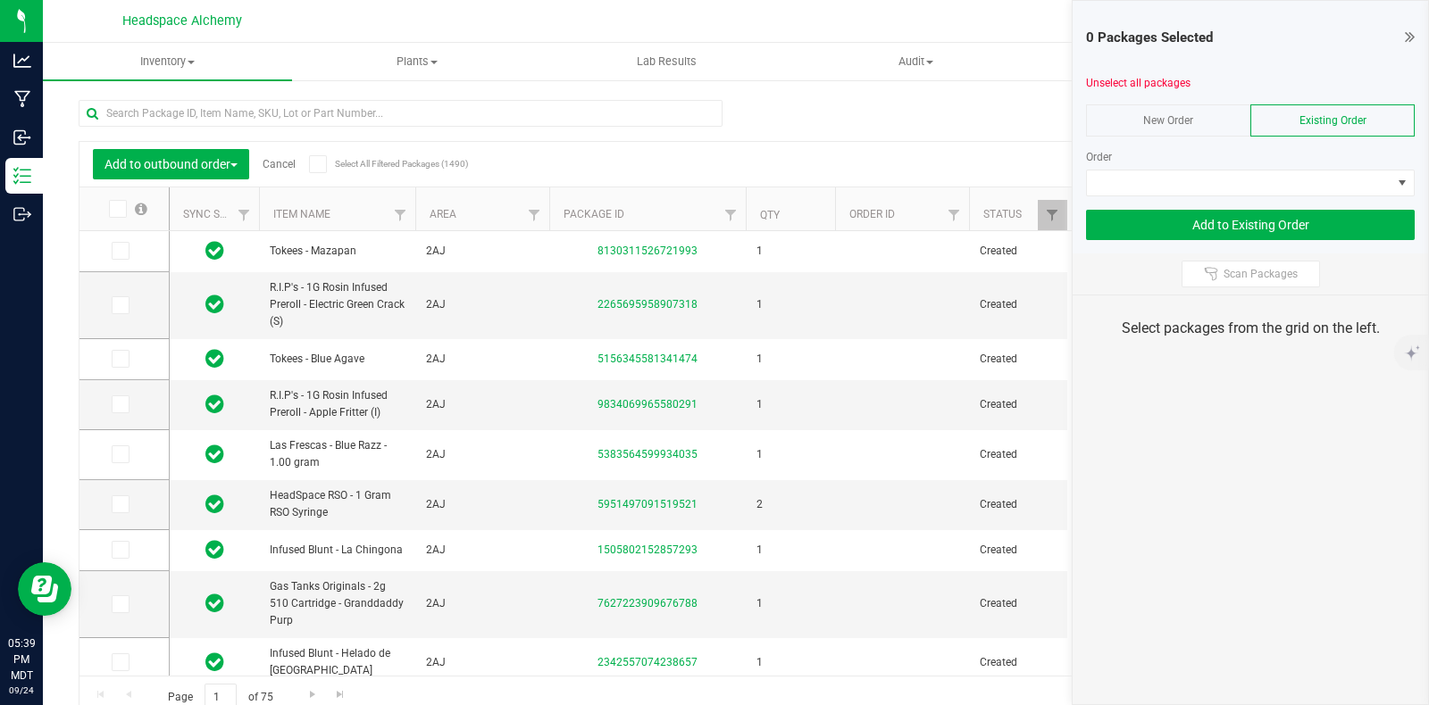
click at [1407, 28] on icon at bounding box center [1410, 37] width 10 height 18
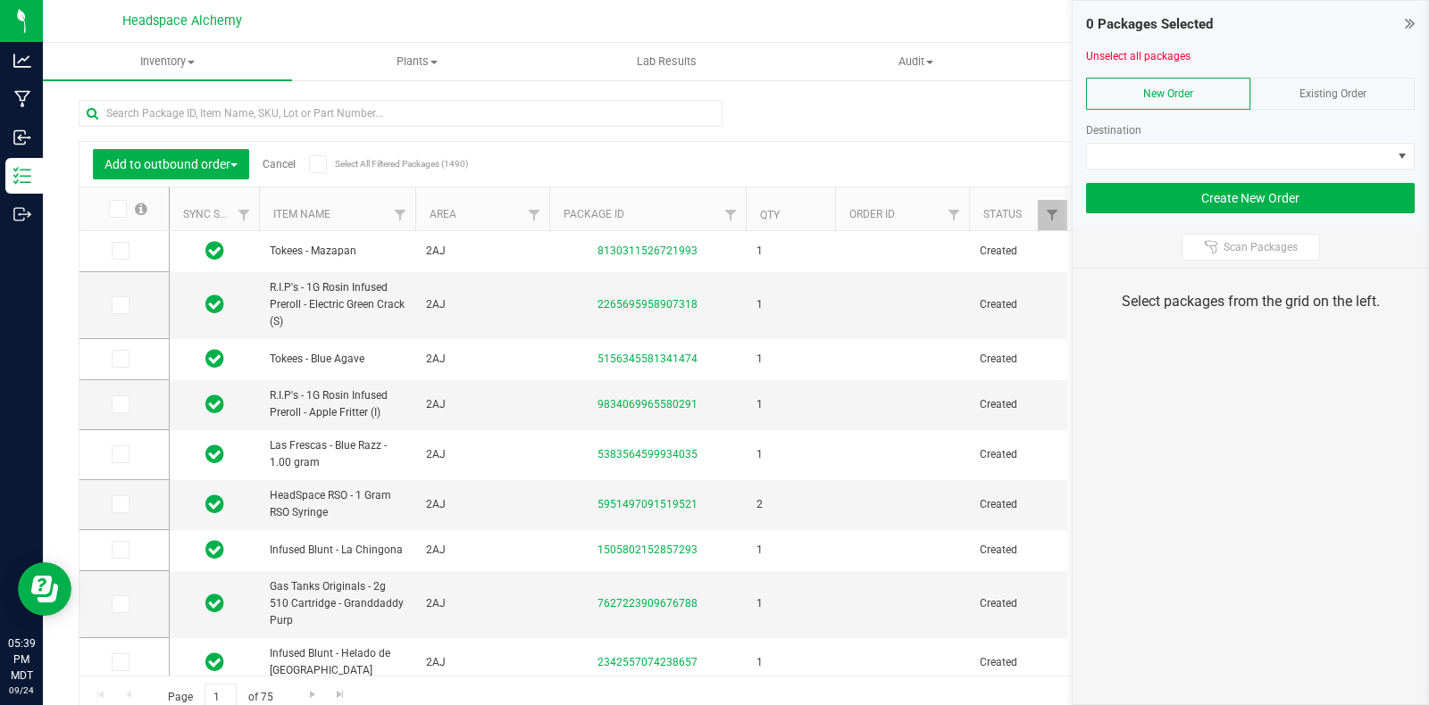
click at [1372, 86] on div "Existing Order" at bounding box center [1332, 94] width 164 height 32
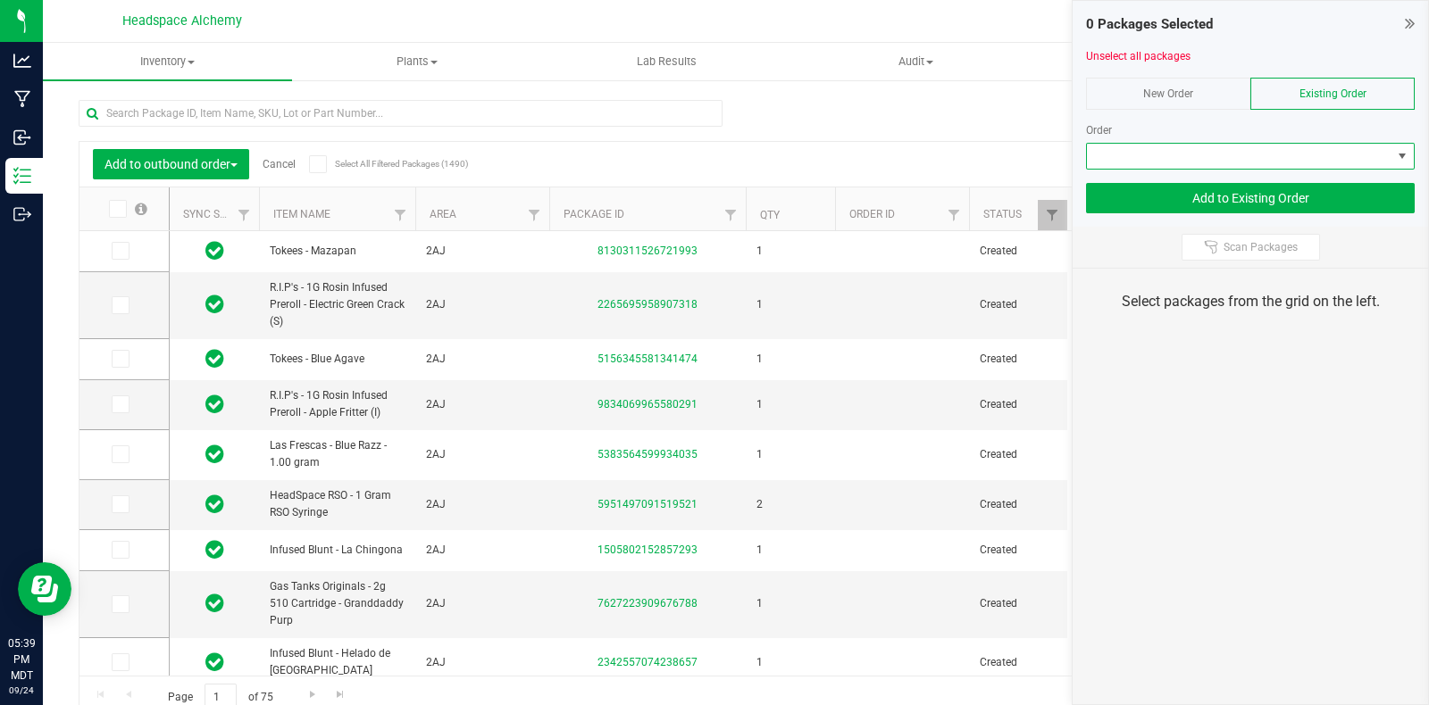
click at [1287, 158] on span at bounding box center [1239, 156] width 304 height 25
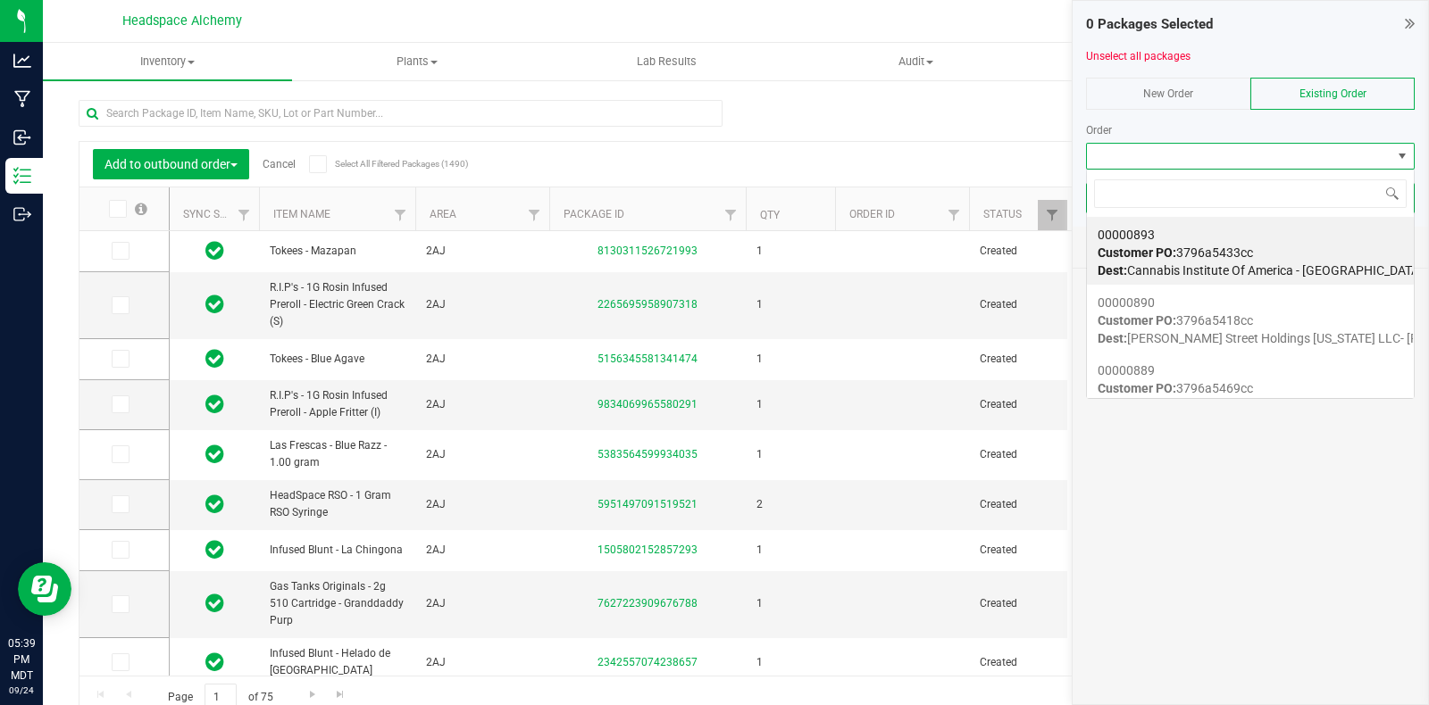
scroll to position [26, 329]
drag, startPoint x: 1172, startPoint y: 195, endPoint x: 1247, endPoint y: 249, distance: 92.0
click at [1247, 249] on span "Customer PO: 3796a5433cc" at bounding box center [1174, 253] width 155 height 14
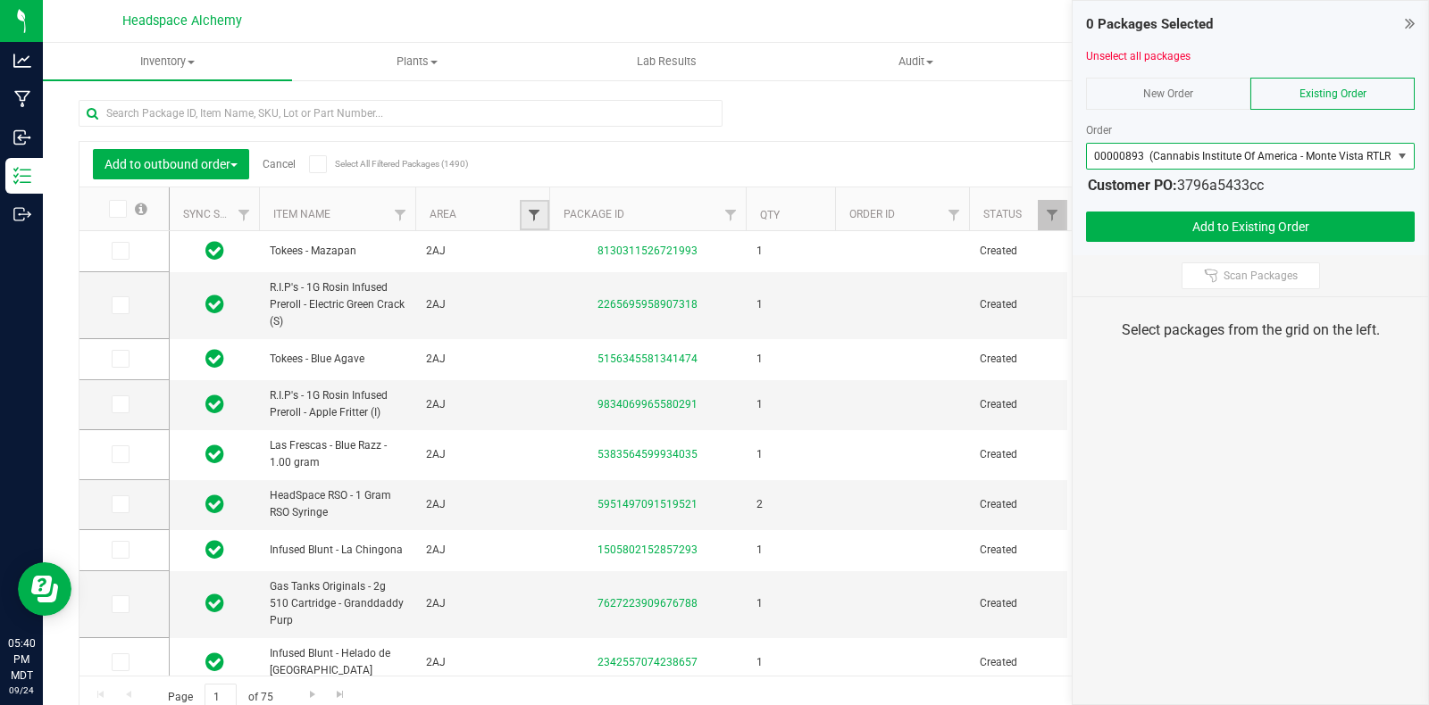
click at [530, 213] on span "Filter" at bounding box center [534, 215] width 14 height 14
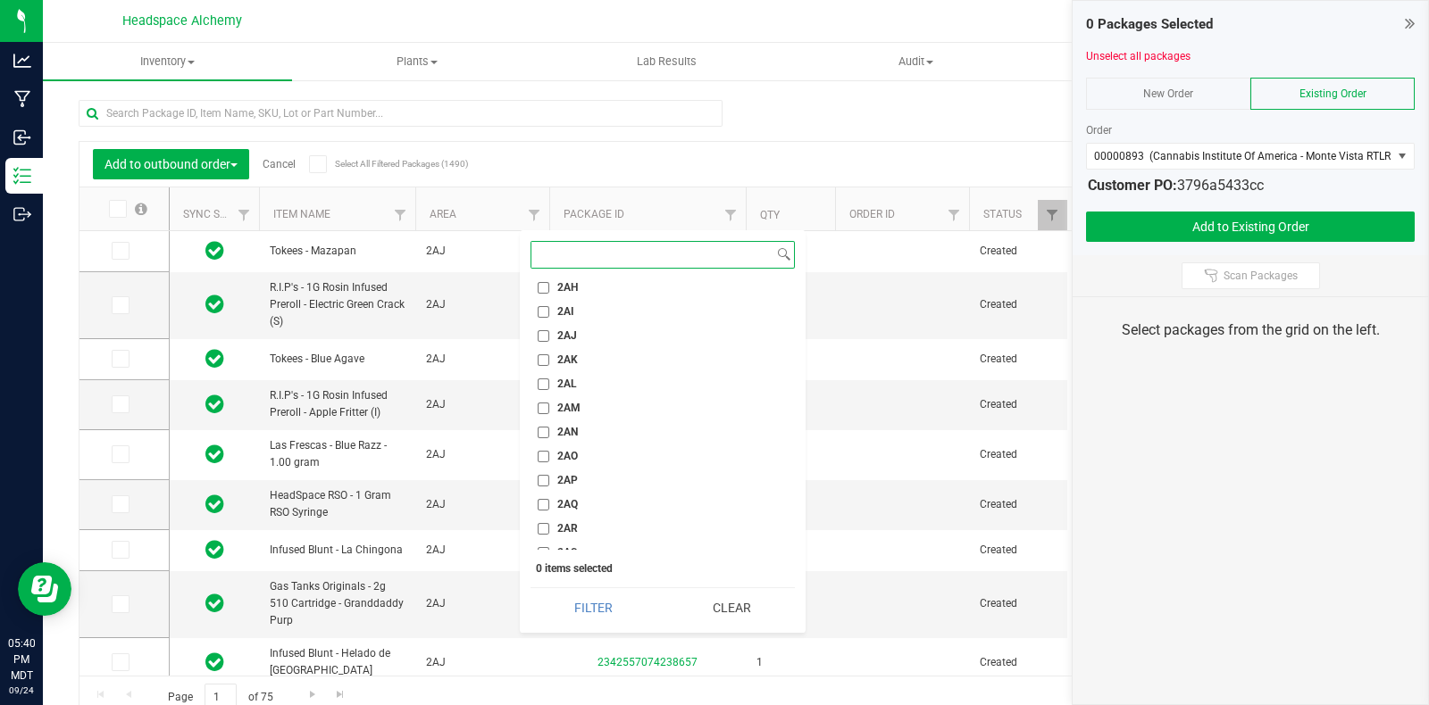
scroll to position [1785, 0]
click at [542, 358] on input "2AJ" at bounding box center [544, 363] width 12 height 12
checkbox input "true"
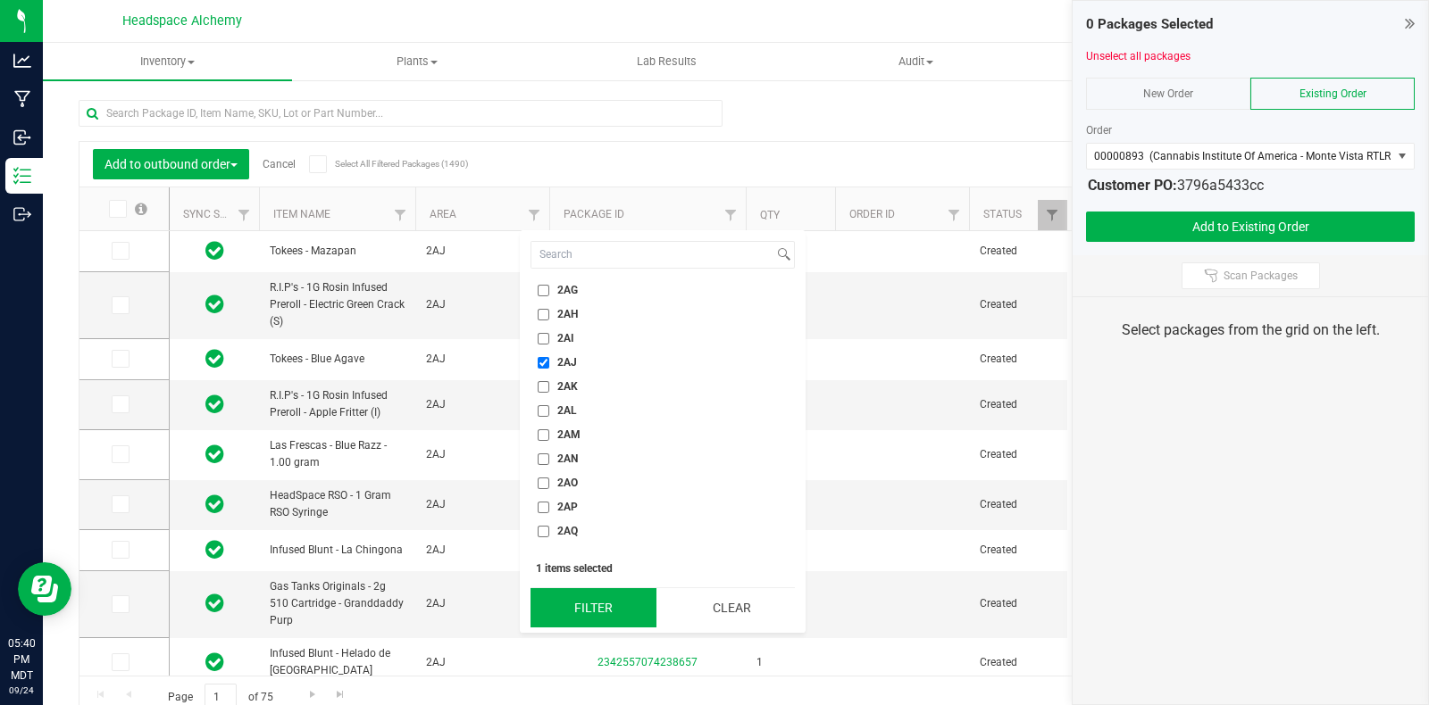
click at [587, 605] on button "Filter" at bounding box center [593, 607] width 126 height 39
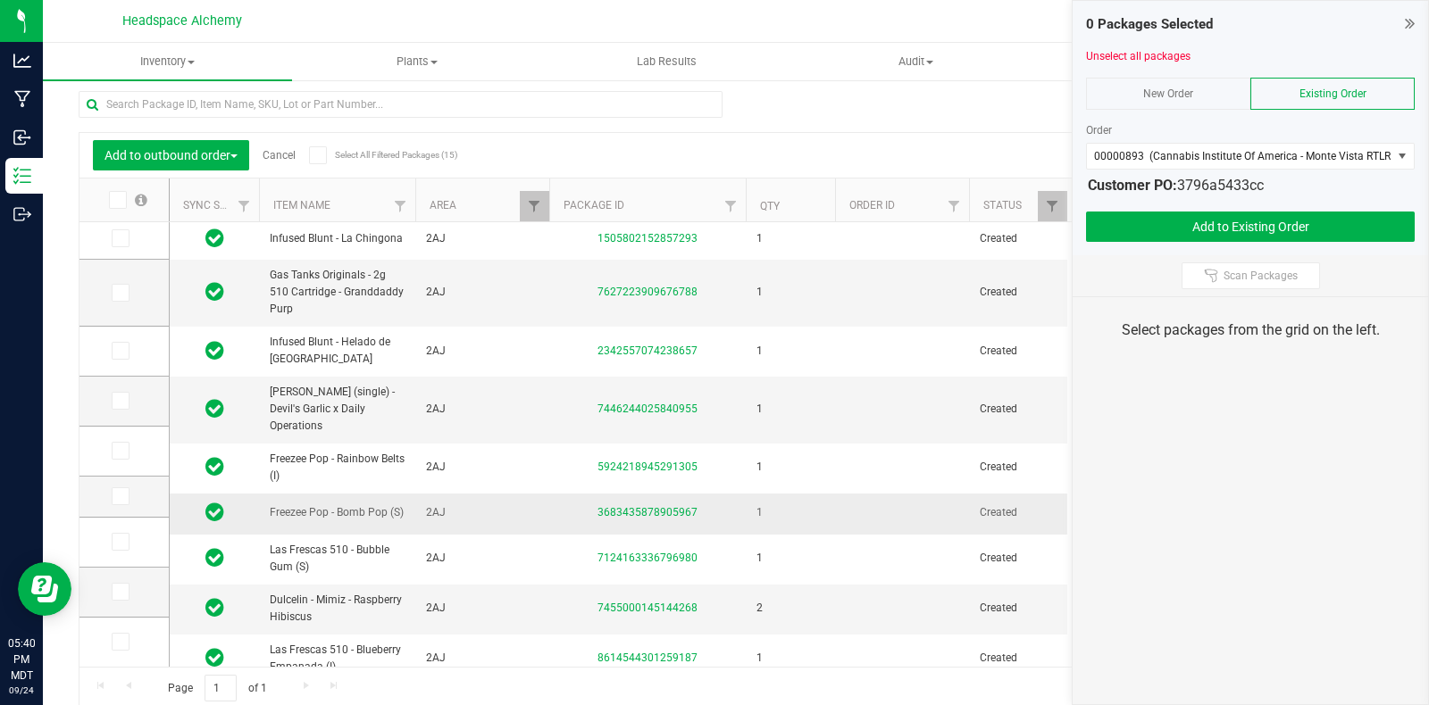
scroll to position [13, 0]
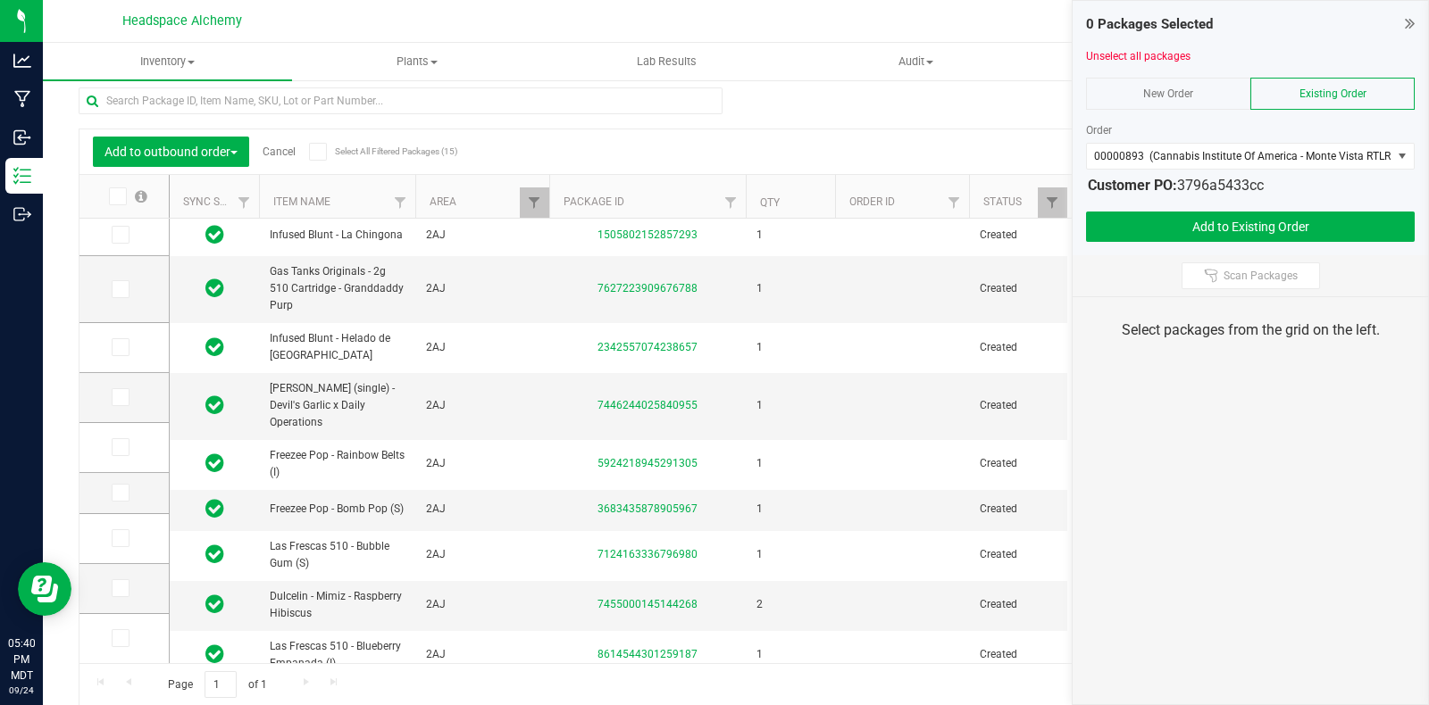
click at [320, 152] on icon at bounding box center [318, 152] width 12 height 0
click at [0, 0] on input "Select All Filtered Packages (15)" at bounding box center [0, 0] width 0 height 0
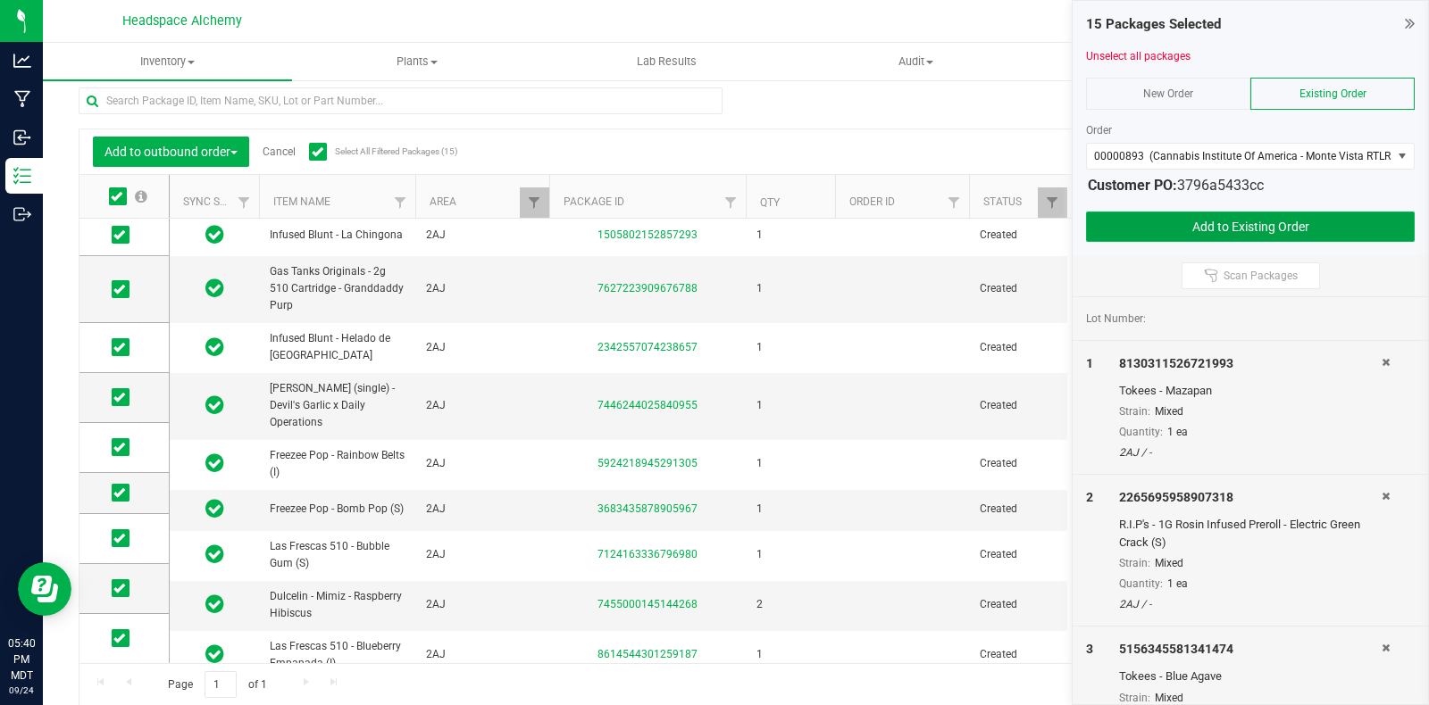
click at [1246, 224] on button "Add to Existing Order" at bounding box center [1250, 227] width 329 height 30
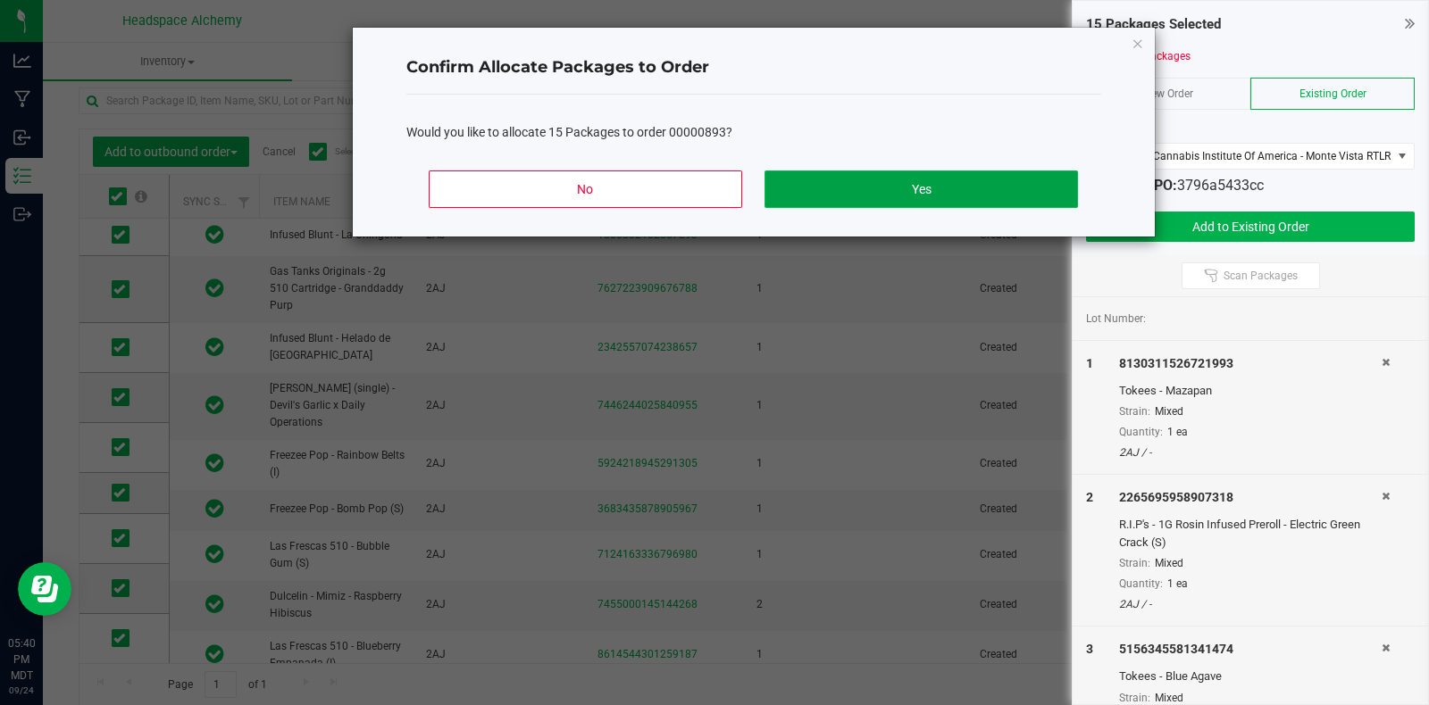
click at [929, 180] on button "Yes" at bounding box center [920, 190] width 313 height 38
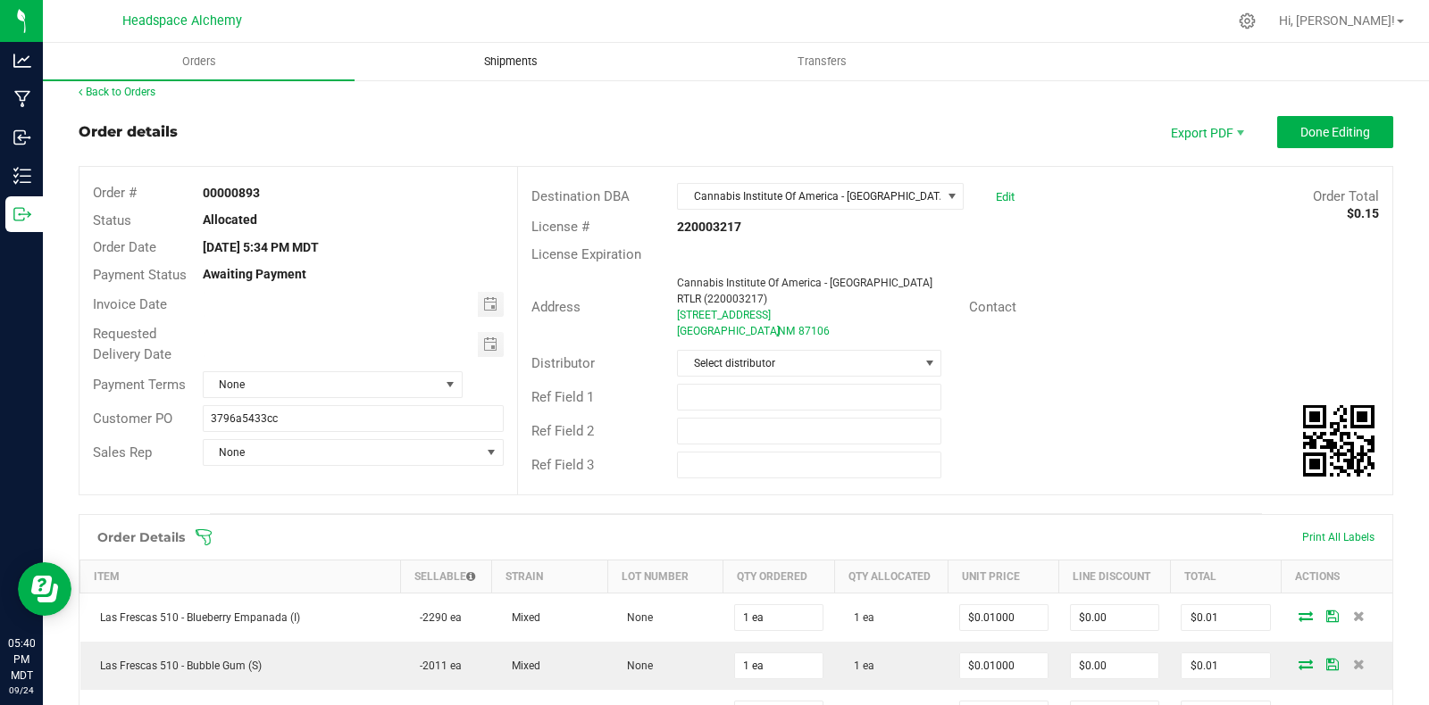
click at [561, 63] on span "Shipments" at bounding box center [511, 62] width 102 height 16
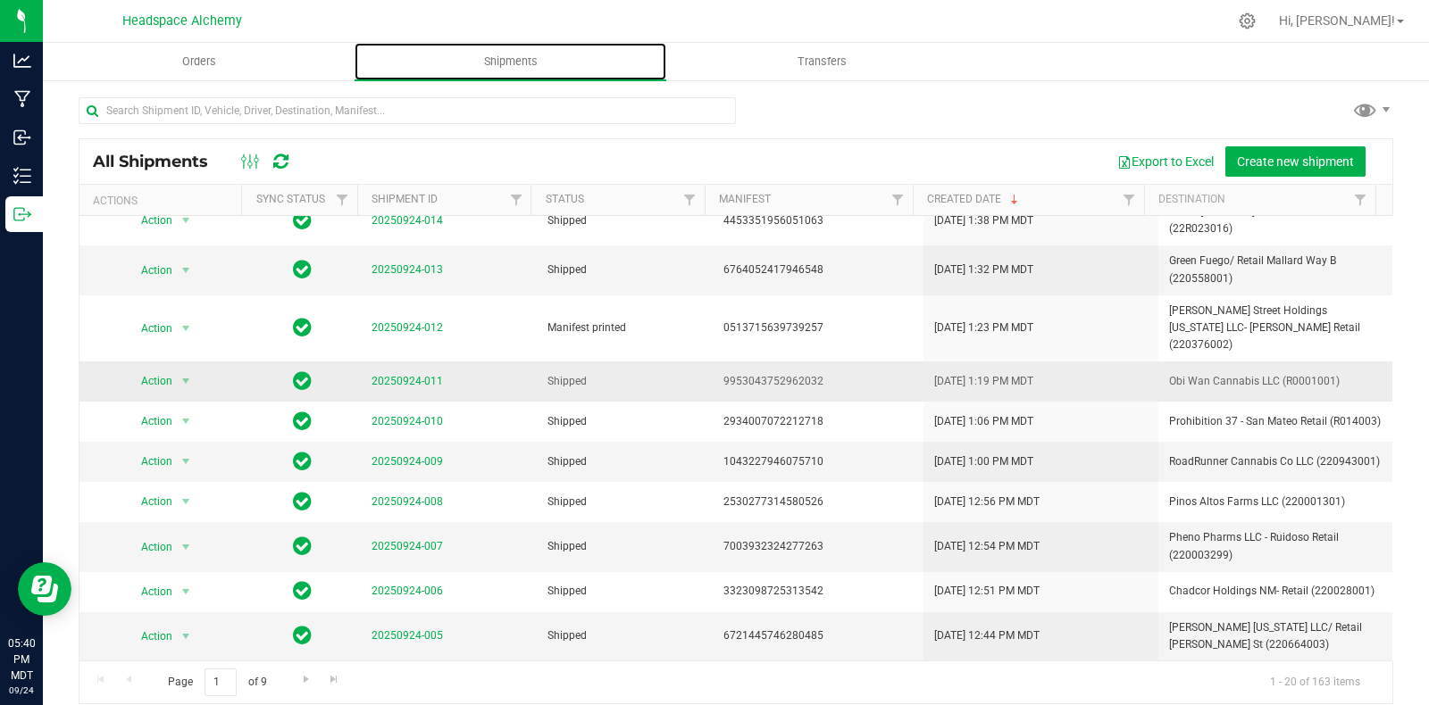
scroll to position [355, 0]
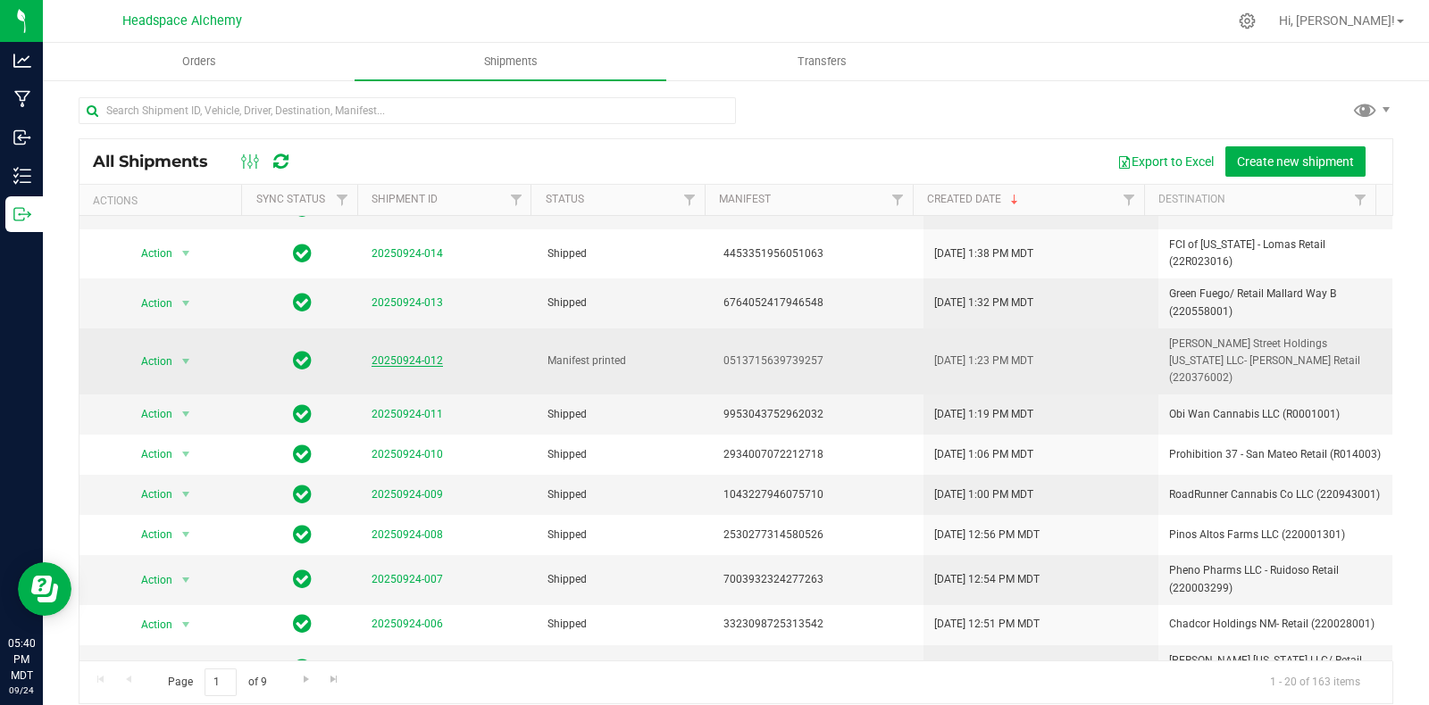
click at [393, 355] on link "20250924-012" at bounding box center [406, 361] width 71 height 13
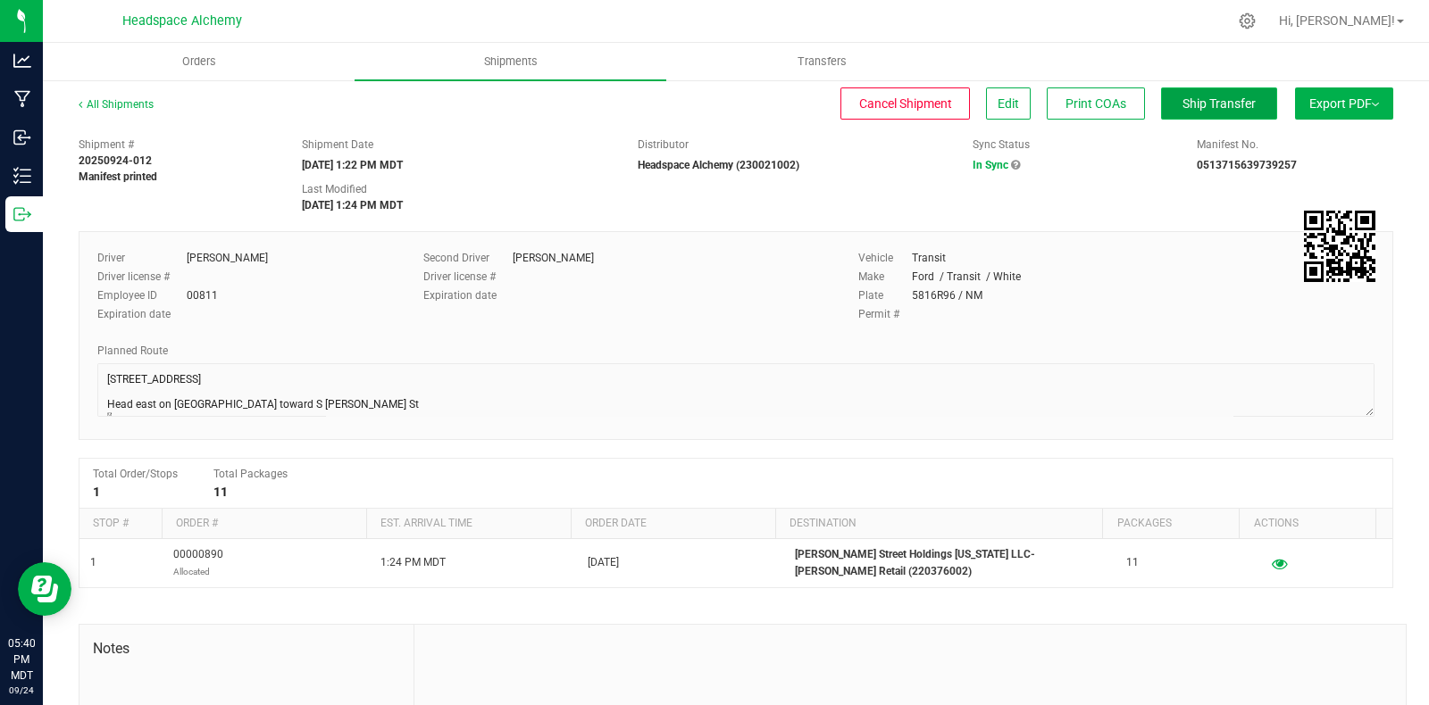
click at [1185, 102] on span "Ship Transfer" at bounding box center [1218, 103] width 73 height 14
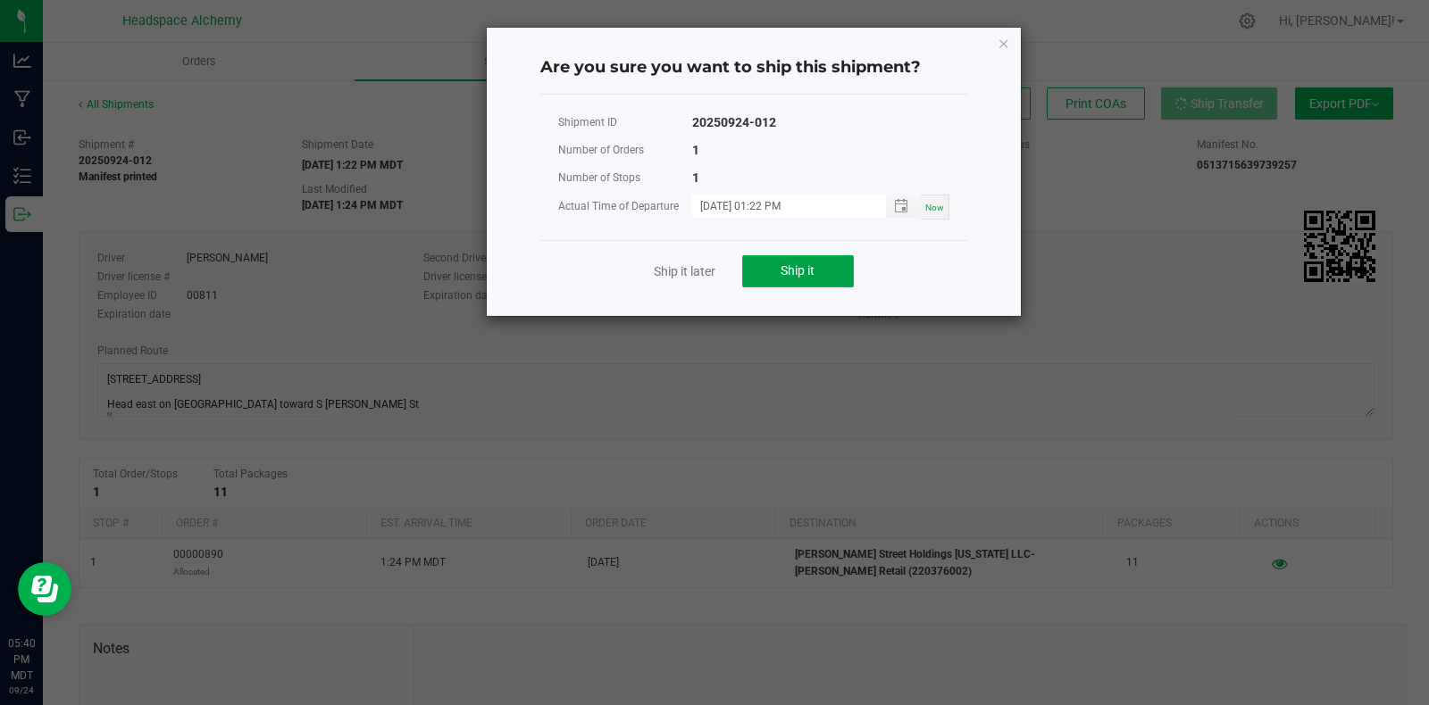
click at [805, 256] on button "Ship it" at bounding box center [798, 271] width 112 height 32
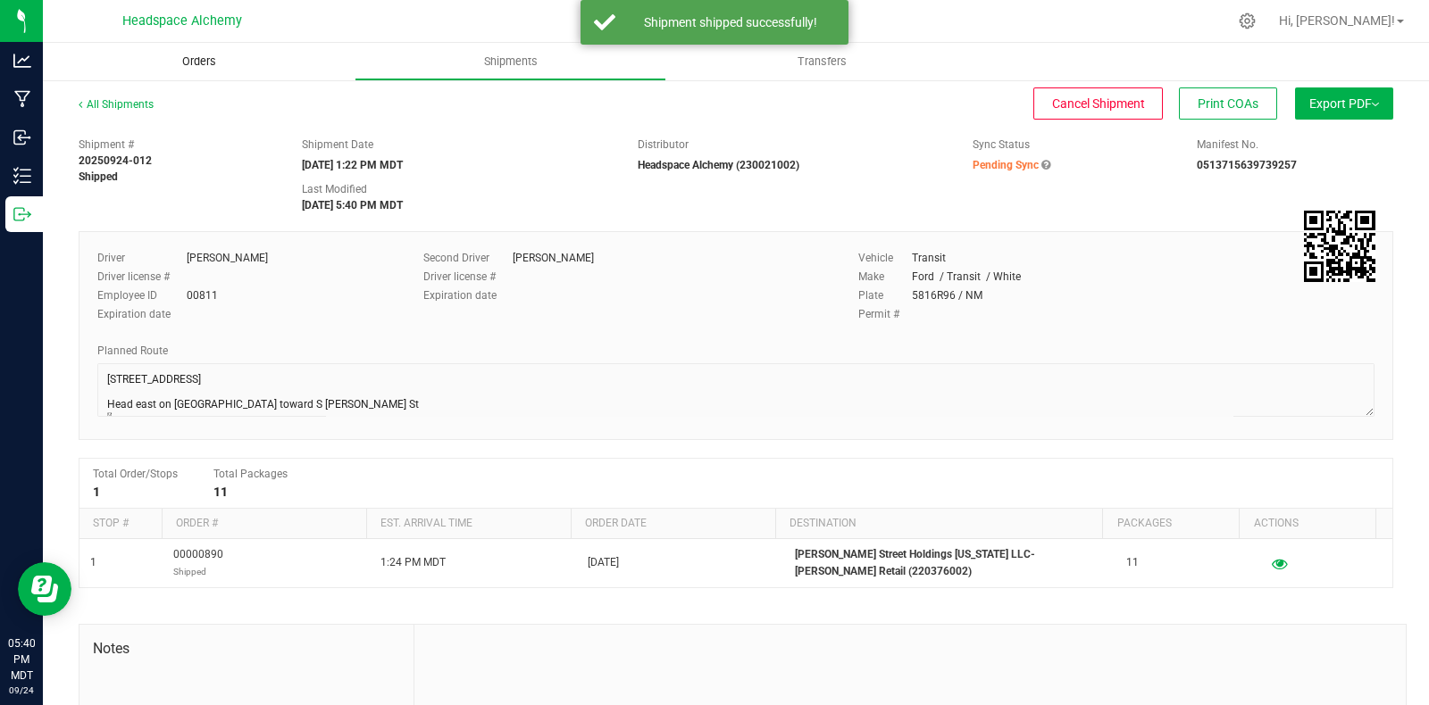
click at [208, 63] on span "Orders" at bounding box center [199, 62] width 82 height 16
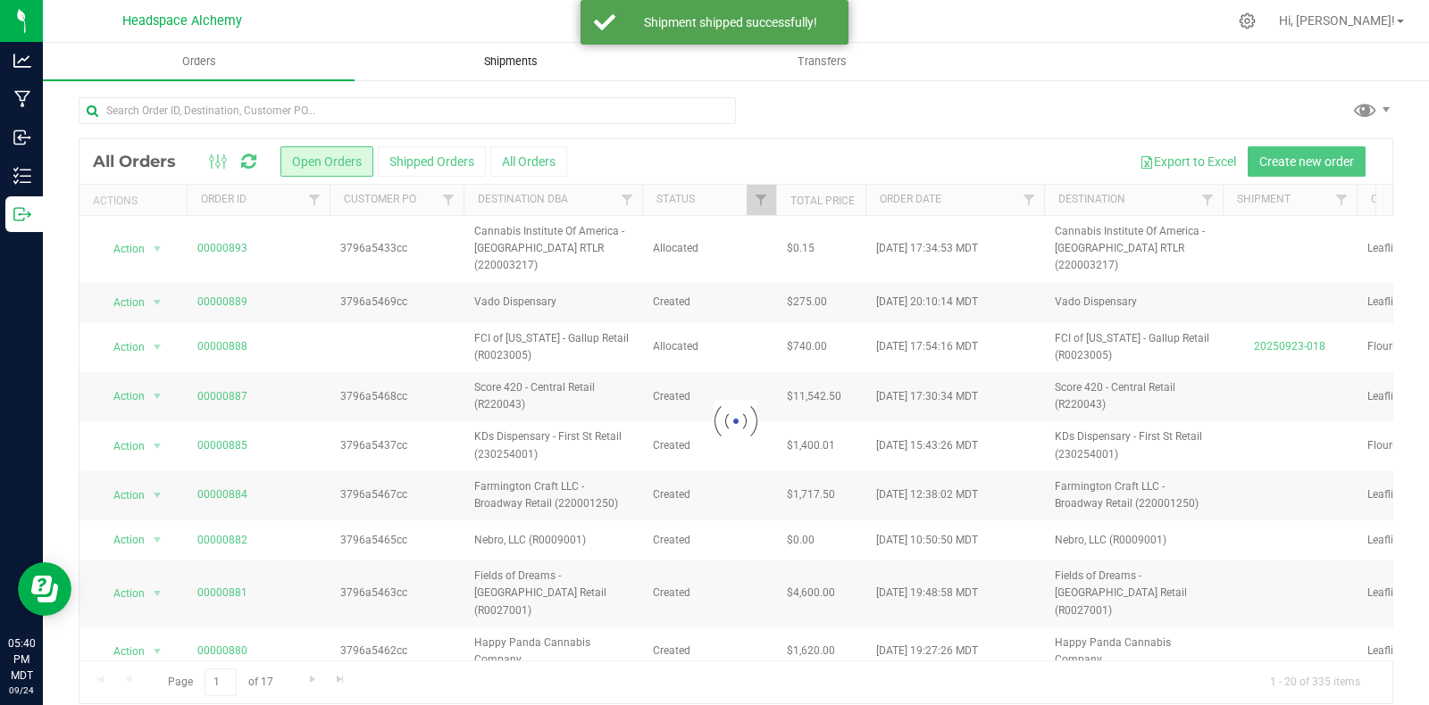
click at [488, 55] on span "Shipments" at bounding box center [511, 62] width 102 height 16
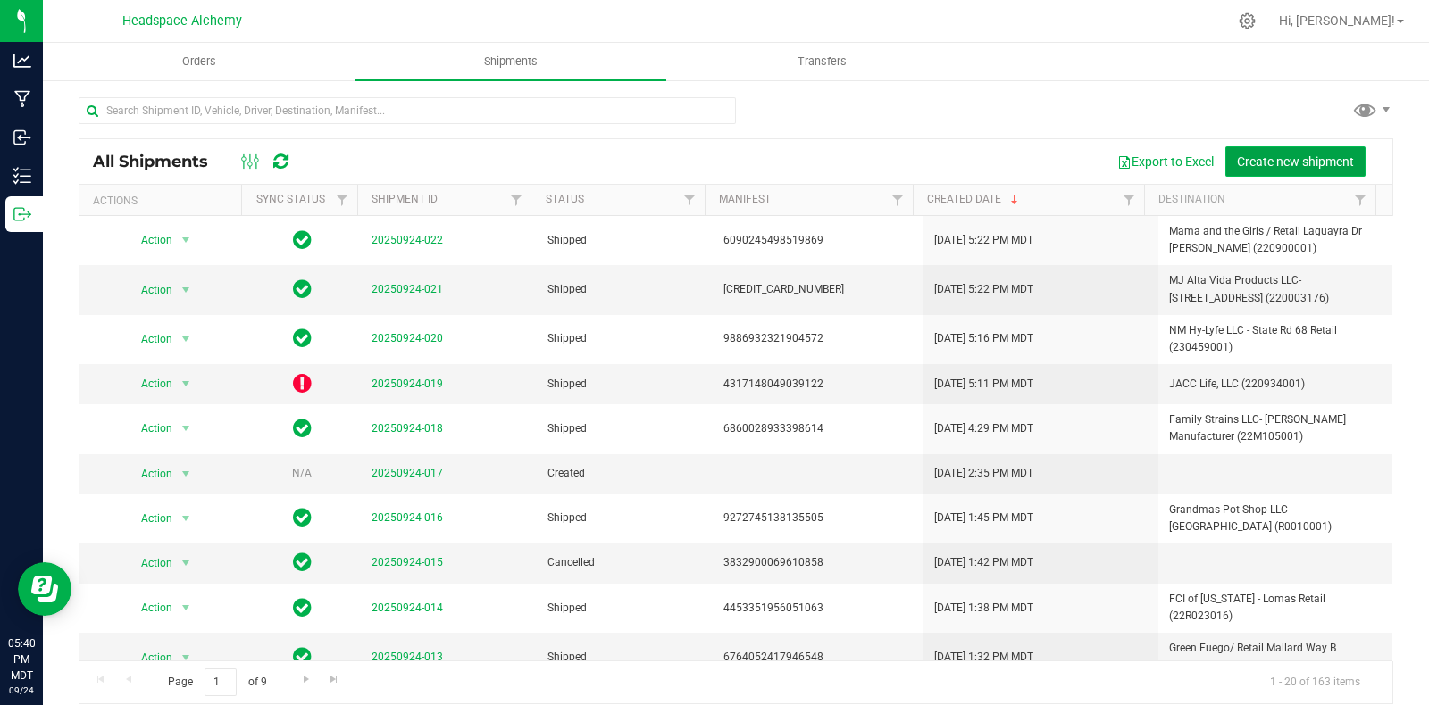
click at [1257, 154] on span "Create new shipment" at bounding box center [1295, 161] width 117 height 14
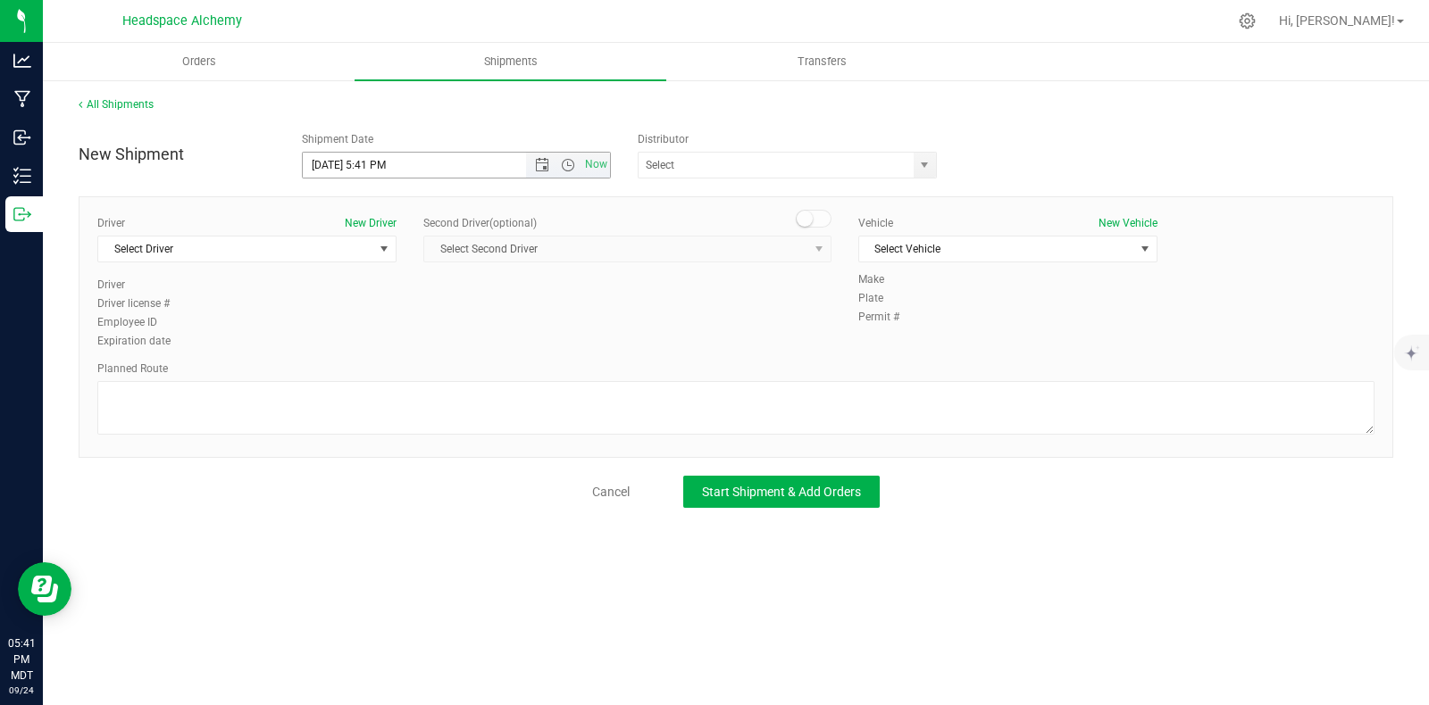
click at [536, 154] on span "Now" at bounding box center [568, 165] width 84 height 25
click at [540, 163] on span "Open the date view" at bounding box center [542, 165] width 14 height 14
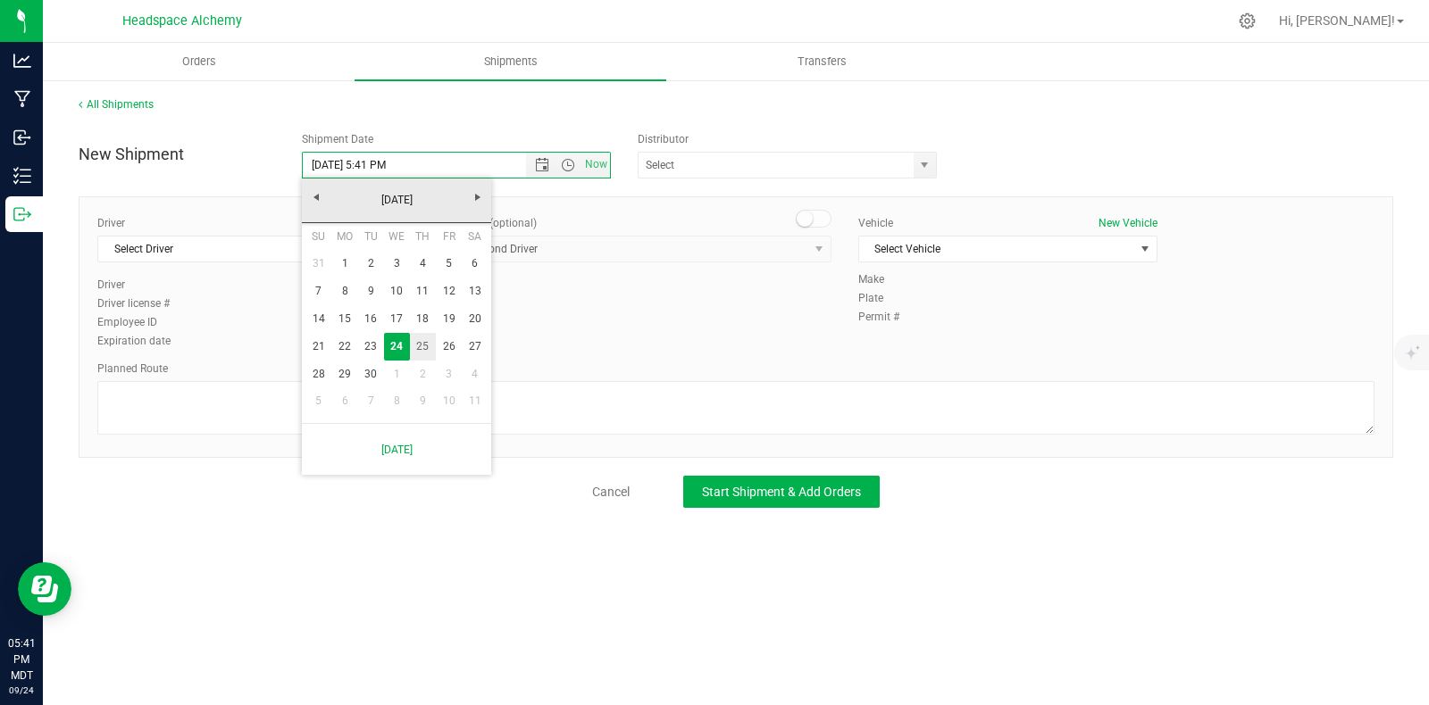
click at [415, 342] on link "25" at bounding box center [423, 347] width 26 height 28
type input "9/25/2025 5:41 PM"
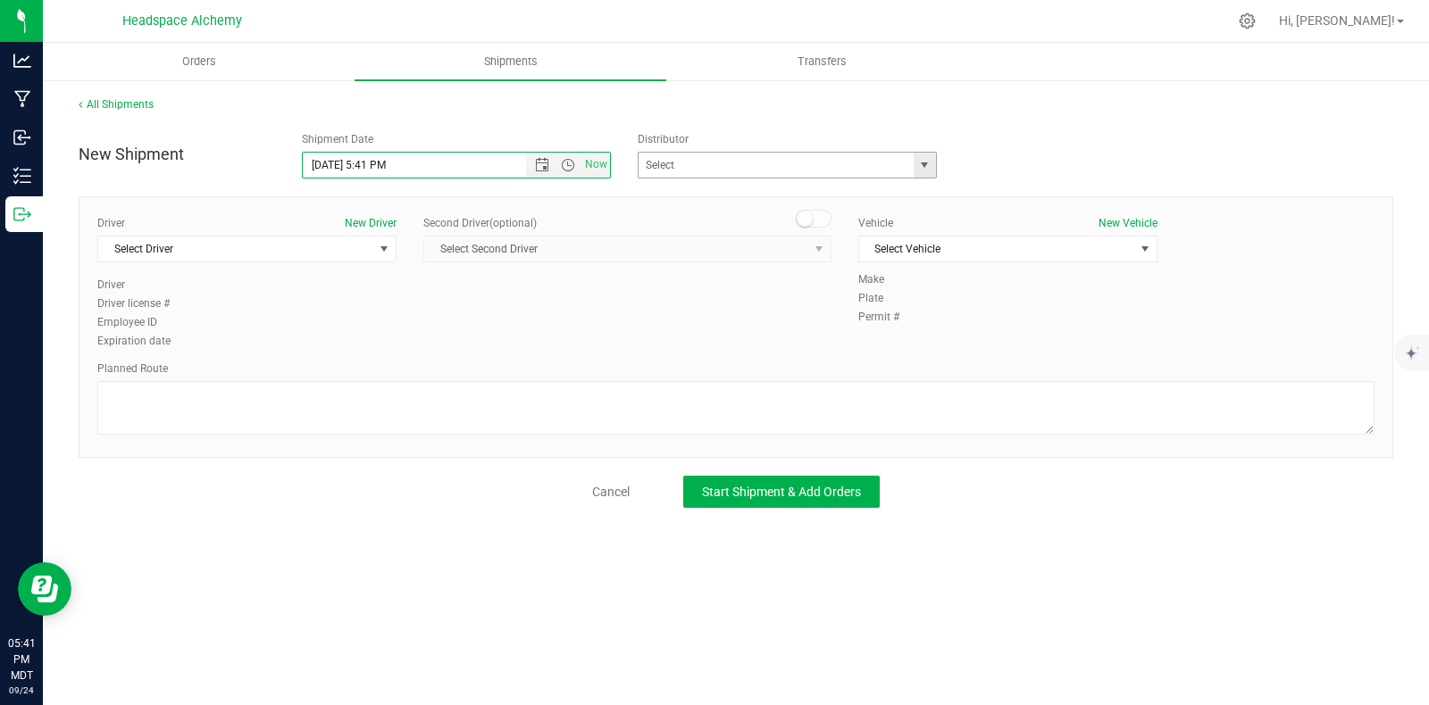
click at [921, 161] on span "select" at bounding box center [924, 165] width 14 height 14
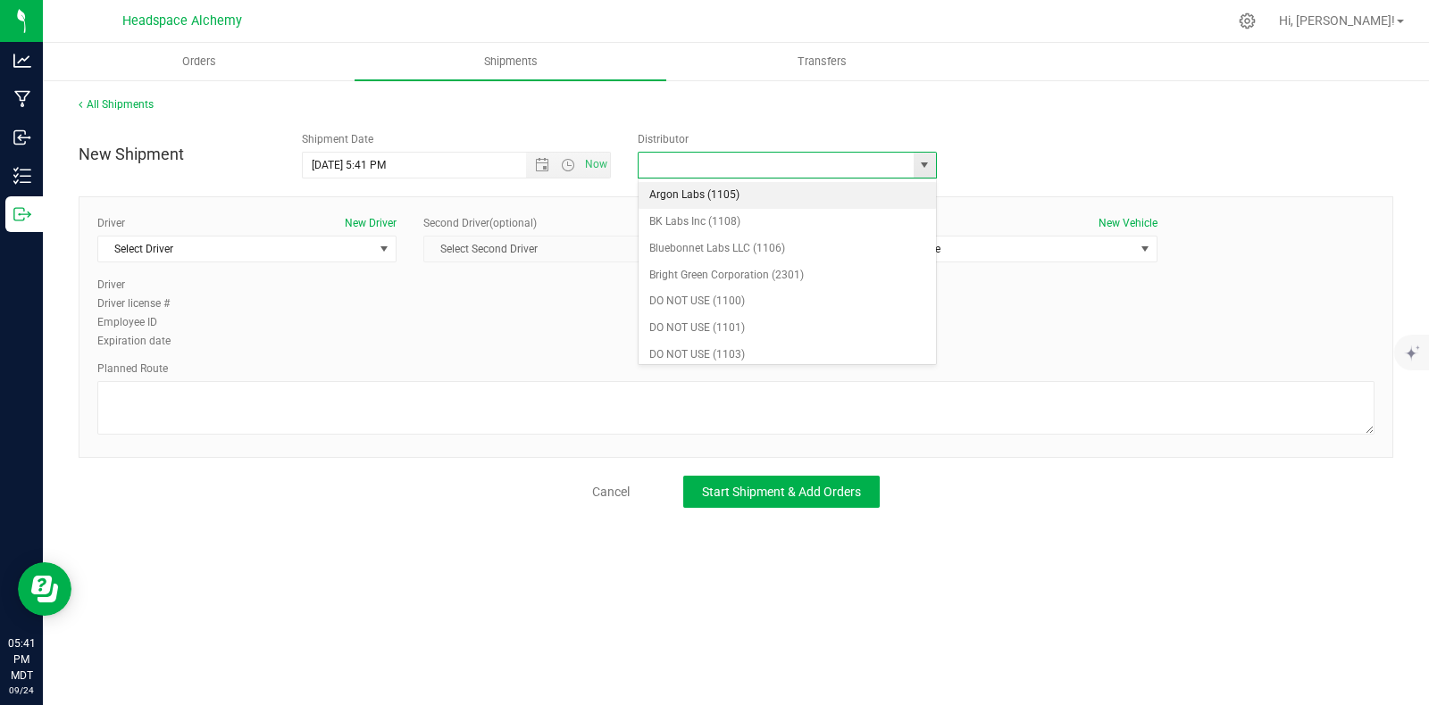
click at [683, 162] on input "text" at bounding box center [771, 165] width 267 height 25
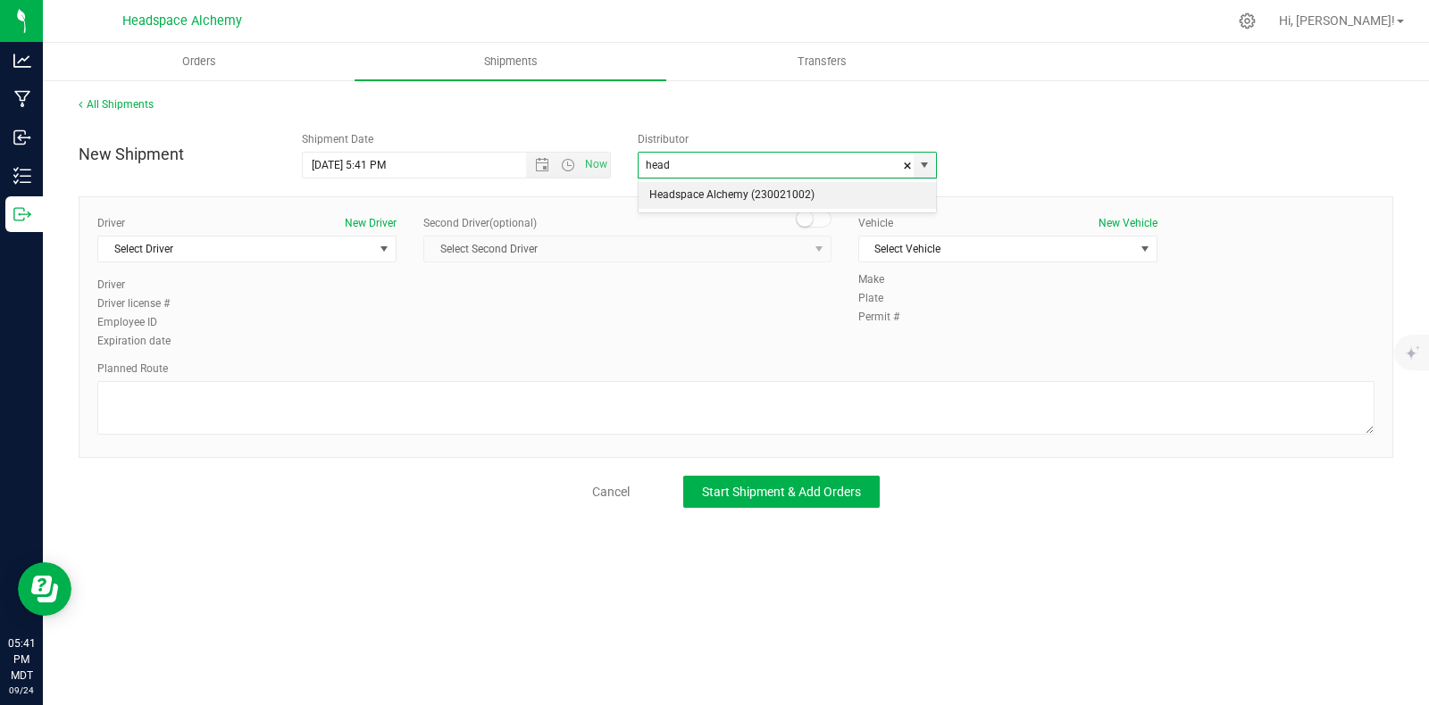
click at [686, 201] on li "Headspace Alchemy (230021002)" at bounding box center [786, 195] width 297 height 27
type input "Headspace Alchemy (230021002)"
click at [251, 252] on span "Select Driver" at bounding box center [235, 249] width 275 height 25
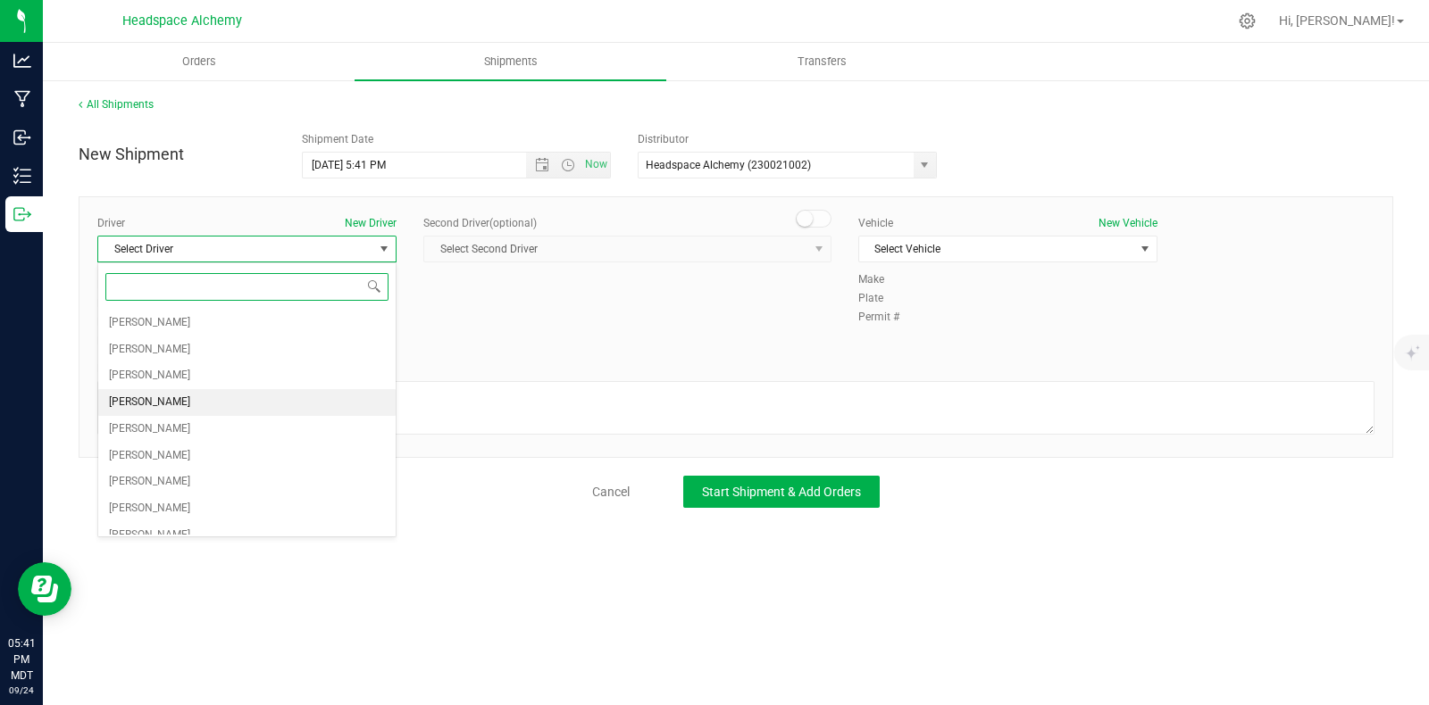
click at [154, 400] on span "[PERSON_NAME]" at bounding box center [149, 402] width 81 height 23
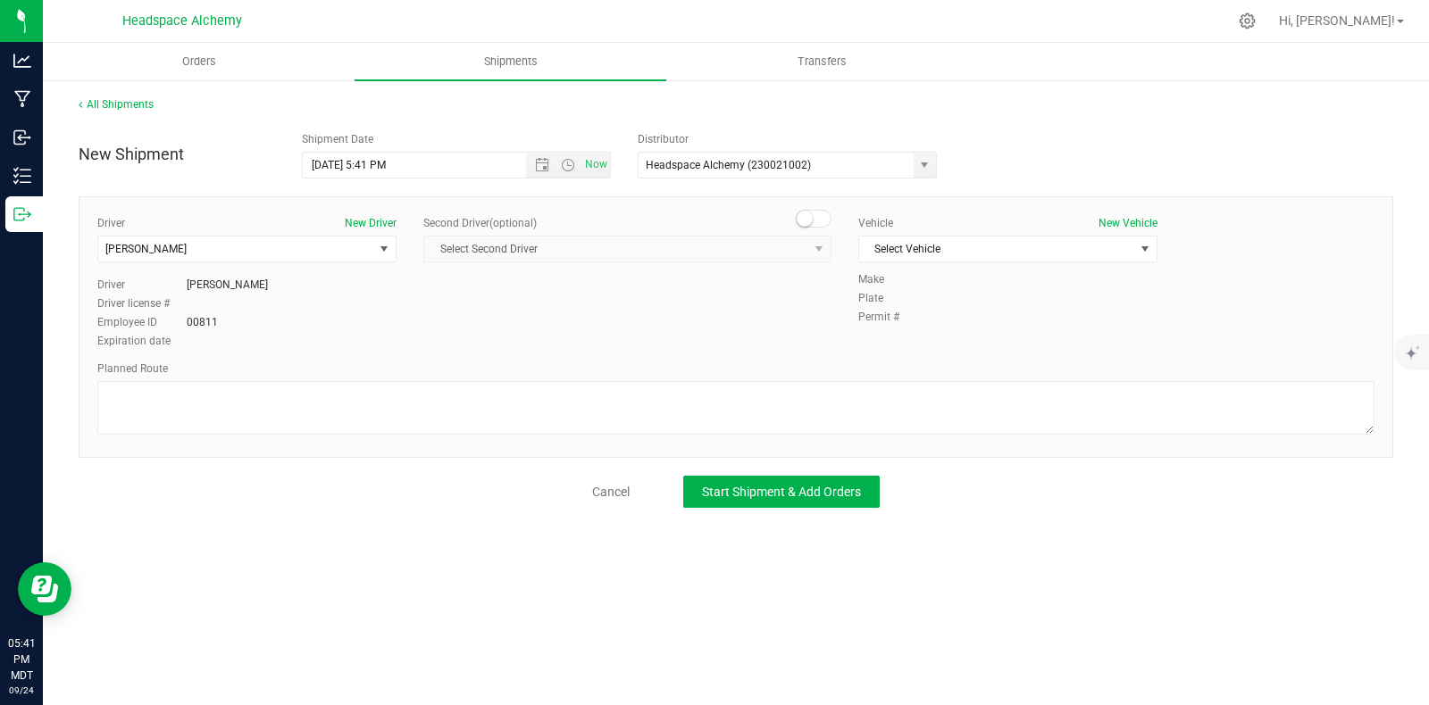
click at [806, 213] on small at bounding box center [805, 219] width 16 height 16
click at [735, 265] on div "Second Driver (optional) Select Second Driver Select Second Driver Angel Aguila…" at bounding box center [627, 246] width 408 height 62
click at [725, 246] on span "Select Second Driver" at bounding box center [616, 249] width 384 height 25
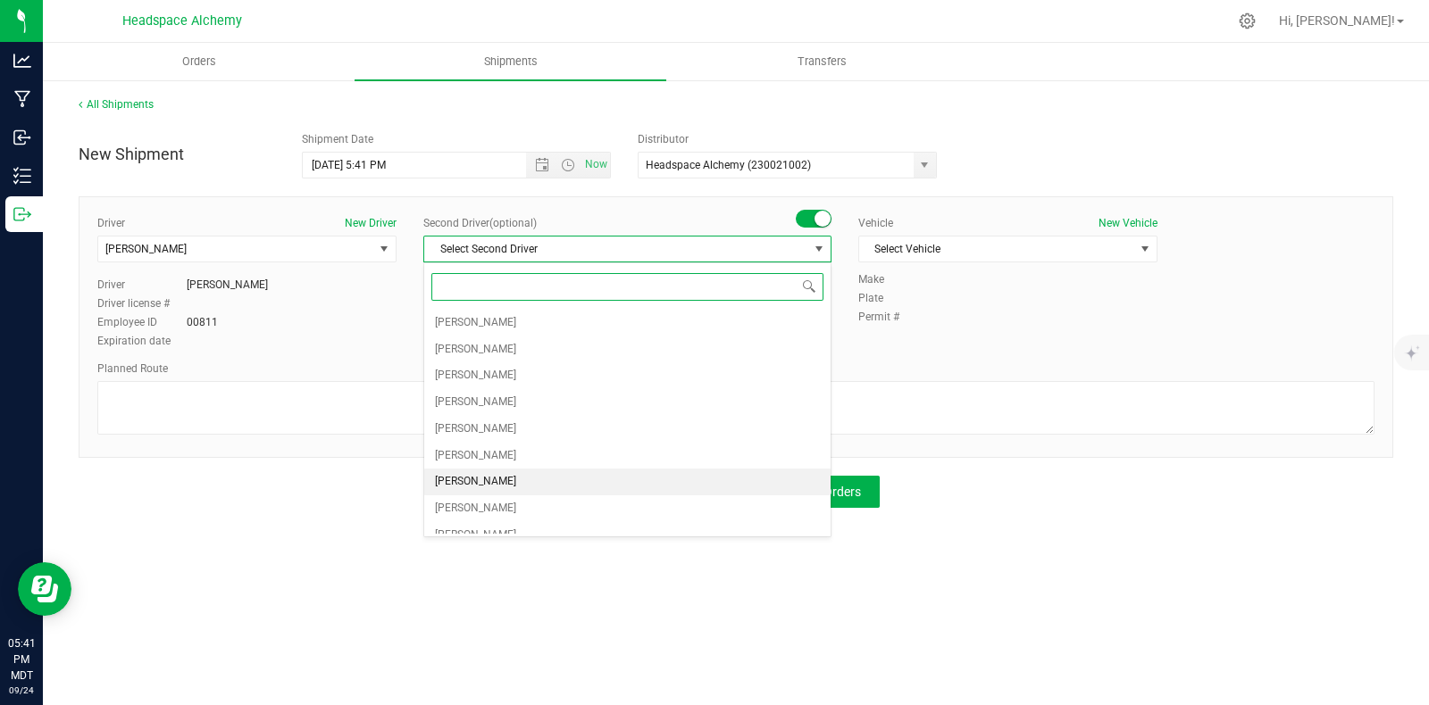
click at [488, 482] on span "[PERSON_NAME]" at bounding box center [475, 482] width 81 height 23
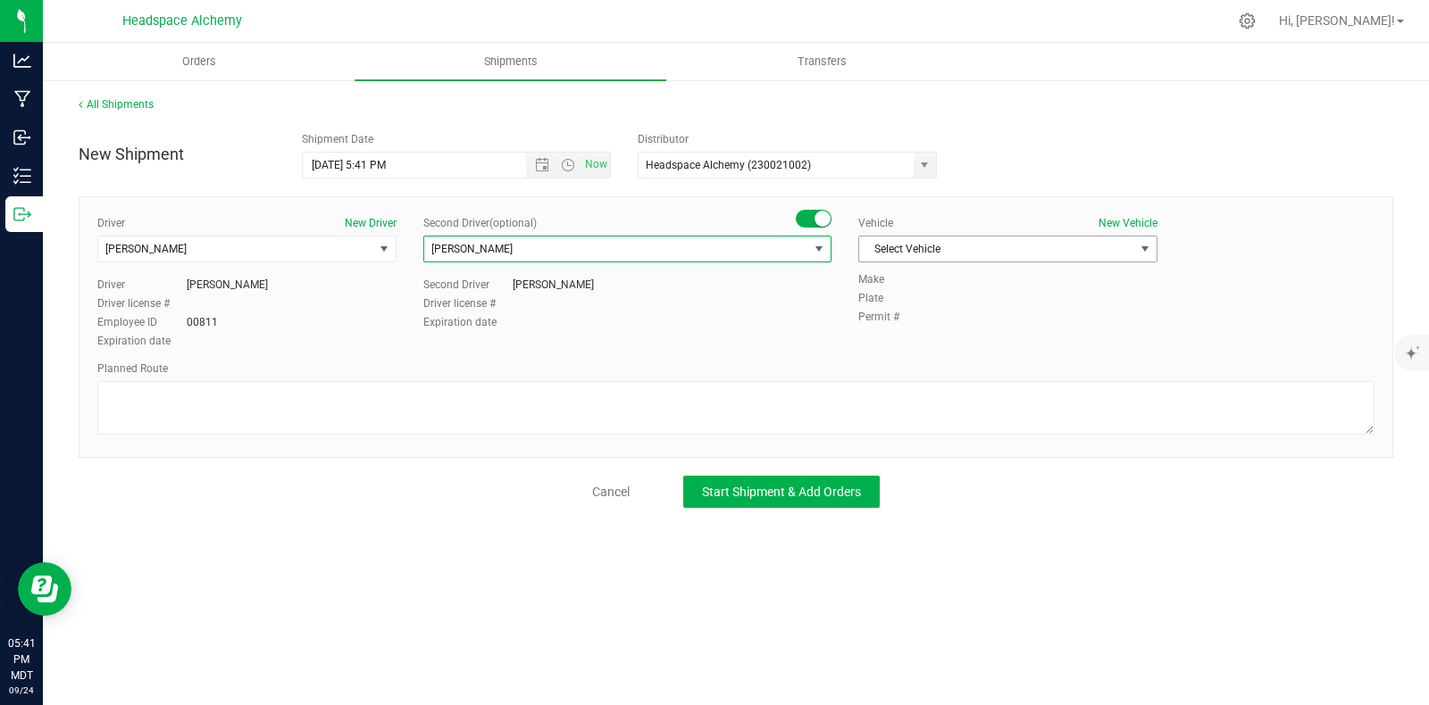
click at [1029, 257] on span "Select Vehicle" at bounding box center [996, 249] width 275 height 25
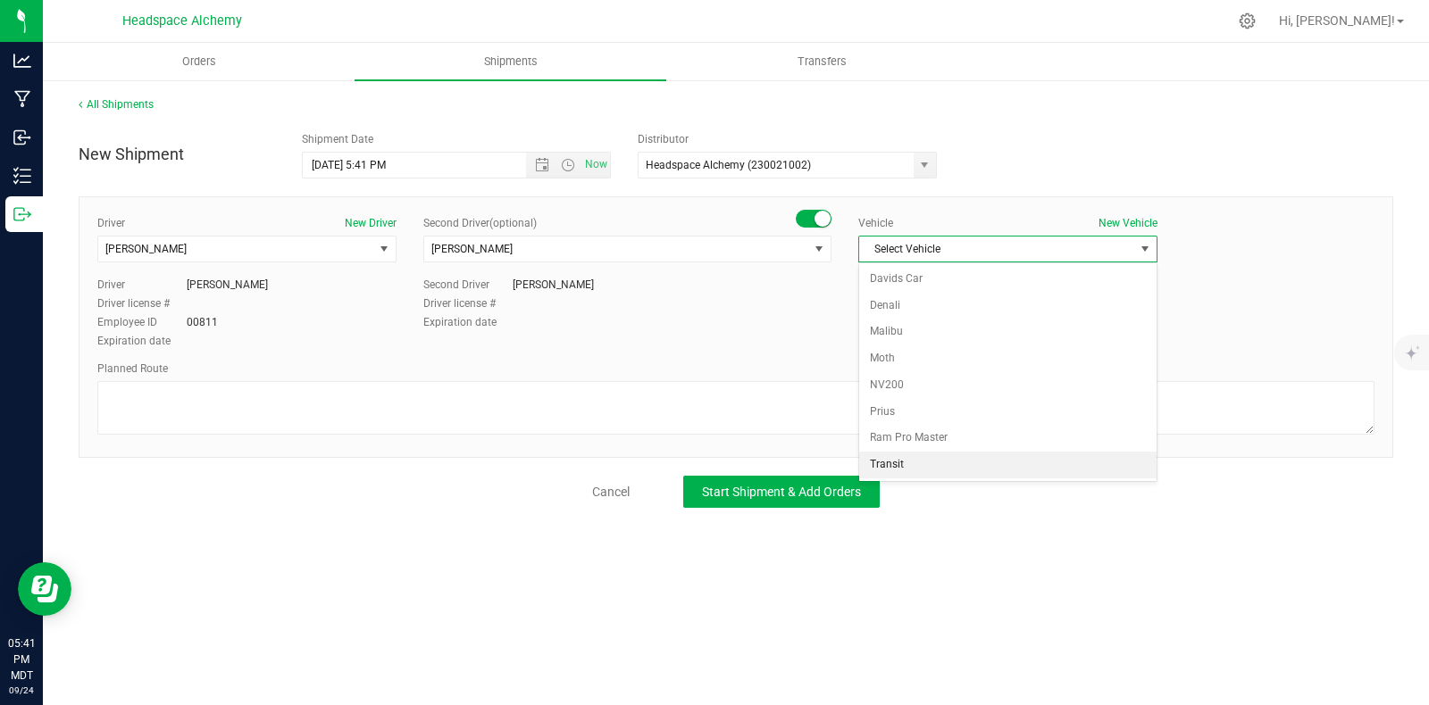
click at [889, 456] on li "Transit" at bounding box center [1007, 465] width 297 height 27
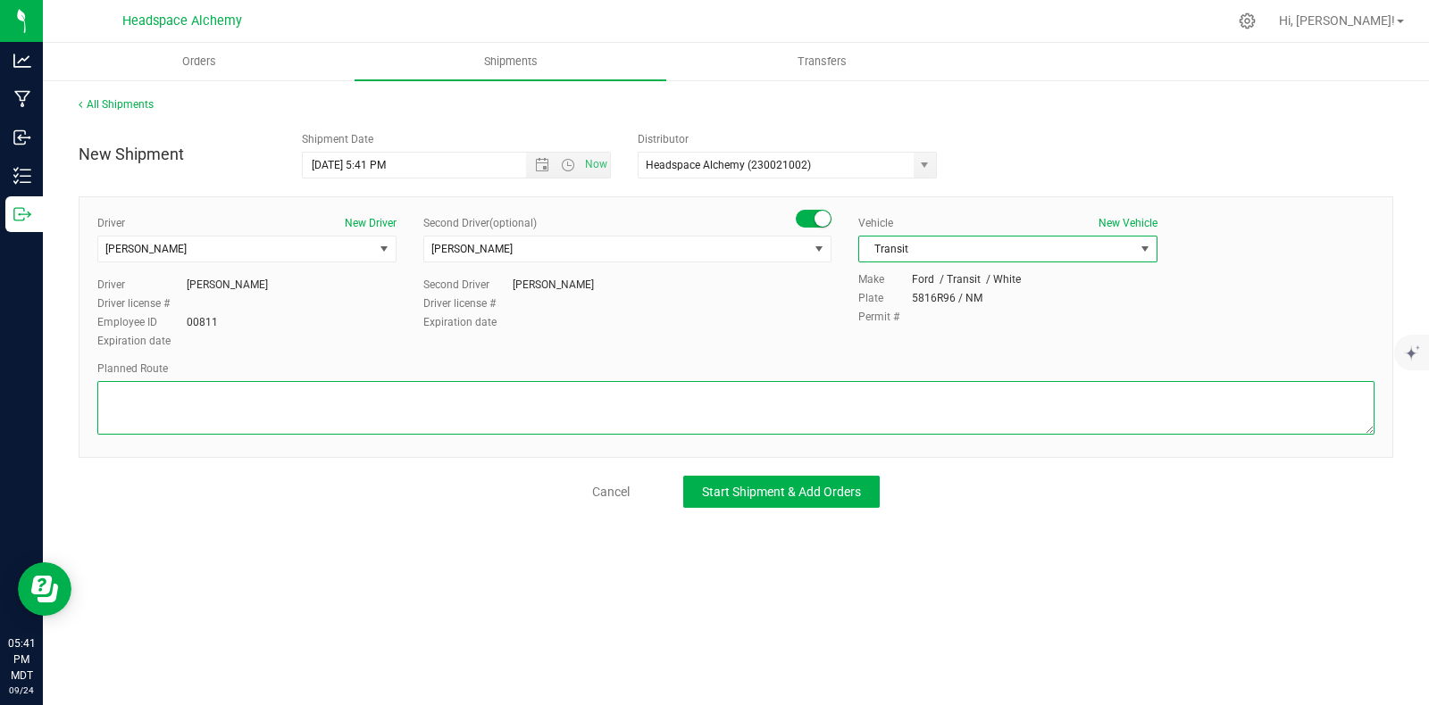
click at [403, 404] on textarea at bounding box center [735, 408] width 1277 height 54
paste textarea "805 El Molino Blvd Las Cruces, NM 88005  Get on I-25 N from W Lohman Ave 9 min…"
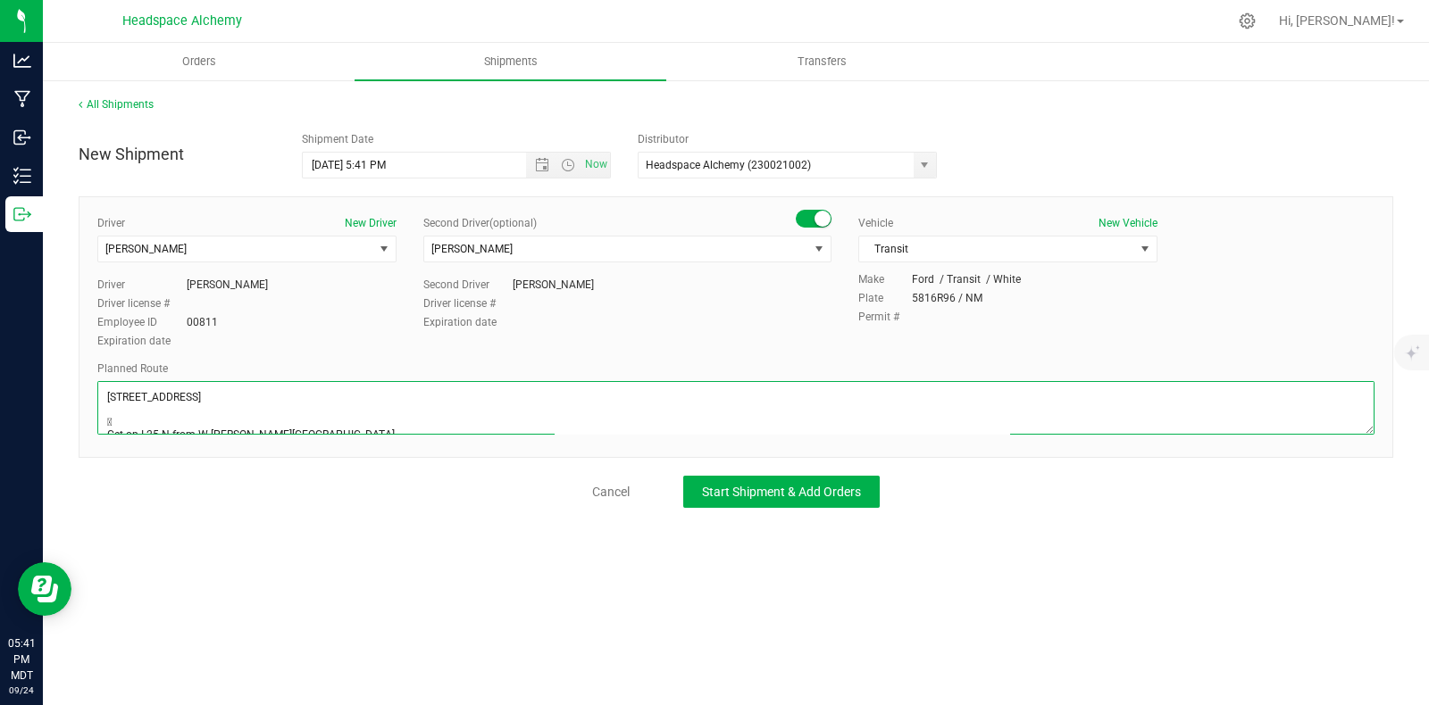
scroll to position [171, 0]
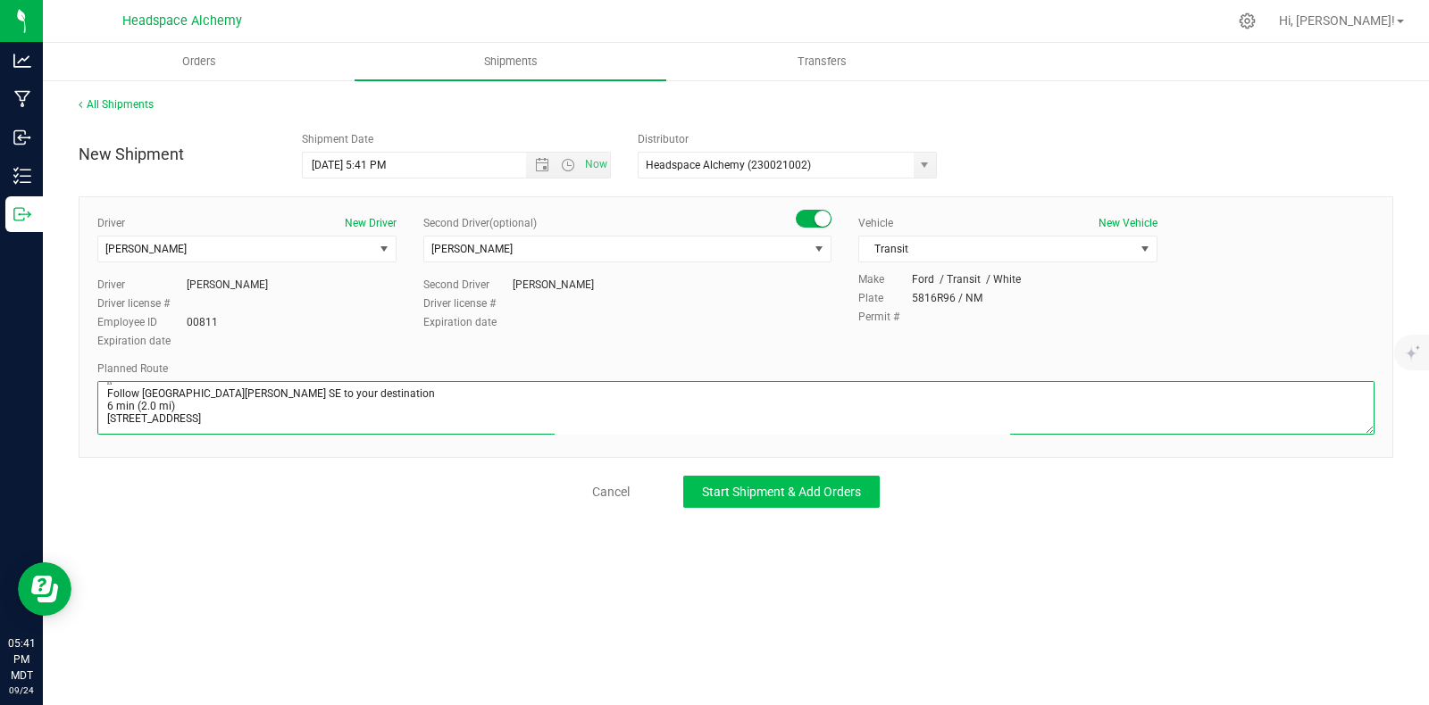
type textarea "805 El Molino Blvd Las Cruces, NM 88005  Get on I-25 N from W Lohman Ave 9 min…"
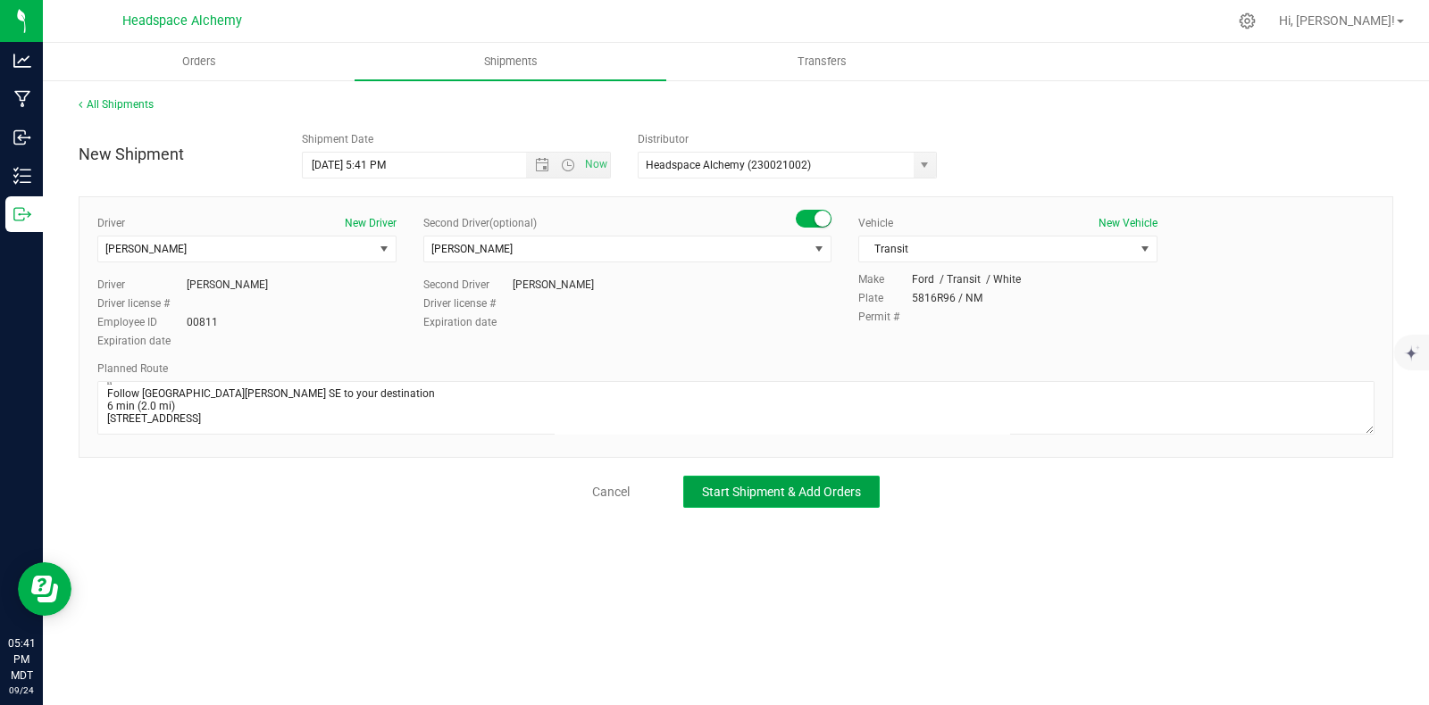
click at [788, 493] on span "Start Shipment & Add Orders" at bounding box center [781, 492] width 159 height 14
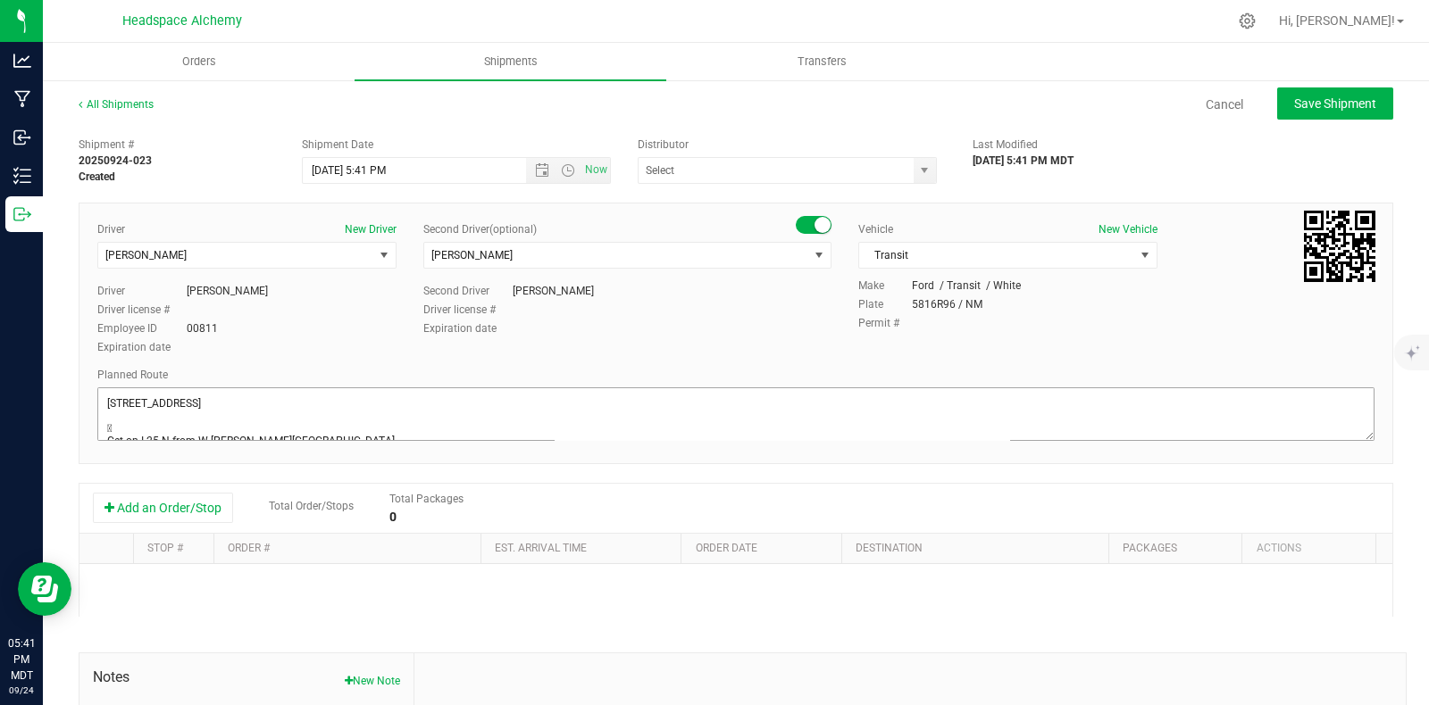
type input "Headspace Alchemy (230021002)"
click at [194, 505] on button "Add an Order/Stop" at bounding box center [163, 508] width 140 height 30
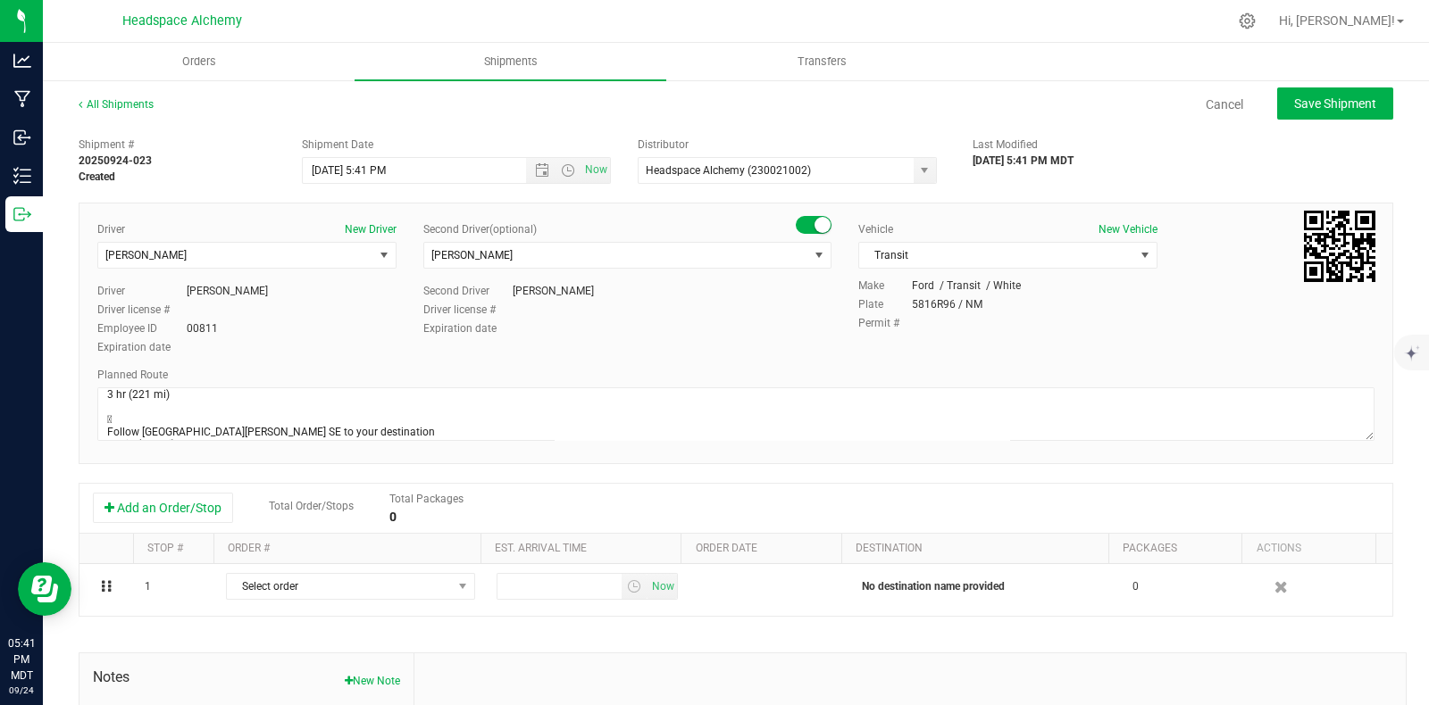
scroll to position [179, 0]
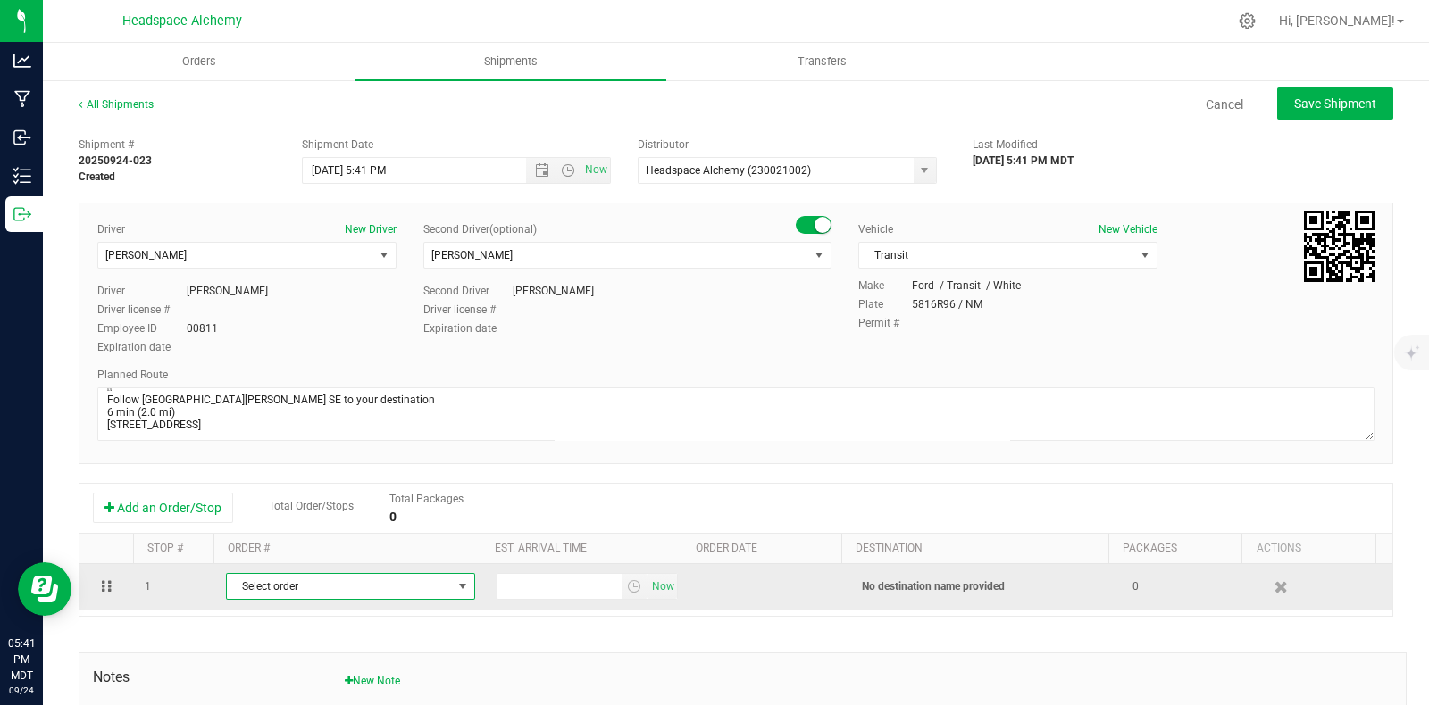
click at [455, 587] on span "select" at bounding box center [462, 587] width 14 height 14
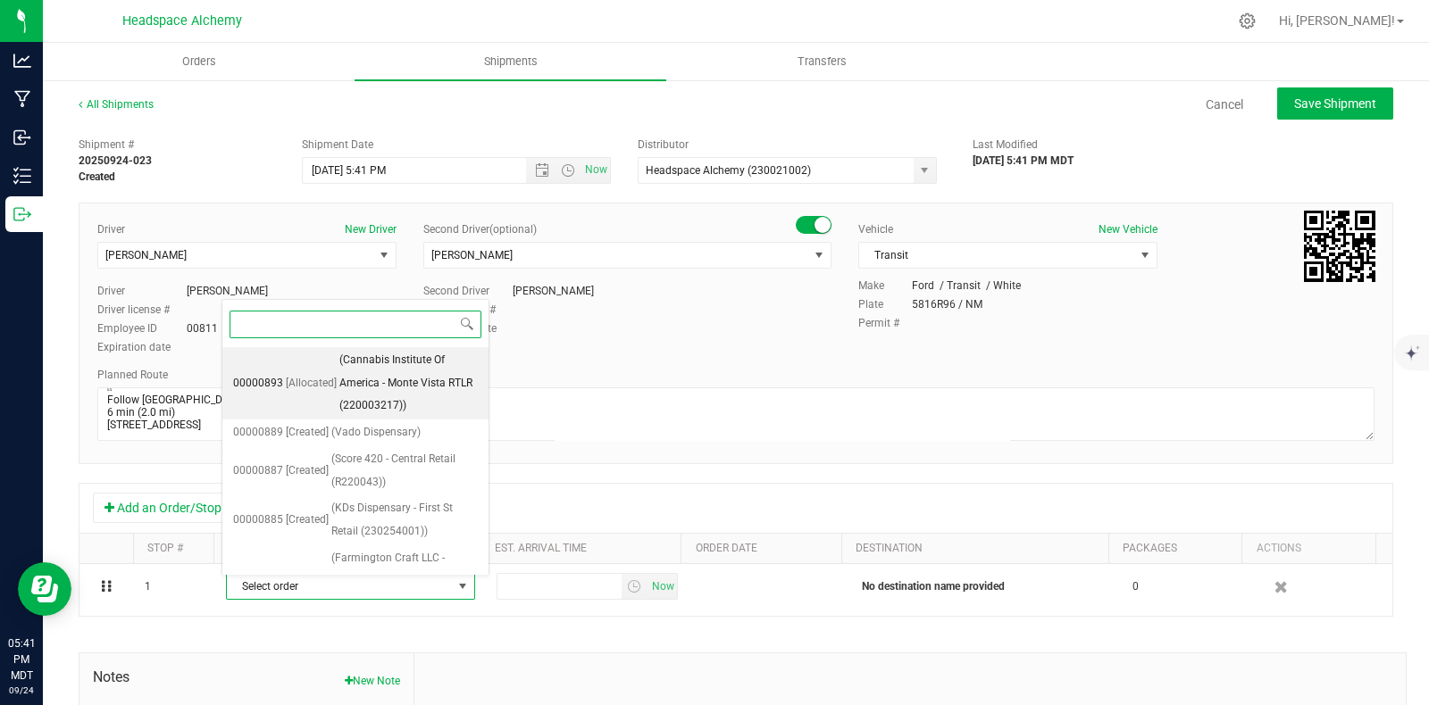
click at [399, 395] on span "(Cannabis Institute Of America - Monte Vista RTLR (220003217))" at bounding box center [408, 383] width 138 height 69
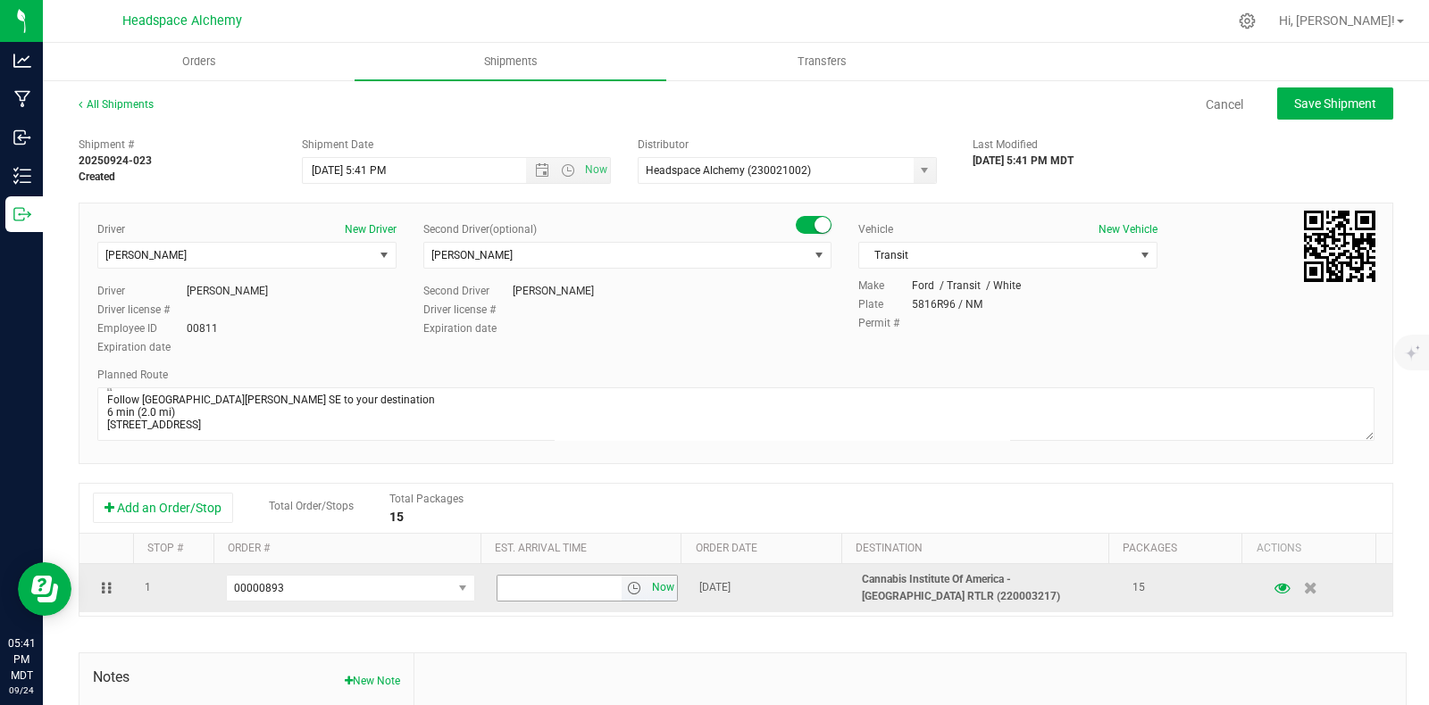
click at [648, 590] on span "Now" at bounding box center [663, 588] width 30 height 26
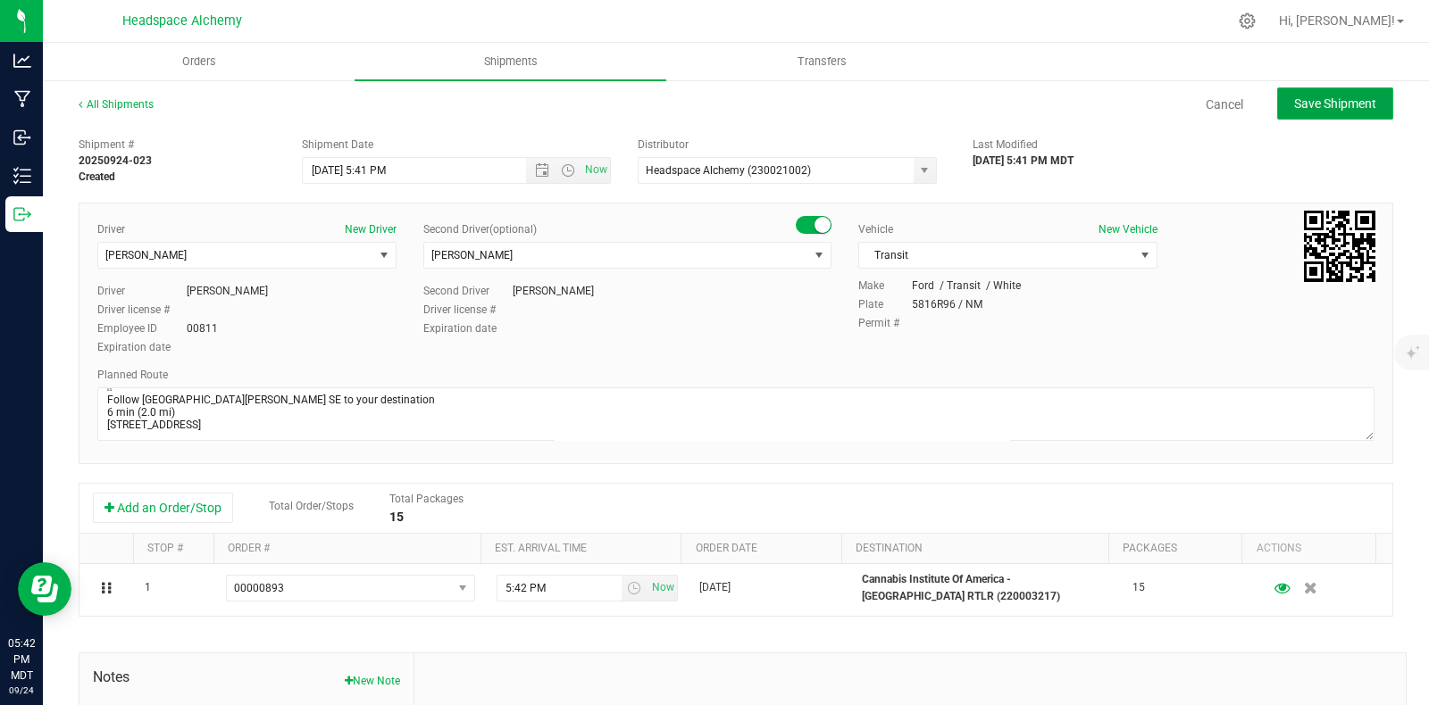
click at [1299, 100] on span "Save Shipment" at bounding box center [1335, 103] width 82 height 14
type input "9/25/2025 11:41 PM"
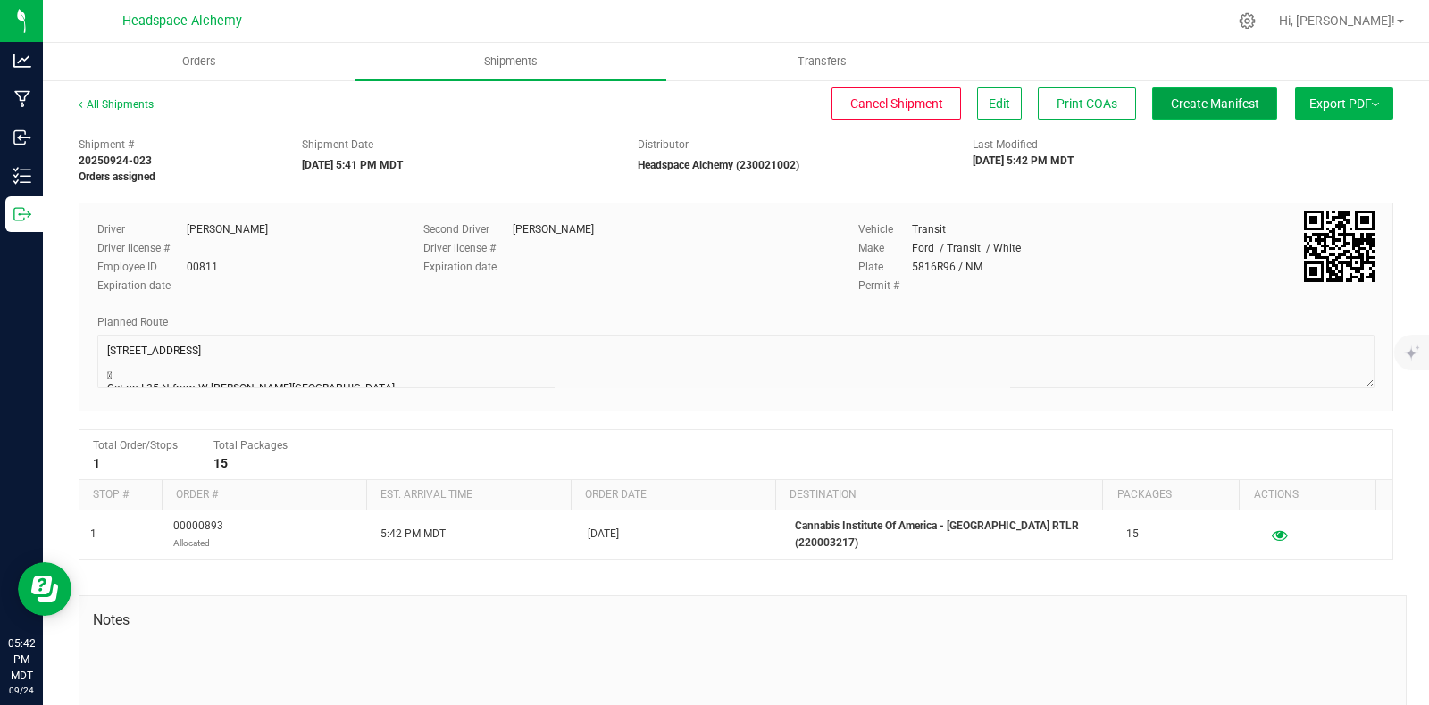
click at [1218, 94] on button "Create Manifest" at bounding box center [1214, 104] width 125 height 32
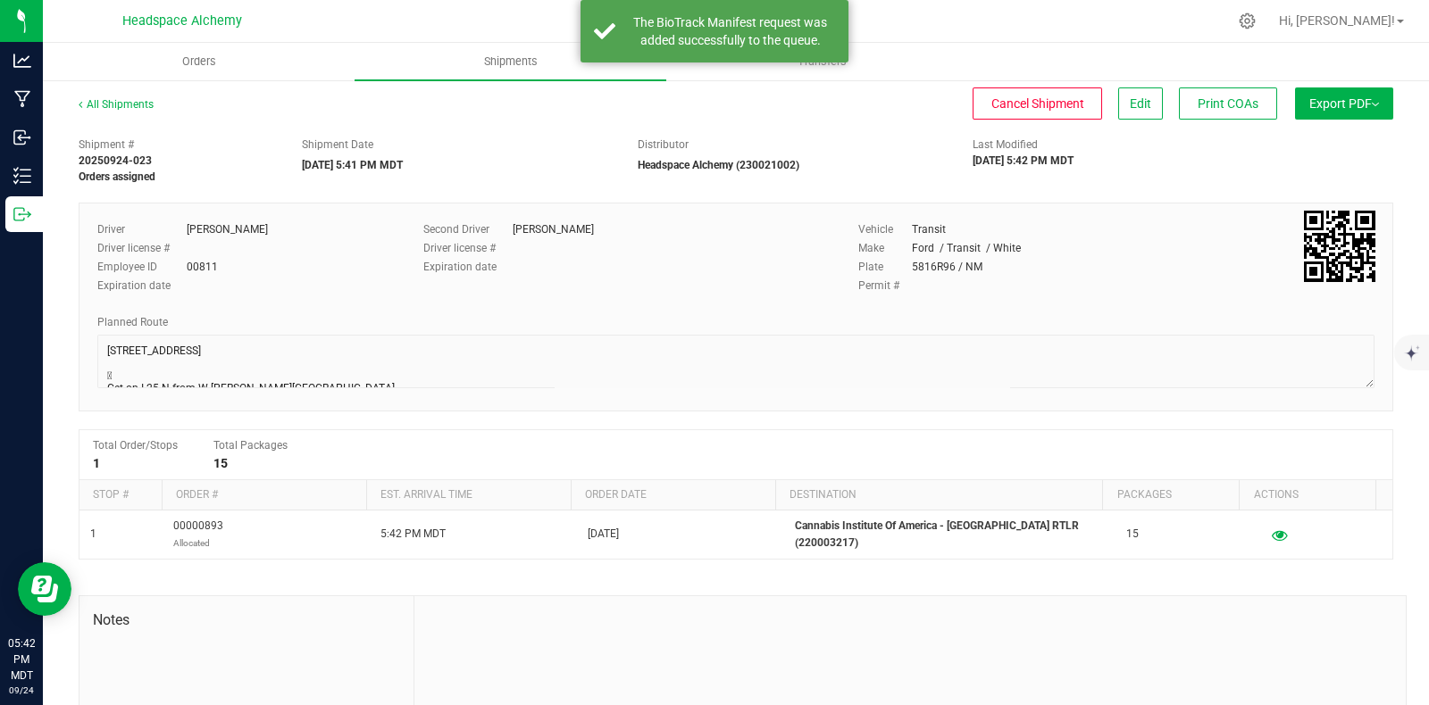
click at [1349, 91] on button "Export PDF" at bounding box center [1344, 104] width 98 height 32
click at [1309, 137] on span "Manifest by Package ID" at bounding box center [1317, 143] width 113 height 13
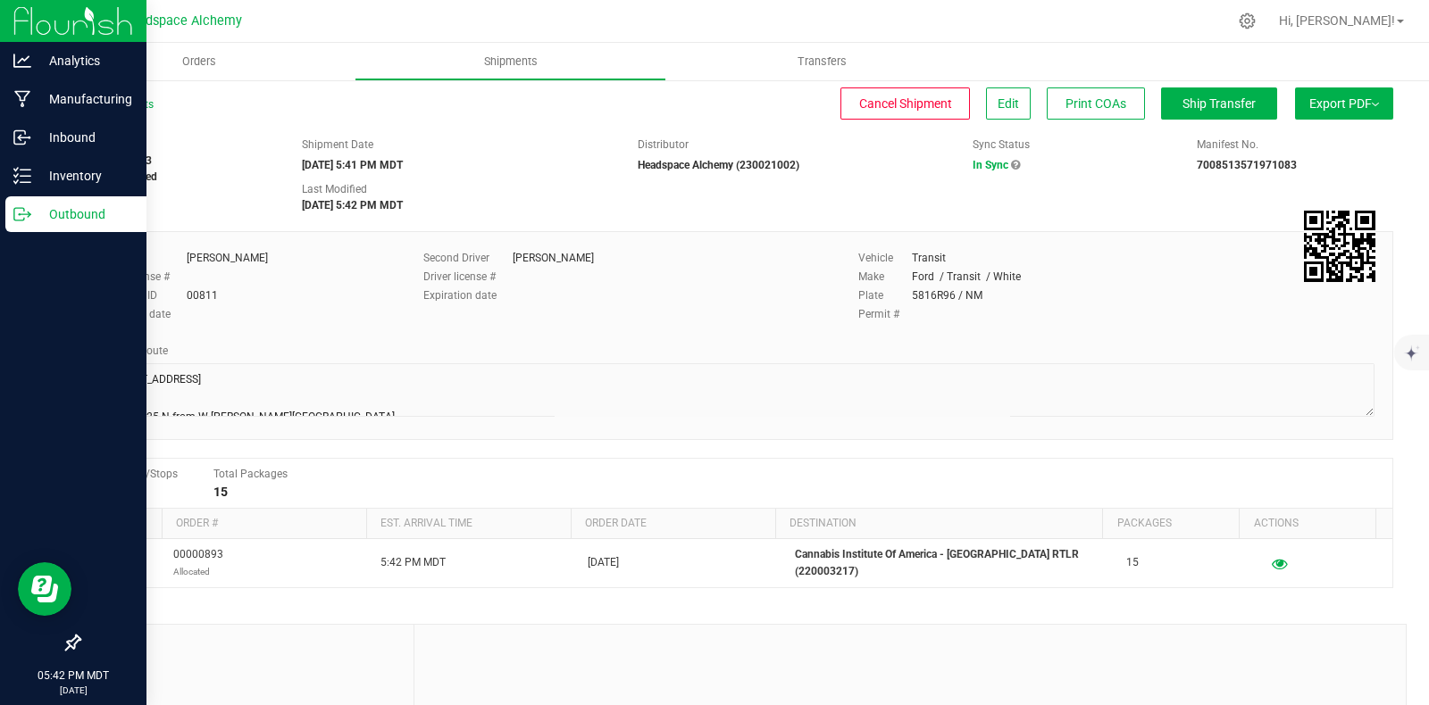
click at [12, 213] on div "Outbound" at bounding box center [75, 214] width 141 height 36
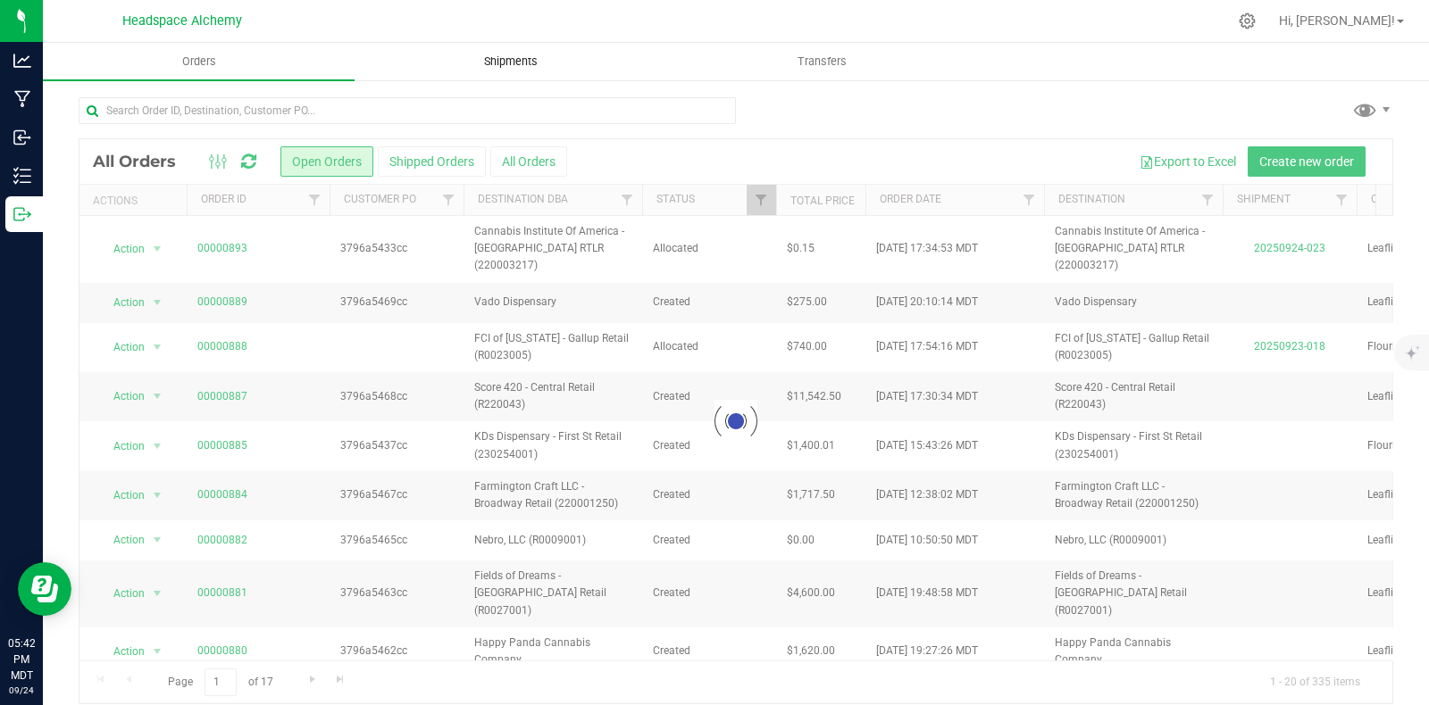
click at [527, 60] on span "Shipments" at bounding box center [511, 62] width 102 height 16
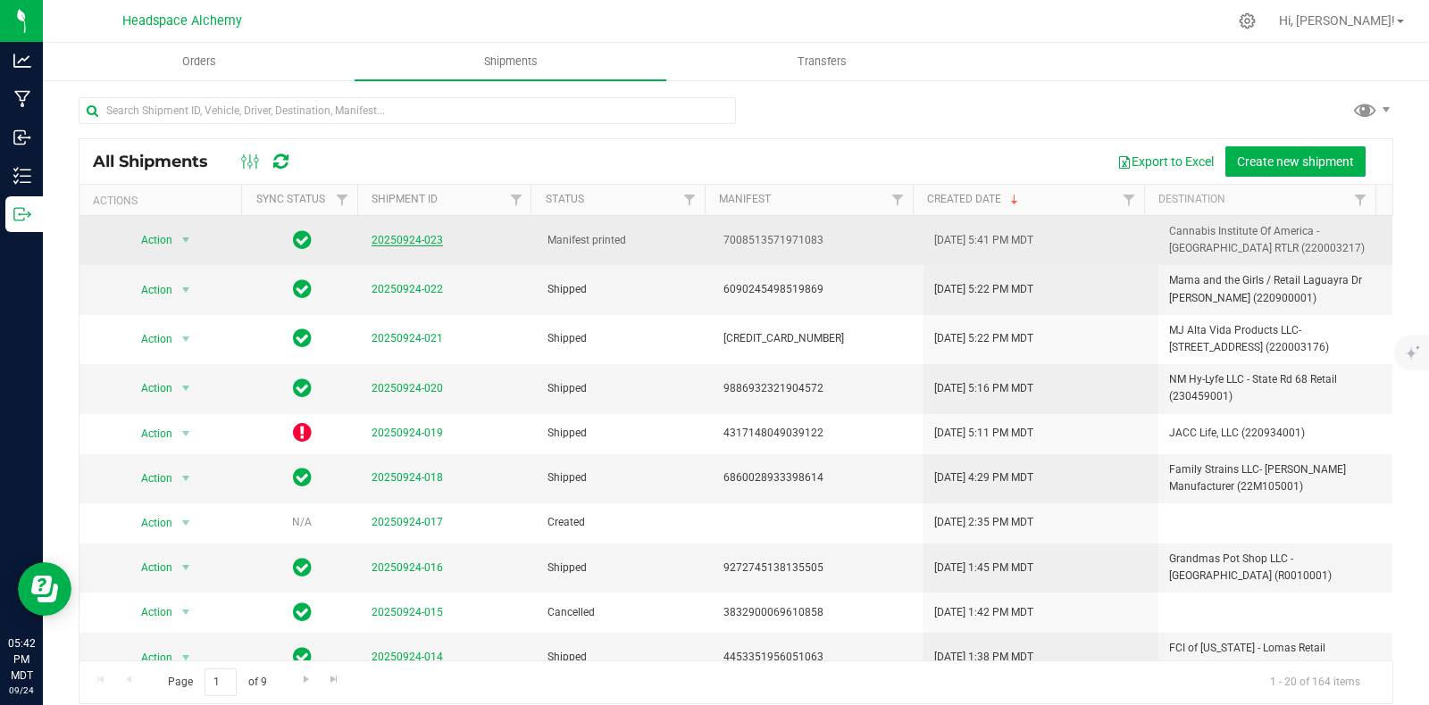
click at [408, 239] on link "20250924-023" at bounding box center [406, 240] width 71 height 13
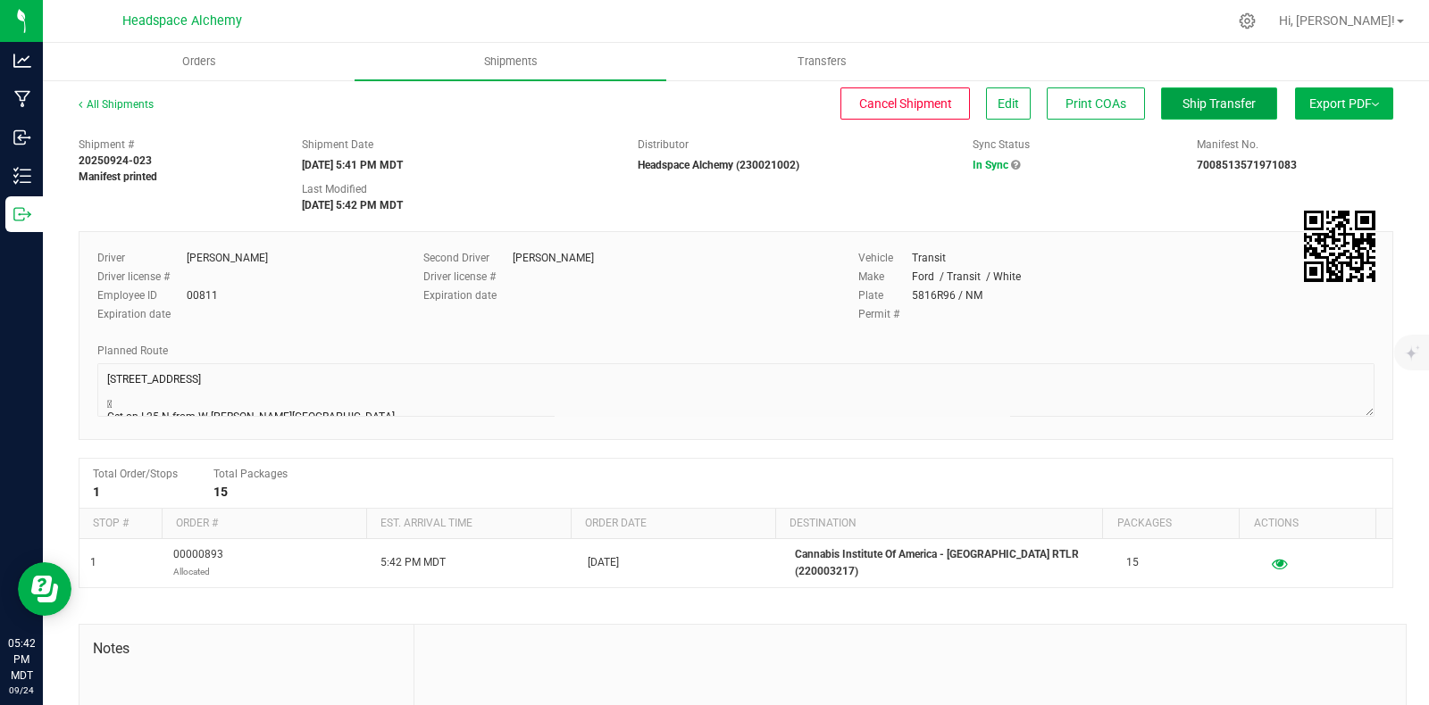
click at [1182, 108] on span "Ship Transfer" at bounding box center [1218, 103] width 73 height 14
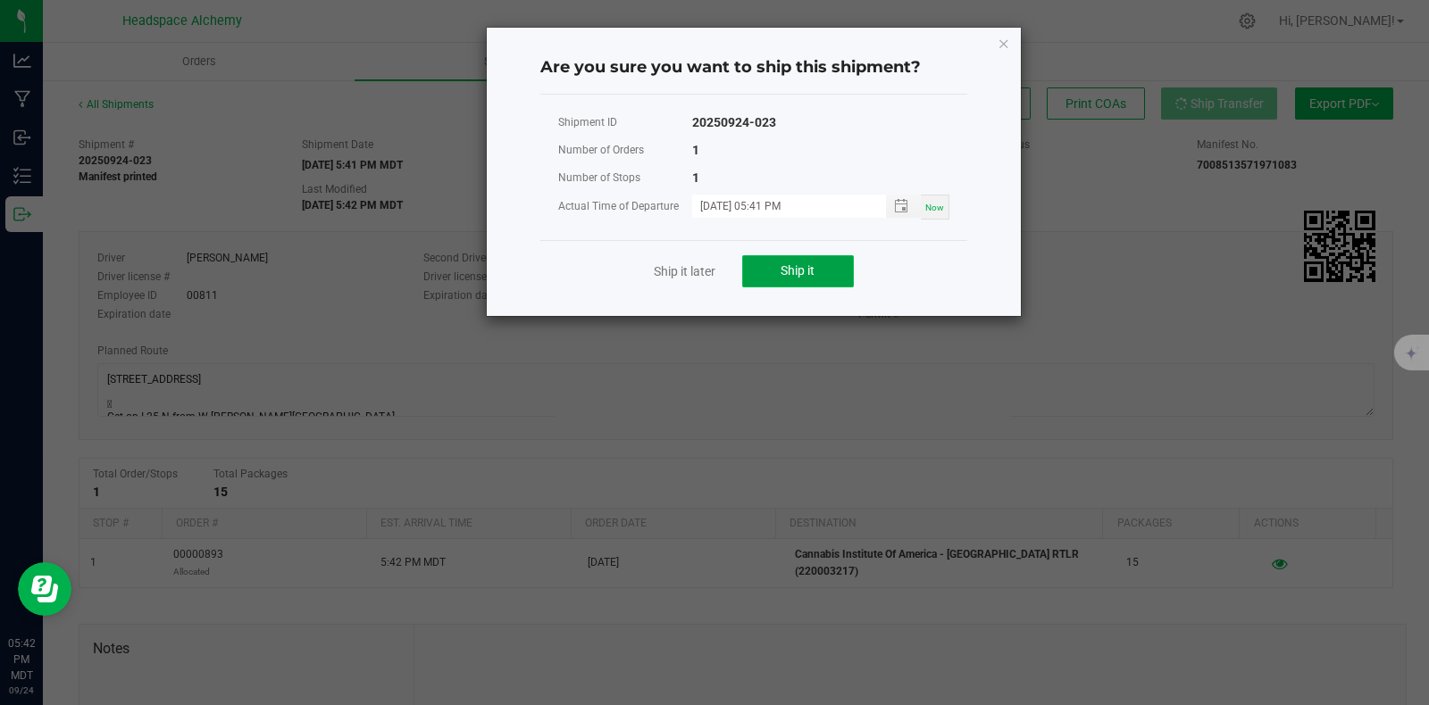
click at [774, 274] on button "Ship it" at bounding box center [798, 271] width 112 height 32
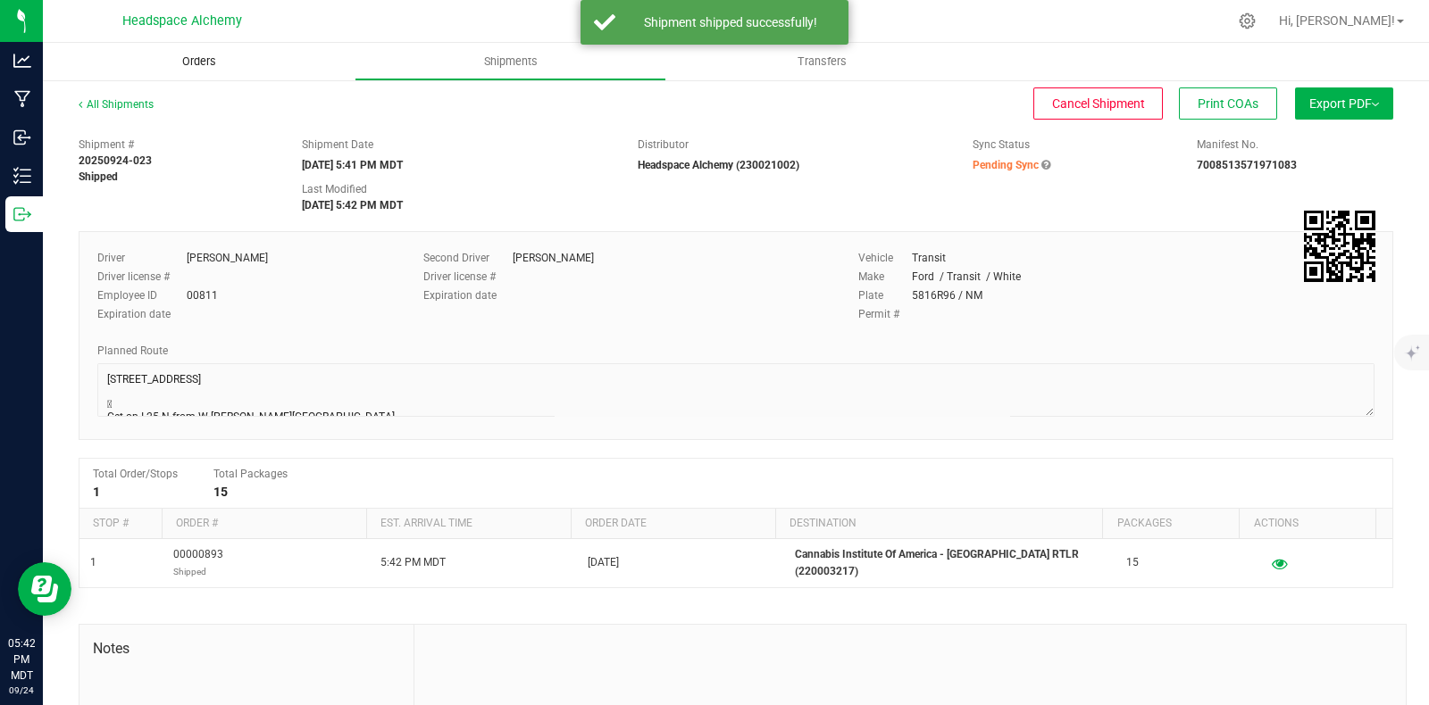
click at [174, 46] on uib-tab-heading "Orders" at bounding box center [199, 62] width 312 height 38
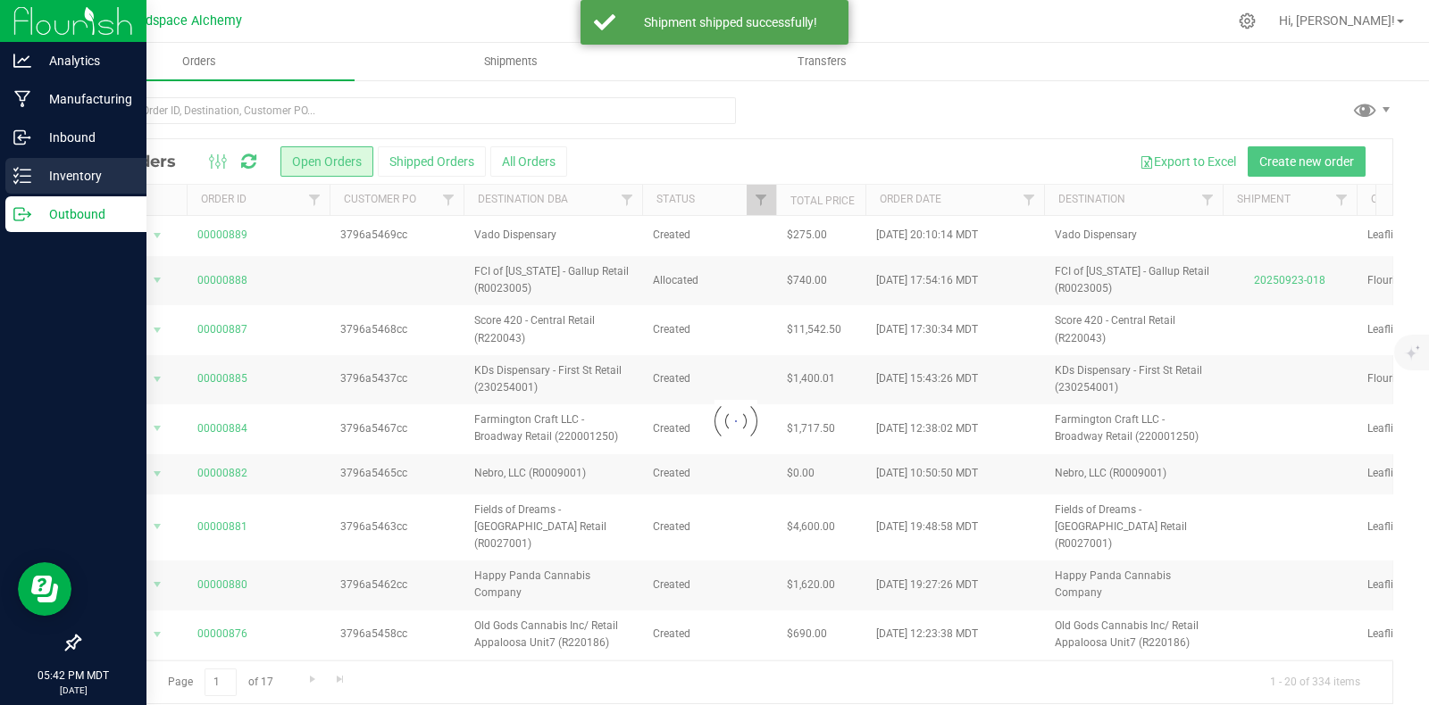
click at [20, 178] on icon at bounding box center [22, 176] width 18 height 18
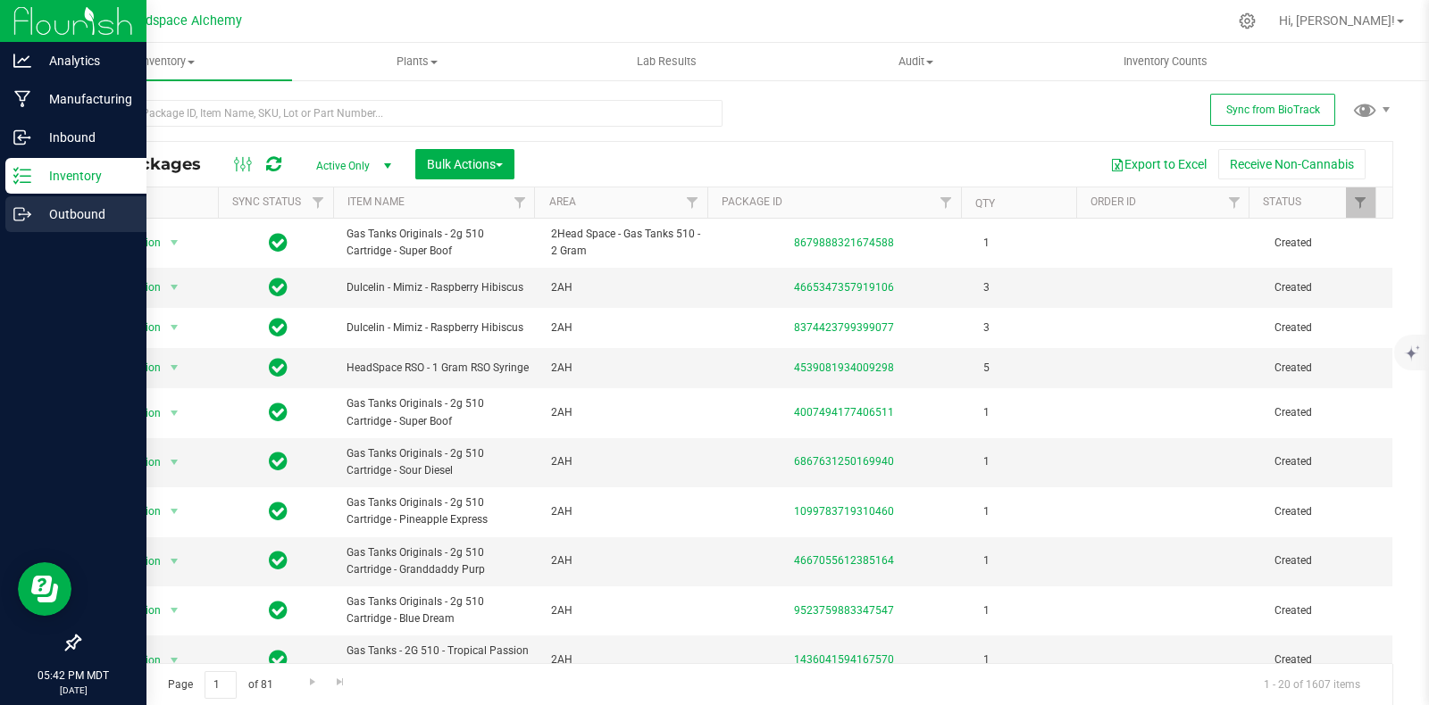
click at [15, 214] on icon at bounding box center [22, 214] width 18 height 18
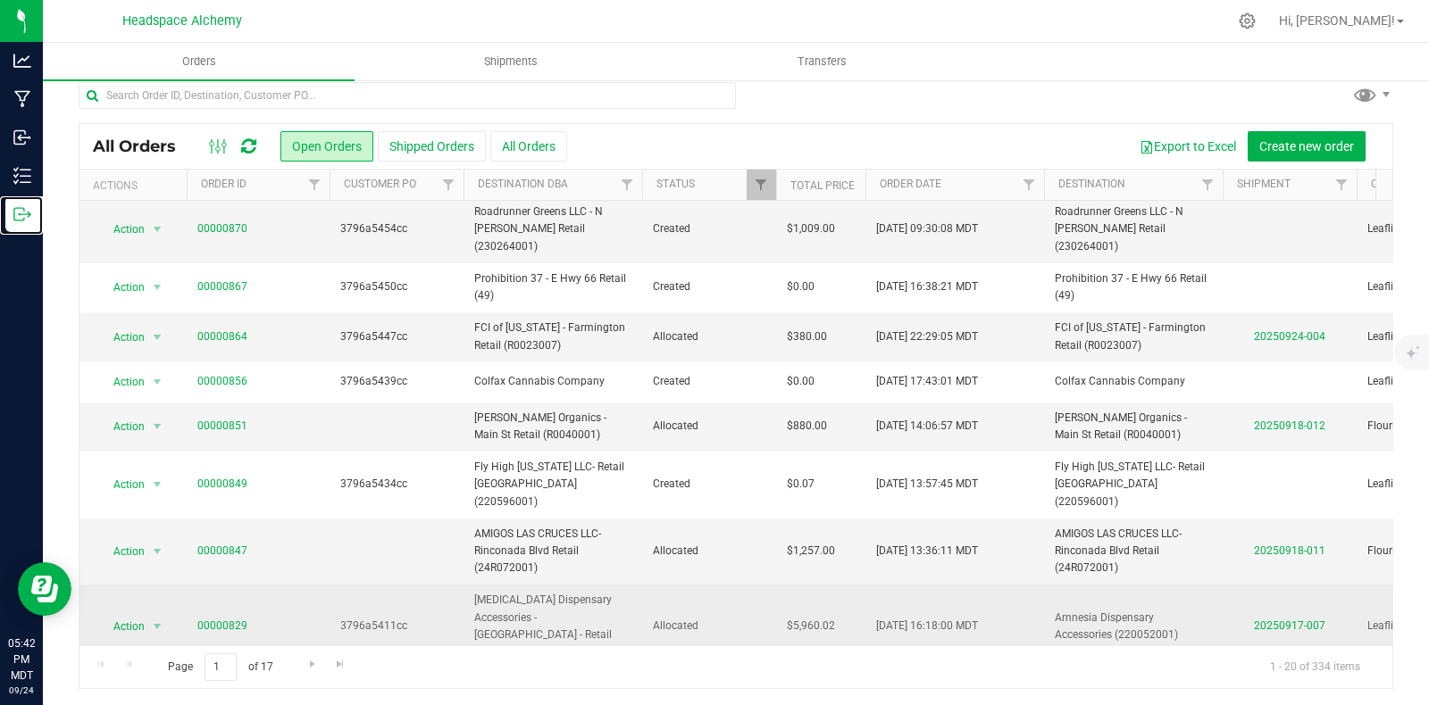
scroll to position [16, 0]
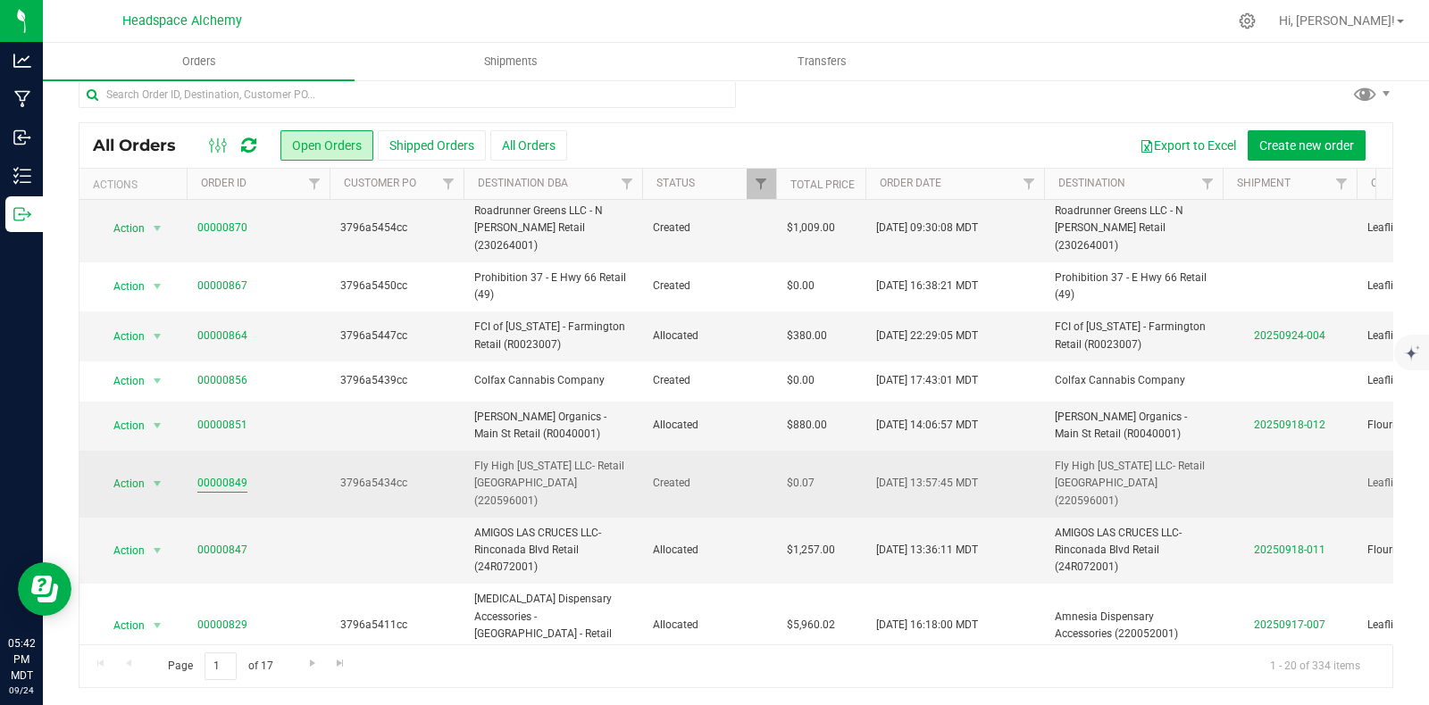
click at [223, 475] on link "00000849" at bounding box center [222, 483] width 50 height 17
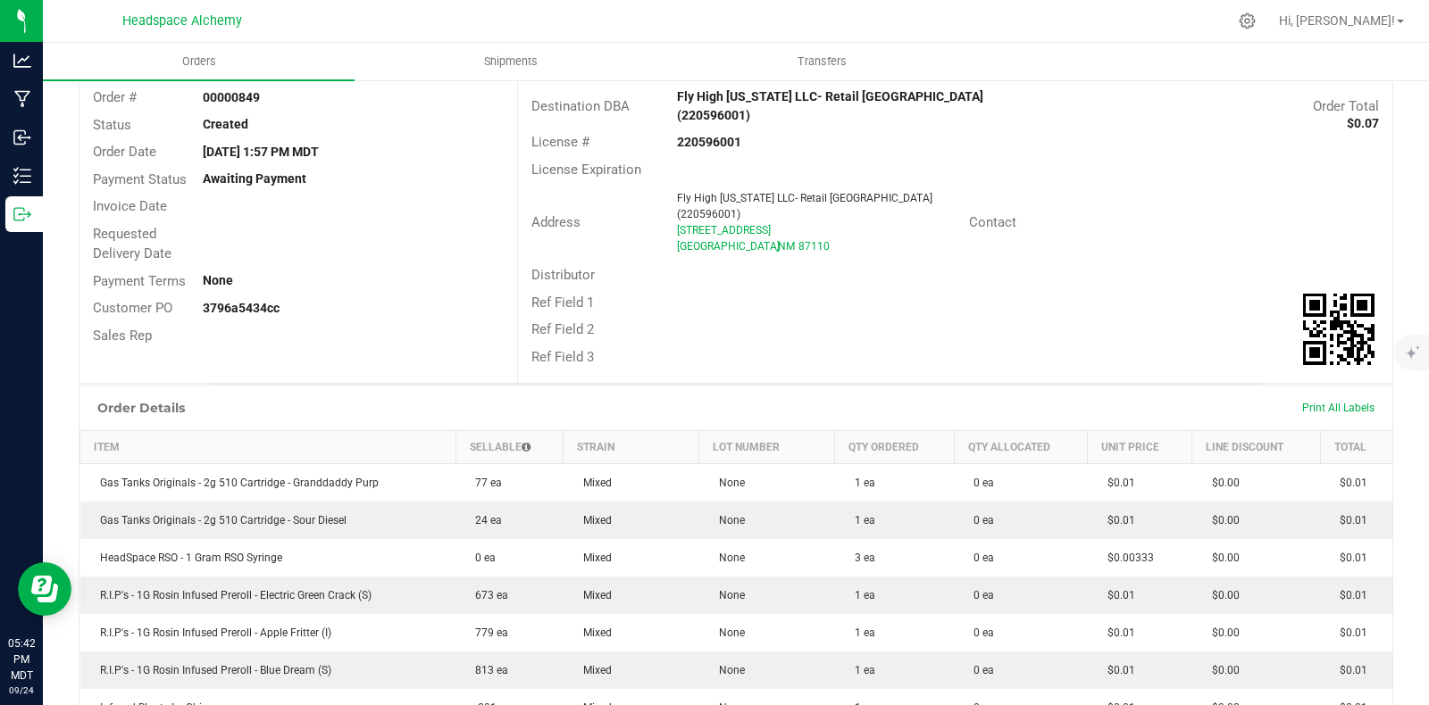
scroll to position [16, 0]
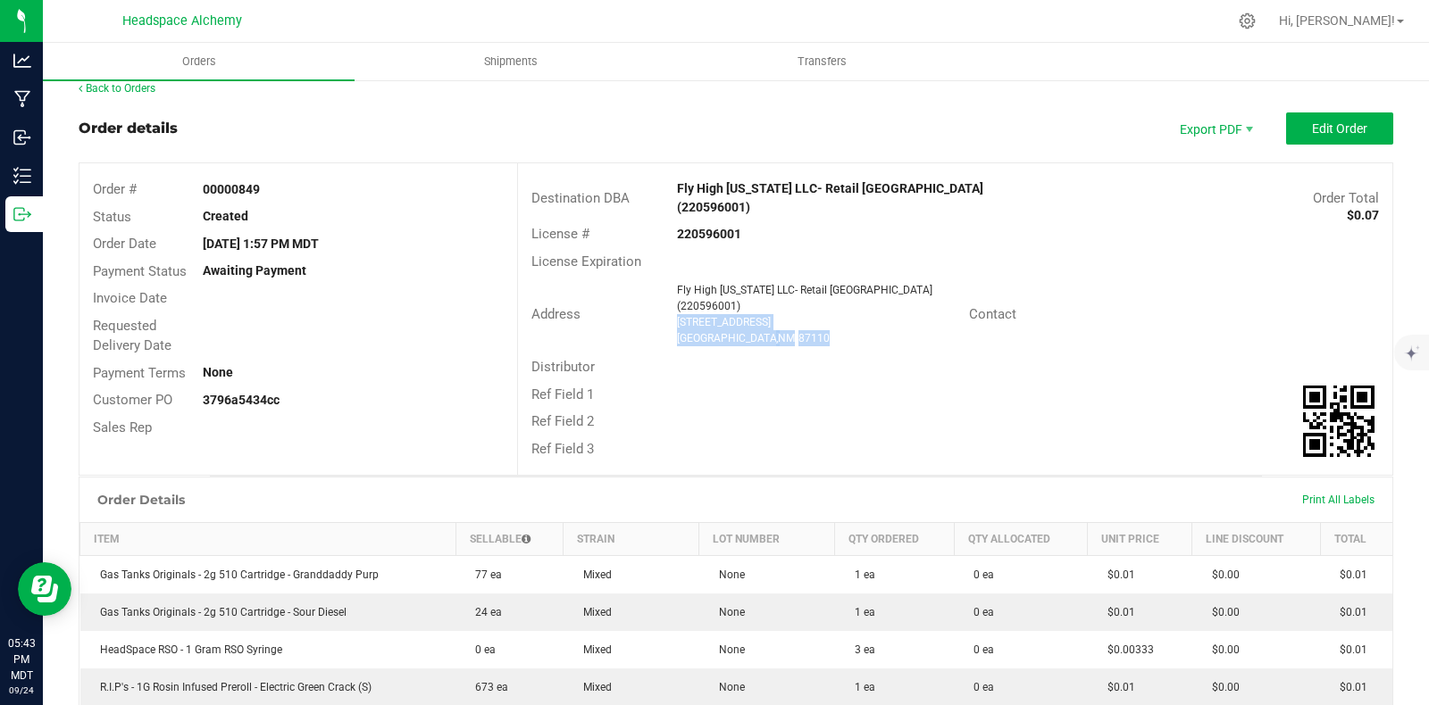
drag, startPoint x: 768, startPoint y: 346, endPoint x: 666, endPoint y: 319, distance: 105.3
click at [666, 319] on div "Address Fly High New Mexico LLC- Retail San Mateo Blvd NE STE C (220596001) 400…" at bounding box center [743, 314] width 451 height 71
copy ngx-name-and-address "4001 San Mateo Blvd NE Ste C Albuquerque , NM 87110"
drag, startPoint x: 250, startPoint y: 185, endPoint x: 193, endPoint y: 184, distance: 57.2
click at [193, 184] on div "00000849" at bounding box center [353, 189] width 329 height 19
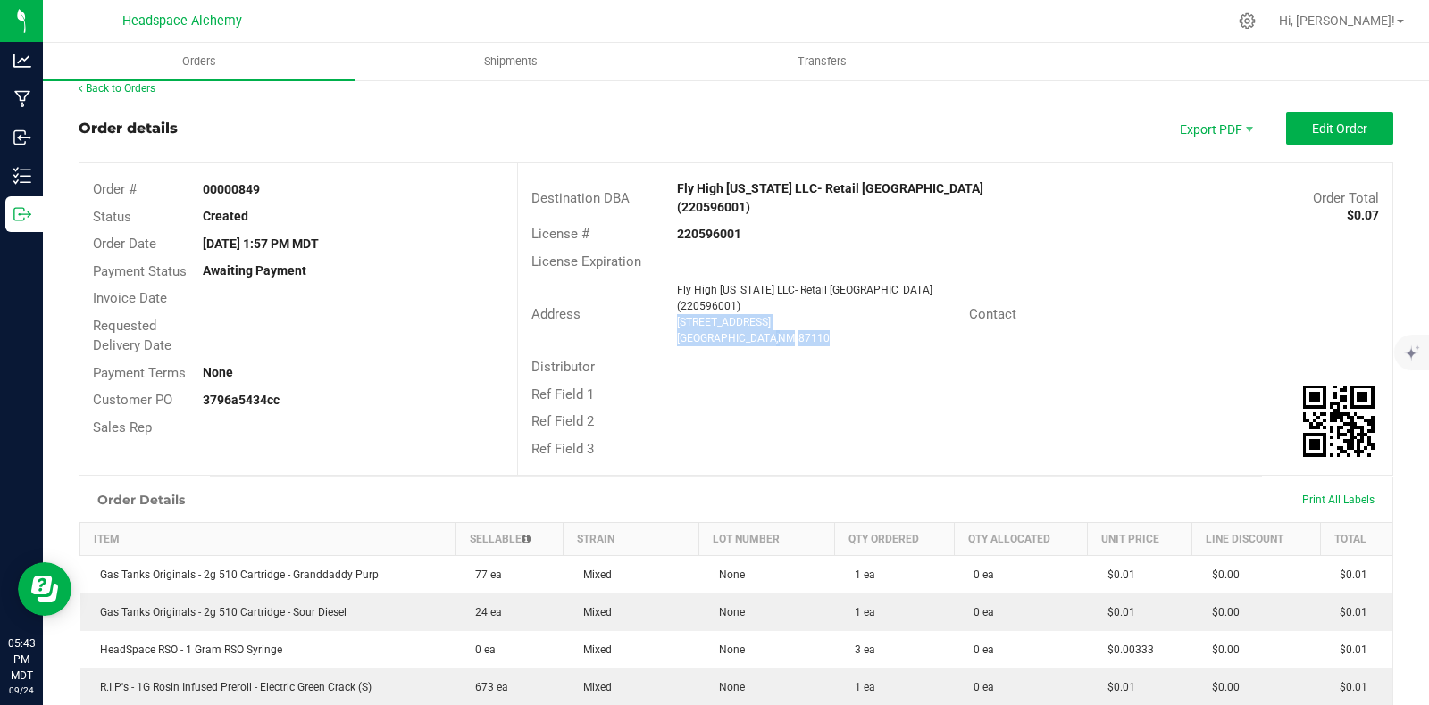
copy strong "00000849"
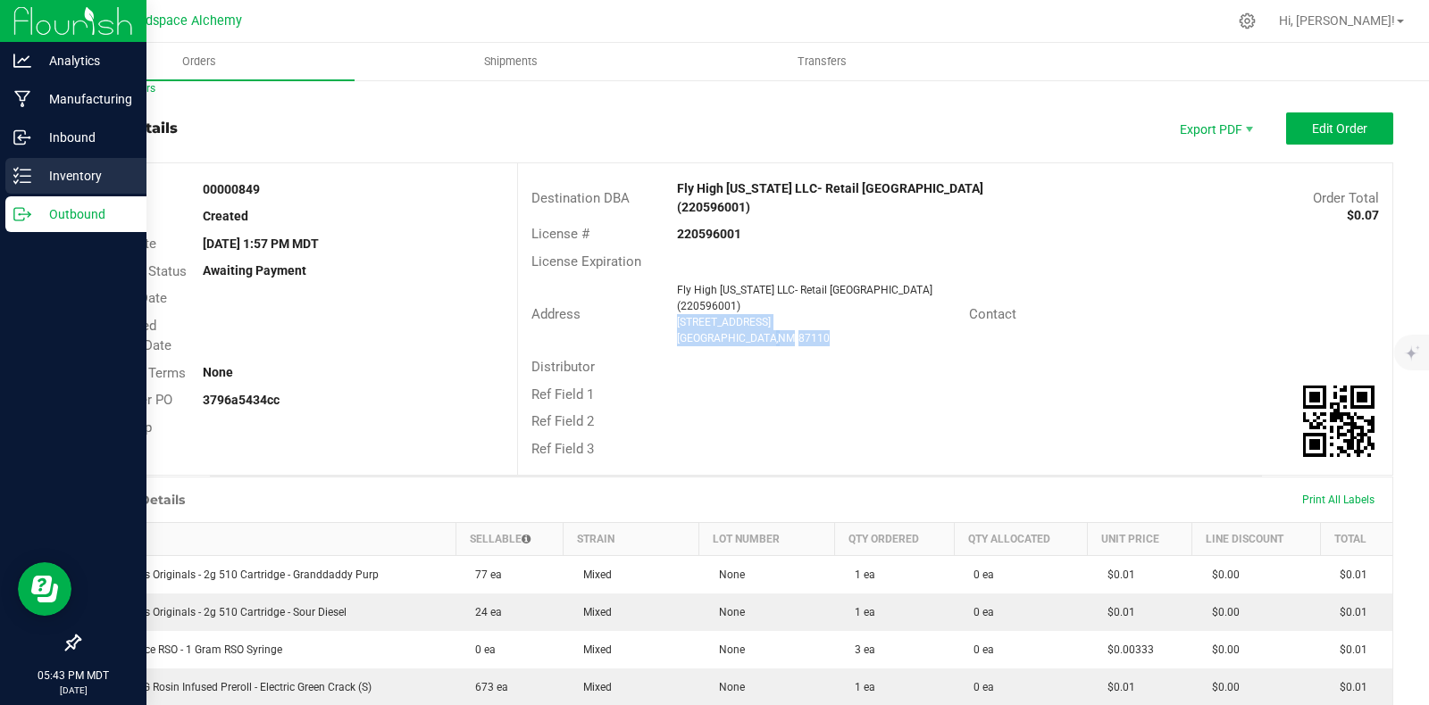
click at [20, 178] on icon at bounding box center [22, 176] width 18 height 18
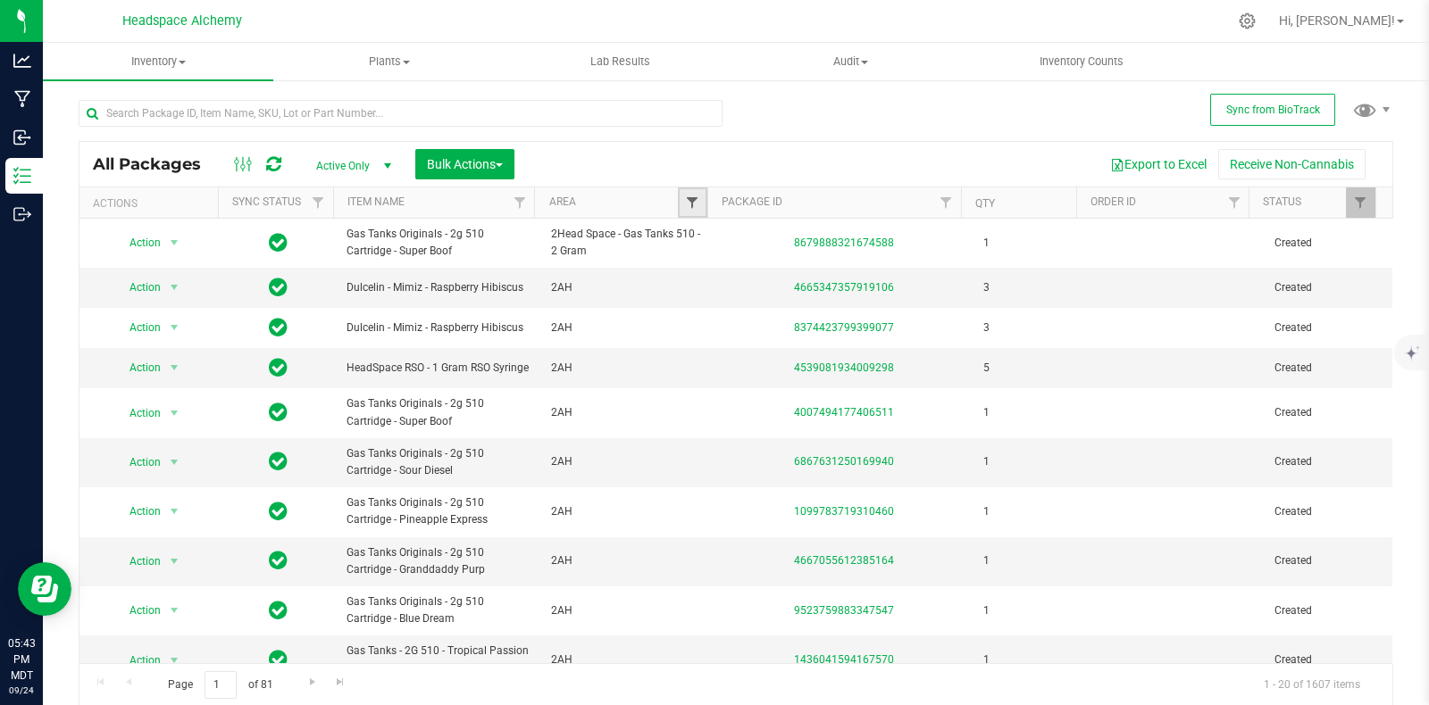
click at [685, 203] on span "Filter" at bounding box center [692, 203] width 14 height 14
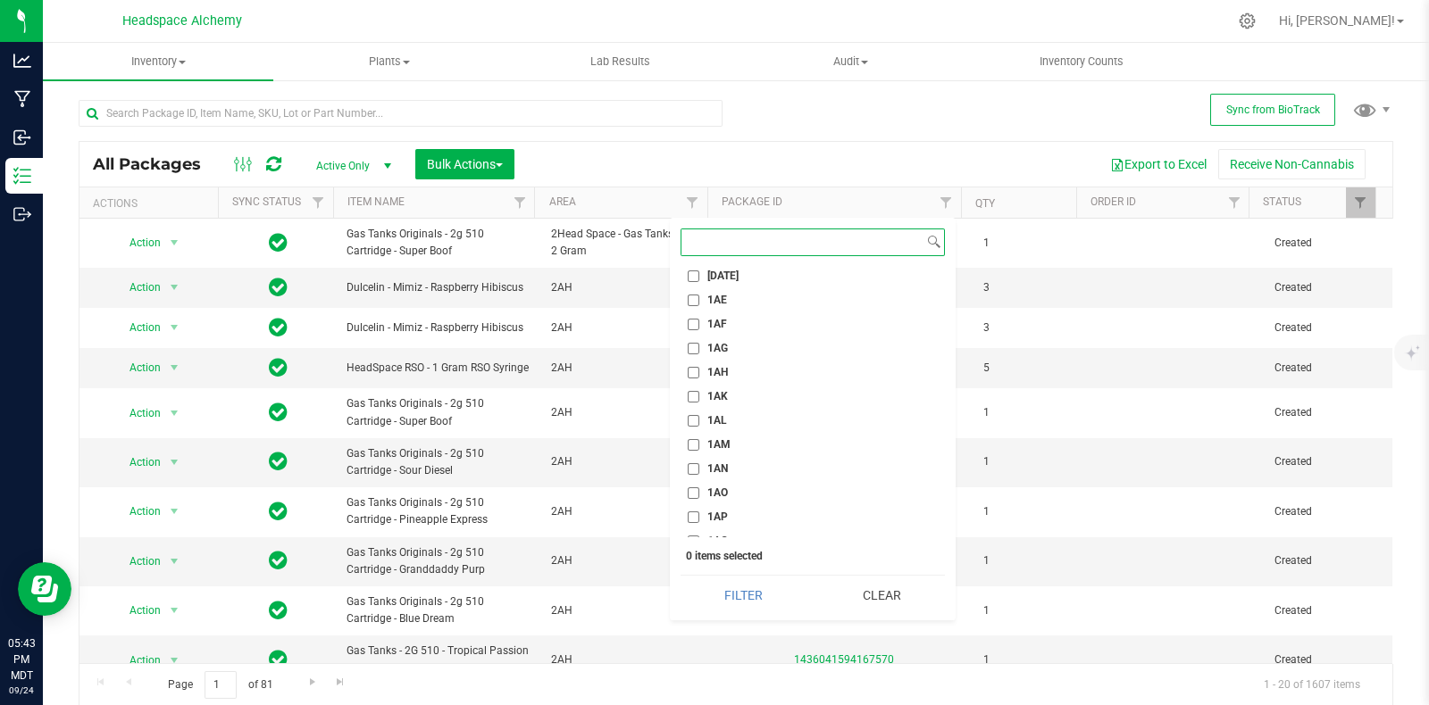
scroll to position [1005, 0]
click at [696, 455] on input "1AN" at bounding box center [694, 456] width 12 height 12
checkbox input "true"
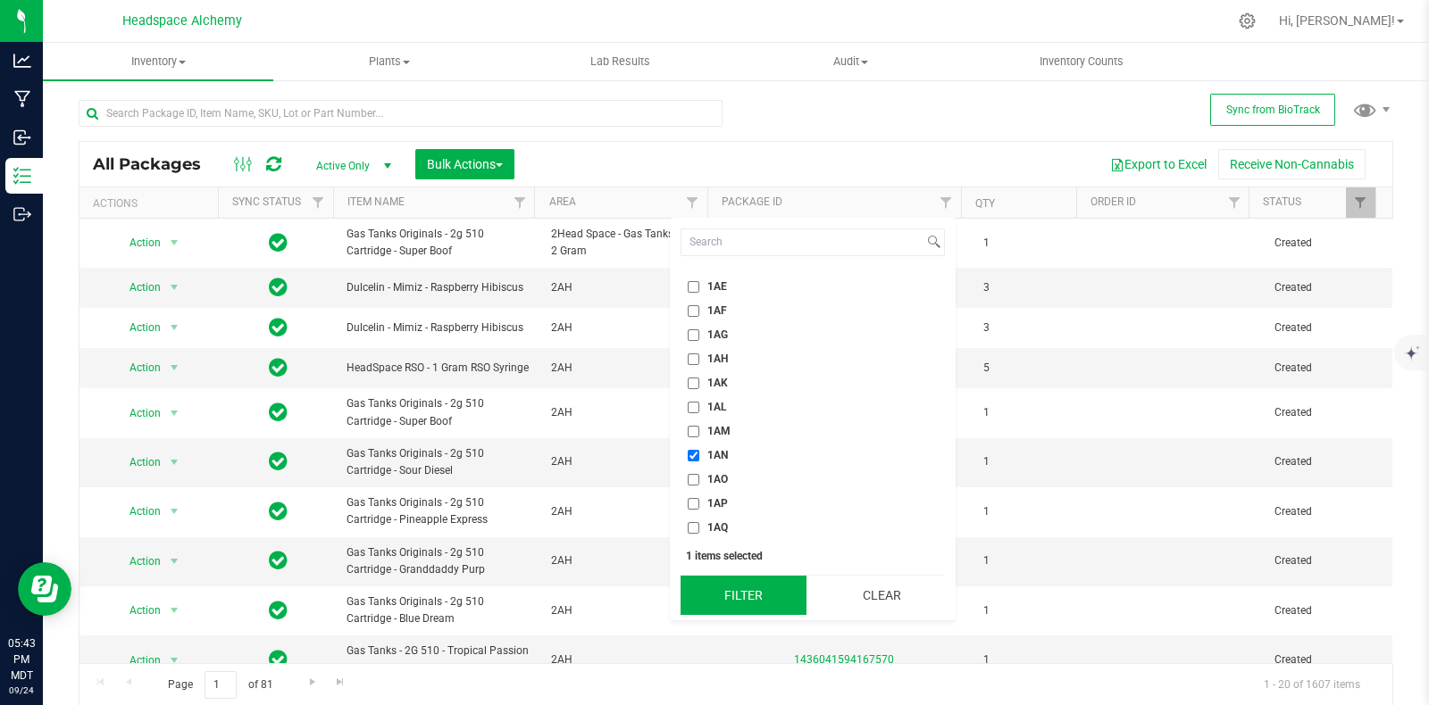
click at [739, 583] on button "Filter" at bounding box center [743, 595] width 126 height 39
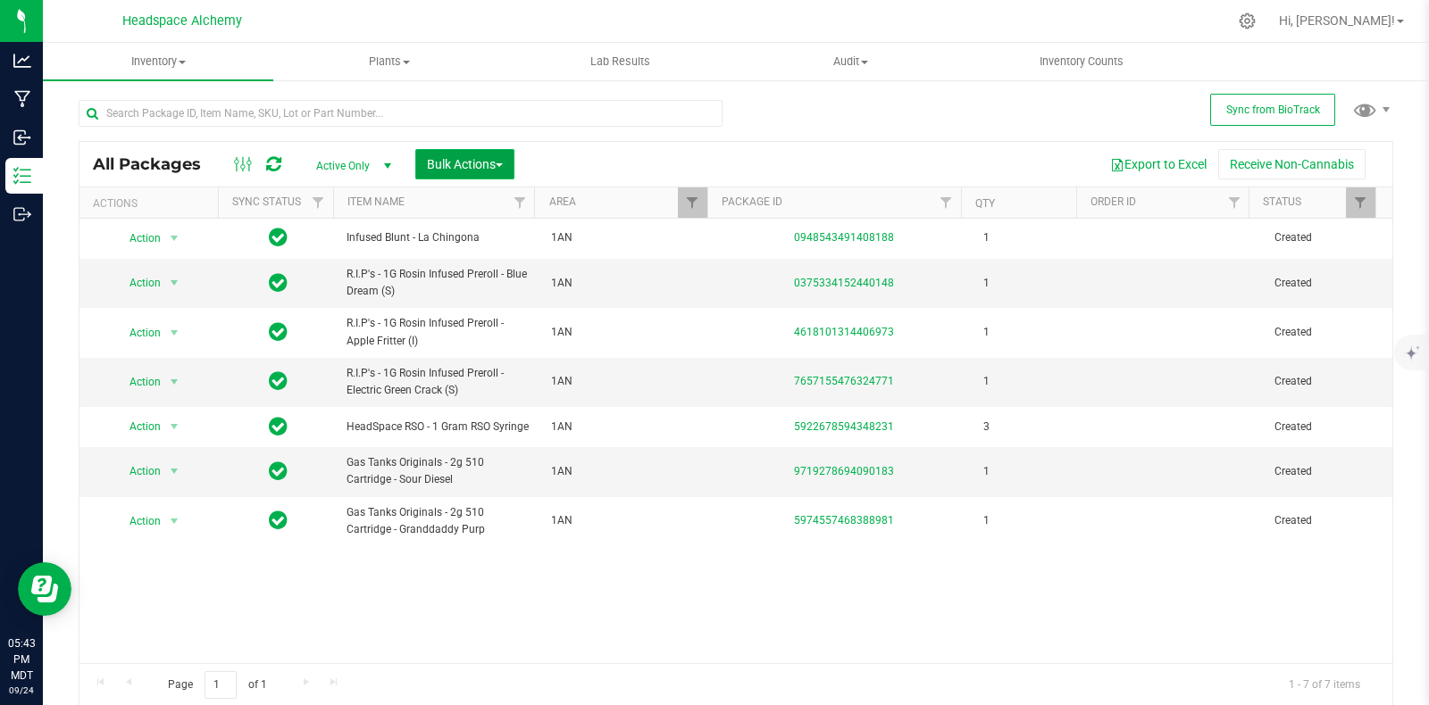
click at [496, 154] on button "Bulk Actions" at bounding box center [464, 164] width 99 height 30
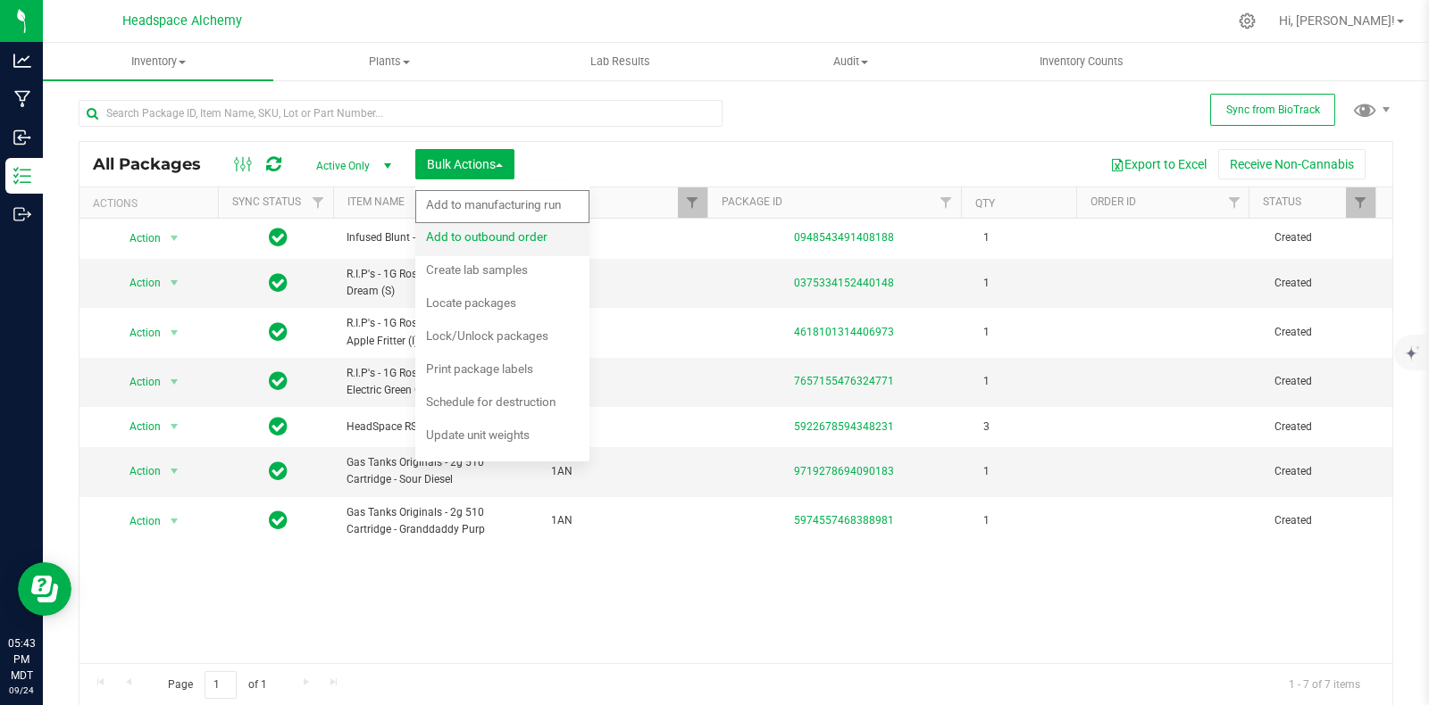
click at [513, 238] on span "Add to outbound order" at bounding box center [486, 236] width 121 height 14
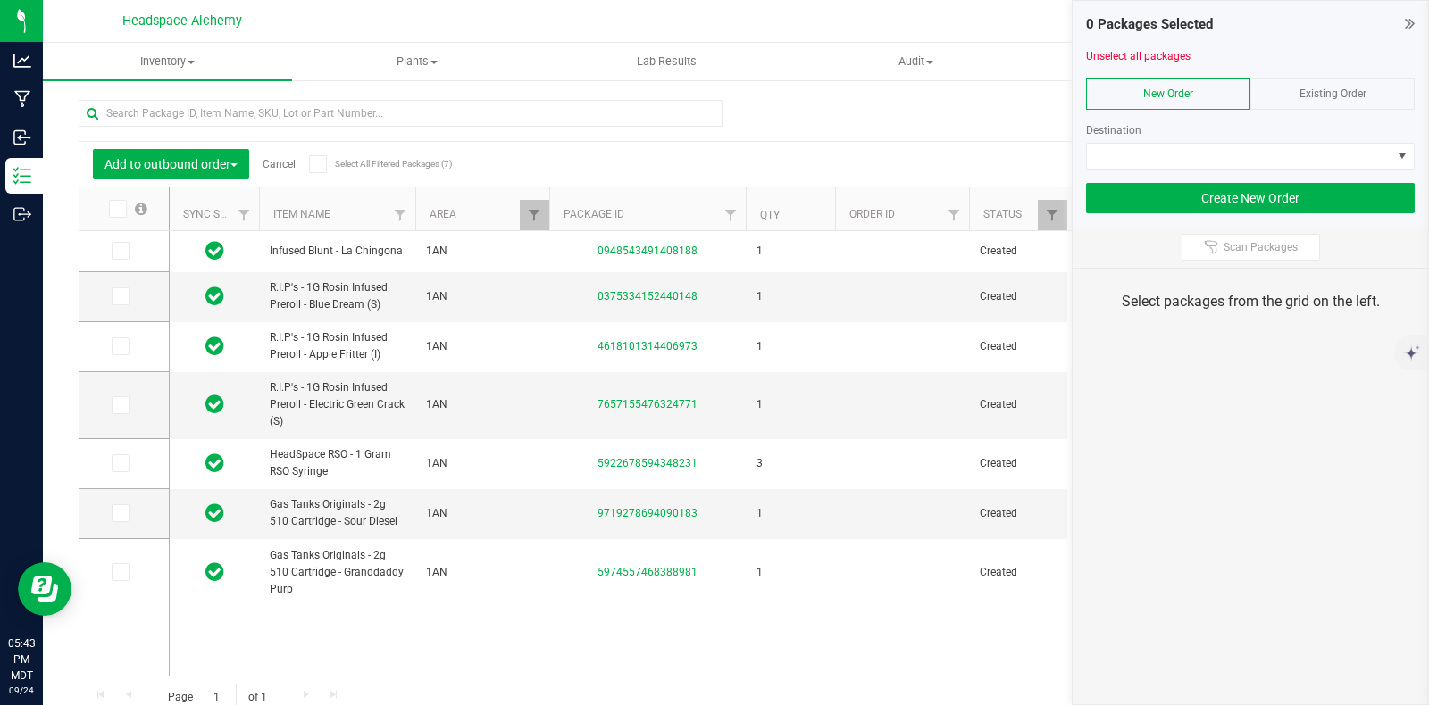
click at [1314, 93] on span "Existing Order" at bounding box center [1332, 94] width 67 height 13
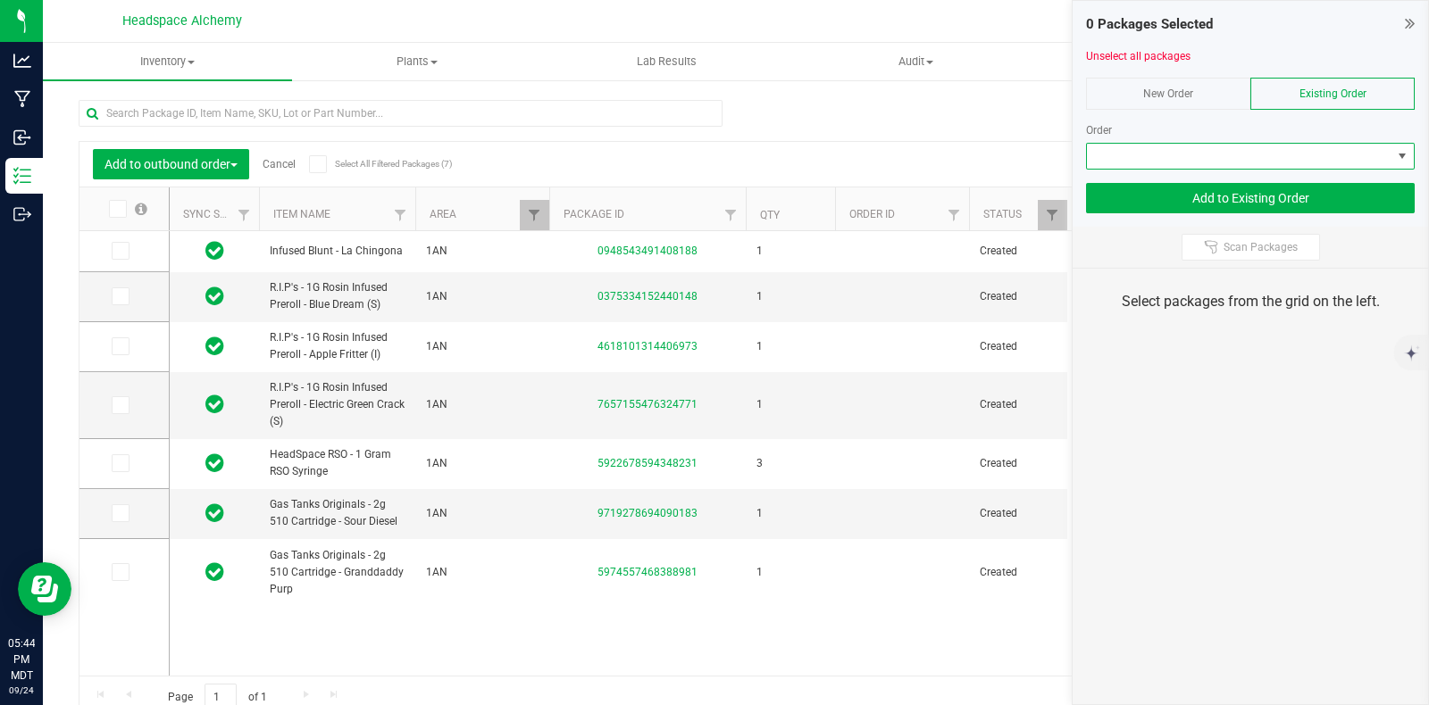
drag, startPoint x: 1306, startPoint y: 158, endPoint x: 1368, endPoint y: 157, distance: 61.6
click at [1366, 157] on span at bounding box center [1239, 156] width 304 height 25
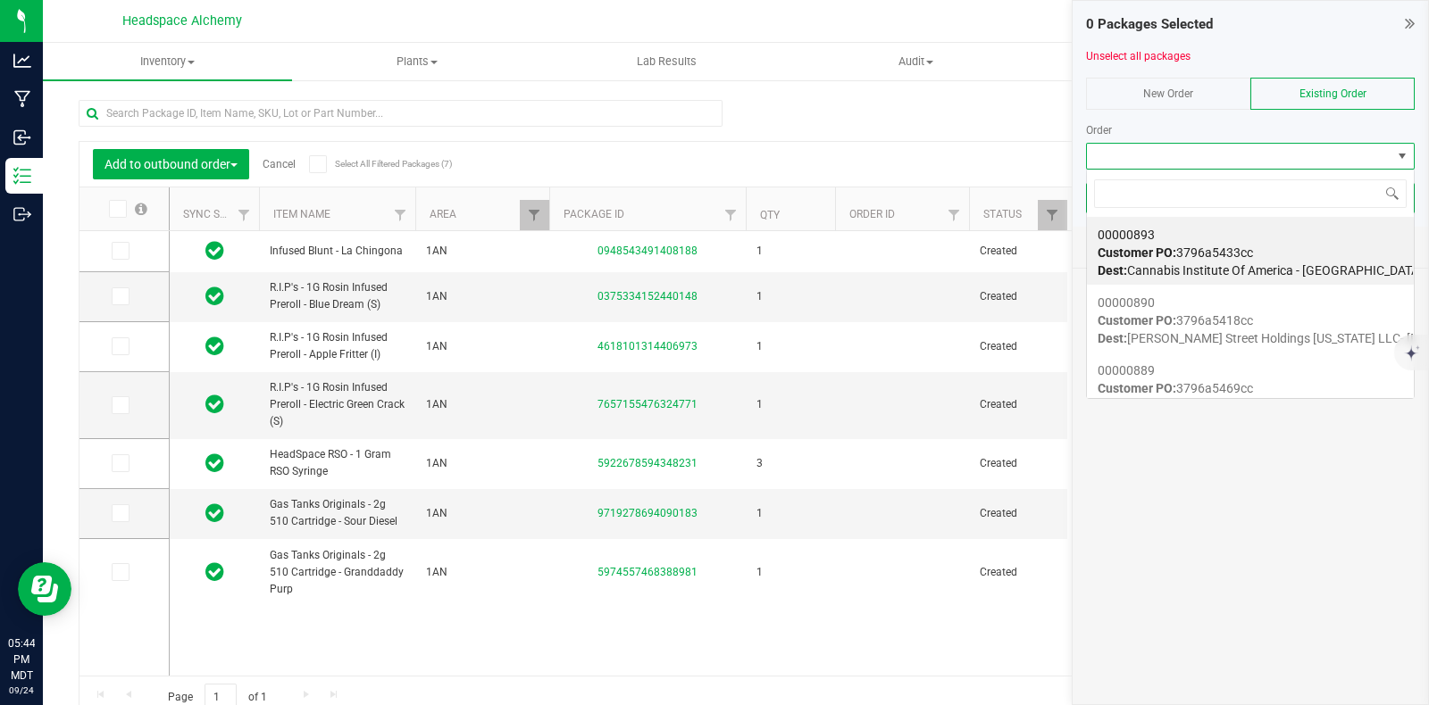
scroll to position [26, 329]
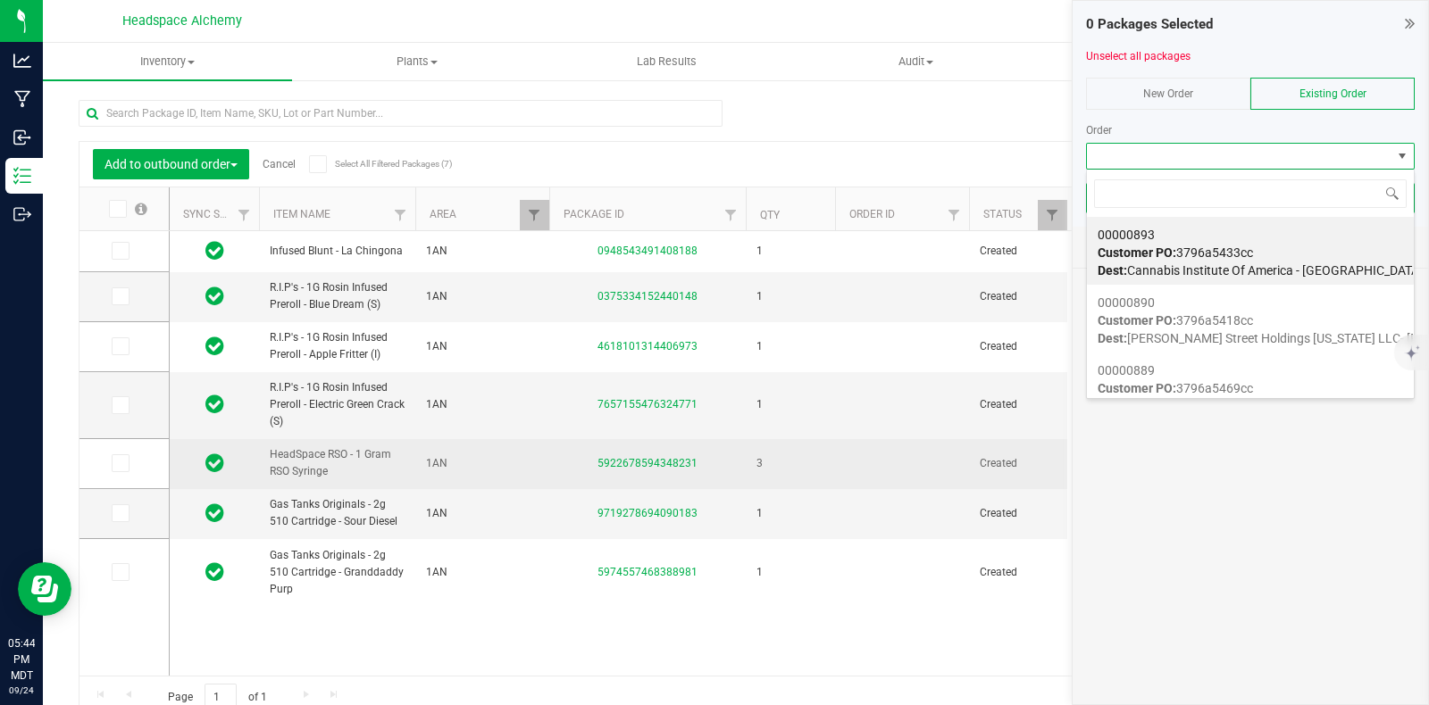
type input "00000849"
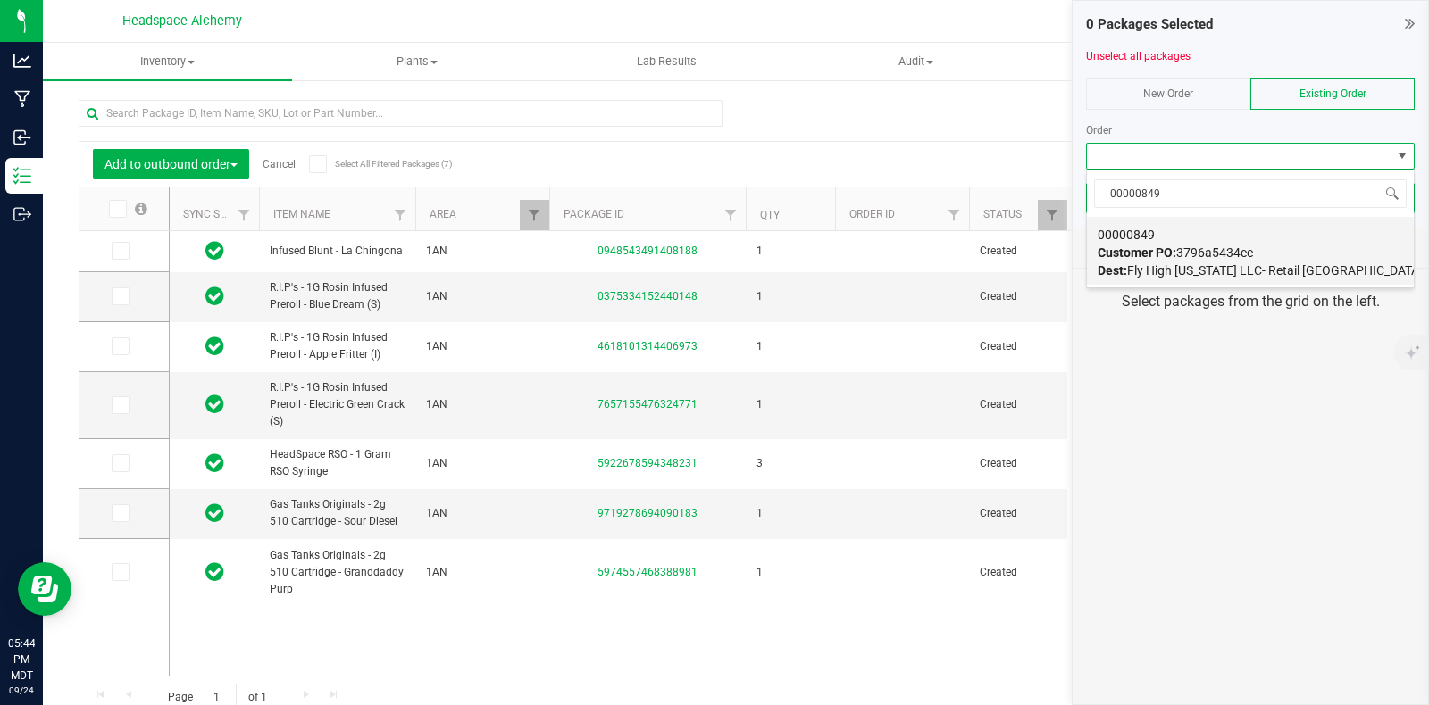
click at [1188, 246] on span "Customer PO: 3796a5434cc" at bounding box center [1174, 253] width 155 height 14
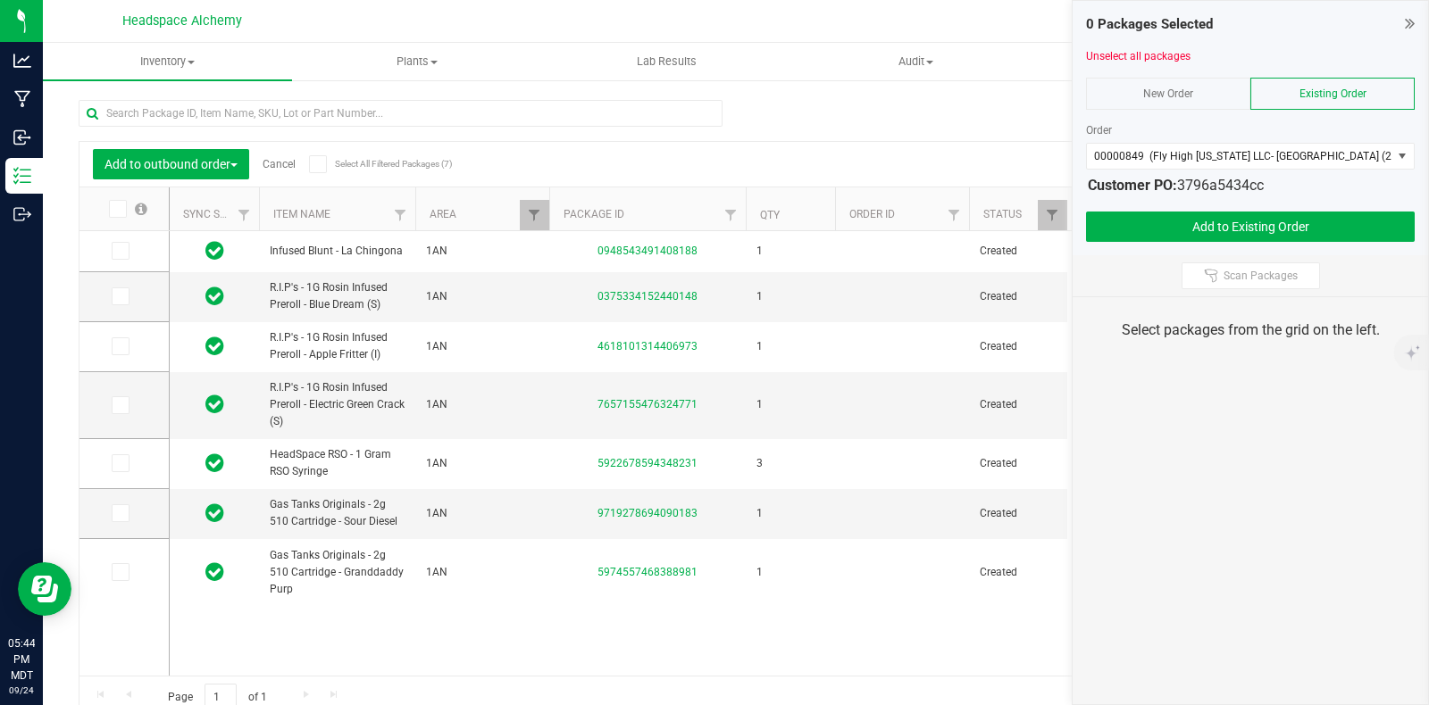
click at [321, 164] on icon at bounding box center [318, 164] width 12 height 0
click at [0, 0] on input "Select All Filtered Packages (7)" at bounding box center [0, 0] width 0 height 0
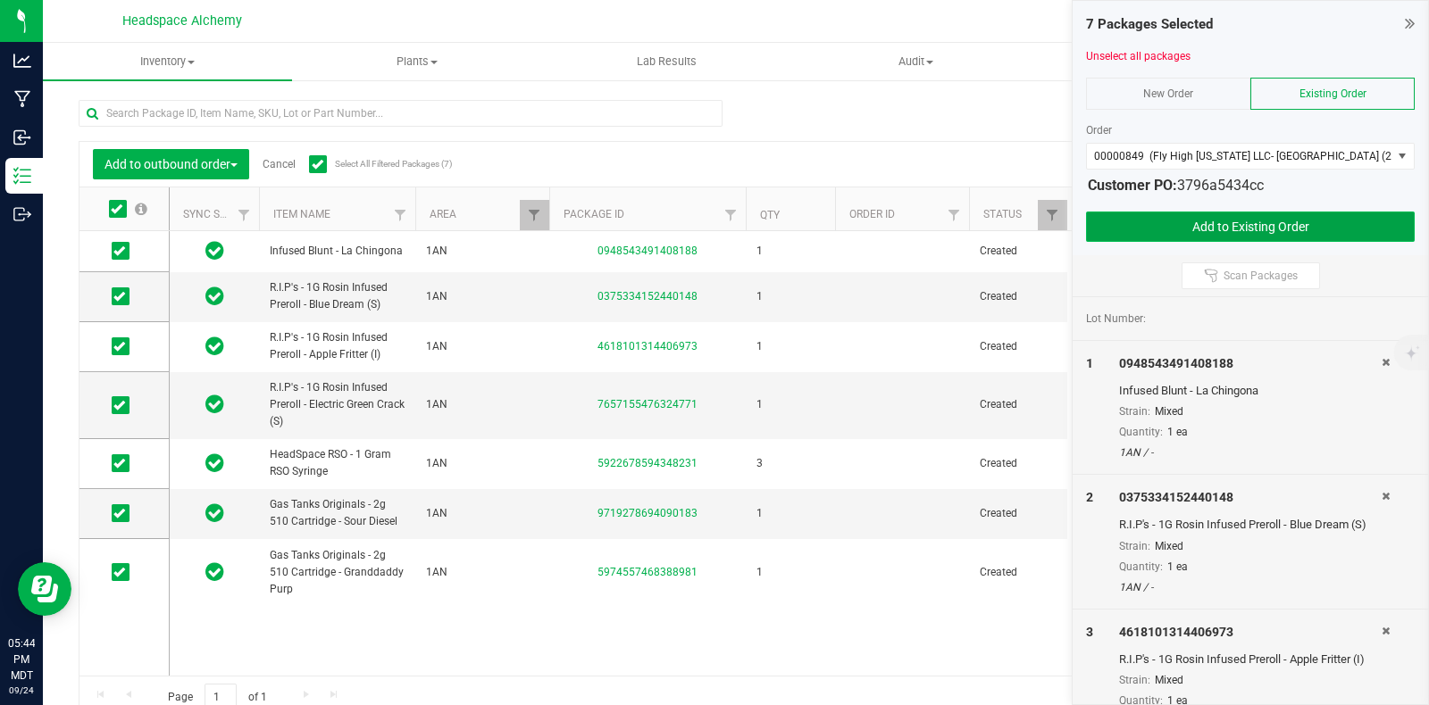
click at [1250, 229] on button "Add to Existing Order" at bounding box center [1250, 227] width 329 height 30
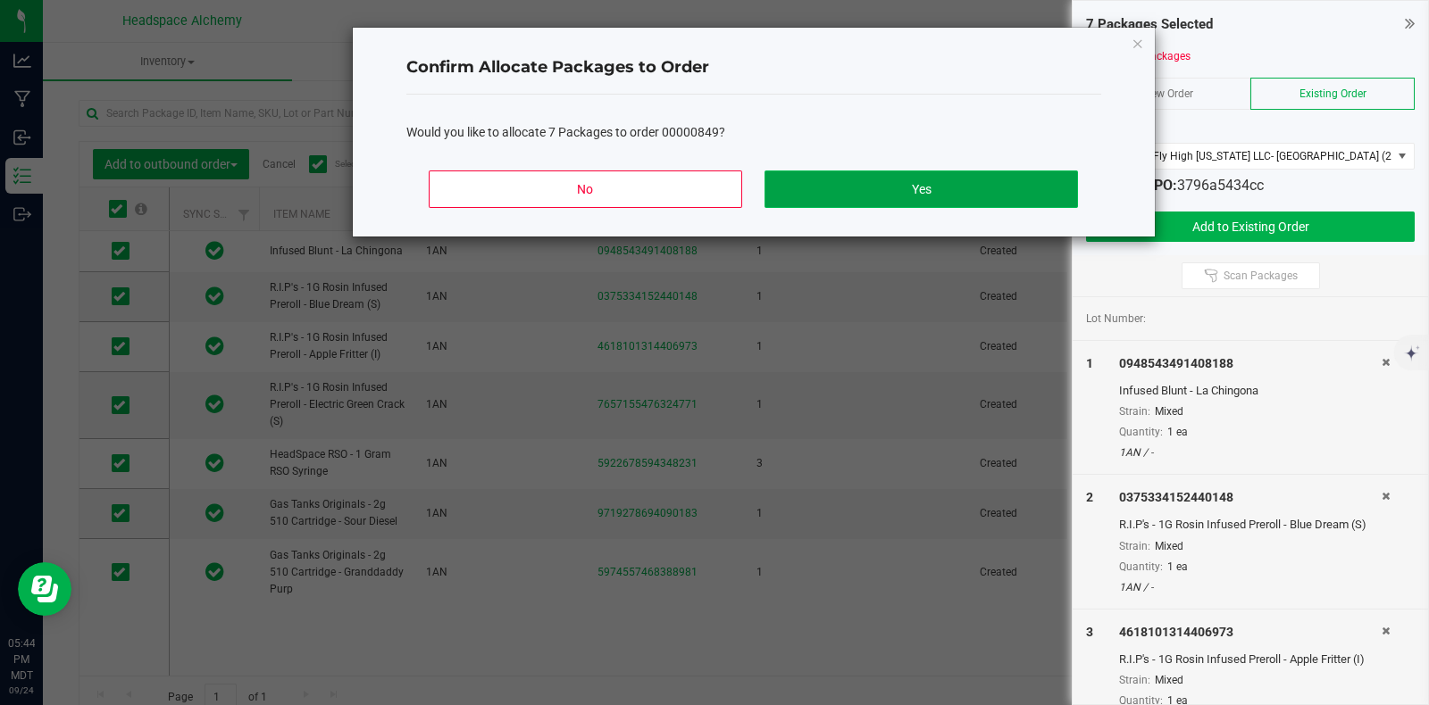
click at [913, 177] on button "Yes" at bounding box center [920, 190] width 313 height 38
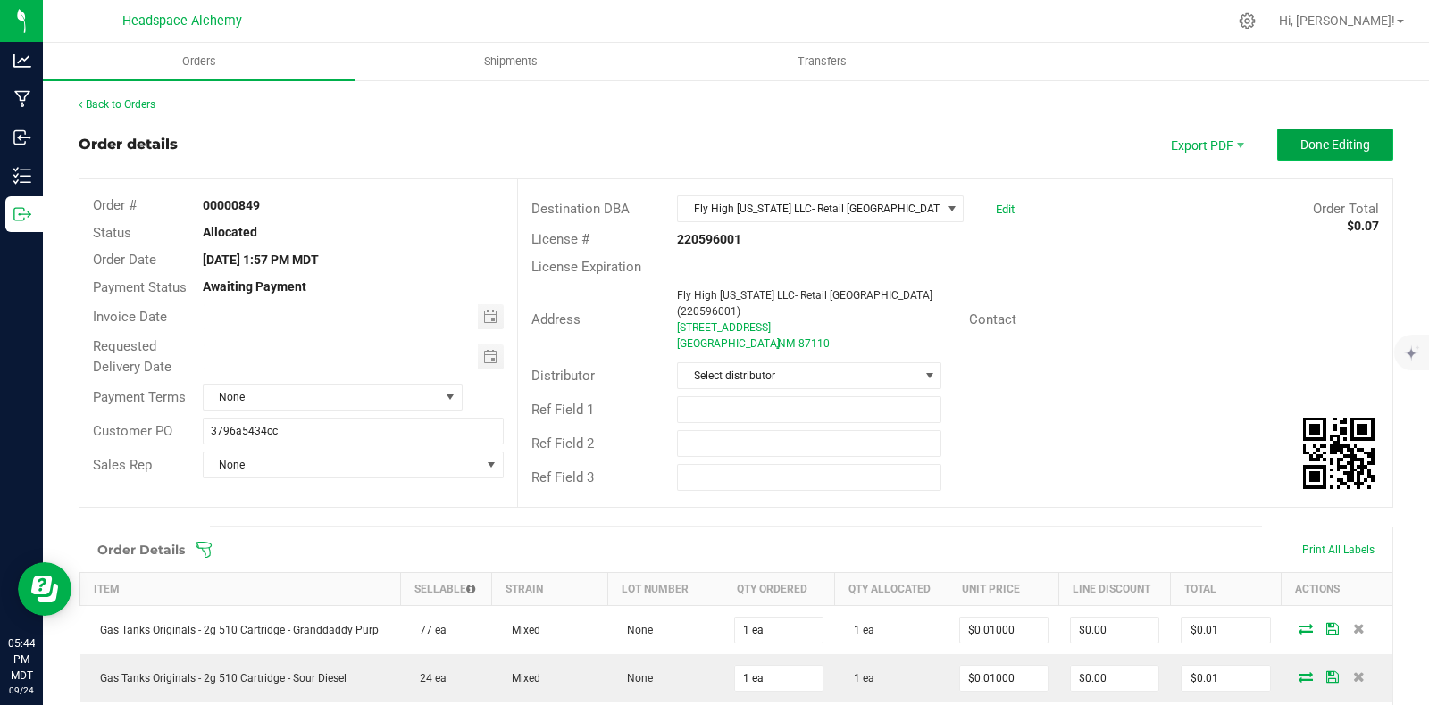
click at [1320, 140] on span "Done Editing" at bounding box center [1335, 145] width 70 height 14
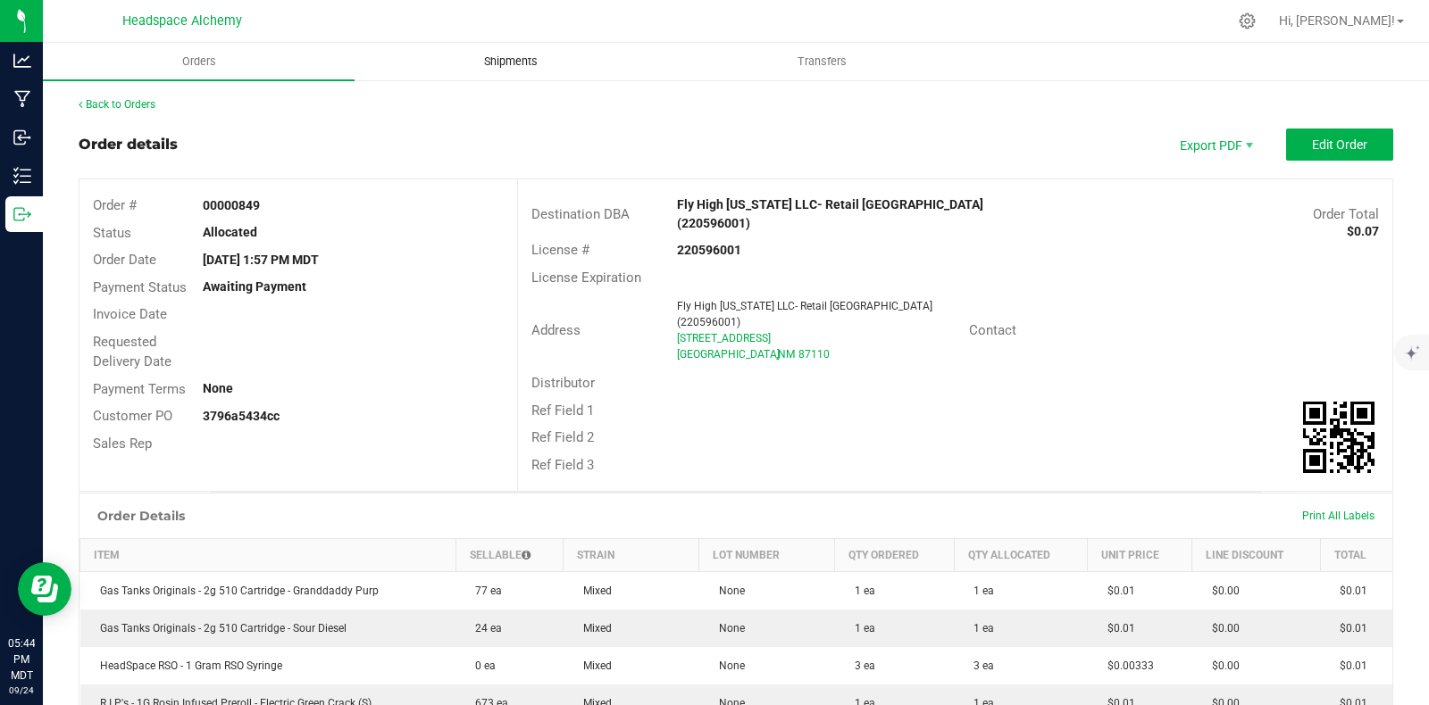
click at [510, 62] on span "Shipments" at bounding box center [511, 62] width 102 height 16
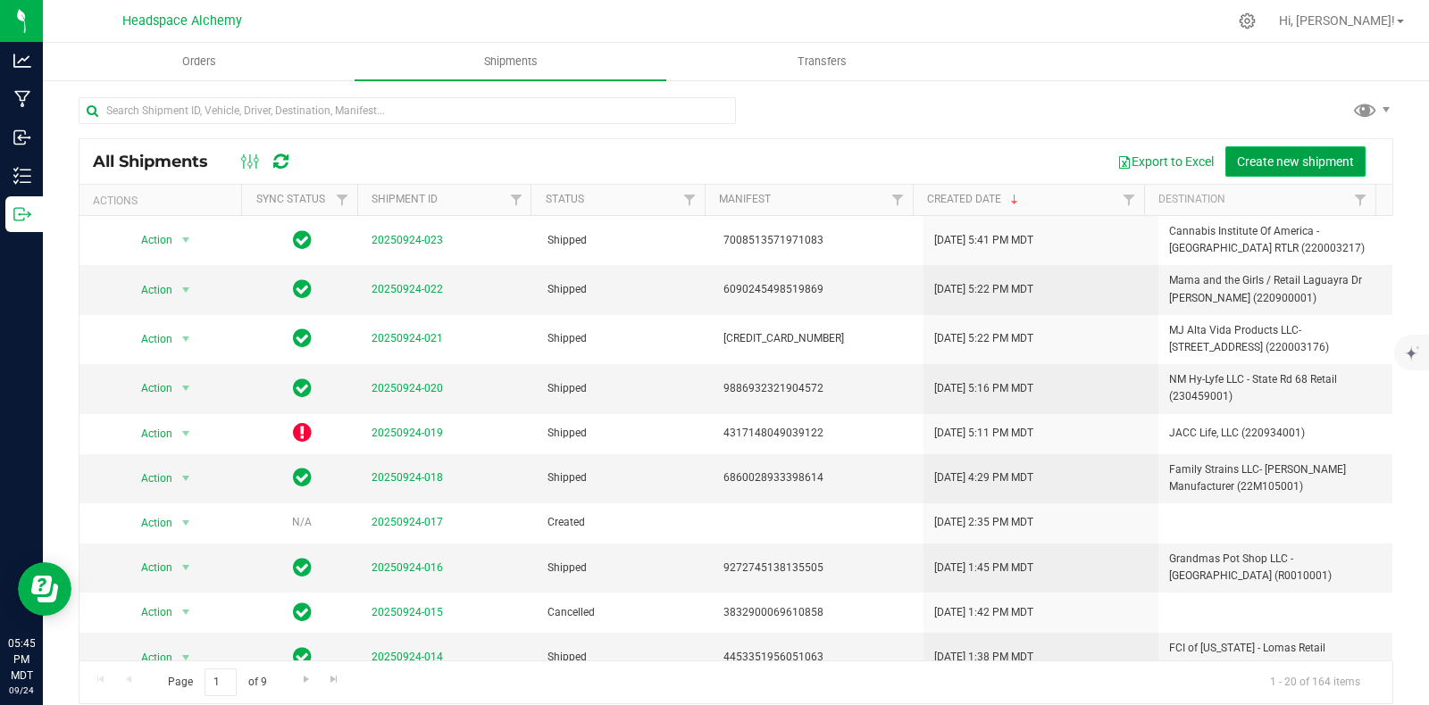
click at [1270, 158] on span "Create new shipment" at bounding box center [1295, 161] width 117 height 14
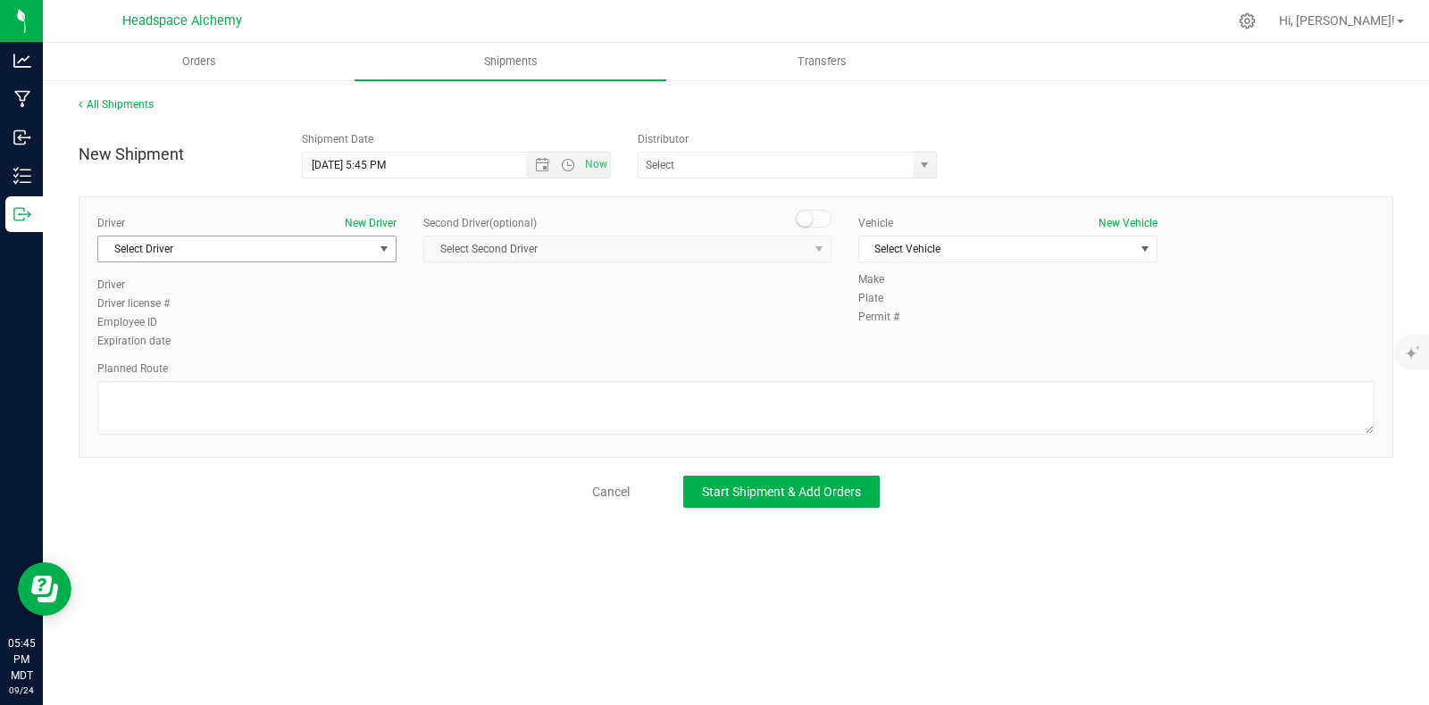
click at [322, 248] on span "Select Driver" at bounding box center [235, 249] width 275 height 25
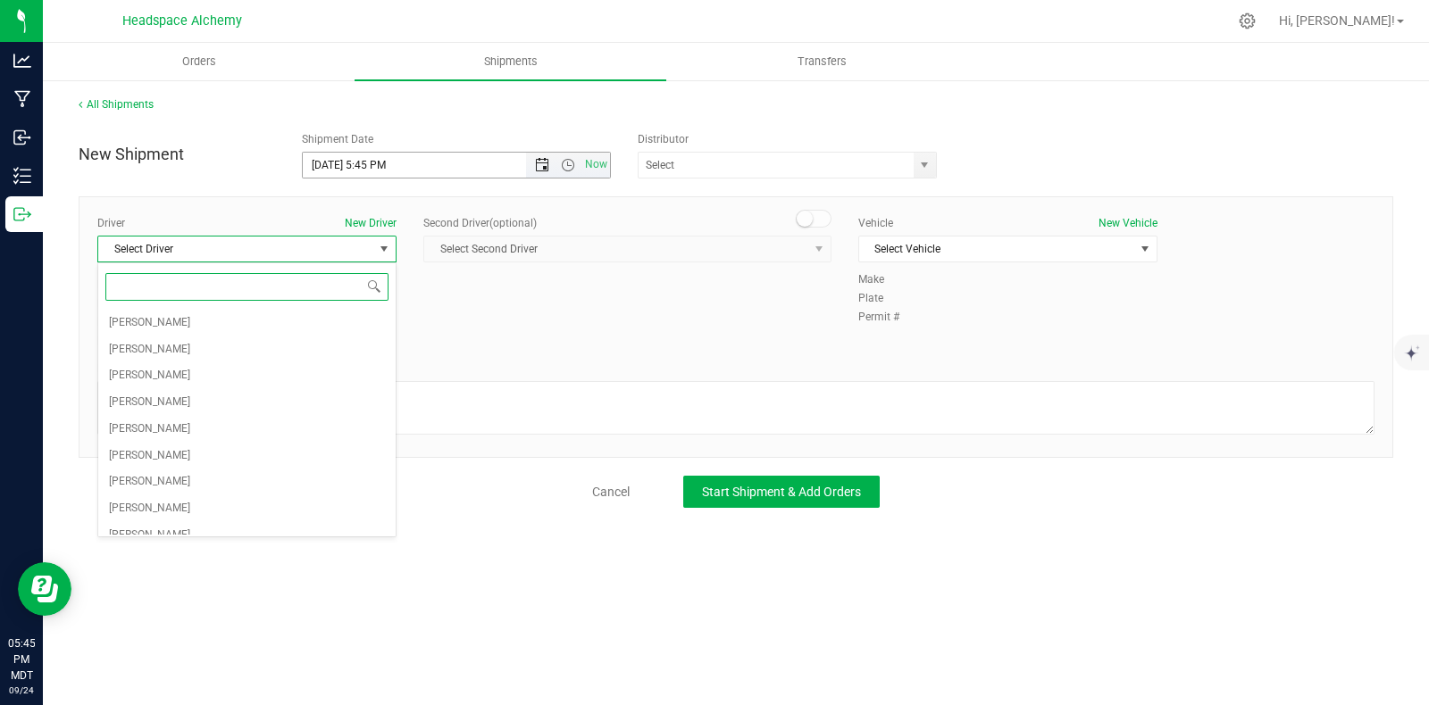
click at [544, 163] on span "Open the date view" at bounding box center [542, 165] width 14 height 14
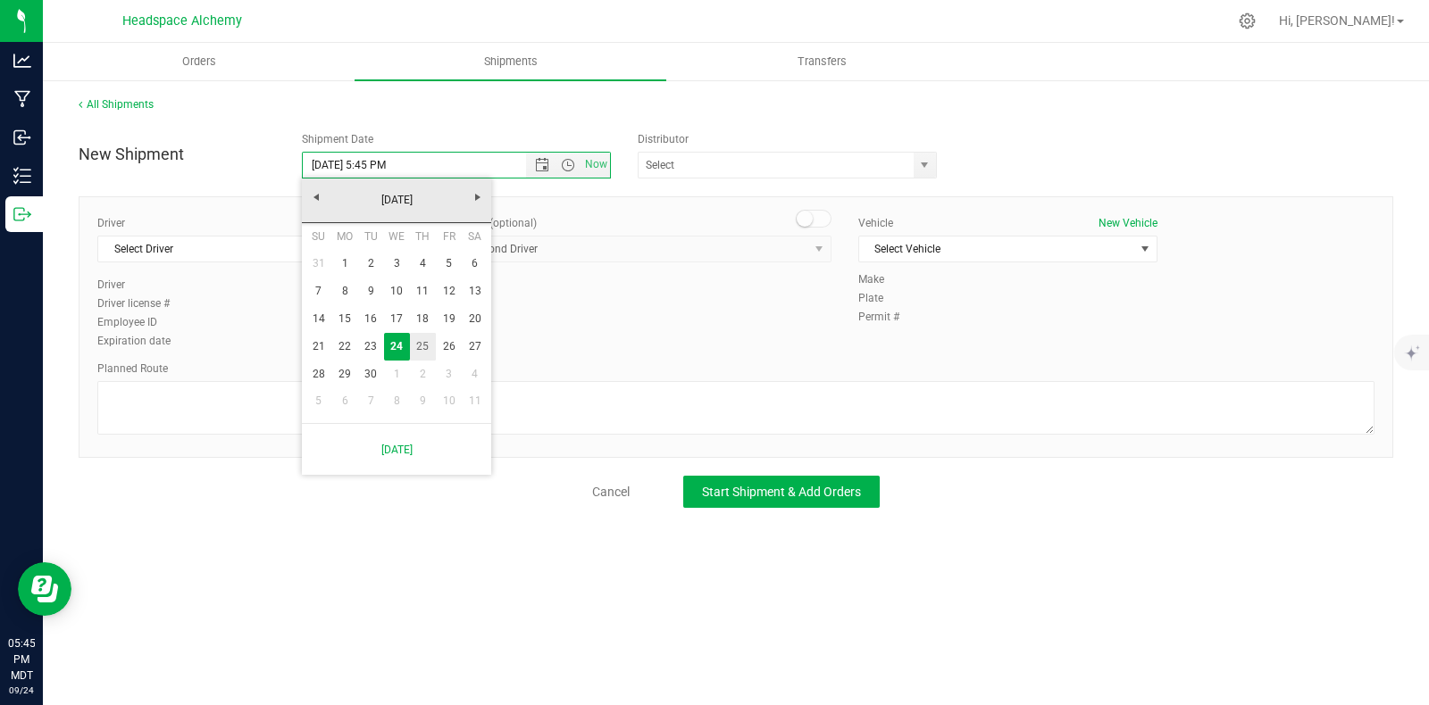
click at [421, 346] on link "25" at bounding box center [423, 347] width 26 height 28
type input "9/25/2025 5:45 PM"
click at [383, 246] on span "select" at bounding box center [384, 249] width 14 height 14
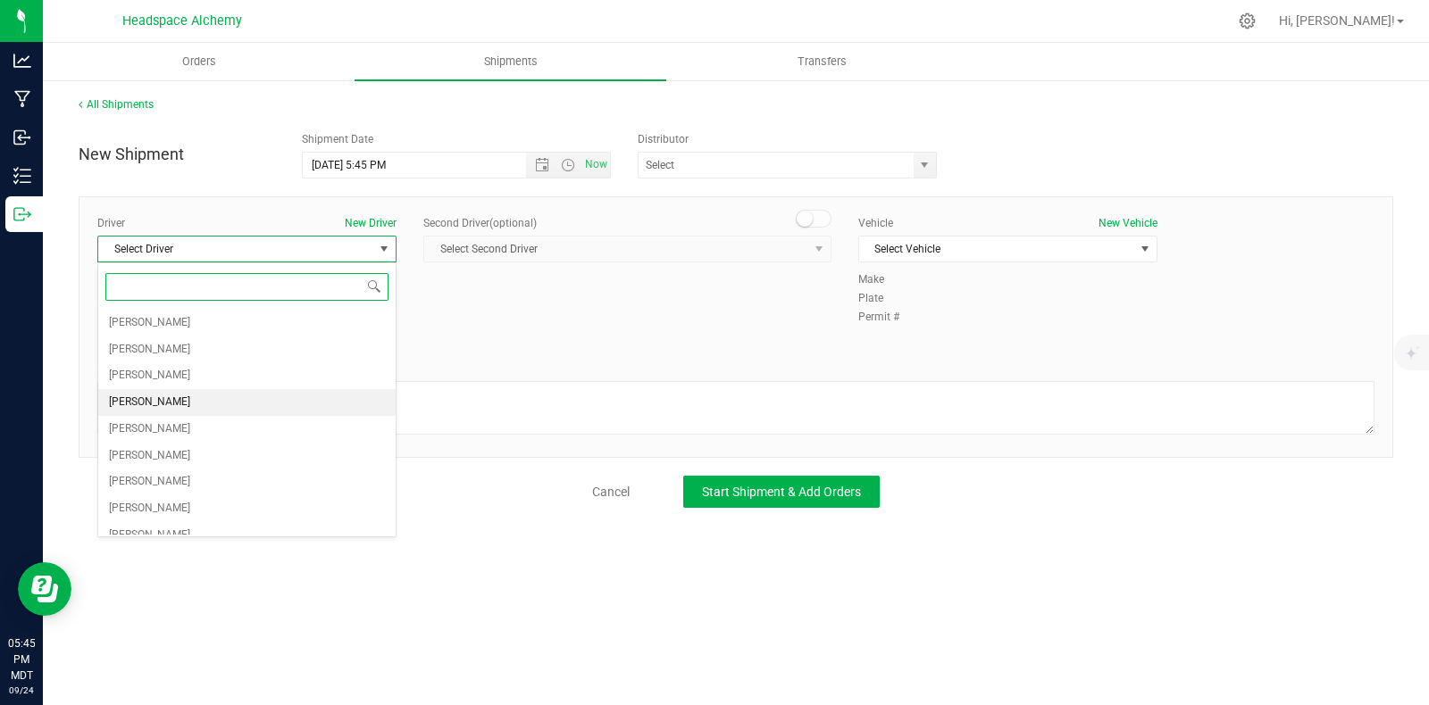
click at [150, 398] on span "[PERSON_NAME]" at bounding box center [149, 402] width 81 height 23
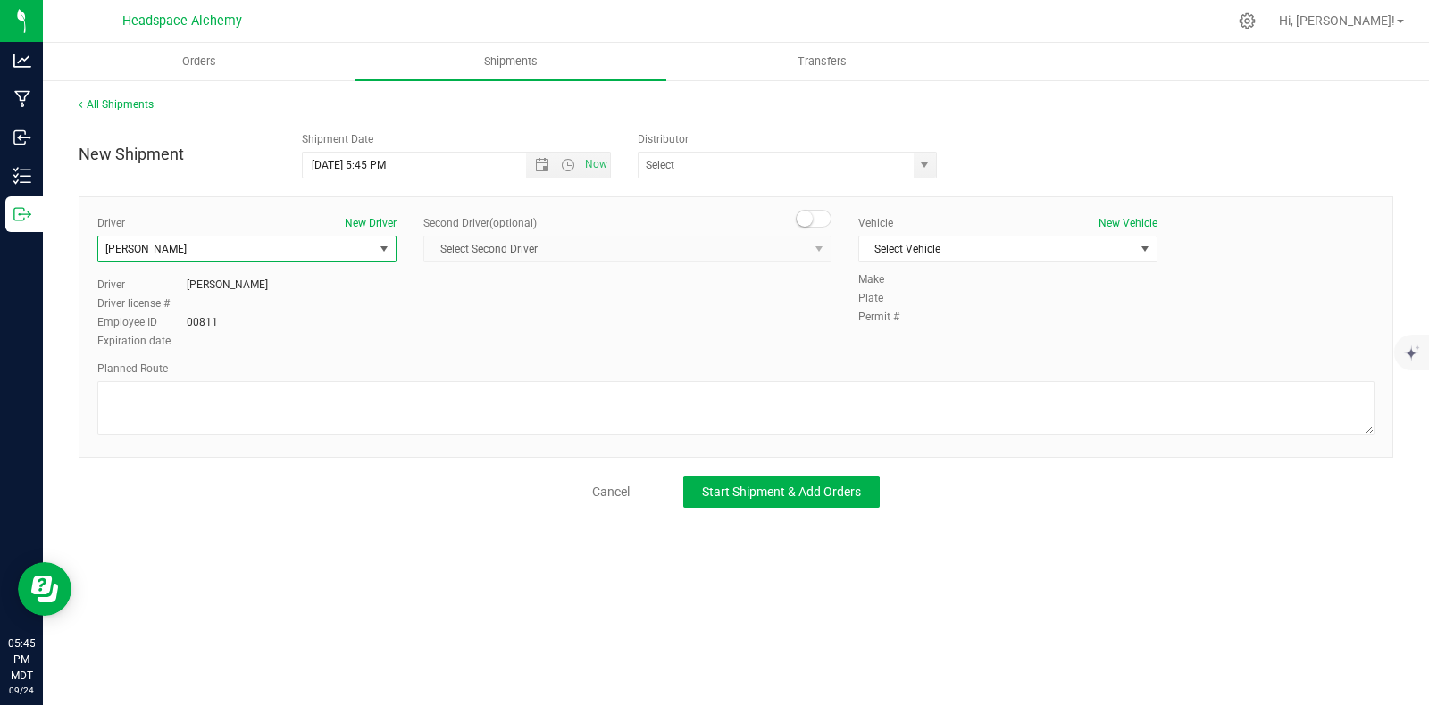
drag, startPoint x: 814, startPoint y: 203, endPoint x: 813, endPoint y: 224, distance: 21.5
click at [816, 203] on div "Driver New Driver Sherry Betts Select Driver Angel Aguilar Devon Arzate Glen As…" at bounding box center [736, 327] width 1314 height 262
click at [812, 221] on small at bounding box center [805, 219] width 16 height 16
click at [802, 243] on span "Select Second Driver" at bounding box center [616, 249] width 384 height 25
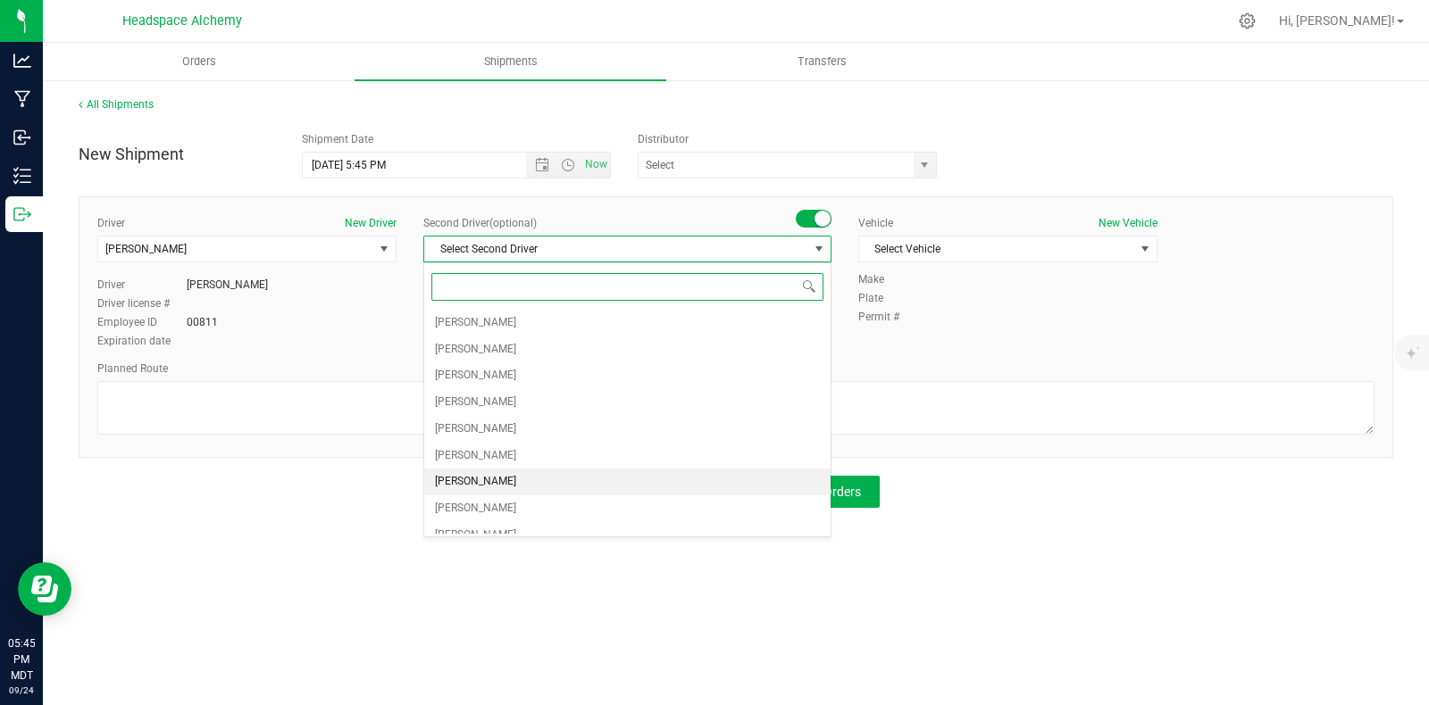
click at [480, 478] on span "[PERSON_NAME]" at bounding box center [475, 482] width 81 height 23
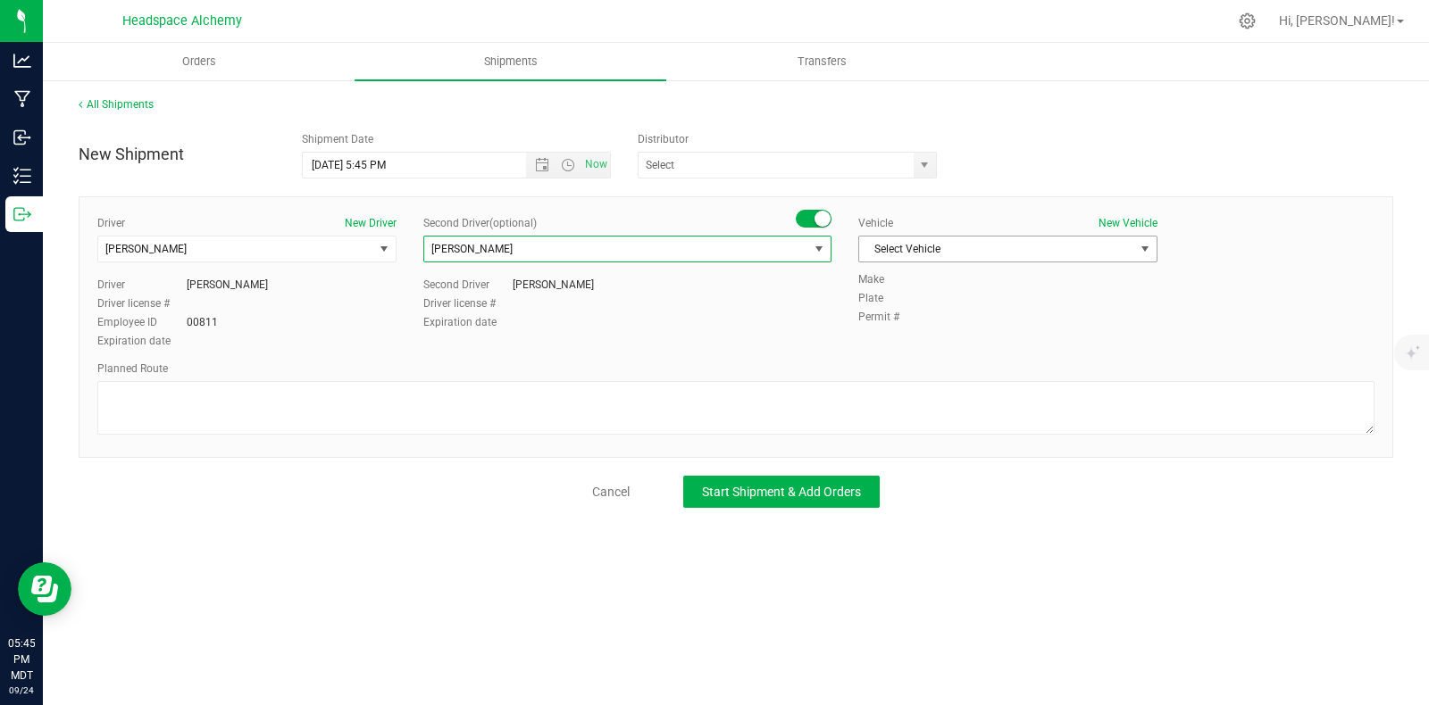
click at [956, 251] on span "Select Vehicle" at bounding box center [996, 249] width 275 height 25
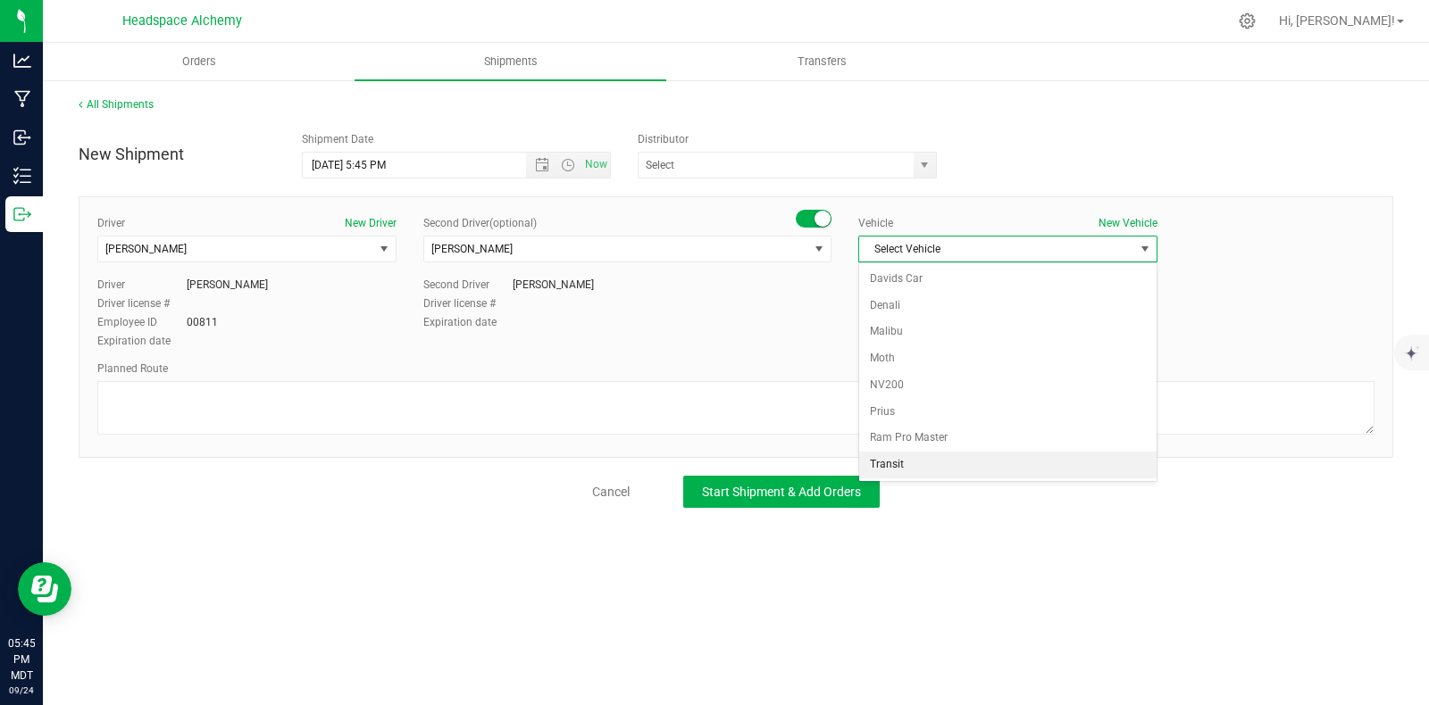
click at [903, 457] on li "Transit" at bounding box center [1007, 465] width 297 height 27
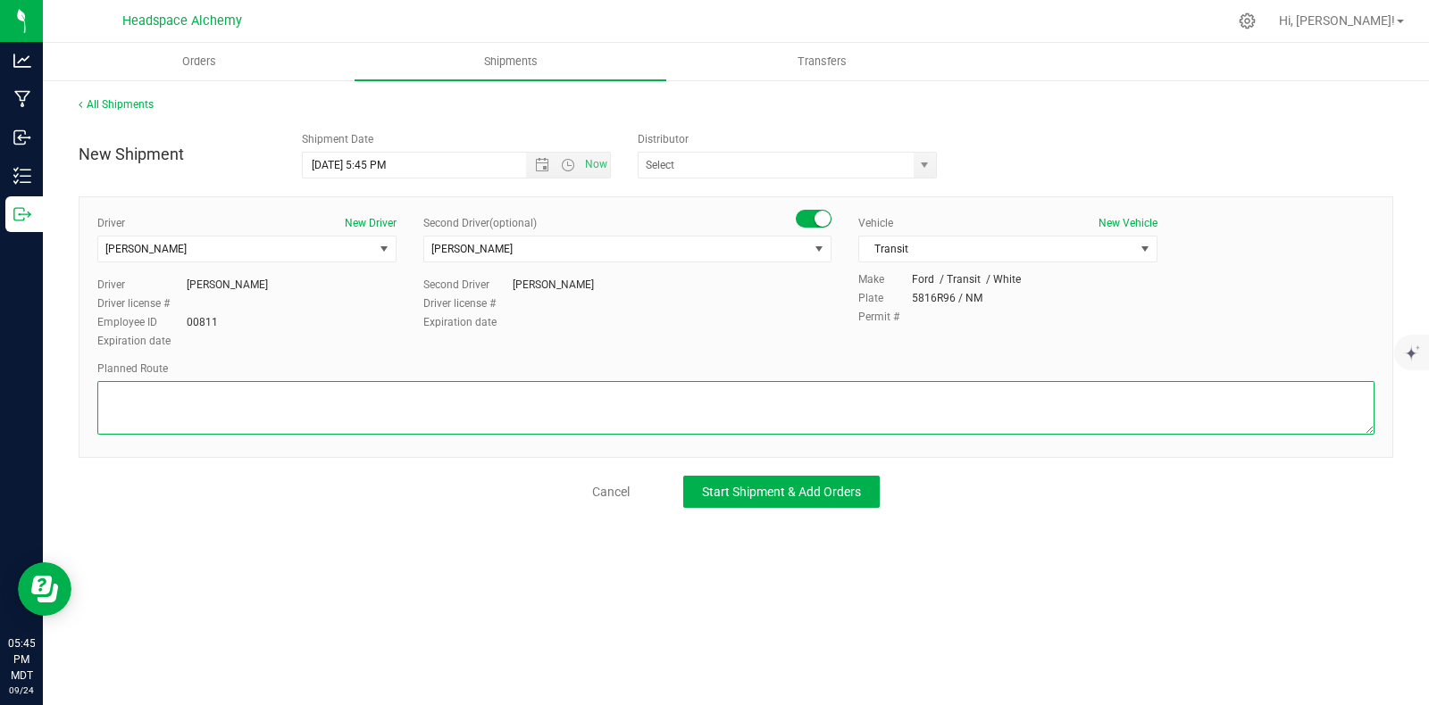
paste textarea "805 El Molino Blvd Las Cruces, NM 88005  Get on I-25 N from W Lohman Ave 9 min…"
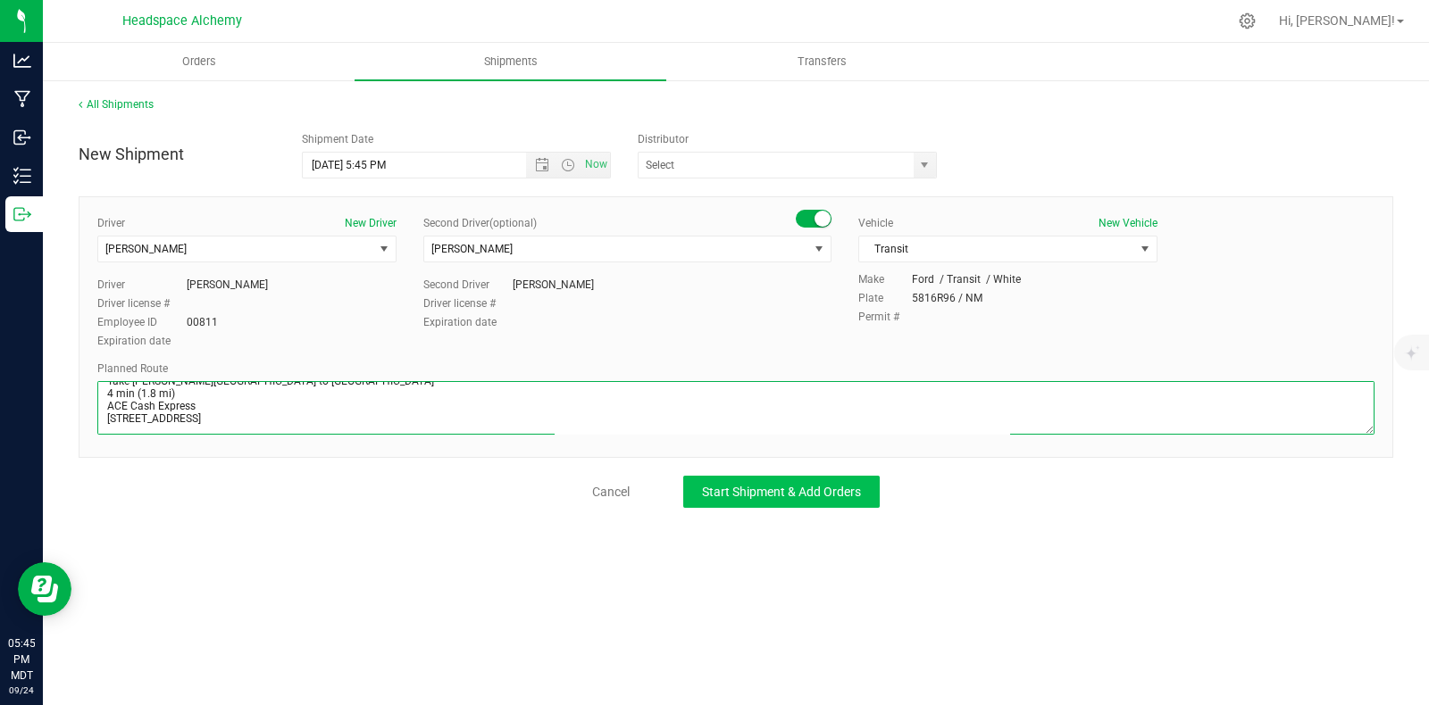
type textarea "805 El Molino Blvd Las Cruces, NM 88005  Get on I-25 N from W Lohman Ave 9 min…"
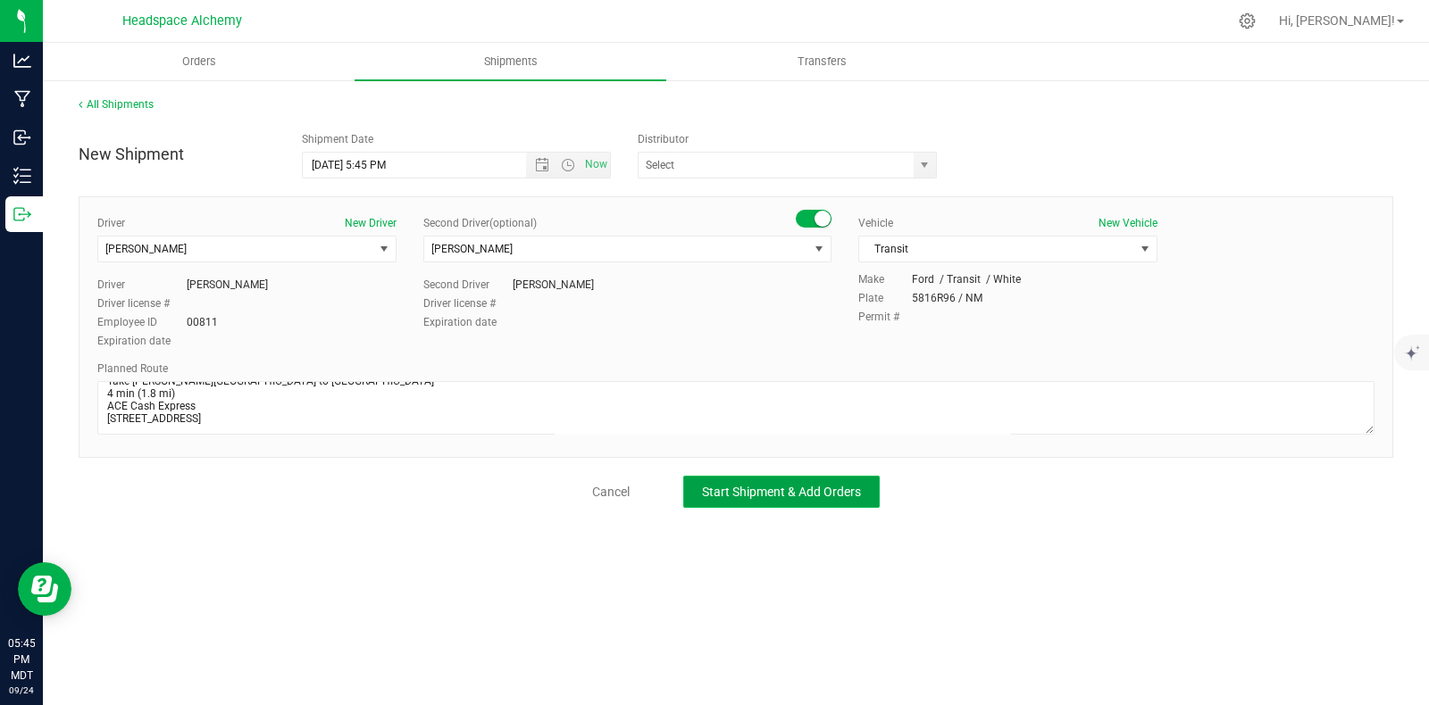
click at [807, 486] on span "Start Shipment & Add Orders" at bounding box center [781, 492] width 159 height 14
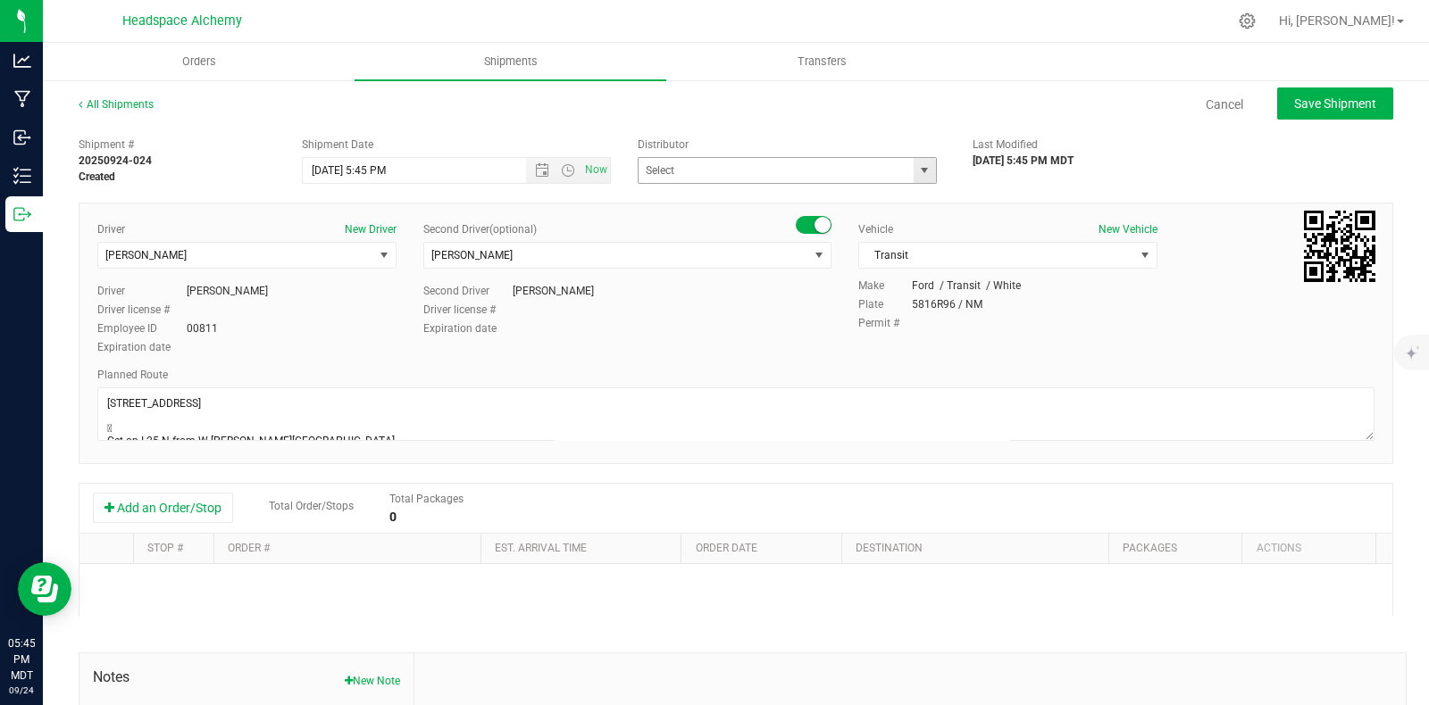
click at [913, 160] on span "select" at bounding box center [924, 170] width 22 height 25
click at [738, 198] on li "Headspace Alchemy (230021002)" at bounding box center [777, 201] width 293 height 27
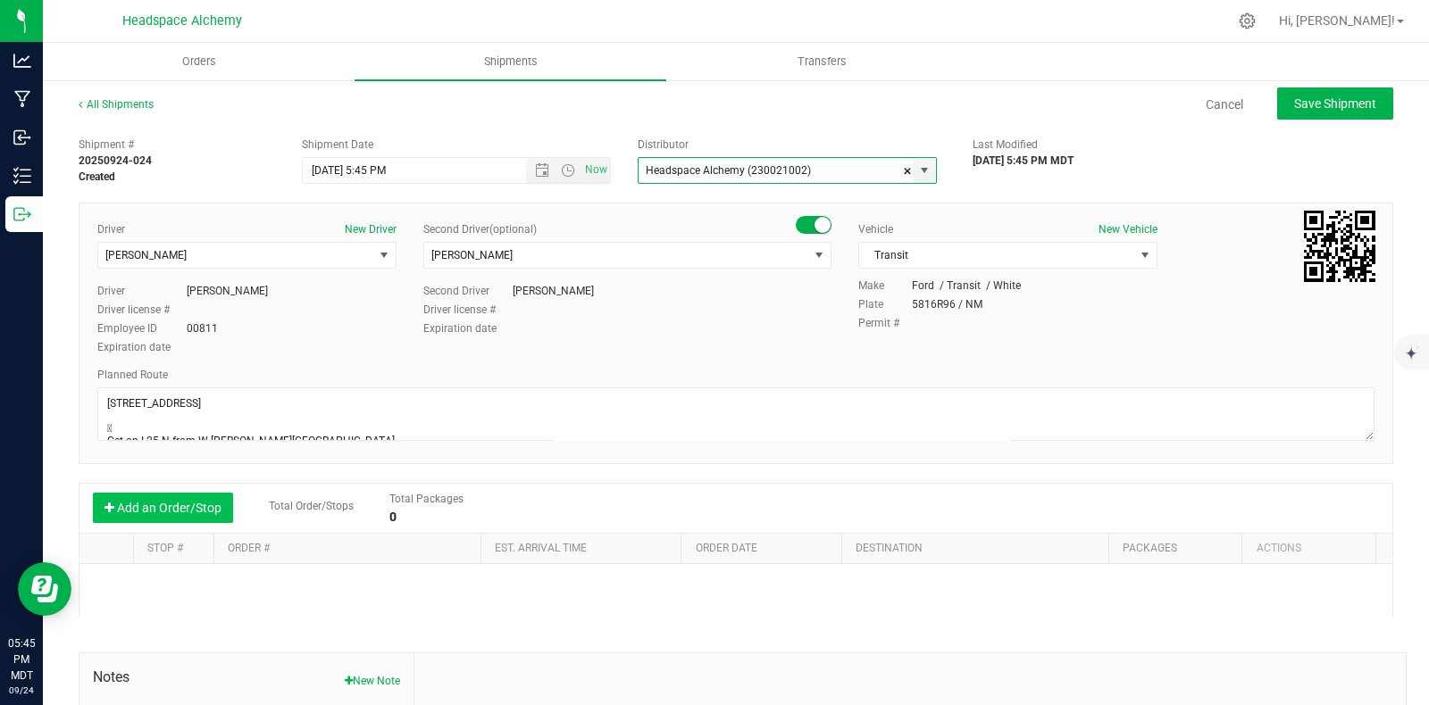
type input "Headspace Alchemy (230021002)"
click at [179, 513] on button "Add an Order/Stop" at bounding box center [163, 508] width 140 height 30
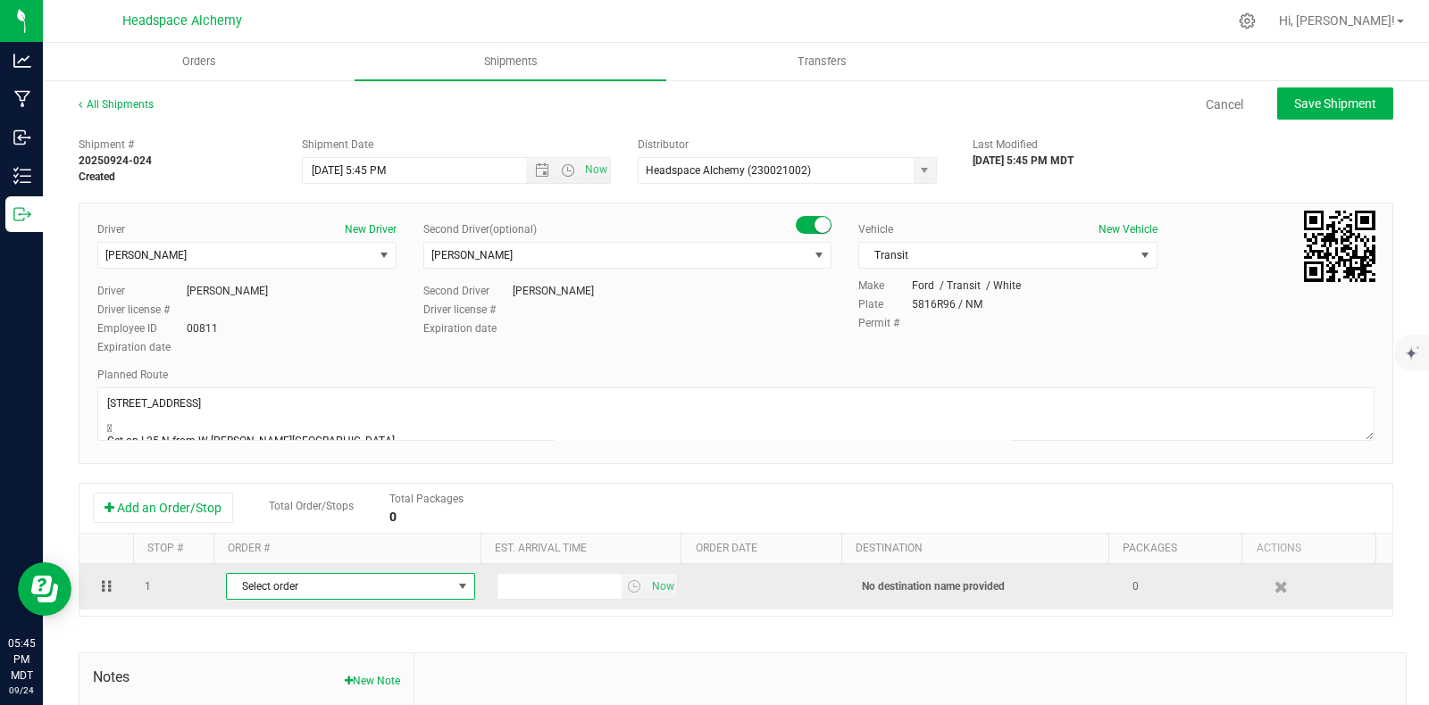
click at [371, 588] on span "Select order" at bounding box center [339, 586] width 225 height 25
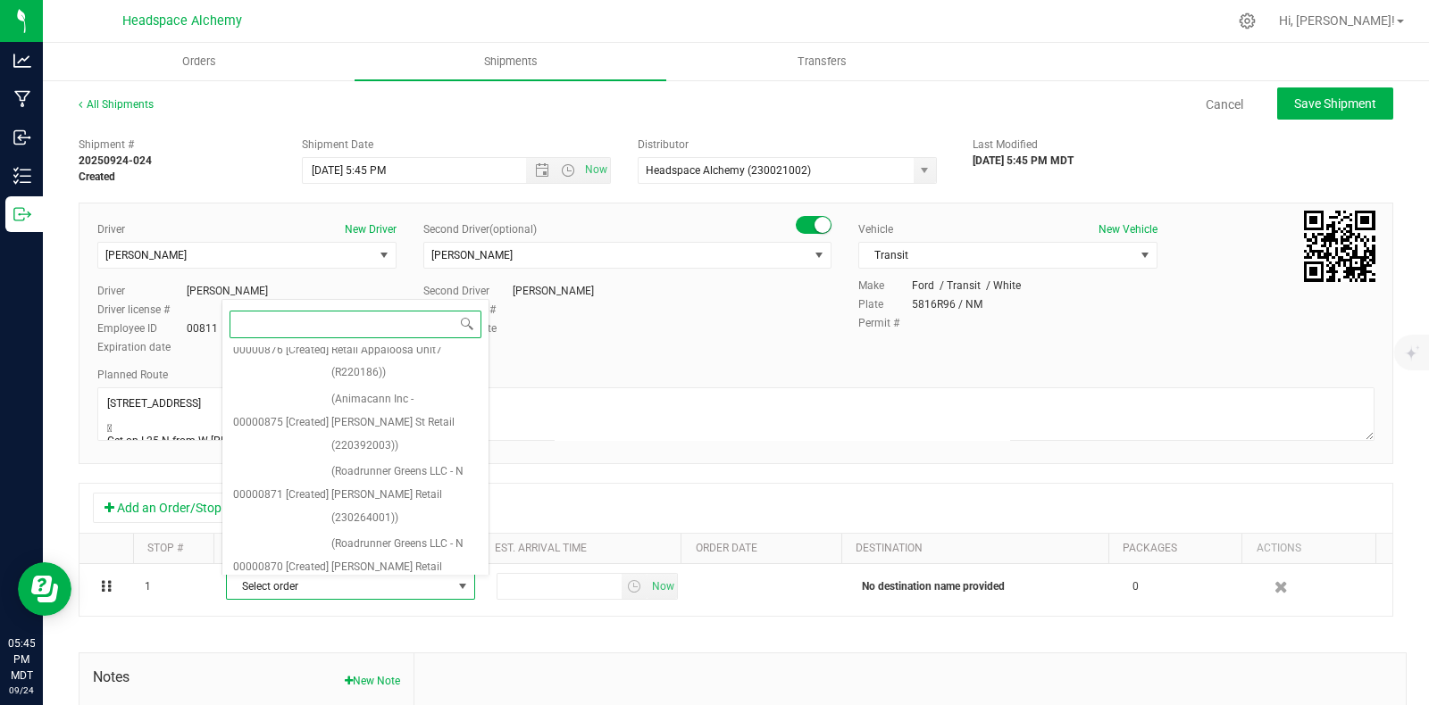
scroll to position [625, 0]
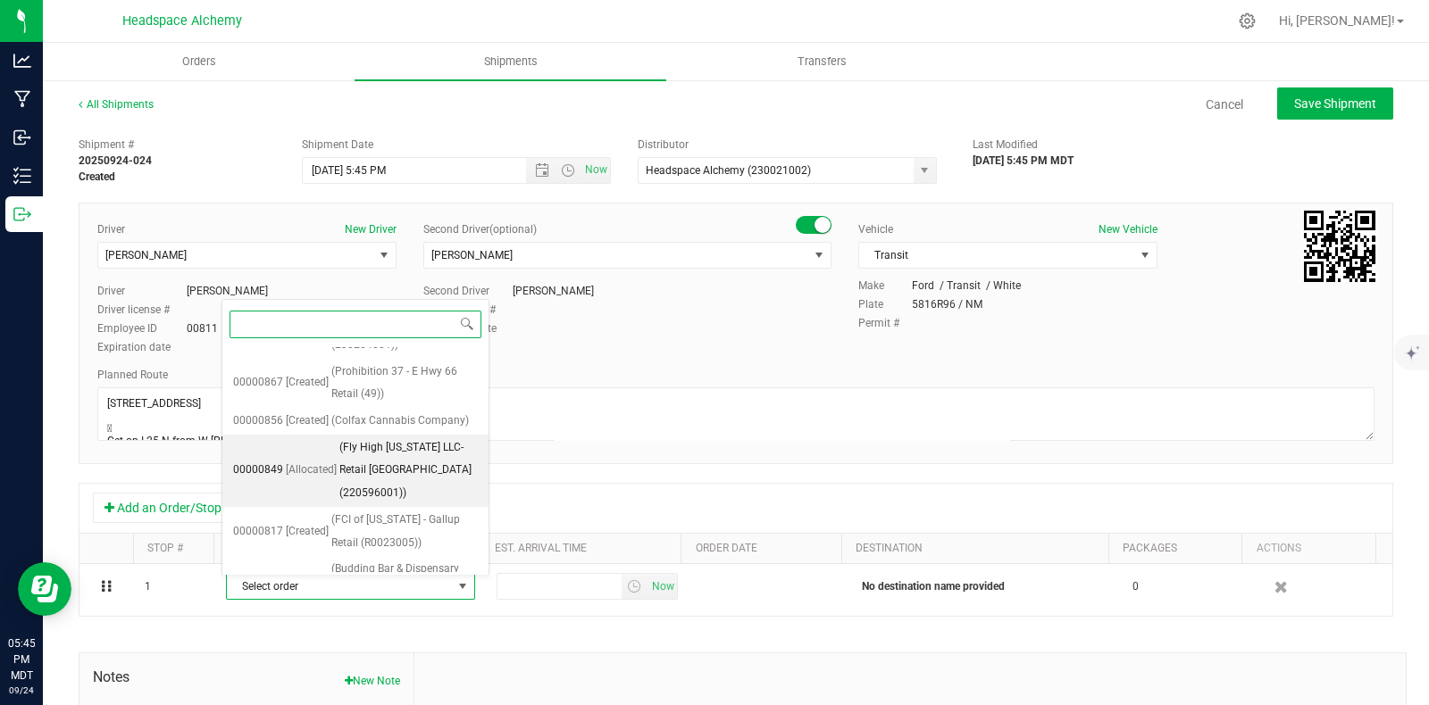
click at [369, 462] on span "(Fly High New Mexico LLC- Retail San Mateo Blvd NE STE C (220596001))" at bounding box center [408, 471] width 138 height 69
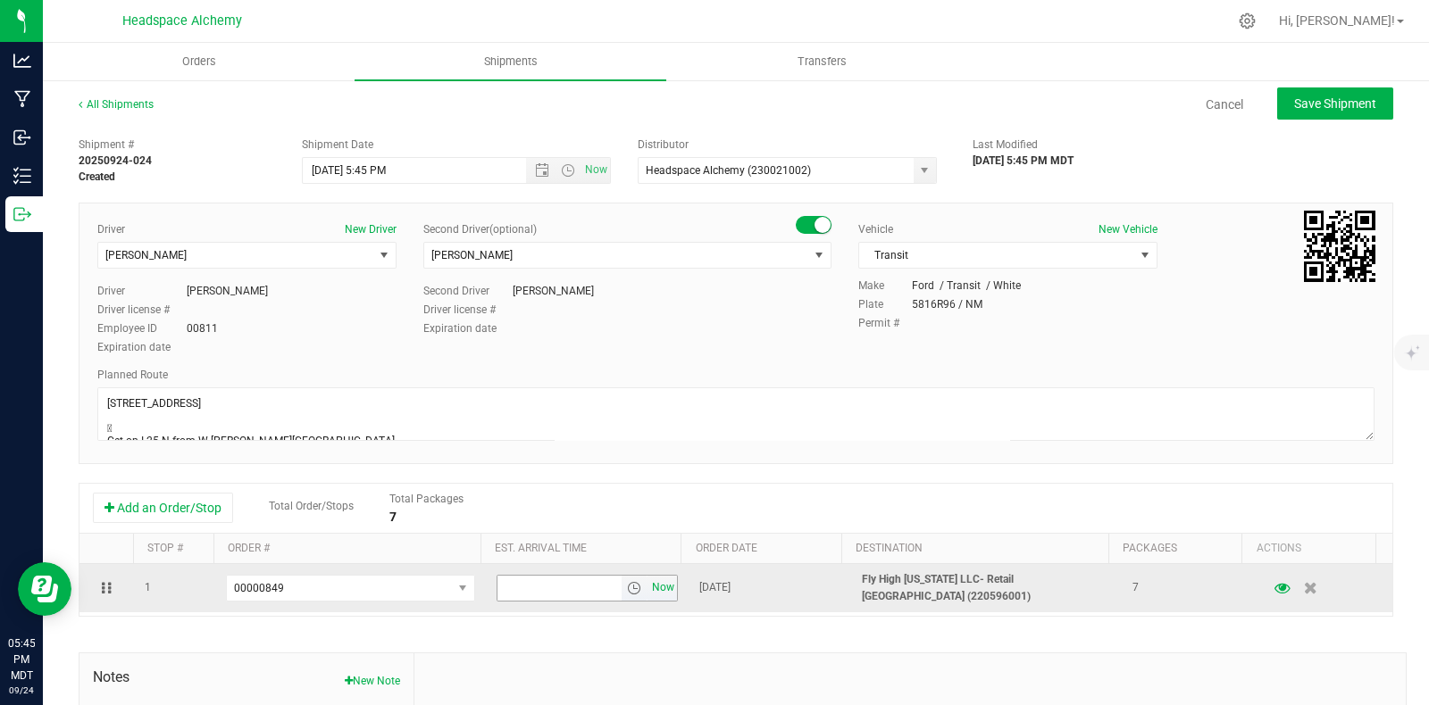
click at [648, 590] on span "Now" at bounding box center [663, 588] width 30 height 26
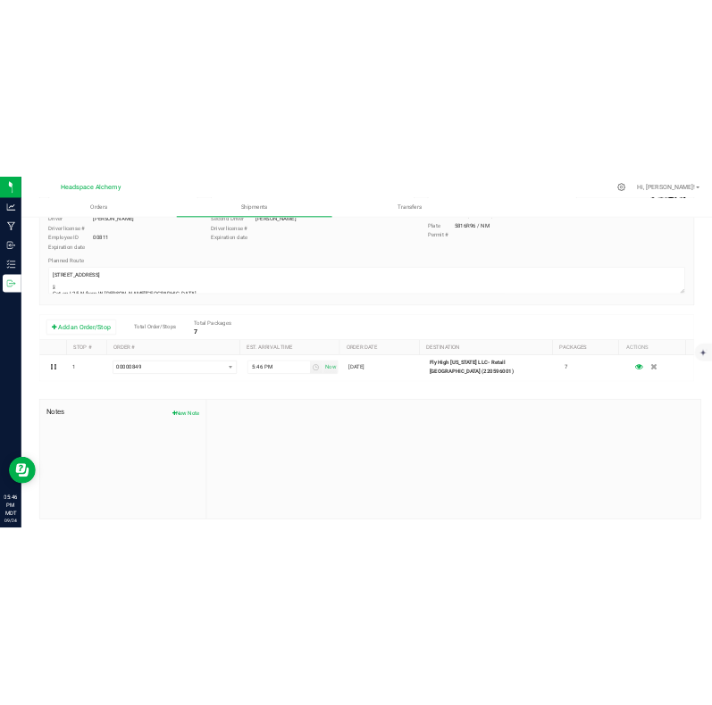
scroll to position [0, 0]
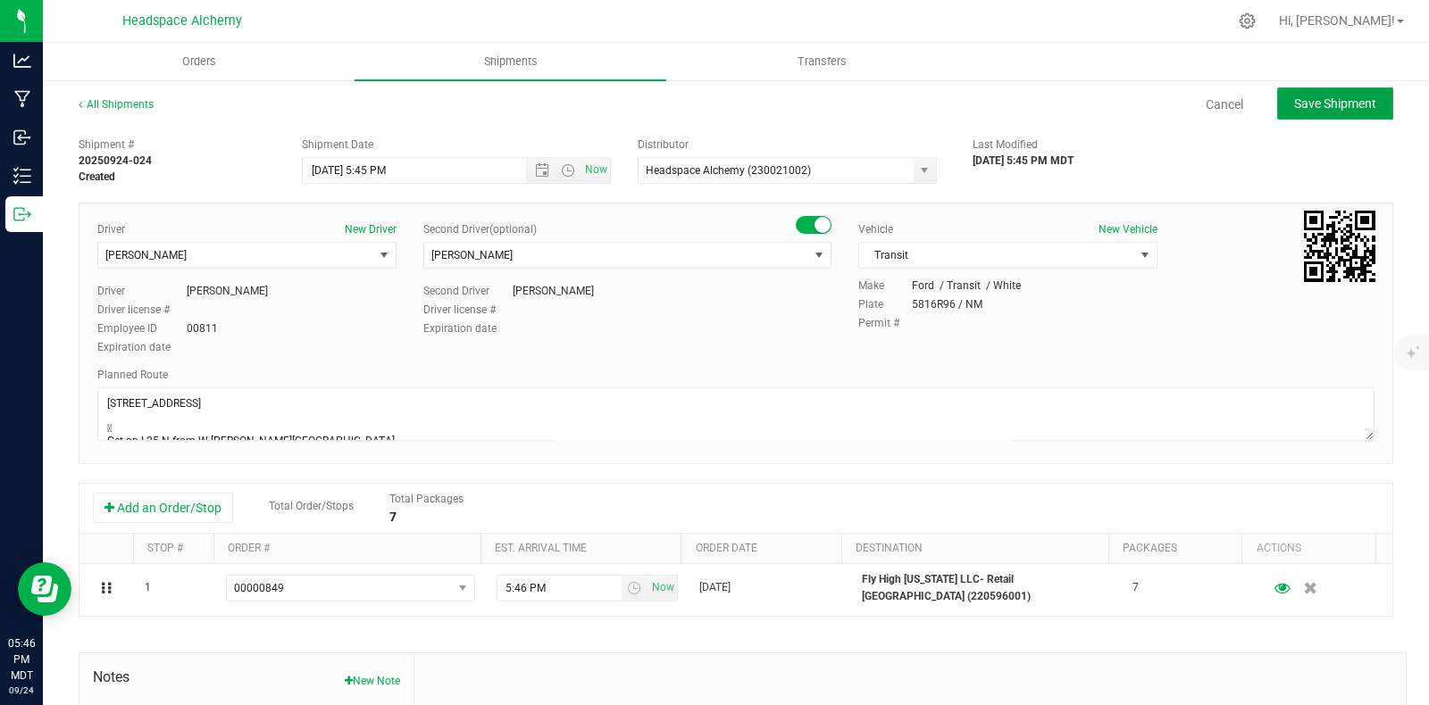
click at [1294, 106] on span "Save Shipment" at bounding box center [1335, 103] width 82 height 14
type input "9/25/2025 11:45 PM"
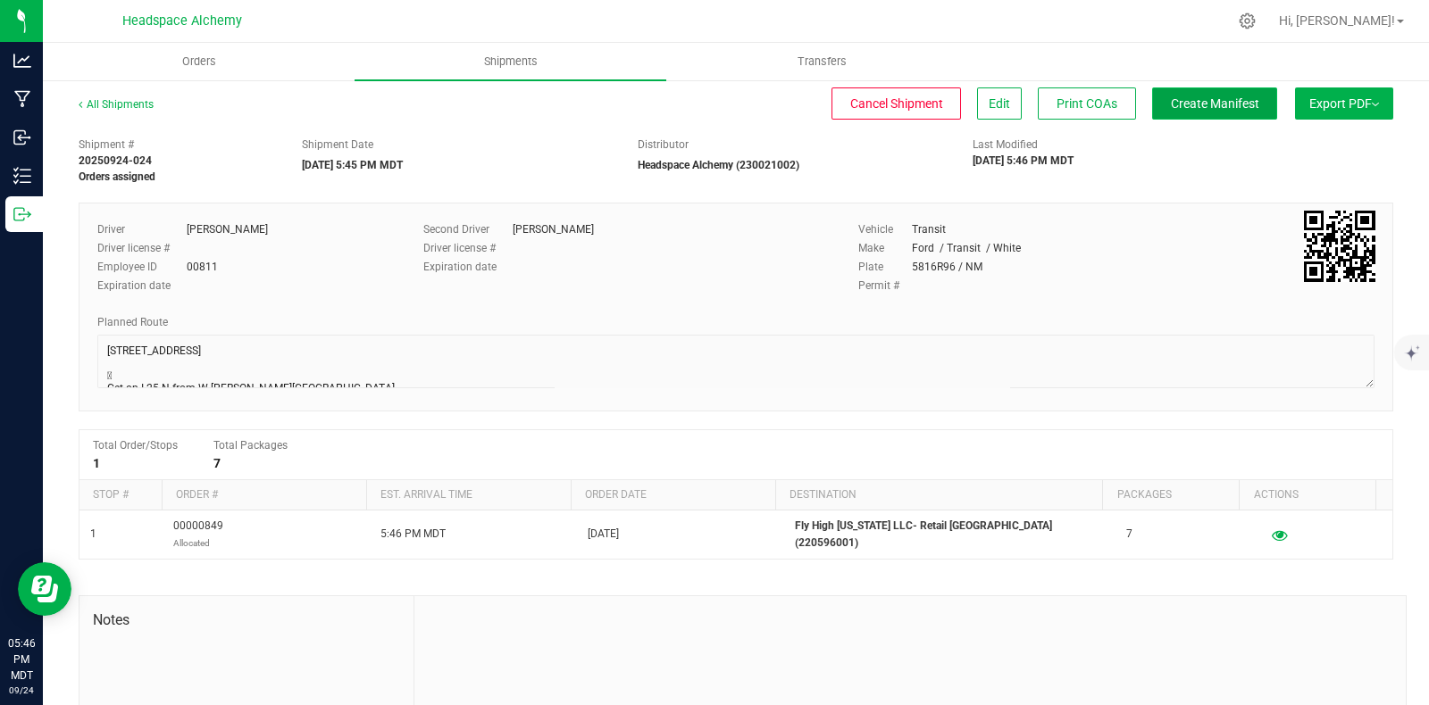
click at [1172, 104] on span "Create Manifest" at bounding box center [1215, 103] width 88 height 14
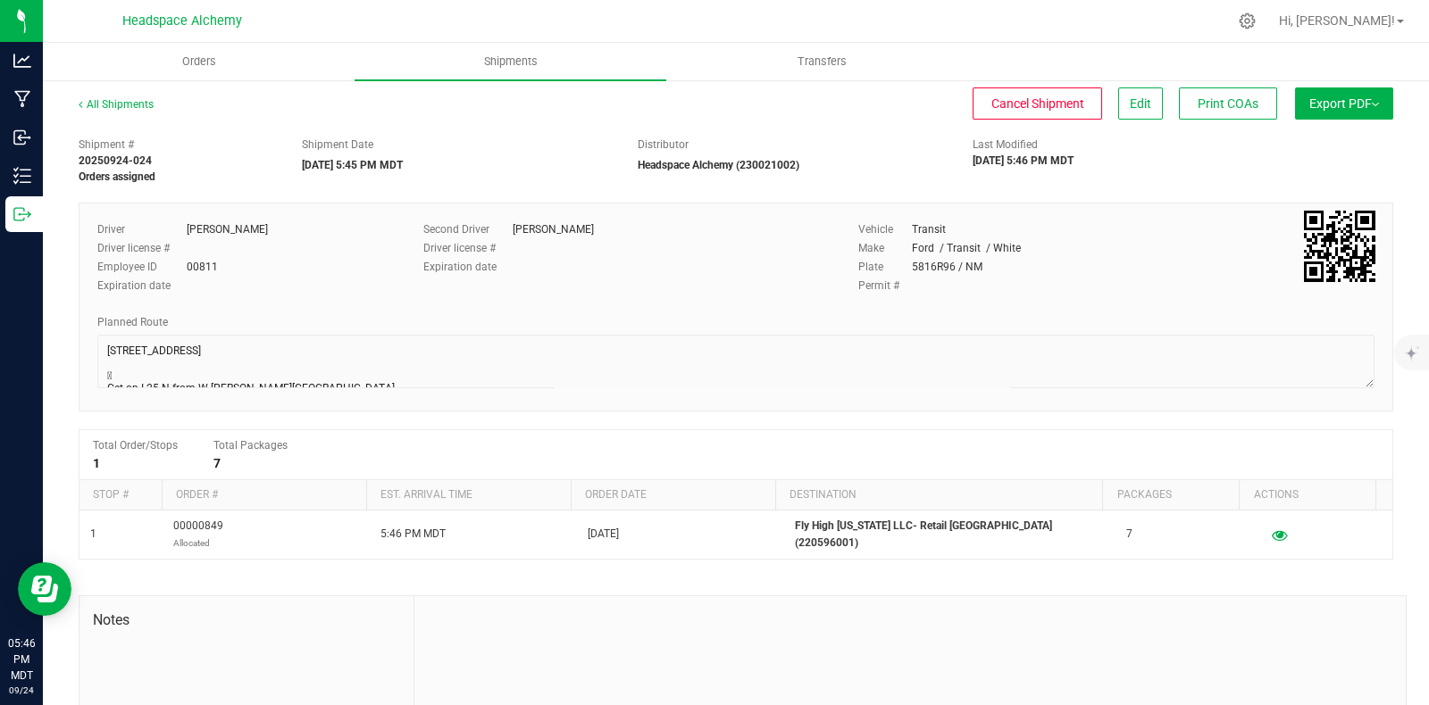
click at [1340, 107] on span "Export PDF" at bounding box center [1344, 103] width 70 height 14
click at [1296, 146] on span "Manifest by Package ID" at bounding box center [1317, 143] width 113 height 13
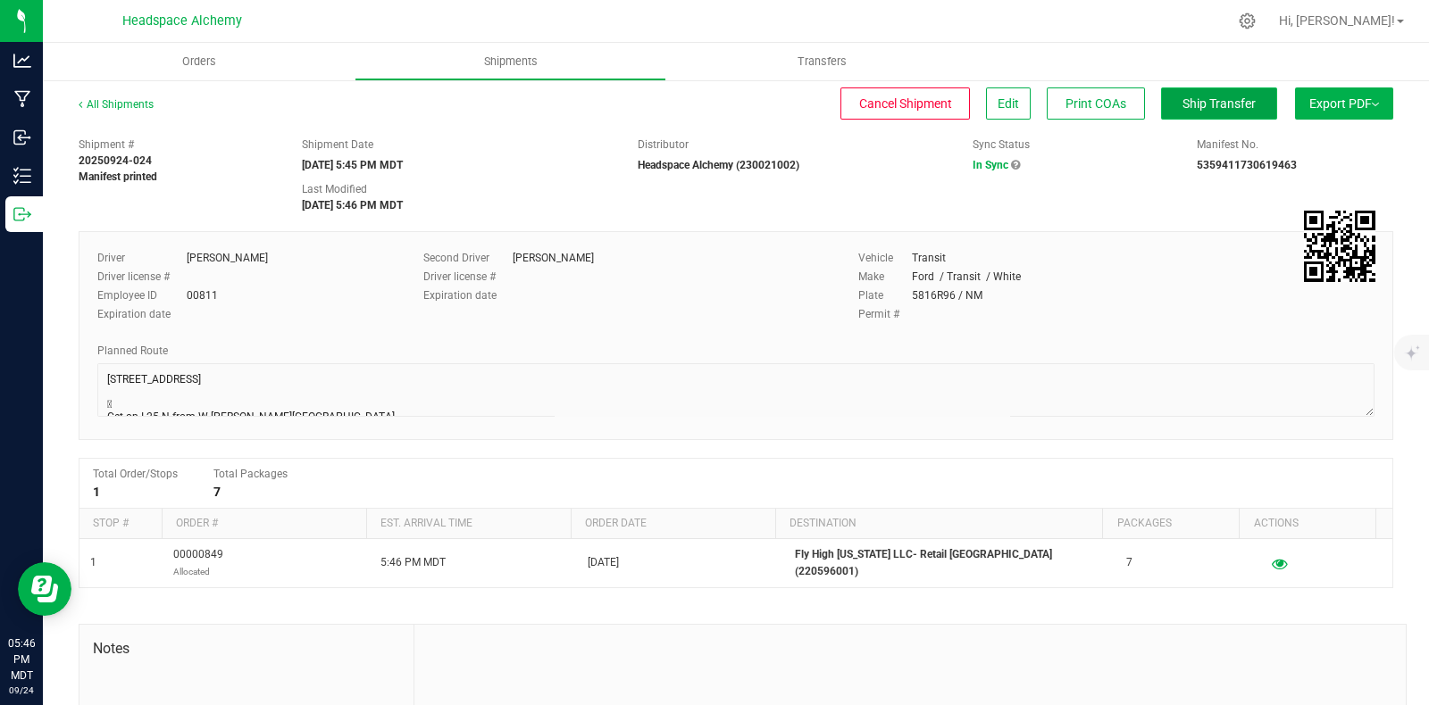
click at [1216, 95] on button "Ship Transfer" at bounding box center [1219, 104] width 116 height 32
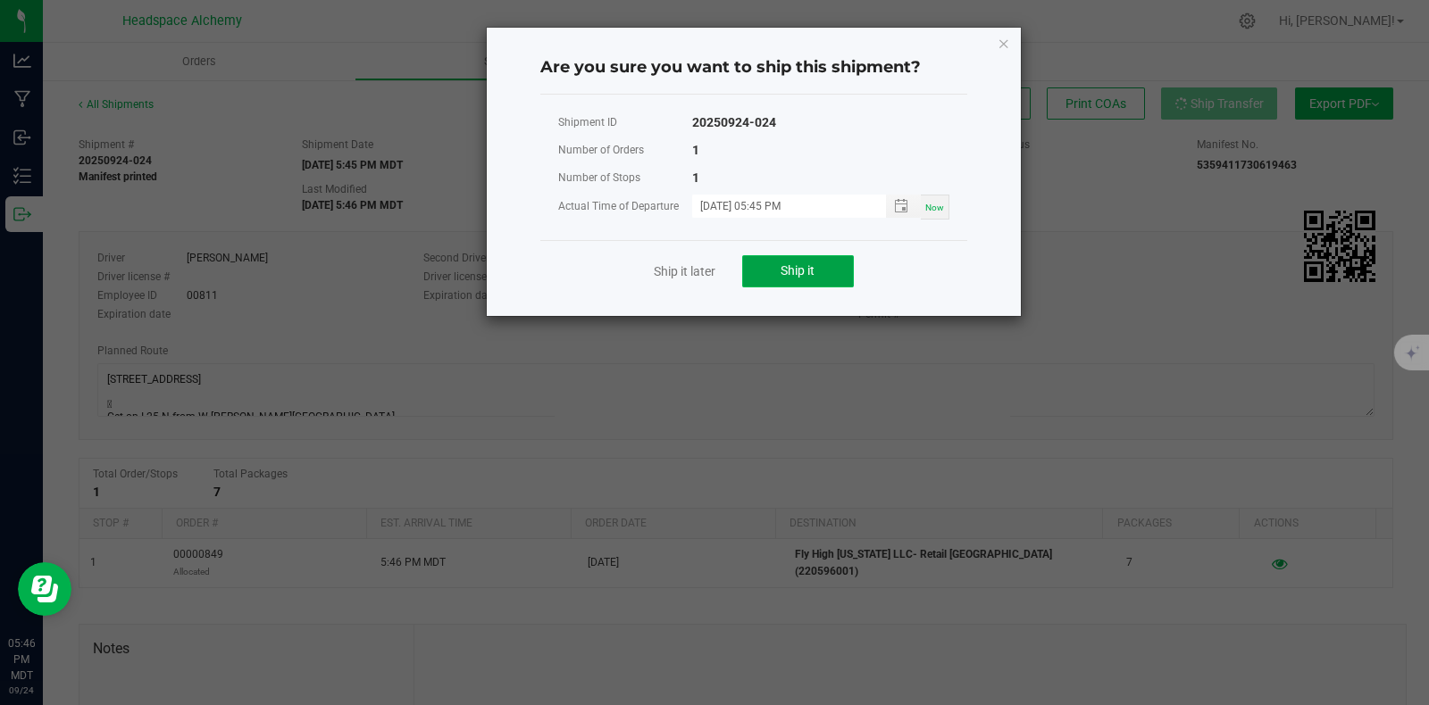
click at [808, 265] on span "Ship it" at bounding box center [797, 270] width 34 height 14
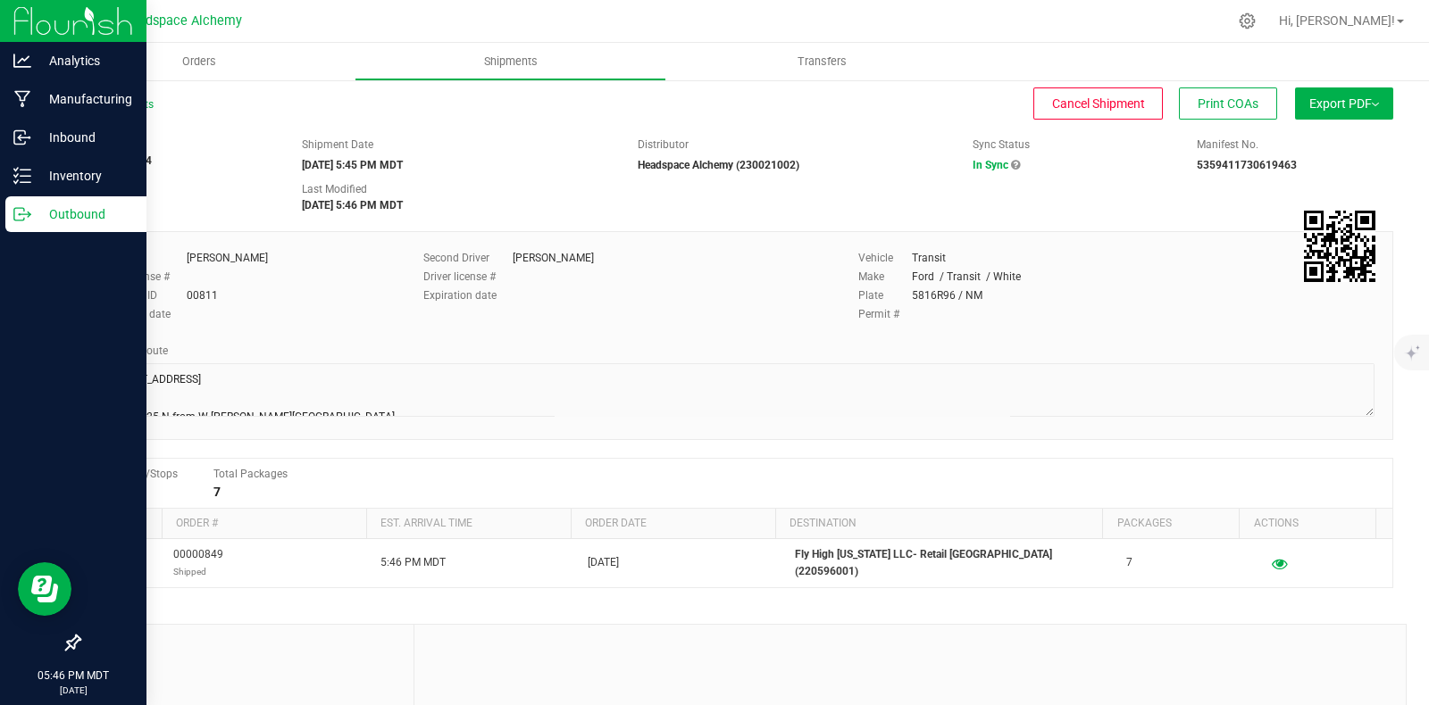
click at [29, 214] on line at bounding box center [26, 214] width 10 height 0
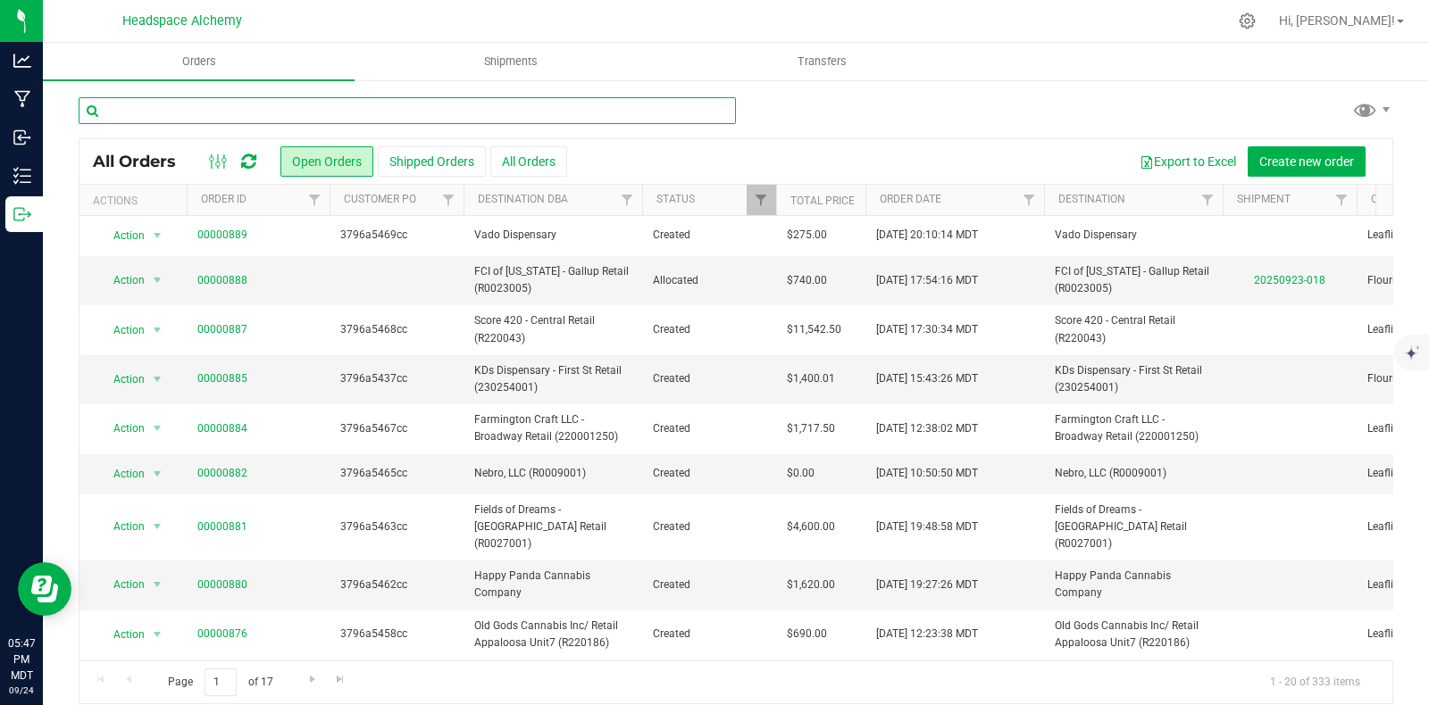
click at [300, 113] on input "text" at bounding box center [407, 110] width 657 height 27
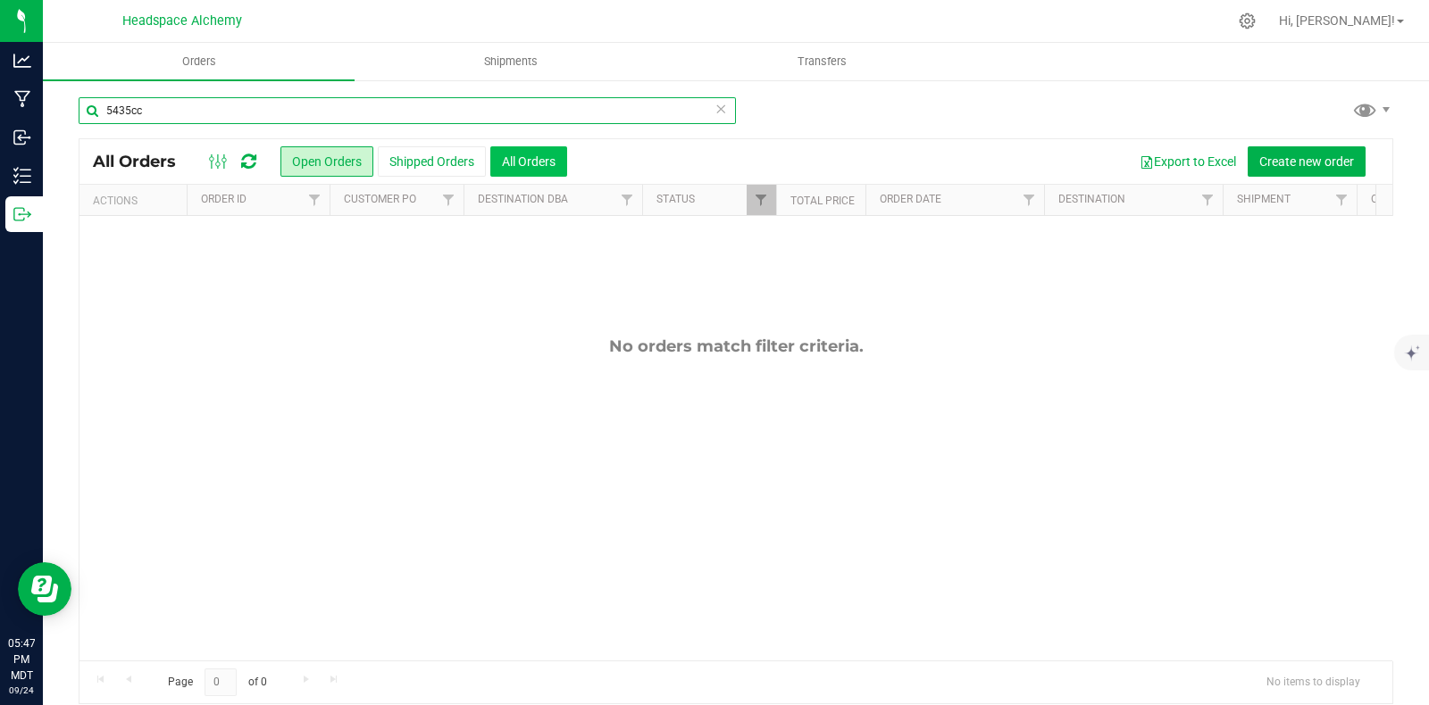
type input "5435cc"
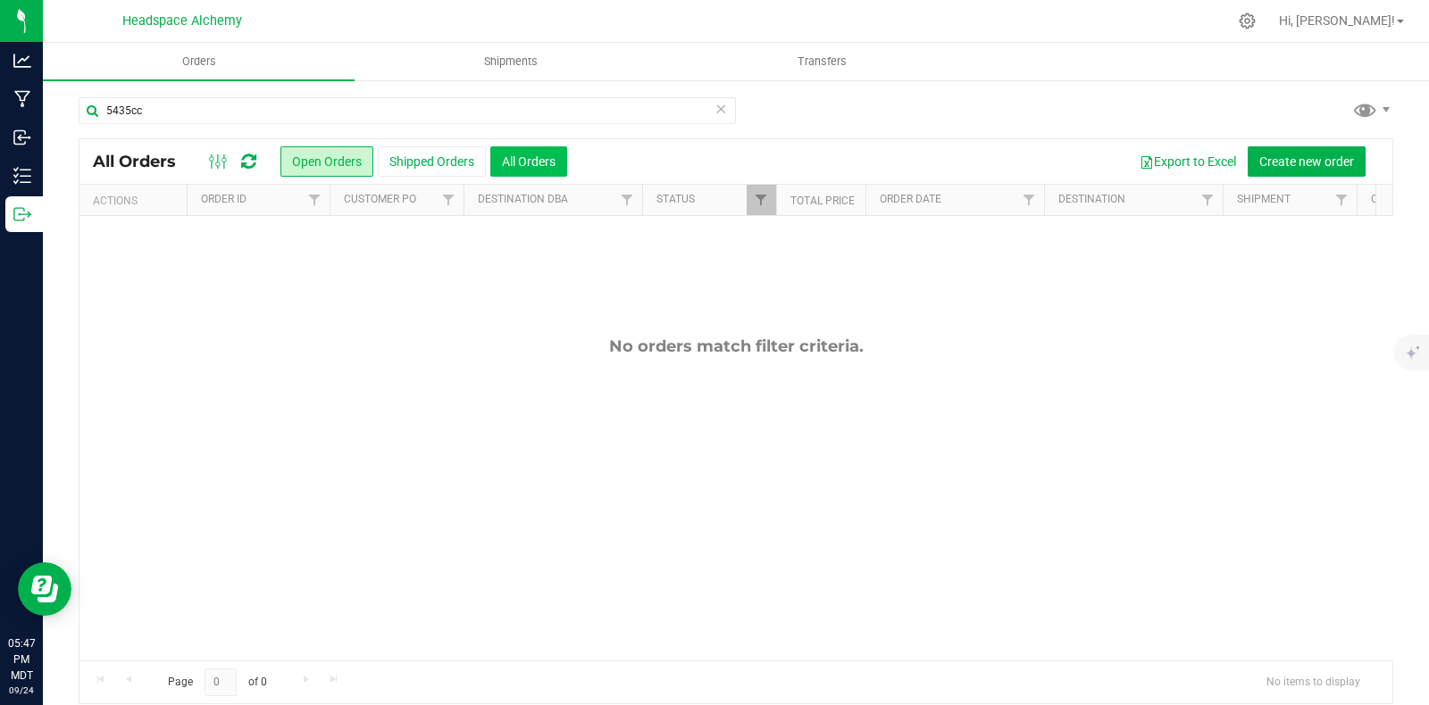
click at [540, 157] on button "All Orders" at bounding box center [528, 161] width 77 height 30
click at [315, 152] on button "Open Orders" at bounding box center [326, 161] width 93 height 30
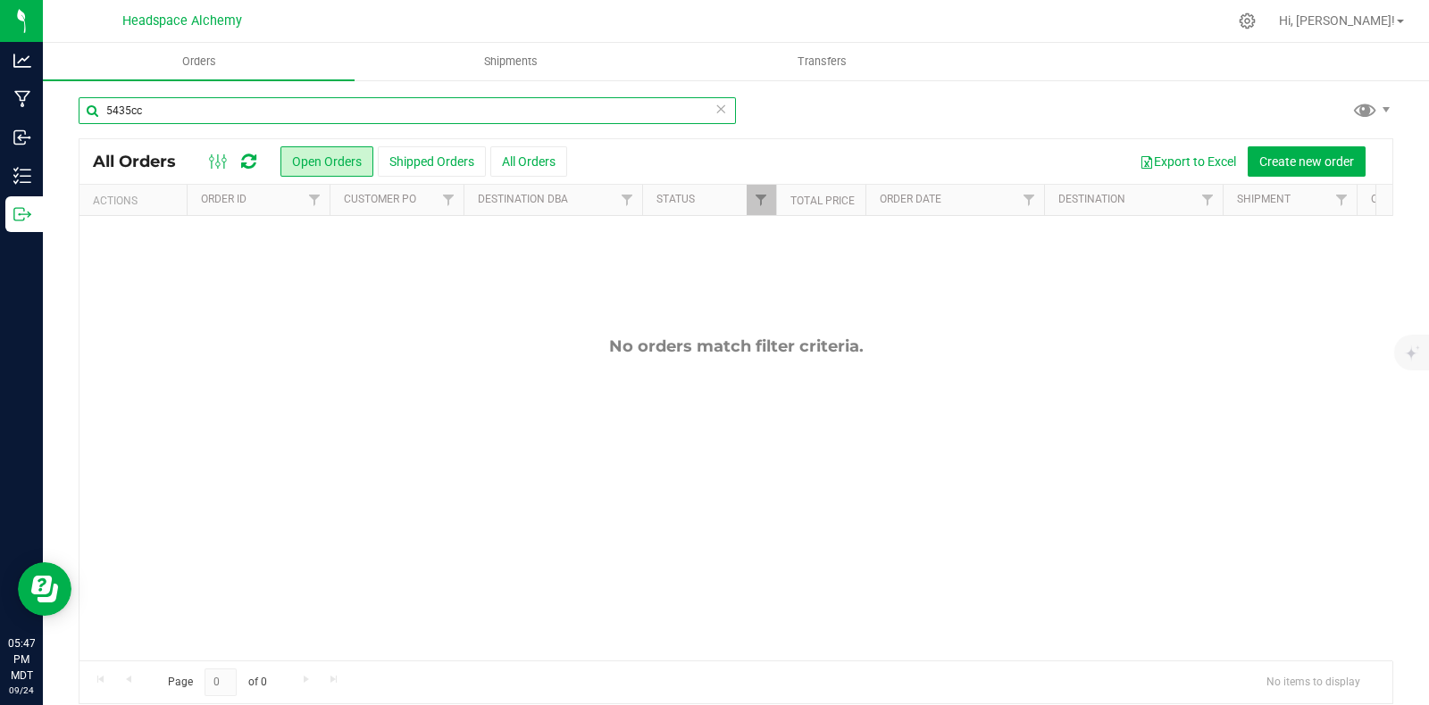
drag, startPoint x: 156, startPoint y: 108, endPoint x: 83, endPoint y: 96, distance: 74.3
click at [83, 96] on div "5435cc All Orders Open Orders Shipped Orders All Orders Export to Excel Create …" at bounding box center [736, 401] width 1386 height 644
type input "amne"
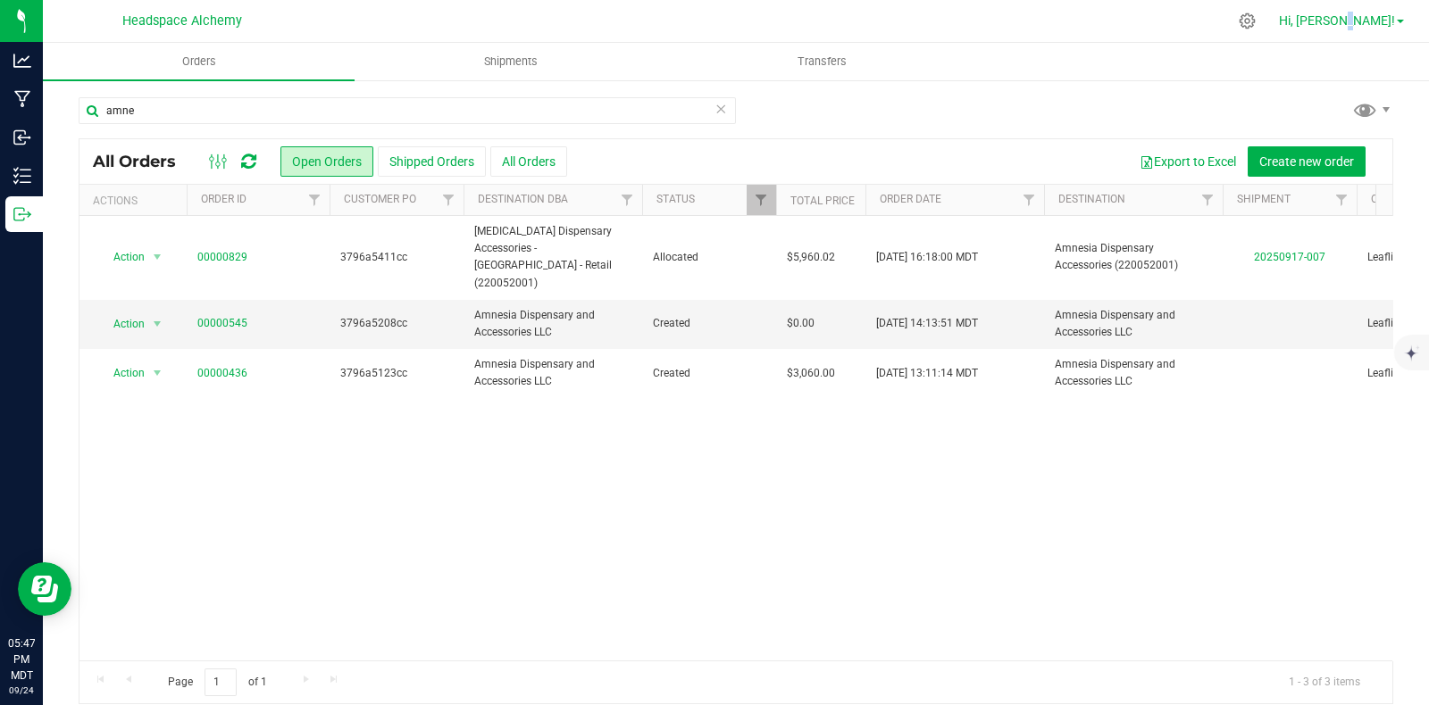
click at [1394, 15] on span "Hi, [PERSON_NAME]!" at bounding box center [1337, 20] width 116 height 14
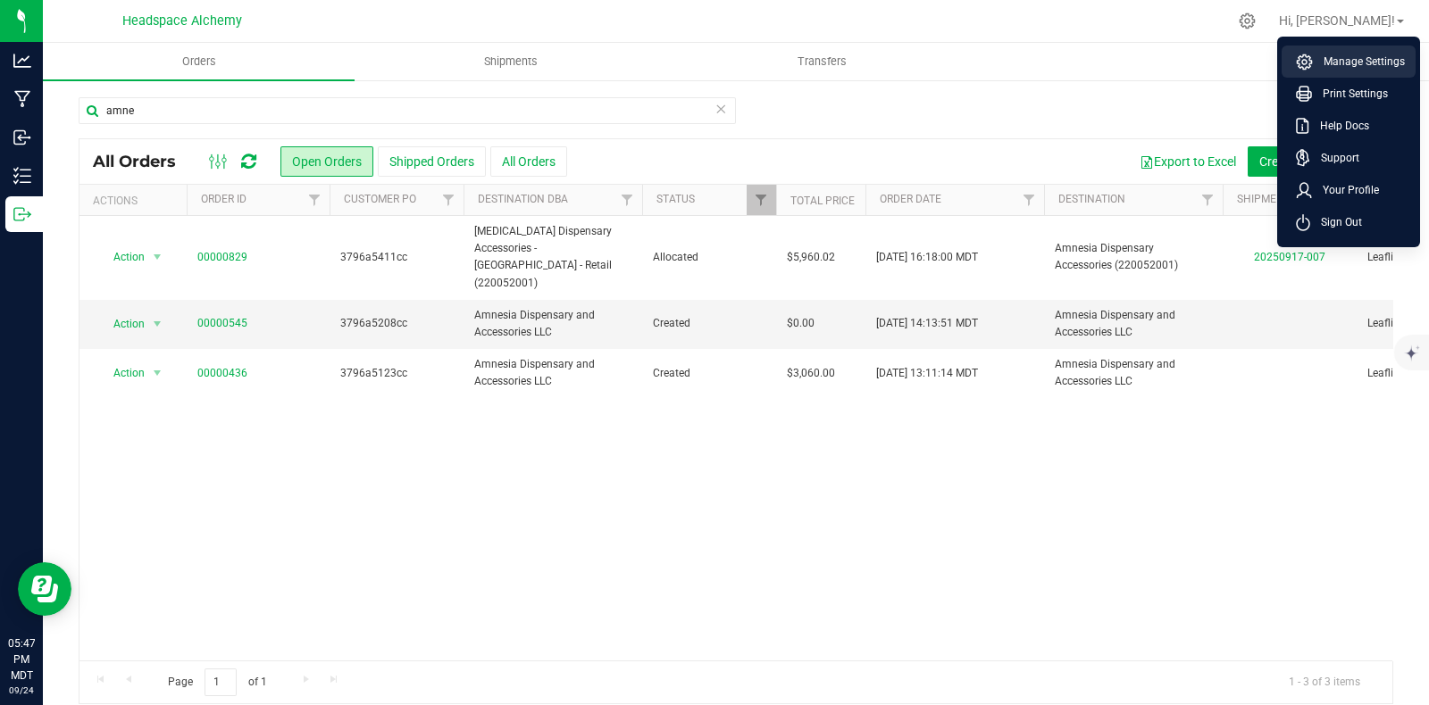
click at [1346, 54] on span "Manage Settings" at bounding box center [1359, 62] width 92 height 18
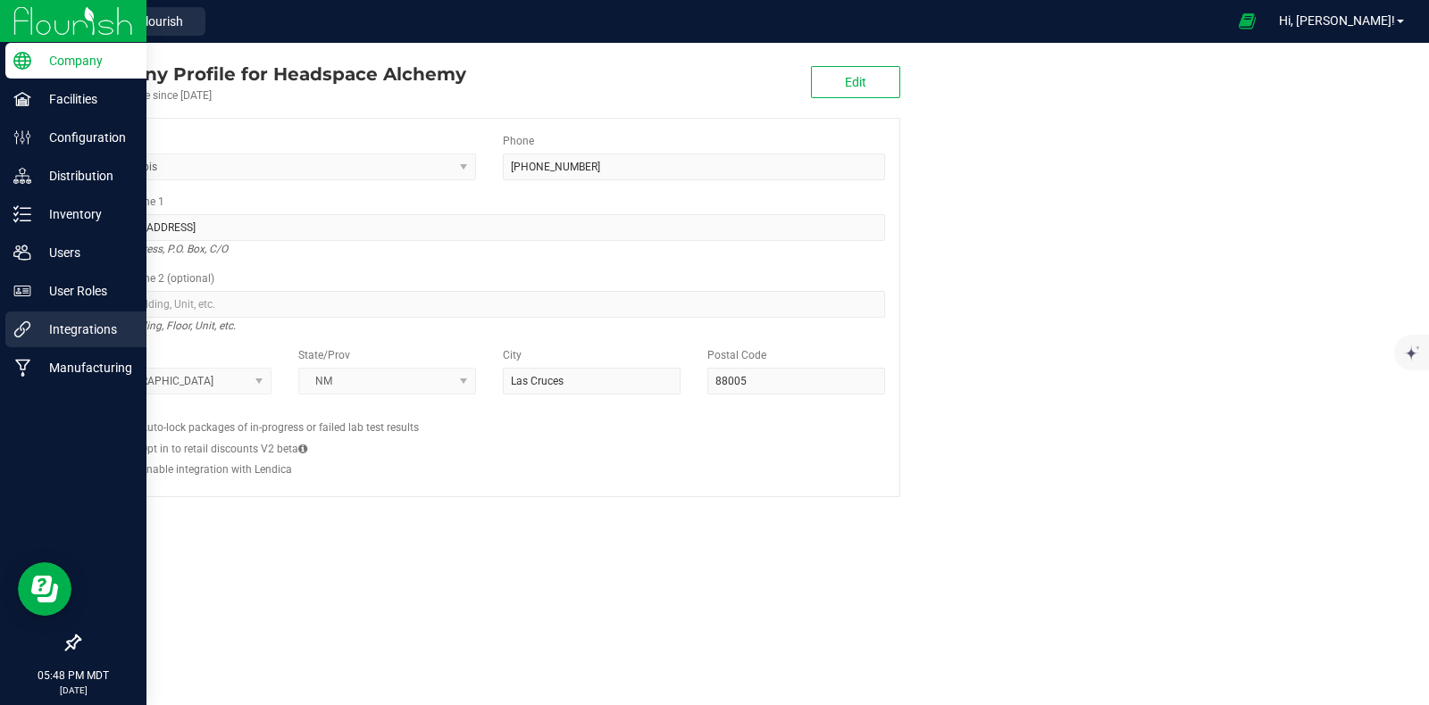
click at [65, 337] on p "Integrations" at bounding box center [84, 329] width 107 height 21
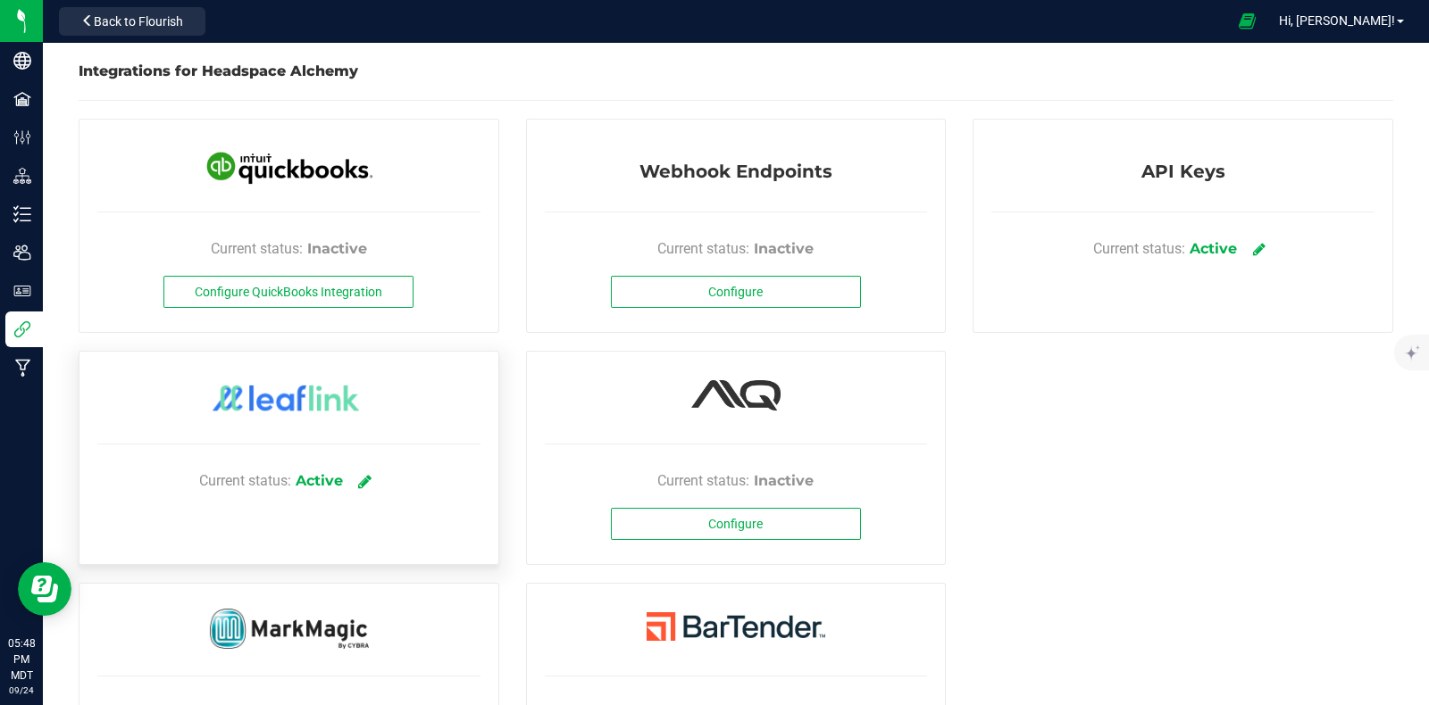
click at [363, 471] on link at bounding box center [364, 480] width 29 height 31
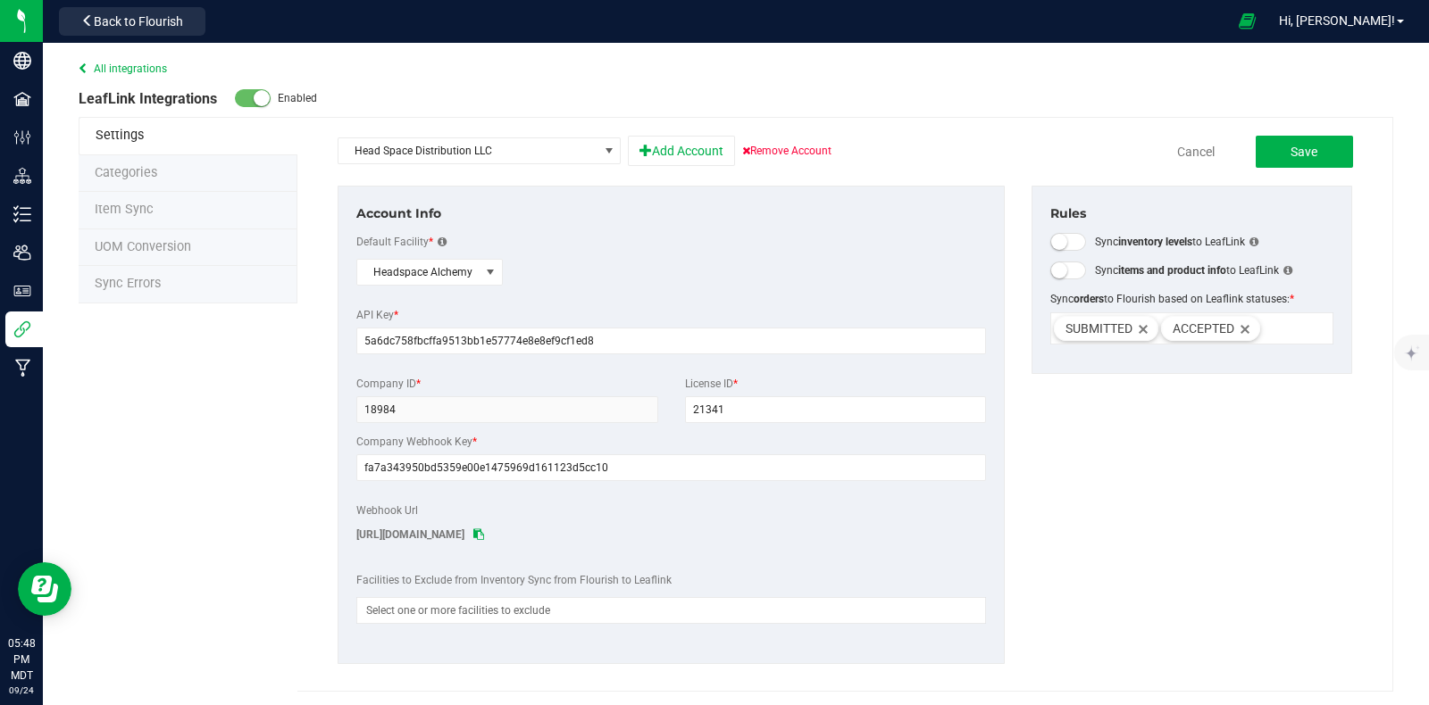
click at [136, 279] on span "Sync Errors" at bounding box center [128, 283] width 66 height 15
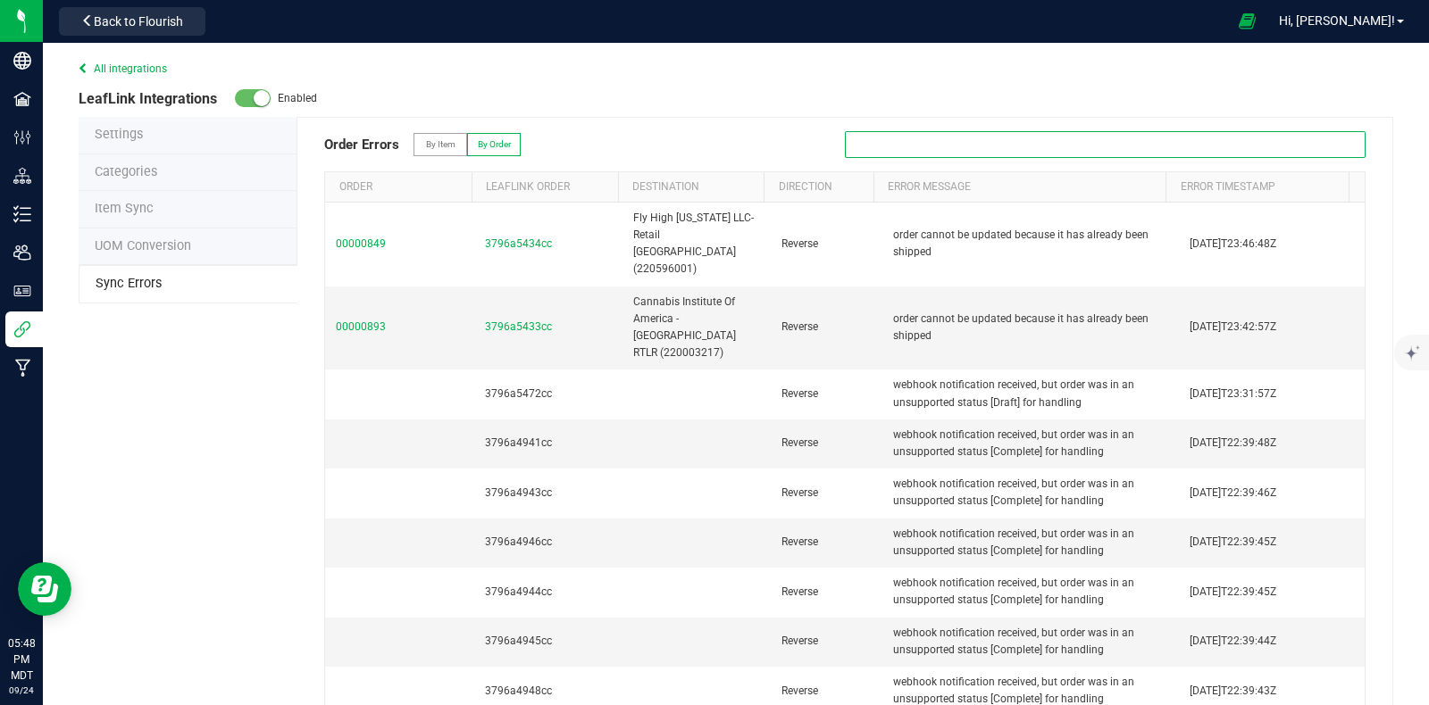
click at [903, 154] on input "text" at bounding box center [1105, 144] width 521 height 27
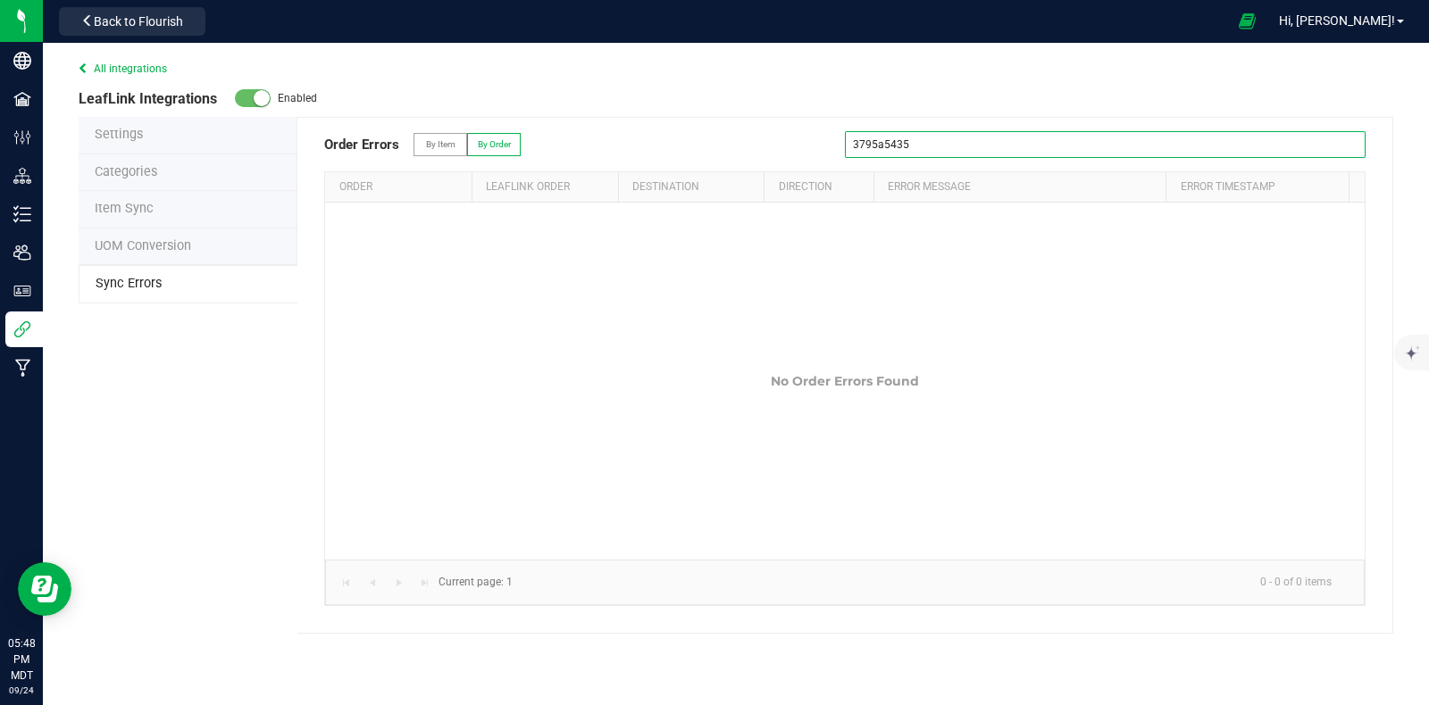
type input "3795a5435"
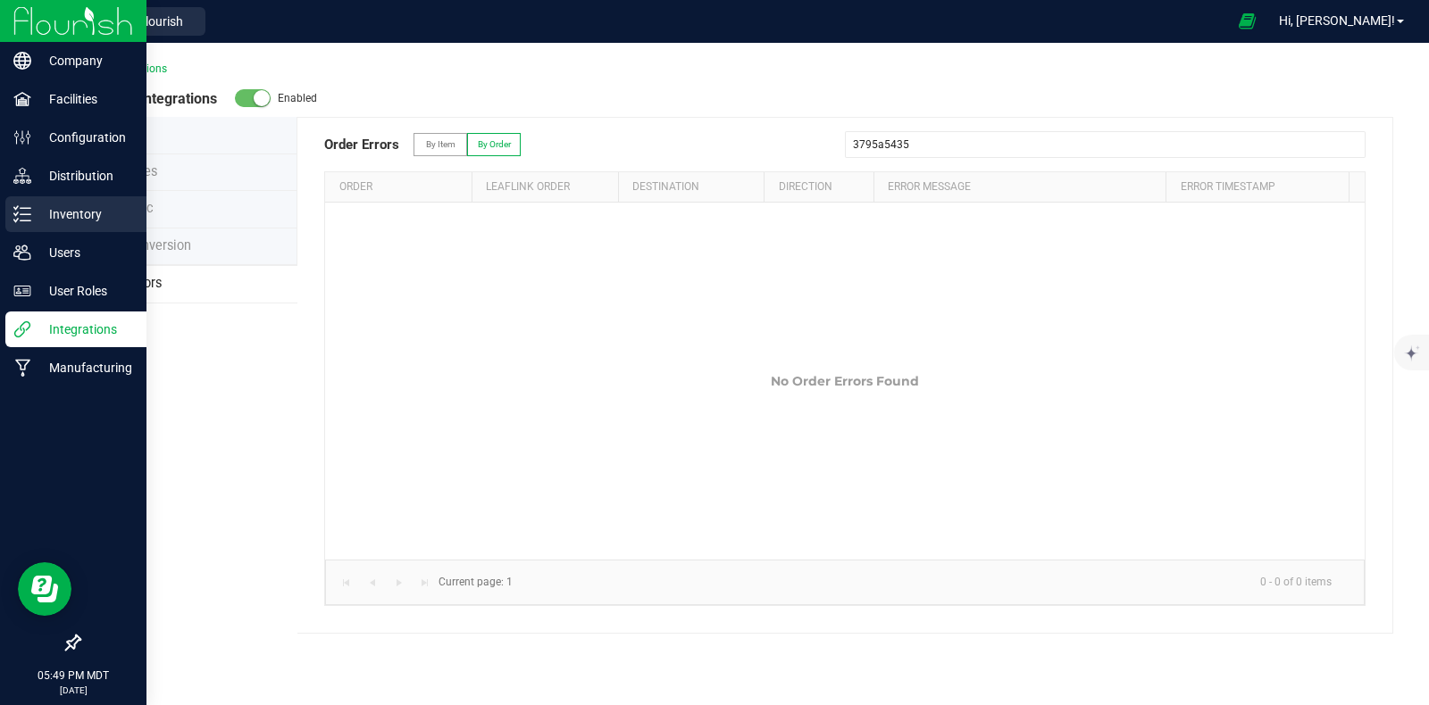
click at [47, 217] on p "Inventory" at bounding box center [84, 214] width 107 height 21
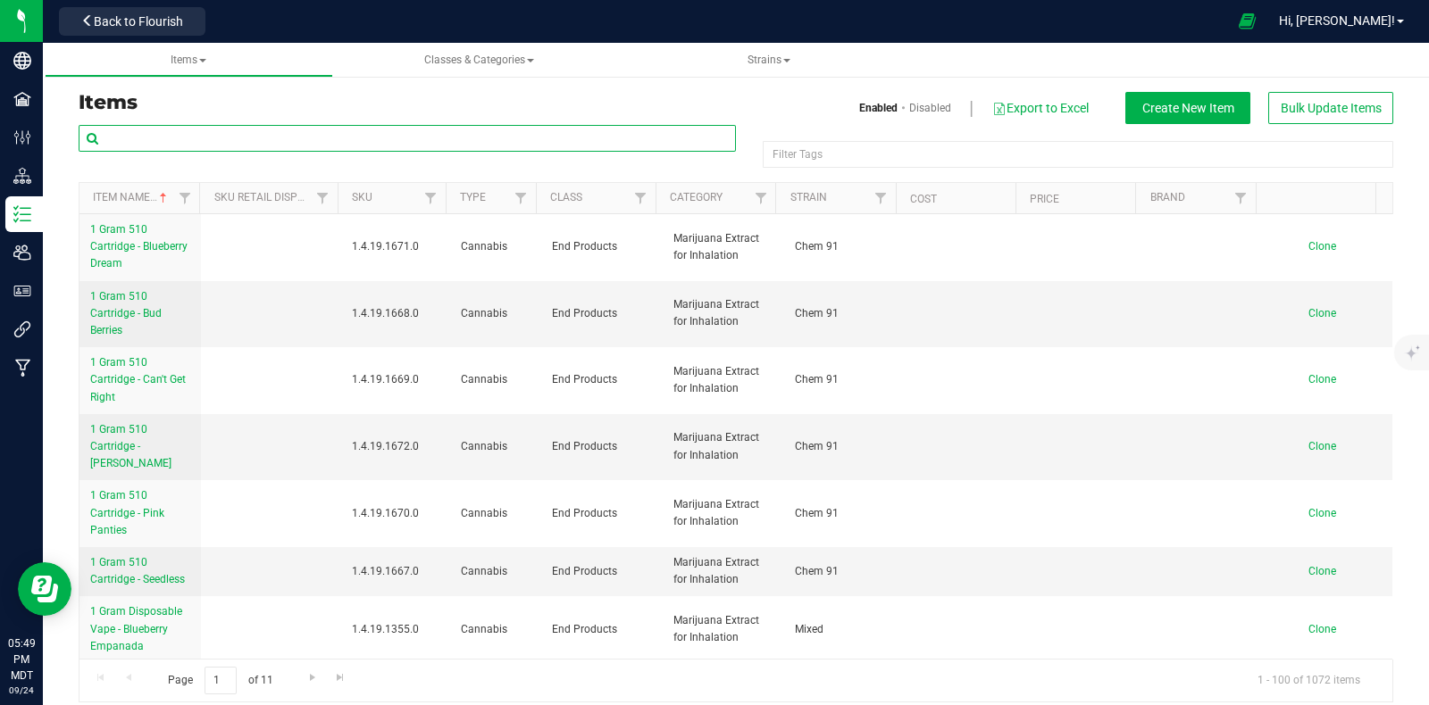
click at [326, 129] on input "text" at bounding box center [407, 138] width 657 height 27
type input "double"
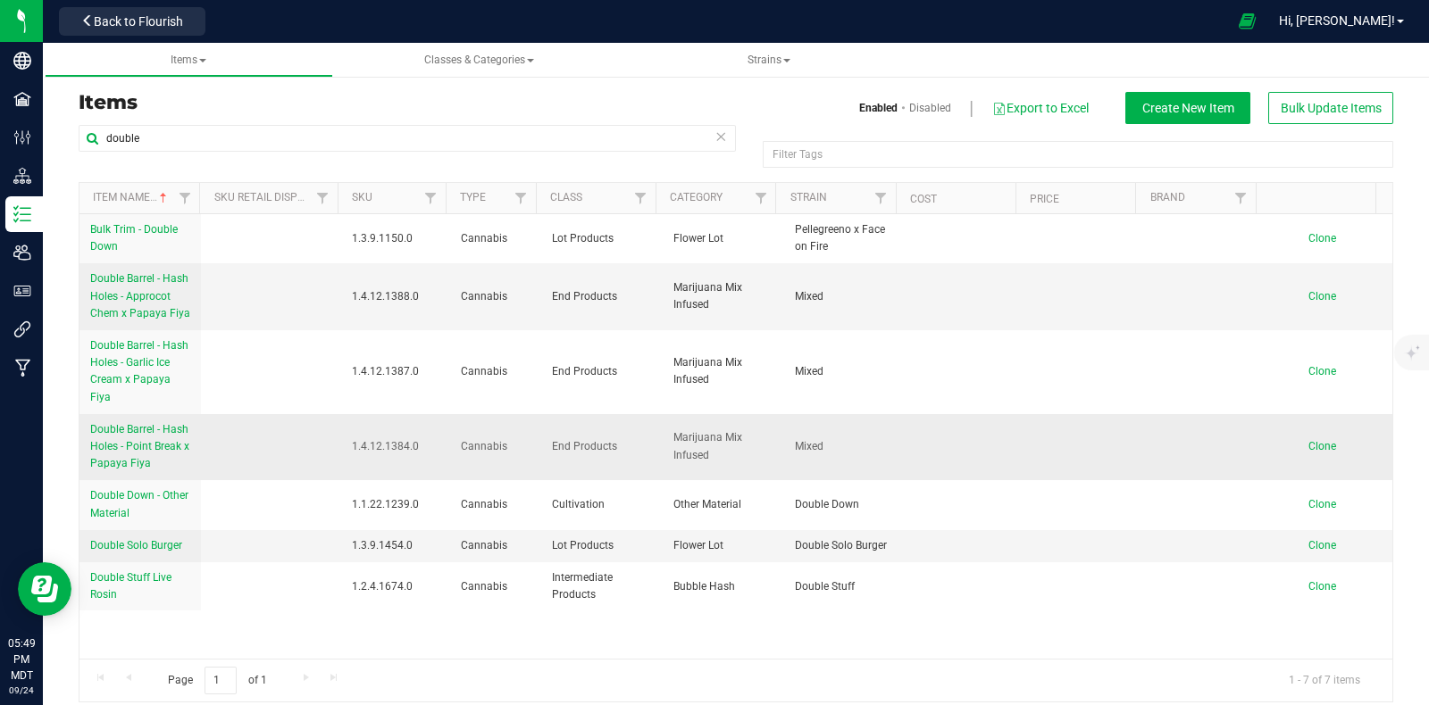
click at [399, 455] on span "1.4.12.1384.0" at bounding box center [396, 446] width 88 height 17
drag, startPoint x: 410, startPoint y: 462, endPoint x: 343, endPoint y: 462, distance: 67.0
click at [343, 462] on td "1.4.12.1384.0" at bounding box center [396, 447] width 110 height 67
copy span "1.4.12.1384.0"
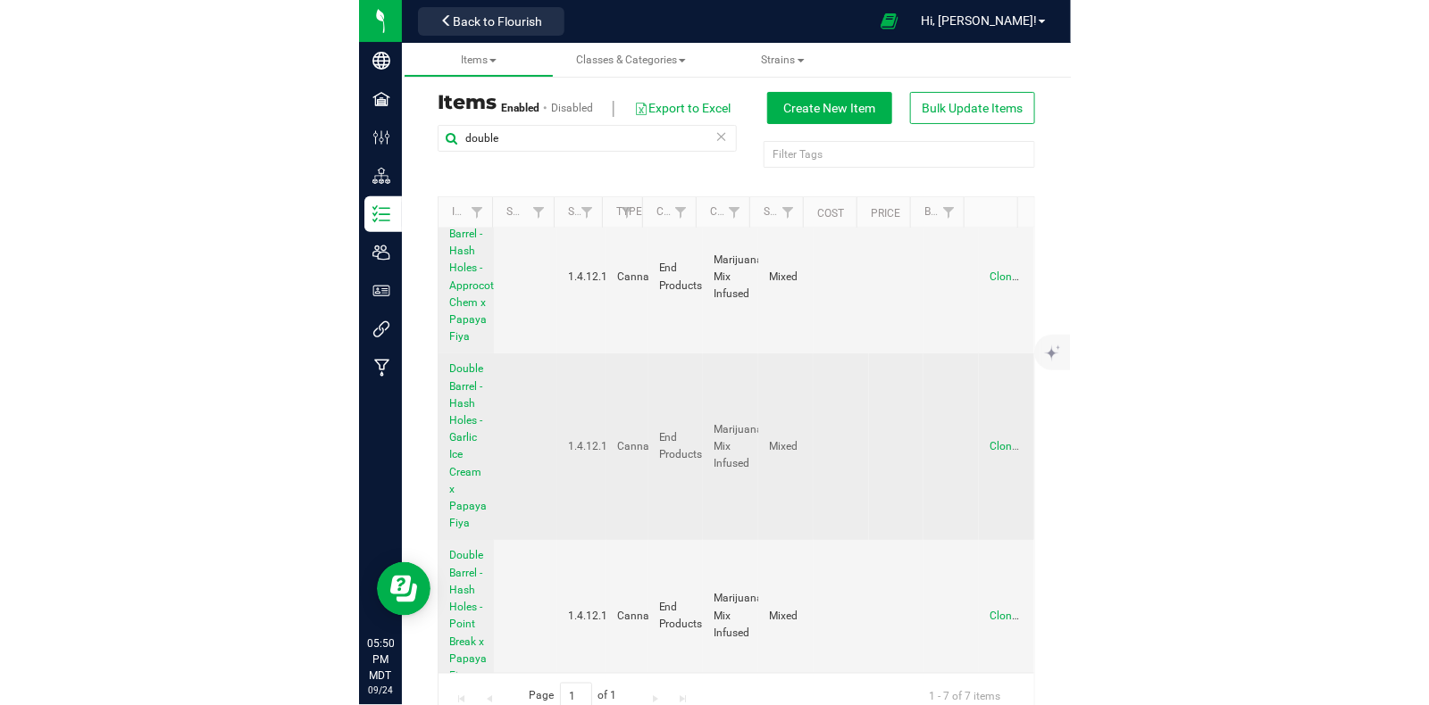
scroll to position [222, 0]
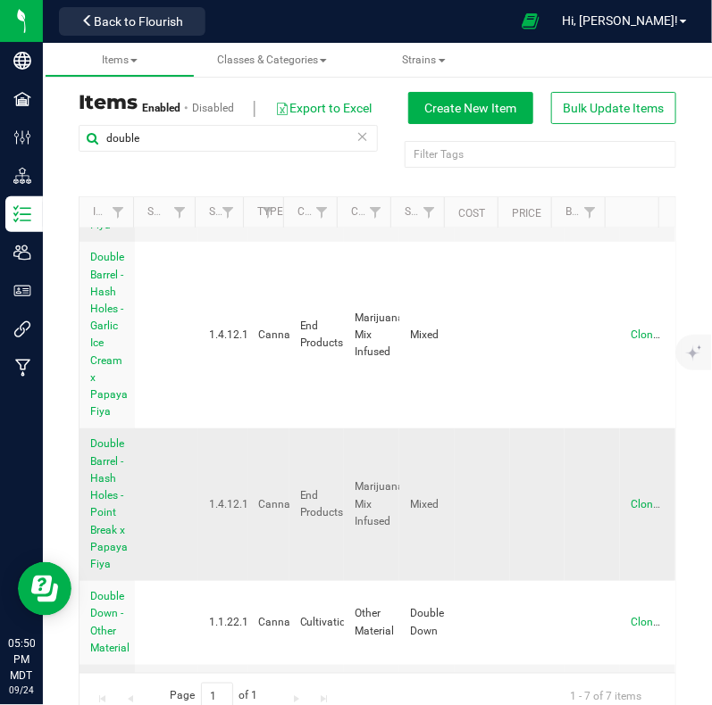
click at [212, 498] on span "1.4.12.1384.0" at bounding box center [242, 504] width 67 height 17
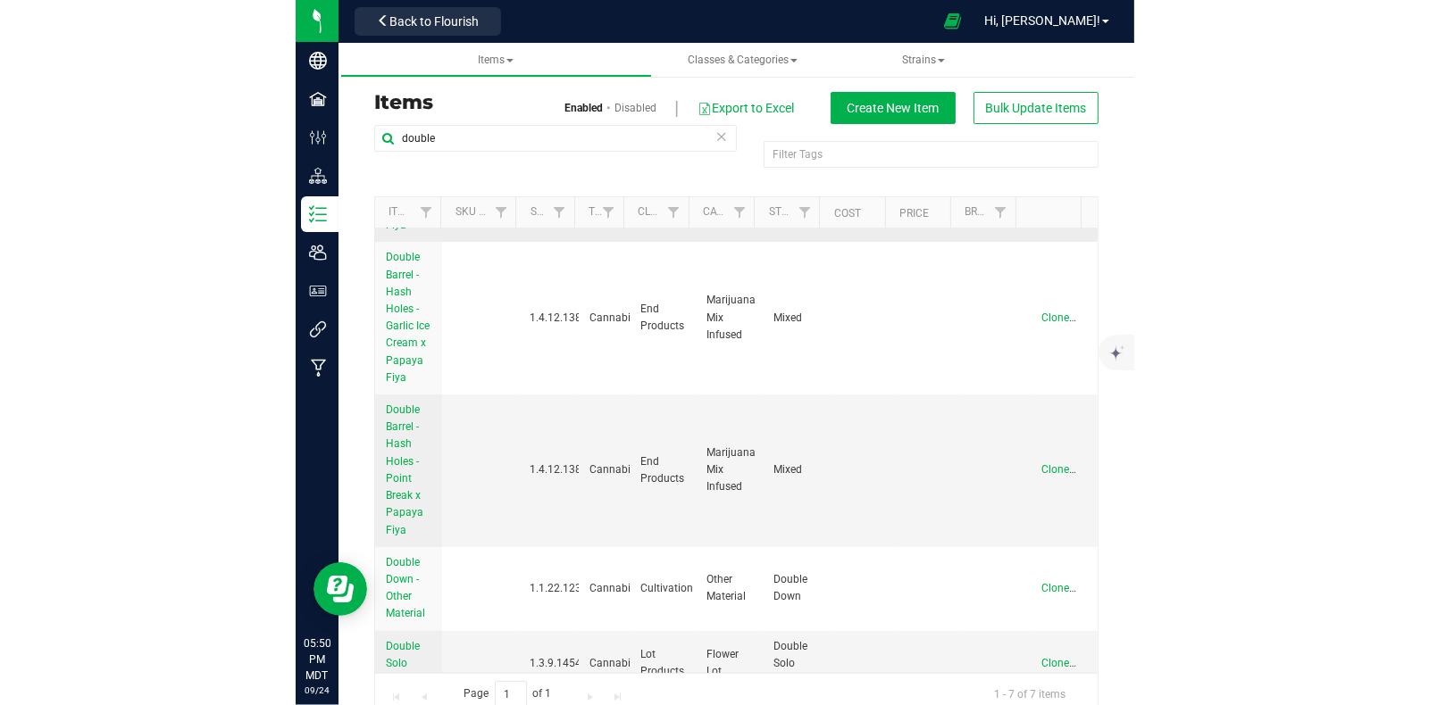
scroll to position [0, 0]
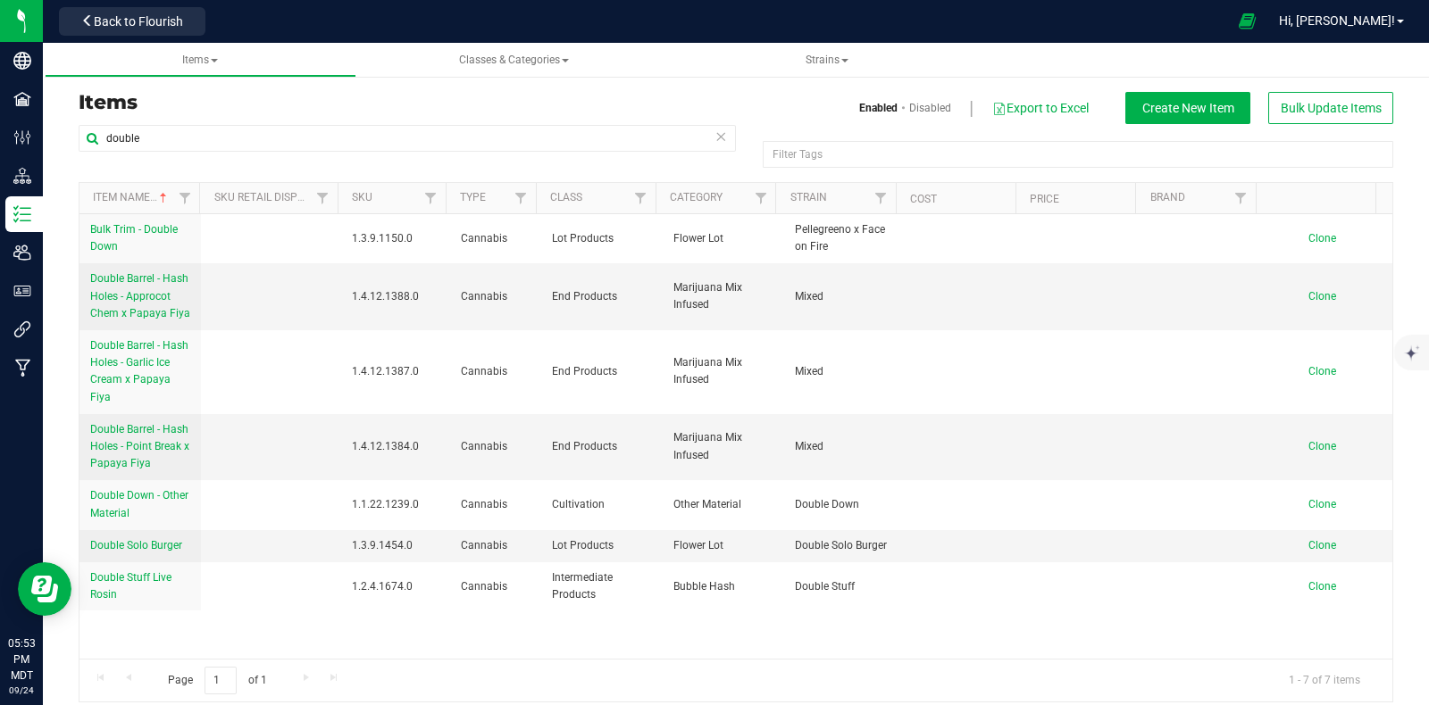
click at [714, 131] on icon at bounding box center [720, 135] width 13 height 21
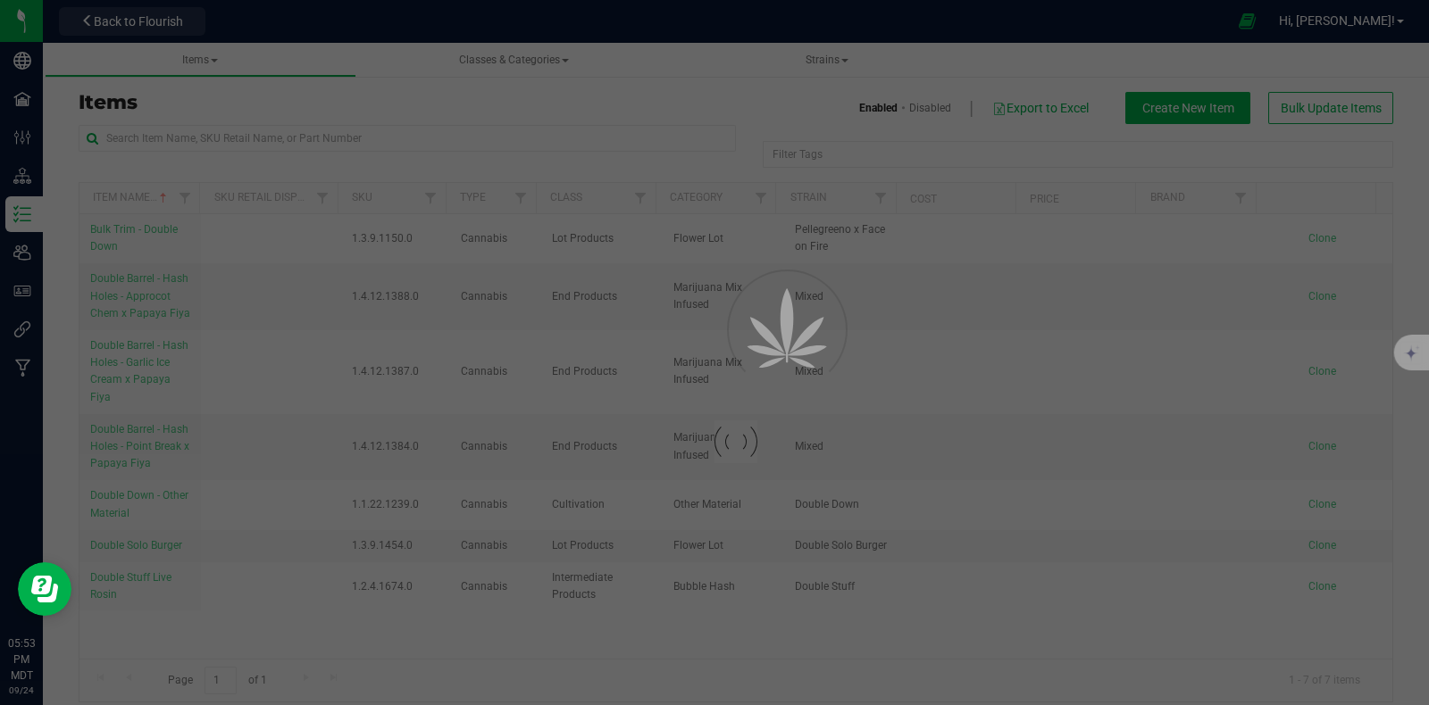
click at [121, 15] on span "Back to Flourish" at bounding box center [138, 21] width 89 height 14
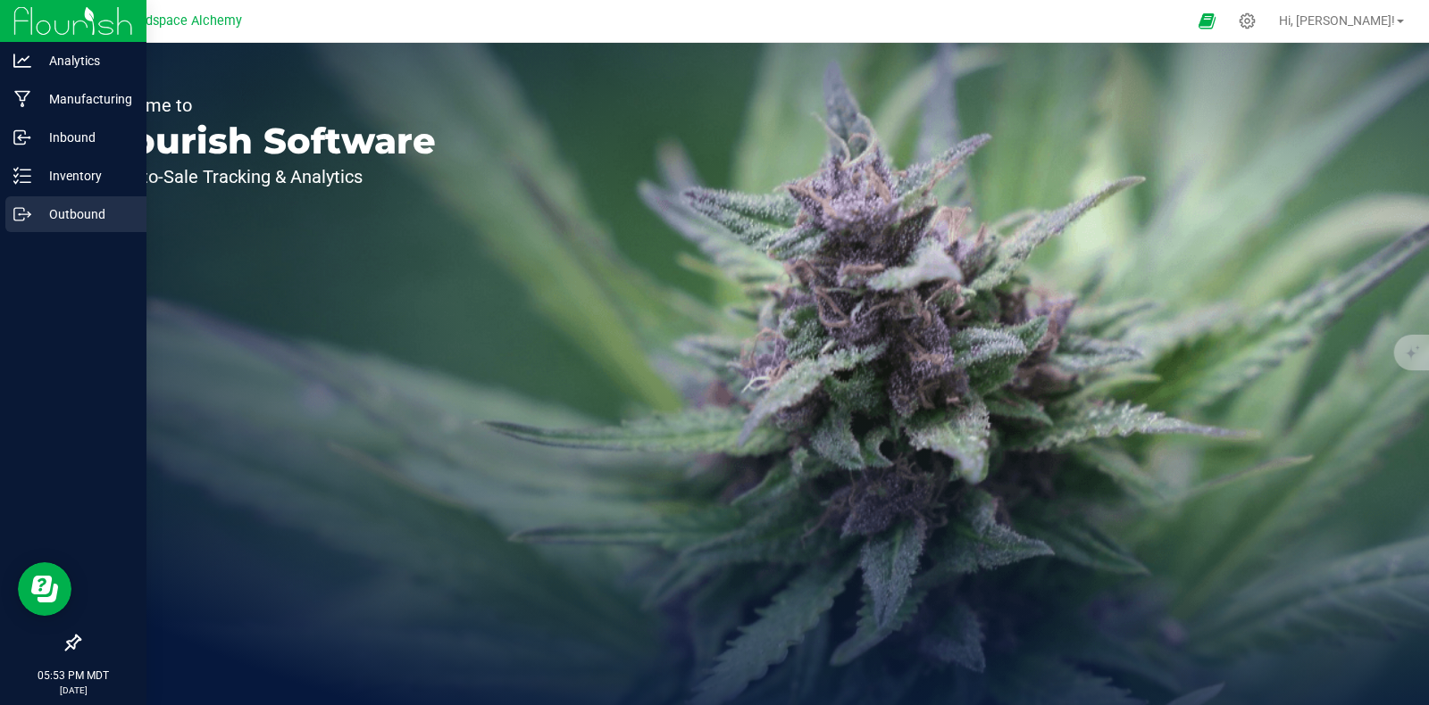
click at [42, 209] on p "Outbound" at bounding box center [84, 214] width 107 height 21
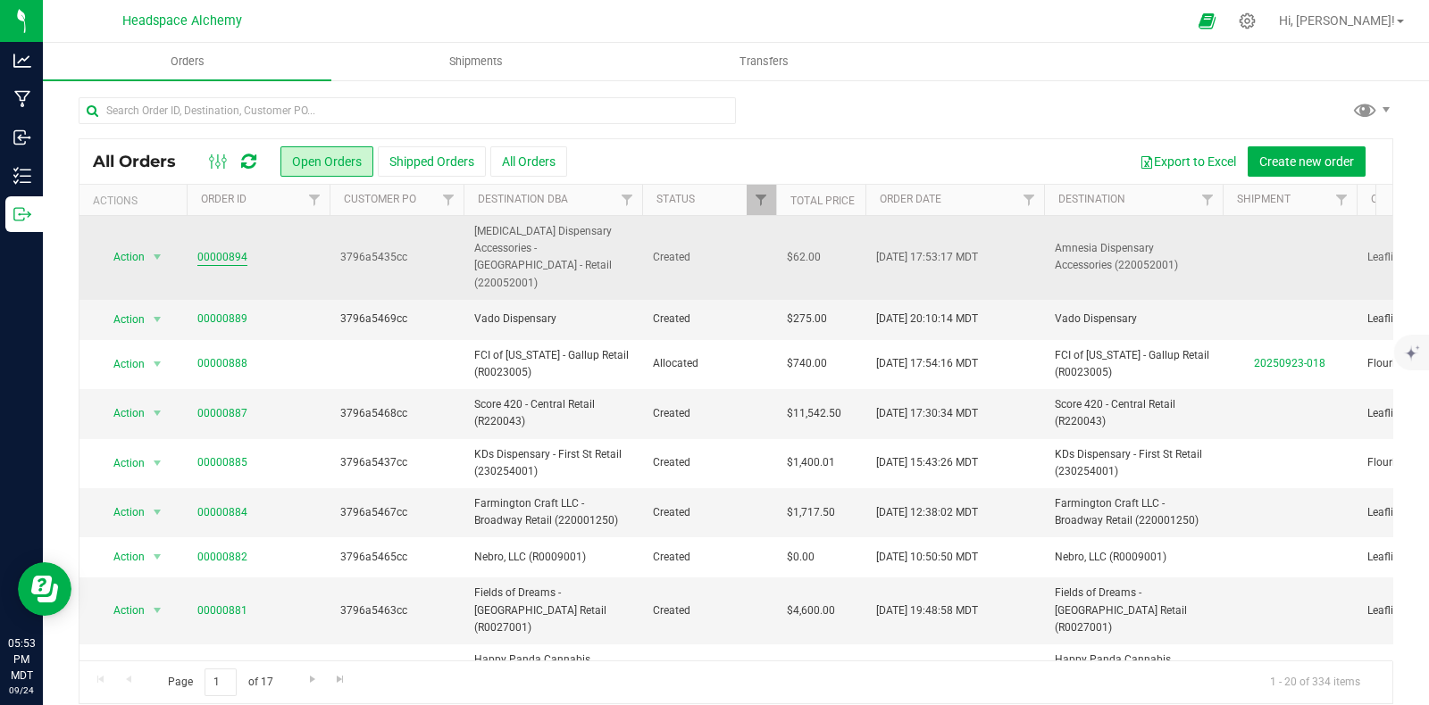
click at [227, 249] on link "00000894" at bounding box center [222, 257] width 50 height 17
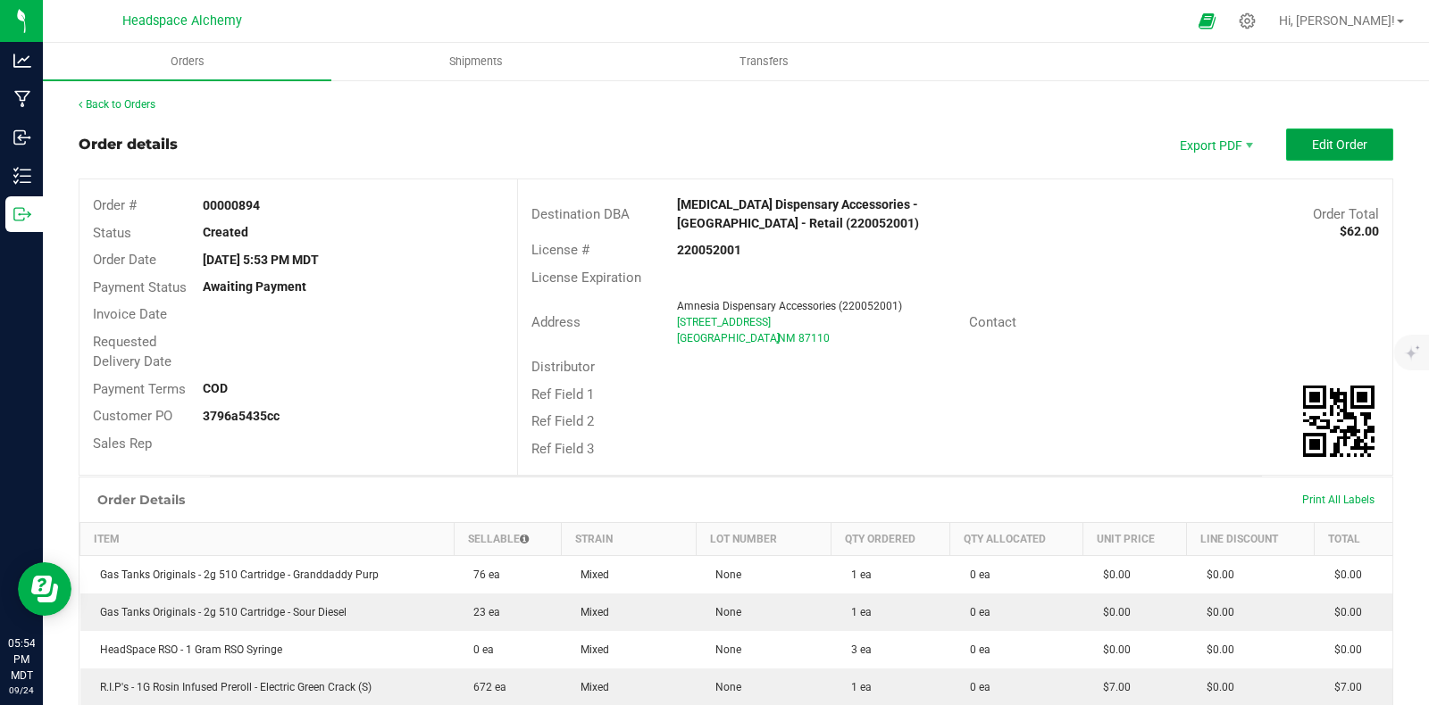
click at [1313, 134] on button "Edit Order" at bounding box center [1339, 145] width 107 height 32
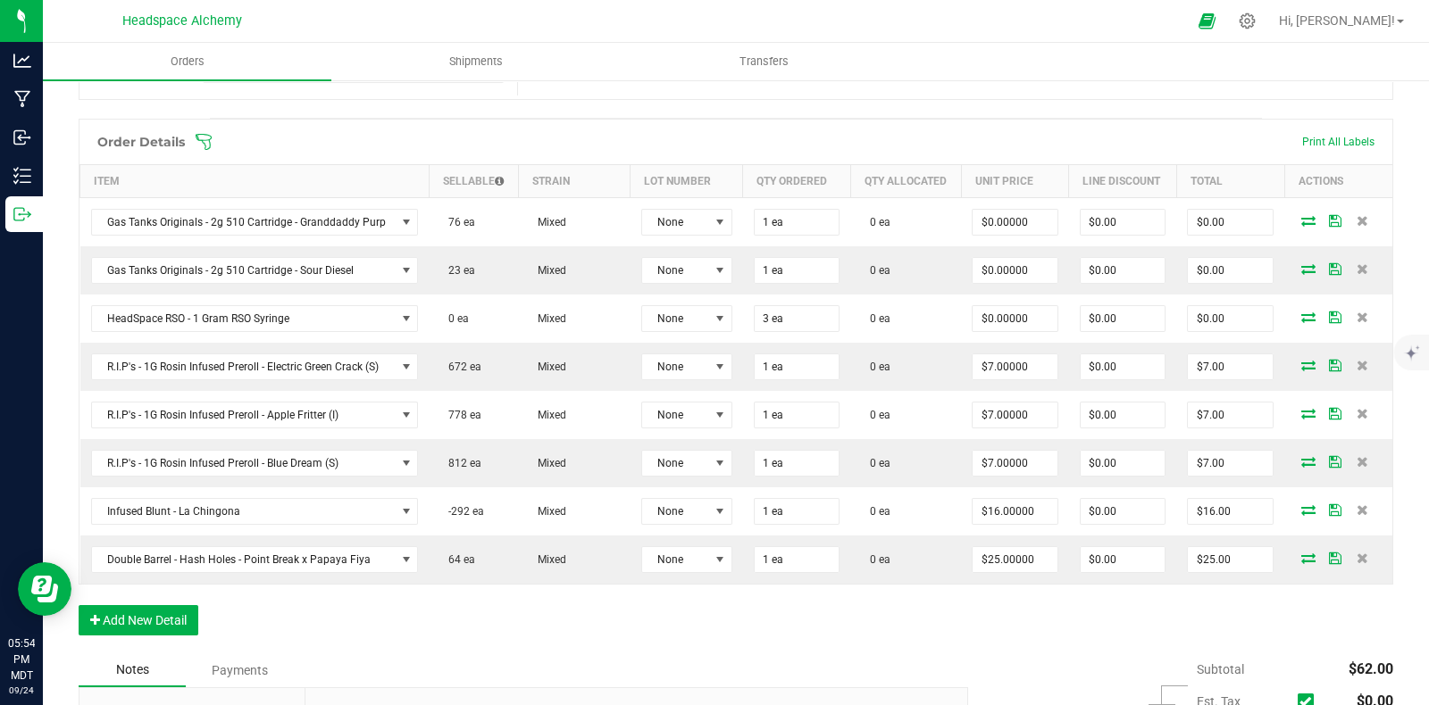
scroll to position [446, 0]
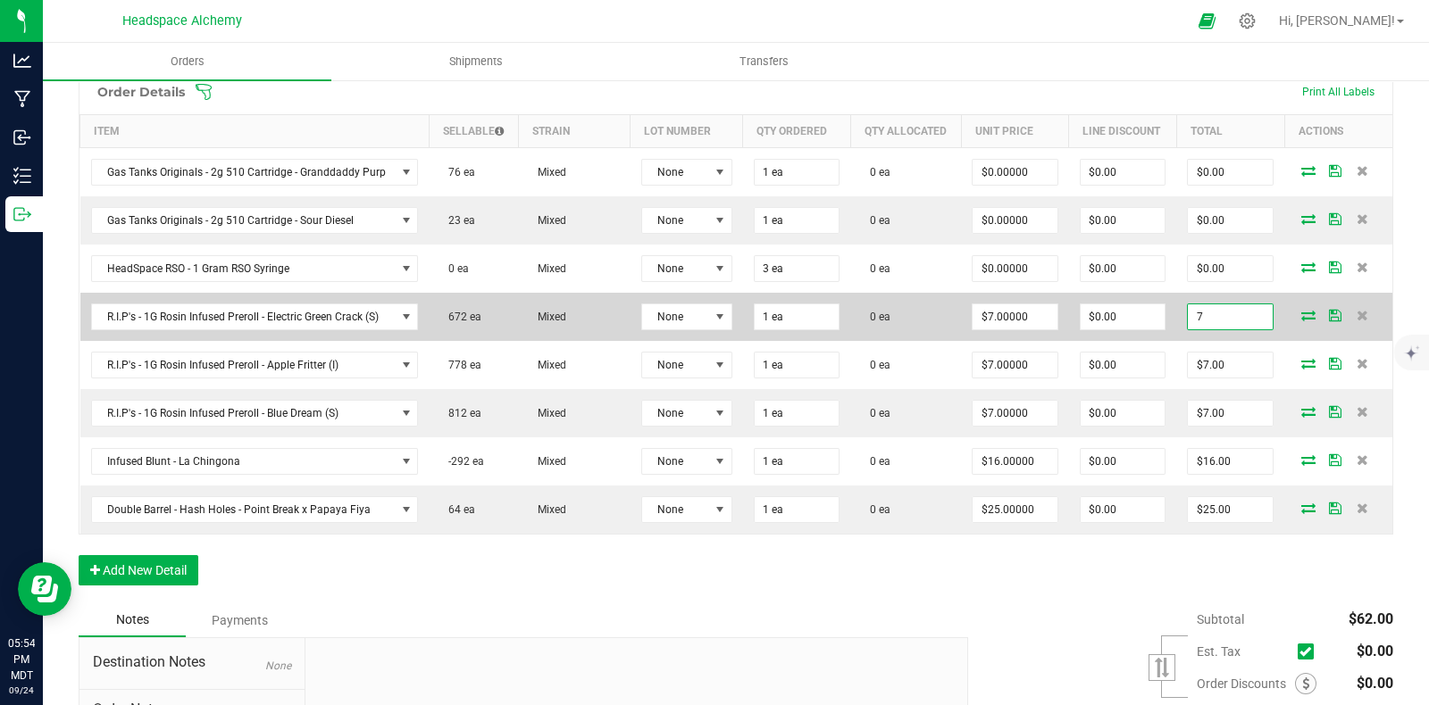
click at [1219, 328] on input "7" at bounding box center [1230, 316] width 85 height 25
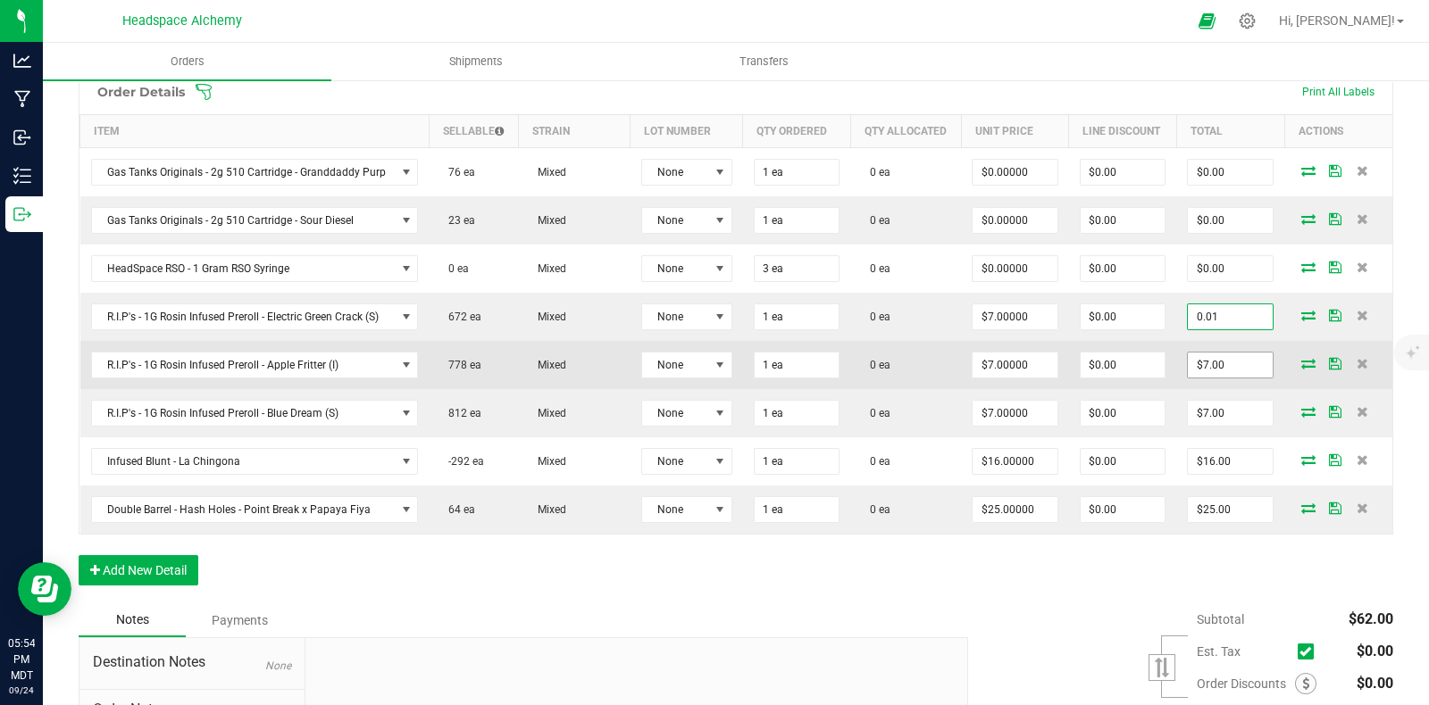
type input "0.01"
type input "$0.01000"
type input "$0.01"
click at [1208, 378] on input "7" at bounding box center [1230, 365] width 85 height 25
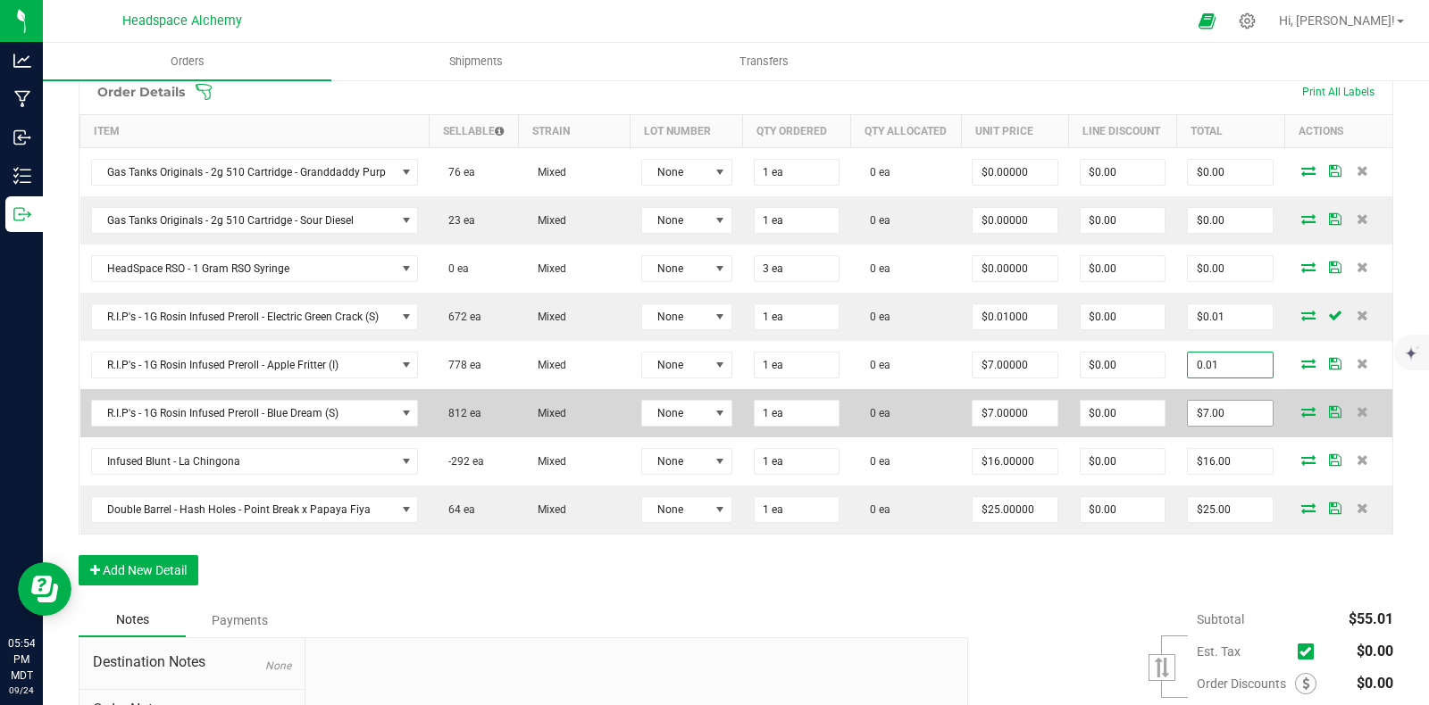
type input "0.01"
type input "$0.01000"
type input "$0.01"
click at [1218, 422] on input "7" at bounding box center [1230, 413] width 85 height 25
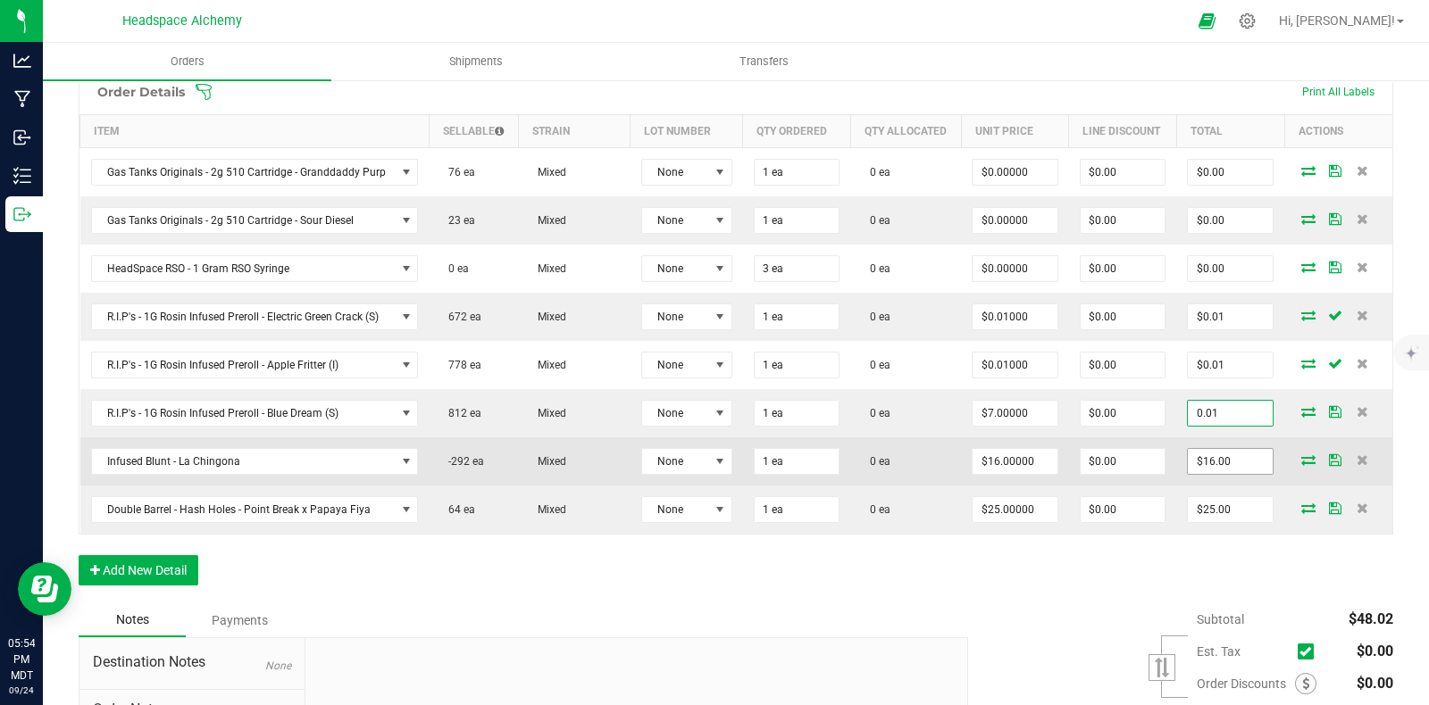
type input "0.01"
click at [1211, 474] on input "$16.00" at bounding box center [1230, 461] width 85 height 25
type input "$0.01000"
type input "$0.01"
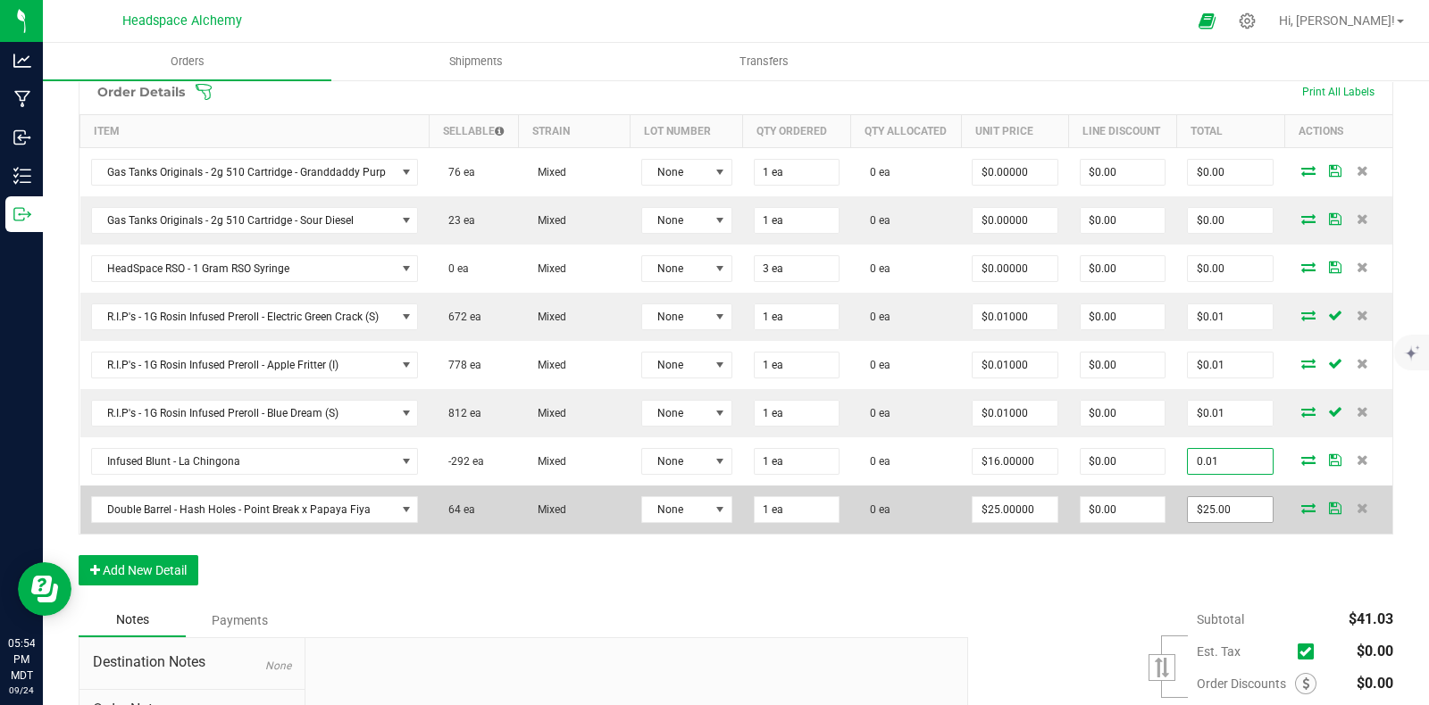
type input "0.01"
type input "$0.01000"
type input "$0.01"
click at [1210, 513] on input "25" at bounding box center [1230, 509] width 85 height 25
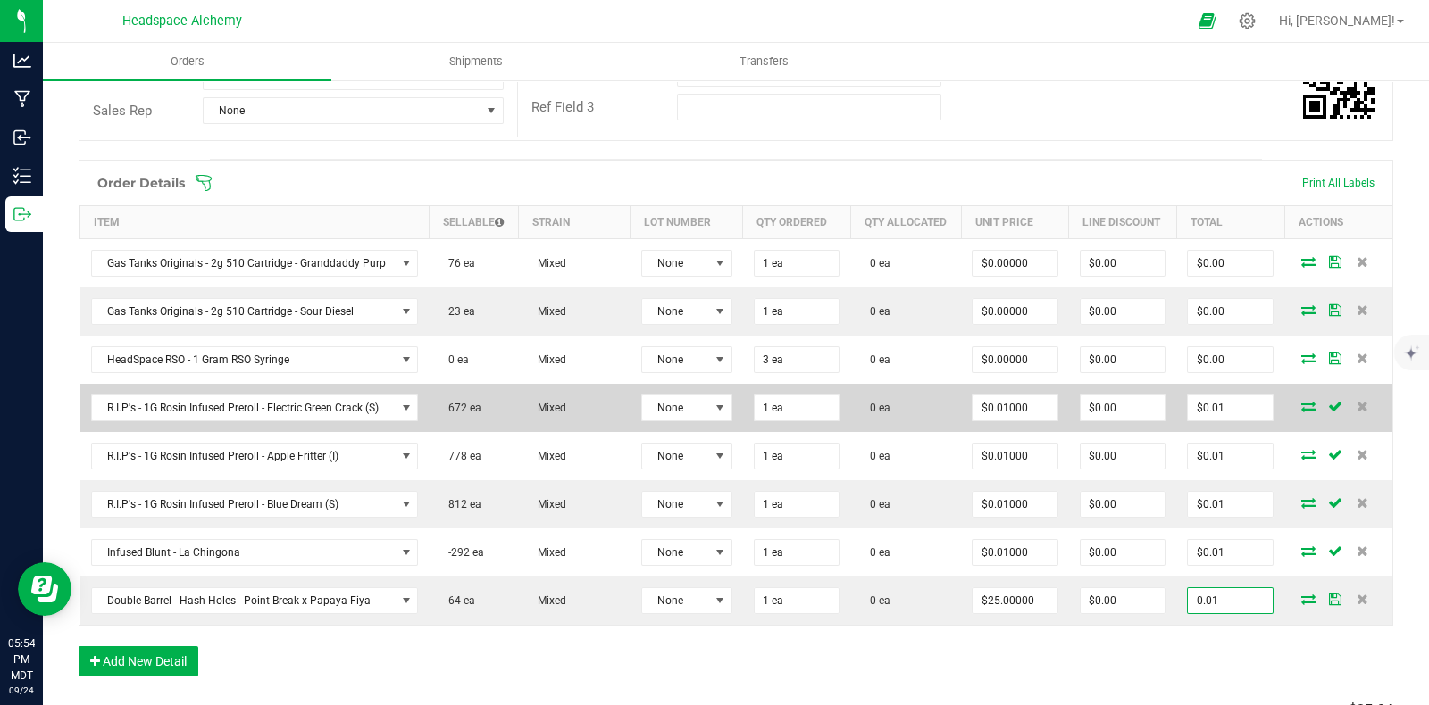
scroll to position [335, 0]
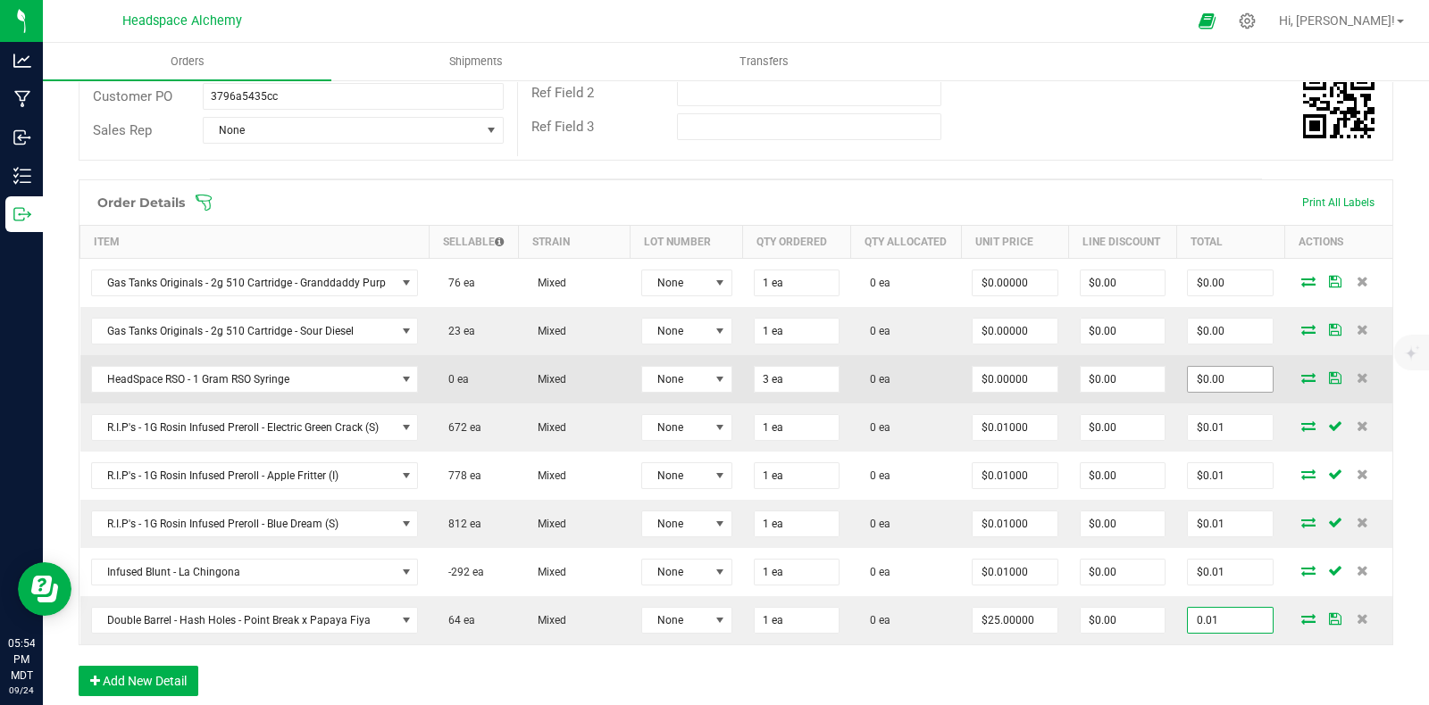
type input "0.01"
type input "0"
type input "$0.01000"
type input "$0.01"
click at [1216, 392] on input "0" at bounding box center [1230, 379] width 85 height 25
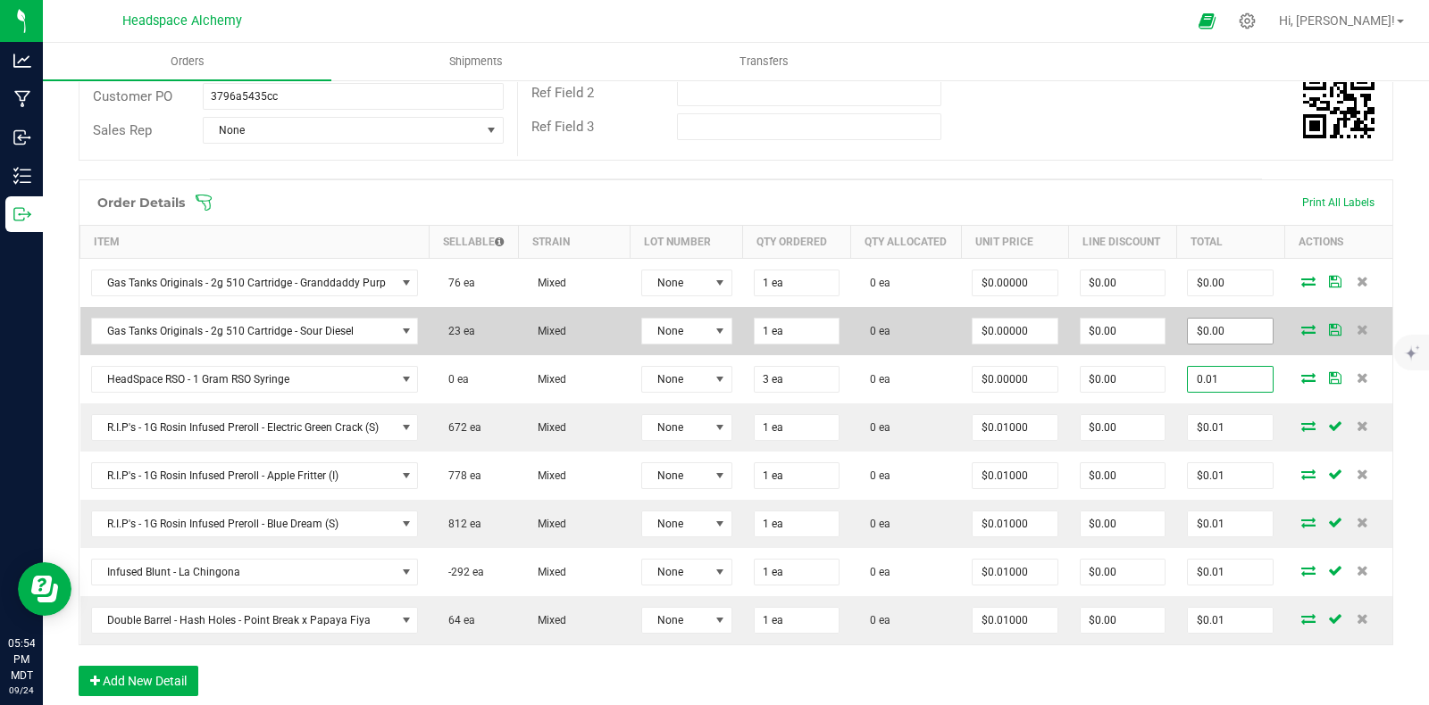
type input "0.01"
click at [1219, 344] on input "$0.00" at bounding box center [1230, 331] width 85 height 25
type input "0"
type input "$0.00333"
type input "$0.01"
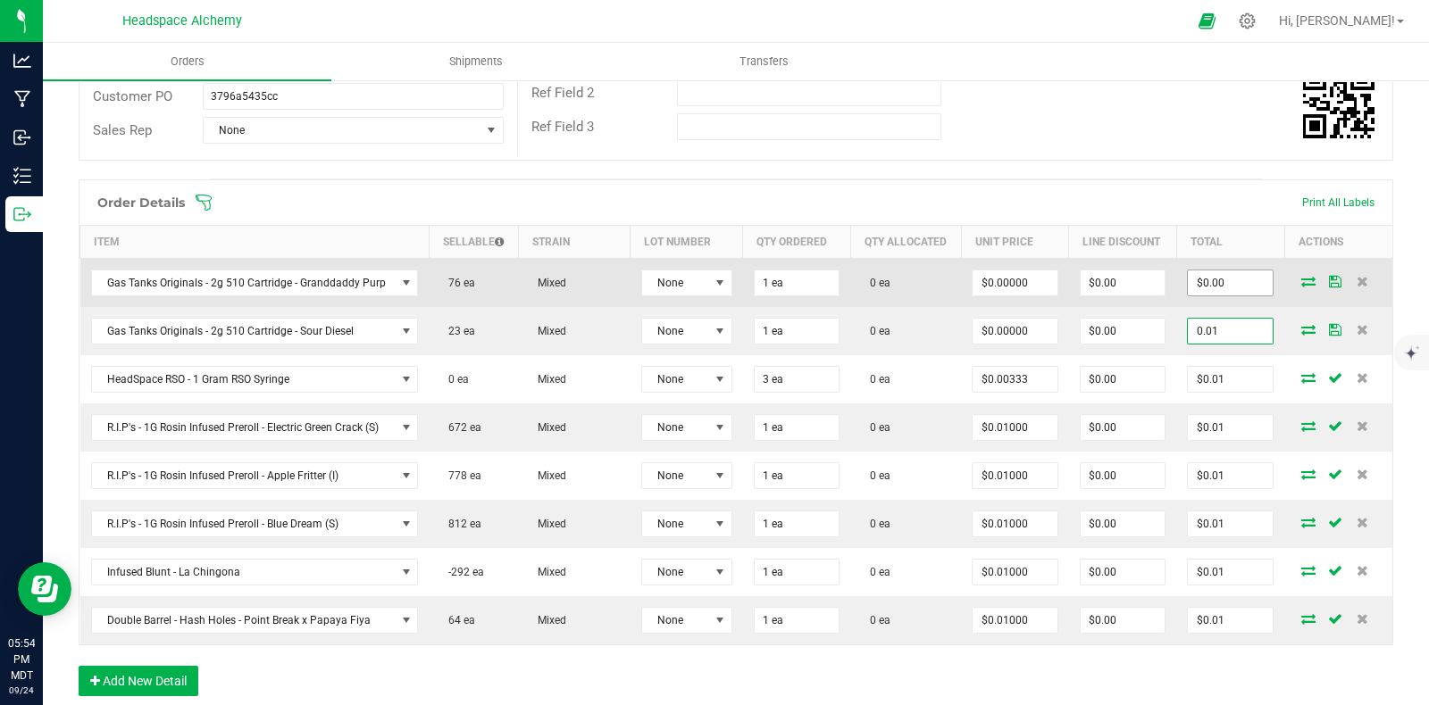
type input "0.01"
click at [1207, 292] on input "$0.00" at bounding box center [1230, 283] width 85 height 25
type input "0"
type input "$0.01000"
type input "$0.01"
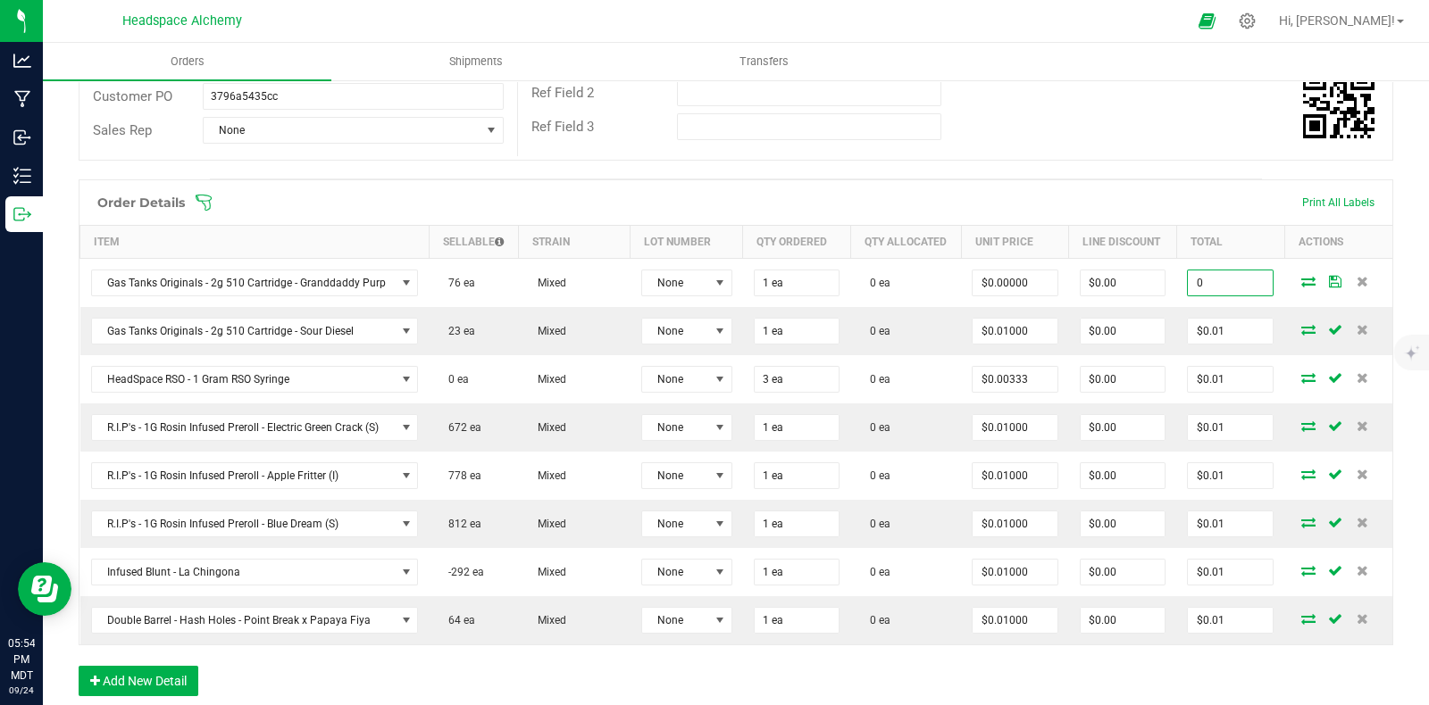
type input "$0.00"
click at [1165, 183] on div "Order Details Print All Labels" at bounding box center [735, 202] width 1313 height 45
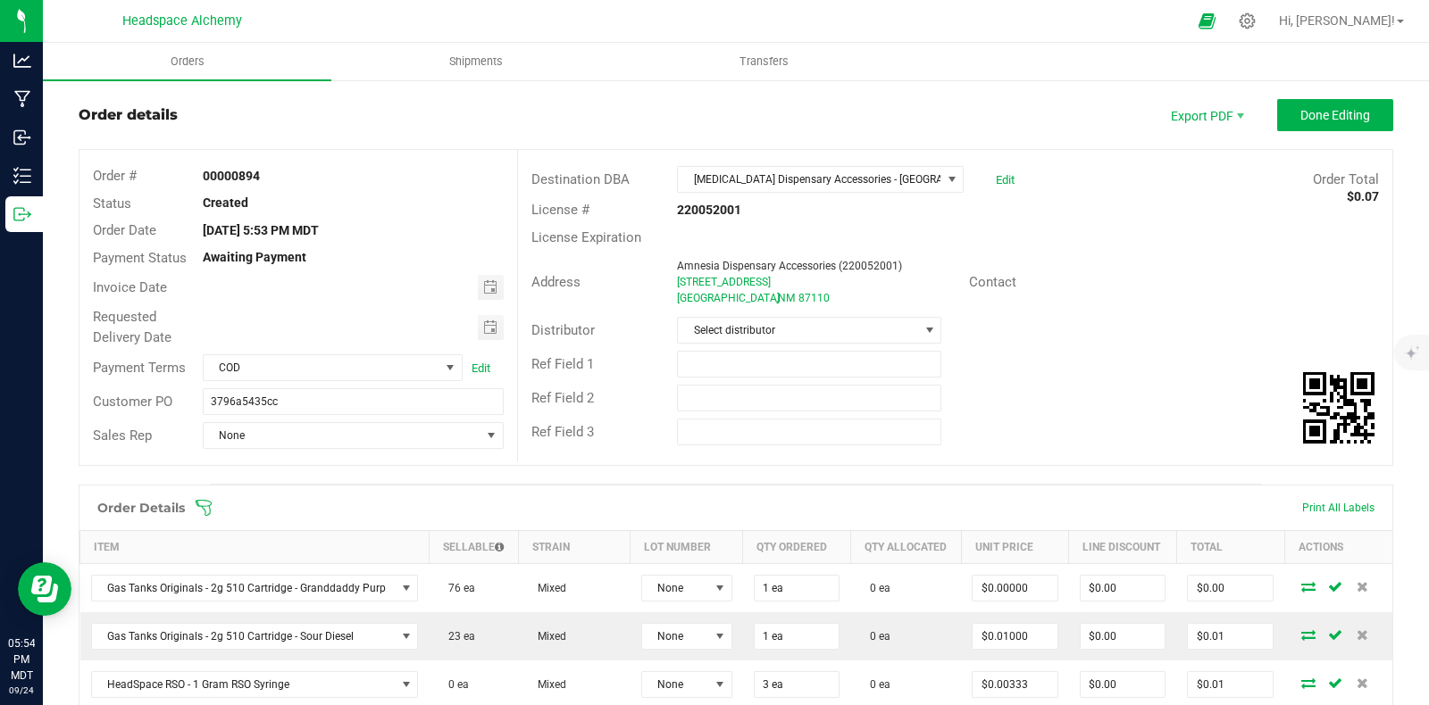
scroll to position [0, 0]
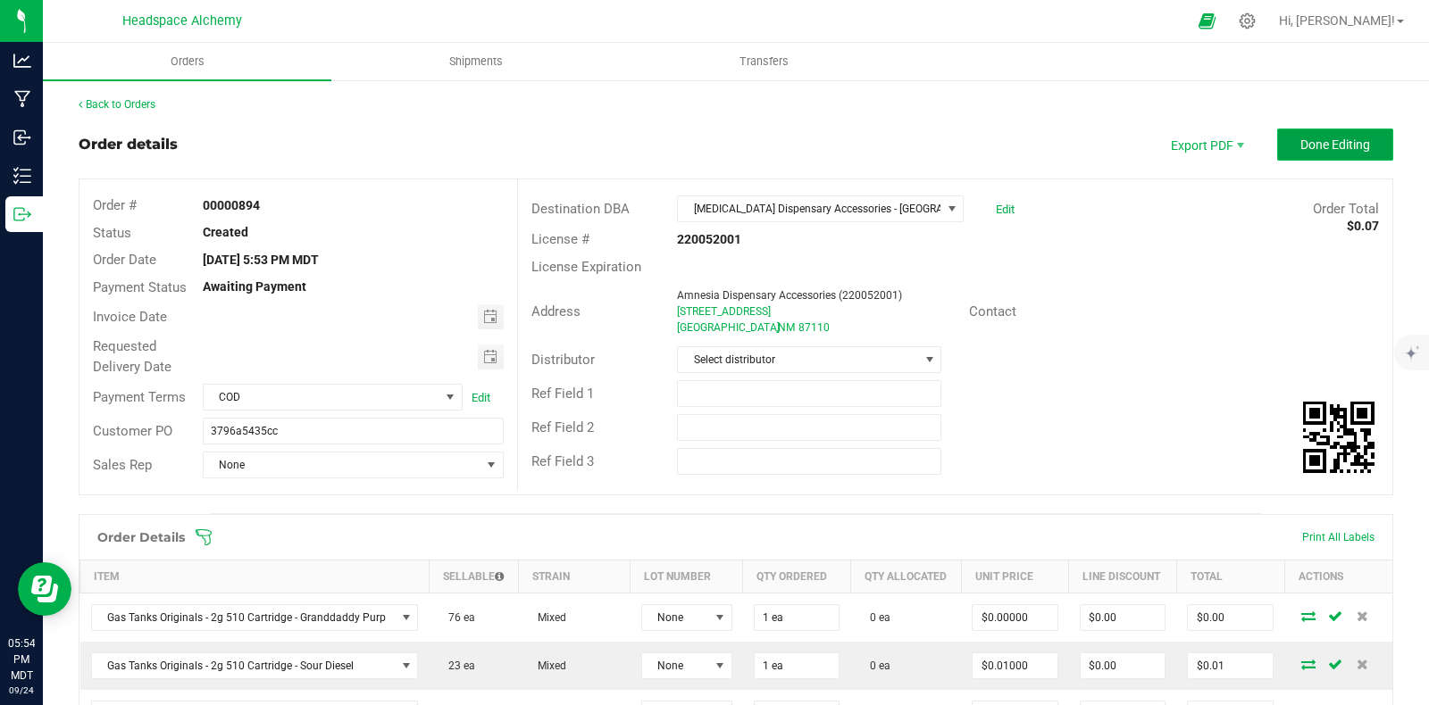
click at [1314, 139] on span "Done Editing" at bounding box center [1335, 145] width 70 height 14
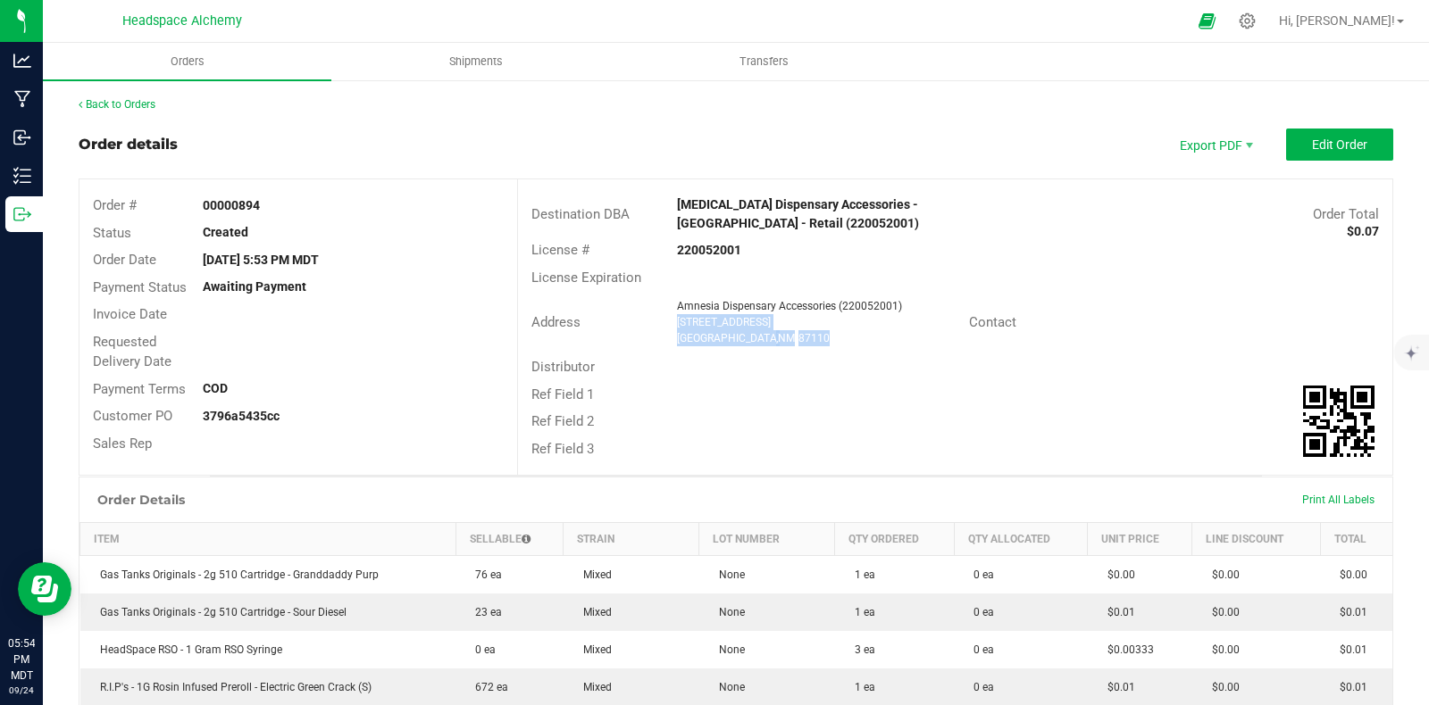
drag, startPoint x: 778, startPoint y: 341, endPoint x: 674, endPoint y: 322, distance: 105.3
click at [668, 319] on div "[MEDICAL_DATA] Dispensary Accessories (220052001) [STREET_ADDRESS]" at bounding box center [818, 322] width 300 height 48
copy ngx-name-and-address "[STREET_ADDRESS]"
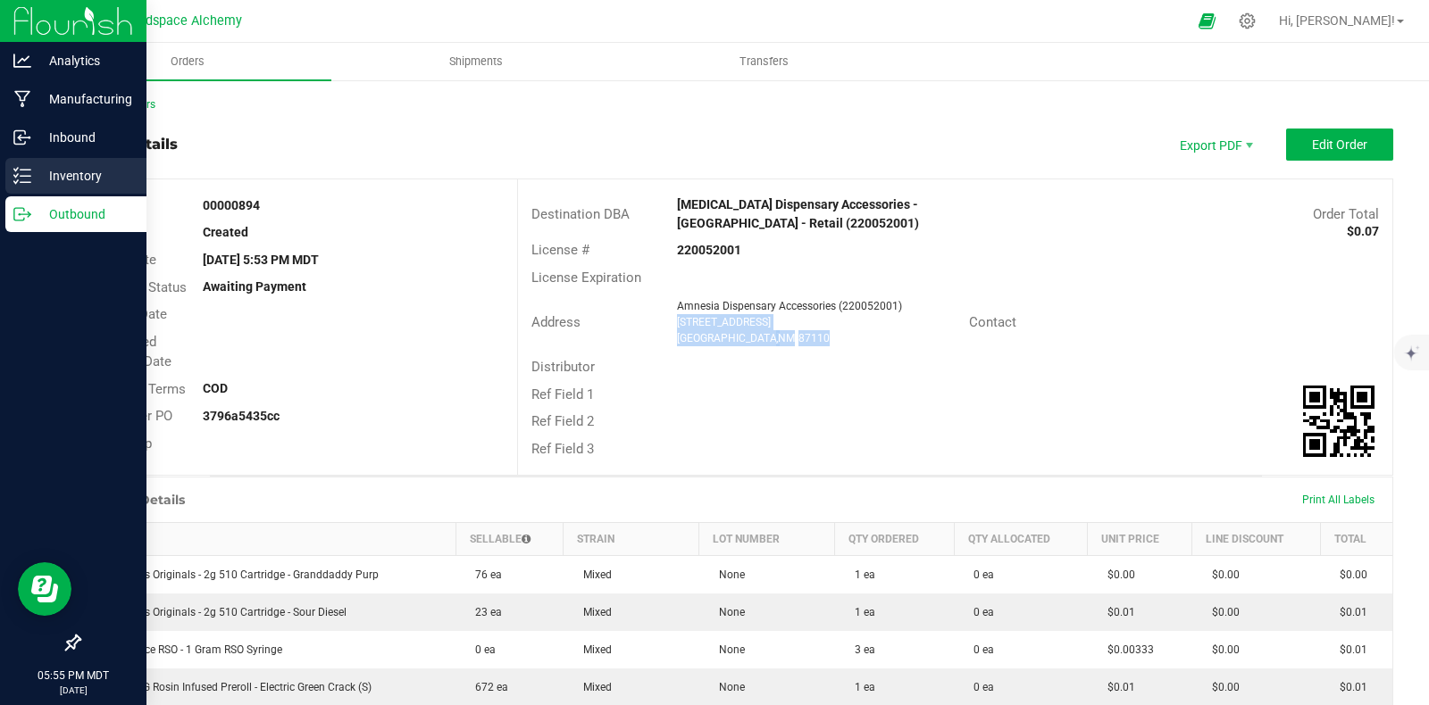
click at [21, 167] on icon at bounding box center [22, 176] width 18 height 18
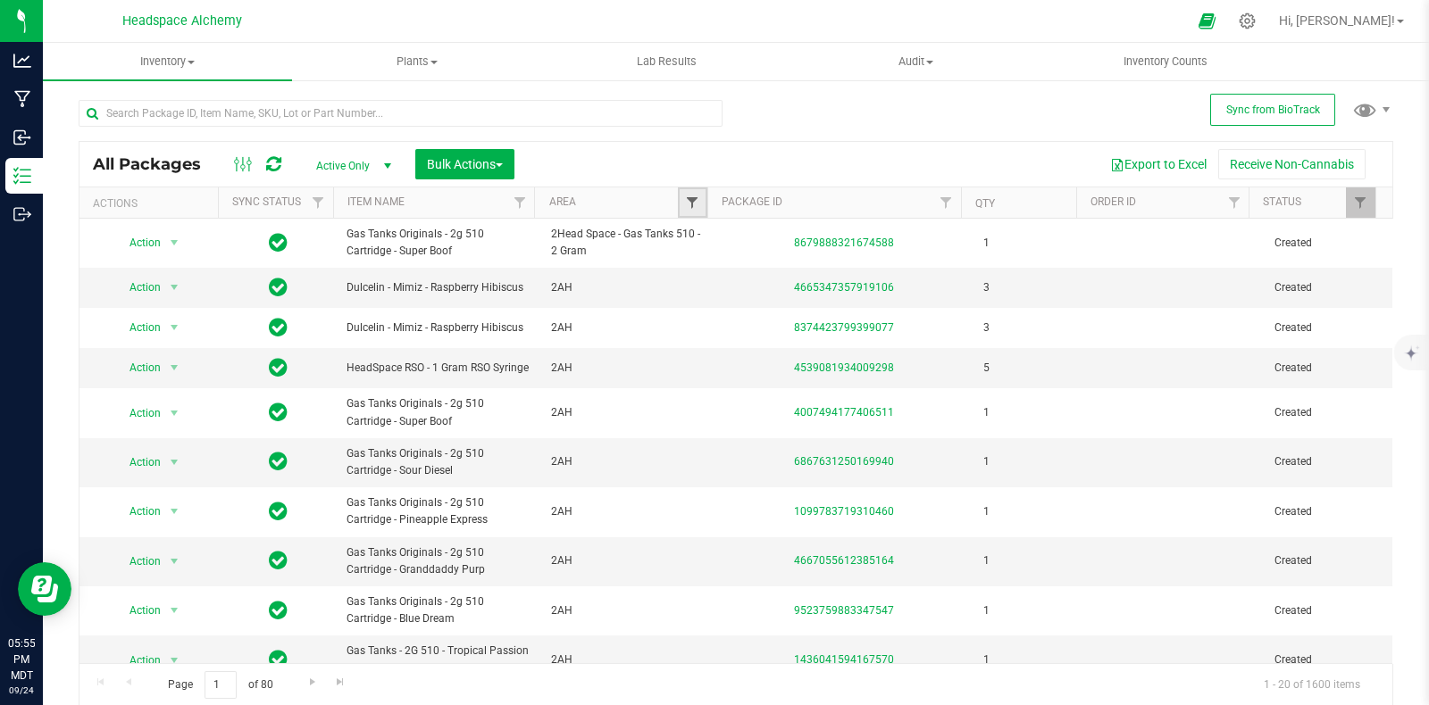
click at [688, 198] on span "Filter" at bounding box center [692, 203] width 14 height 14
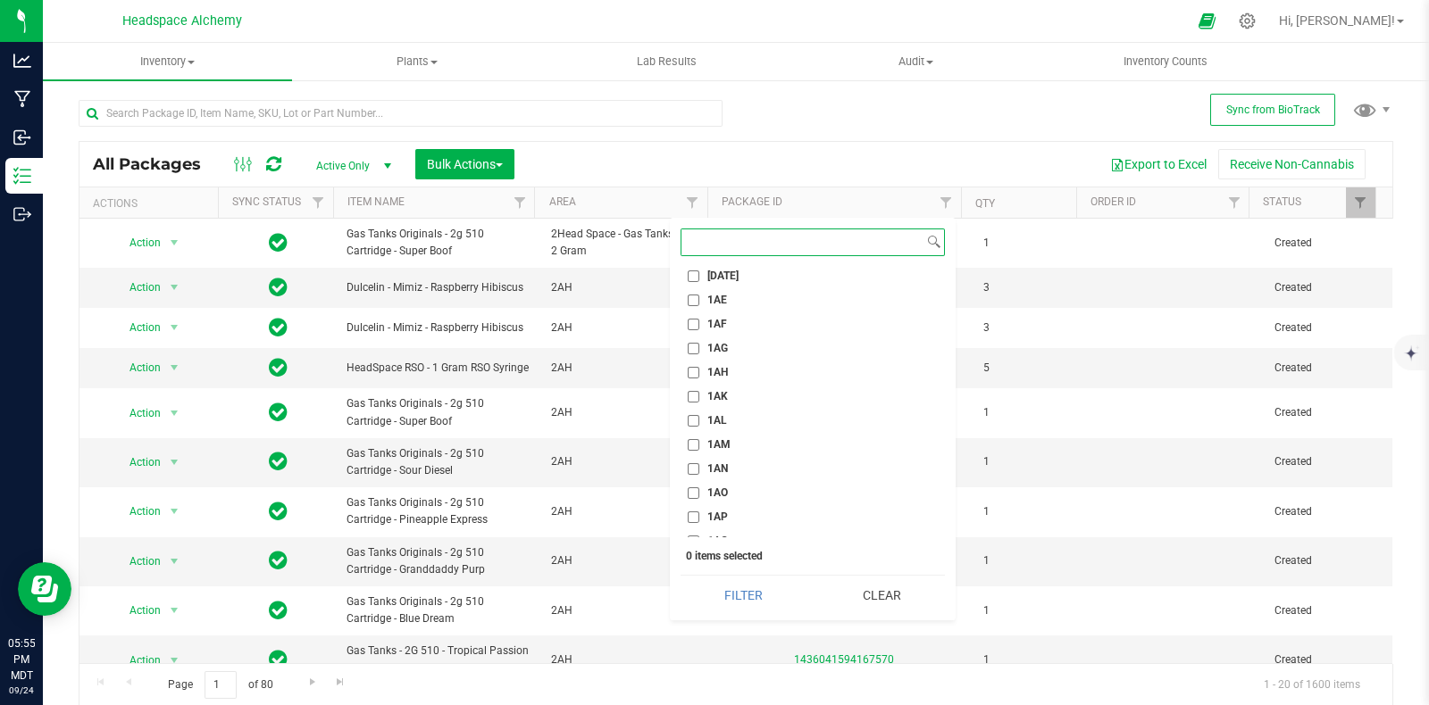
scroll to position [1005, 0]
click at [695, 431] on input "1AM" at bounding box center [694, 432] width 12 height 12
checkbox input "true"
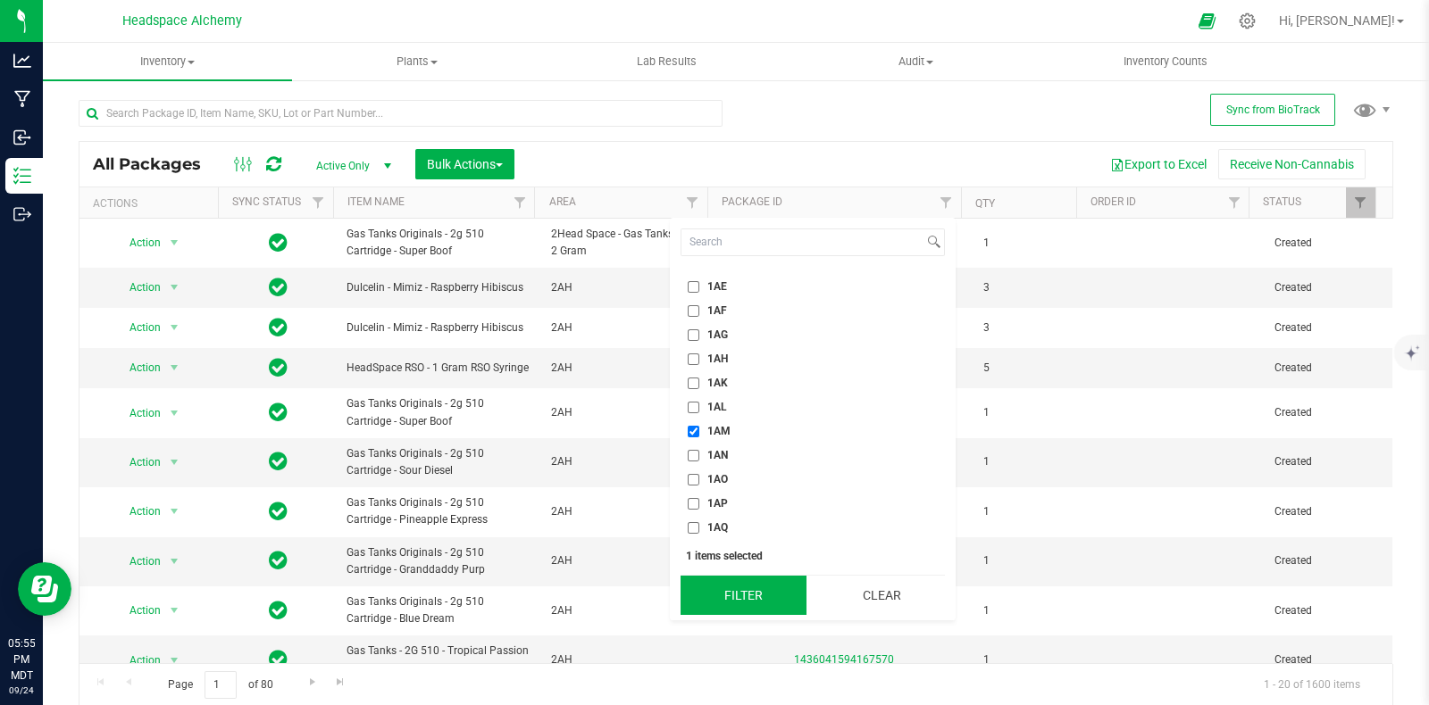
click at [754, 600] on button "Filter" at bounding box center [743, 595] width 126 height 39
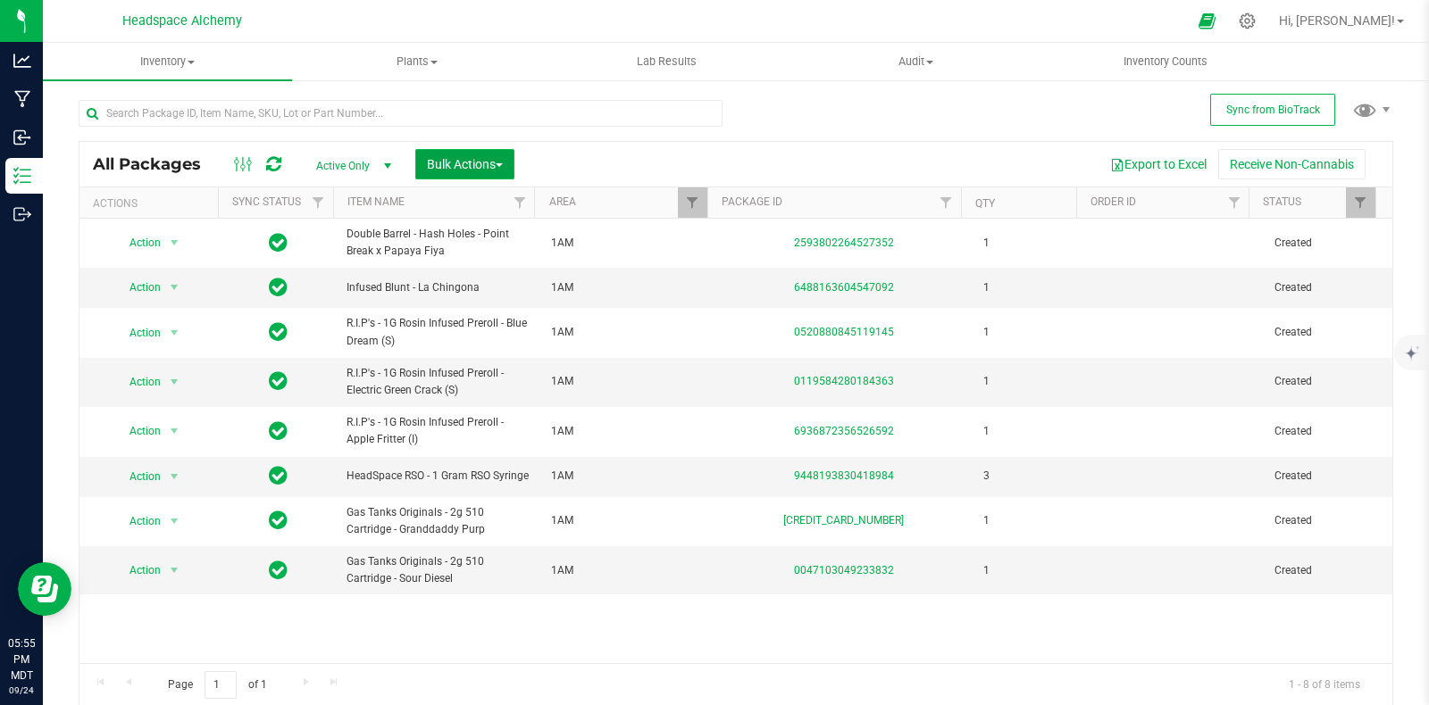
click at [503, 160] on span "Bulk Actions" at bounding box center [465, 164] width 76 height 14
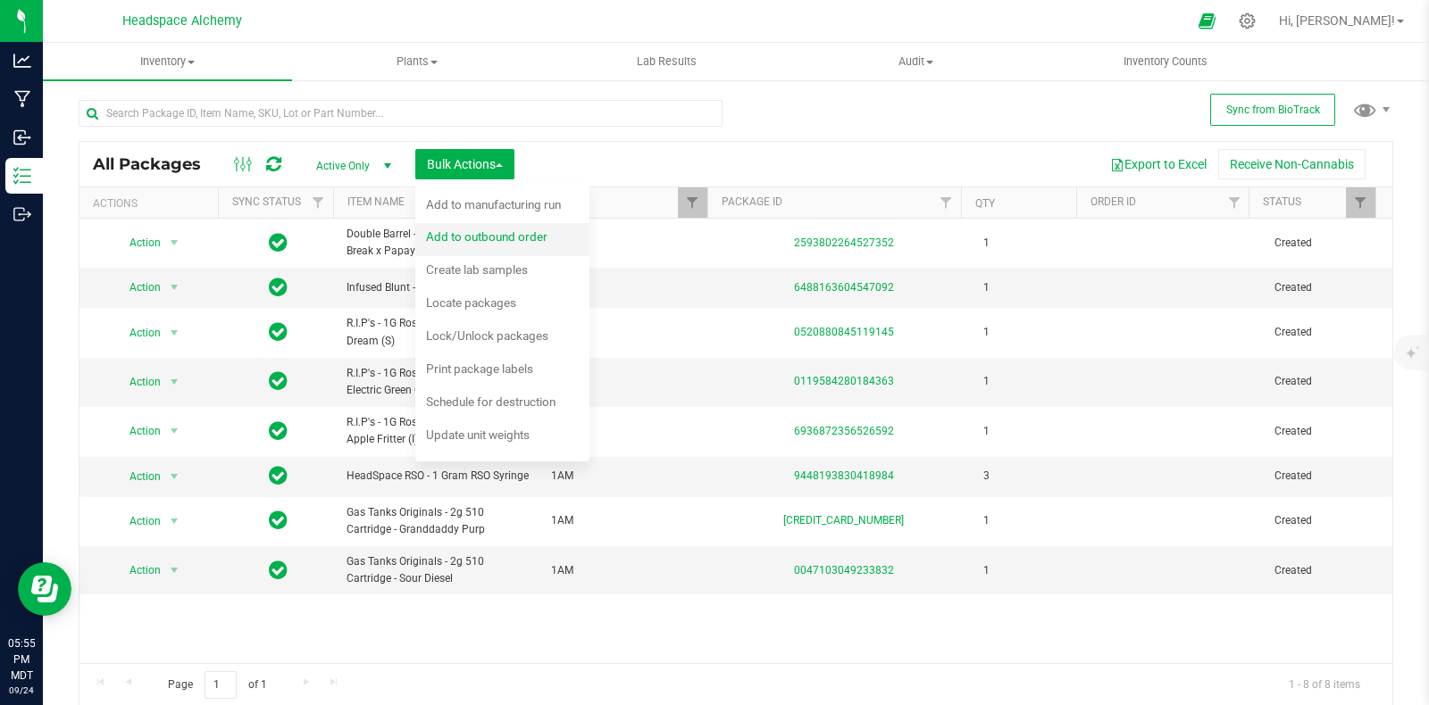
click at [511, 240] on span "Add to outbound order" at bounding box center [486, 236] width 121 height 14
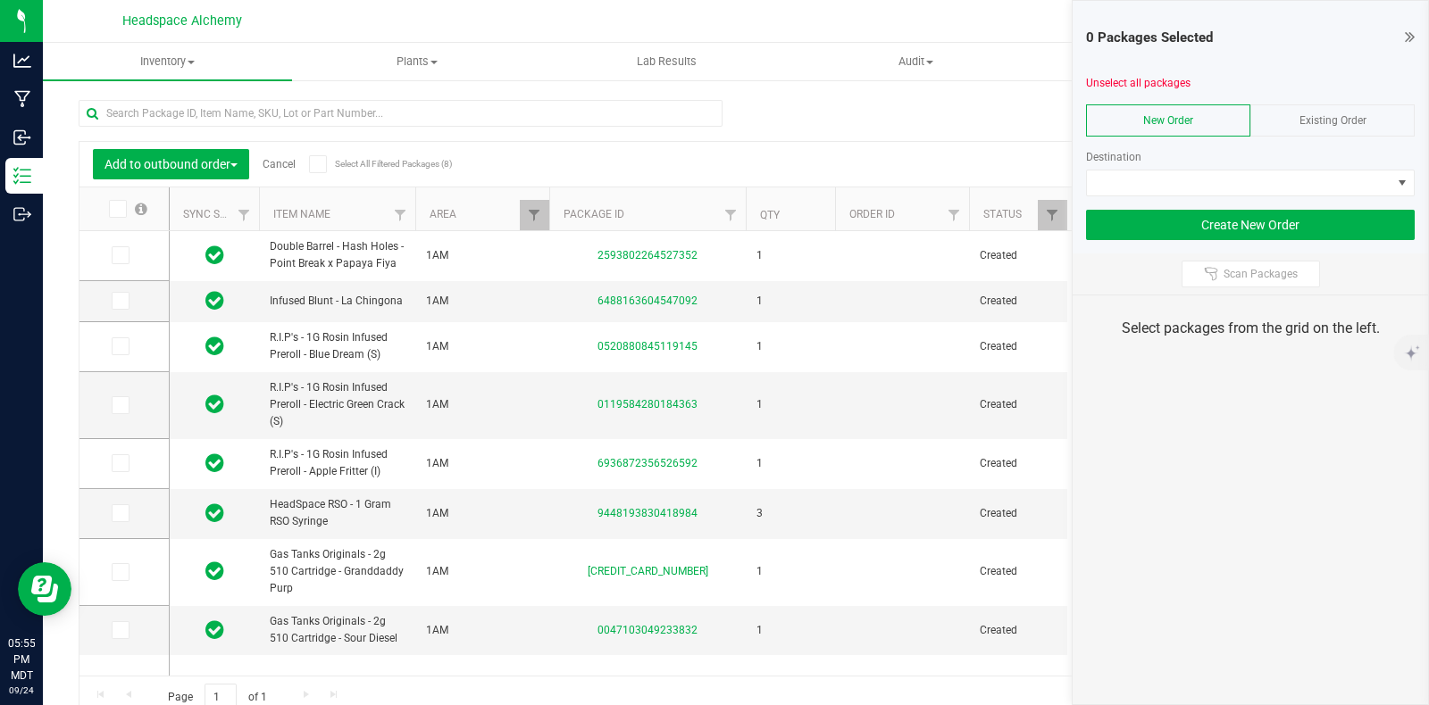
click at [1327, 118] on span "Existing Order" at bounding box center [1332, 120] width 67 height 13
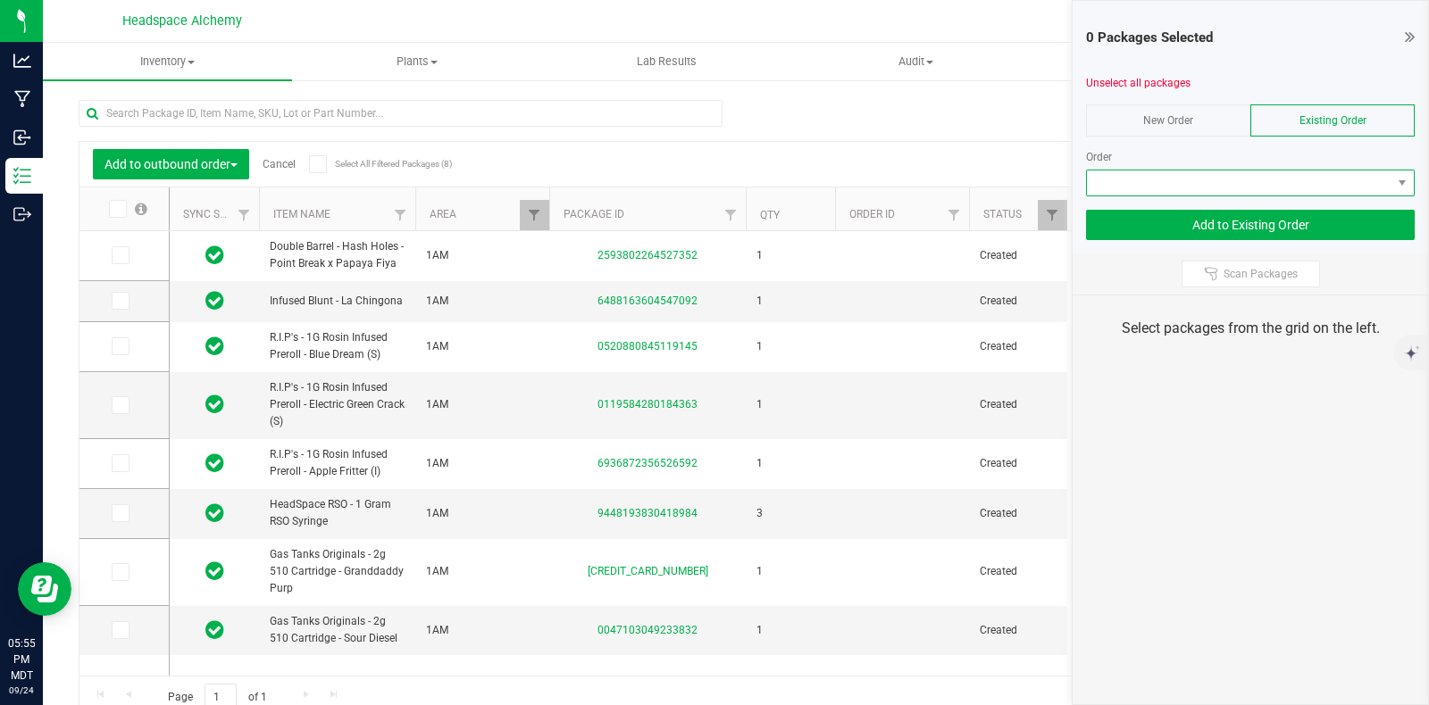
click at [1297, 184] on span at bounding box center [1239, 183] width 304 height 25
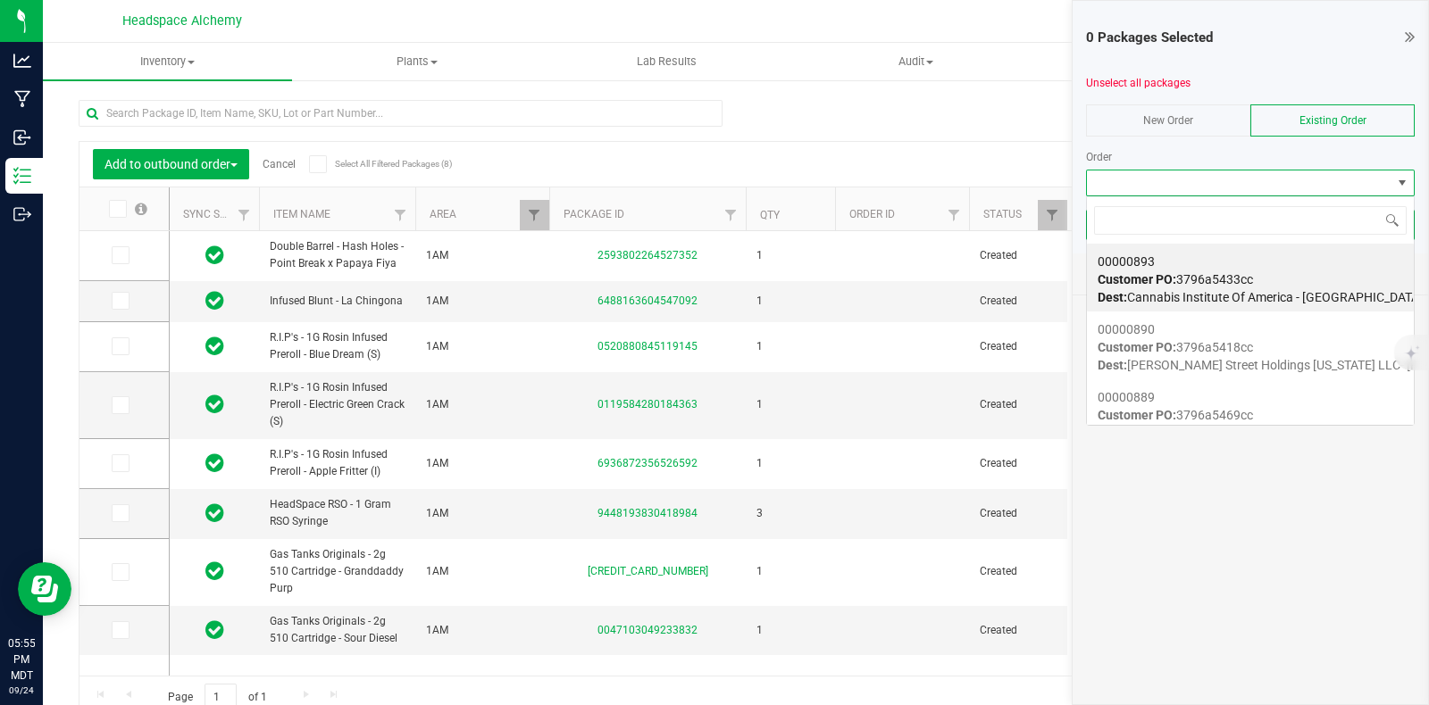
scroll to position [26, 329]
click at [1038, 136] on div "Add to outbound order Cancel Select All Filtered Packages (8) Add to manufactur…" at bounding box center [736, 401] width 1314 height 636
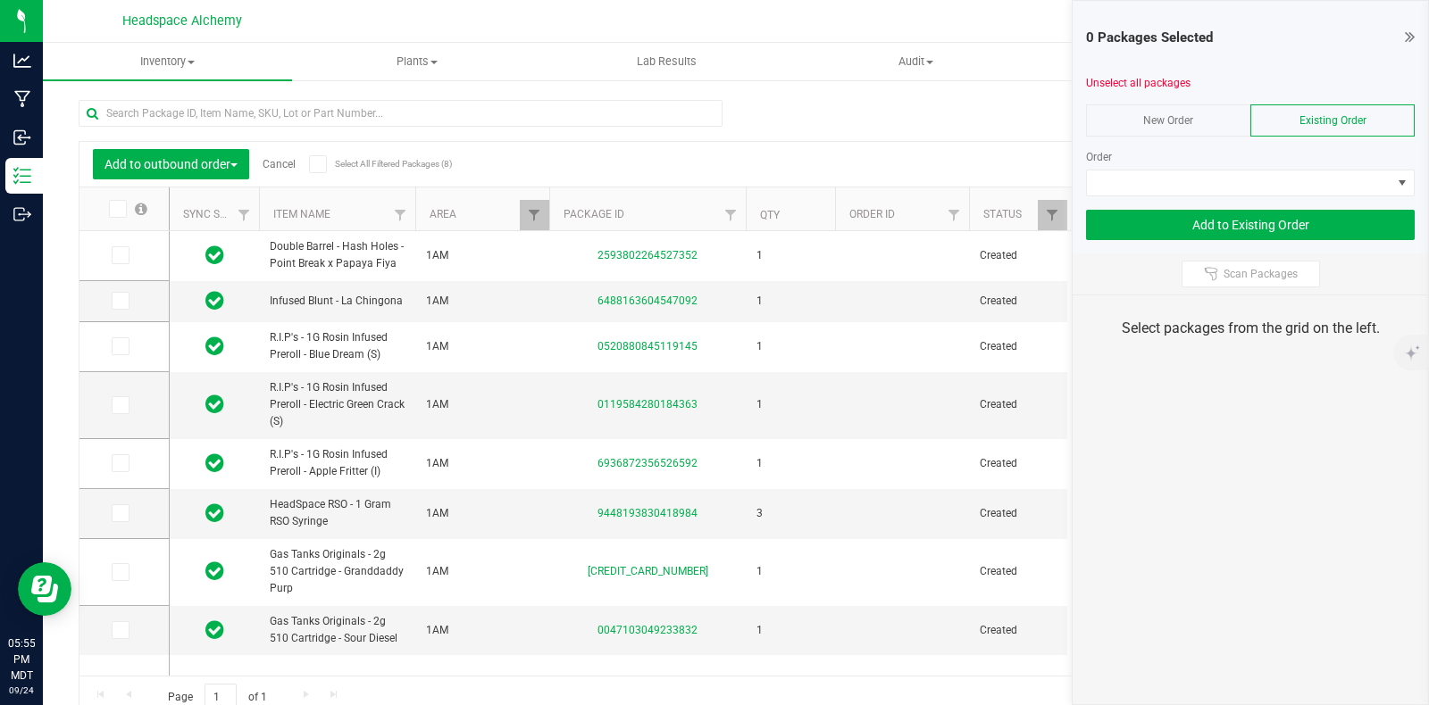
click at [1424, 35] on div "0 Packages Selected Unselect all packages New Order Existing Order Order Add to…" at bounding box center [1249, 127] width 355 height 253
click at [1406, 32] on icon at bounding box center [1410, 37] width 10 height 18
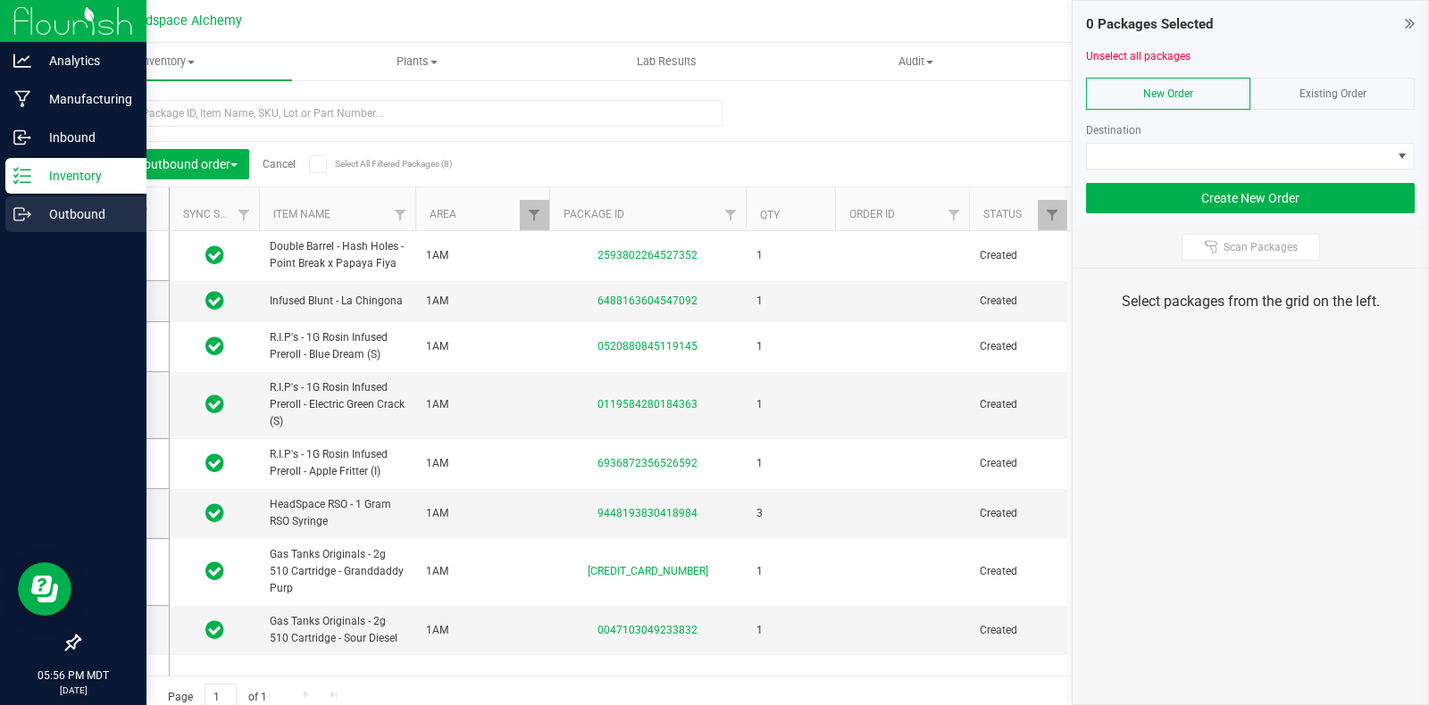
click at [28, 214] on line at bounding box center [26, 214] width 10 height 0
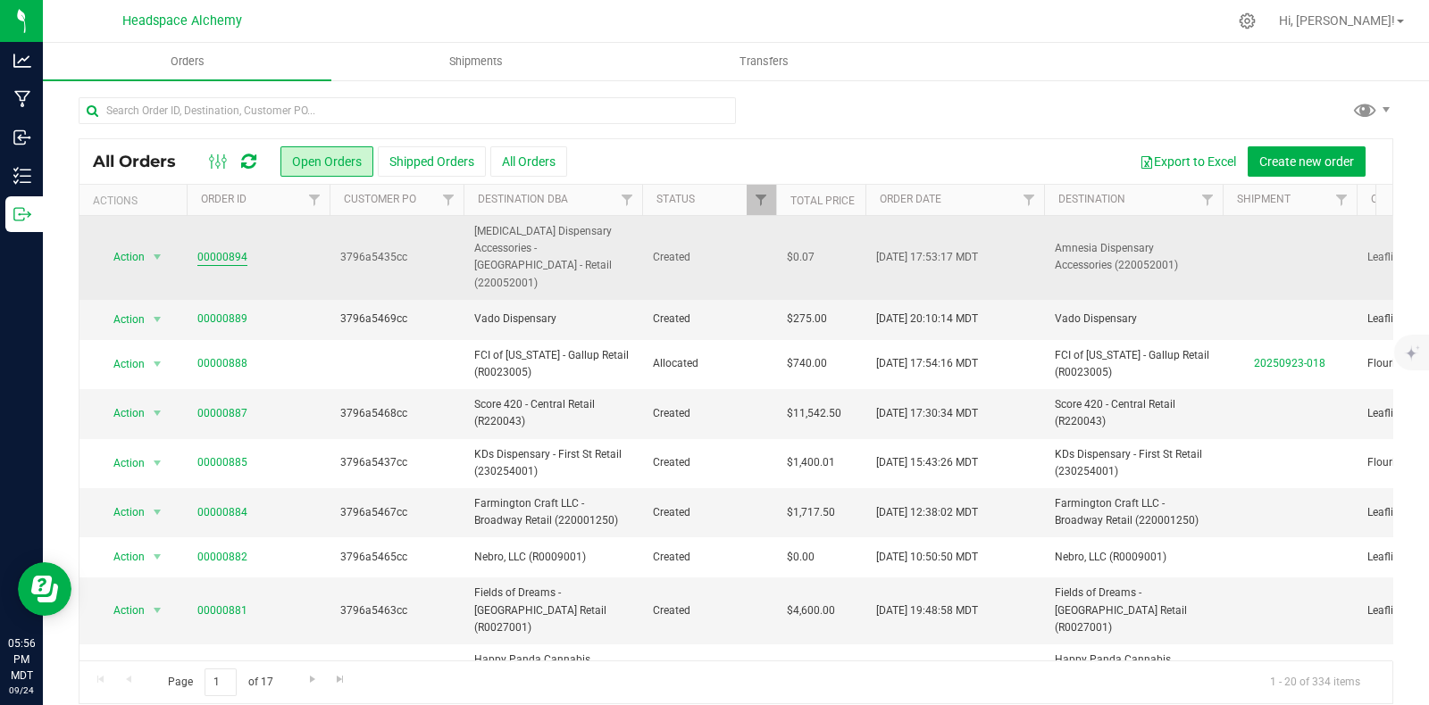
click at [226, 249] on link "00000894" at bounding box center [222, 257] width 50 height 17
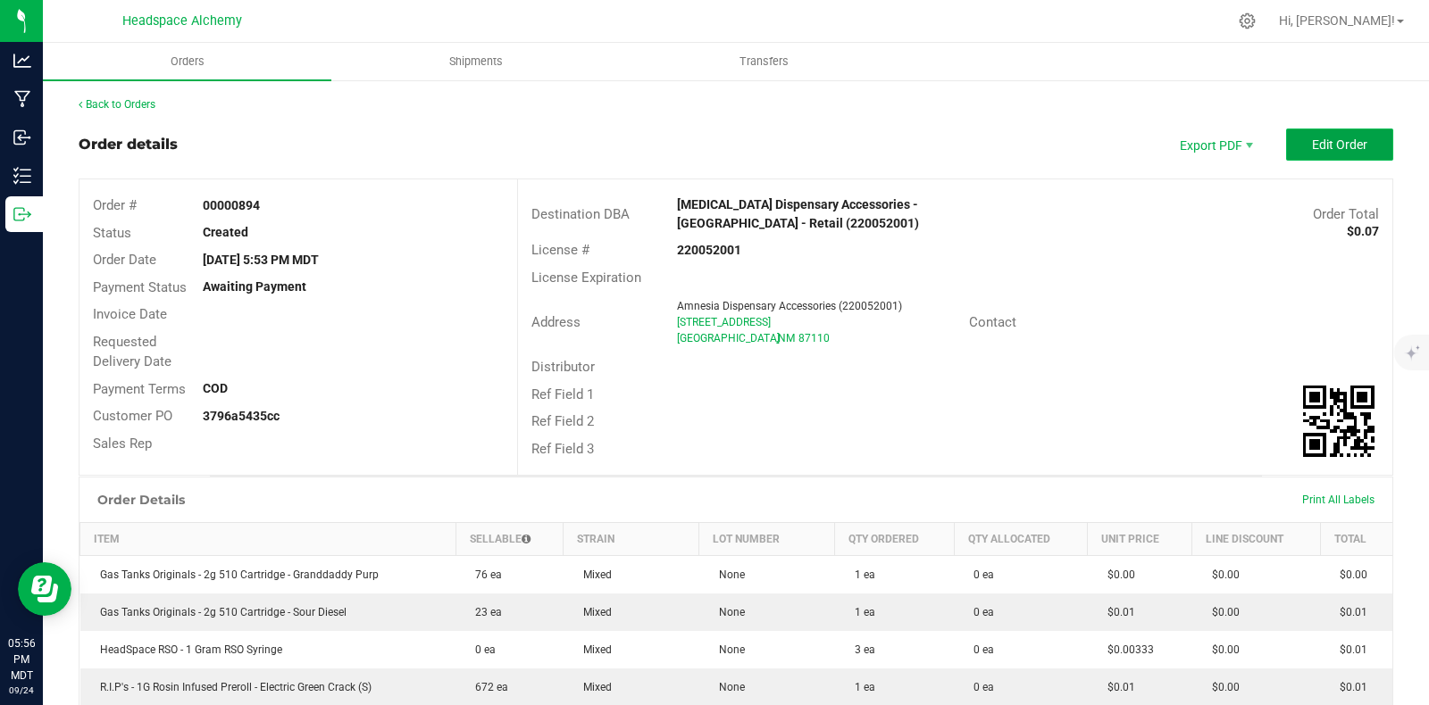
click at [1305, 134] on button "Edit Order" at bounding box center [1339, 145] width 107 height 32
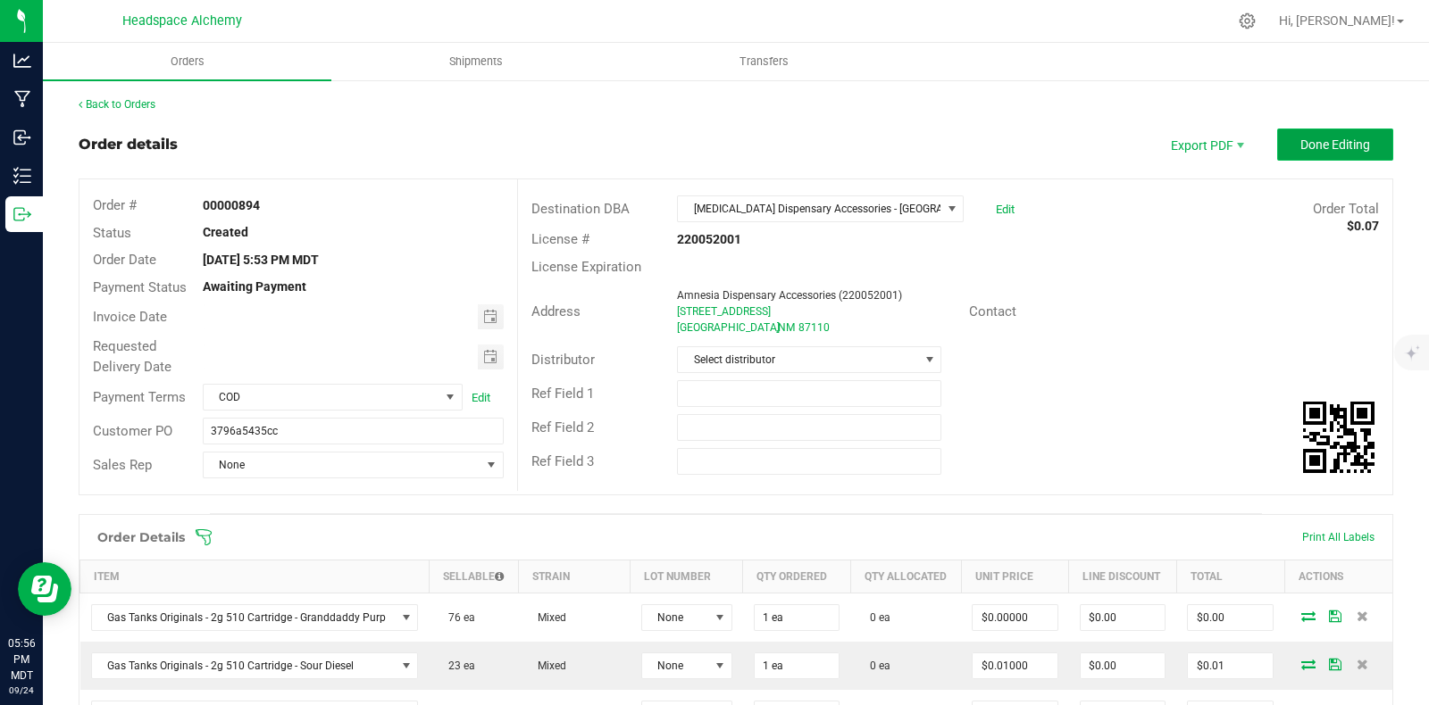
click at [1310, 138] on span "Done Editing" at bounding box center [1335, 145] width 70 height 14
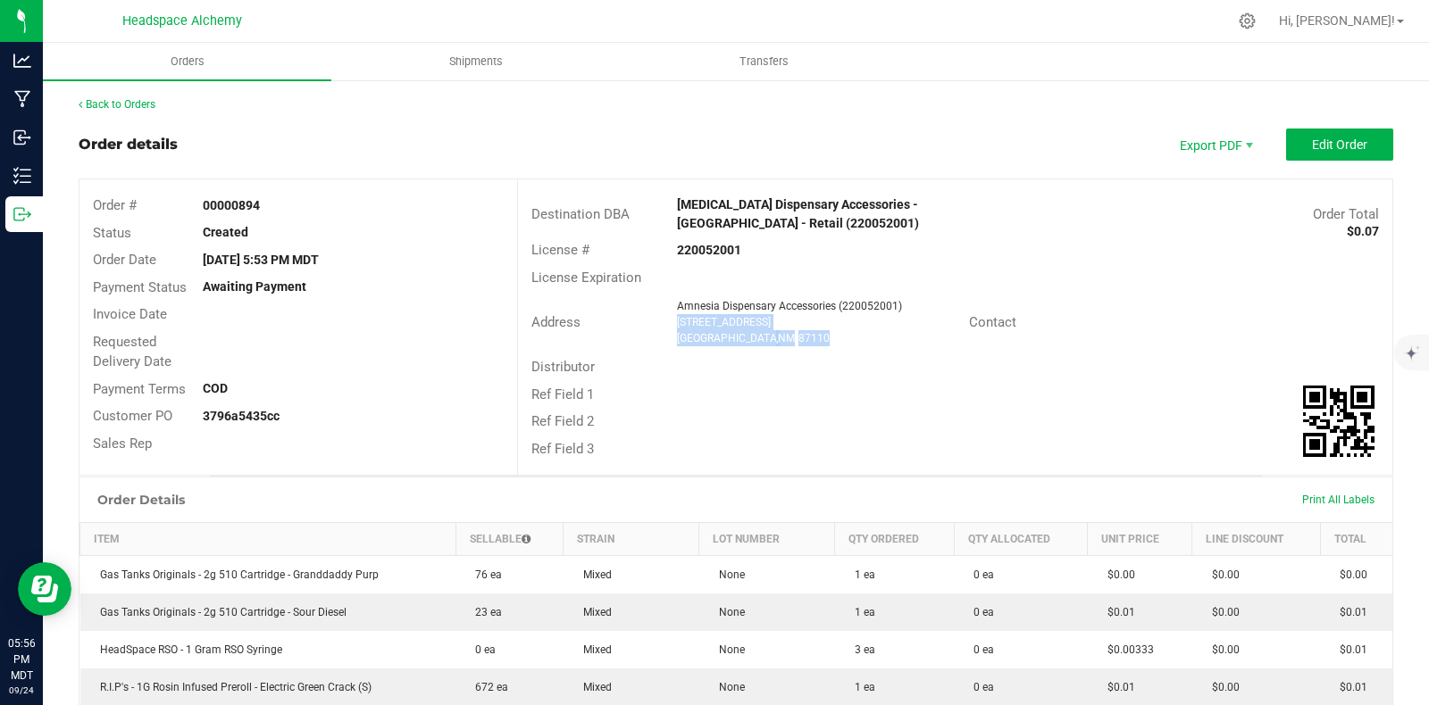
drag, startPoint x: 790, startPoint y: 338, endPoint x: 663, endPoint y: 319, distance: 129.2
click at [668, 319] on div "[MEDICAL_DATA] Dispensary Accessories (220052001) [STREET_ADDRESS]" at bounding box center [818, 322] width 300 height 48
copy ngx-name-and-address "[STREET_ADDRESS]"
drag, startPoint x: 265, startPoint y: 209, endPoint x: 197, endPoint y: 198, distance: 68.7
click at [197, 198] on div "00000894" at bounding box center [353, 205] width 329 height 19
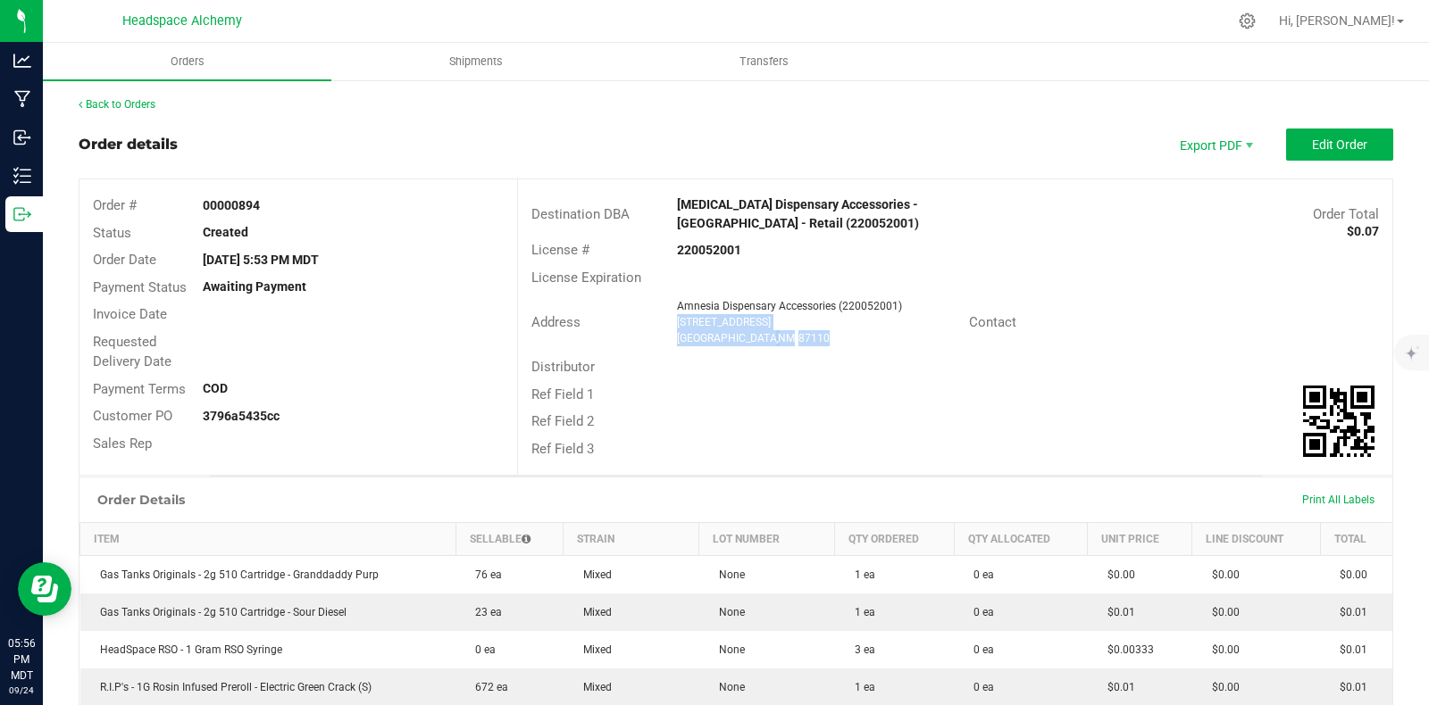
copy strong "00000894"
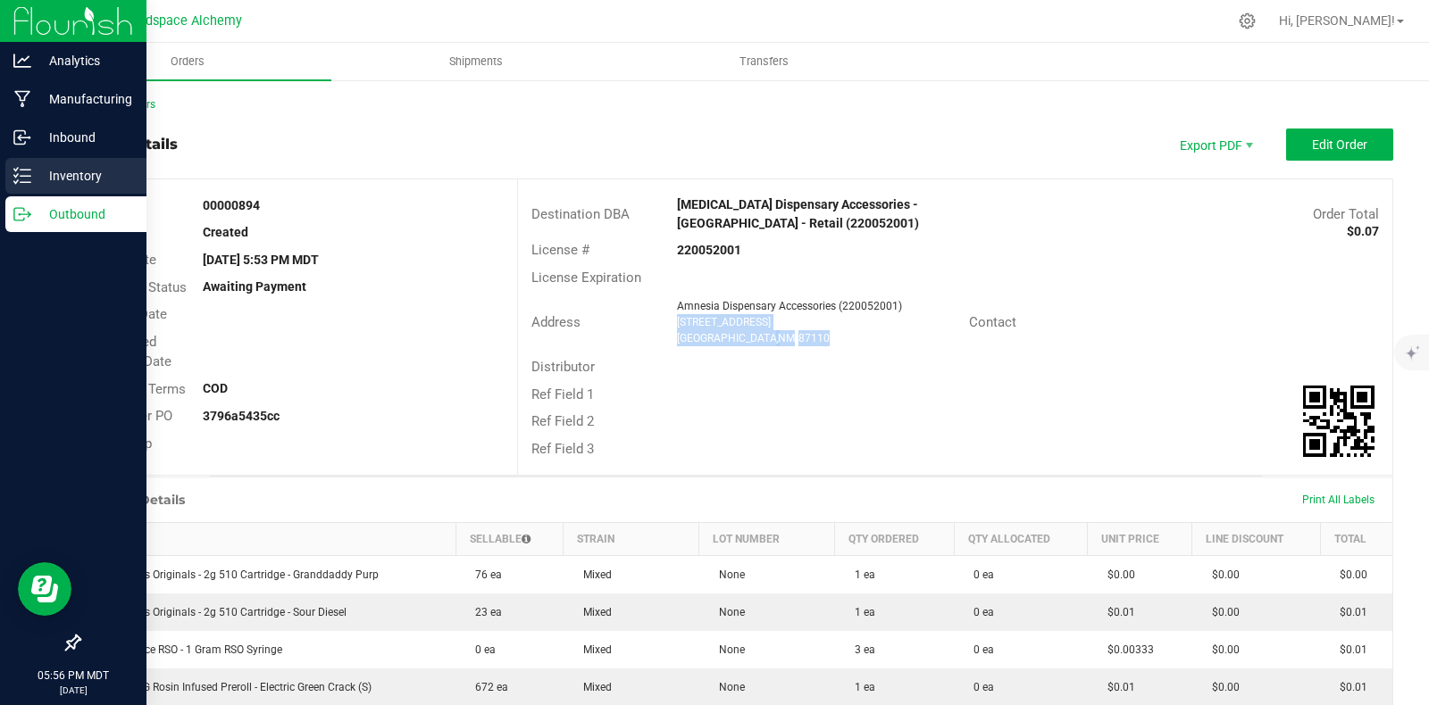
click at [13, 174] on icon at bounding box center [22, 176] width 18 height 18
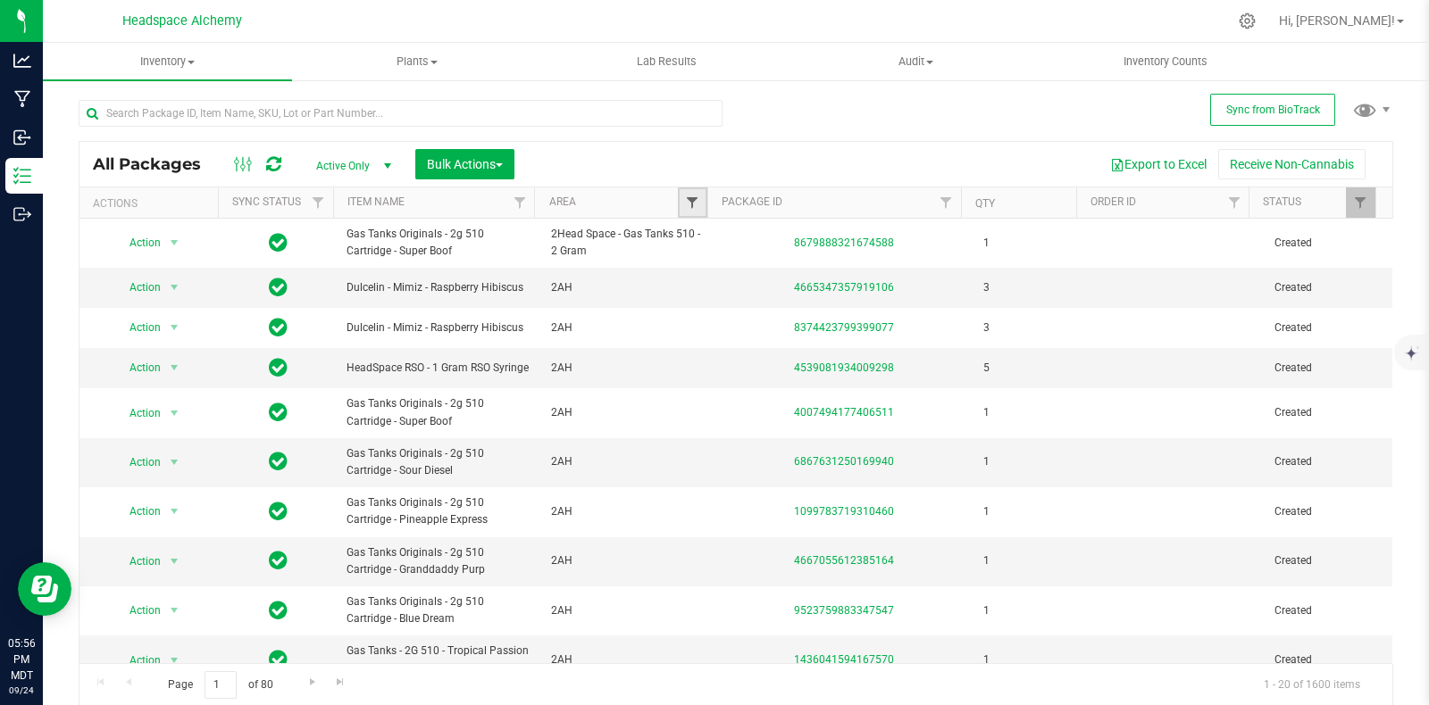
click at [686, 203] on span "Filter" at bounding box center [692, 203] width 14 height 14
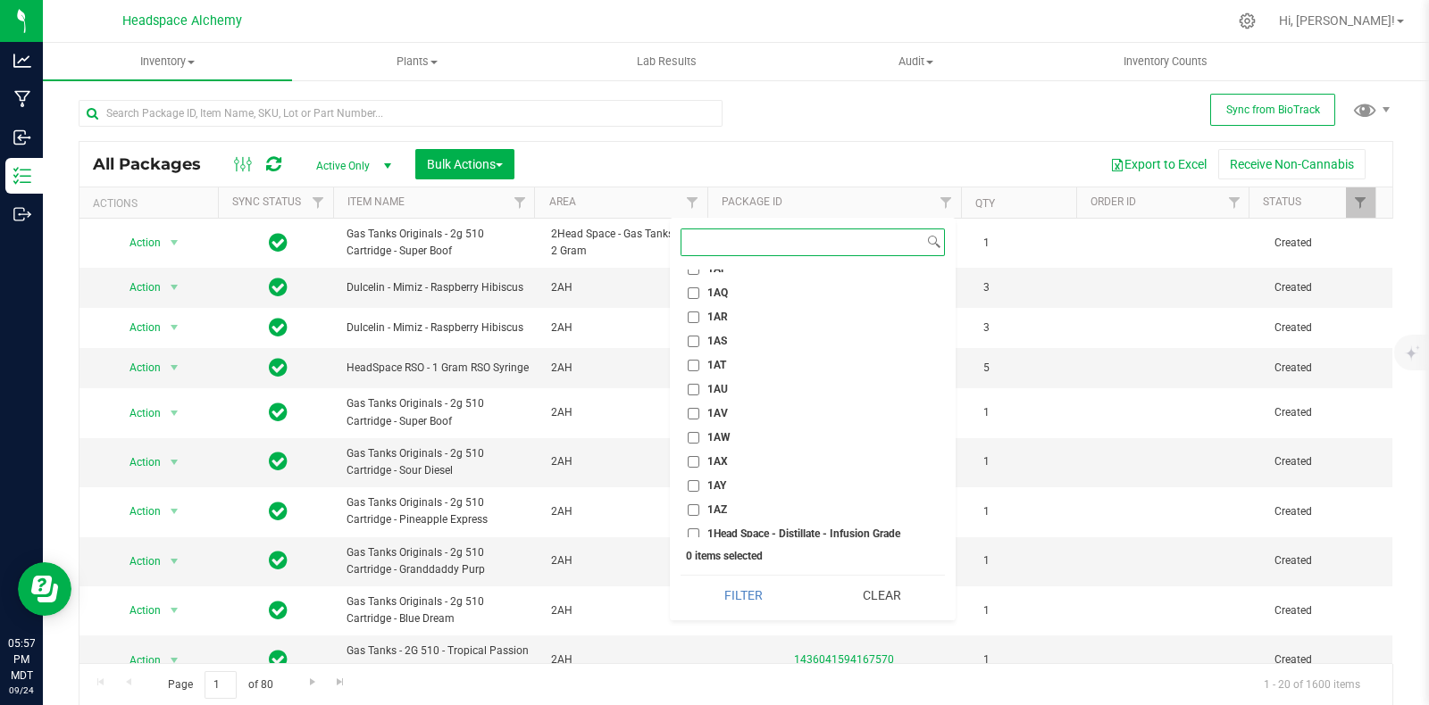
scroll to position [1116, 0]
click at [697, 315] on input "1AM" at bounding box center [694, 320] width 12 height 12
checkbox input "true"
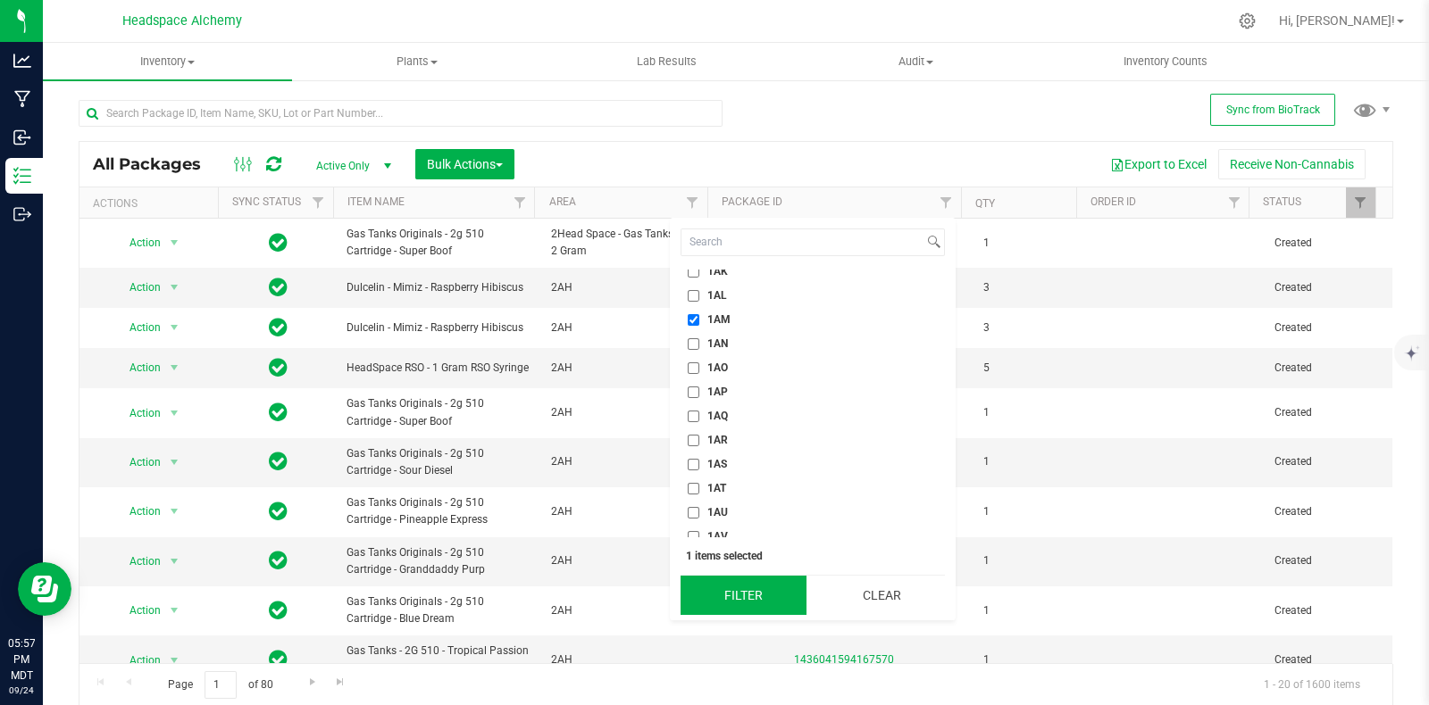
click at [747, 598] on button "Filter" at bounding box center [743, 595] width 126 height 39
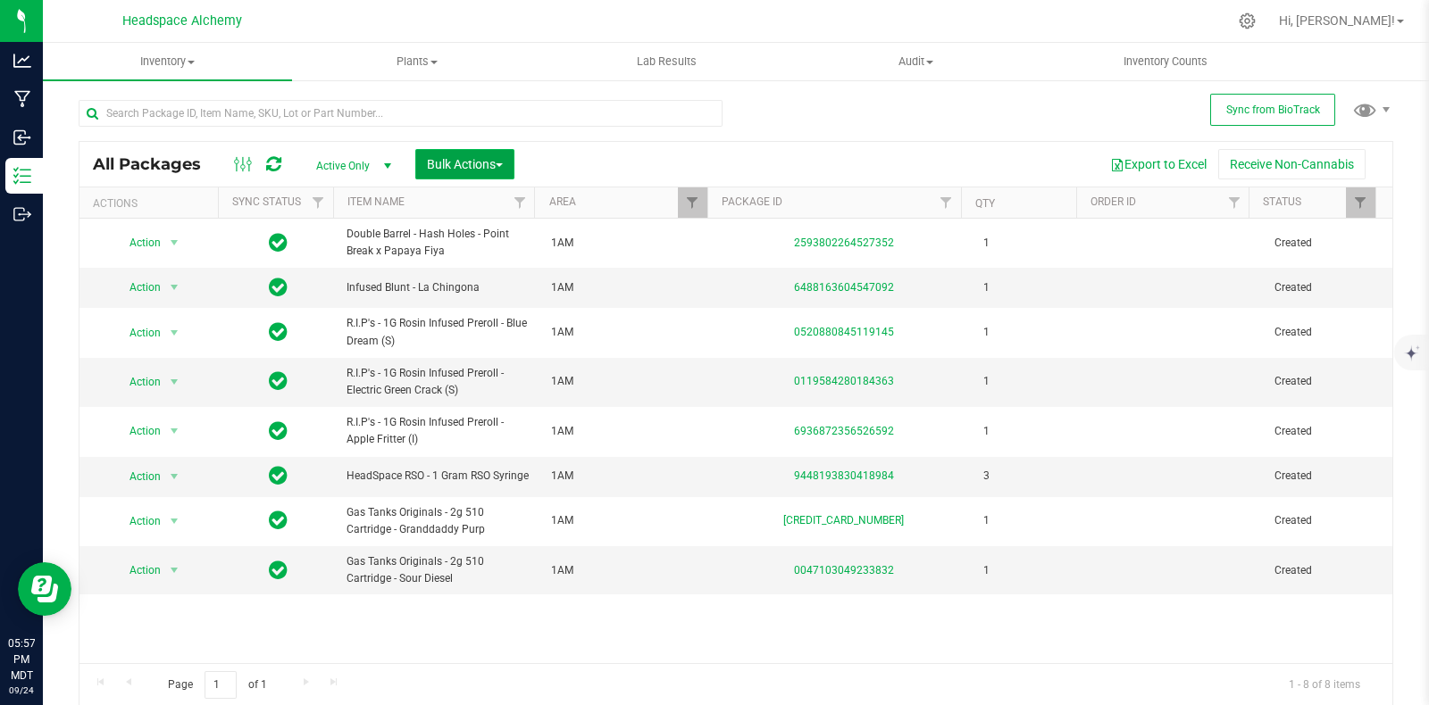
click at [487, 161] on span "Bulk Actions" at bounding box center [465, 164] width 76 height 14
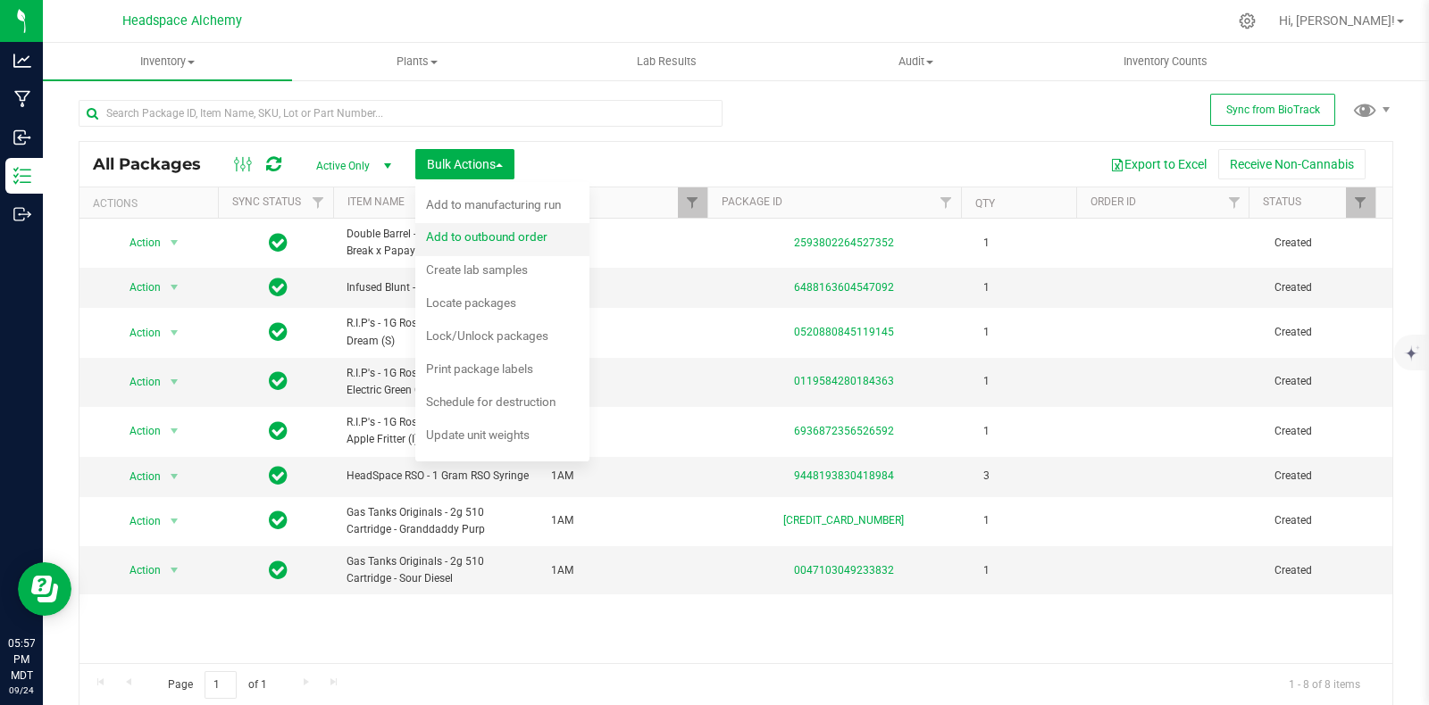
click at [498, 238] on span "Add to outbound order" at bounding box center [486, 236] width 121 height 14
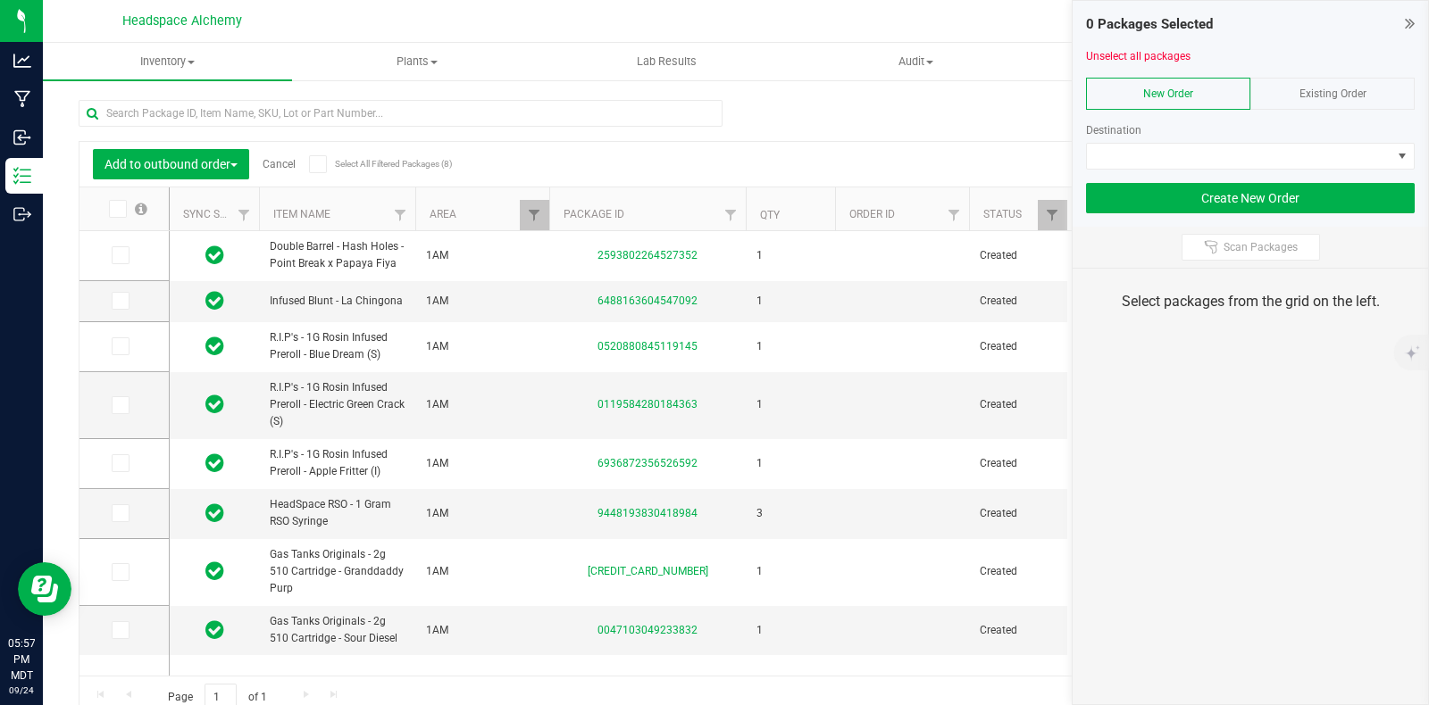
click at [1357, 89] on span "Existing Order" at bounding box center [1332, 94] width 67 height 13
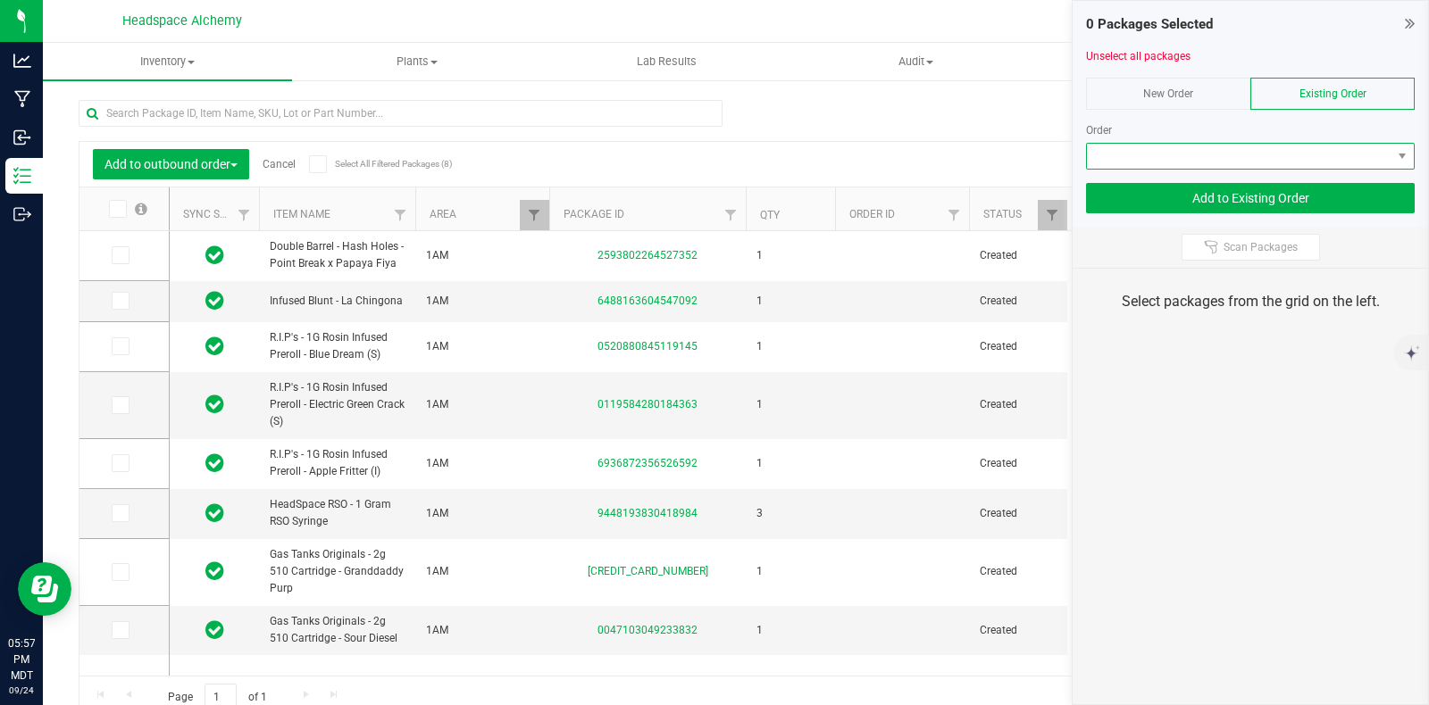
click at [1394, 154] on span at bounding box center [1402, 156] width 22 height 25
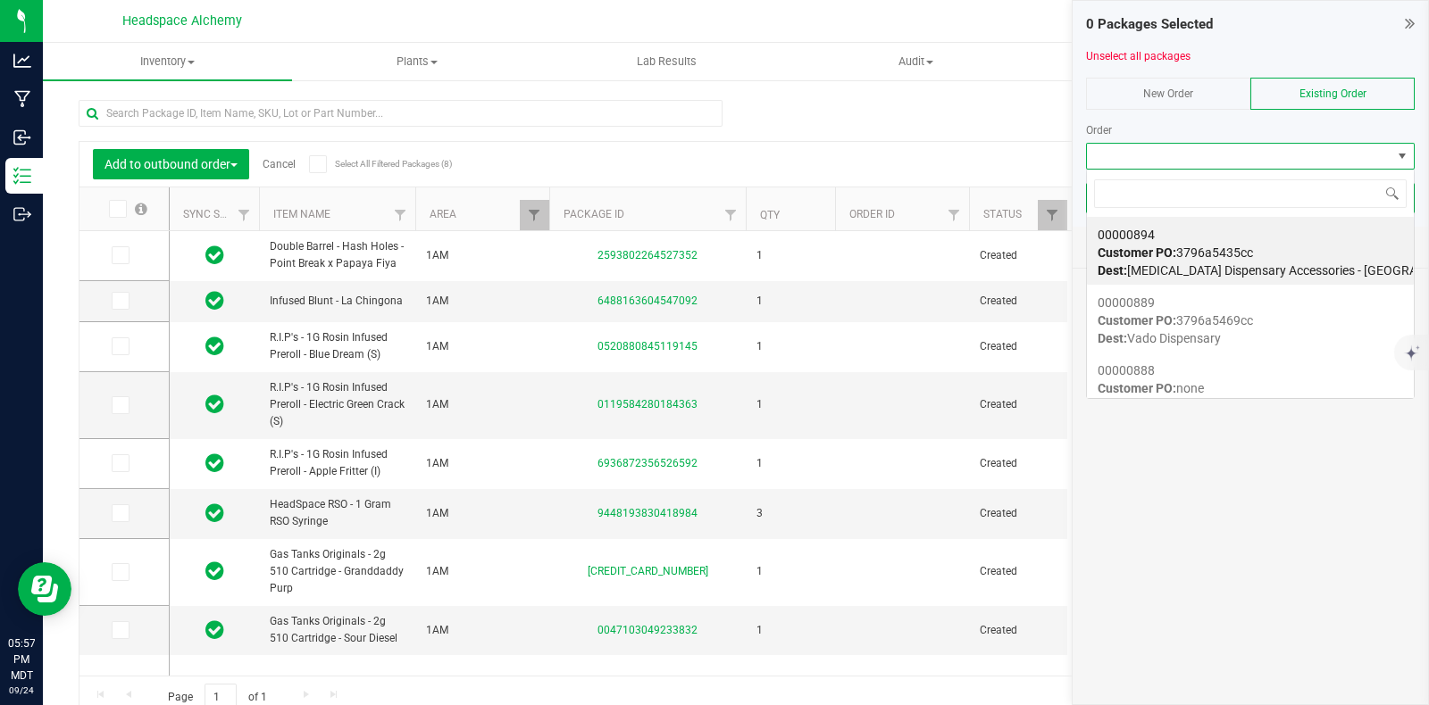
scroll to position [26, 329]
click at [1197, 238] on div "00000894 Customer PO: 3796a5435cc Dest: [MEDICAL_DATA] Dispensary Accessories -…" at bounding box center [1249, 253] width 305 height 68
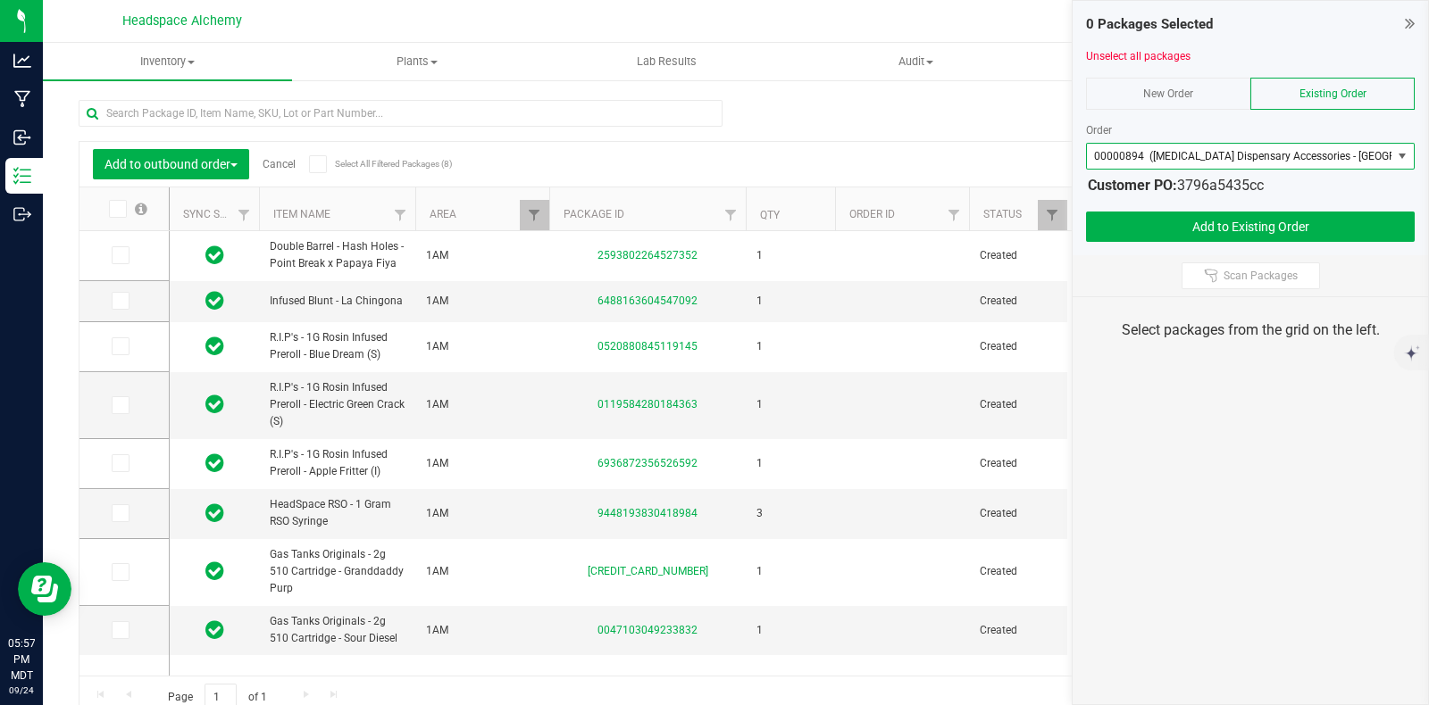
click at [321, 164] on icon at bounding box center [318, 164] width 12 height 0
click at [0, 0] on input "Select All Filtered Packages (8)" at bounding box center [0, 0] width 0 height 0
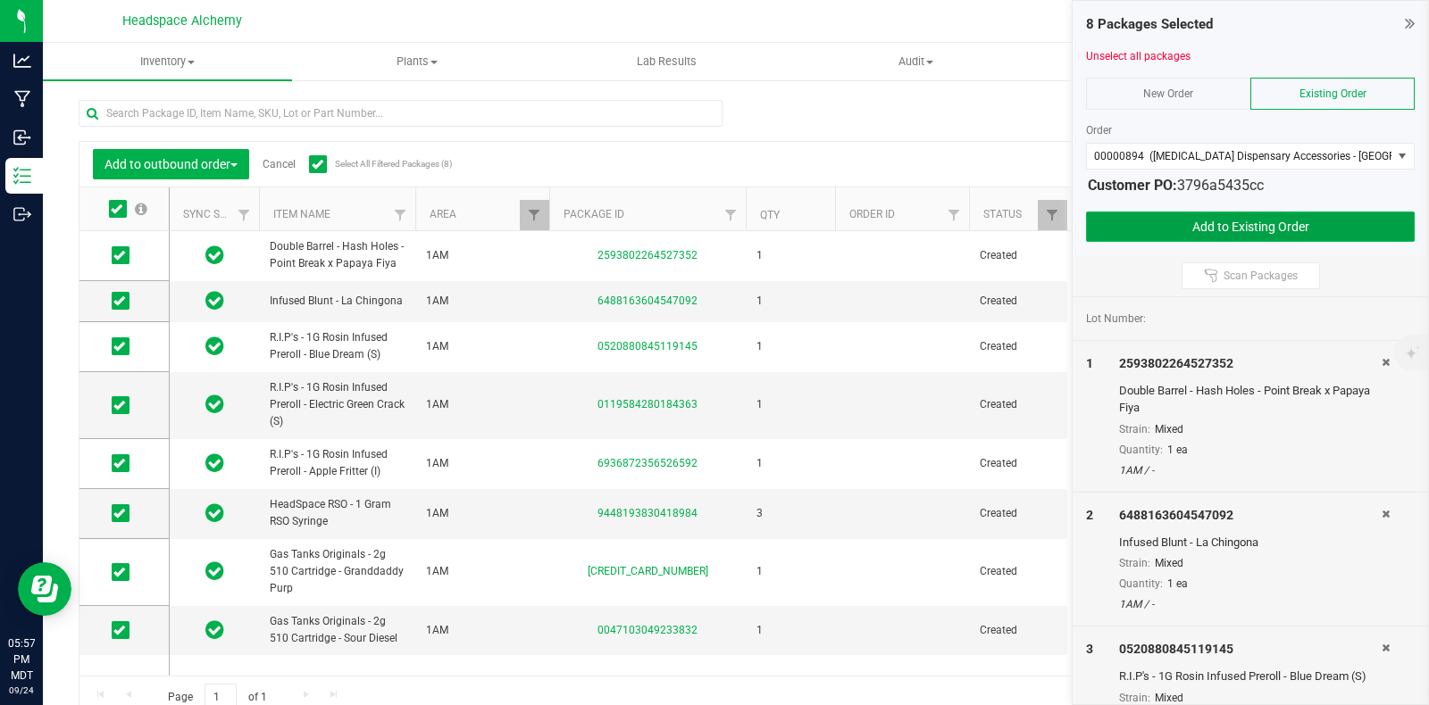
click at [1271, 221] on button "Add to Existing Order" at bounding box center [1250, 227] width 329 height 30
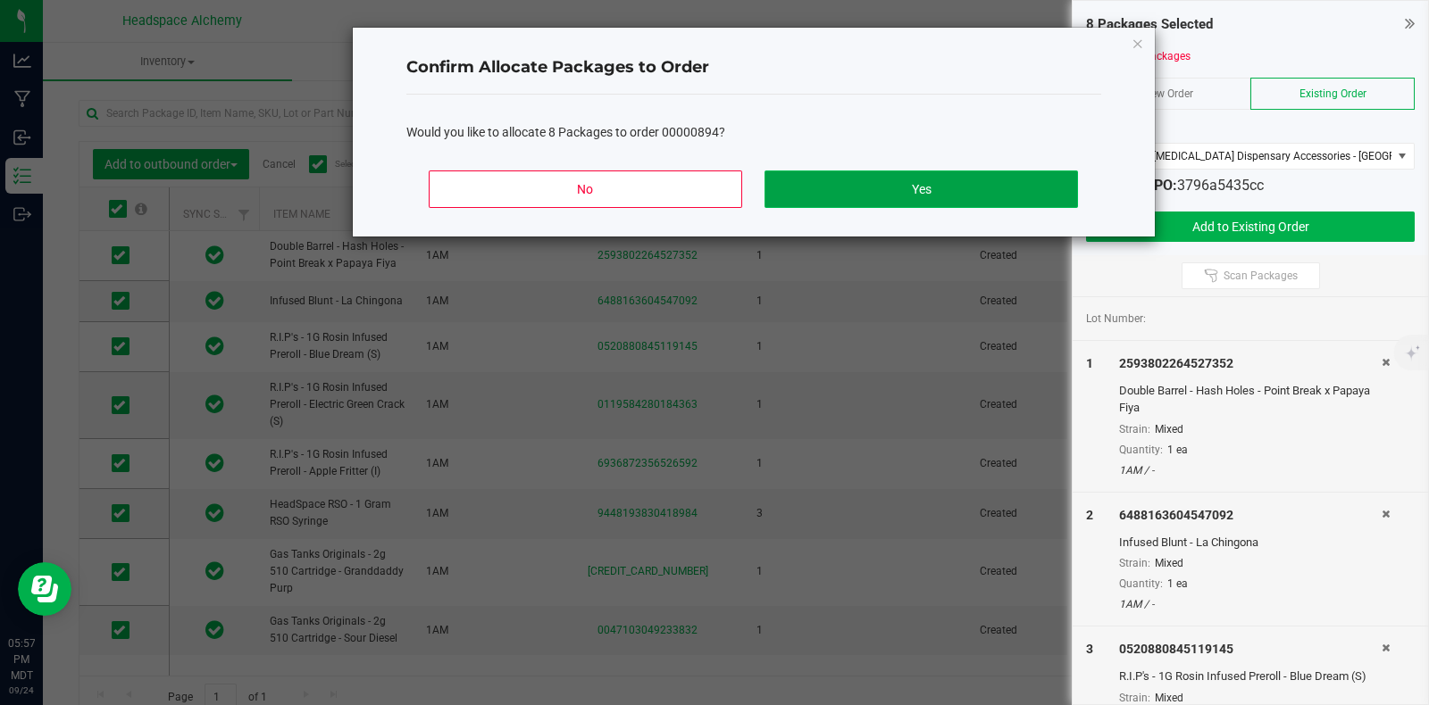
click at [929, 182] on button "Yes" at bounding box center [920, 190] width 313 height 38
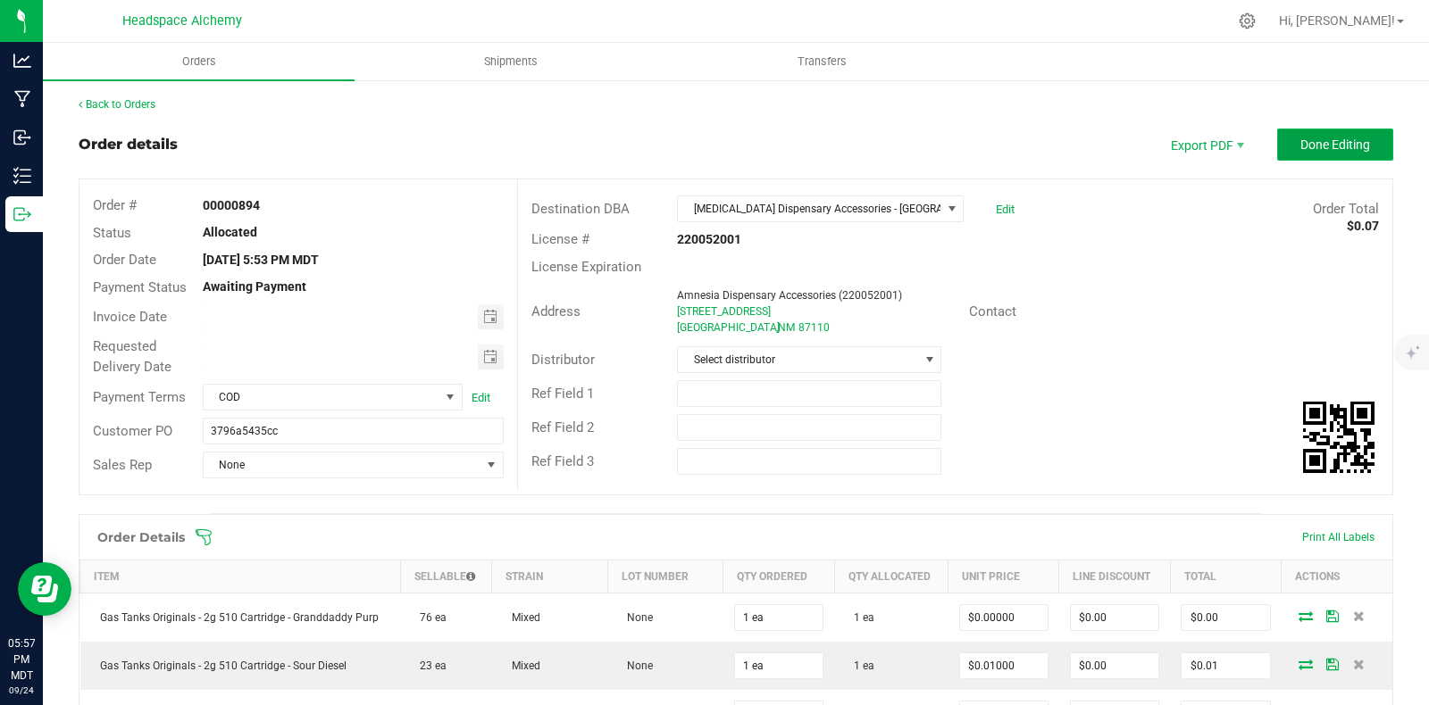
click at [1315, 146] on span "Done Editing" at bounding box center [1335, 145] width 70 height 14
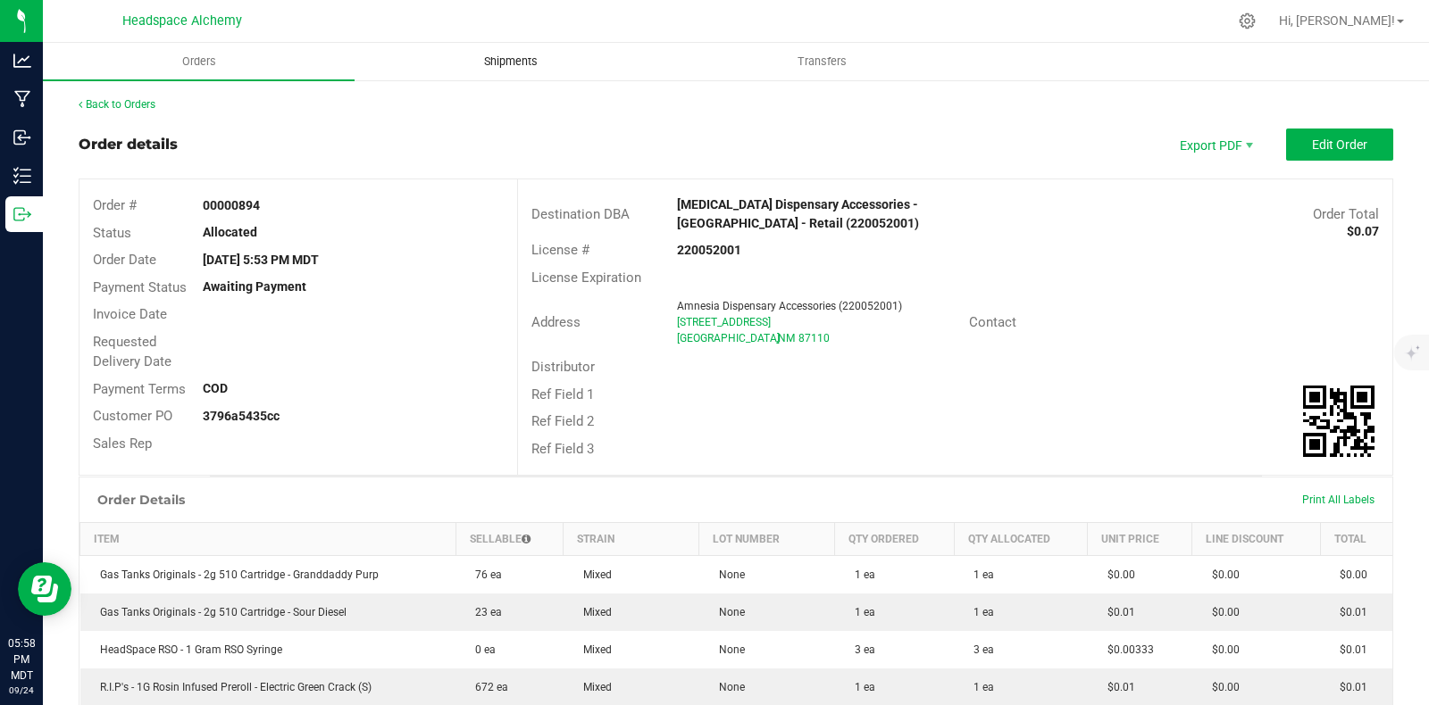
click at [489, 52] on uib-tab-heading "Shipments" at bounding box center [510, 62] width 310 height 36
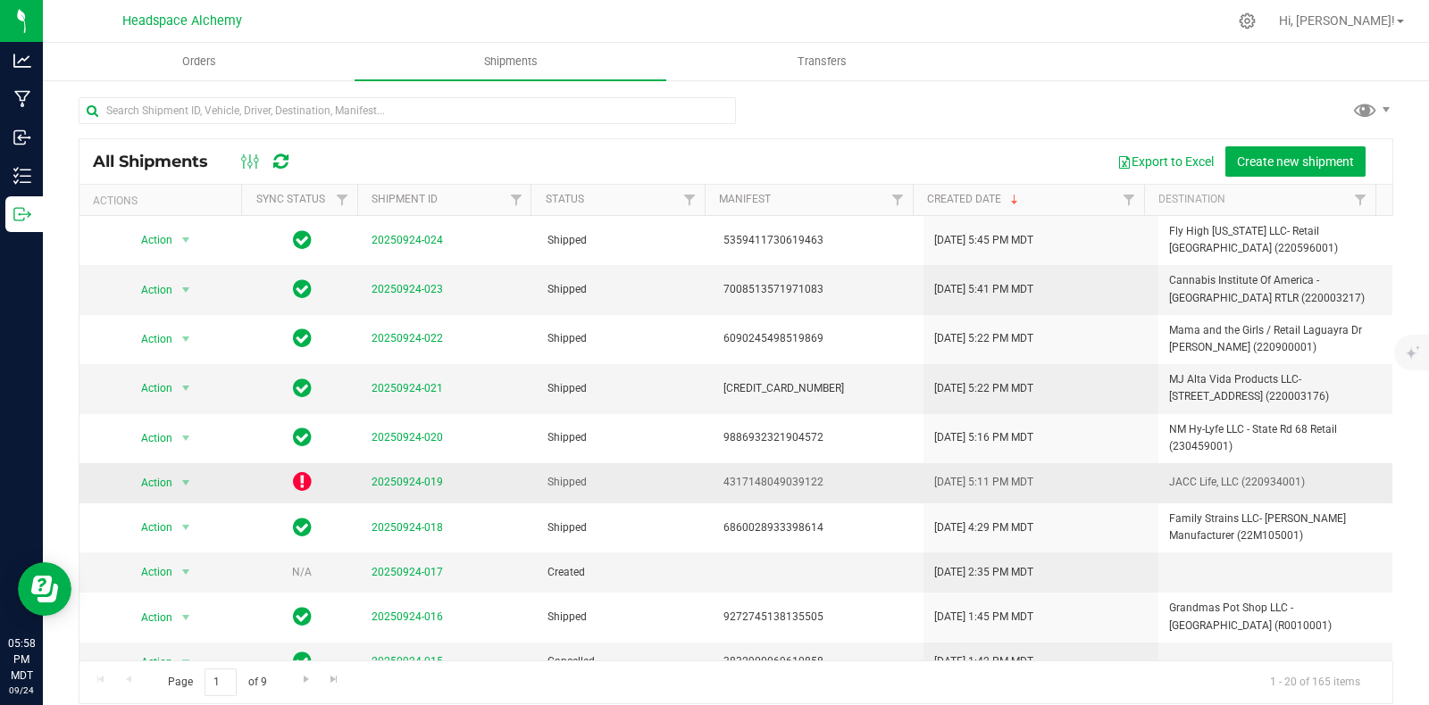
click at [297, 489] on icon at bounding box center [302, 481] width 19 height 21
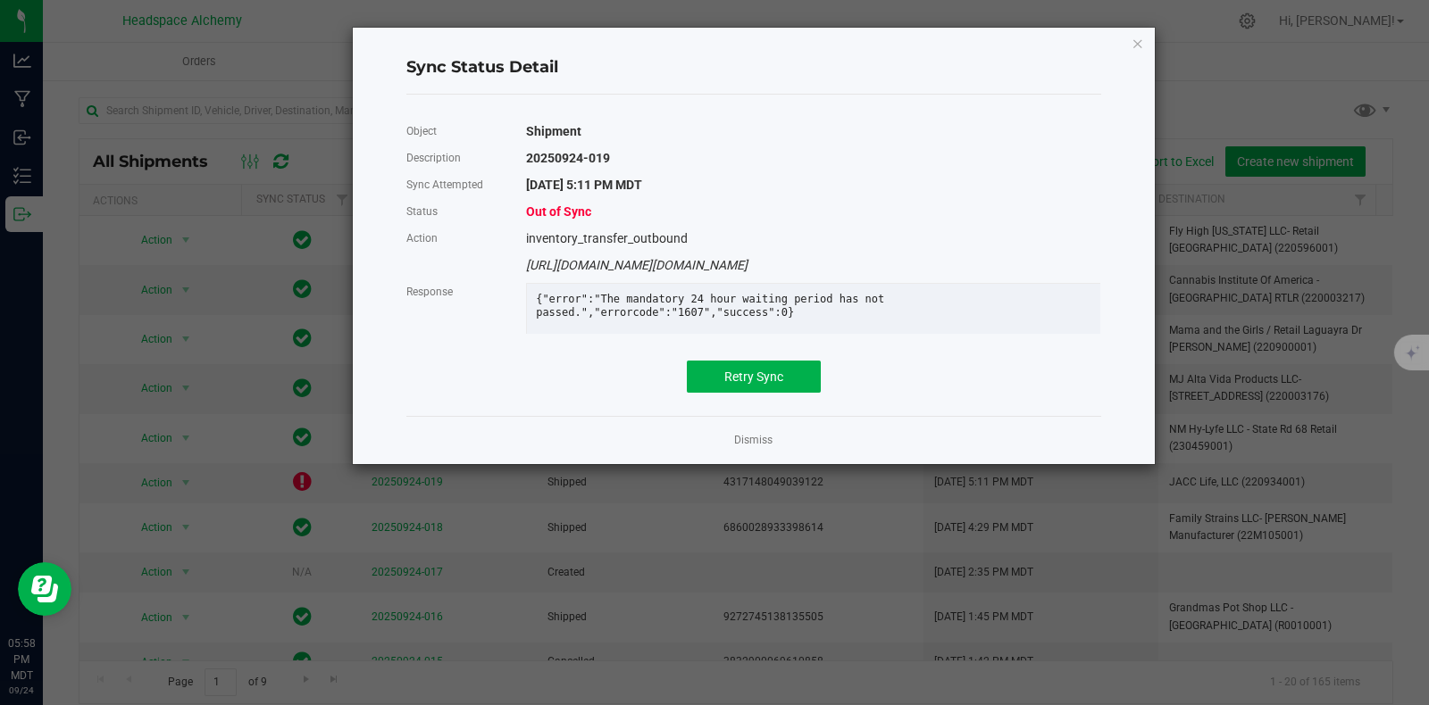
click at [763, 375] on div "Object Shipment Description 20250924-019 Sync Attempted [DATE] 5:11 PM MDT Stat…" at bounding box center [753, 255] width 695 height 275
click at [758, 384] on span "Retry Sync" at bounding box center [753, 377] width 59 height 14
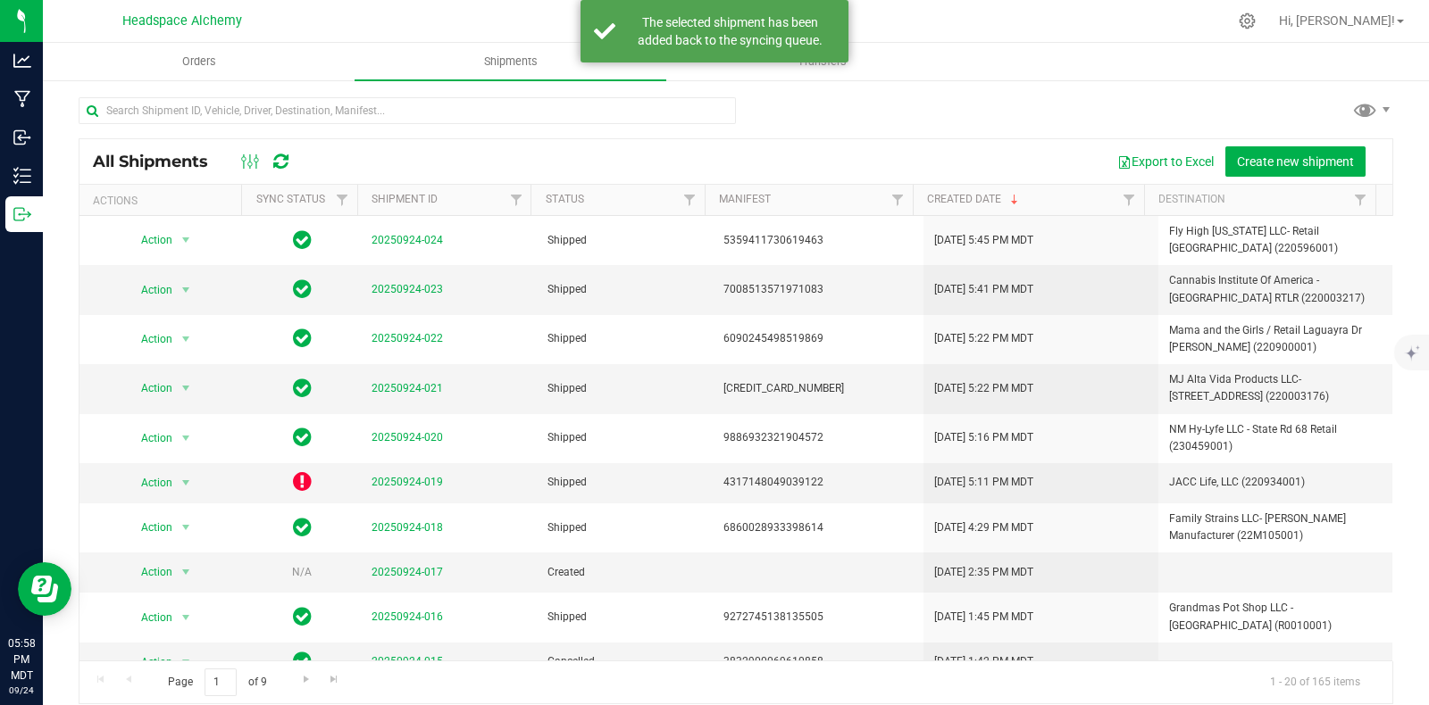
click at [296, 161] on div "All Shipments" at bounding box center [200, 161] width 215 height 21
click at [284, 159] on icon at bounding box center [280, 162] width 15 height 18
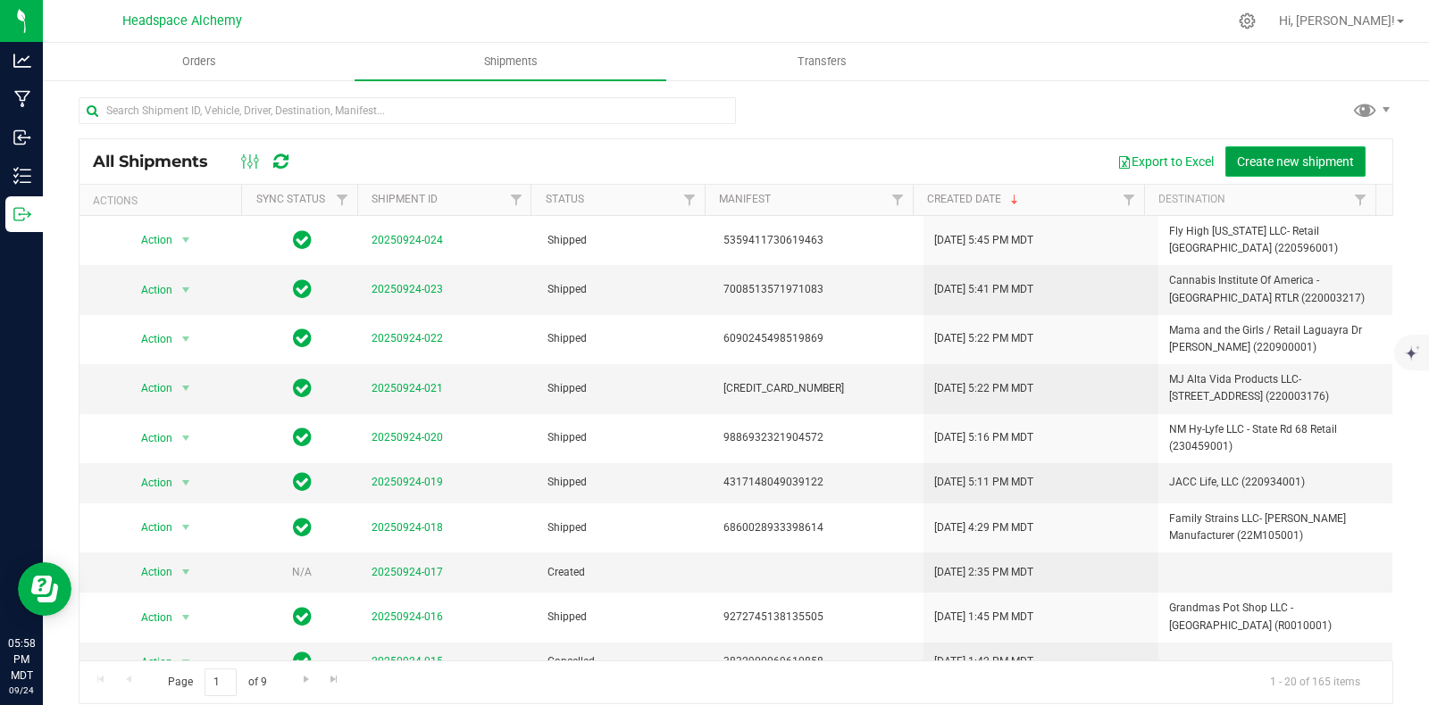
click at [1260, 163] on span "Create new shipment" at bounding box center [1295, 161] width 117 height 14
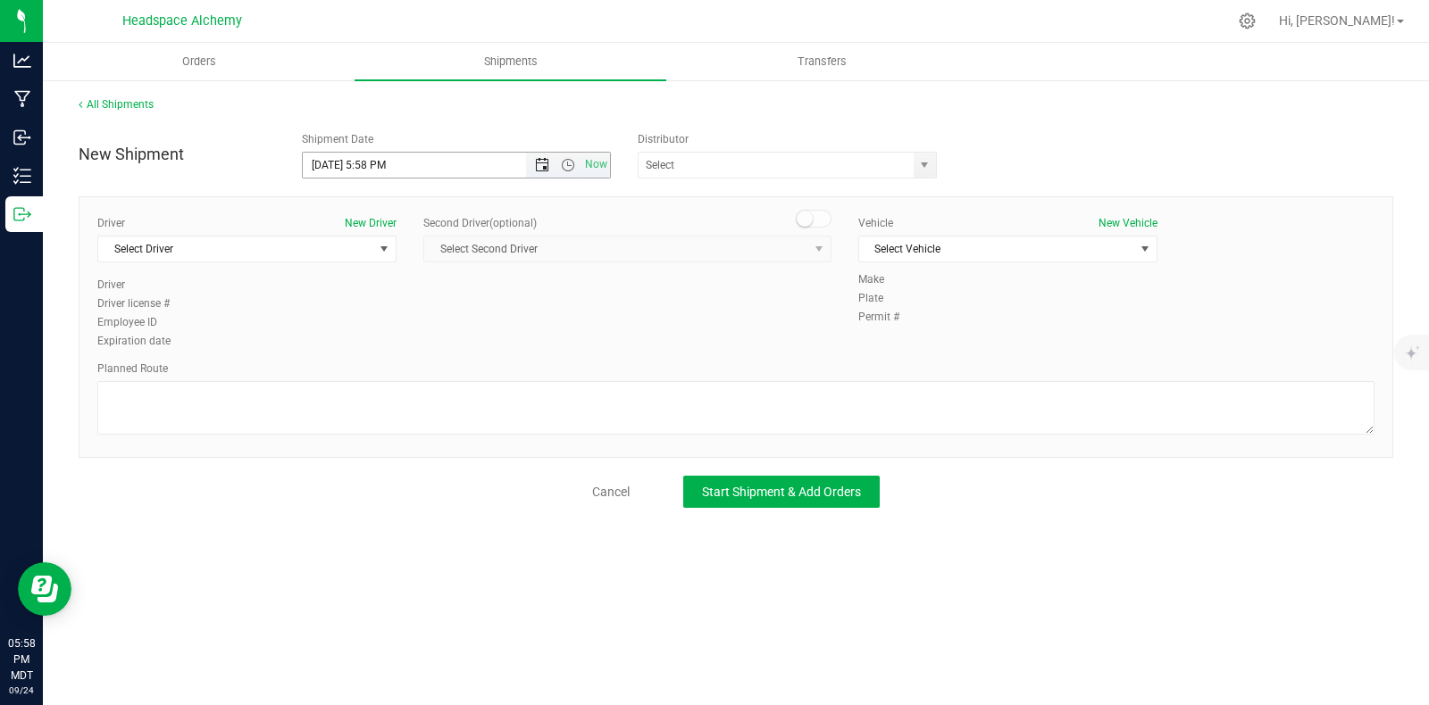
click at [541, 159] on span "Open the date view" at bounding box center [542, 165] width 14 height 14
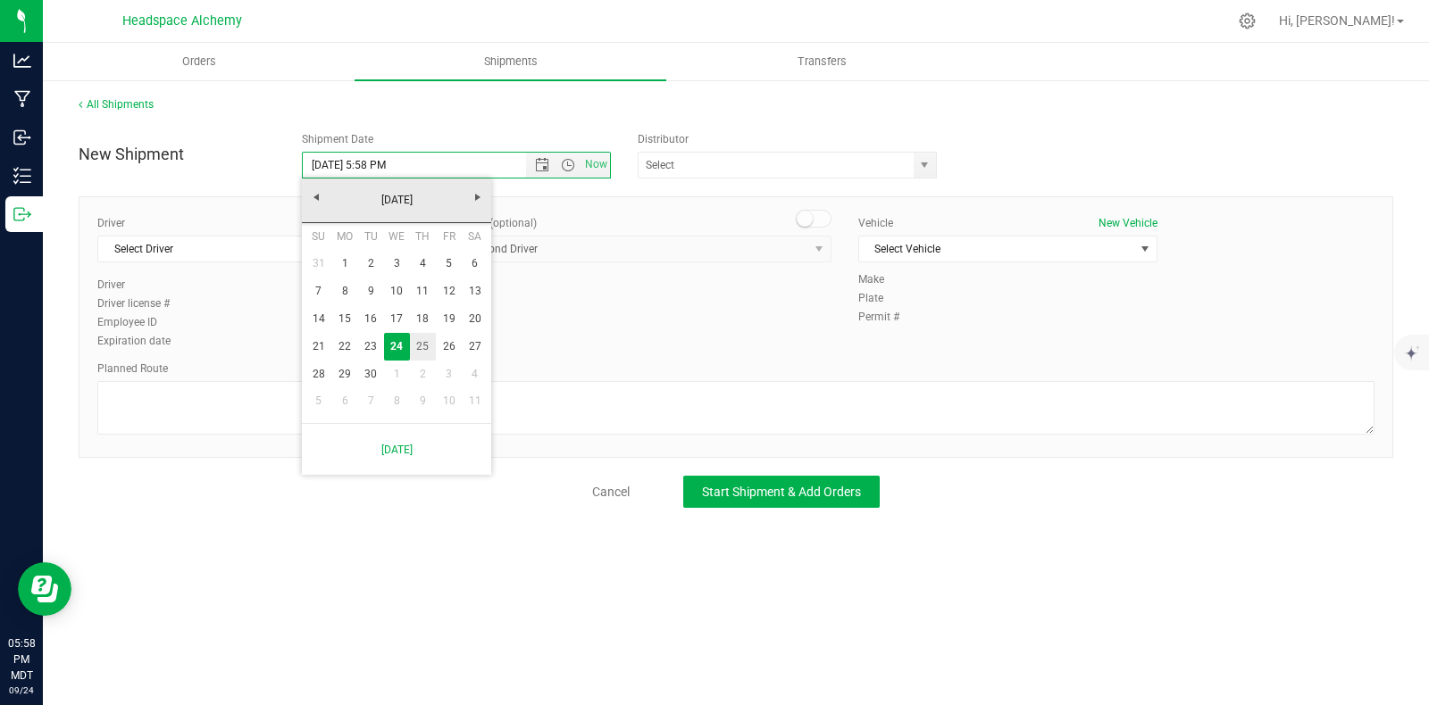
click at [419, 346] on link "25" at bounding box center [423, 347] width 26 height 28
click at [597, 164] on span "Now" at bounding box center [595, 165] width 30 height 26
type input "[DATE] 5:58 PM"
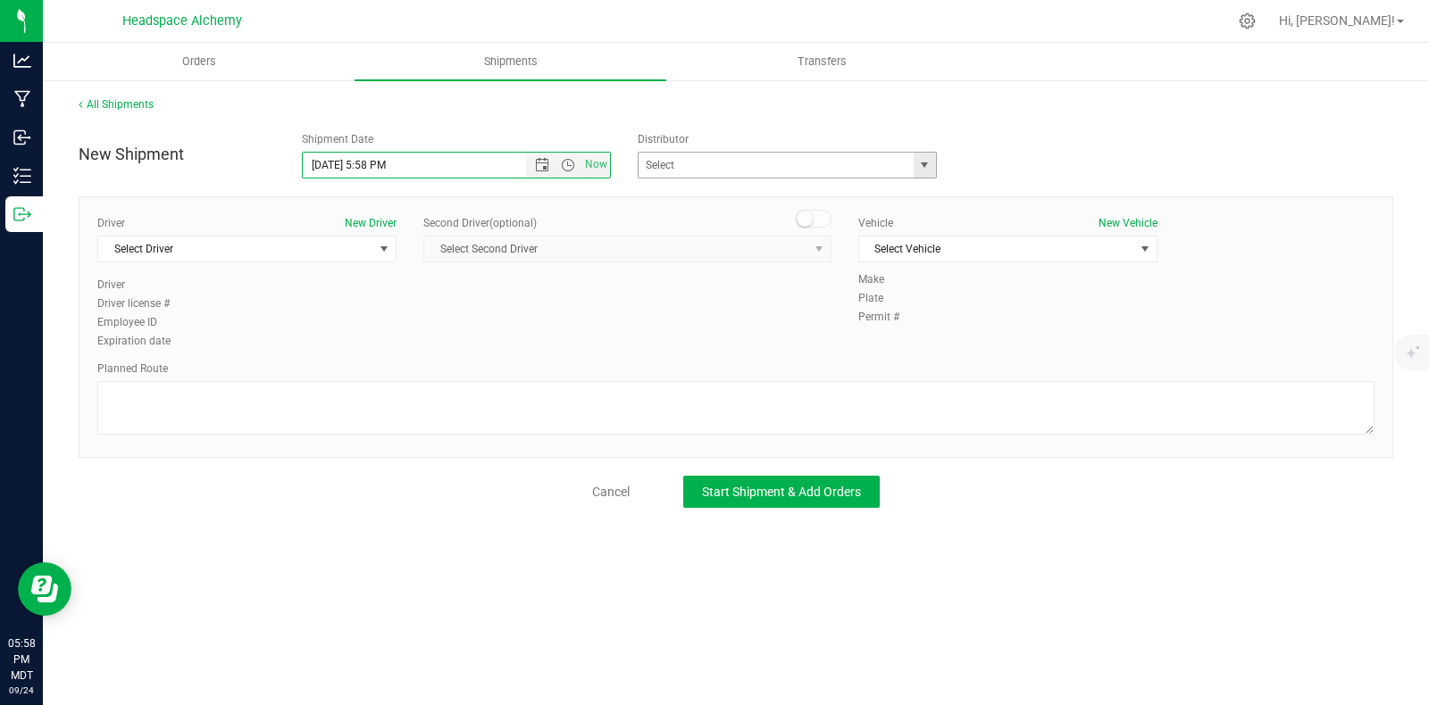
click at [930, 163] on span "select" at bounding box center [924, 165] width 14 height 14
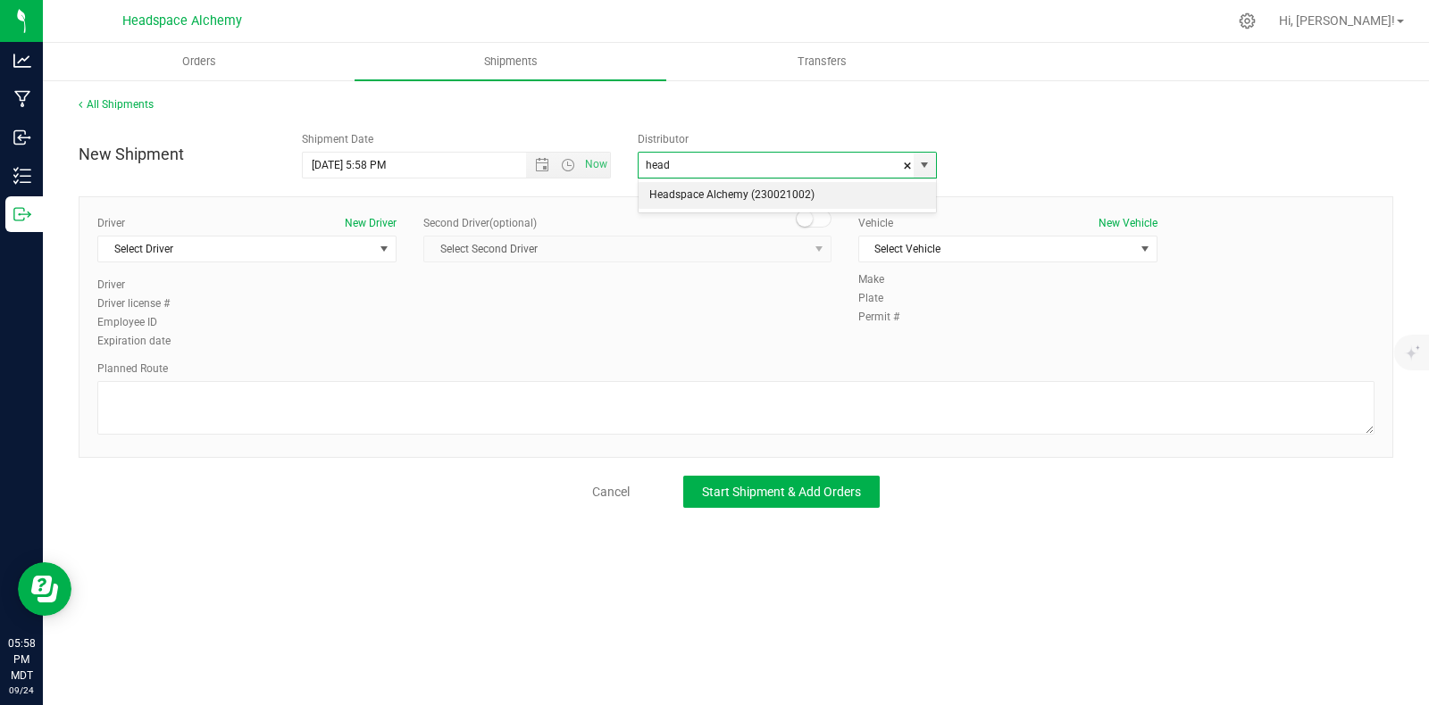
click at [719, 201] on li "Headspace Alchemy (230021002)" at bounding box center [786, 195] width 297 height 27
type input "Headspace Alchemy (230021002)"
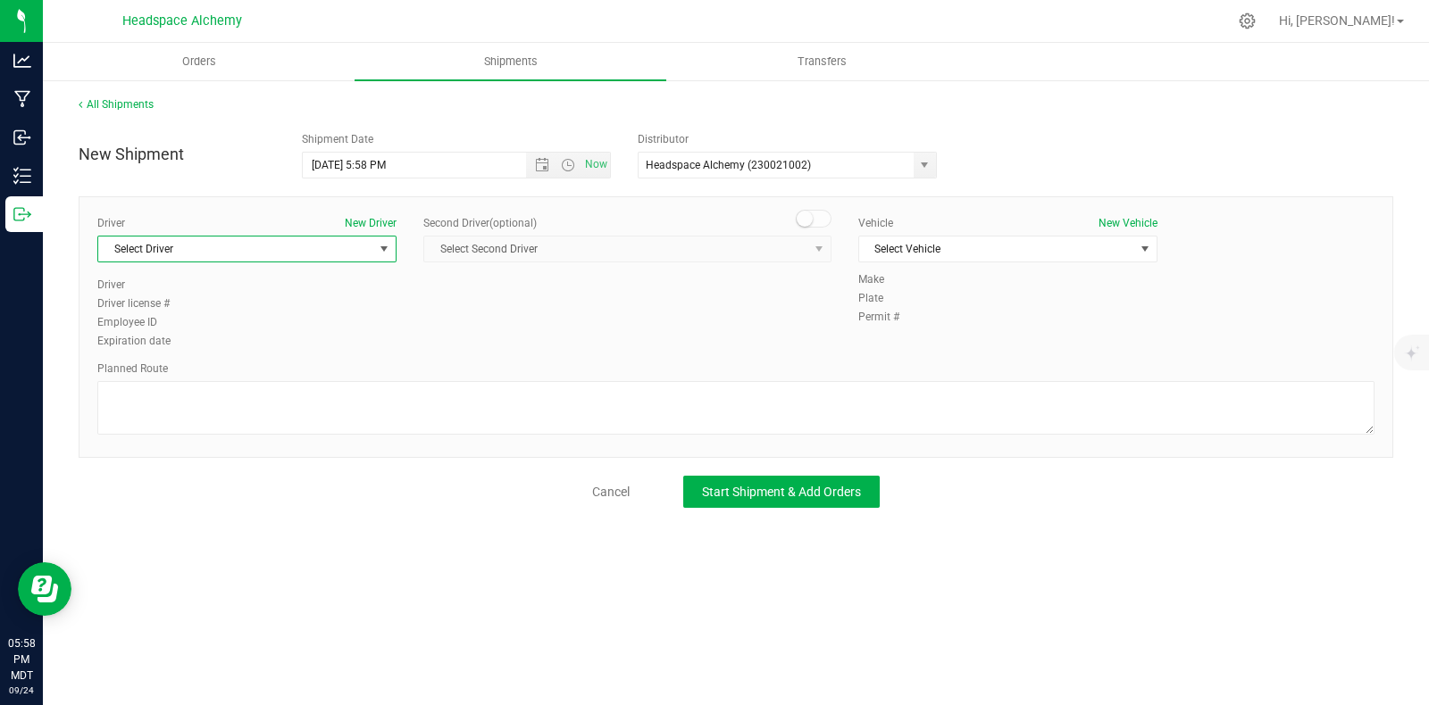
click at [373, 244] on span "select" at bounding box center [384, 249] width 22 height 25
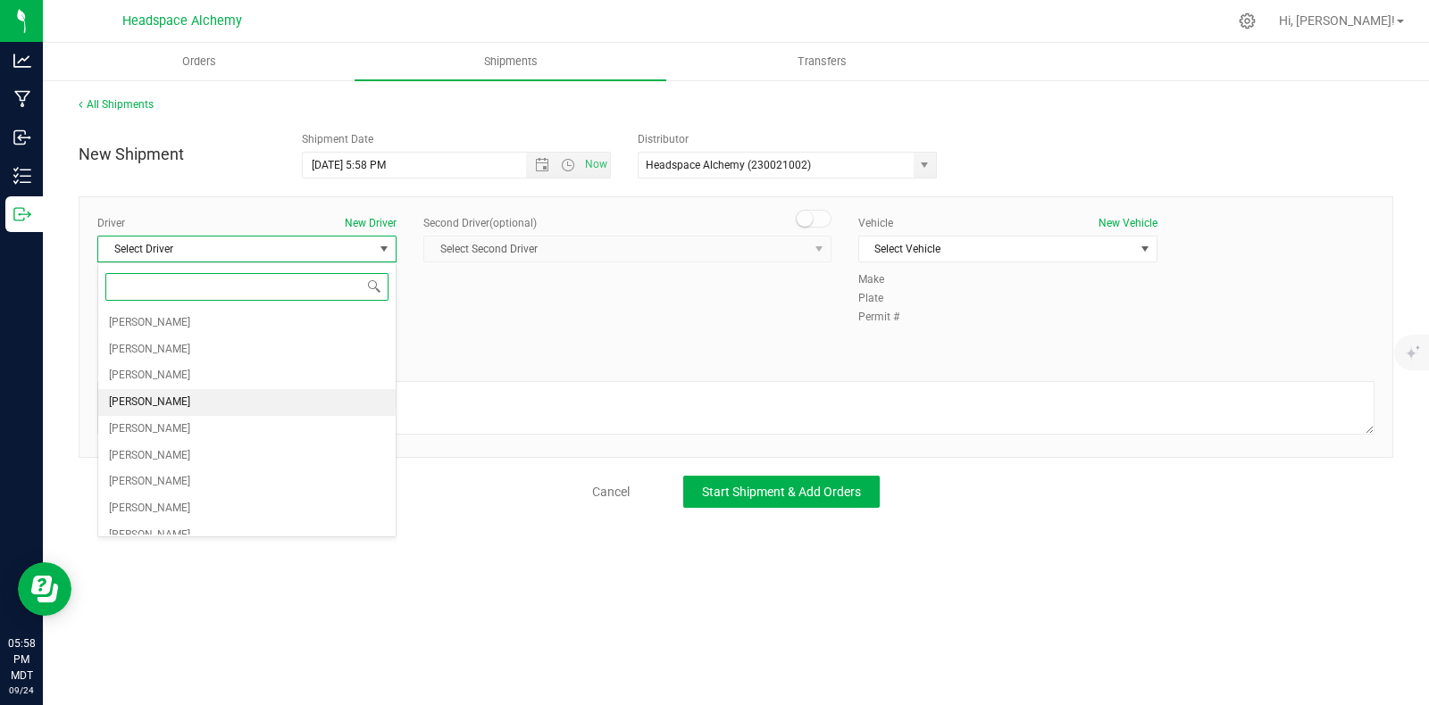
click at [154, 405] on span "[PERSON_NAME]" at bounding box center [149, 402] width 81 height 23
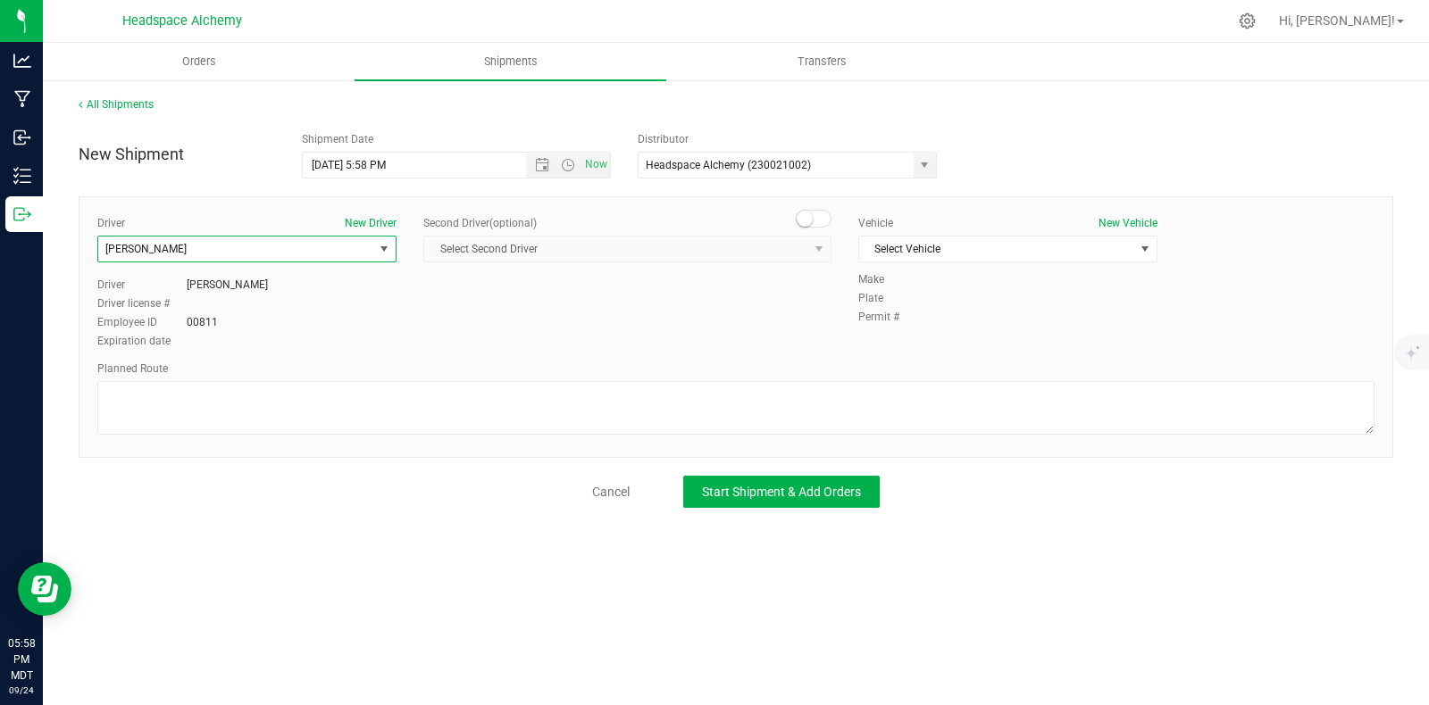
click at [820, 223] on span at bounding box center [814, 219] width 36 height 18
click at [812, 242] on span "select" at bounding box center [819, 249] width 14 height 14
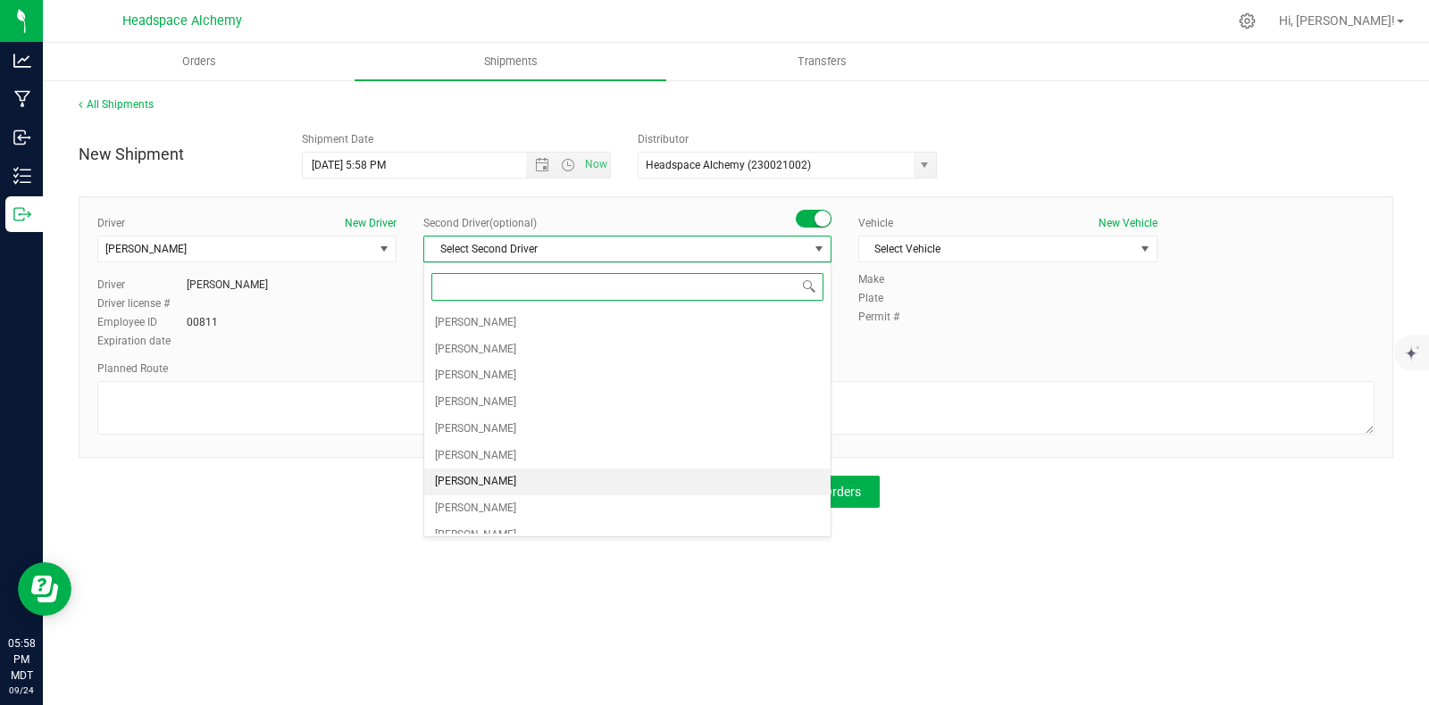
click at [477, 473] on span "[PERSON_NAME]" at bounding box center [475, 482] width 81 height 23
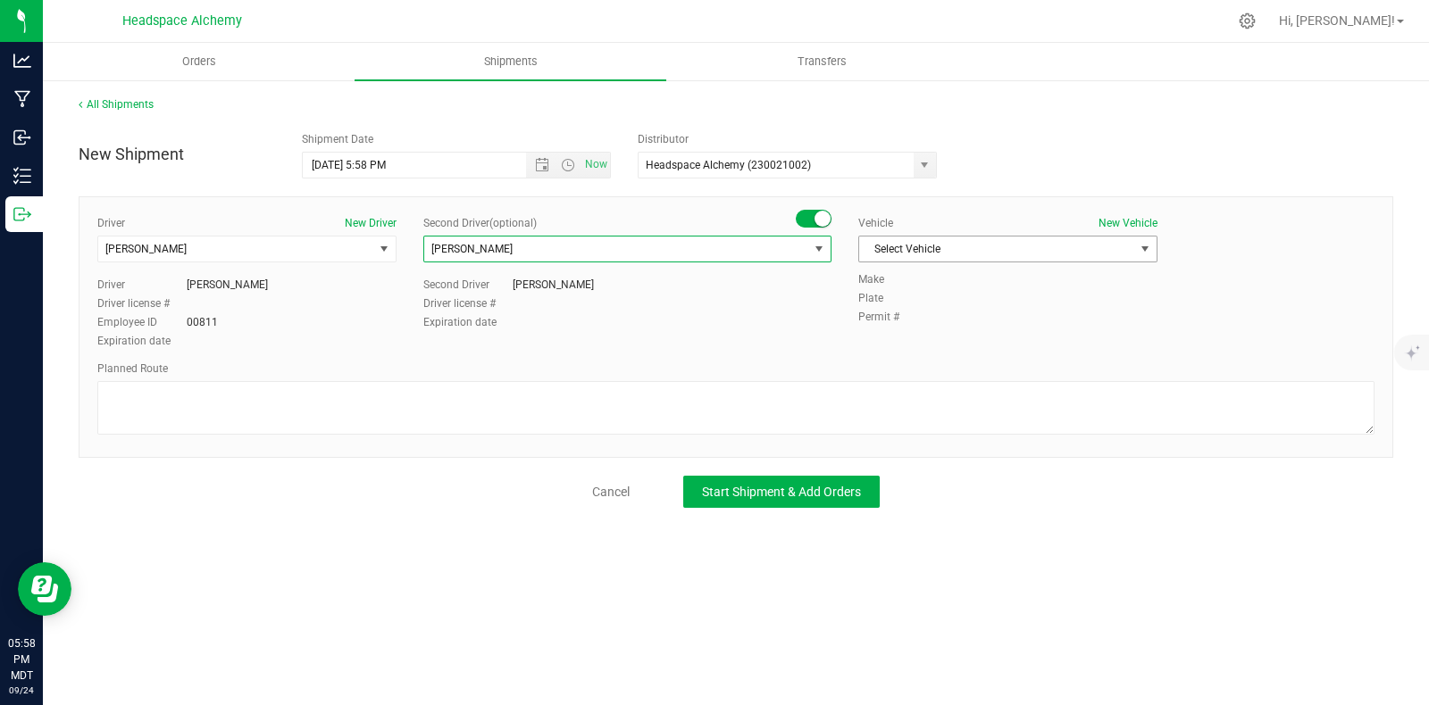
click at [1050, 261] on span "Select Vehicle" at bounding box center [996, 249] width 275 height 25
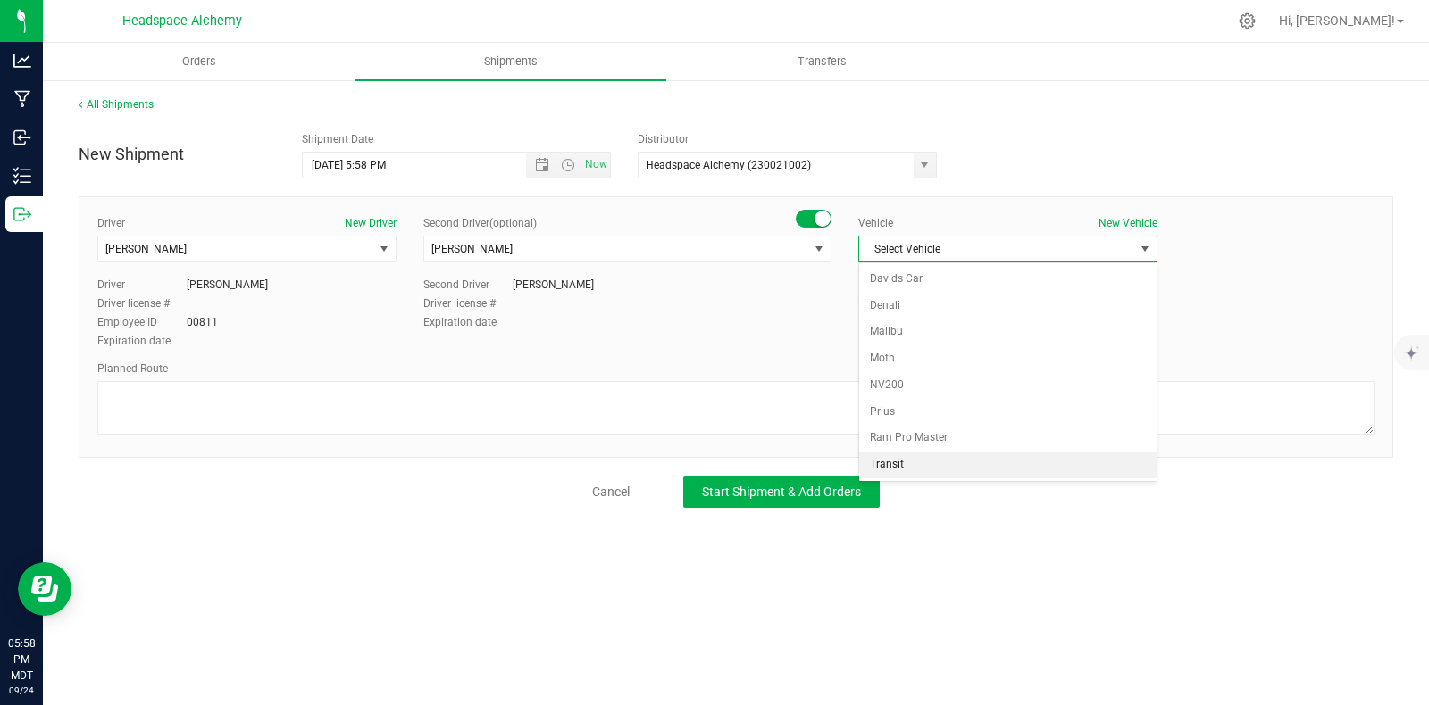
click at [893, 466] on li "Transit" at bounding box center [1007, 465] width 297 height 27
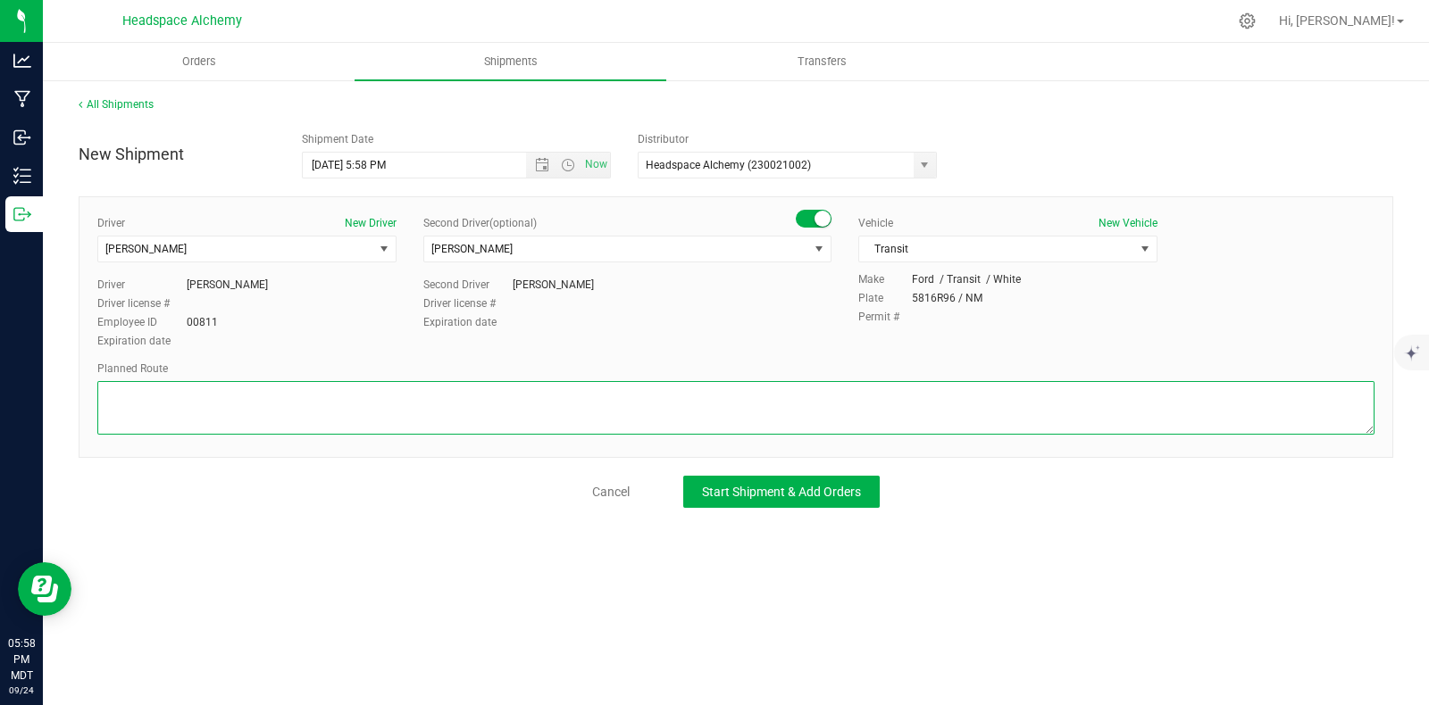
paste textarea "[STREET_ADDRESS]  Get on I-25 N from W [PERSON_NAME][GEOGRAPHIC_DATA] 9 min (3…"
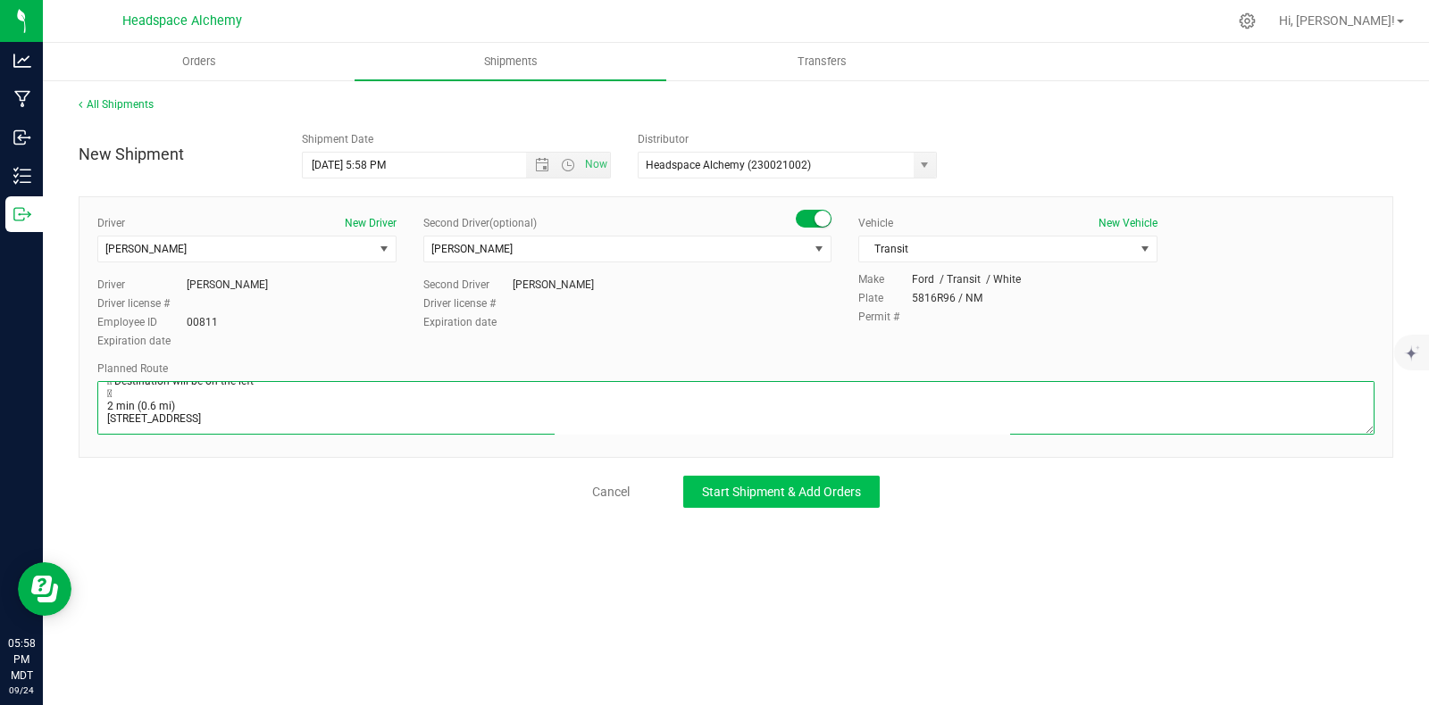
type textarea "[STREET_ADDRESS]  Get on I-25 N from W [PERSON_NAME][GEOGRAPHIC_DATA] 9 min (3…"
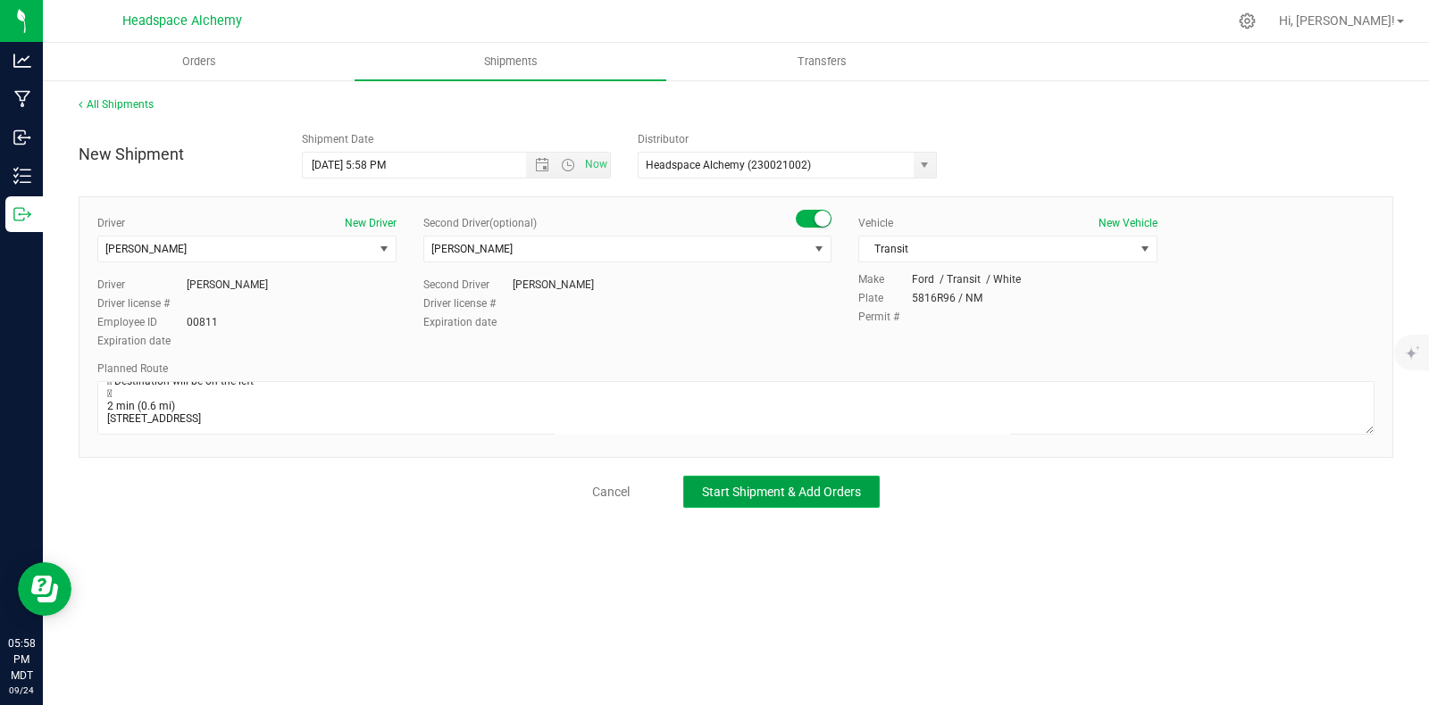
click at [787, 490] on span "Start Shipment & Add Orders" at bounding box center [781, 492] width 159 height 14
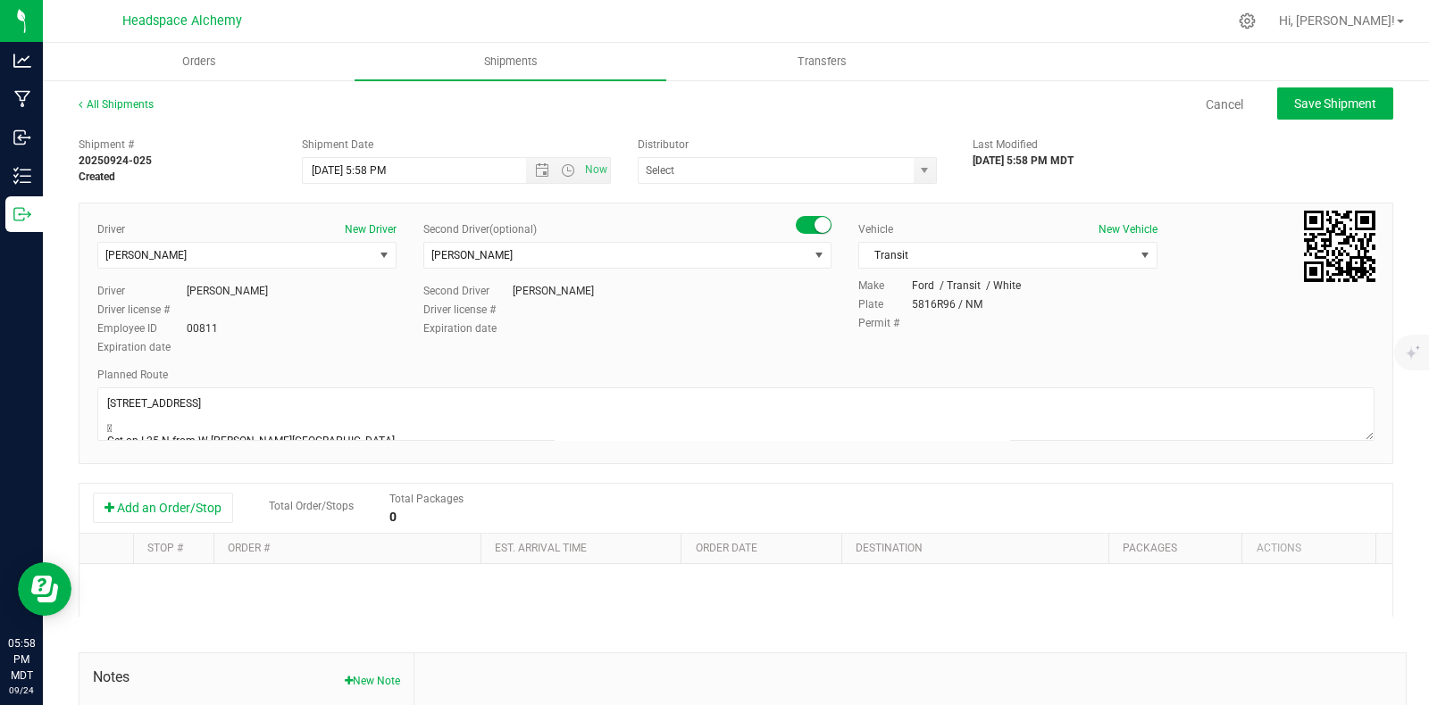
type input "Headspace Alchemy (230021002)"
click at [196, 503] on button "Add an Order/Stop" at bounding box center [163, 508] width 140 height 30
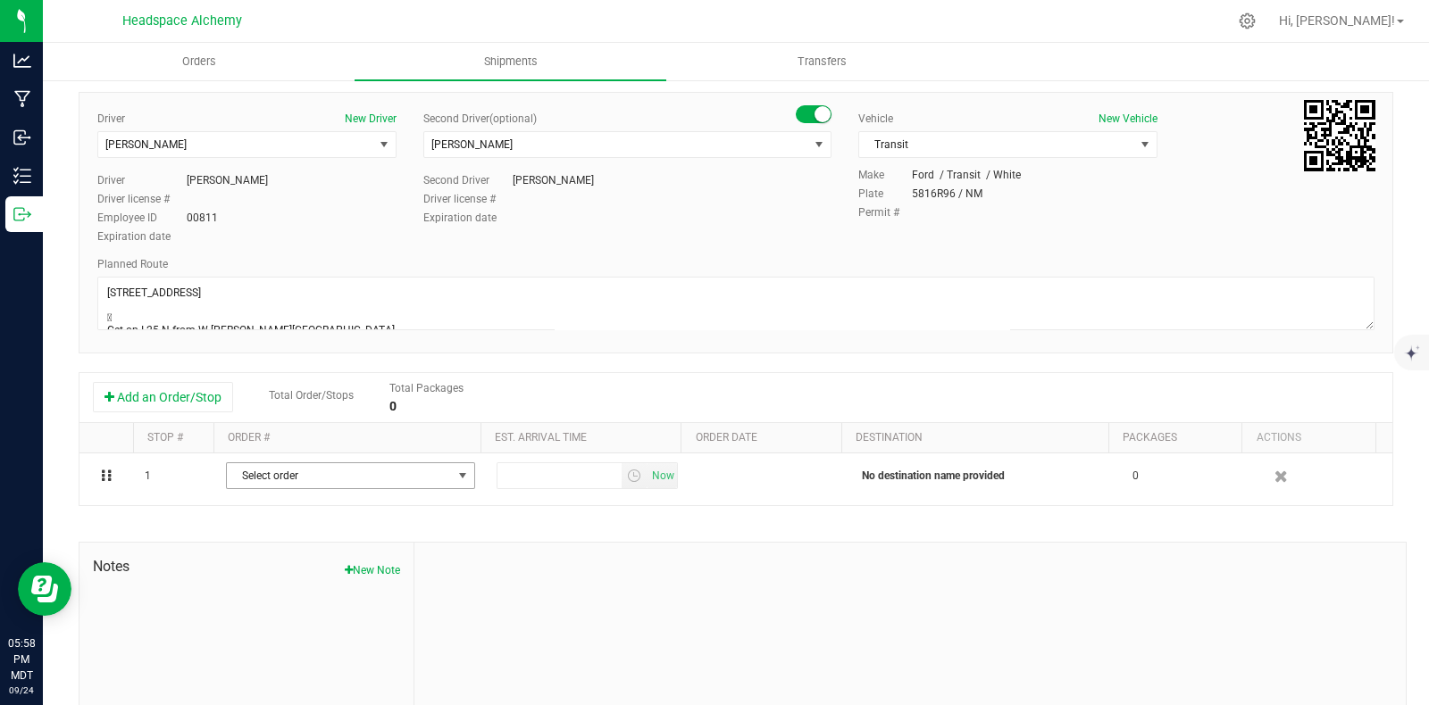
drag, startPoint x: 437, startPoint y: 475, endPoint x: 366, endPoint y: 501, distance: 75.1
click at [437, 475] on span "Select order" at bounding box center [339, 475] width 225 height 25
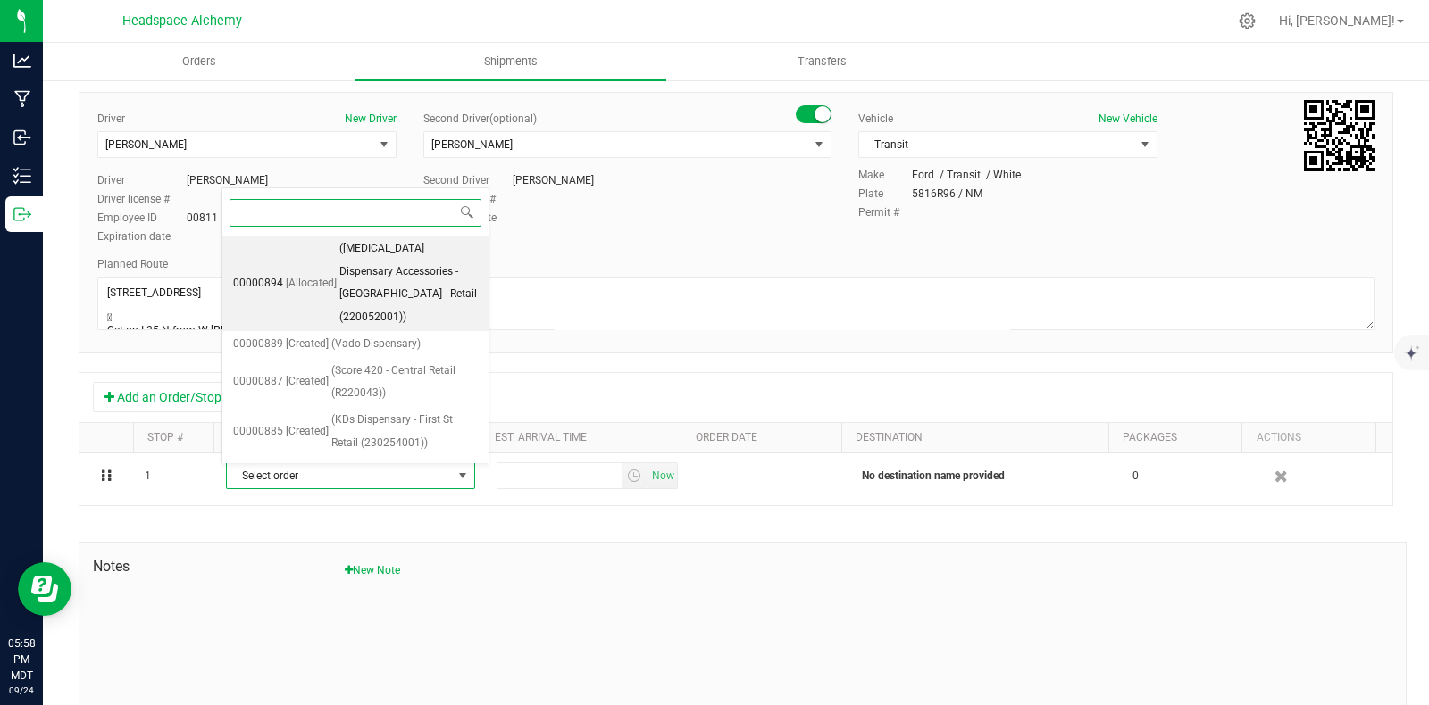
click at [368, 263] on span "([MEDICAL_DATA] Dispensary Accessories - [GEOGRAPHIC_DATA] - Retail (220052001))" at bounding box center [408, 284] width 138 height 92
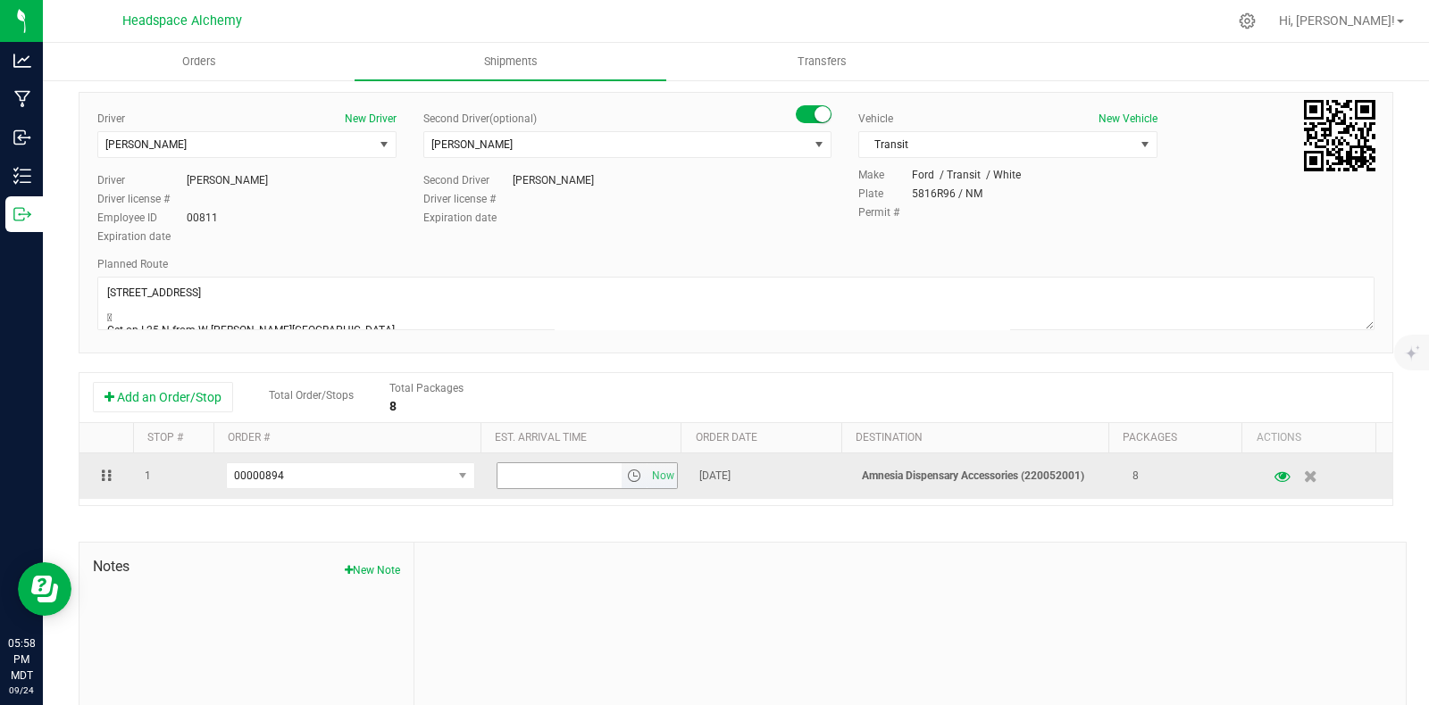
click at [661, 480] on span "Now" at bounding box center [586, 476] width 181 height 27
click at [648, 480] on span "Now" at bounding box center [663, 476] width 30 height 26
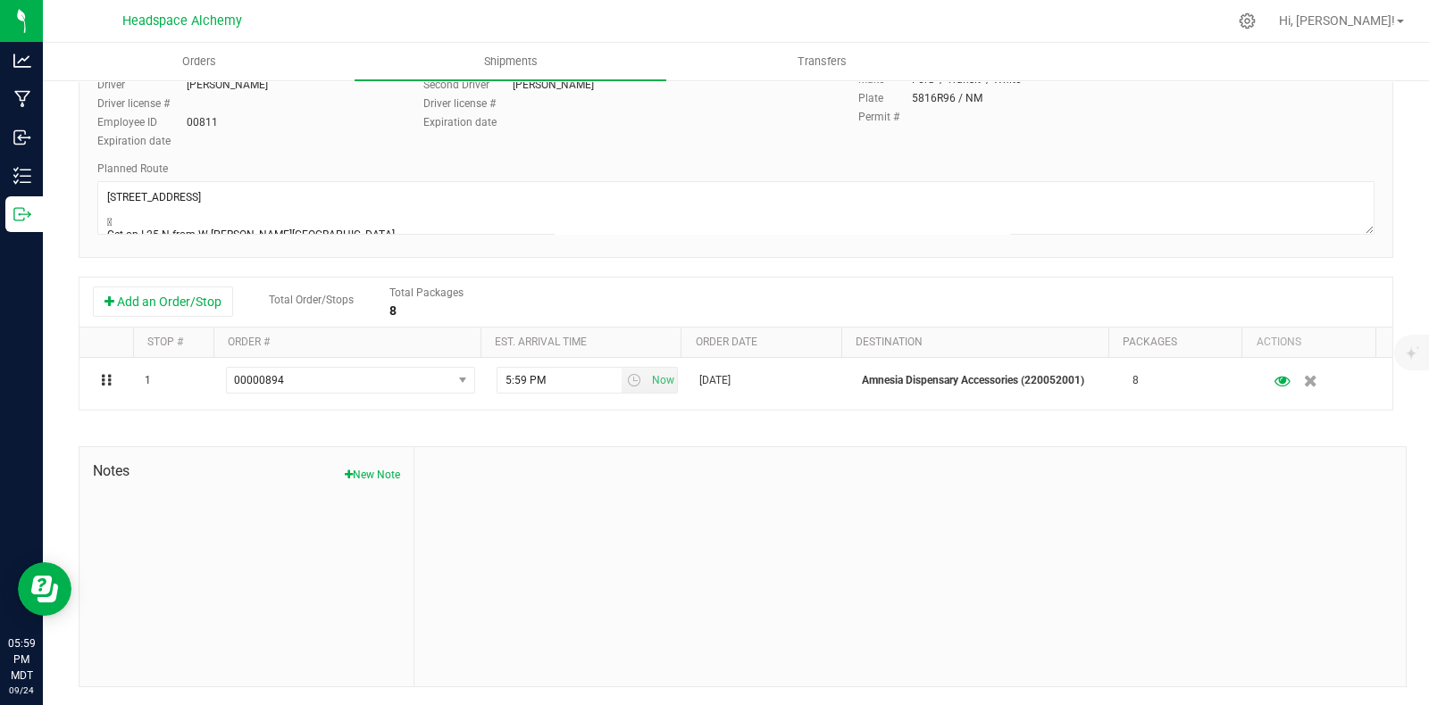
scroll to position [0, 0]
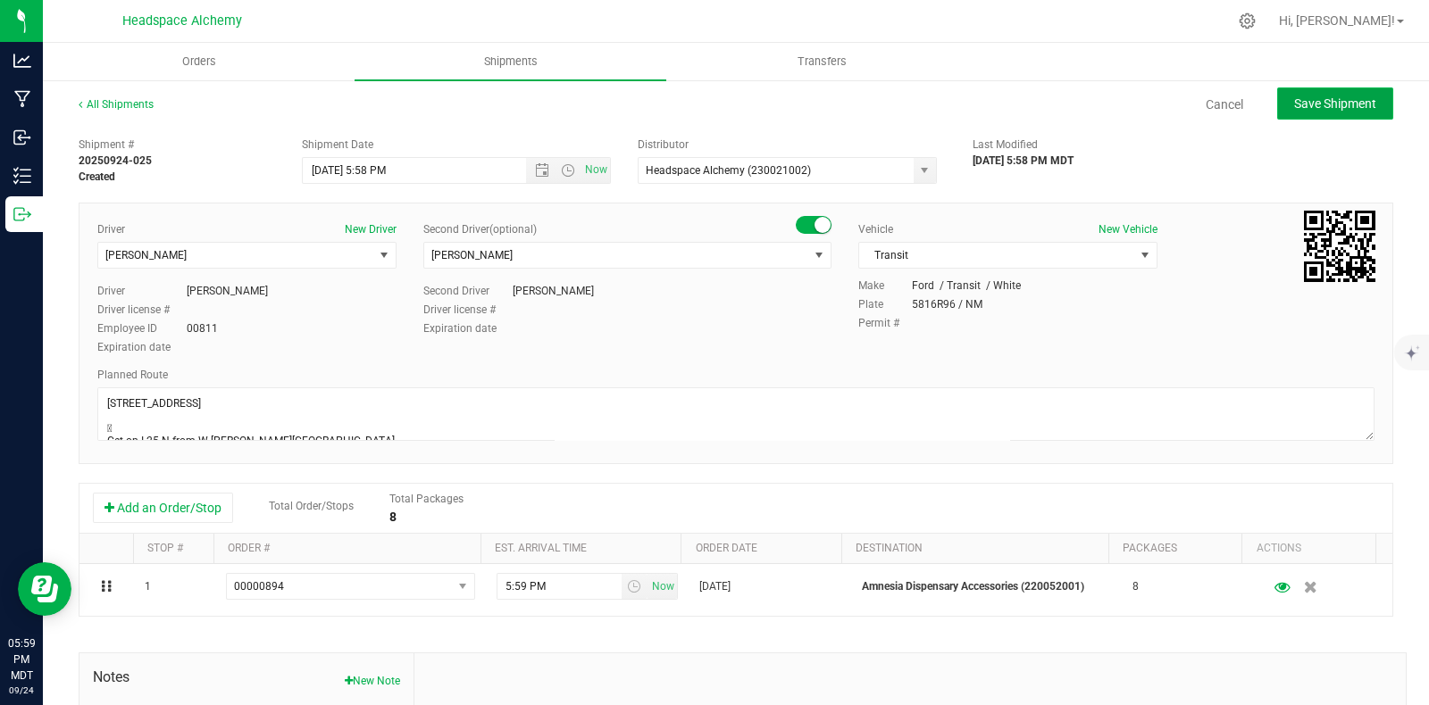
click at [1327, 99] on span "Save Shipment" at bounding box center [1335, 103] width 82 height 14
type input "[DATE] 11:58 PM"
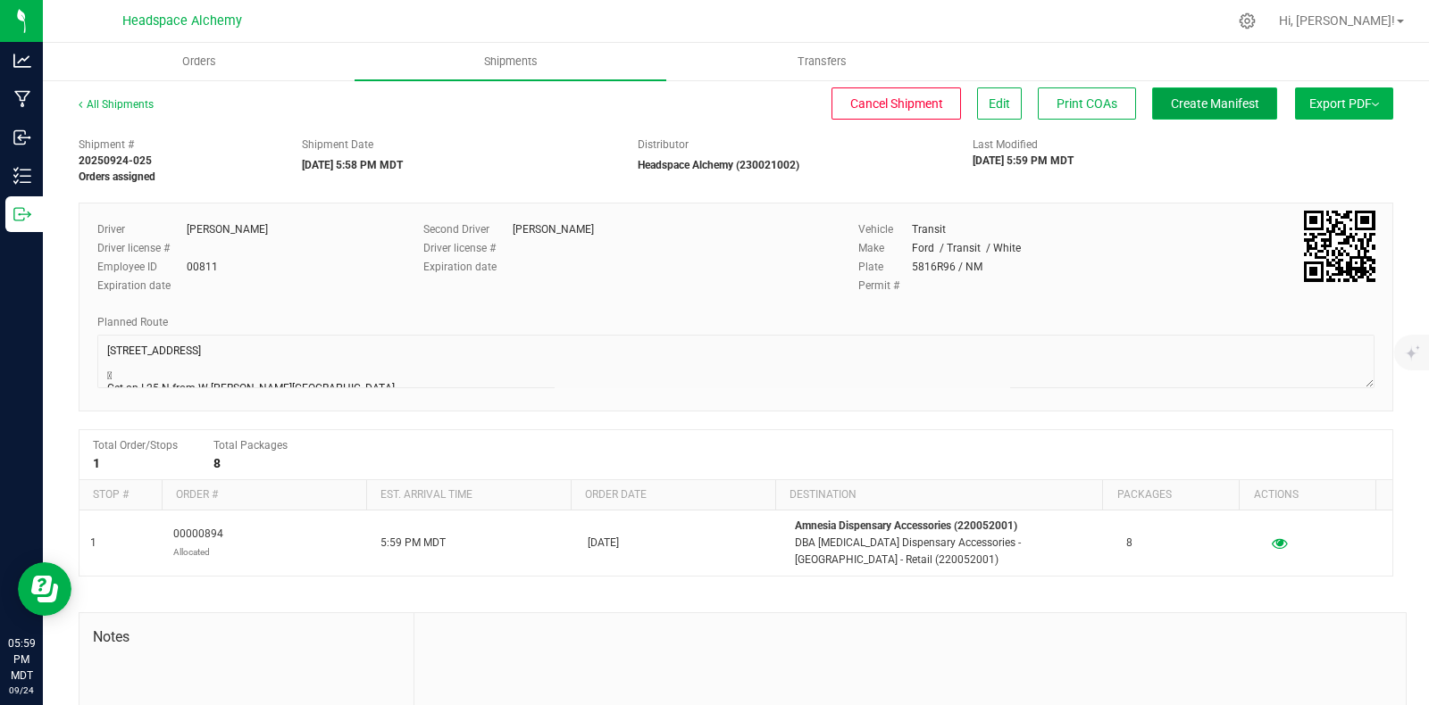
click at [1210, 106] on span "Create Manifest" at bounding box center [1215, 103] width 88 height 14
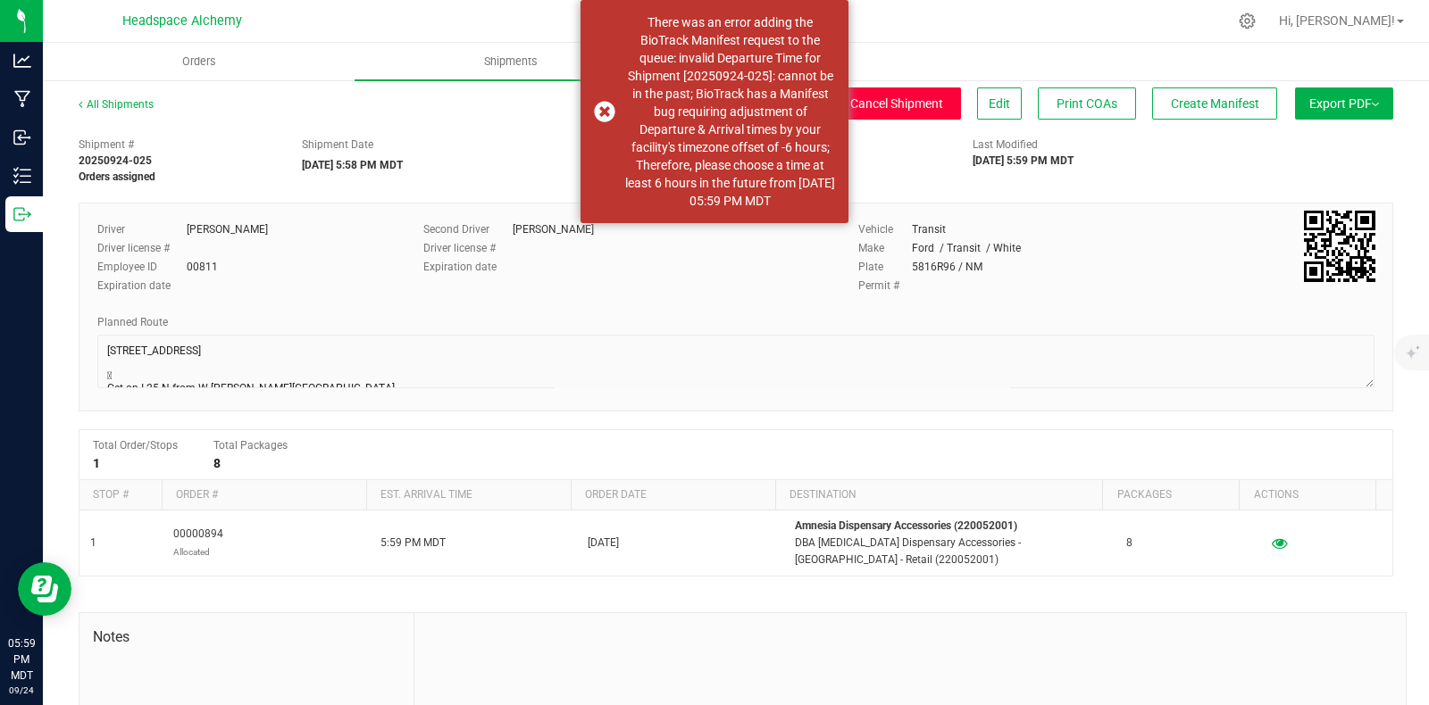
click at [885, 103] on span "Cancel Shipment" at bounding box center [896, 103] width 93 height 14
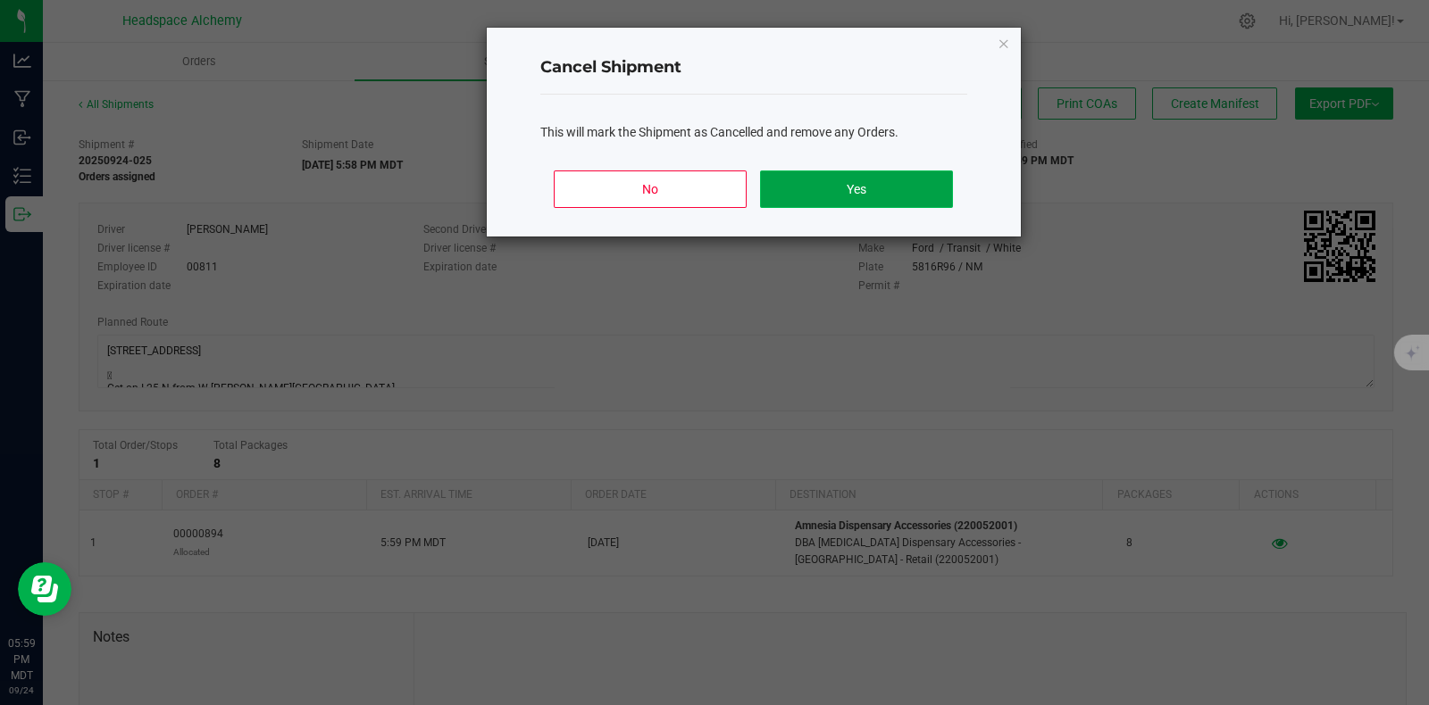
click at [906, 184] on button "Yes" at bounding box center [856, 190] width 192 height 38
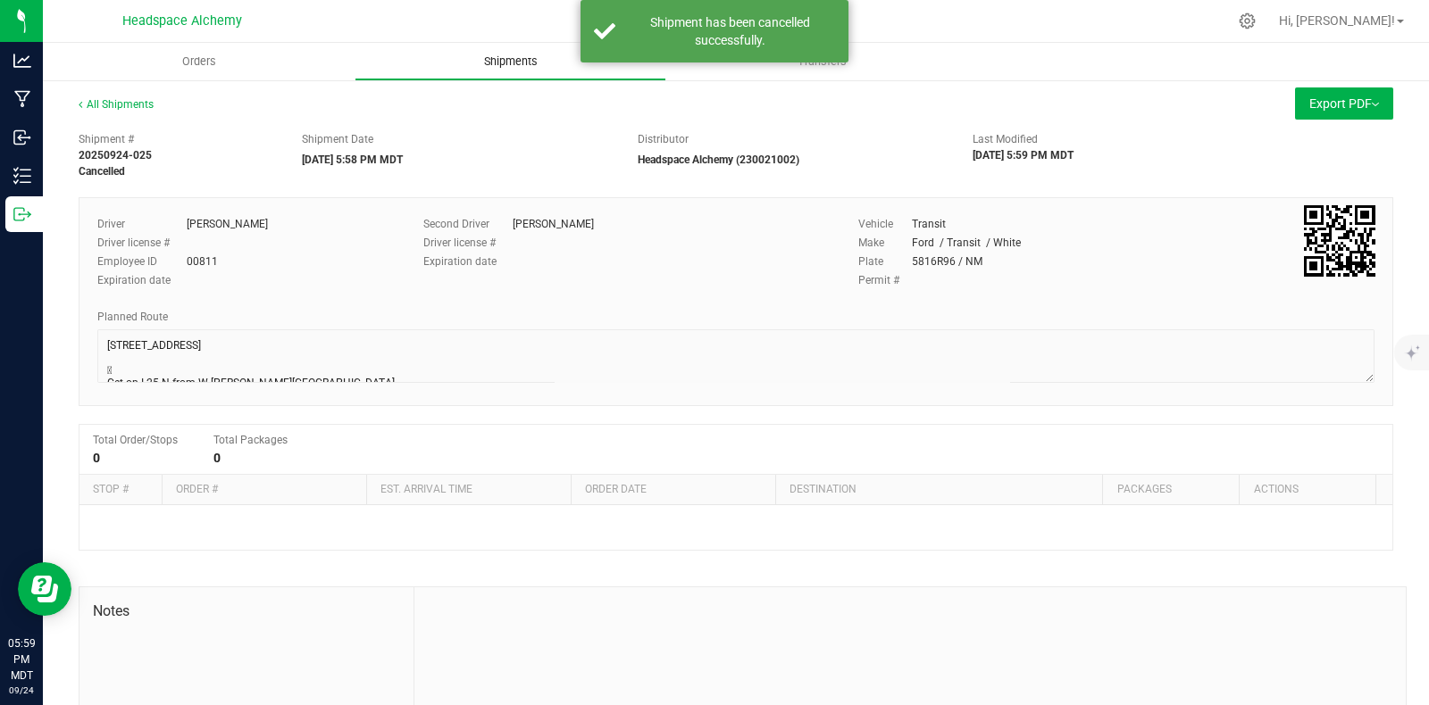
click at [504, 58] on span "Shipments" at bounding box center [511, 62] width 102 height 16
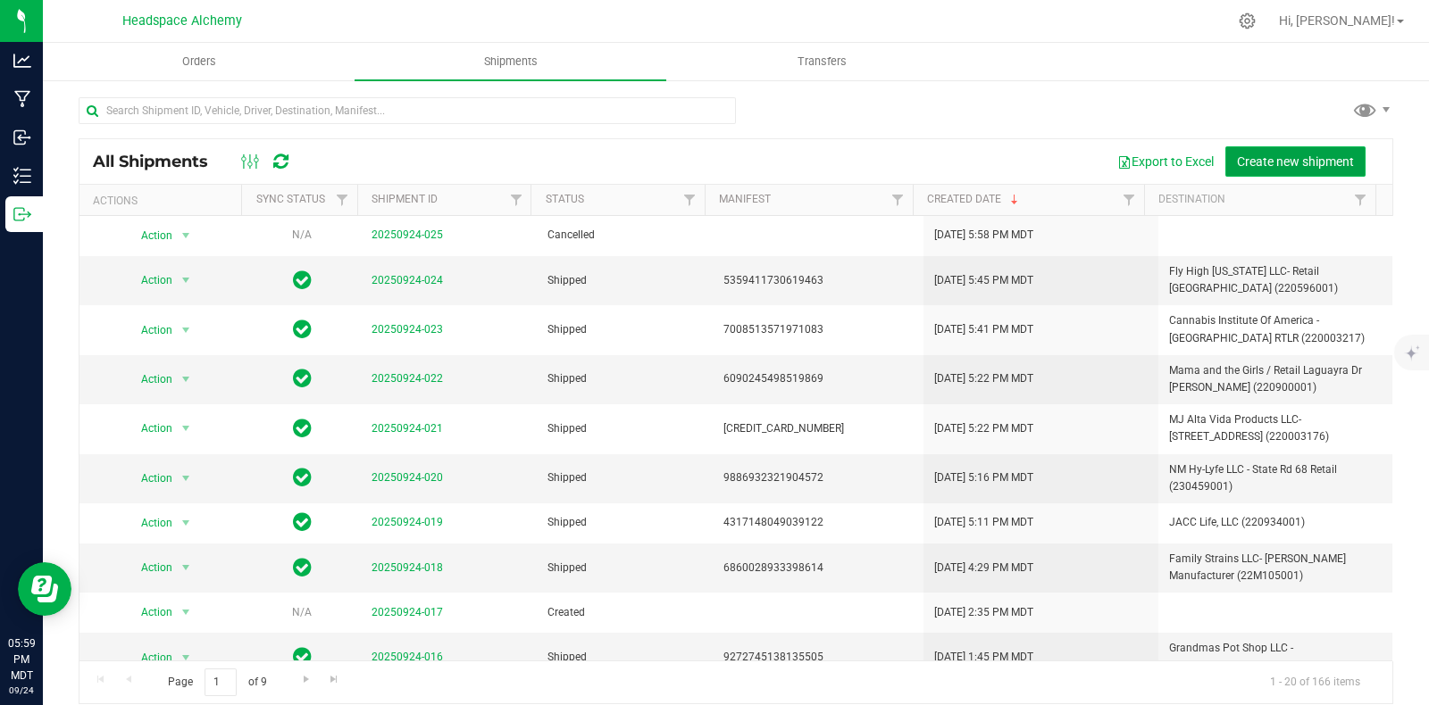
click at [1286, 163] on span "Create new shipment" at bounding box center [1295, 161] width 117 height 14
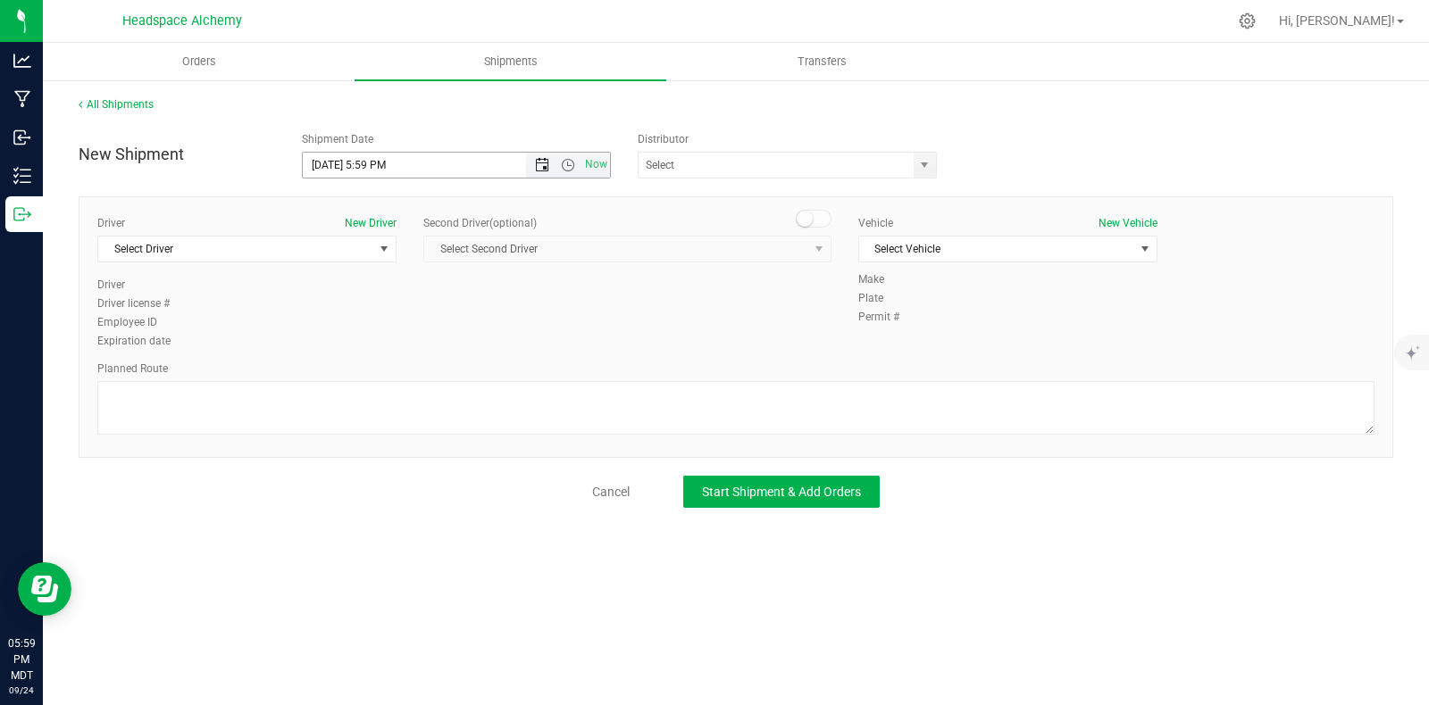
click at [537, 162] on span "Open the date view" at bounding box center [542, 165] width 14 height 14
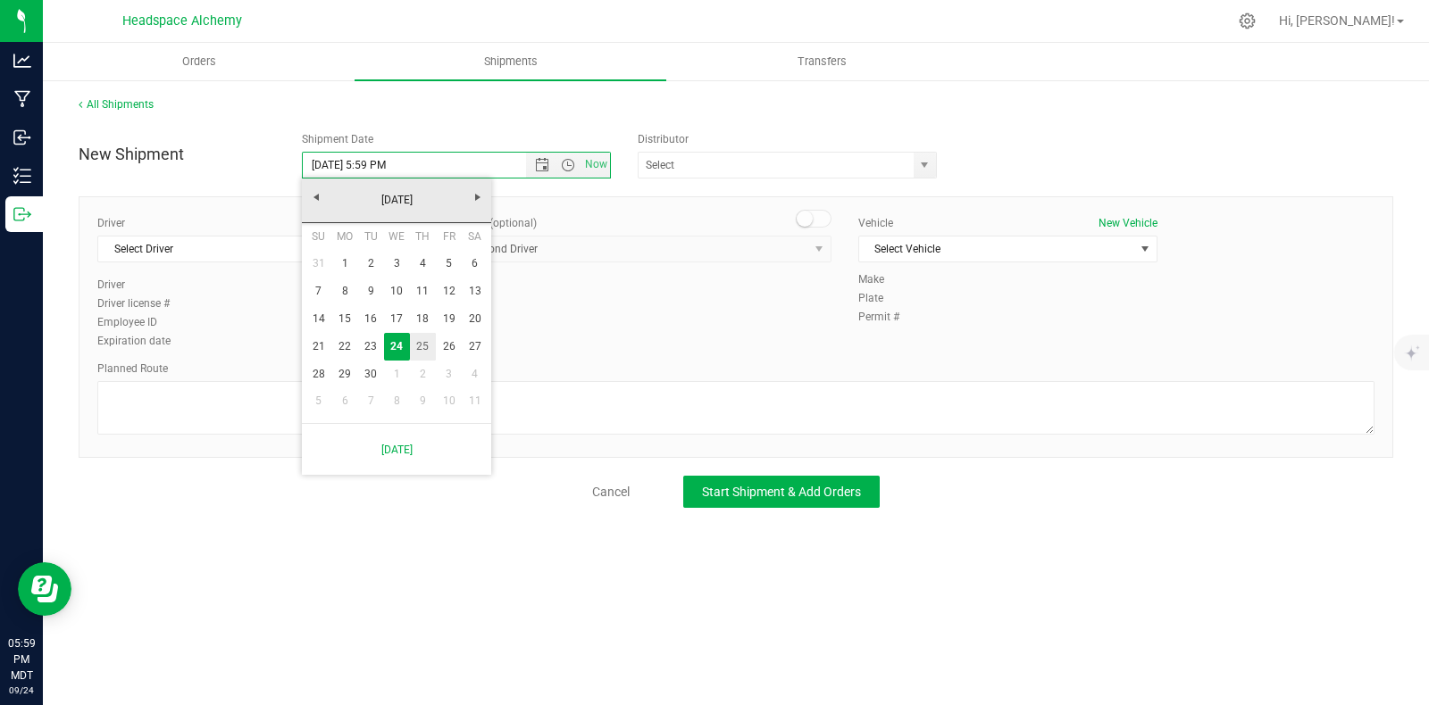
click at [426, 347] on link "25" at bounding box center [423, 347] width 26 height 28
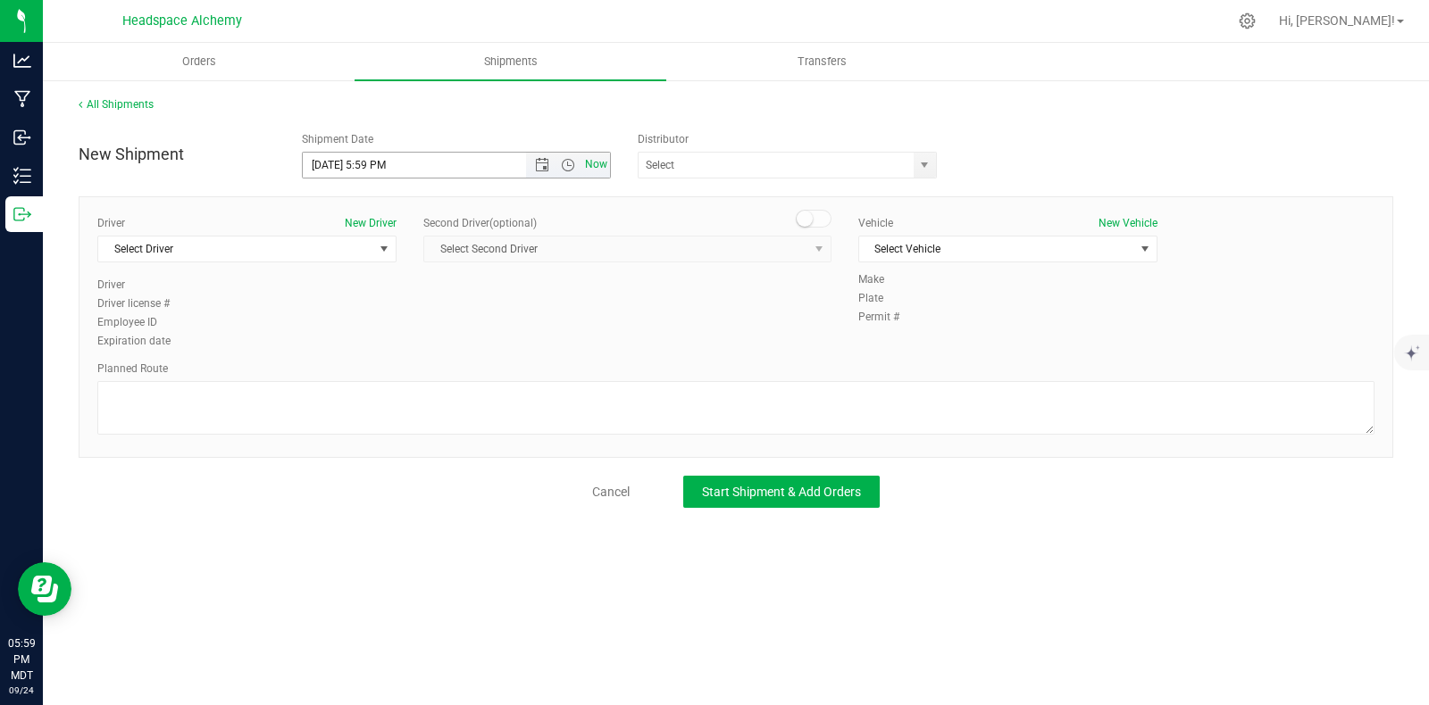
click at [594, 163] on span "Now" at bounding box center [595, 165] width 30 height 26
click at [531, 158] on span "Open the date view" at bounding box center [542, 165] width 30 height 14
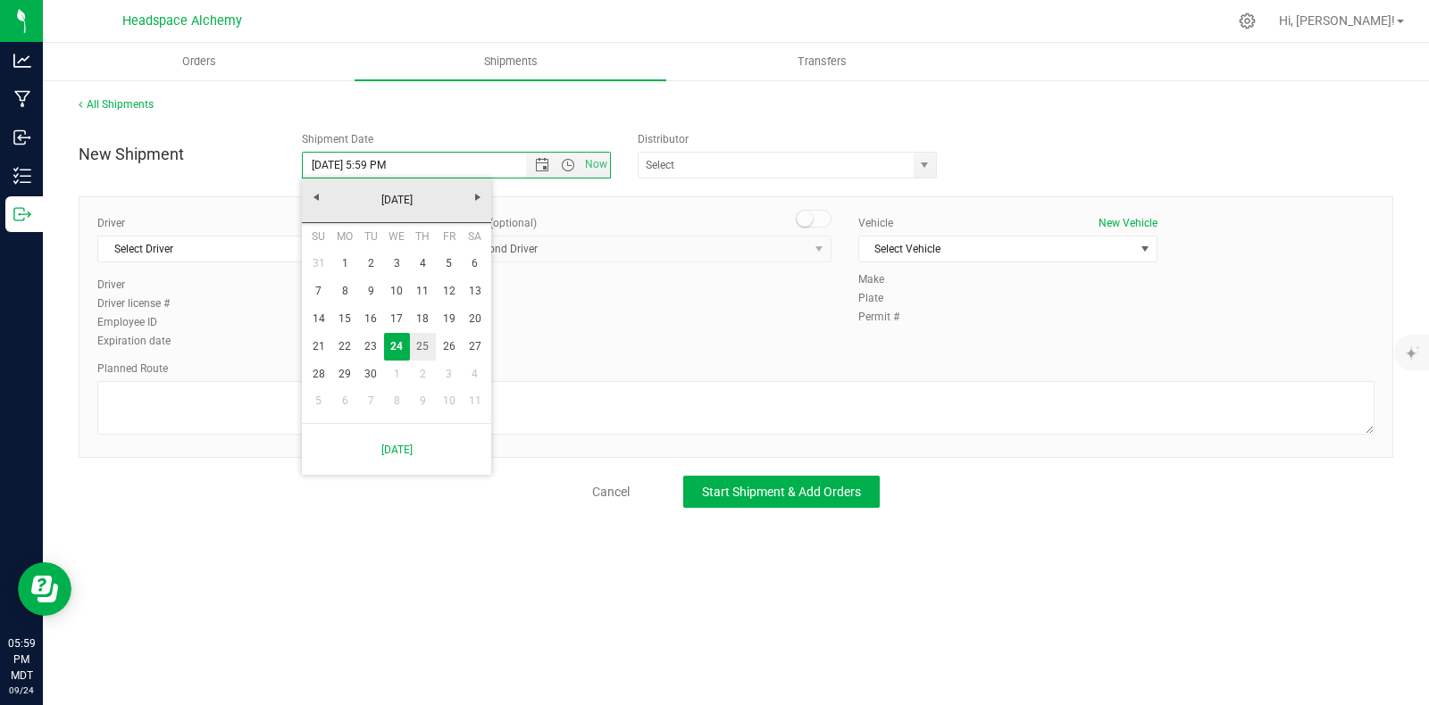
drag, startPoint x: 427, startPoint y: 344, endPoint x: 623, endPoint y: 245, distance: 220.0
click at [426, 344] on link "25" at bounding box center [423, 347] width 26 height 28
type input "[DATE] 5:59 PM"
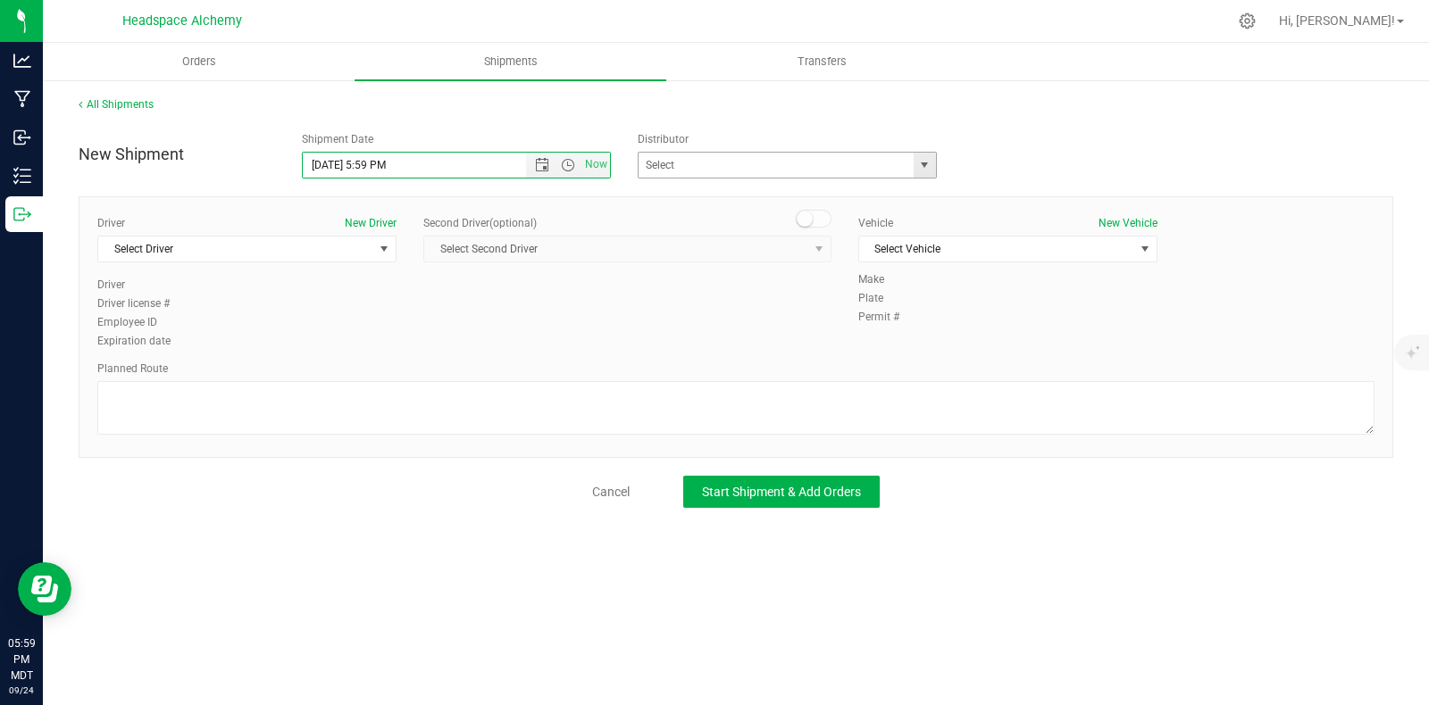
click at [930, 163] on span "select" at bounding box center [924, 165] width 14 height 14
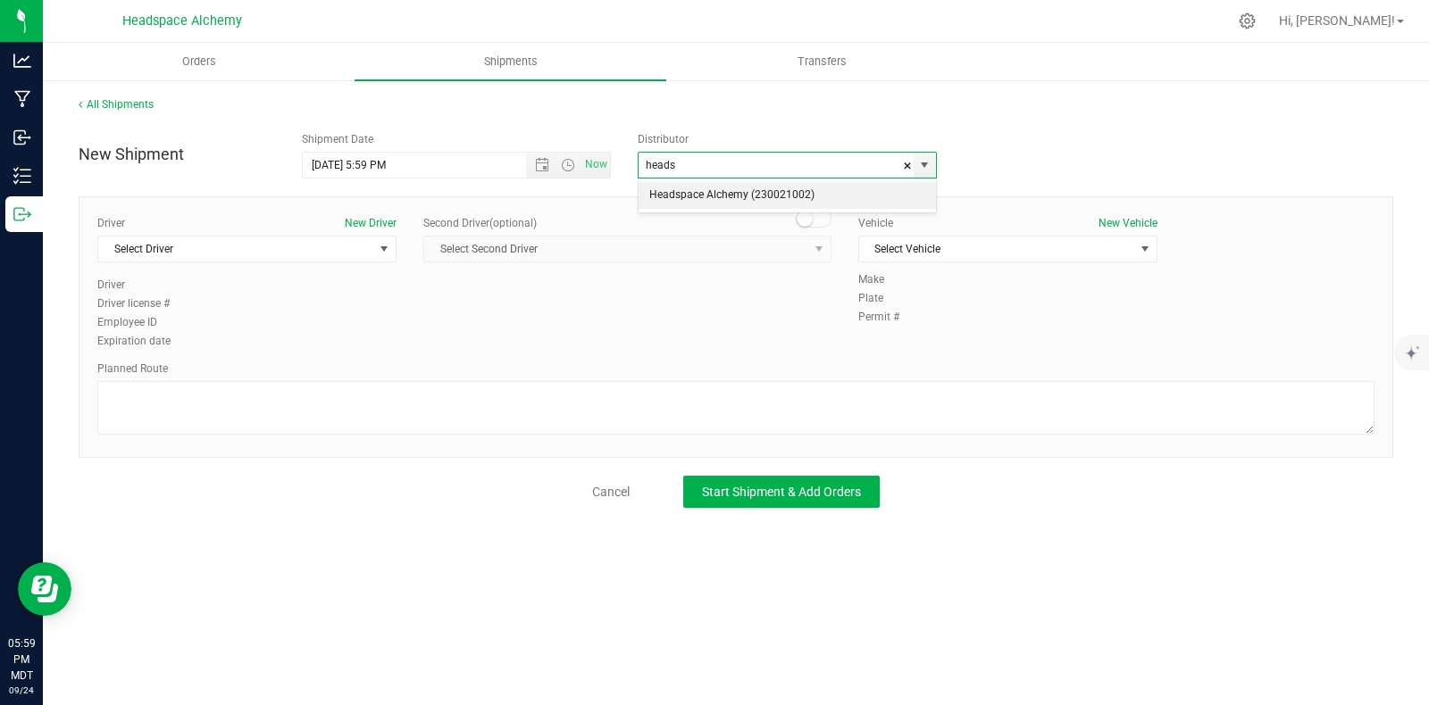
click at [738, 194] on li "Headspace Alchemy (230021002)" at bounding box center [786, 195] width 297 height 27
type input "Headspace Alchemy (230021002)"
click at [388, 248] on span "select" at bounding box center [384, 249] width 14 height 14
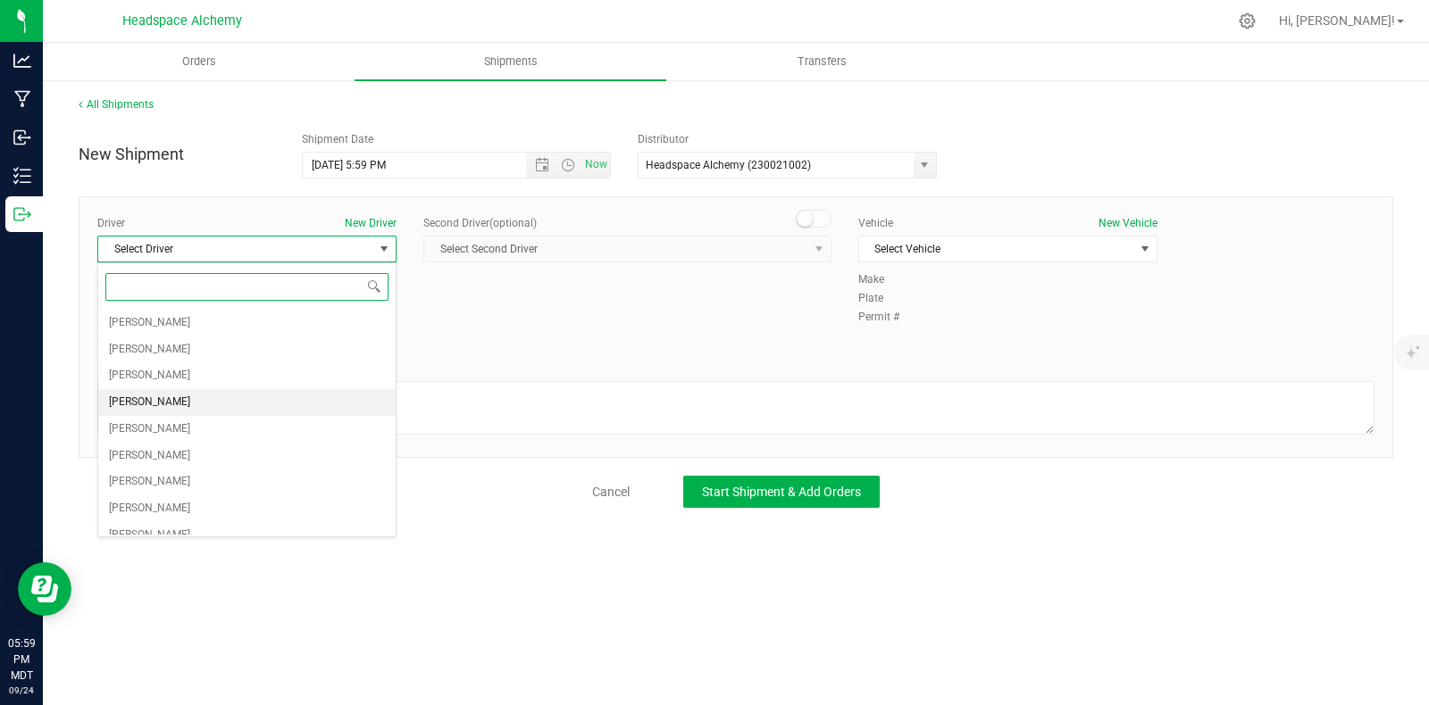
click at [152, 404] on span "[PERSON_NAME]" at bounding box center [149, 402] width 81 height 23
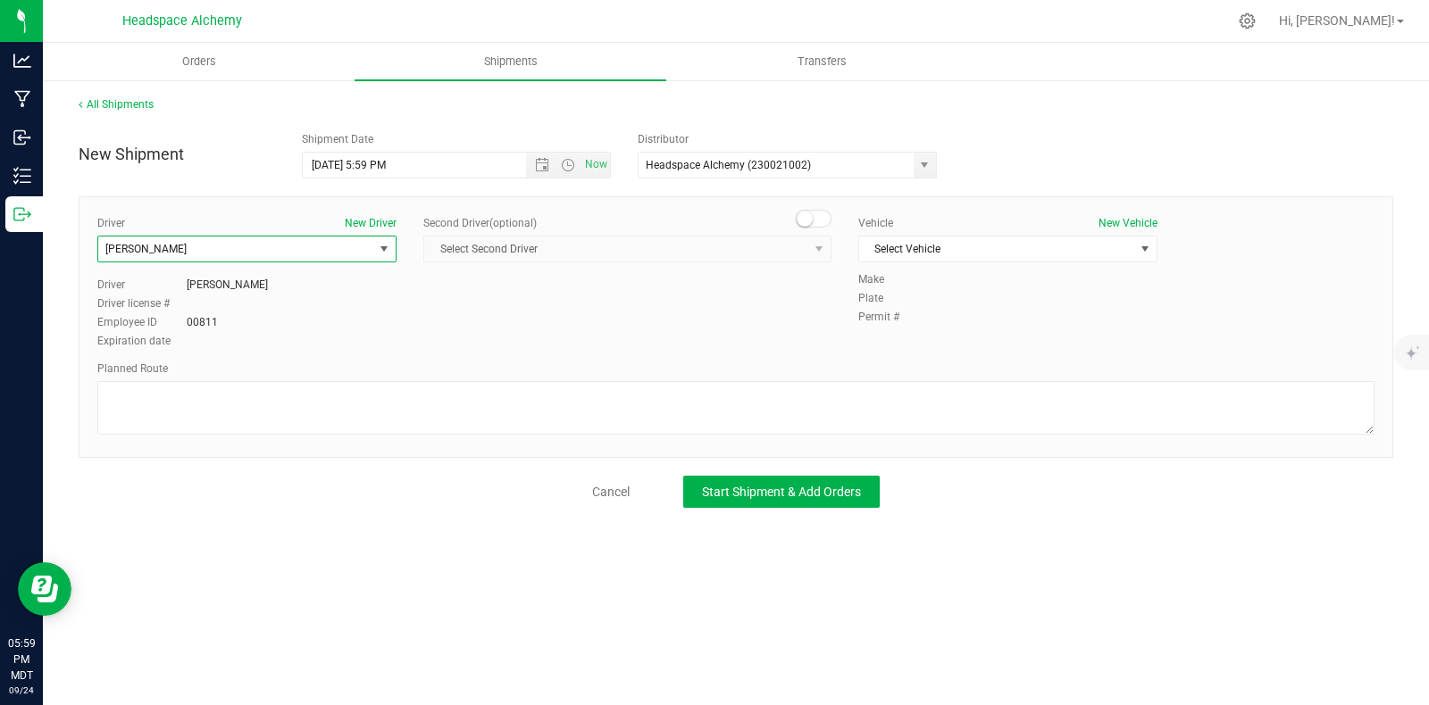
click at [820, 221] on span at bounding box center [814, 219] width 36 height 18
click at [813, 246] on span "select" at bounding box center [819, 249] width 14 height 14
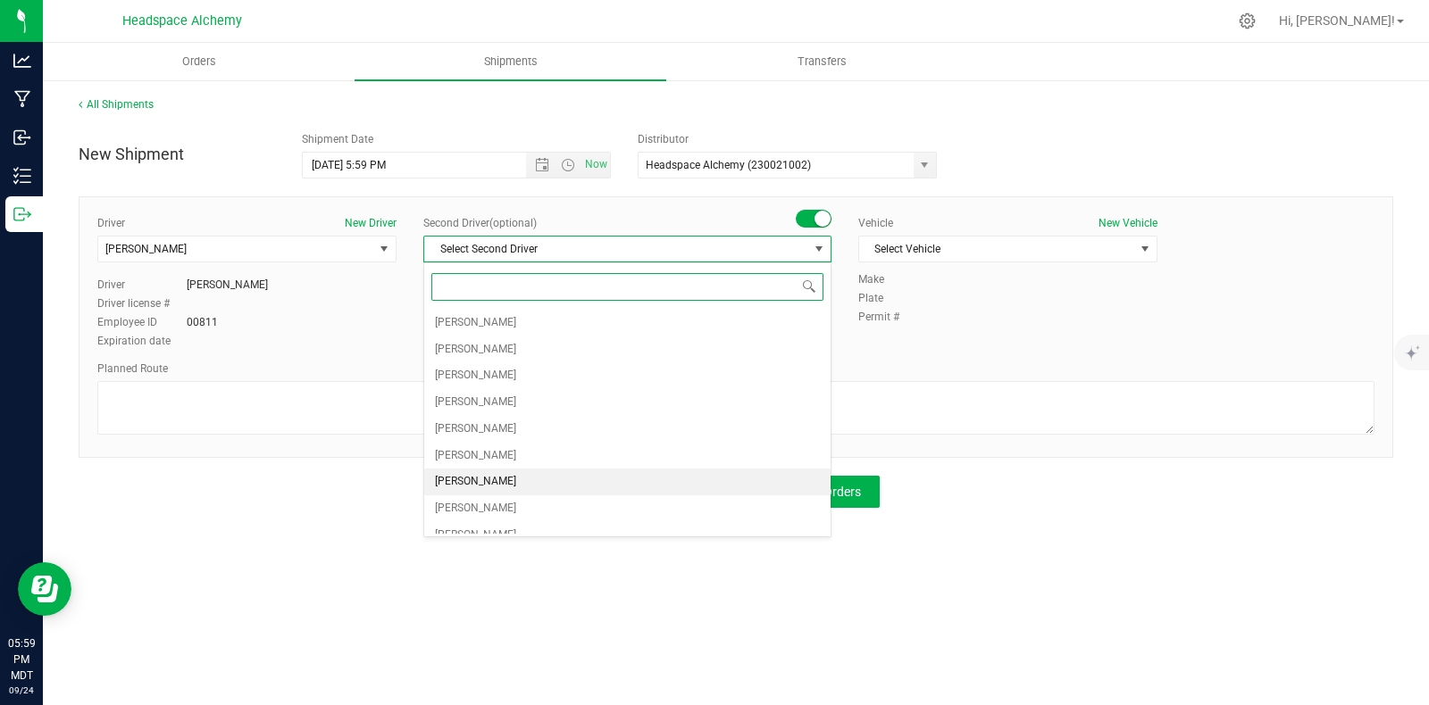
click at [479, 478] on span "[PERSON_NAME]" at bounding box center [475, 482] width 81 height 23
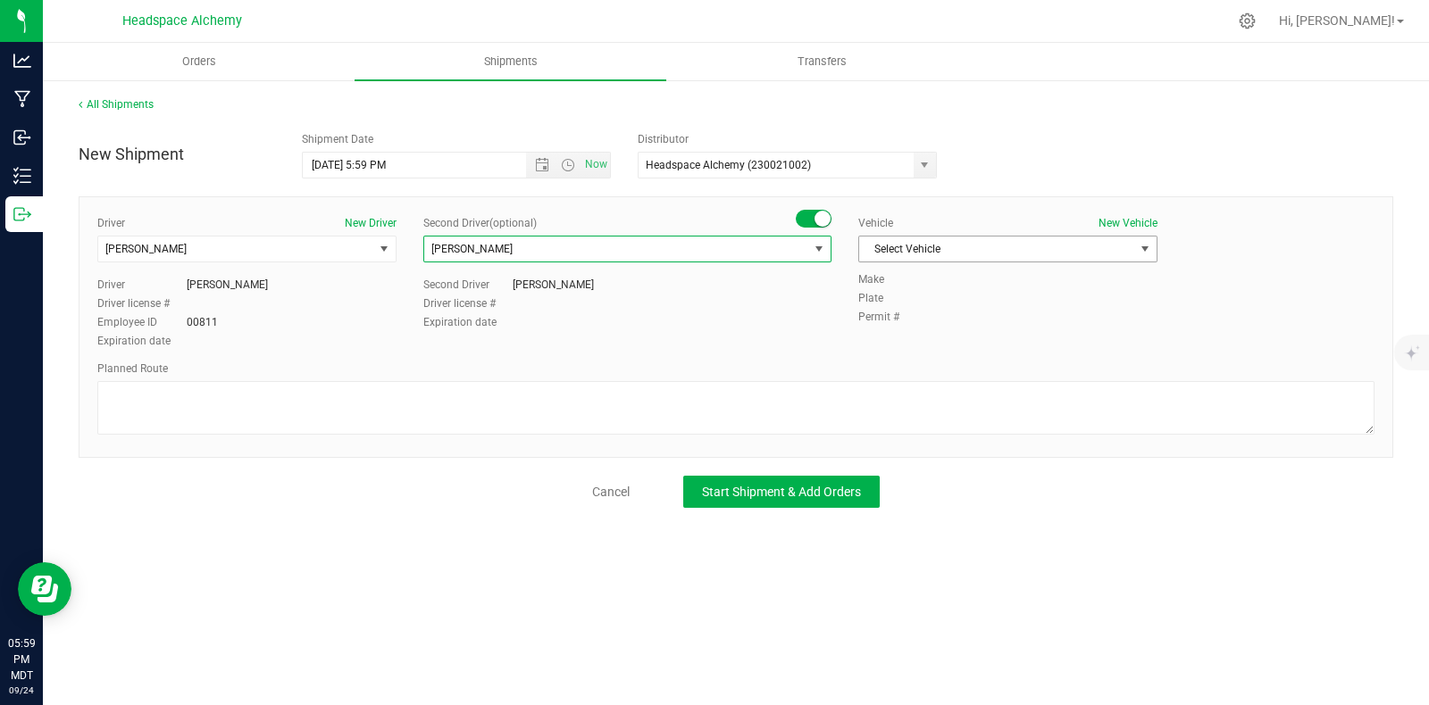
click at [929, 250] on span "Select Vehicle" at bounding box center [996, 249] width 275 height 25
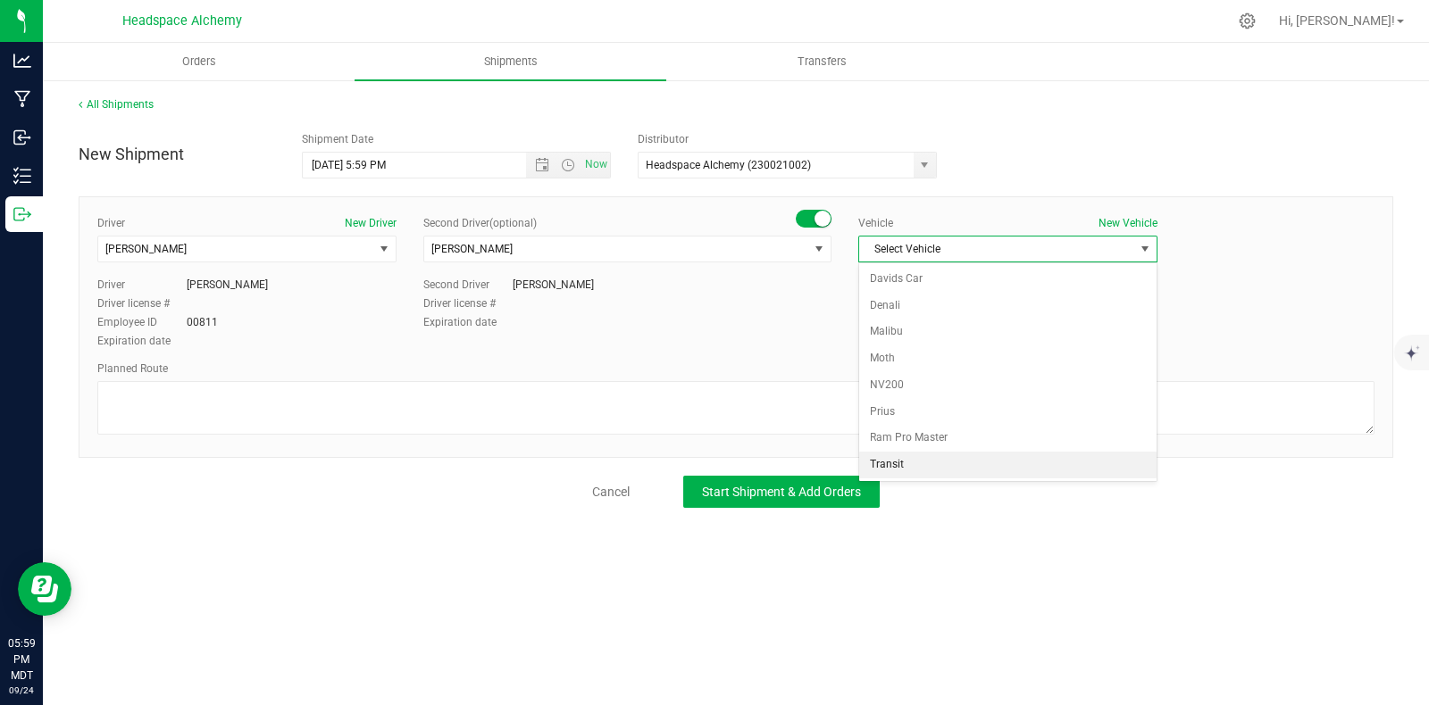
click at [906, 457] on li "Transit" at bounding box center [1007, 465] width 297 height 27
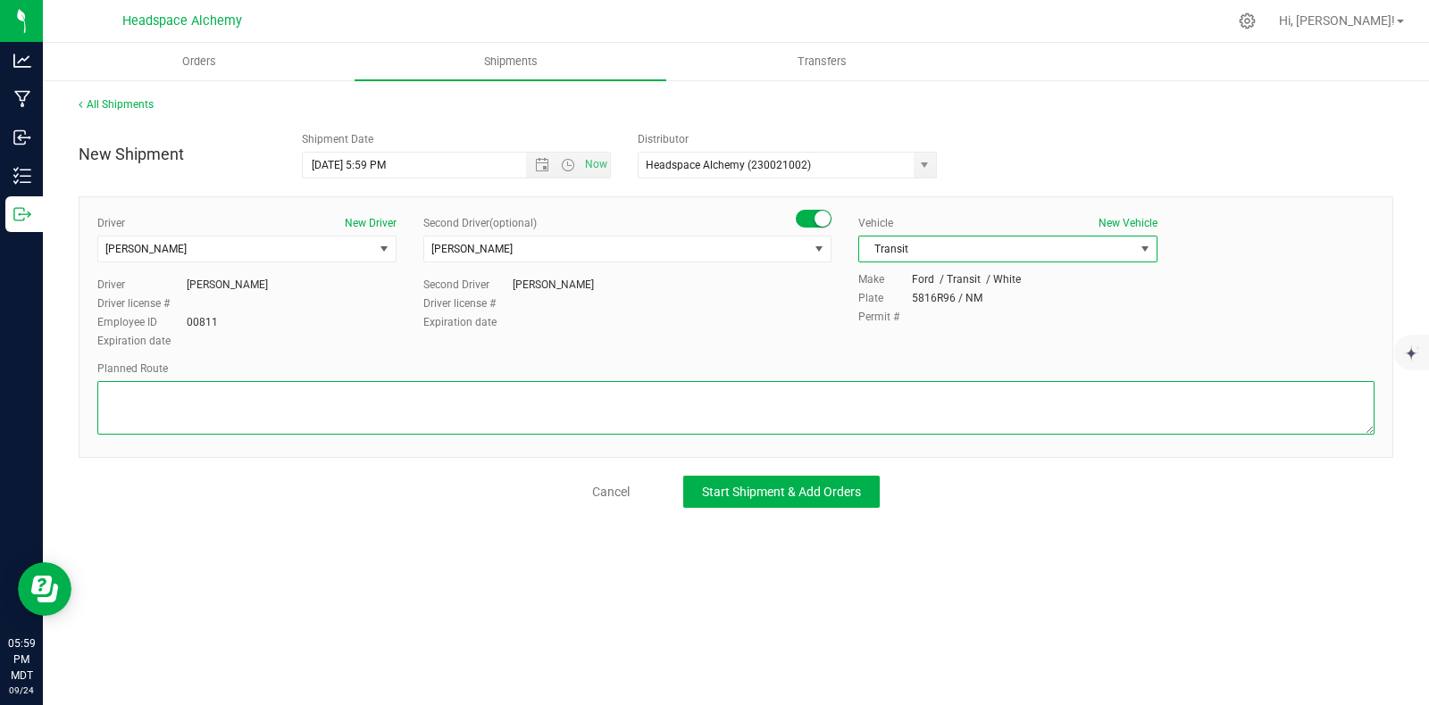
click at [794, 399] on textarea at bounding box center [735, 408] width 1277 height 54
paste textarea "[STREET_ADDRESS]  Get on I-25 N from W [PERSON_NAME][GEOGRAPHIC_DATA] 9 min (3…"
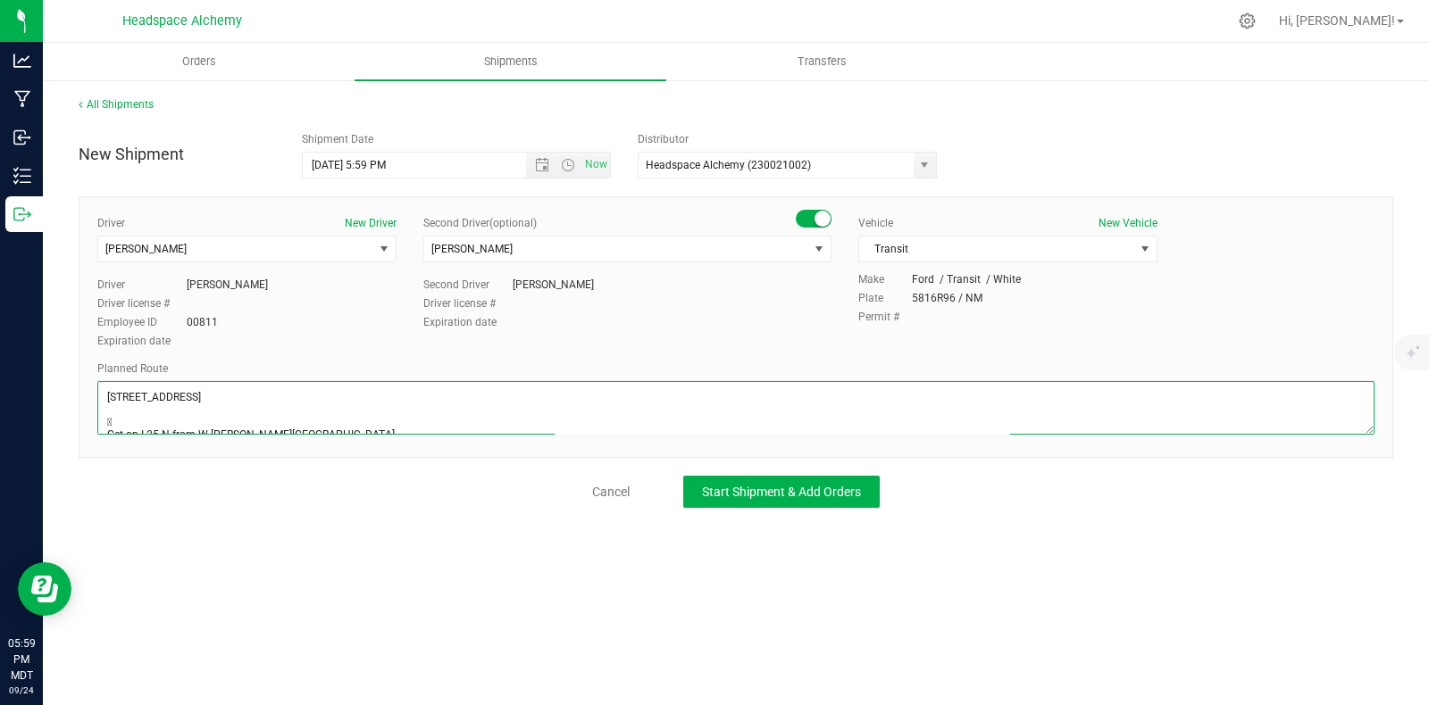
scroll to position [185, 0]
type textarea "[STREET_ADDRESS]  Get on I-25 N from W [PERSON_NAME][GEOGRAPHIC_DATA] 9 min (3…"
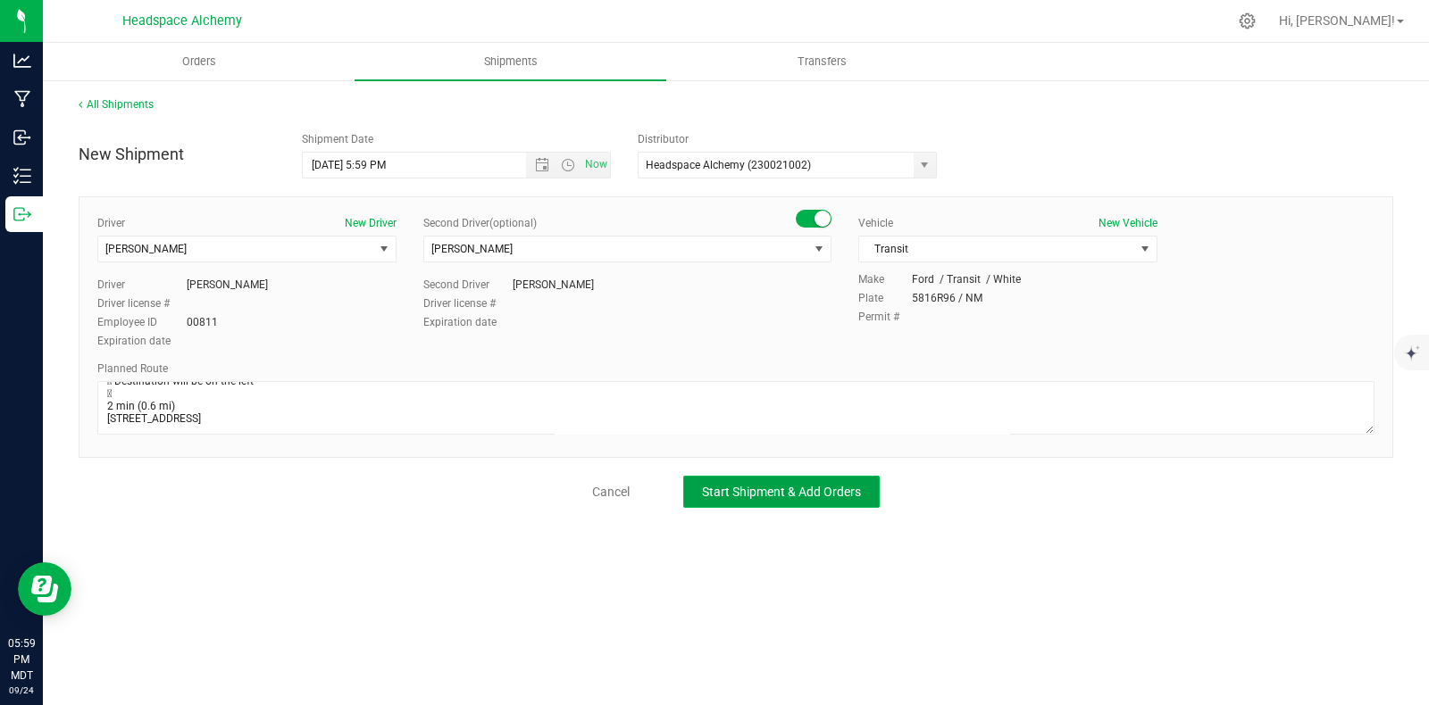
click at [748, 491] on span "Start Shipment & Add Orders" at bounding box center [781, 492] width 159 height 14
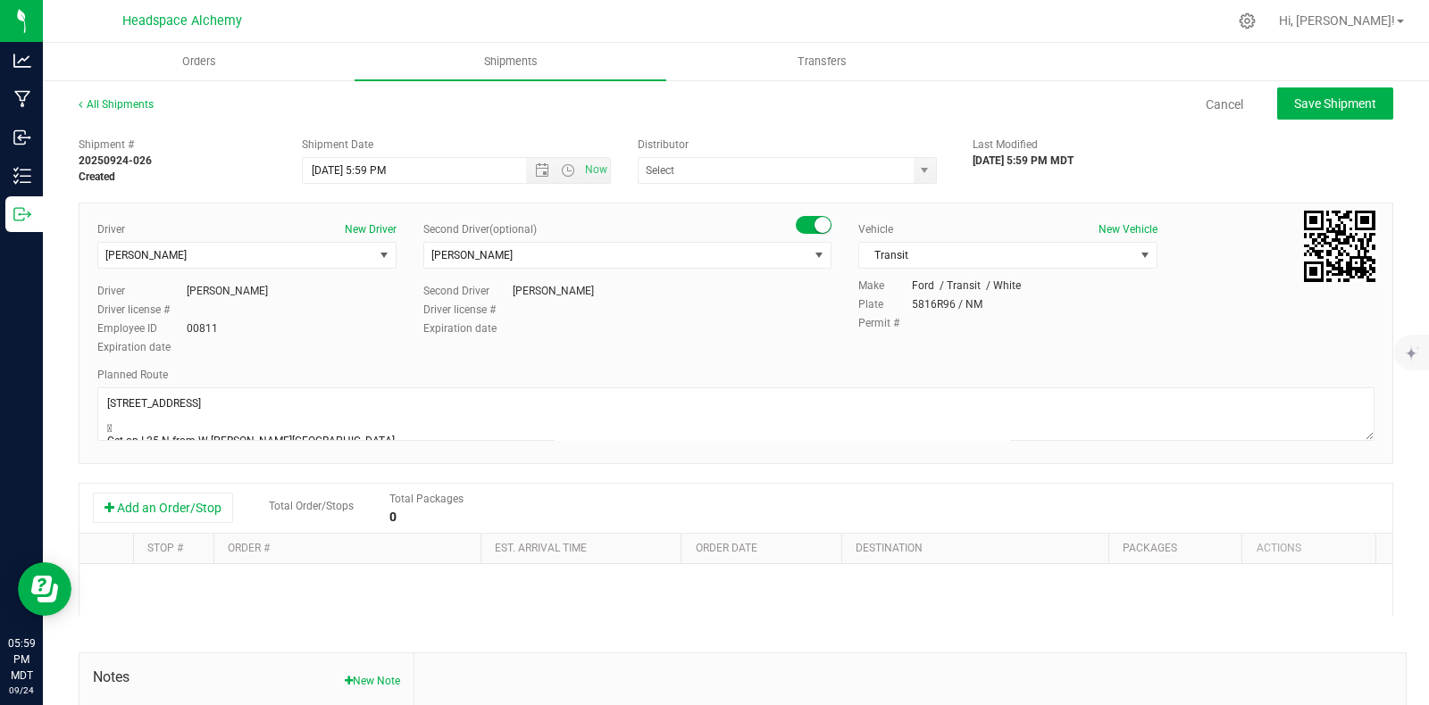
type input "Headspace Alchemy (230021002)"
click at [182, 500] on button "Add an Order/Stop" at bounding box center [163, 508] width 140 height 30
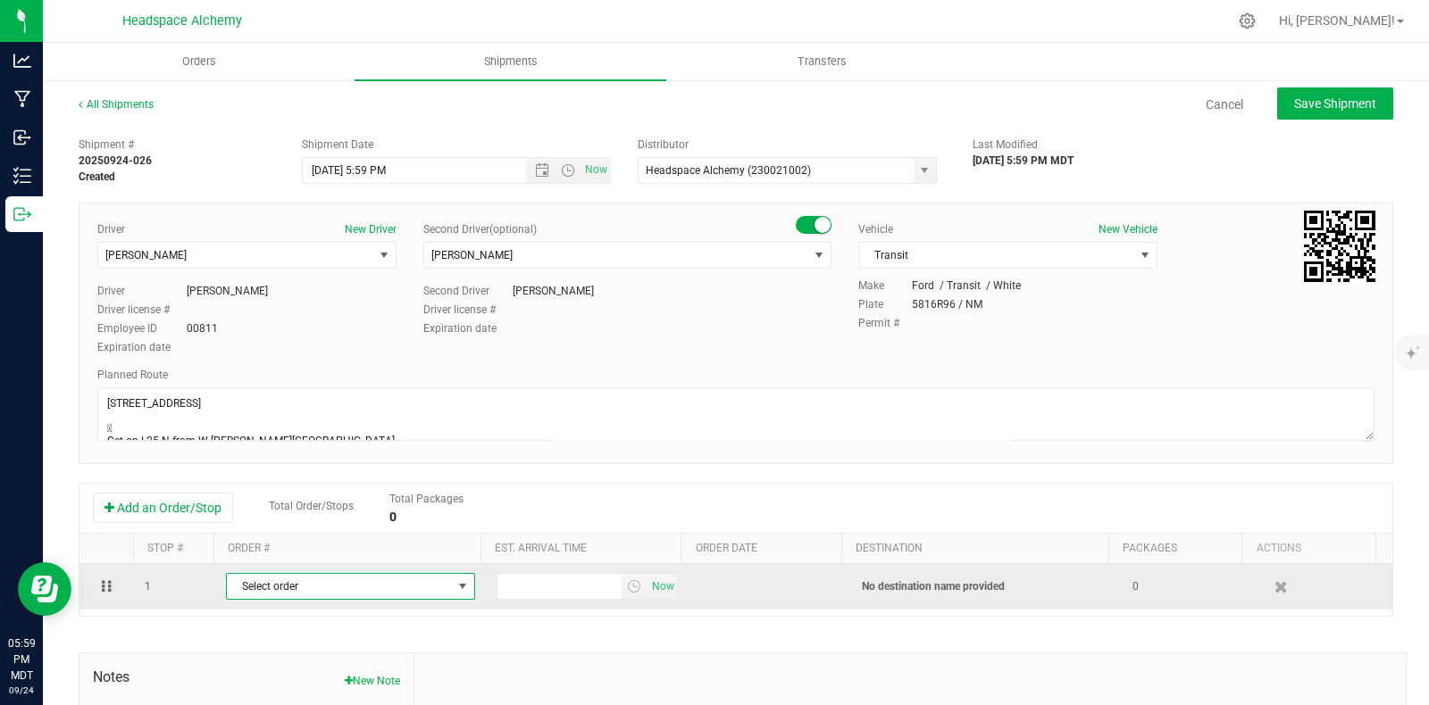
click at [410, 582] on span "Select order" at bounding box center [339, 586] width 225 height 25
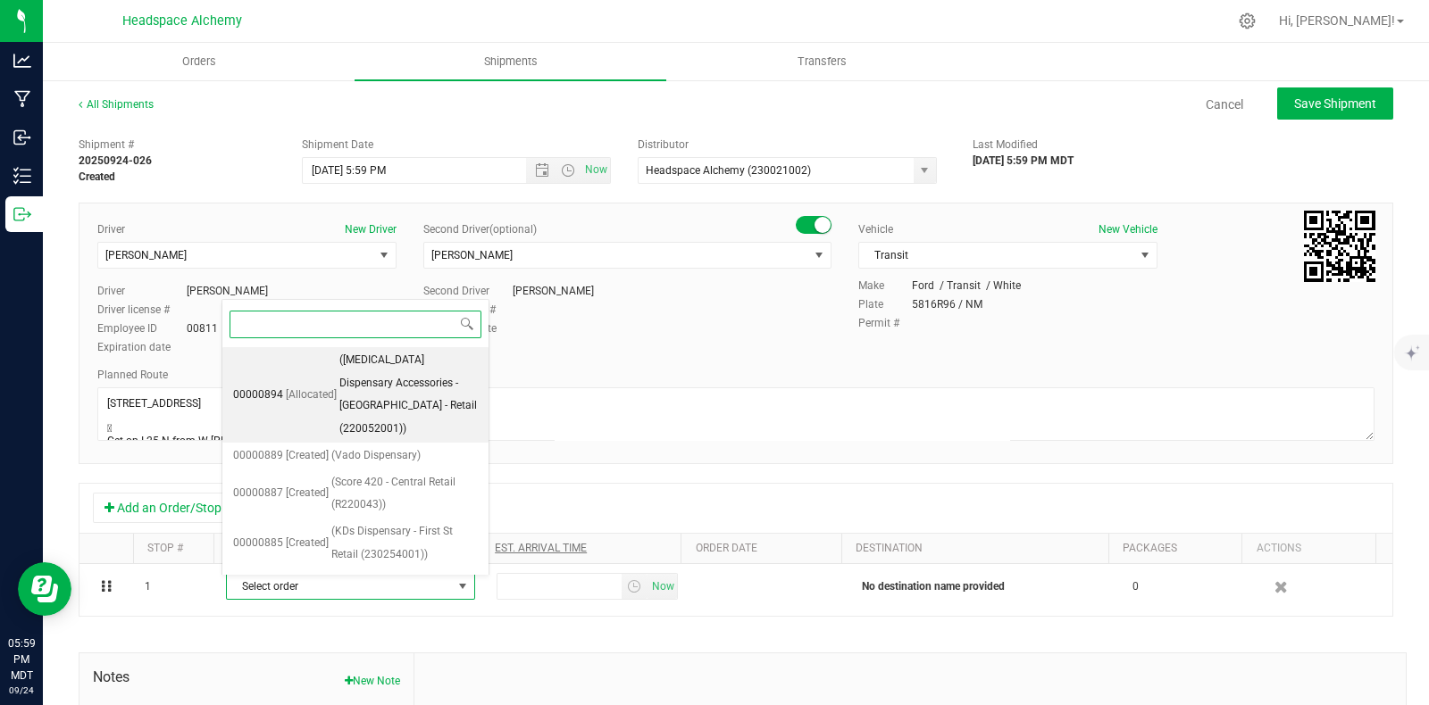
drag, startPoint x: 337, startPoint y: 384, endPoint x: 569, endPoint y: 548, distance: 284.4
click at [339, 385] on span "([MEDICAL_DATA] Dispensary Accessories - [GEOGRAPHIC_DATA] - Retail (220052001))" at bounding box center [408, 395] width 138 height 92
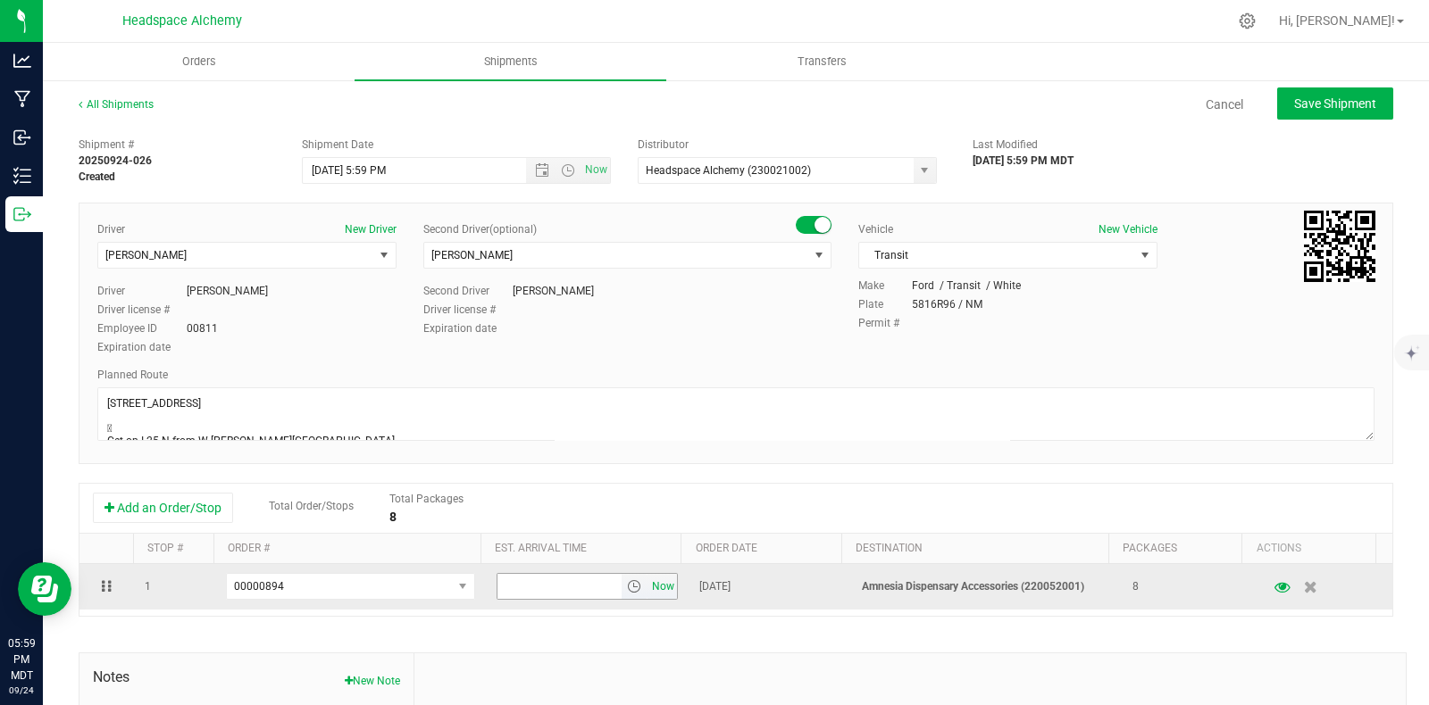
click at [648, 594] on span "Now" at bounding box center [663, 587] width 30 height 26
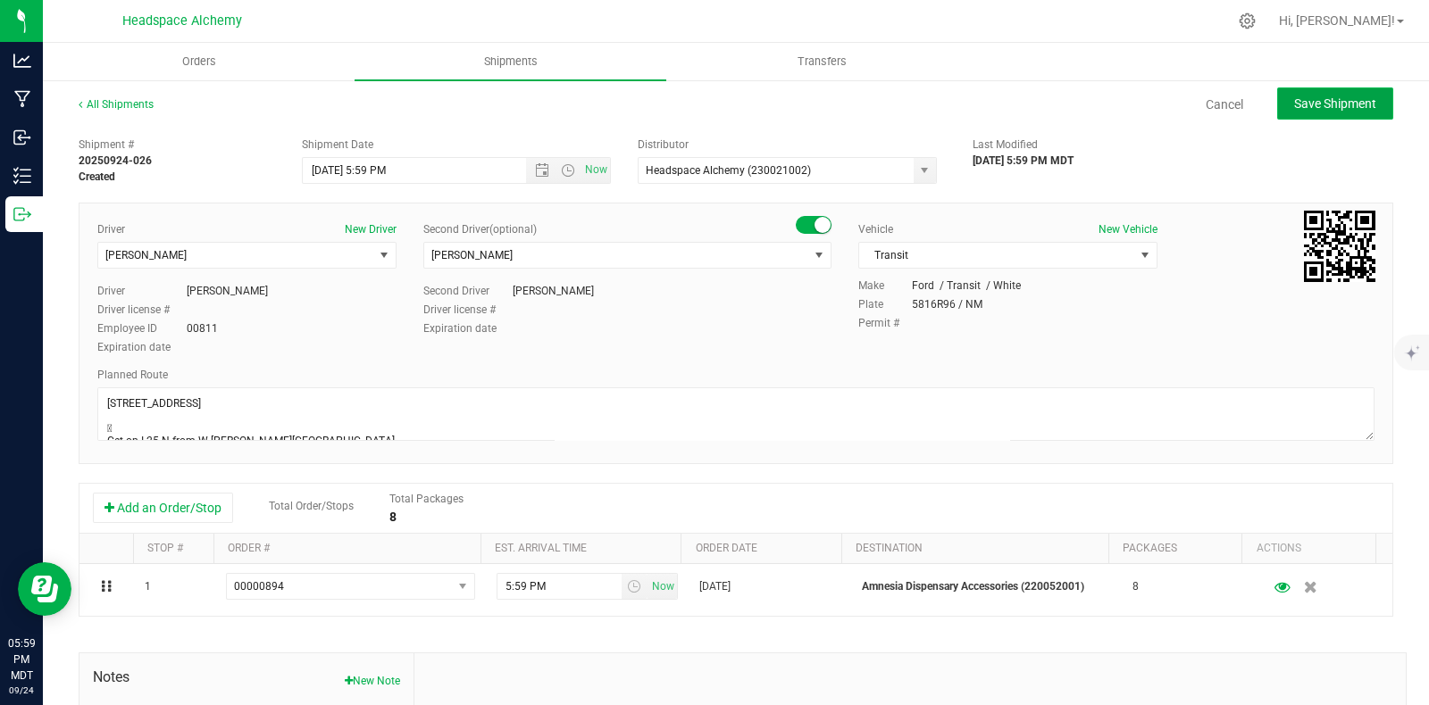
click at [1312, 101] on span "Save Shipment" at bounding box center [1335, 103] width 82 height 14
type input "[DATE] 11:59 PM"
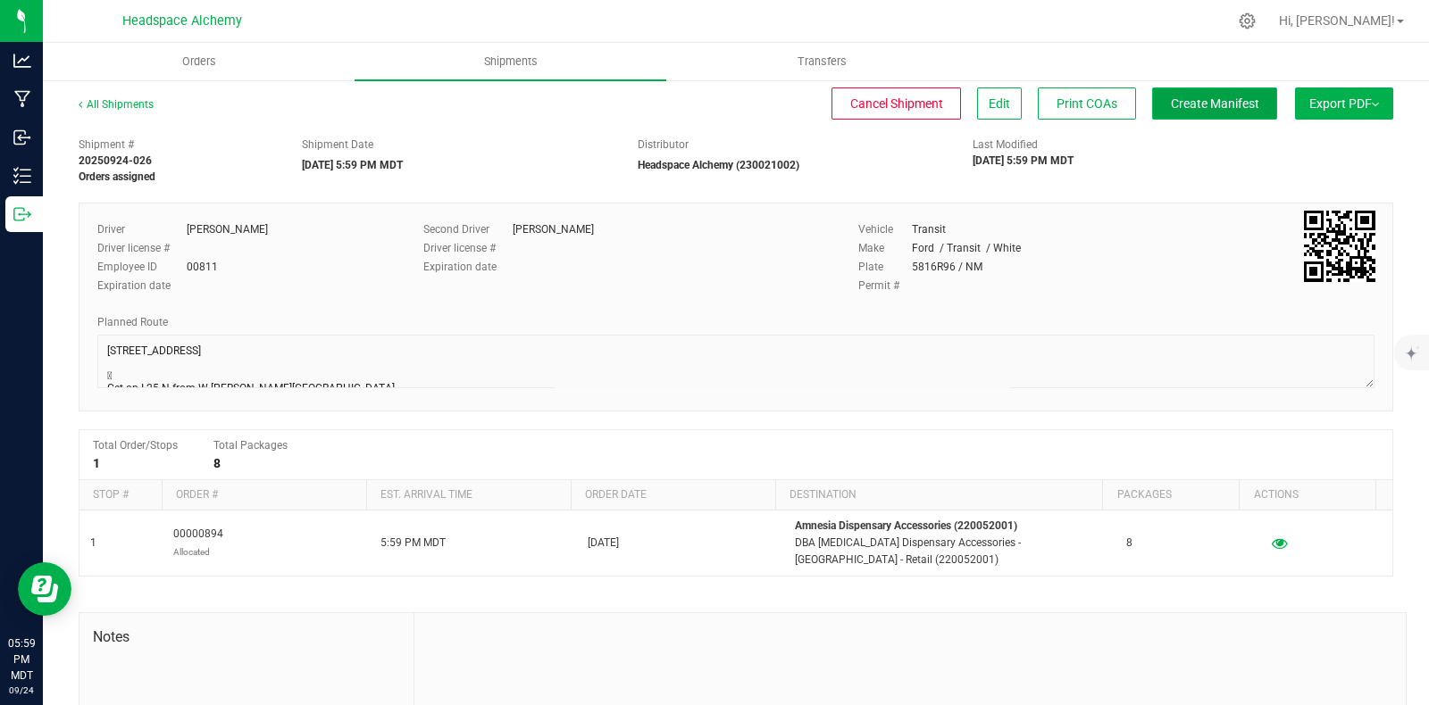
click at [1198, 109] on span "Create Manifest" at bounding box center [1215, 103] width 88 height 14
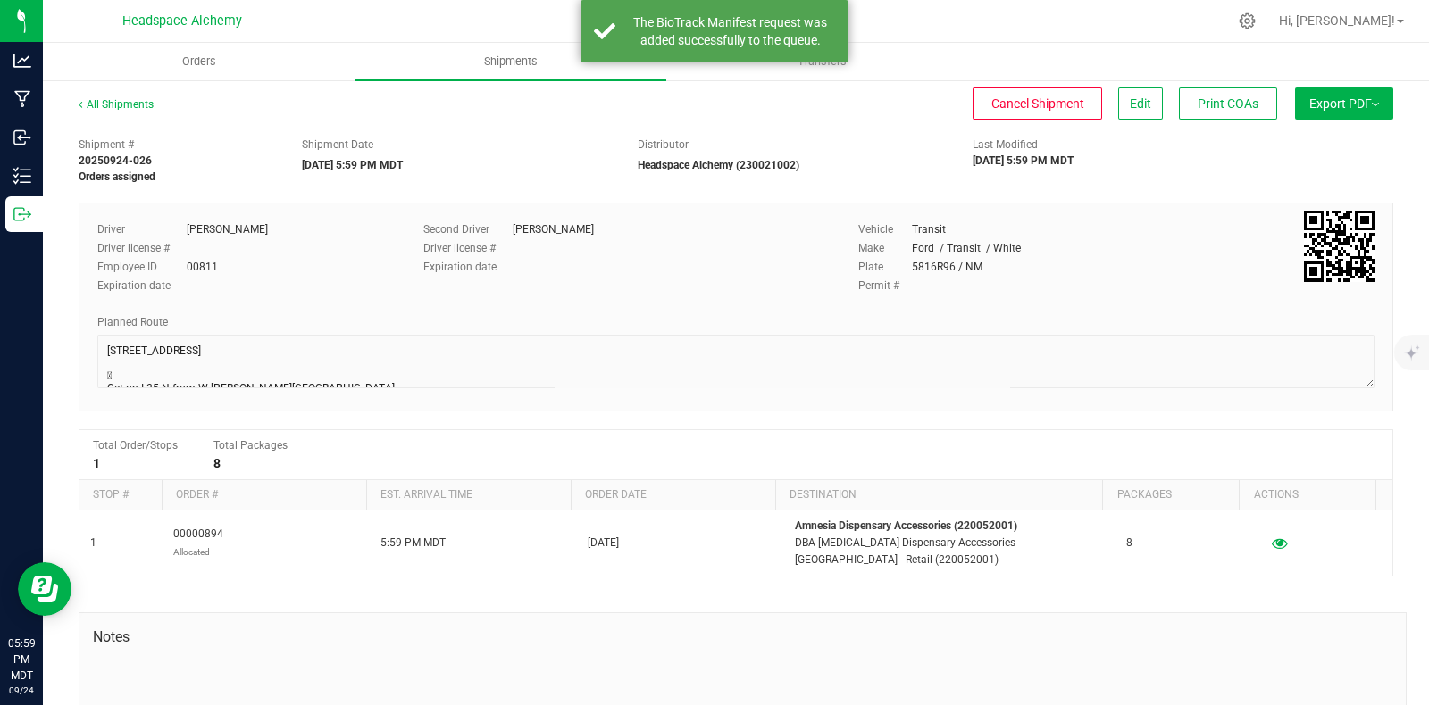
click at [1309, 91] on button "Export PDF" at bounding box center [1344, 104] width 98 height 32
click at [1303, 148] on span "Manifest by Package ID" at bounding box center [1317, 143] width 113 height 13
